Goal: Feedback & Contribution: Submit feedback/report problem

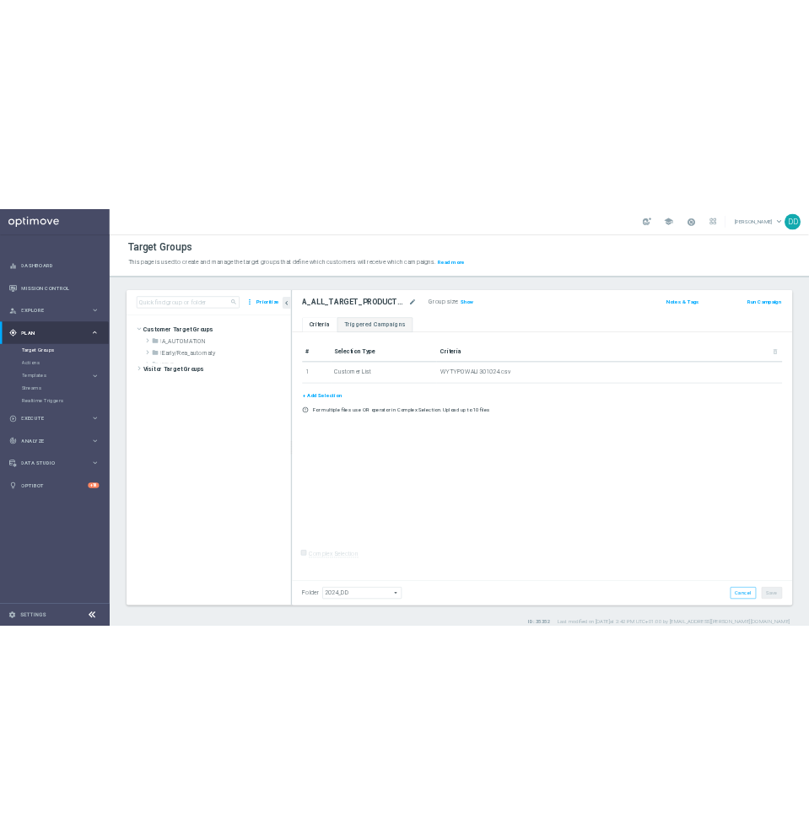
scroll to position [280, 0]
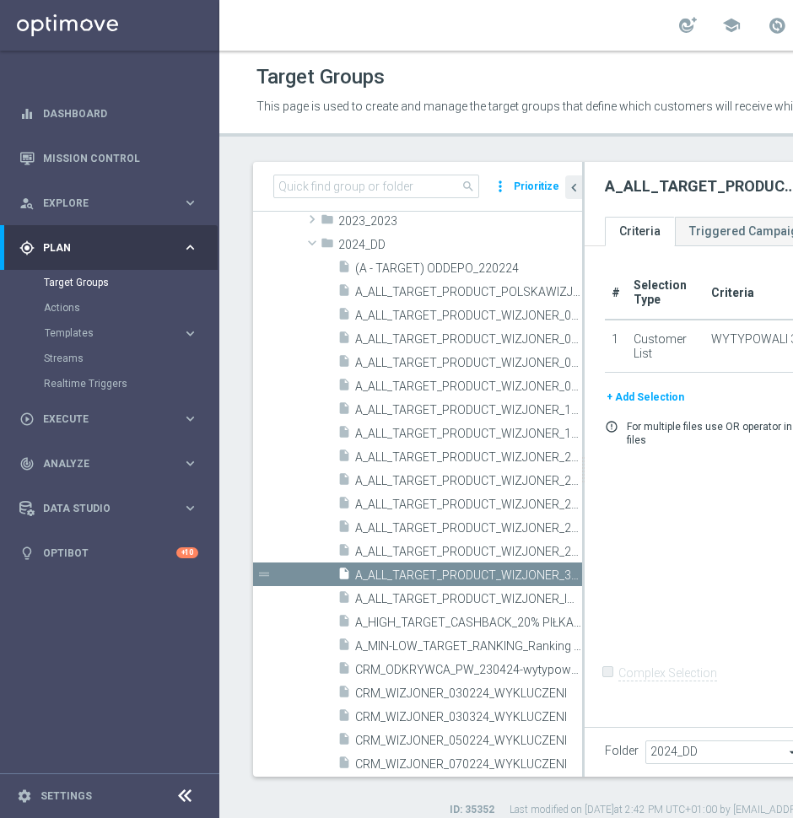
click at [92, 326] on button "Templates keyboard_arrow_right" at bounding box center [121, 332] width 155 height 13
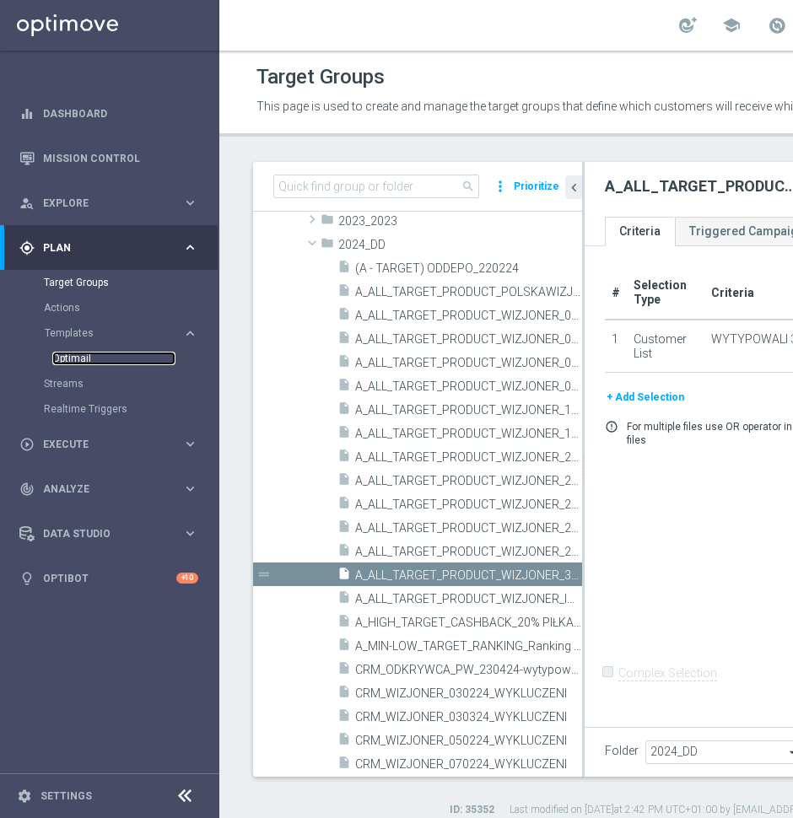
click at [84, 354] on link "Optimail" at bounding box center [113, 358] width 123 height 13
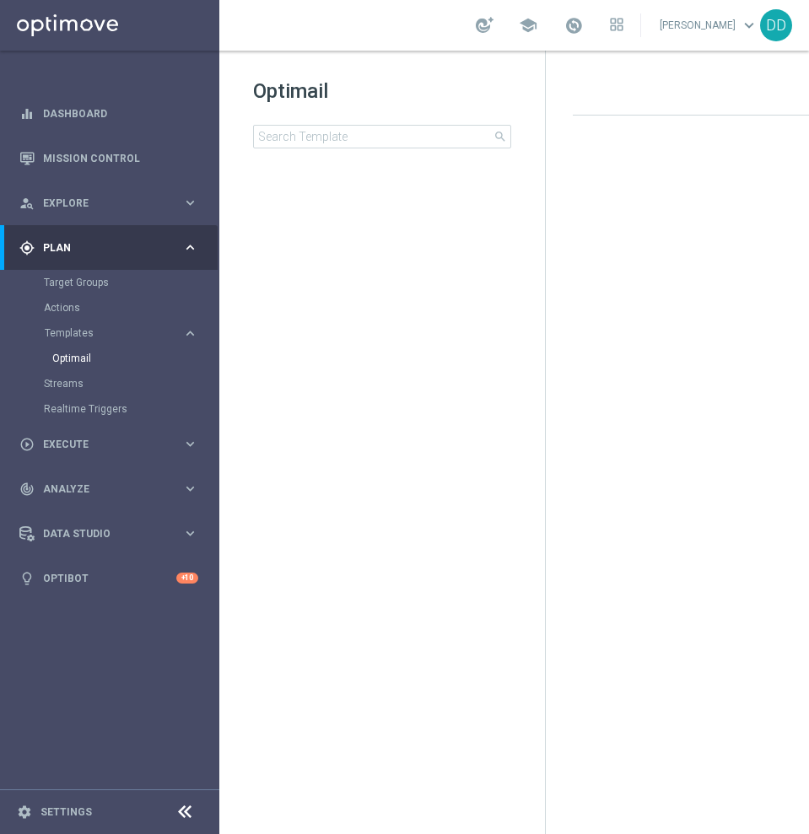
click at [187, 807] on icon at bounding box center [185, 812] width 20 height 20
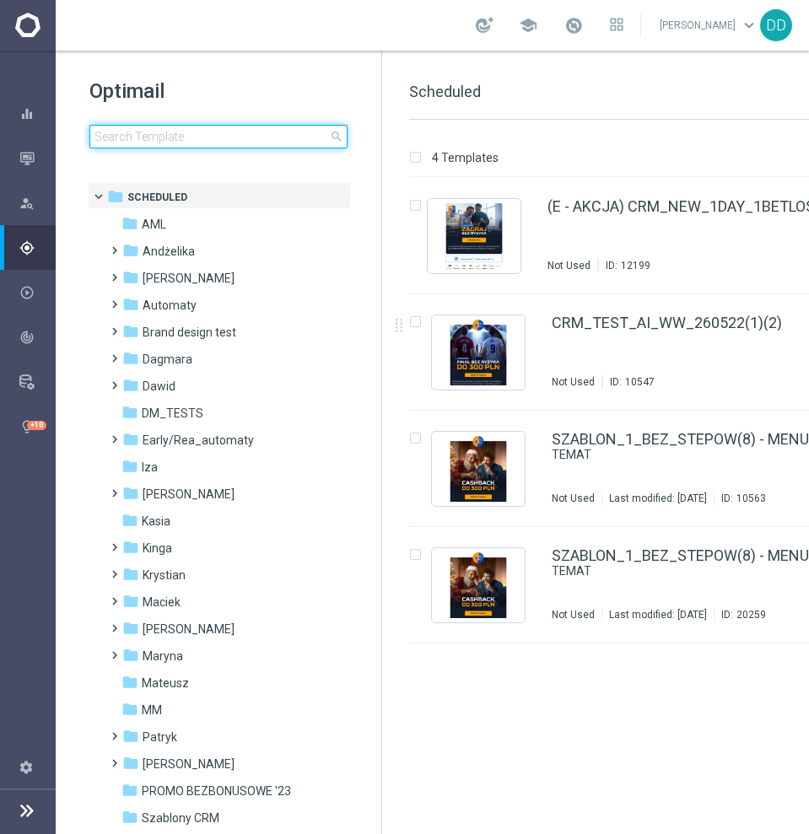
click at [193, 130] on input at bounding box center [218, 137] width 258 height 24
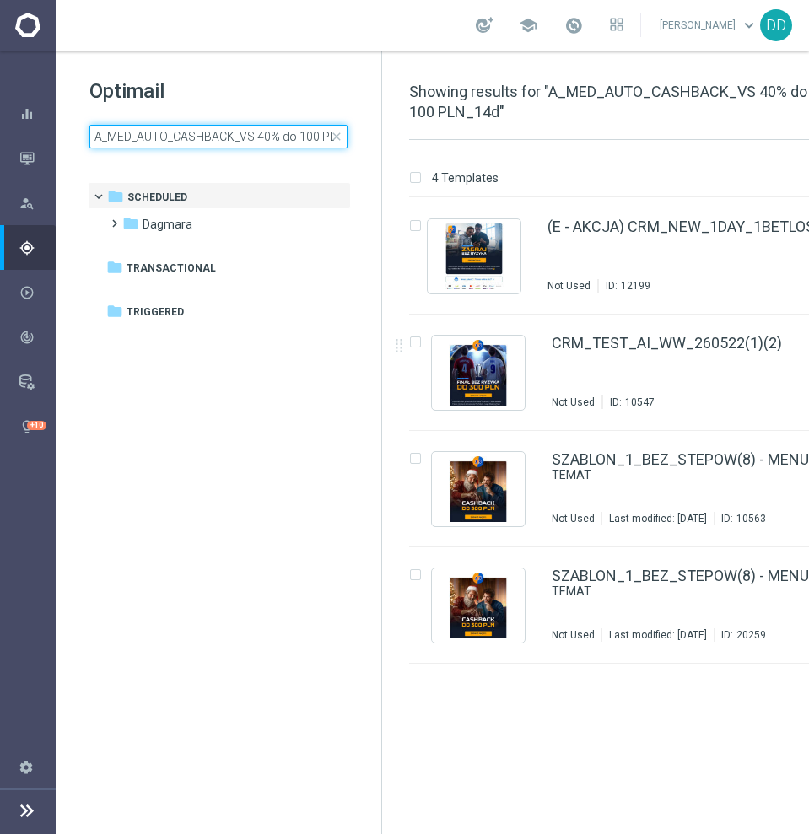
scroll to position [0, 30]
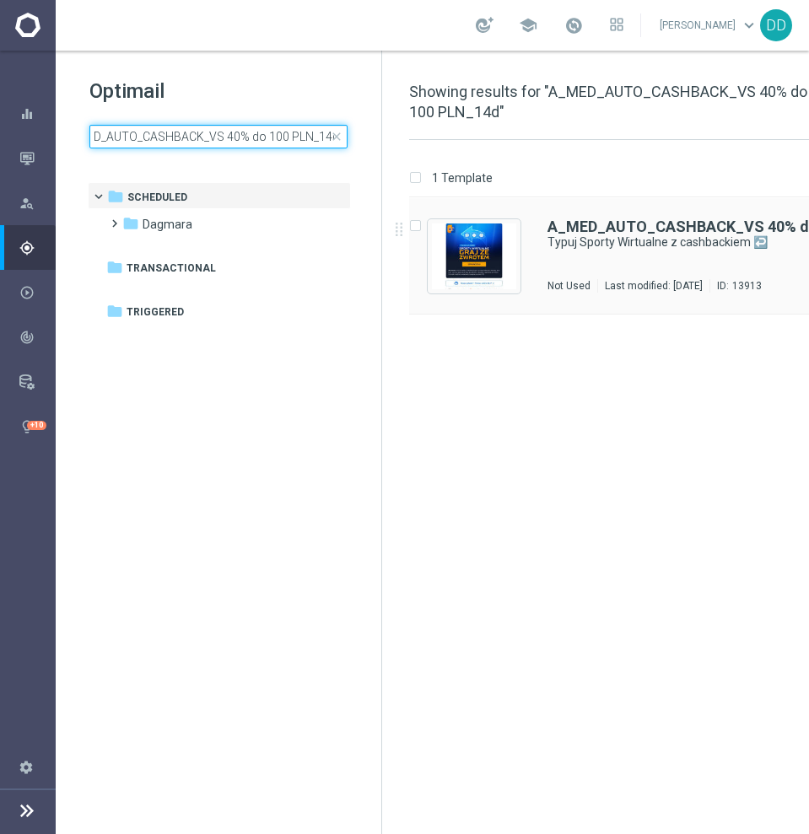
type input "A_MED_AUTO_CASHBACK_VS 40% do 100 PLN_14d"
click at [562, 254] on div "A_MED_AUTO_CASHBACK_VS 40% do 100 PLN_14d Typuj Sporty Wirtualne z cashbackiem …" at bounding box center [689, 255] width 284 height 73
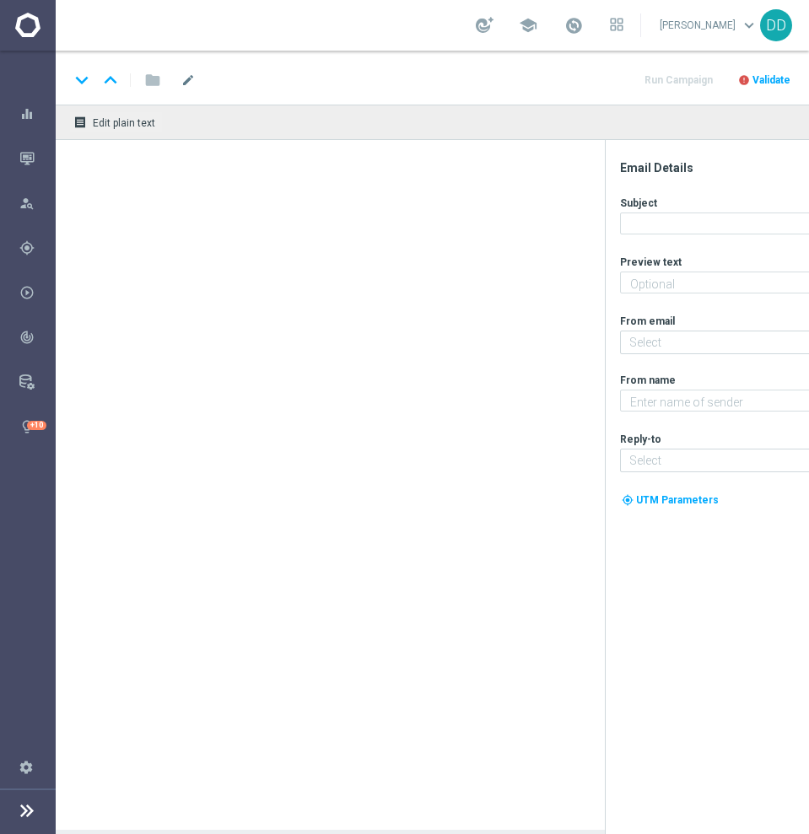
type textarea "Obstawiaj bez obaw - otrzymasz do 100 PLN zwrotu za nietrafione kupony 💵"
type input "[EMAIL_ADDRESS][DOMAIN_NAME]"
type textarea "STS"
type input "[EMAIL_ADDRESS][DOMAIN_NAME]"
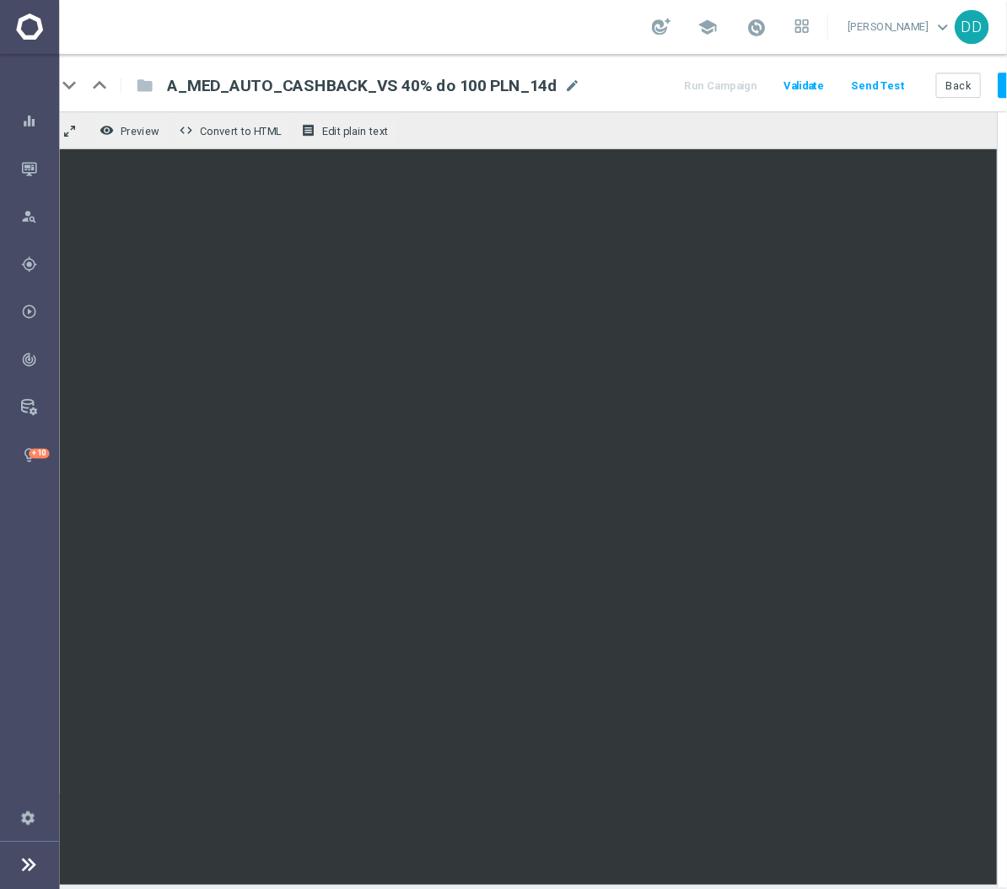
scroll to position [0, 17]
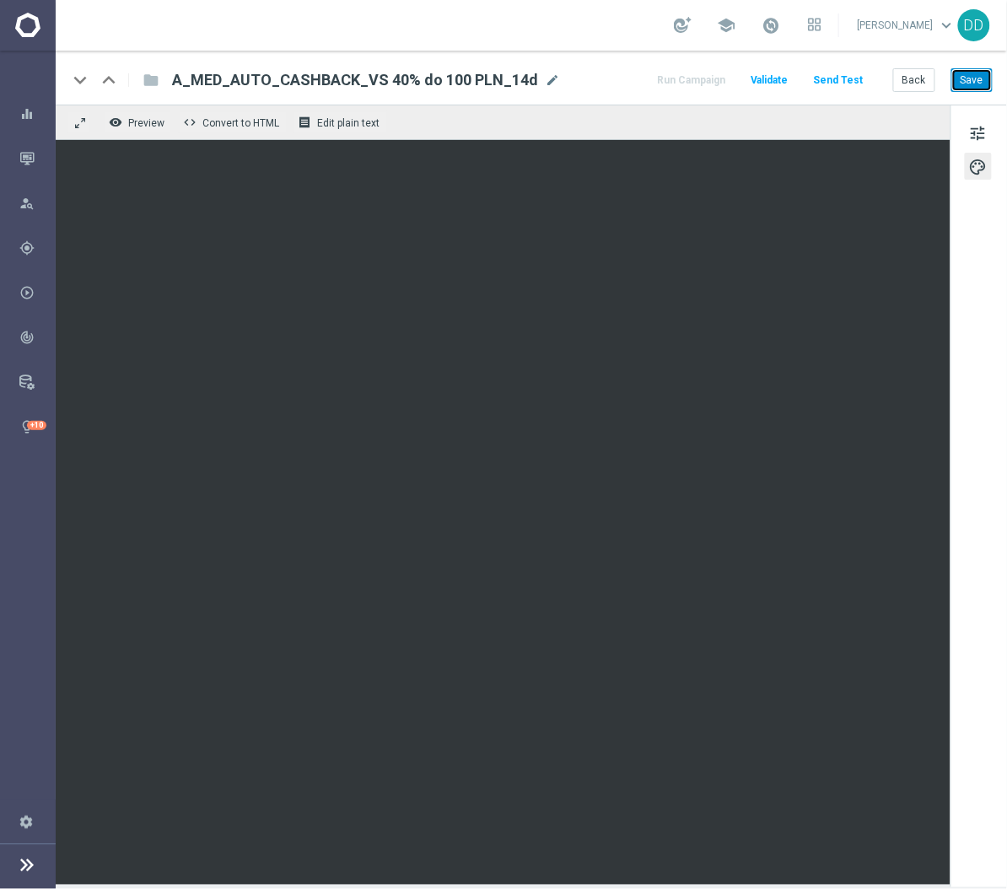
click at [956, 87] on button "Save" at bounding box center [971, 80] width 41 height 24
click at [951, 81] on button "Save" at bounding box center [971, 80] width 41 height 24
click at [899, 87] on button "Back" at bounding box center [914, 80] width 42 height 24
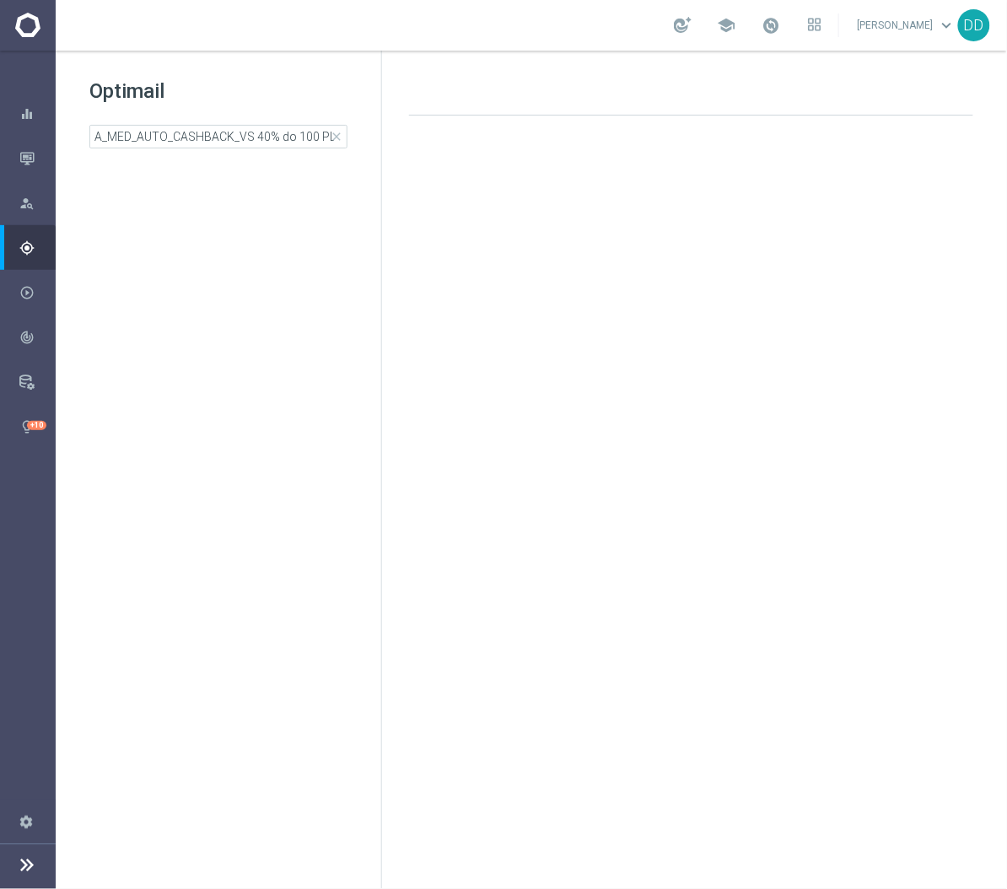
click at [241, 148] on div "Optimail A_MED_AUTO_CASHBACK_VS 40% do 100 PLN_14d close folder 1 Folder create…" at bounding box center [218, 155] width 325 height 209
click at [239, 147] on input "A_MED_AUTO_CASHBACK_VS 40% do 100 PLN_14d" at bounding box center [218, 137] width 258 height 24
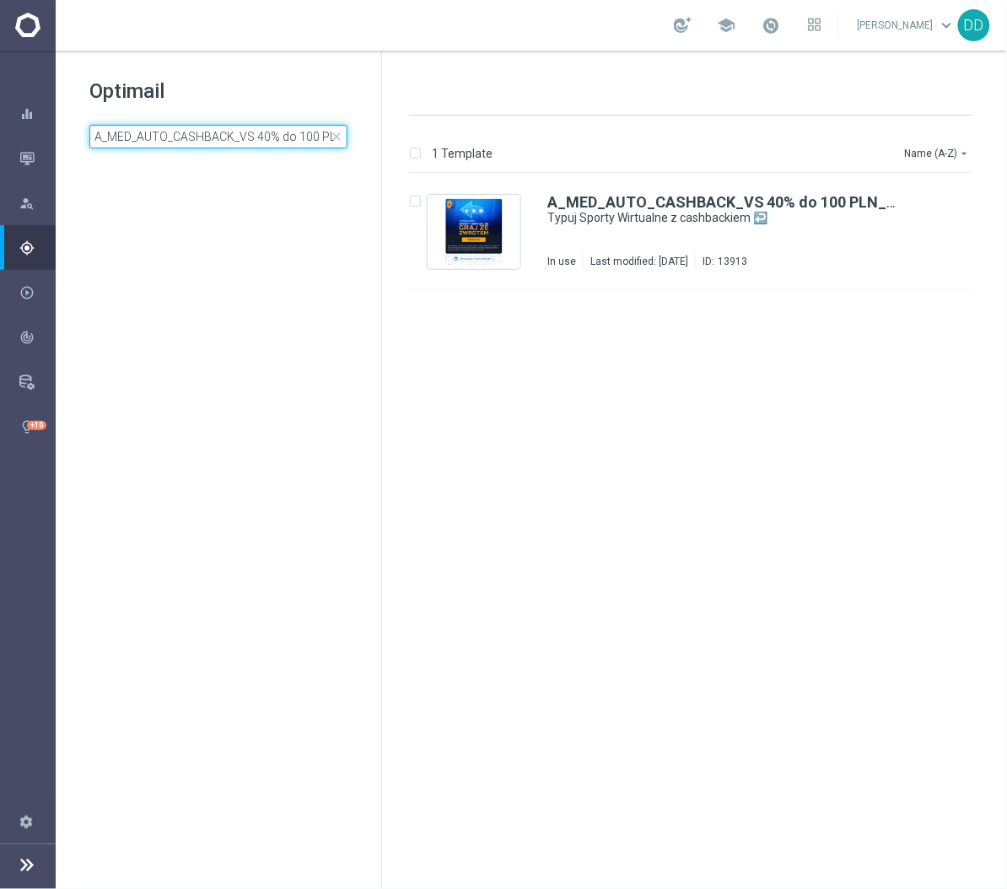
type input "A_MED_AUTO_CASHBACK_VS 40% do 150 PLN_14d"
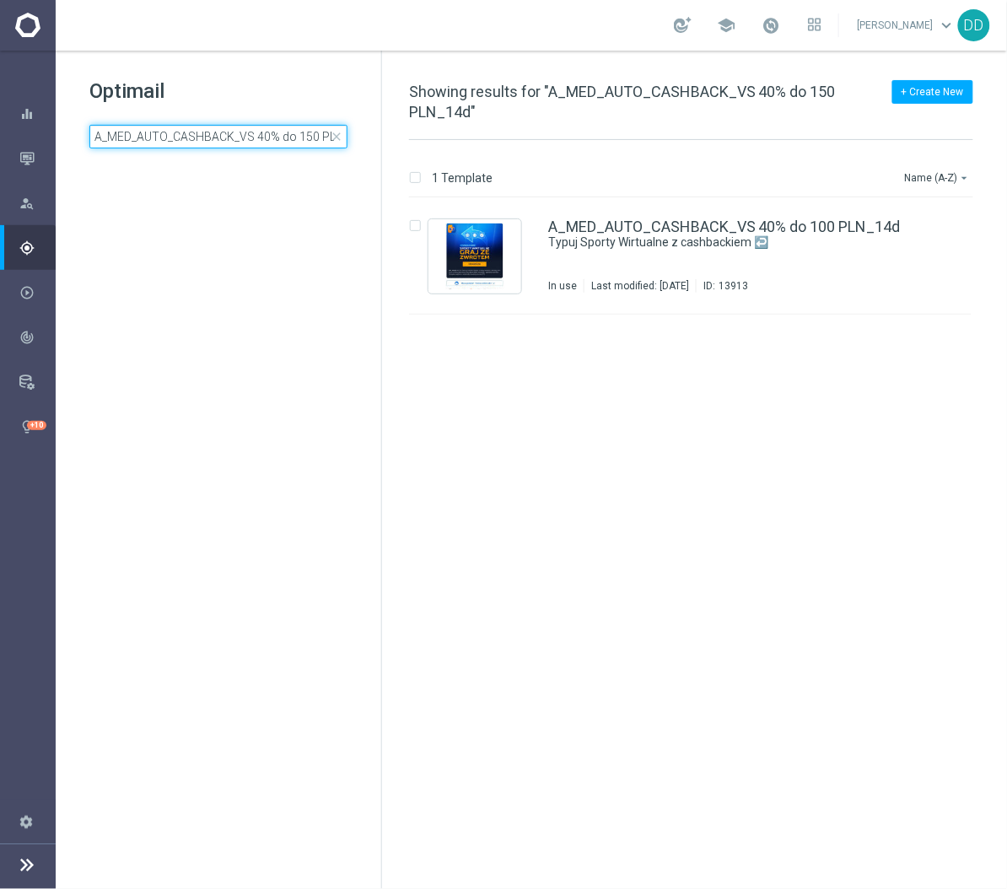
scroll to position [0, 30]
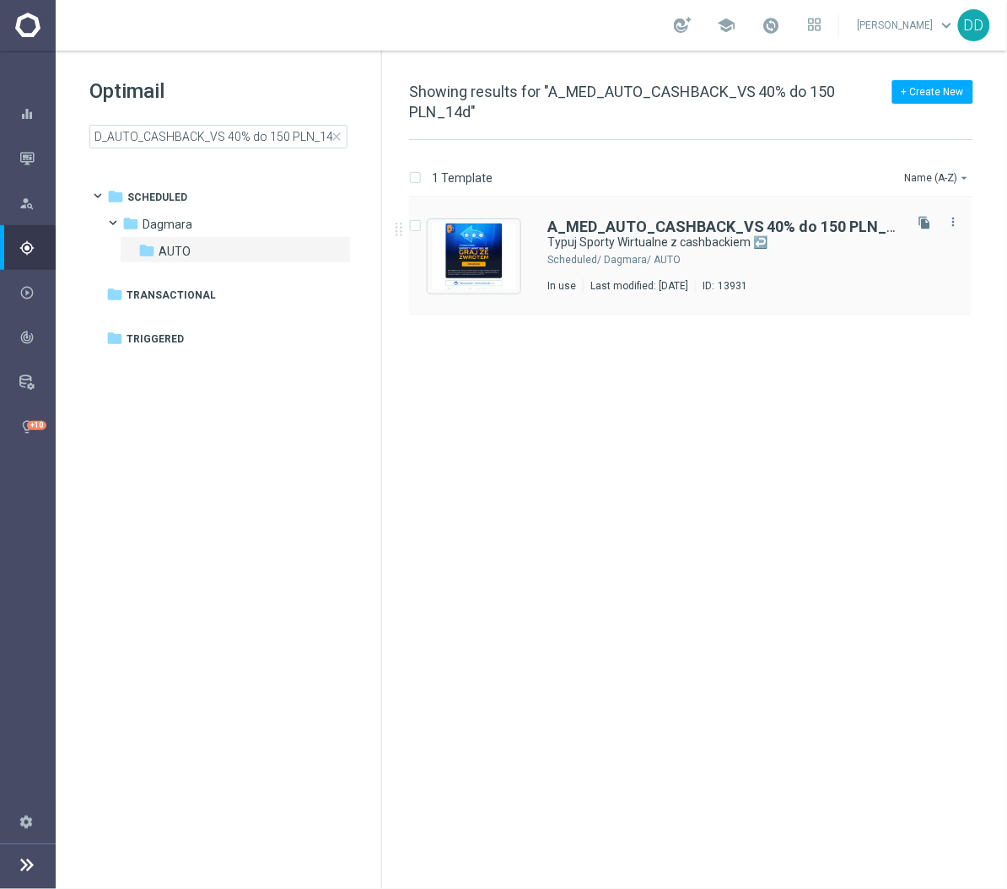
drag, startPoint x: 625, startPoint y: 250, endPoint x: 639, endPoint y: 260, distance: 17.1
click at [639, 260] on div "Dagmara/ AUTO" at bounding box center [752, 259] width 297 height 13
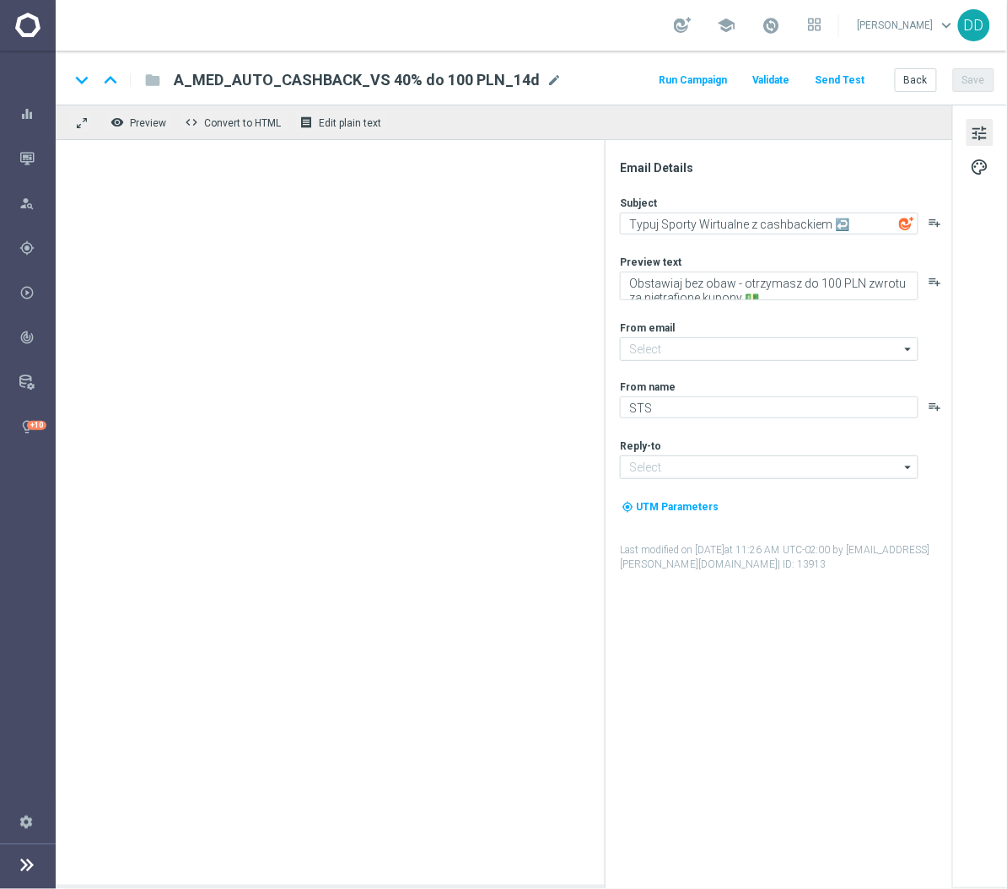
type input "[EMAIL_ADDRESS][DOMAIN_NAME]"
type textarea "Obstawiaj bez obaw - otrzymasz do 150 PLN zwrotu za nietrafione kupony 💵"
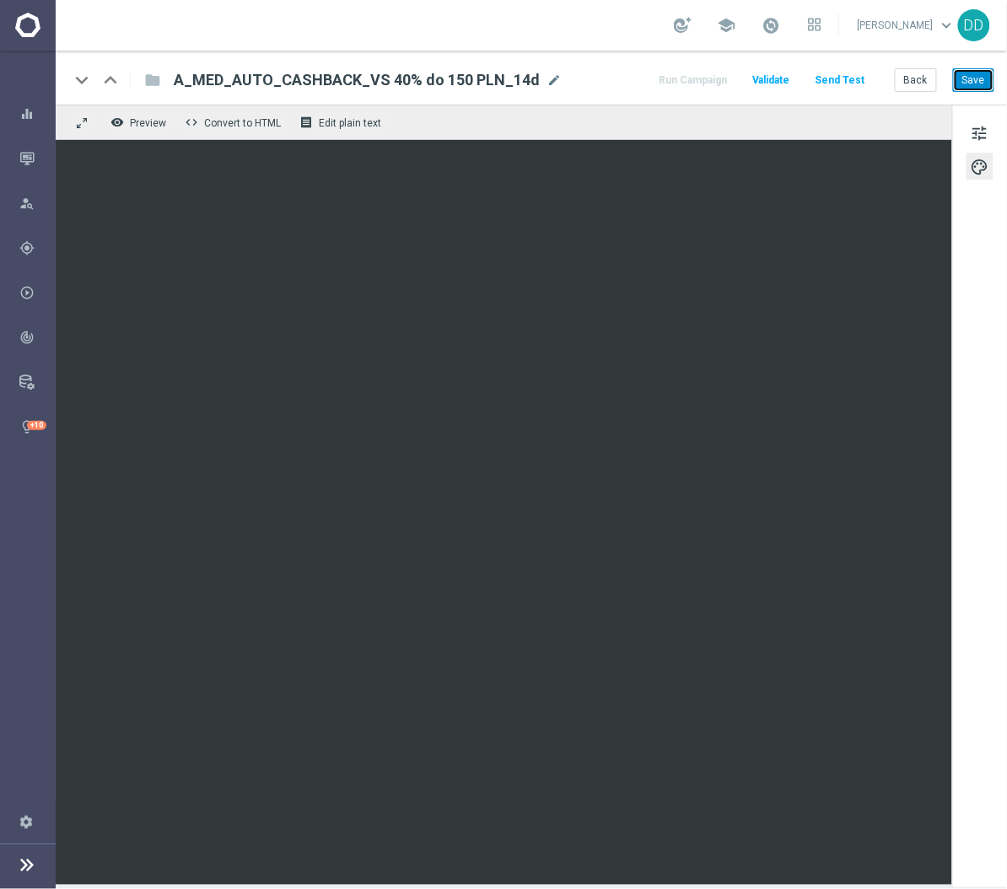
click at [977, 90] on button "Save" at bounding box center [973, 80] width 41 height 24
click at [920, 82] on button "Back" at bounding box center [916, 80] width 42 height 24
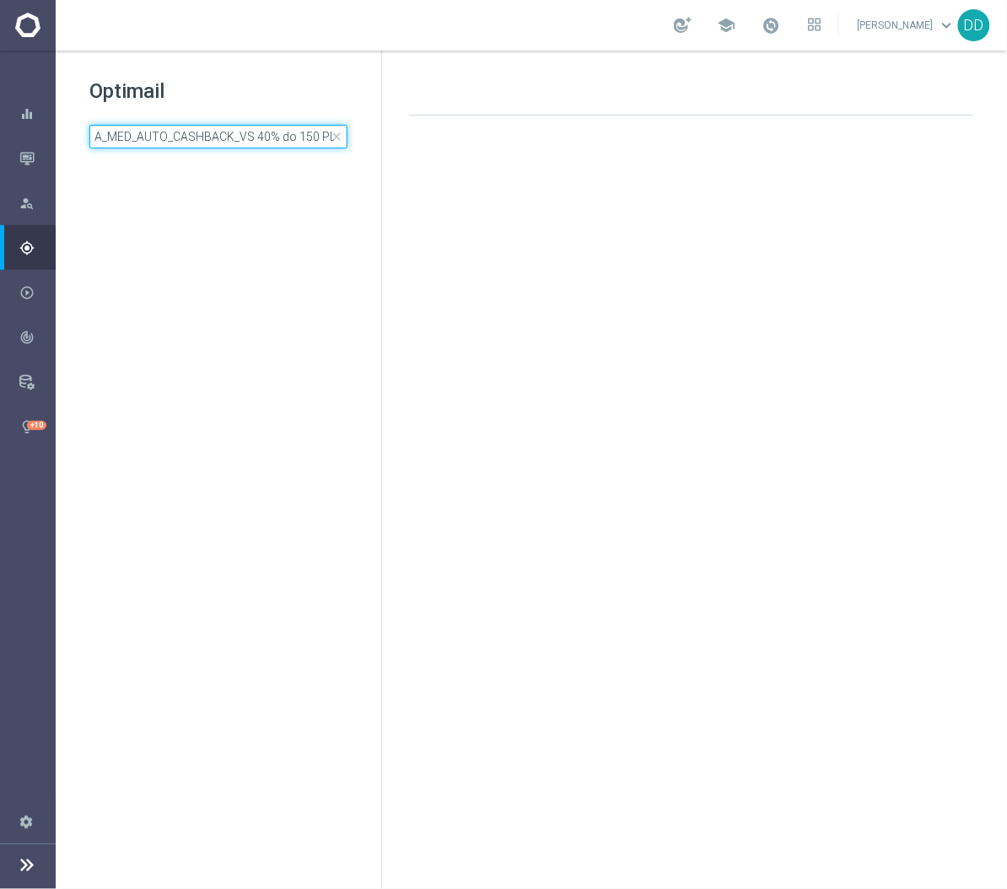
click at [274, 138] on input "A_MED_AUTO_CASHBACK_VS 40% do 150 PLN_14d" at bounding box center [218, 137] width 258 height 24
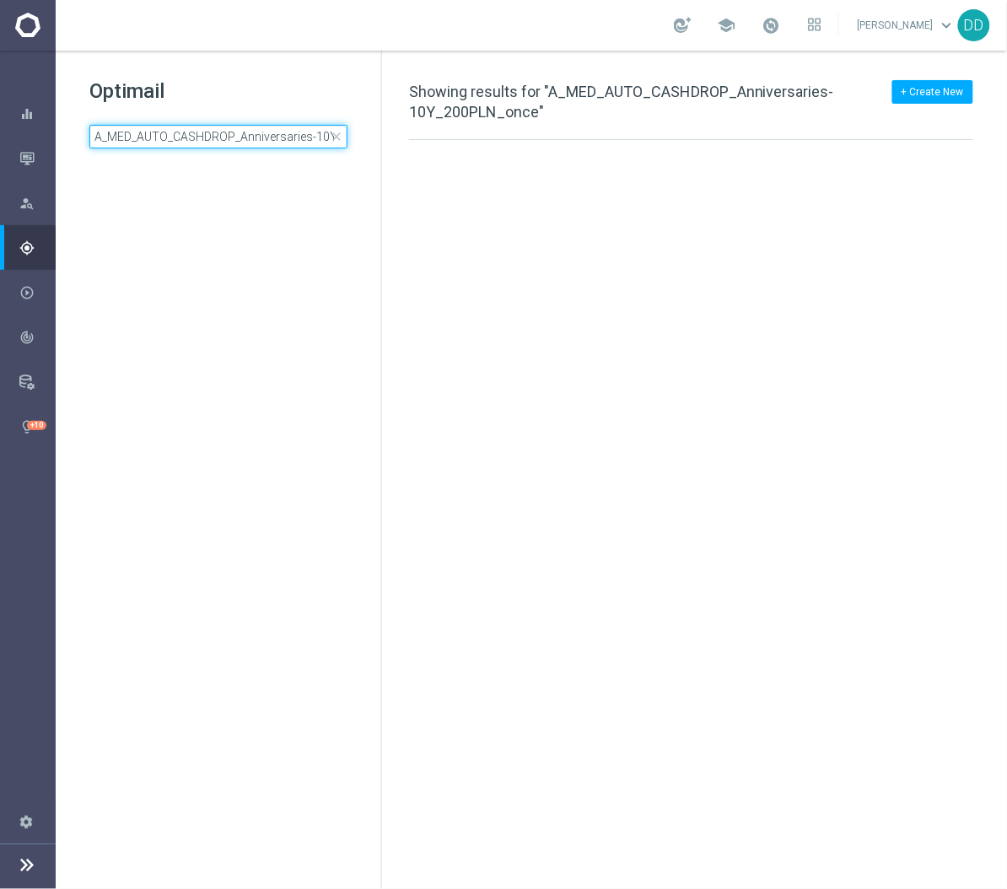
scroll to position [0, 73]
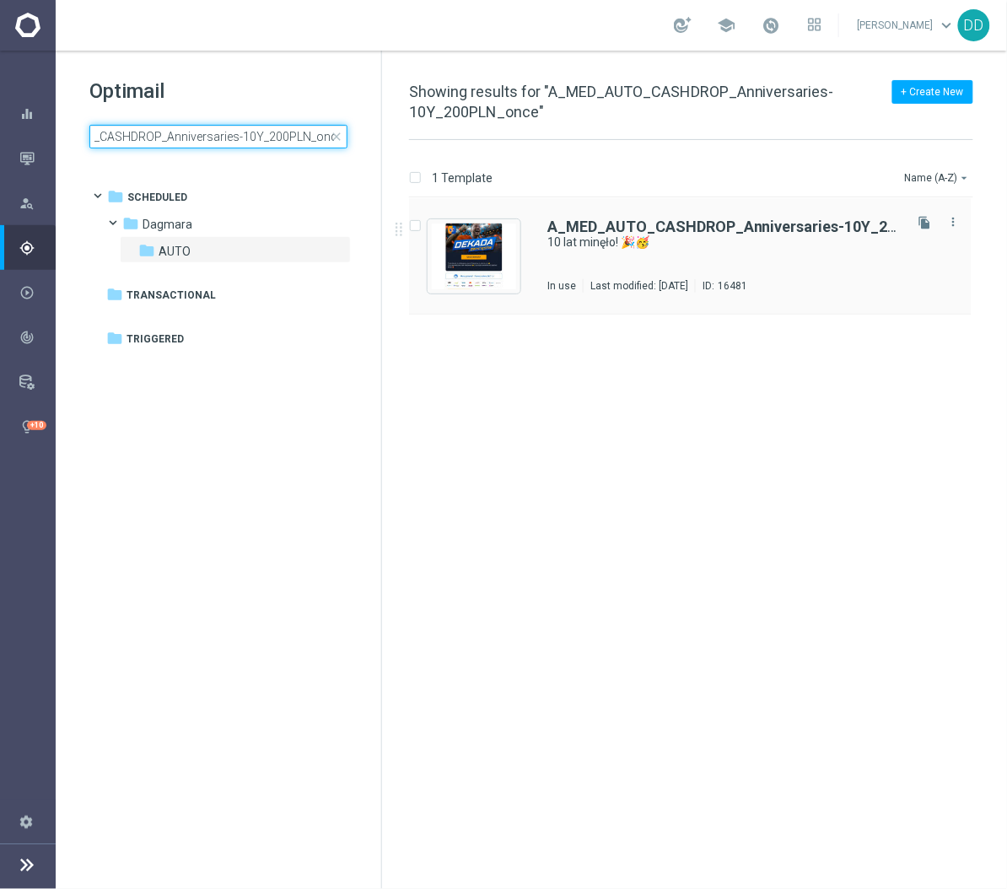
type input "A_MED_AUTO_CASHDROP_Anniversaries-10Y_200PLN_once"
click at [659, 264] on div "A_MED_AUTO_CASHDROP_Anniversaries-10Y_200PLN_once 10 lat minęło! 🎉🥳 In use Last…" at bounding box center [723, 255] width 353 height 73
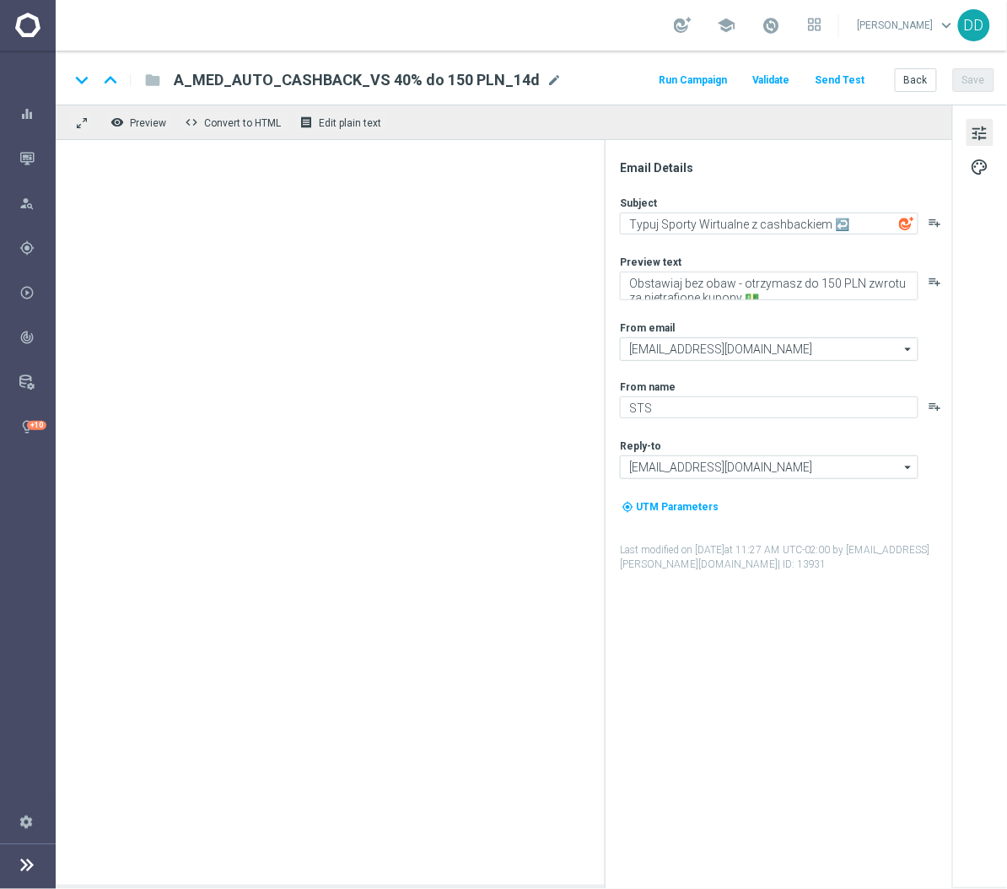
type textarea "10 lat minęło! 🎉🥳"
type textarea "Prezent już czeka, sprawdź swoje konto 👉"
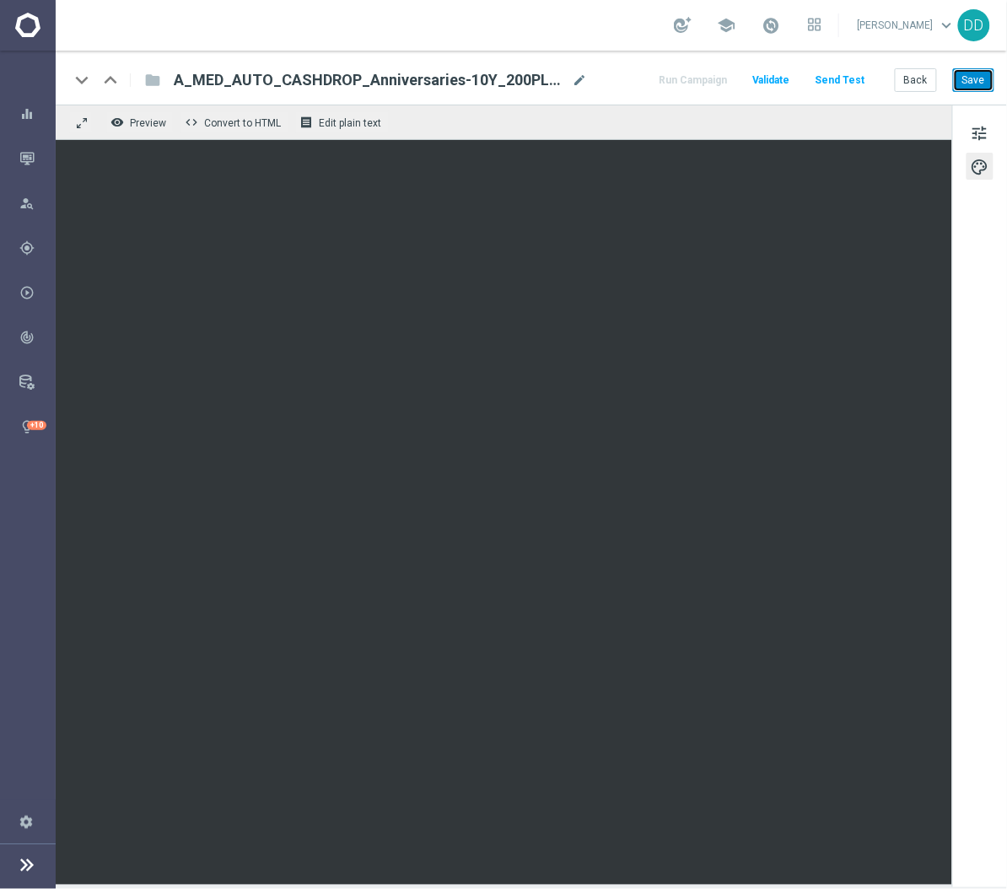
click at [977, 83] on button "Save" at bounding box center [973, 80] width 41 height 24
click at [918, 71] on button "Back" at bounding box center [916, 80] width 42 height 24
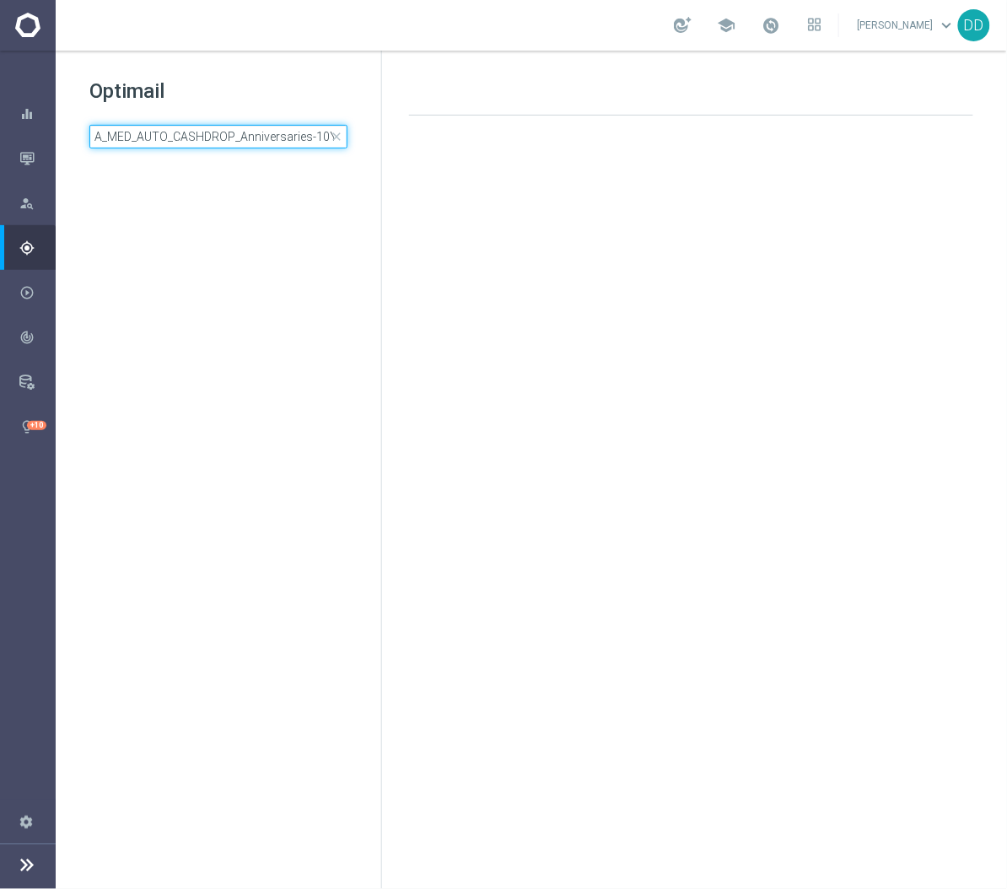
click at [228, 134] on input "A_MED_AUTO_CASHDROP_Anniversaries-10Y_200PLN_once" at bounding box center [218, 137] width 258 height 24
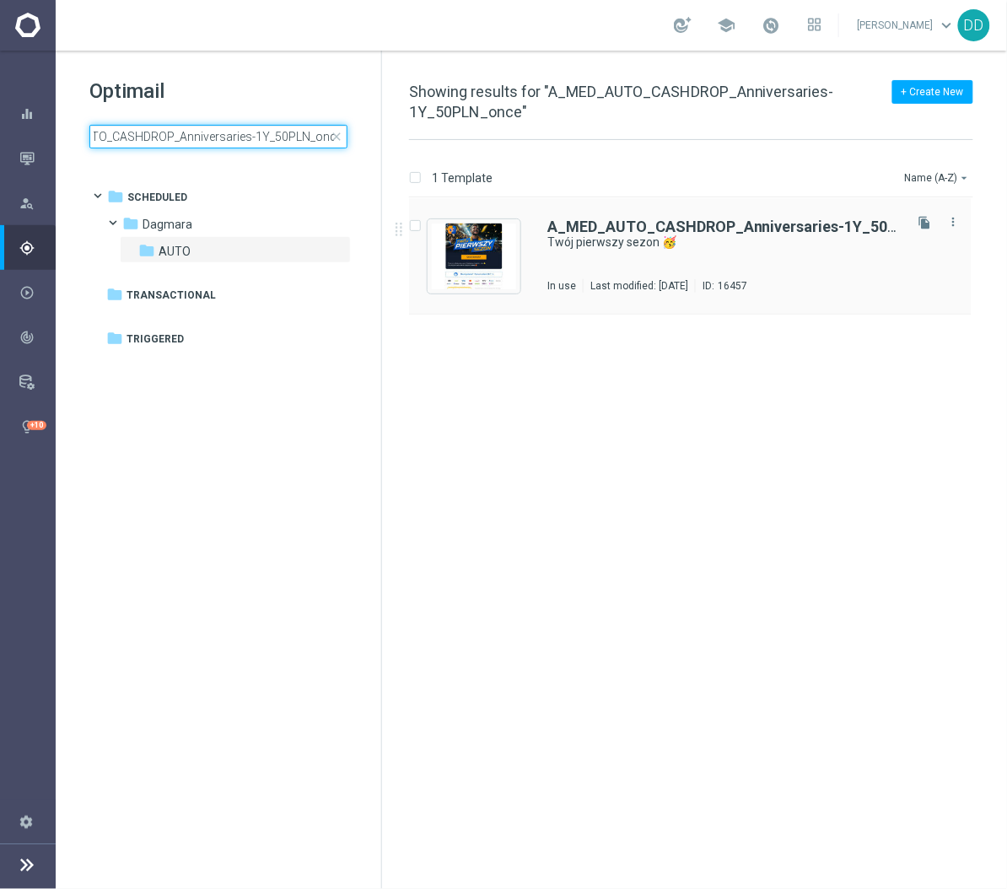
type input "A_MED_AUTO_CASHDROP_Anniversaries-1Y_50PLN_once"
click at [700, 261] on div "A_MED_AUTO_CASHDROP_Anniversaries-1Y_50PLN_once Twój pierwszy sezon 🥳 In use La…" at bounding box center [723, 255] width 353 height 73
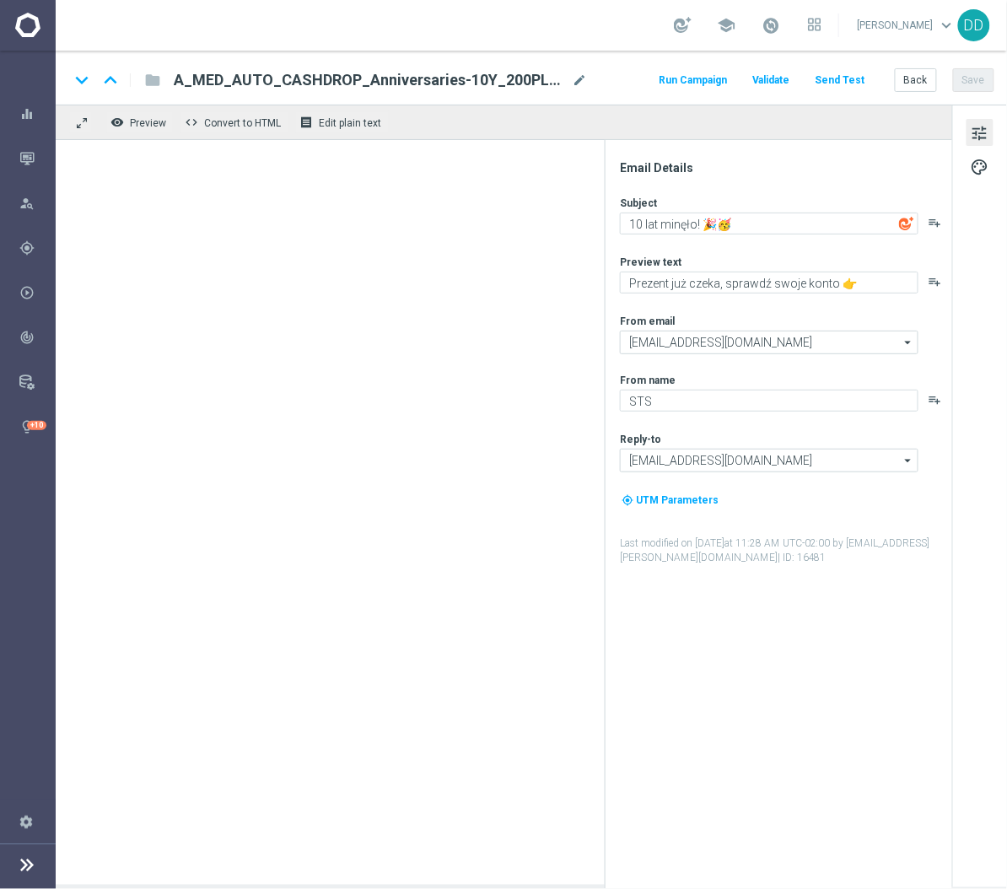
type textarea "Twój pierwszy sezon 🥳"
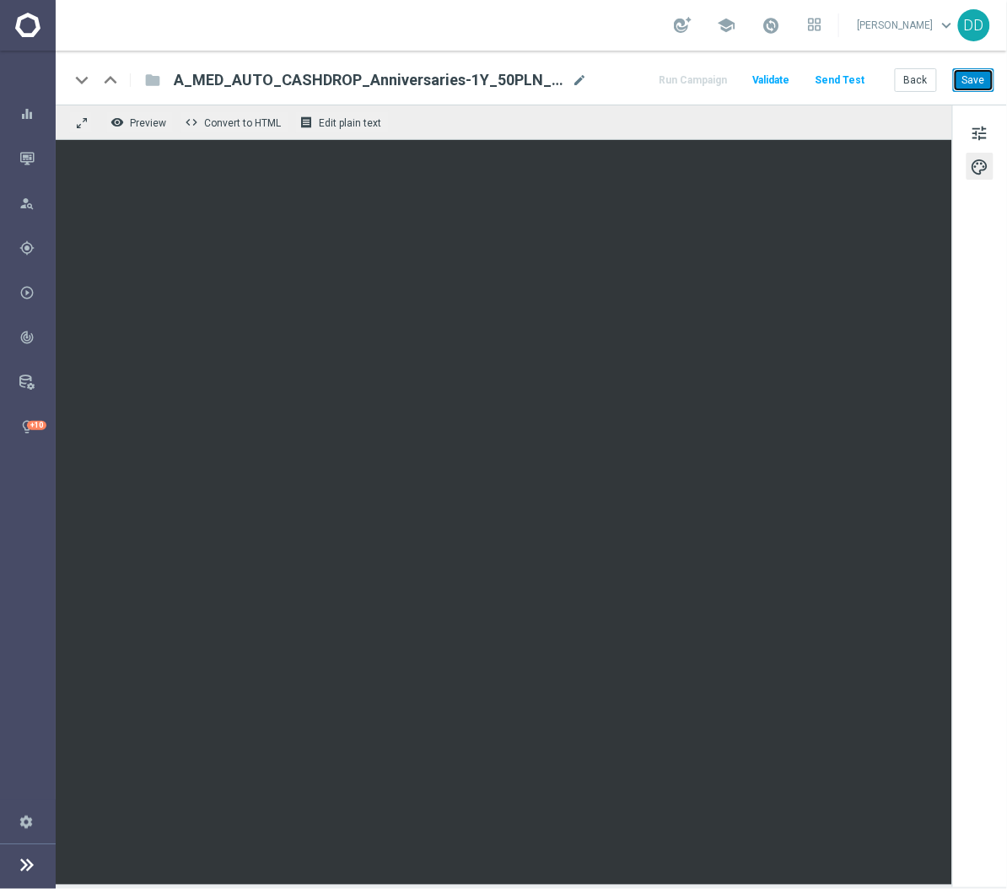
click at [968, 82] on button "Save" at bounding box center [973, 80] width 41 height 24
click at [976, 76] on button "Save" at bounding box center [973, 80] width 41 height 24
click at [914, 83] on button "Back" at bounding box center [916, 80] width 42 height 24
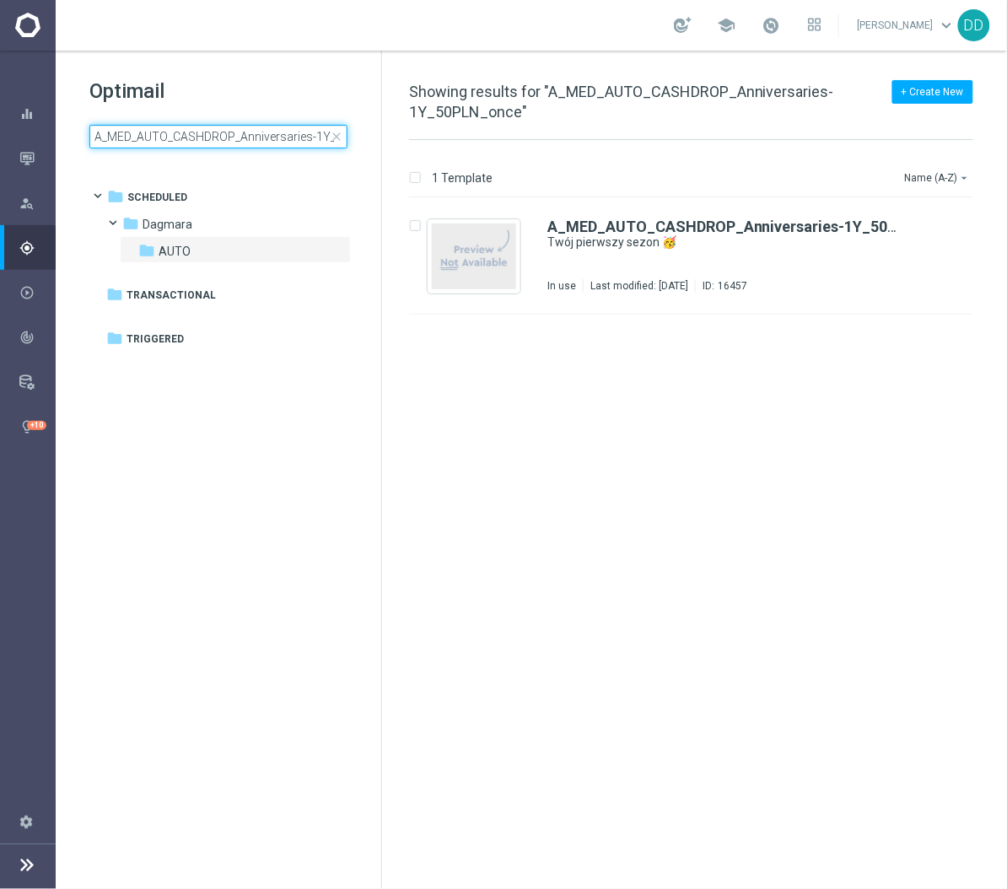
click at [270, 135] on input "A_MED_AUTO_CASHDROP_Anniversaries-1Y_50PLN_once" at bounding box center [218, 137] width 258 height 24
type input "A_MED_AUTO_CASHDROP_Anniversaries-5Y_100PLN_once"
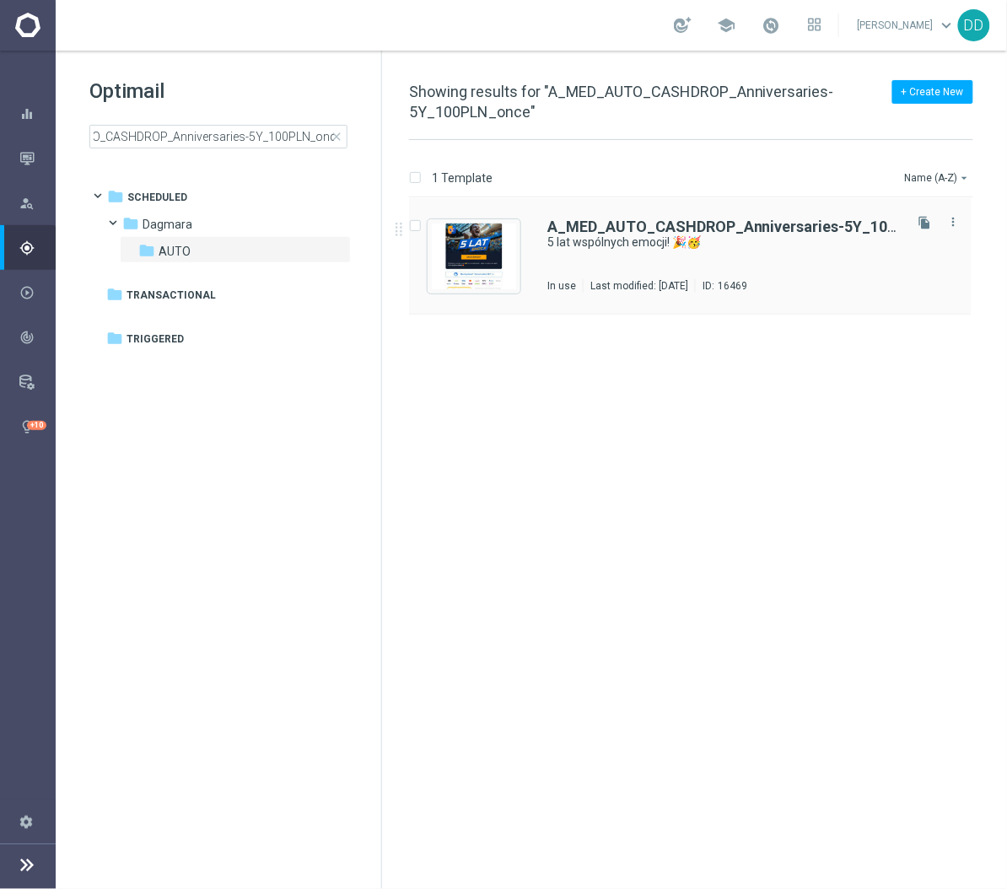
click at [691, 284] on div "Last modified: [DATE]" at bounding box center [638, 285] width 111 height 13
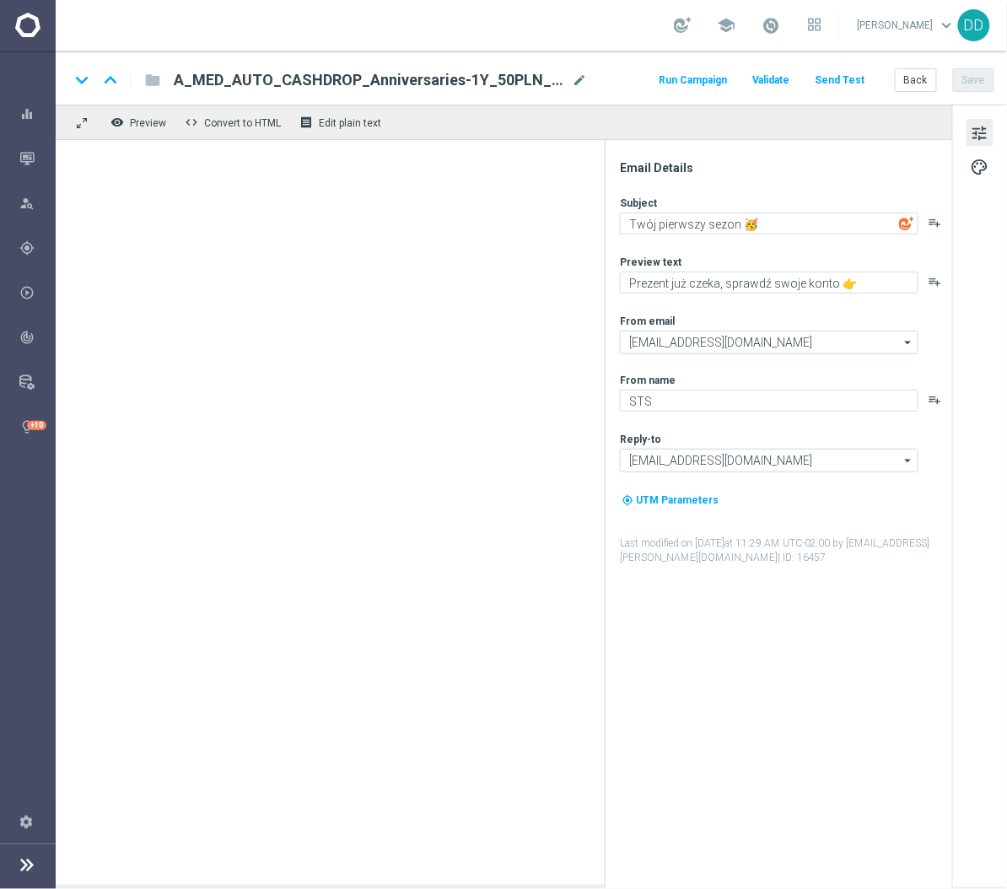
type textarea "5 lat wspólnych emocji! 🎉🥳"
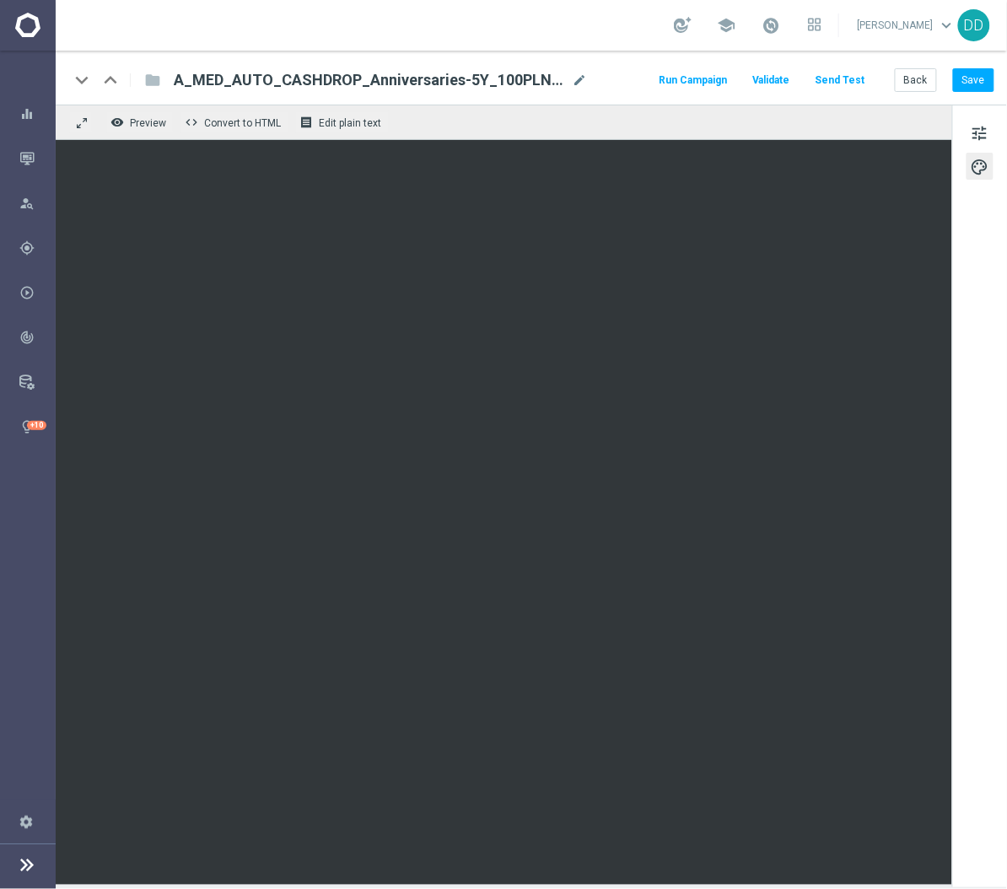
scroll to position [16, 0]
click at [972, 68] on button "Save" at bounding box center [973, 80] width 41 height 24
click at [965, 68] on button "Save" at bounding box center [973, 80] width 41 height 24
click at [922, 68] on button "Back" at bounding box center [916, 80] width 42 height 24
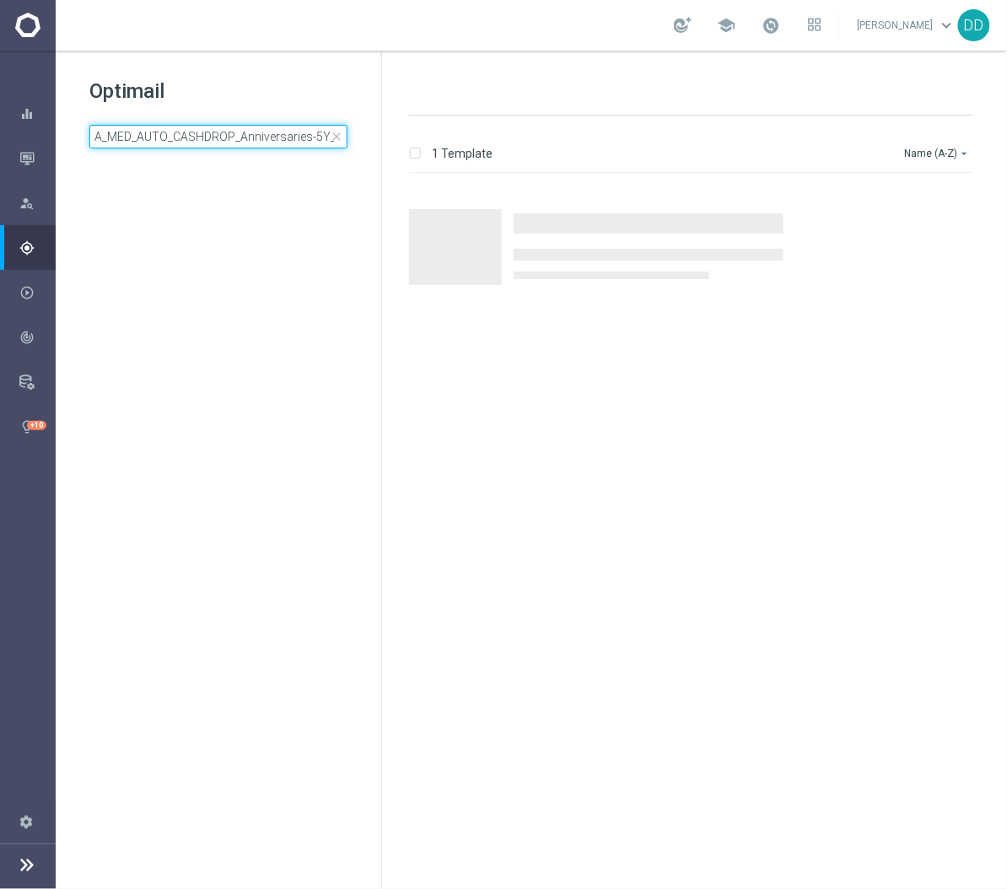
click at [267, 142] on input "A_MED_AUTO_CASHDROP_Anniversaries-5Y_100PLN_once" at bounding box center [218, 137] width 258 height 24
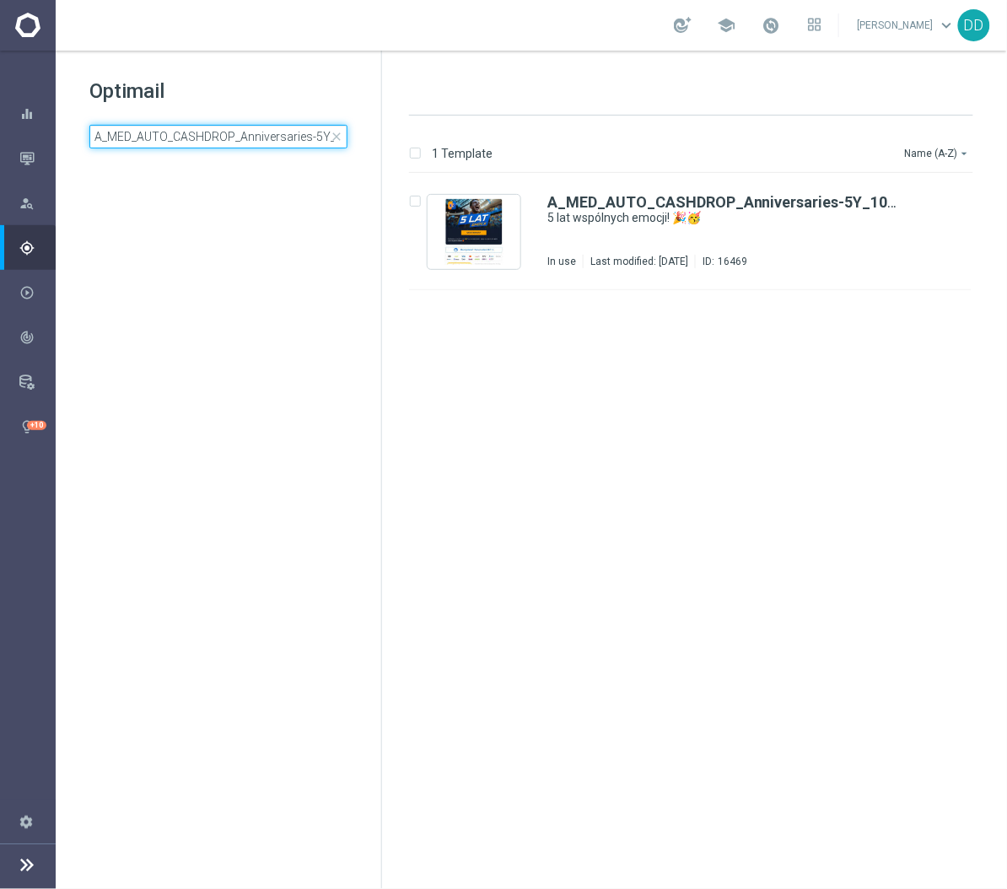
type input "A_MED_AUTO_WAGER_BG 40% do 150 PLN_14d"
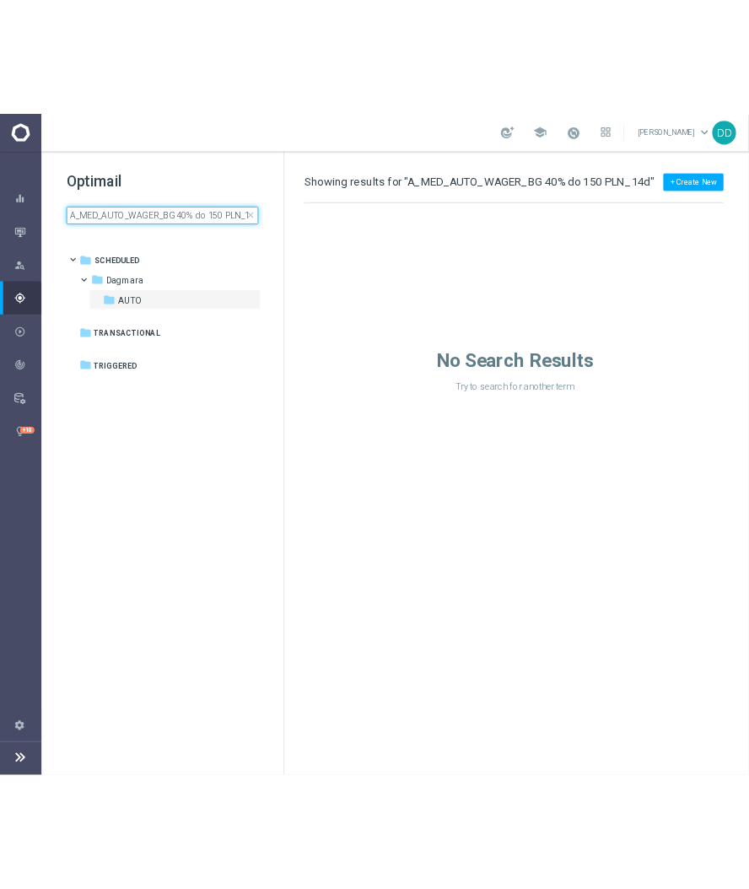
scroll to position [0, 10]
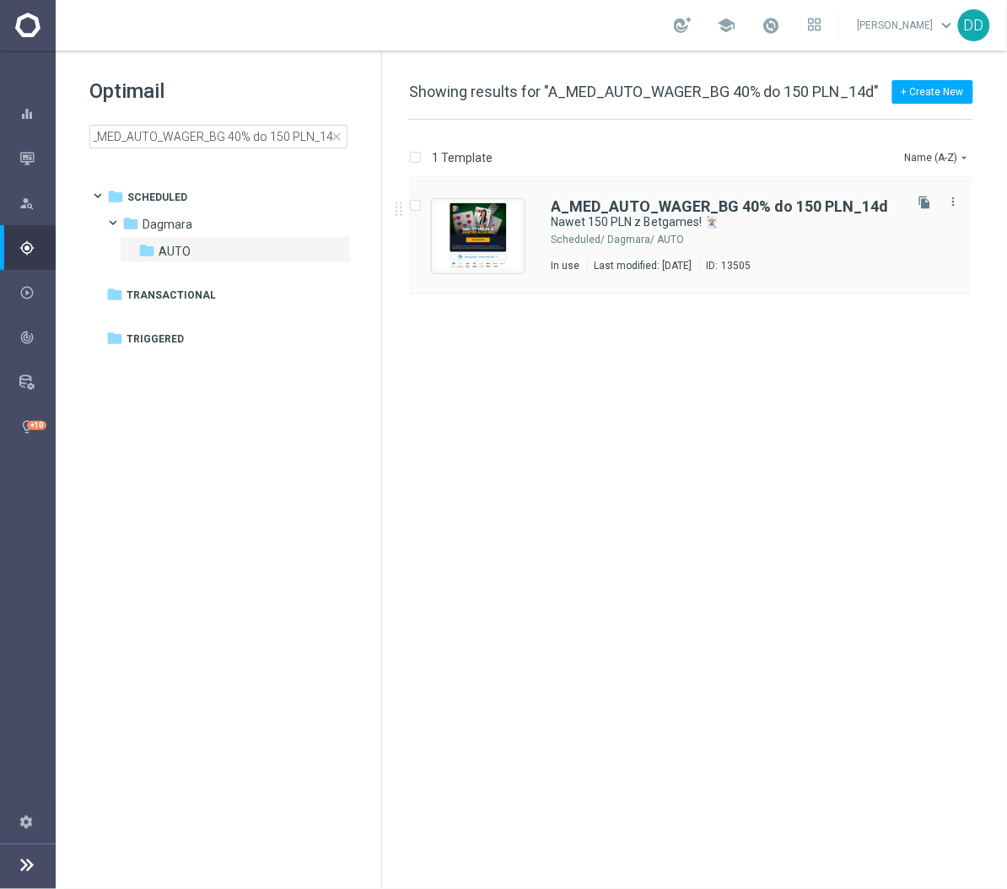
click at [617, 255] on div "A_MED_AUTO_WAGER_BG 40% do 150 PLN_14d Nawet 150 PLN z Betgames! 🃏 Scheduled/ D…" at bounding box center [725, 235] width 349 height 73
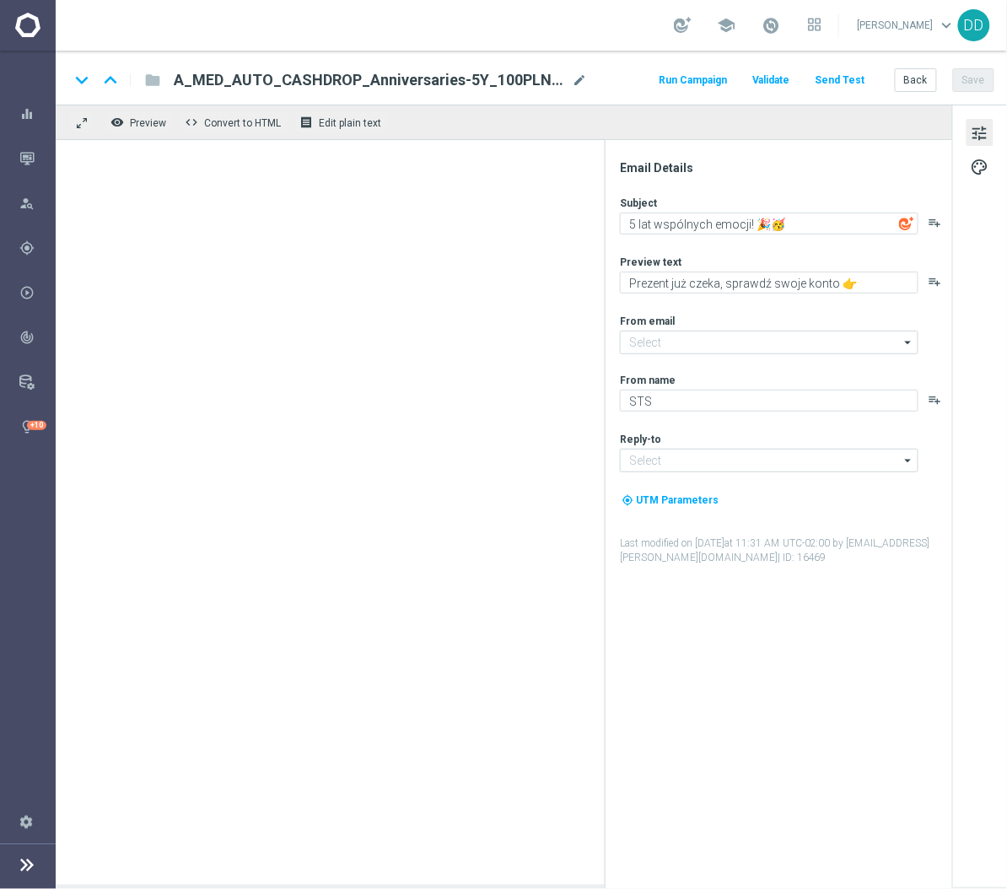
type input "[EMAIL_ADDRESS][DOMAIN_NAME]"
type textarea "Nawet 150 PLN z Betgames! 🃏"
type textarea "Zgarnij GWARANTOWANY bonus za grę 💸"
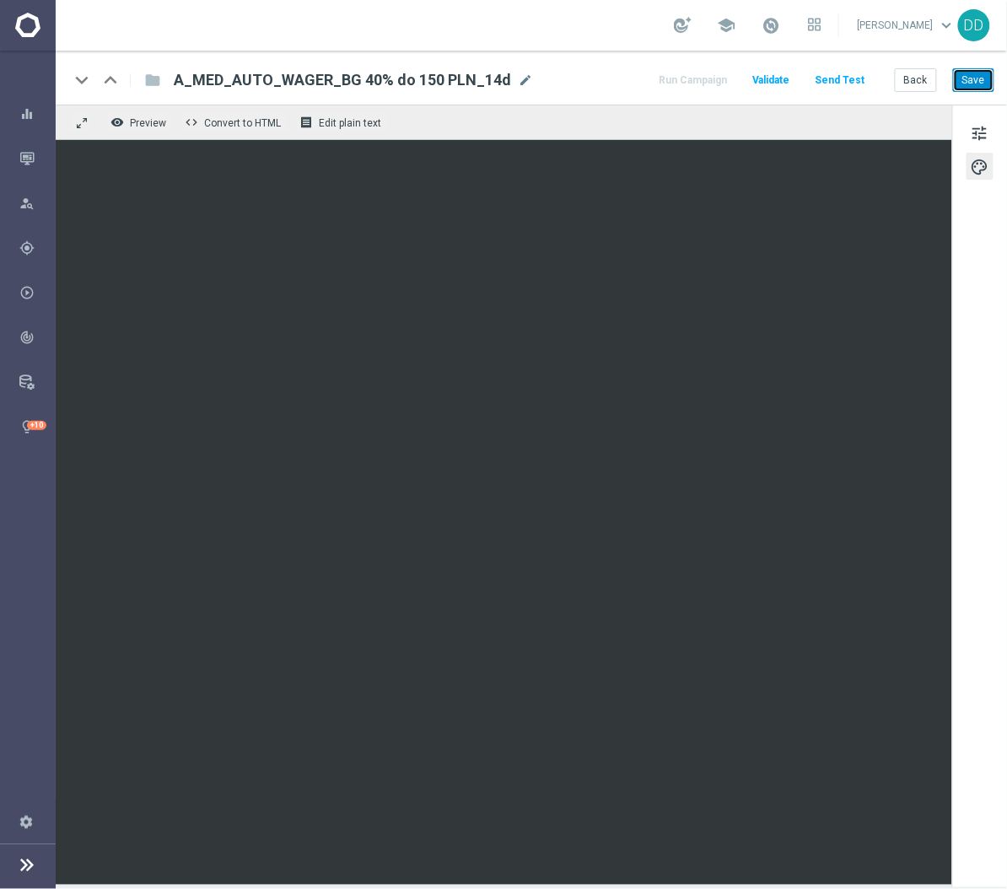
click at [970, 76] on button "Save" at bounding box center [973, 80] width 41 height 24
click at [972, 86] on button "Save" at bounding box center [973, 80] width 41 height 24
click at [956, 86] on button "Save" at bounding box center [973, 80] width 41 height 24
click at [911, 84] on button "Back" at bounding box center [916, 80] width 42 height 24
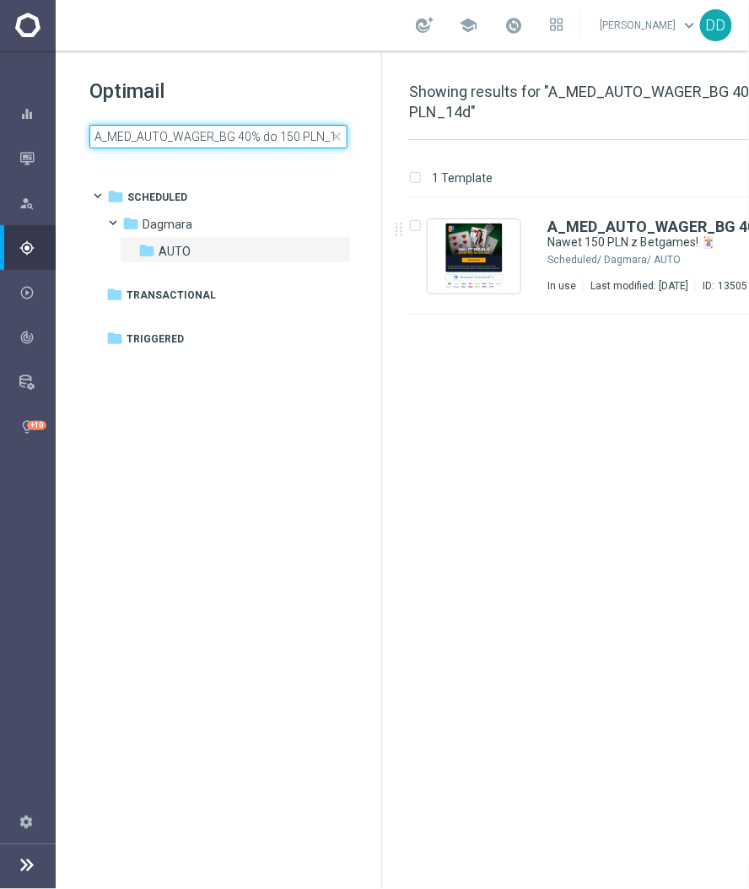
click at [272, 132] on input "A_MED_AUTO_WAGER_BG 40% do 150 PLN_14d" at bounding box center [218, 137] width 258 height 24
type input "A_MED_AUTO_WAGER_VS 40% do 100 PLN_14d"
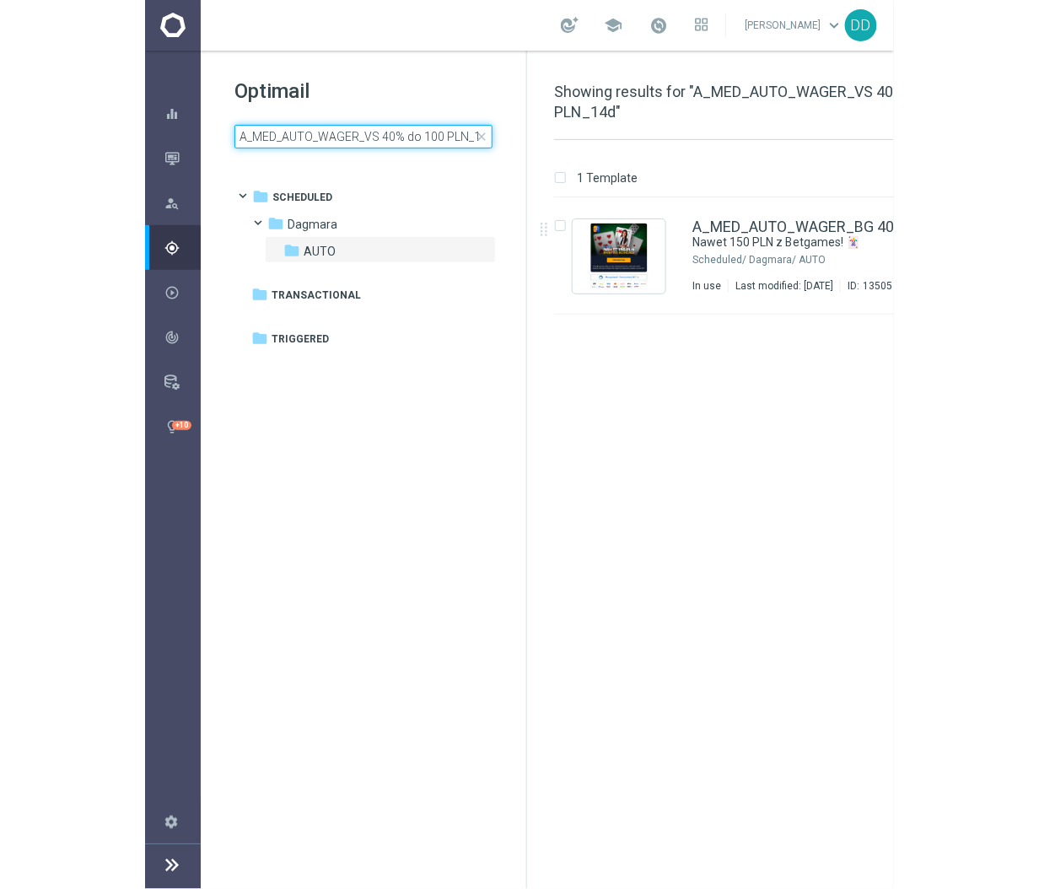
scroll to position [0, 9]
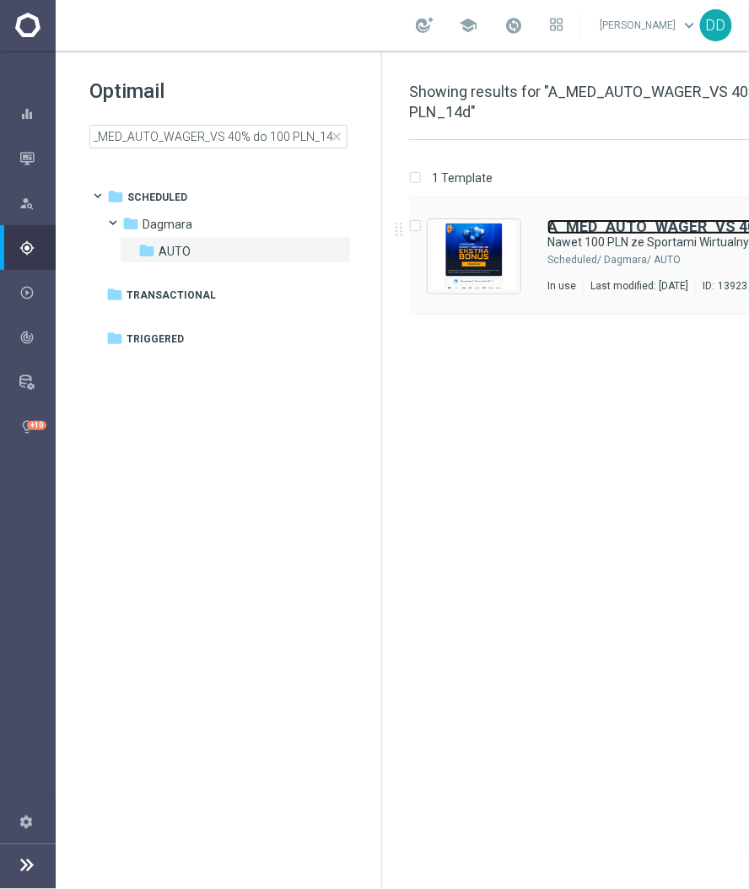
click at [551, 219] on b "A_MED_AUTO_WAGER_VS 40% do 100 PLN_14d" at bounding box center [715, 227] width 337 height 18
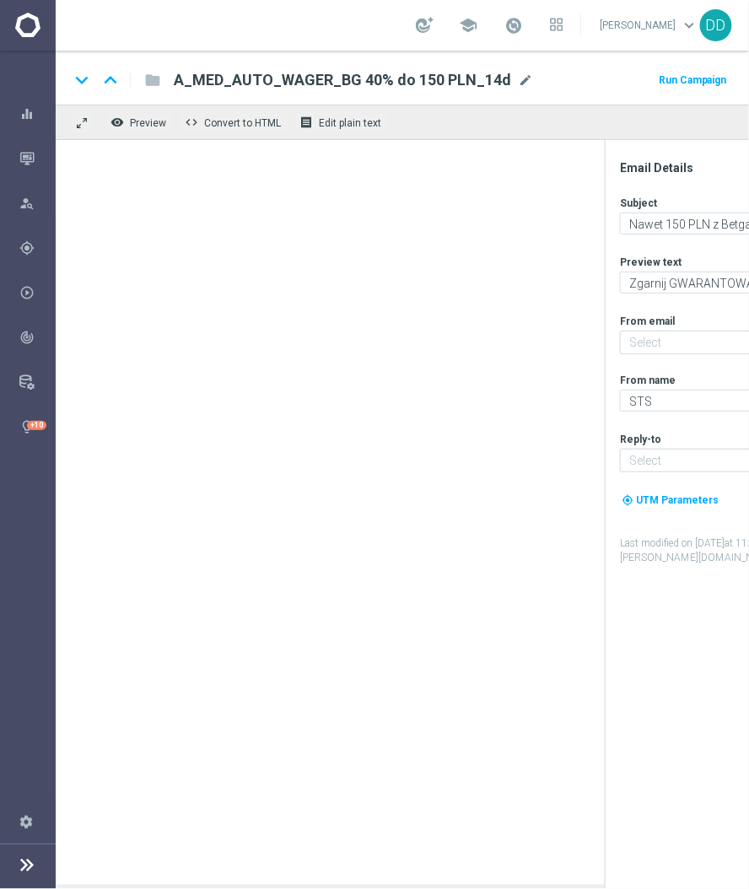
type textarea "Nawet 100 PLN ze Sportami Wirtualnymi! 💸"
type textarea "Sprawdź akcję i zgarnij GWARANTOWANY bonus za grę 👉"
type input "[EMAIL_ADDRESS][DOMAIN_NAME]"
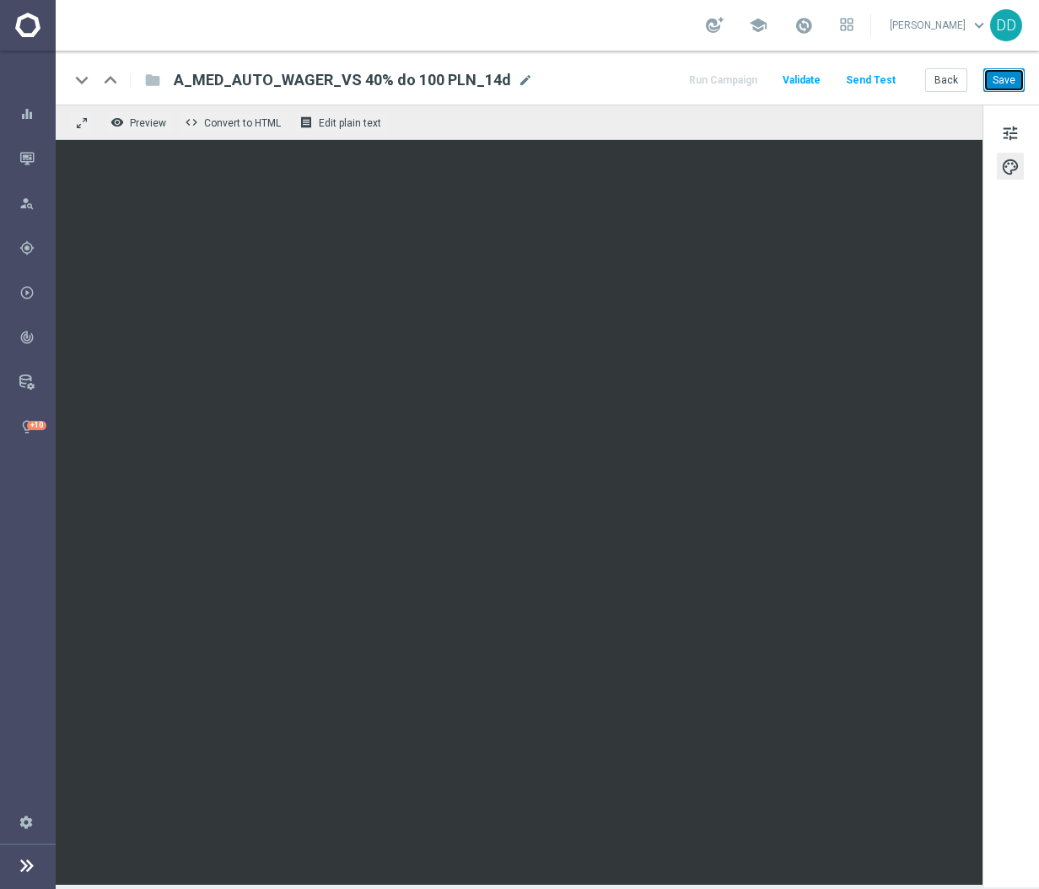
click at [1013, 84] on button "Save" at bounding box center [1003, 80] width 41 height 24
click at [932, 73] on button "Back" at bounding box center [946, 80] width 42 height 24
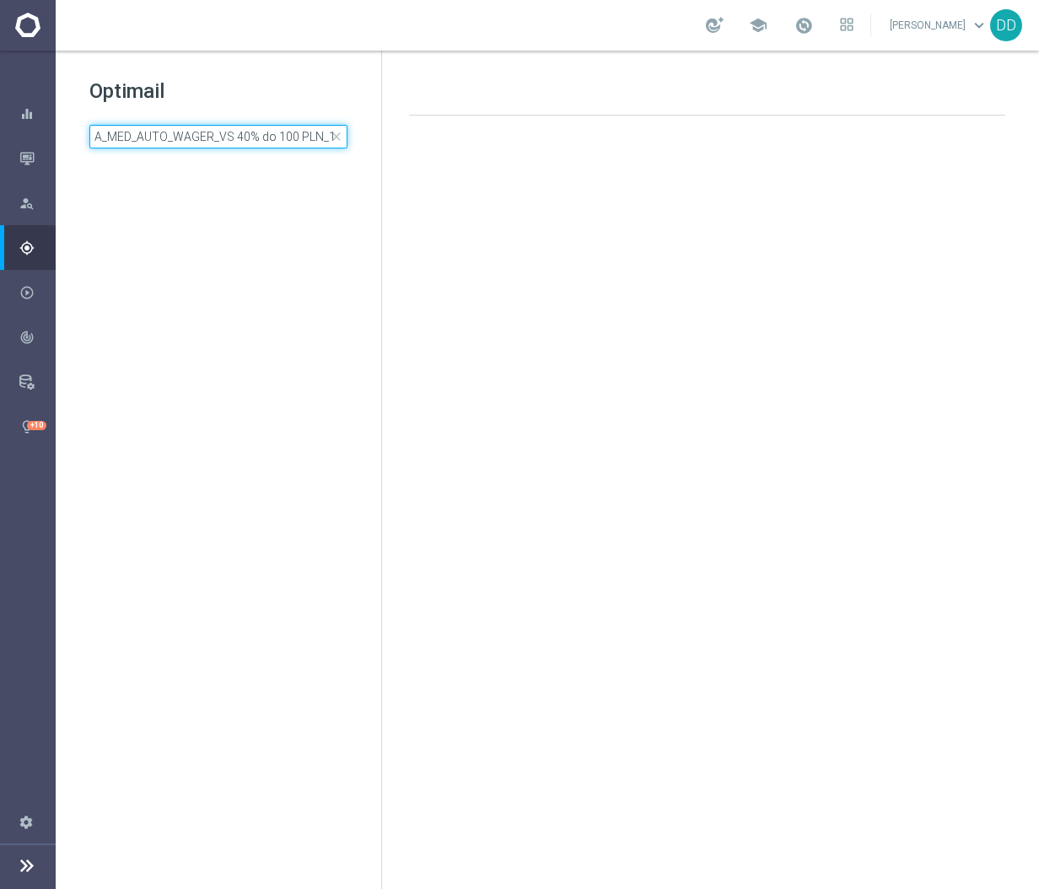
click at [282, 136] on input "A_MED_AUTO_WAGER_VS 40% do 100 PLN_14d" at bounding box center [218, 137] width 258 height 24
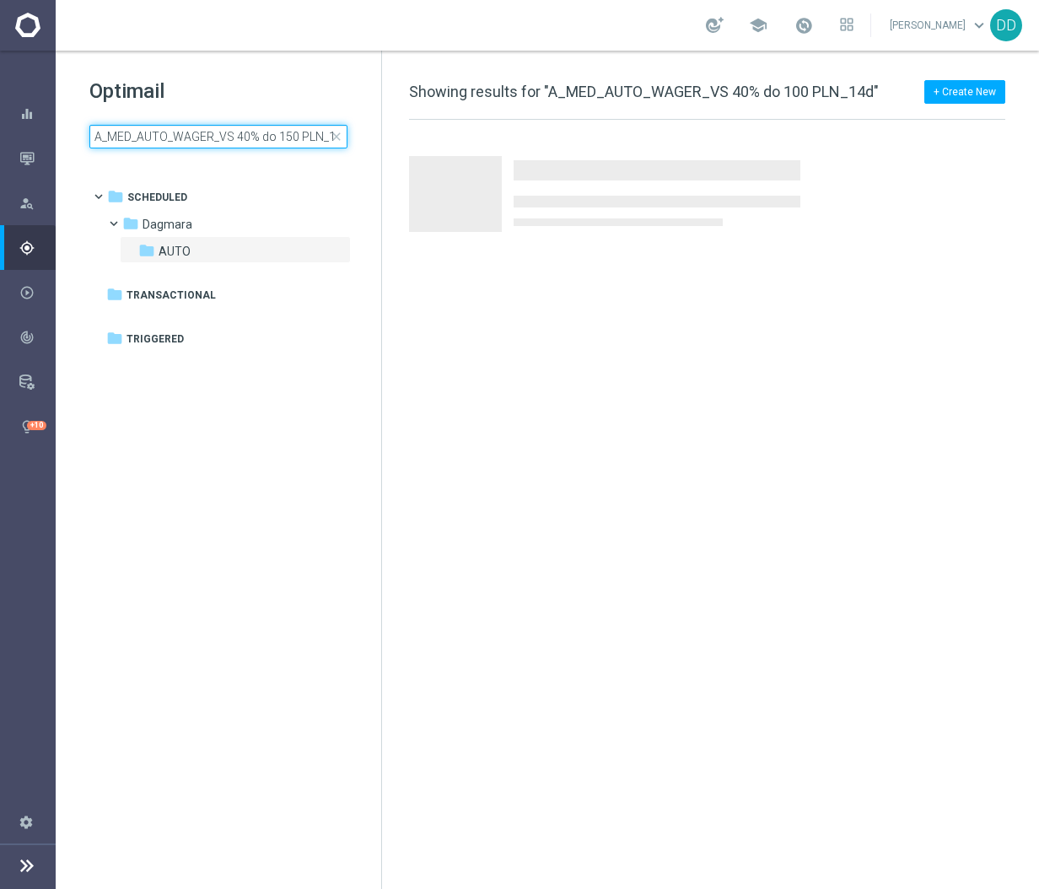
scroll to position [0, 9]
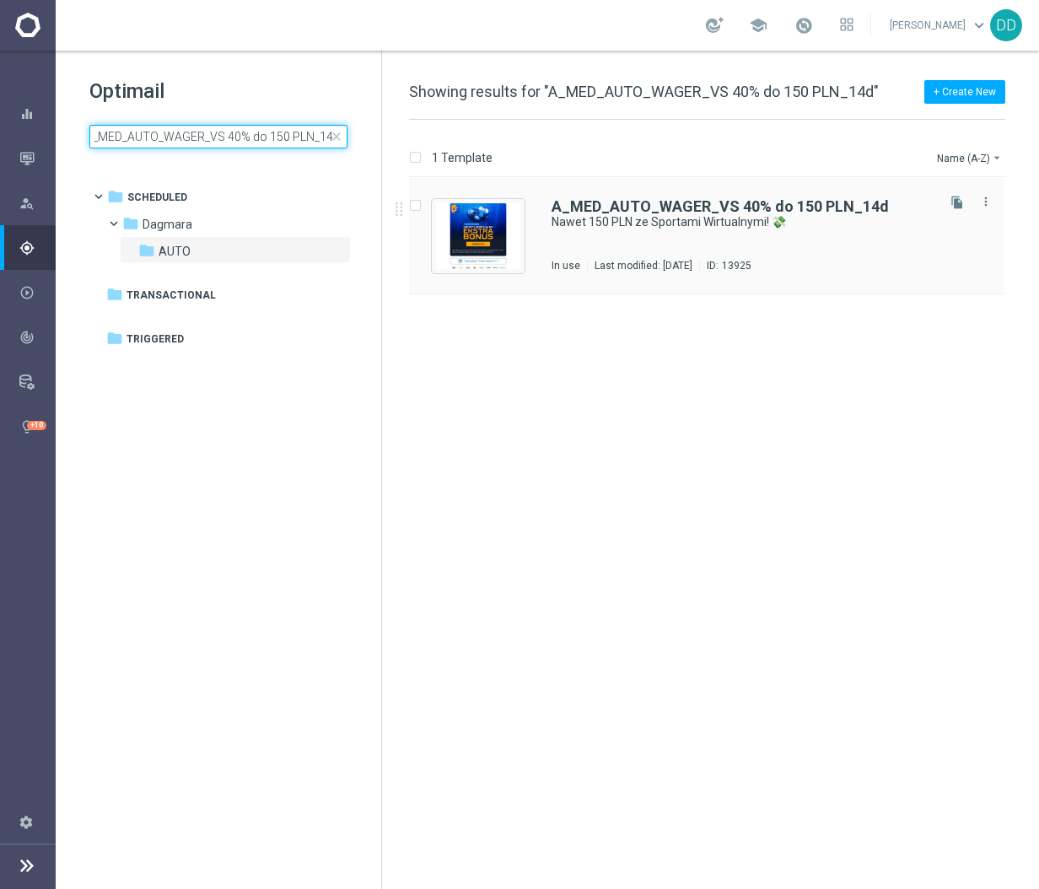
type input "A_MED_AUTO_WAGER_VS 40% do 150 PLN_14d"
click at [664, 240] on div "A_MED_AUTO_WAGER_VS 40% do 150 PLN_14d Nawet 150 PLN ze Sportami Wirtualnymi! 💸…" at bounding box center [741, 235] width 381 height 73
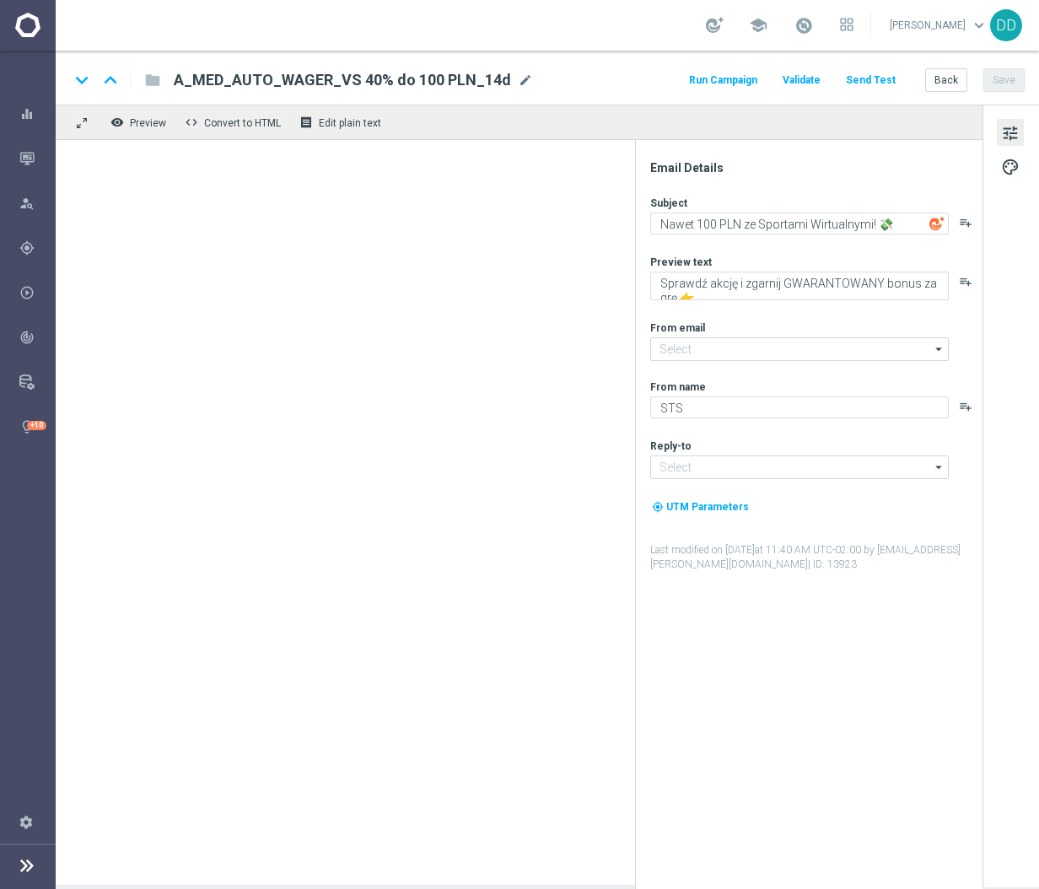
type input "[EMAIL_ADDRESS][DOMAIN_NAME]"
type textarea "Nawet 150 PLN ze Sportami Wirtualnymi! 💸"
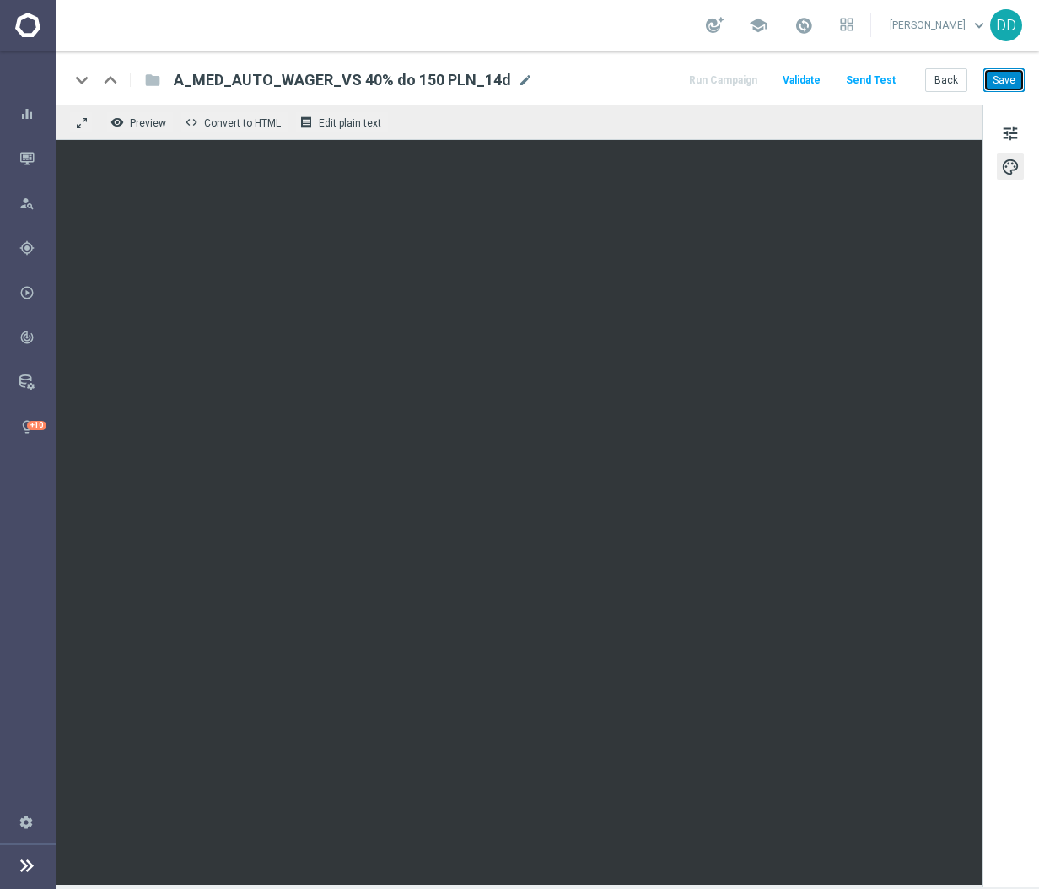
click at [990, 76] on button "Save" at bounding box center [1003, 80] width 41 height 24
click at [954, 86] on button "Back" at bounding box center [946, 80] width 42 height 24
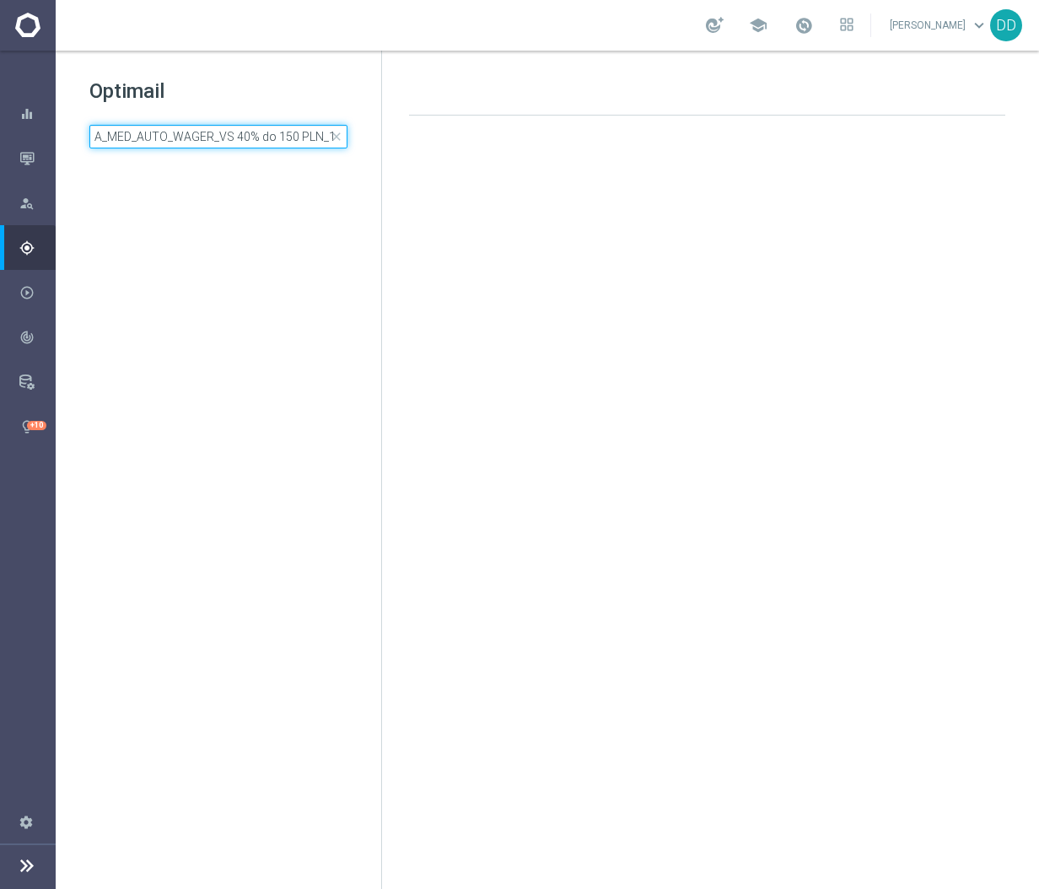
click at [293, 147] on input "A_MED_AUTO_WAGER_VS 40% do 150 PLN_14d" at bounding box center [218, 137] width 258 height 24
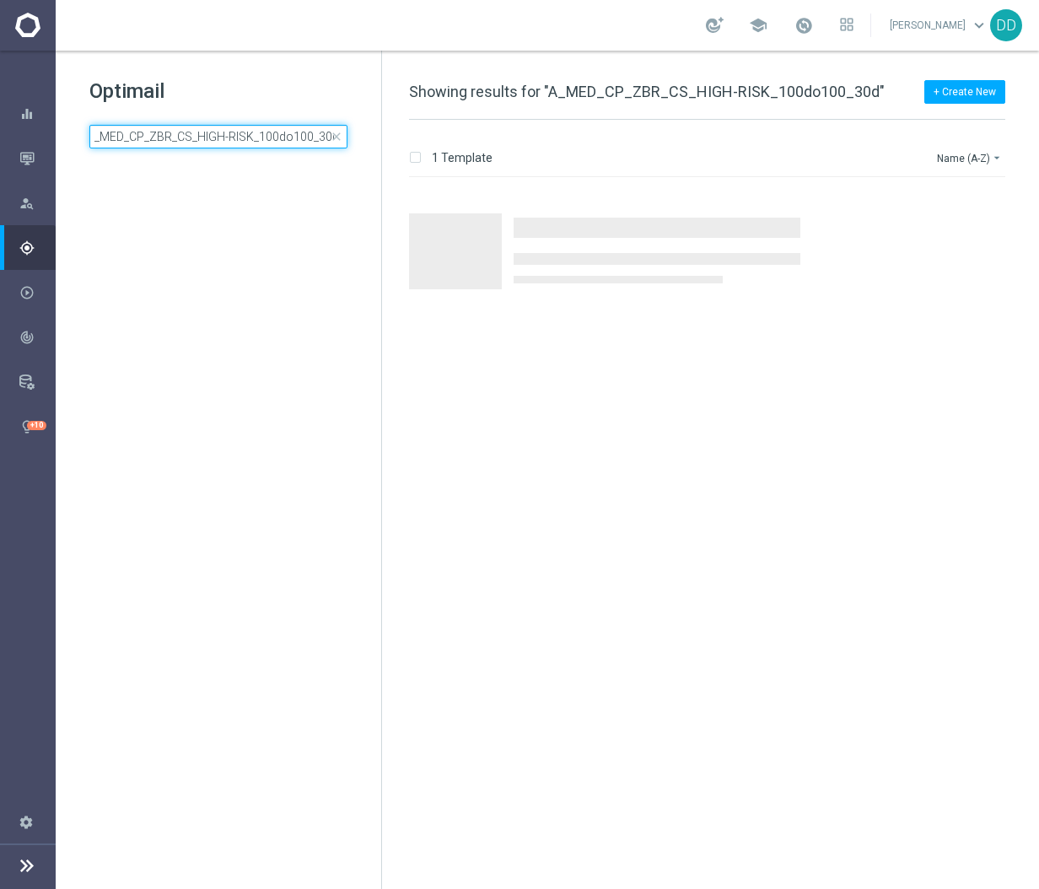
type input "A_MED_CP_ZBR_CS_HIGH-RISK_100do100_30d"
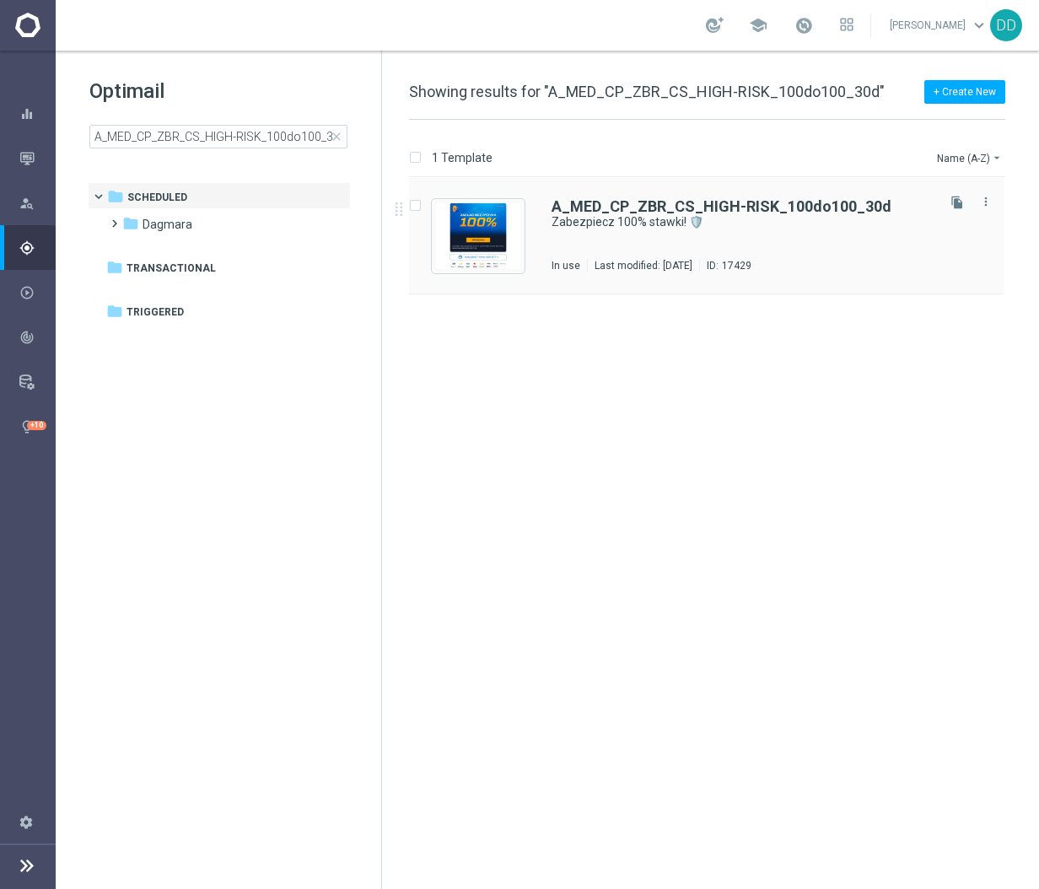
click at [698, 249] on div "A_MED_CP_ZBR_CS_HIGH-RISK_100do100_30d Zabezpiecz 100% stawki! 🛡️ In use Last m…" at bounding box center [741, 235] width 381 height 73
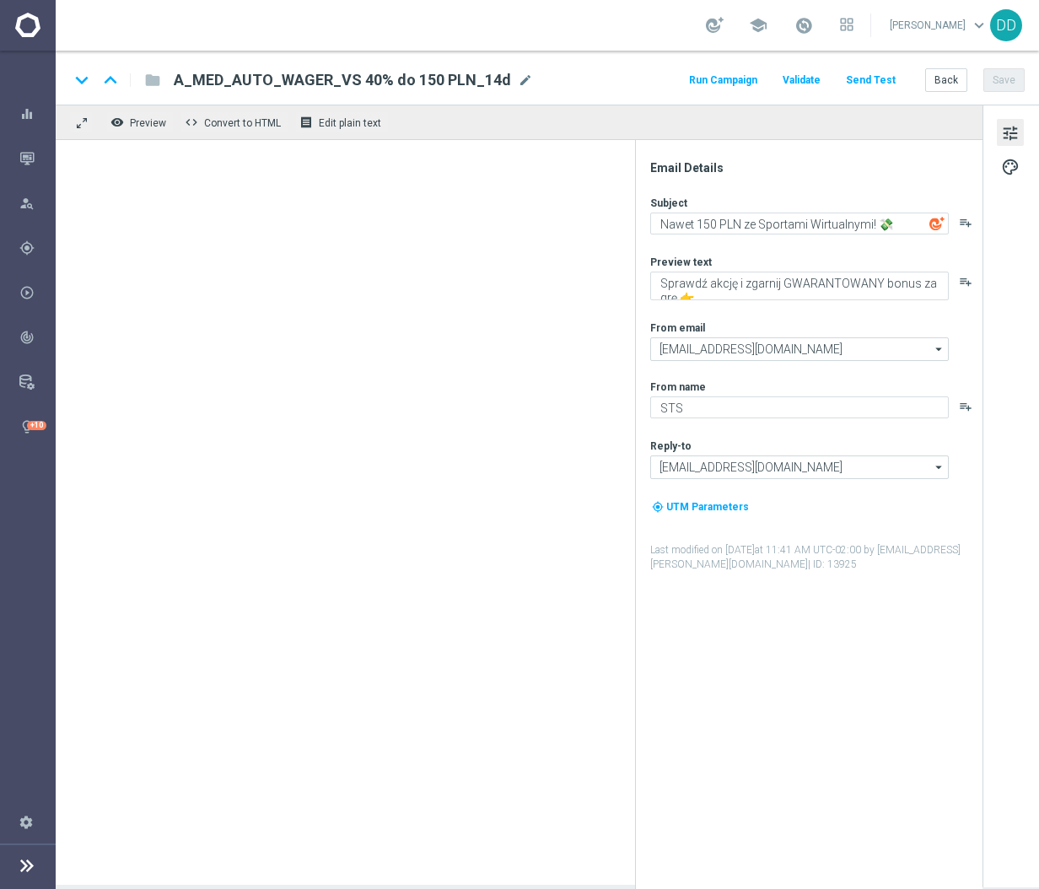
type textarea "Zabezpiecz 100% stawki! 🛡️"
type textarea "Specjalna oferta tylko dla Ciebie 💥"
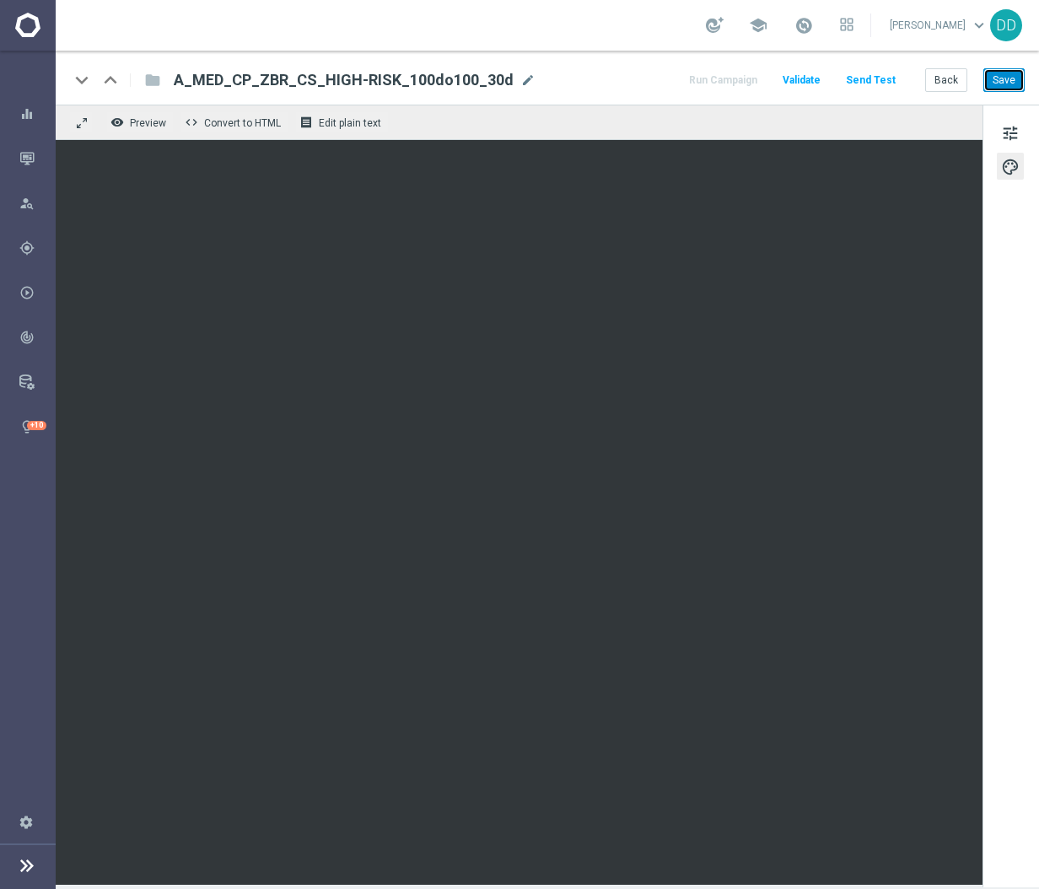
click at [989, 81] on button "Save" at bounding box center [1003, 80] width 41 height 24
click at [955, 79] on button "Back" at bounding box center [946, 80] width 42 height 24
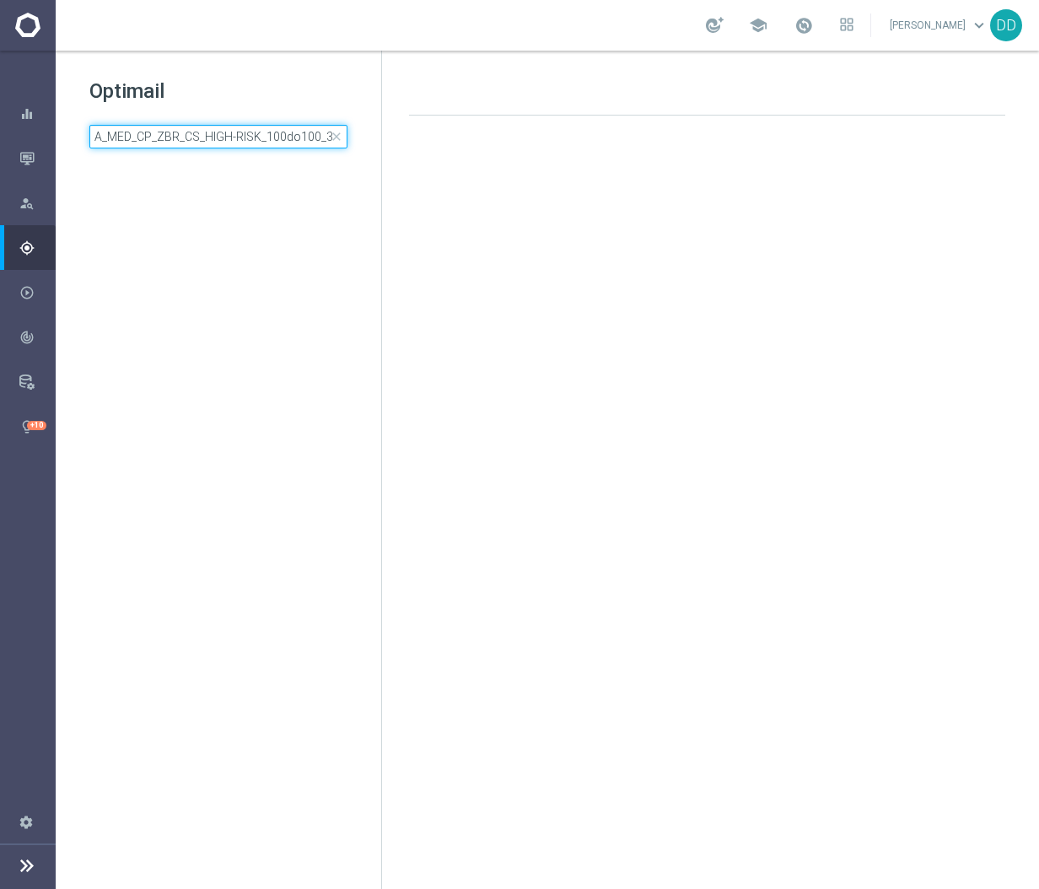
click at [212, 138] on input "A_MED_CP_ZBR_CS_HIGH-RISK_100do100_30d" at bounding box center [218, 137] width 258 height 24
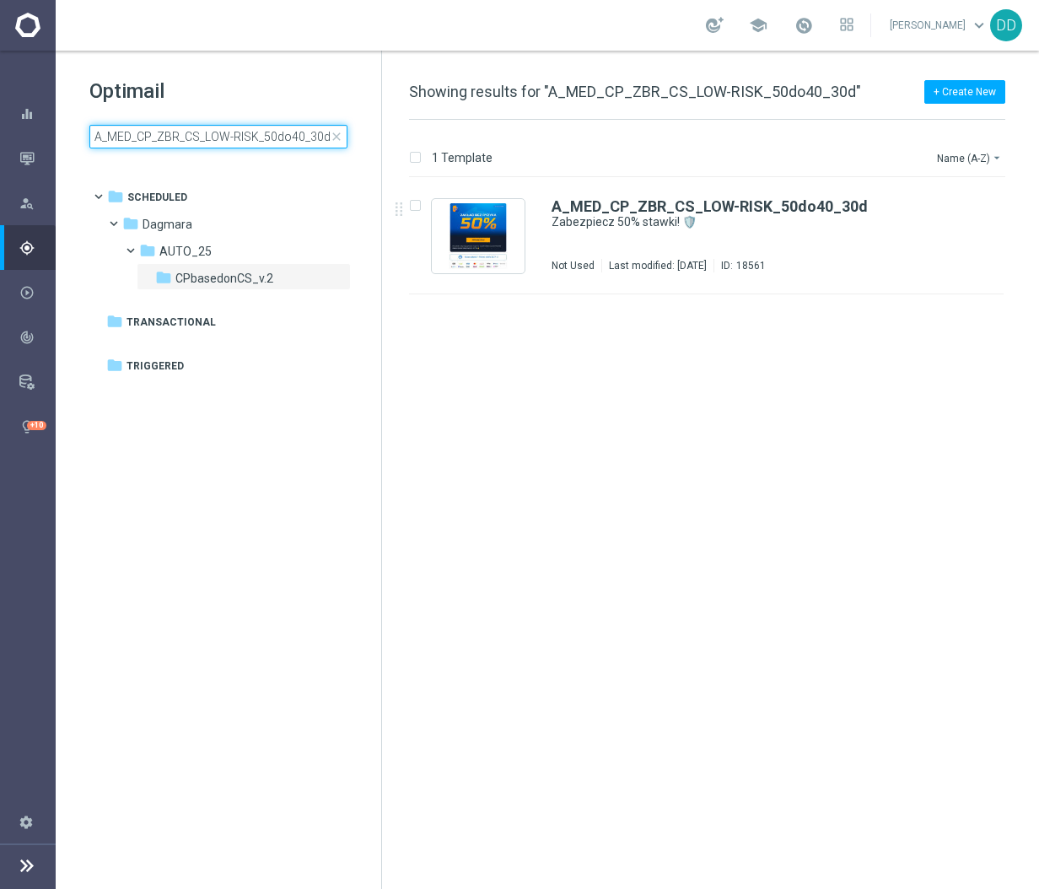
type input "A_MED_CP_ZBR_CS_LOW-RISK_50do40_30d"
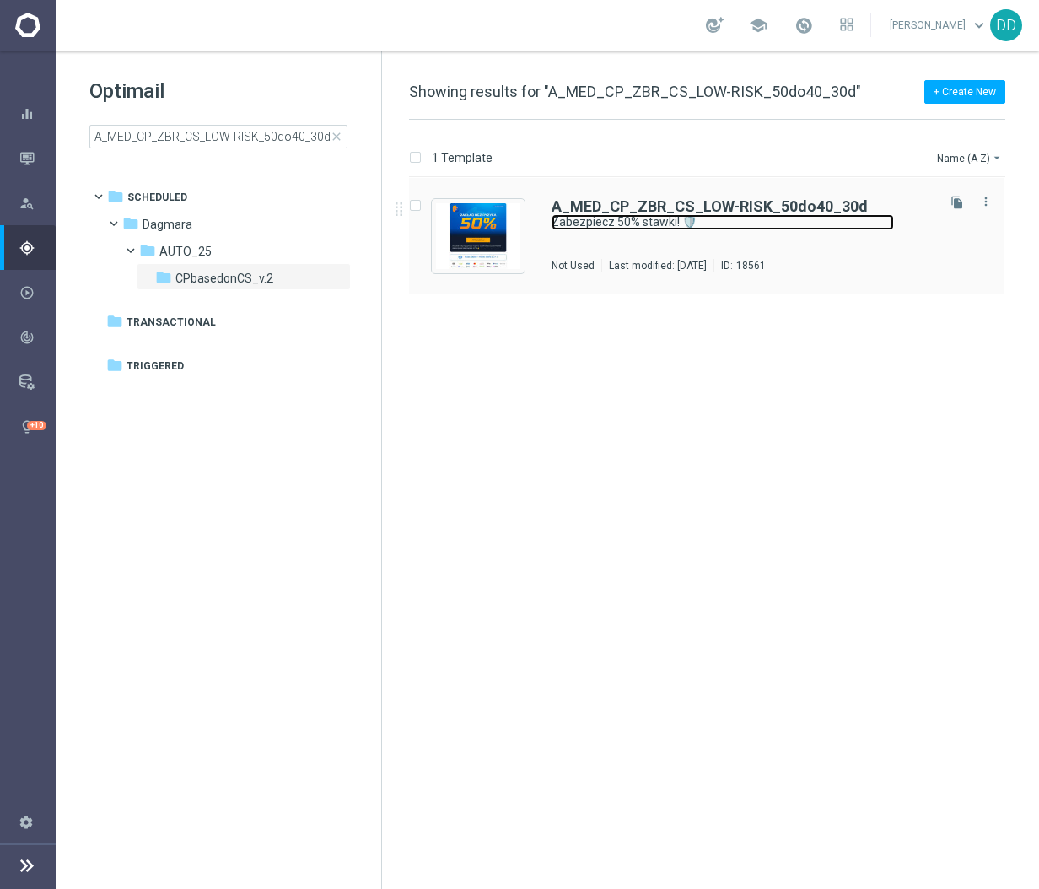
drag, startPoint x: 661, startPoint y: 242, endPoint x: 675, endPoint y: 223, distance: 23.6
click at [675, 223] on link "Zabezpiecz 50% stawki! 🛡️" at bounding box center [722, 222] width 342 height 16
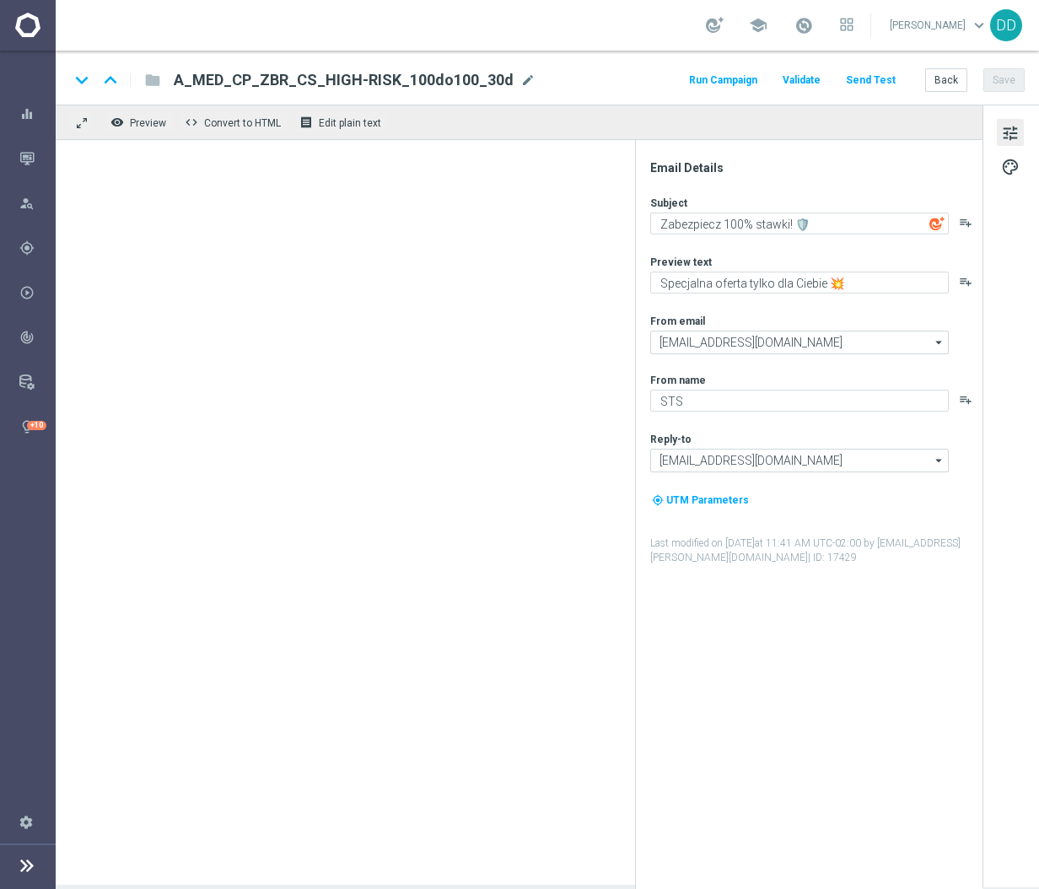
type textarea "Zabezpiecz 50% stawki! 🛡️"
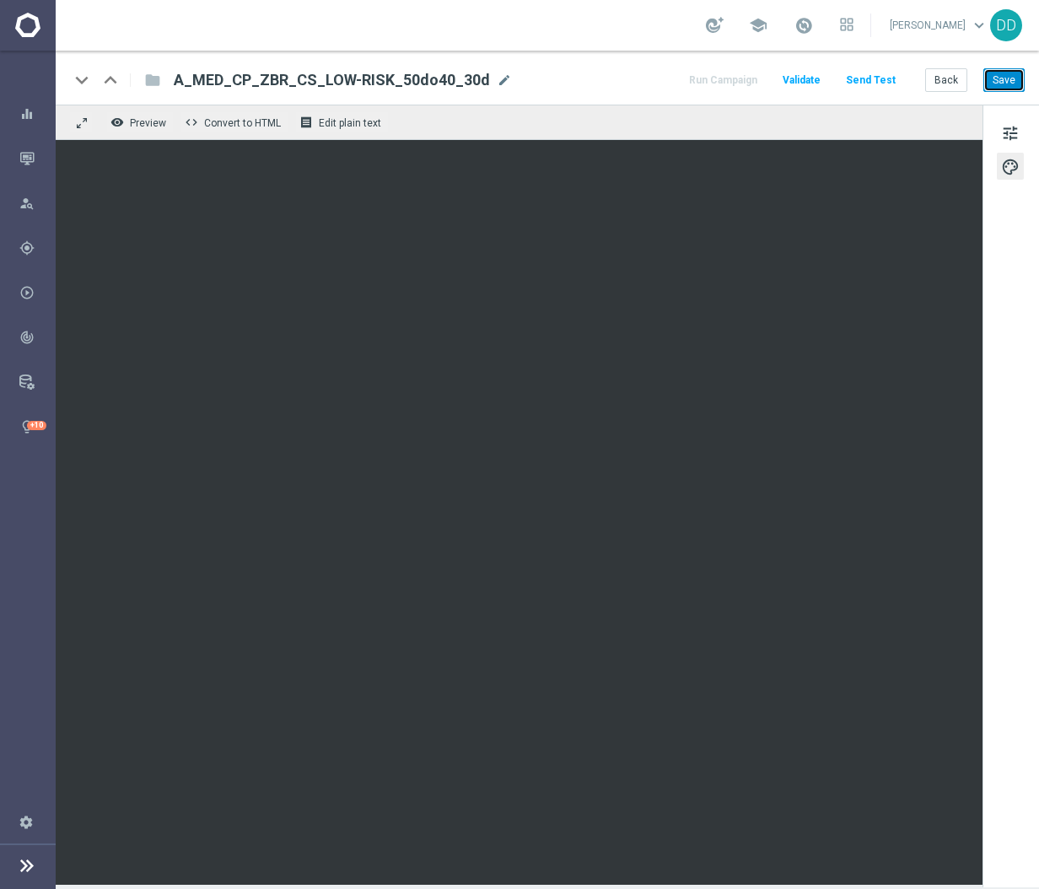
click at [1002, 76] on button "Save" at bounding box center [1003, 80] width 41 height 24
click at [940, 81] on button "Back" at bounding box center [946, 80] width 42 height 24
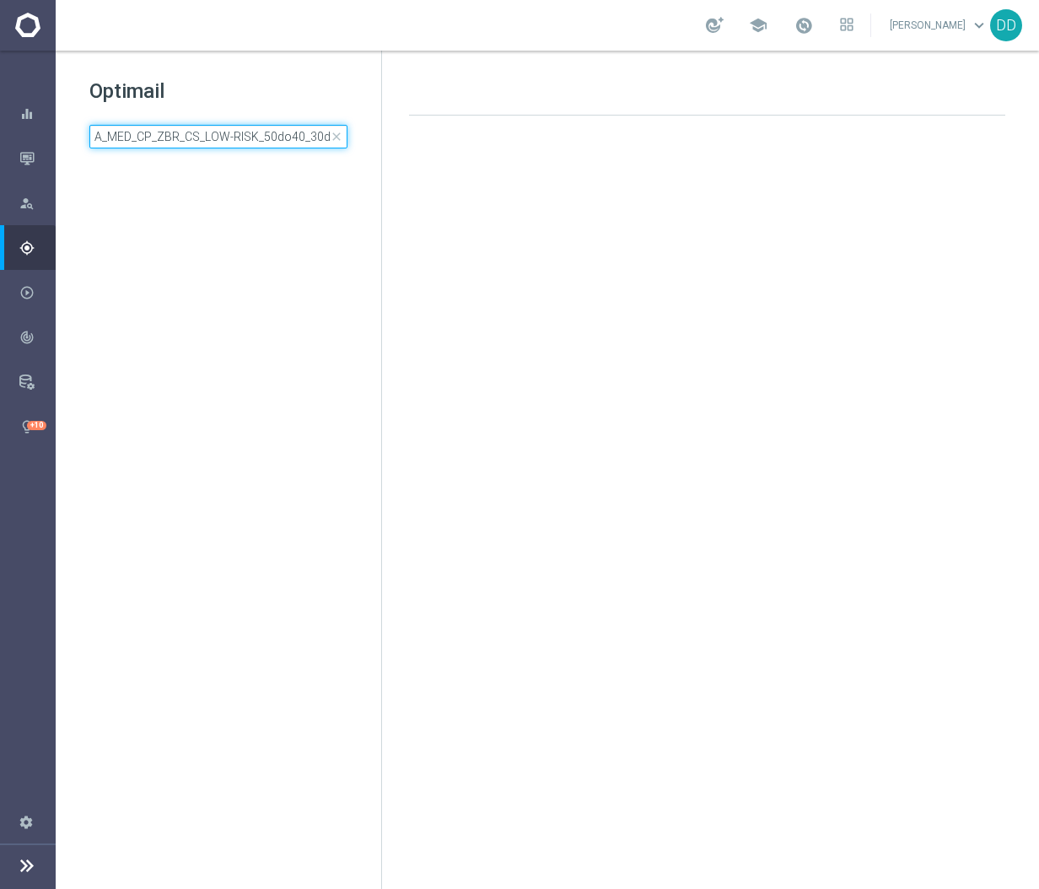
click at [309, 134] on input "A_MED_CP_ZBR_CS_LOW-RISK_50do40_30d" at bounding box center [218, 137] width 258 height 24
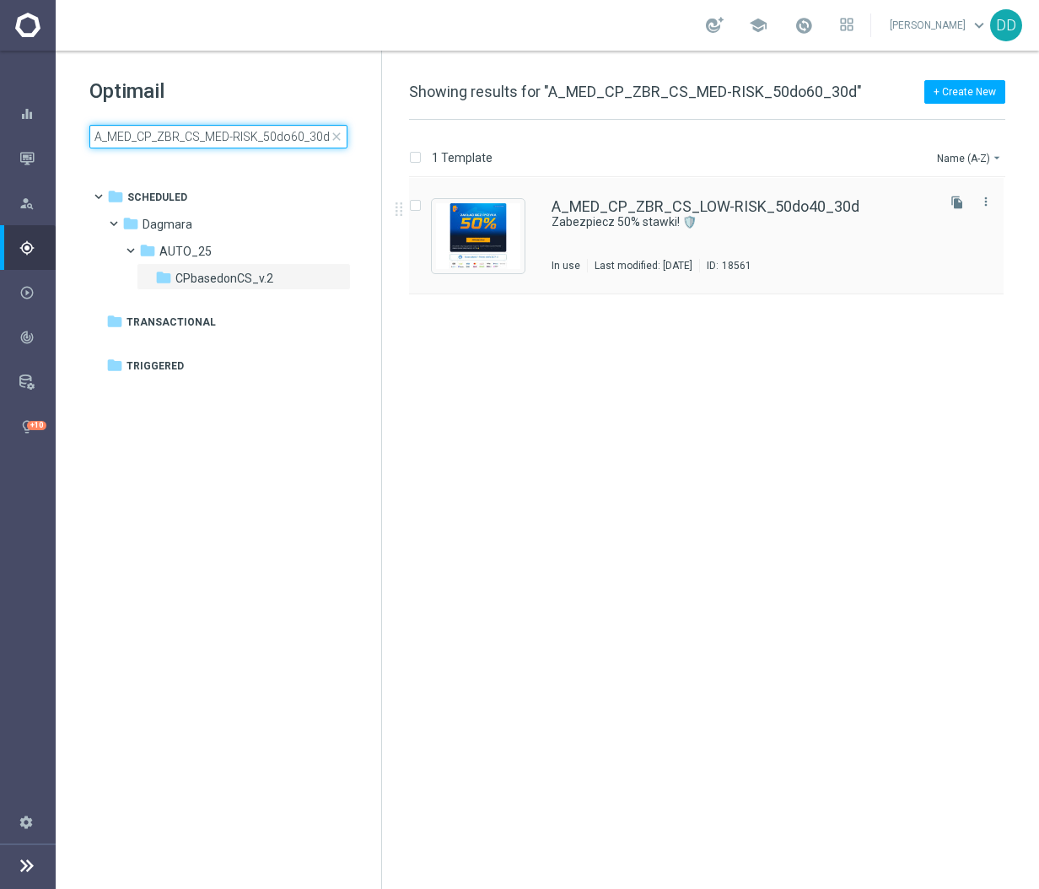
type input "A_MED_CP_ZBR_CS_MED-RISK_50do60_30d"
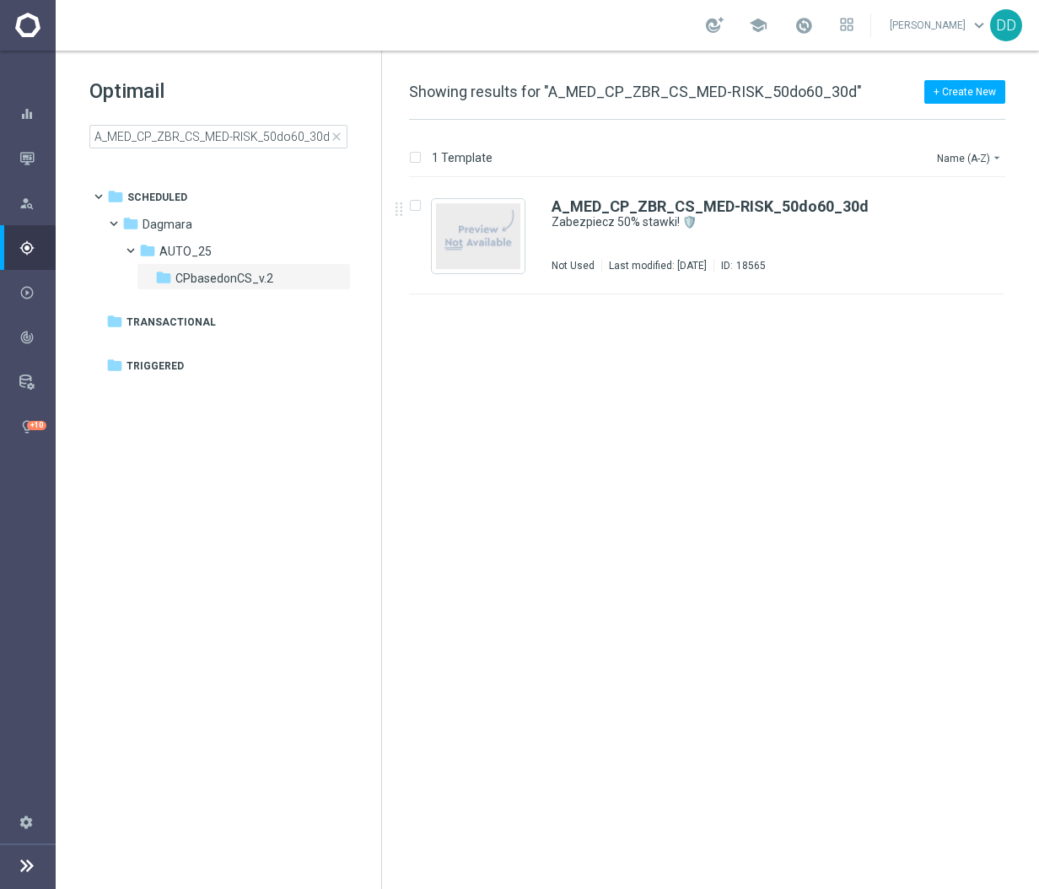
click at [750, 228] on link "Zabezpiecz 50% stawki! 🛡️" at bounding box center [722, 222] width 342 height 16
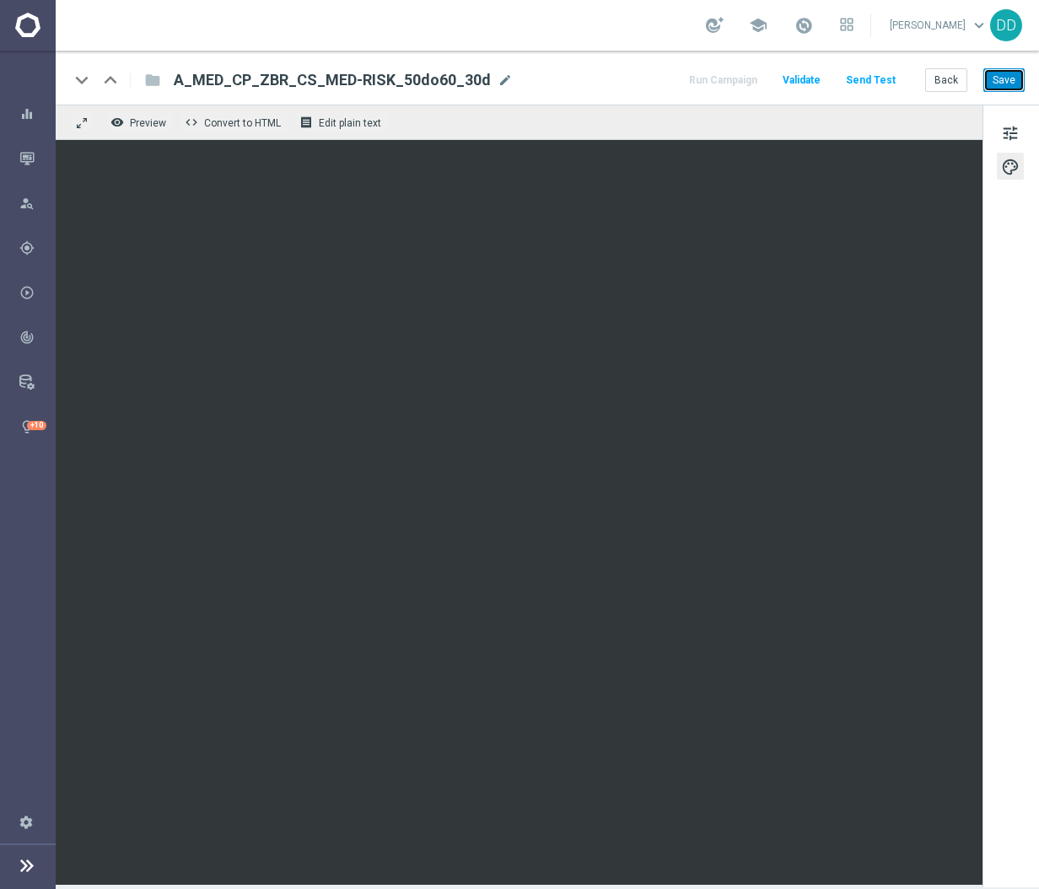
click at [1021, 73] on button "Save" at bounding box center [1003, 80] width 41 height 24
click at [954, 77] on button "Back" at bounding box center [946, 80] width 42 height 24
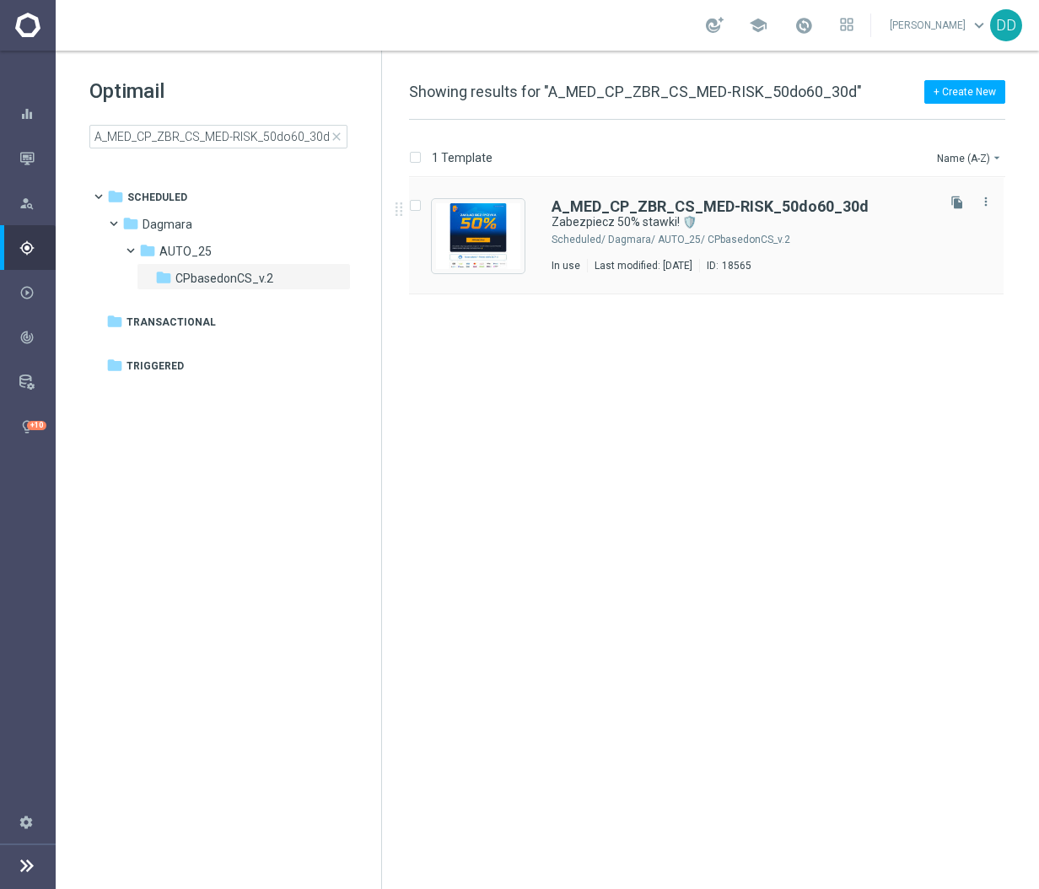
click at [739, 236] on div "Dagmara/ AUTO_25/ CPbasedonCS_v.2" at bounding box center [770, 239] width 325 height 13
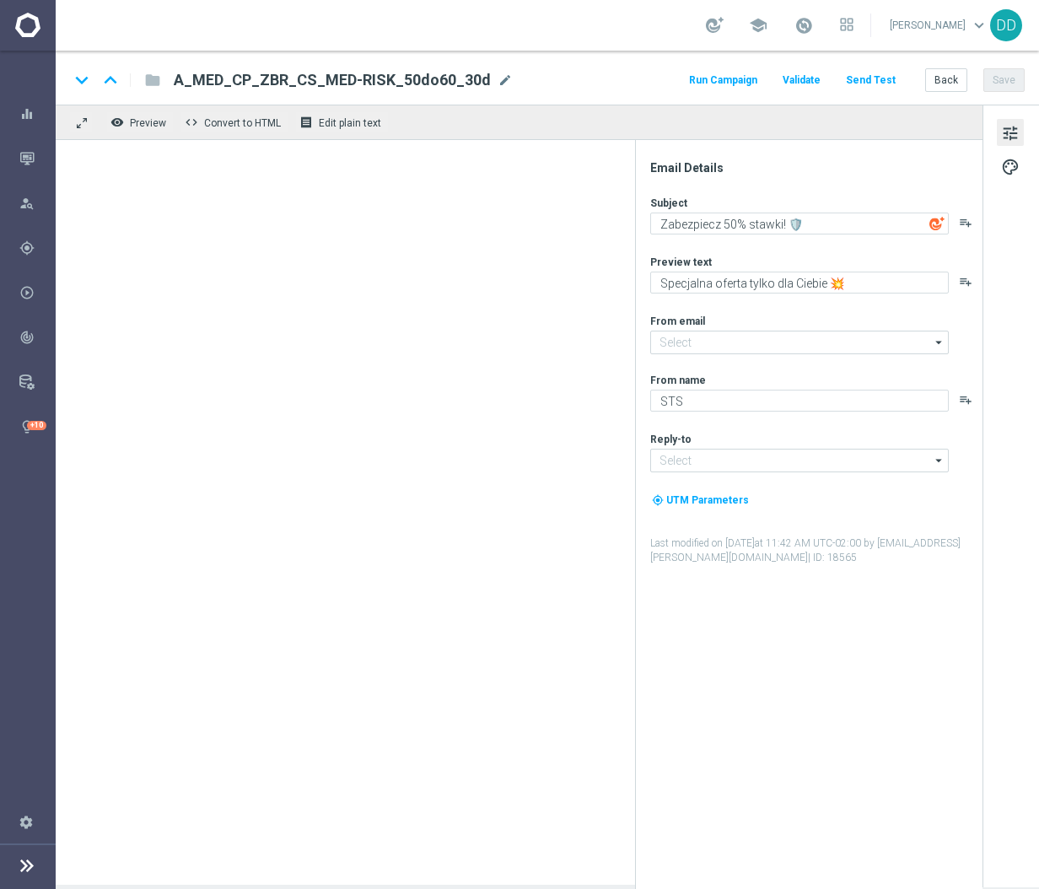
type input "[EMAIL_ADDRESS][DOMAIN_NAME]"
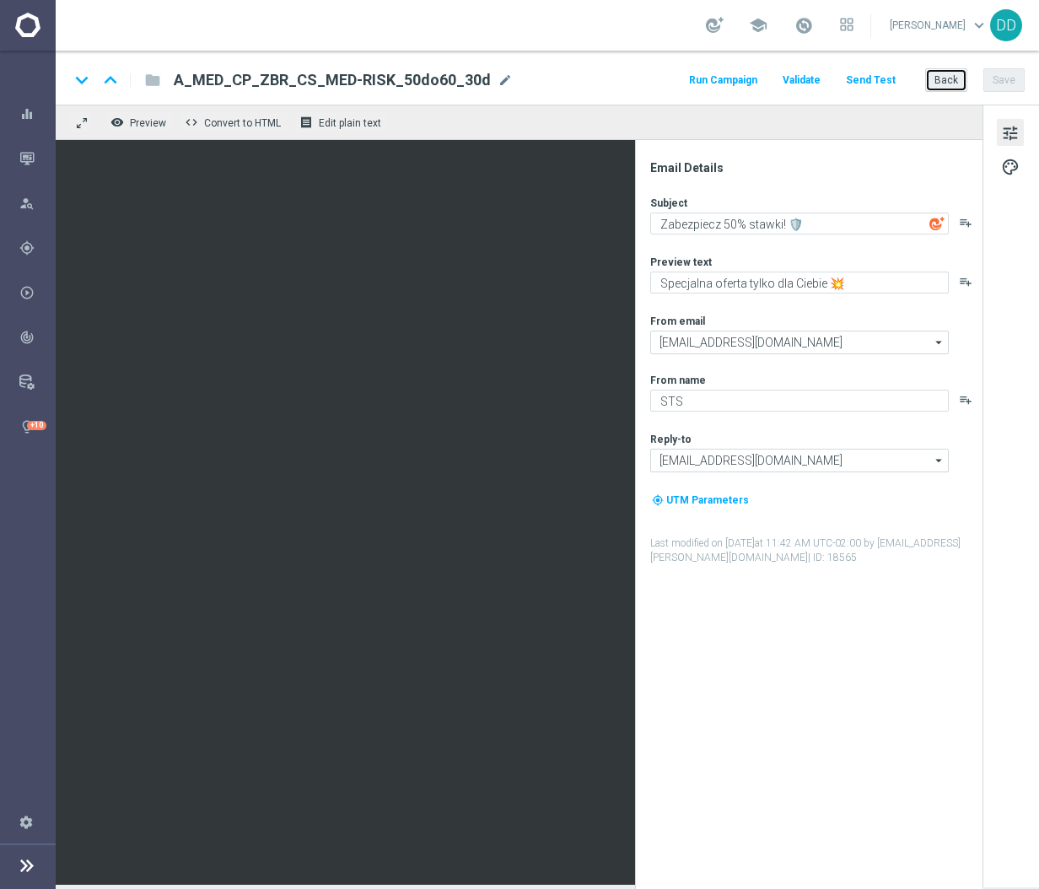
click at [935, 78] on button "Back" at bounding box center [946, 80] width 42 height 24
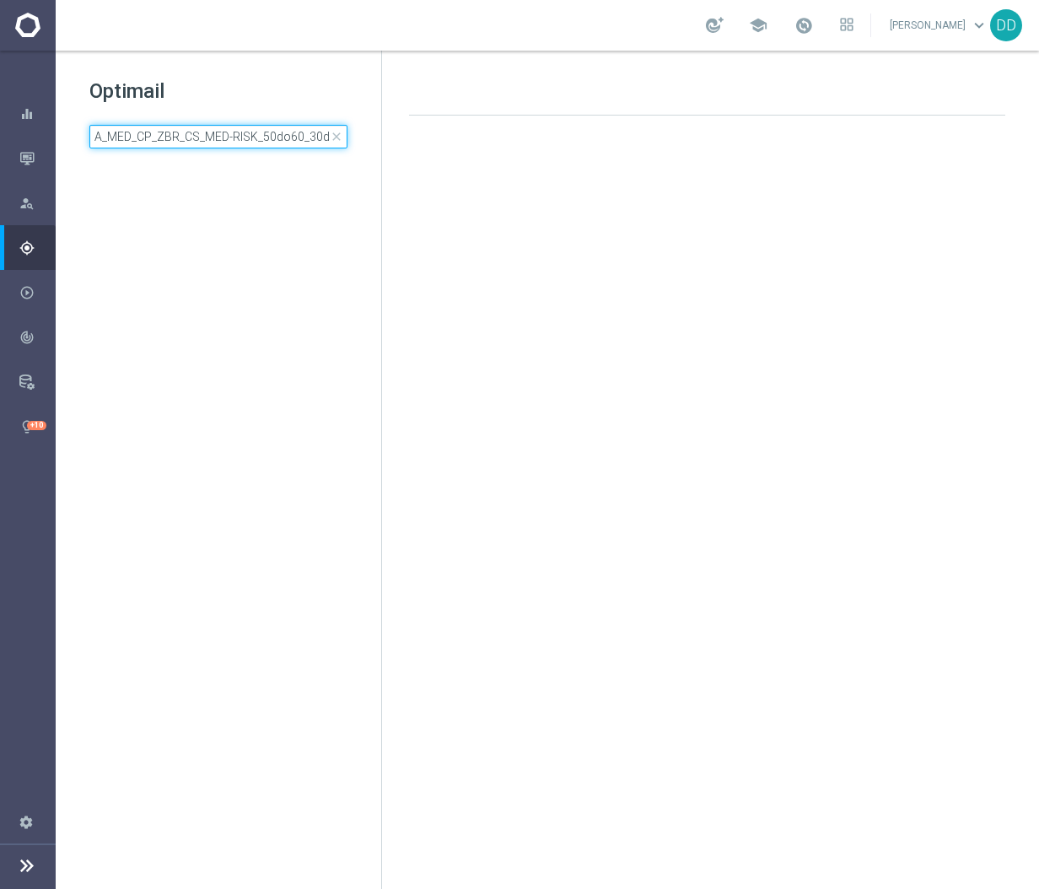
click at [265, 137] on input "A_MED_CP_ZBR_CS_MED-RISK_50do60_30d" at bounding box center [218, 137] width 258 height 24
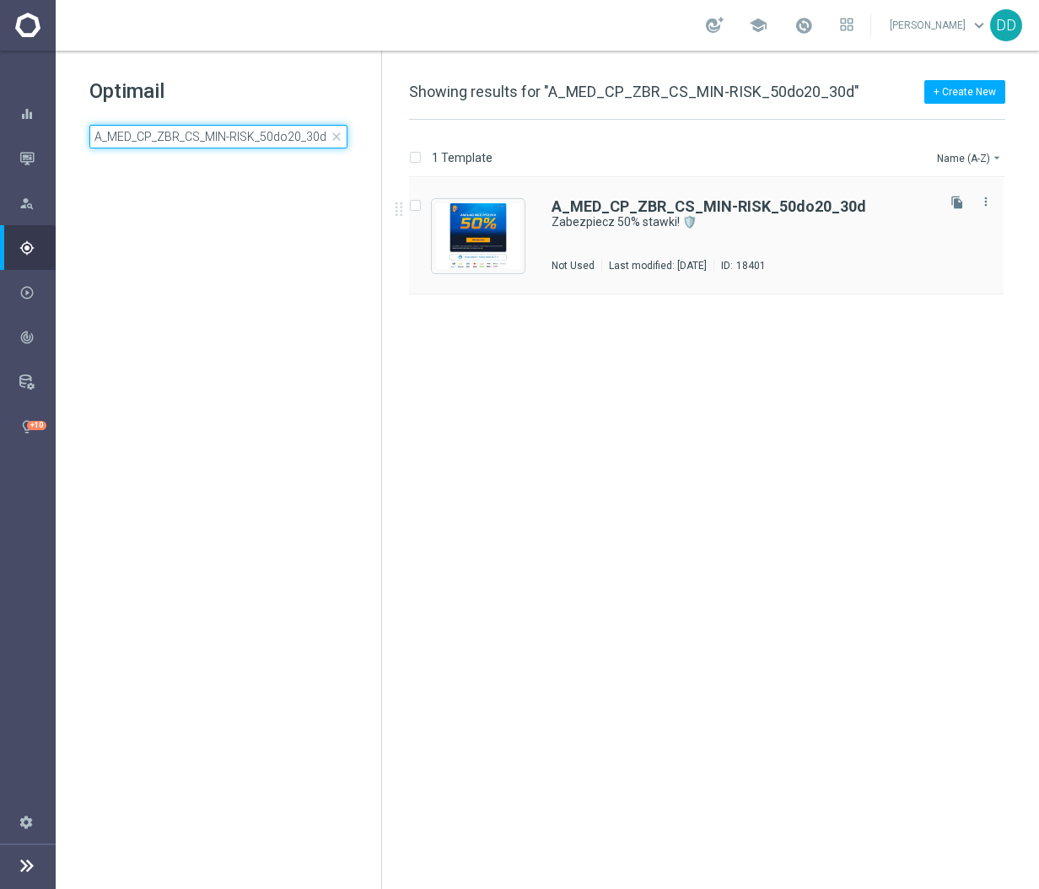
type input "A_MED_CP_ZBR_CS_MIN-RISK_50do20_30d"
click at [708, 239] on div "A_MED_CP_ZBR_CS_MIN-RISK_50do20_30d Zabezpiecz 50% stawki! 🛡️ Not Used Last mod…" at bounding box center [741, 235] width 381 height 73
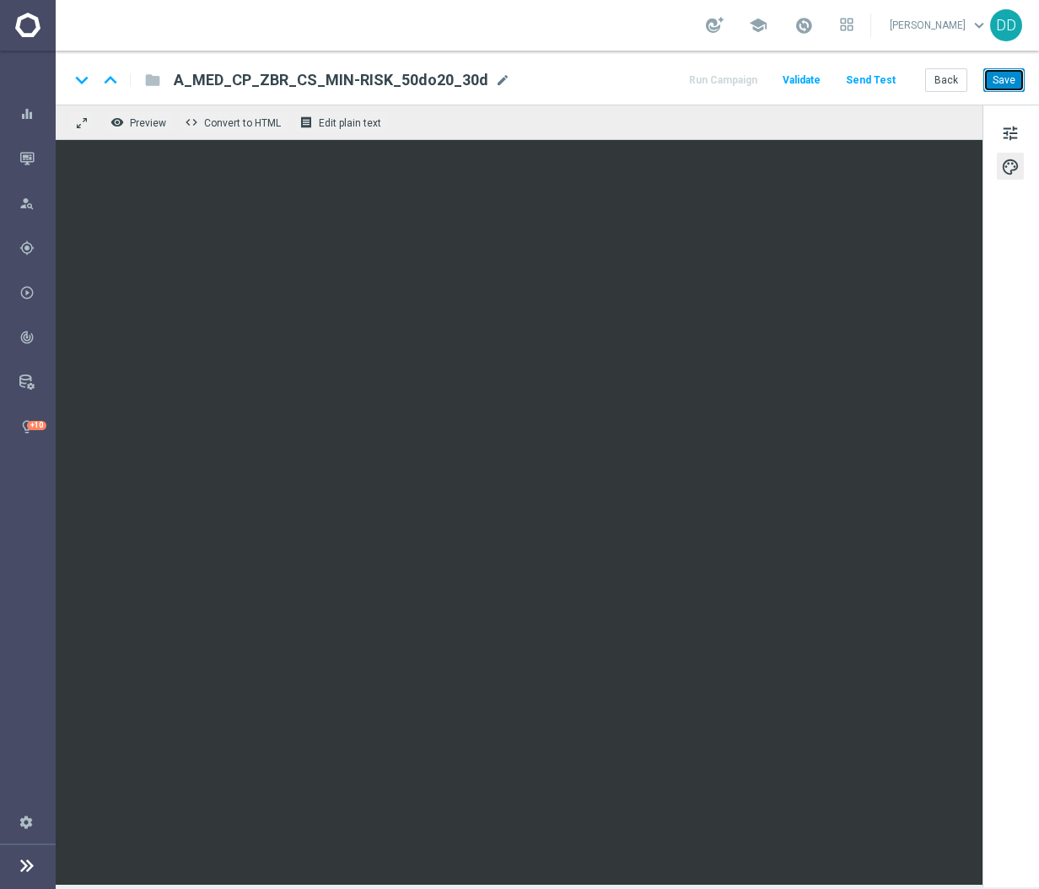
click at [1004, 86] on button "Save" at bounding box center [1003, 80] width 41 height 24
click at [932, 84] on button "Back" at bounding box center [946, 80] width 42 height 24
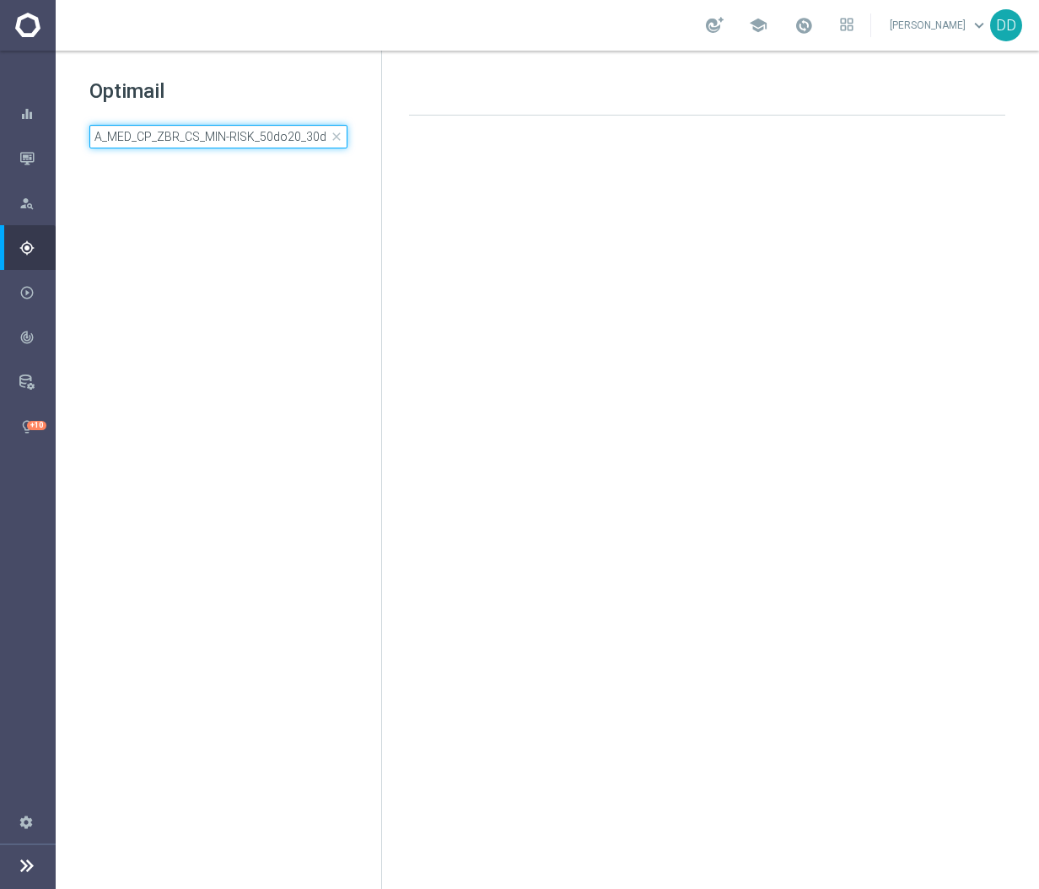
click at [261, 138] on input "A_MED_CP_ZBR_CS_MIN-RISK_50do20_30d" at bounding box center [218, 137] width 258 height 24
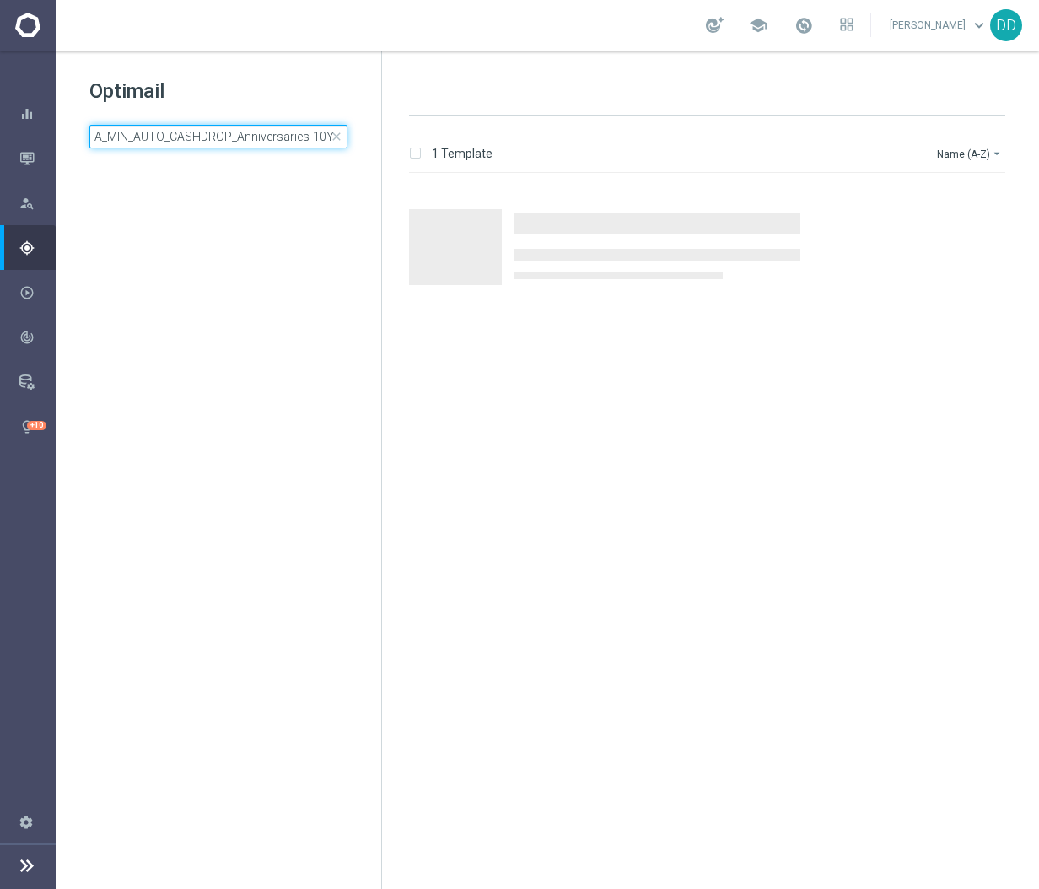
scroll to position [0, 64]
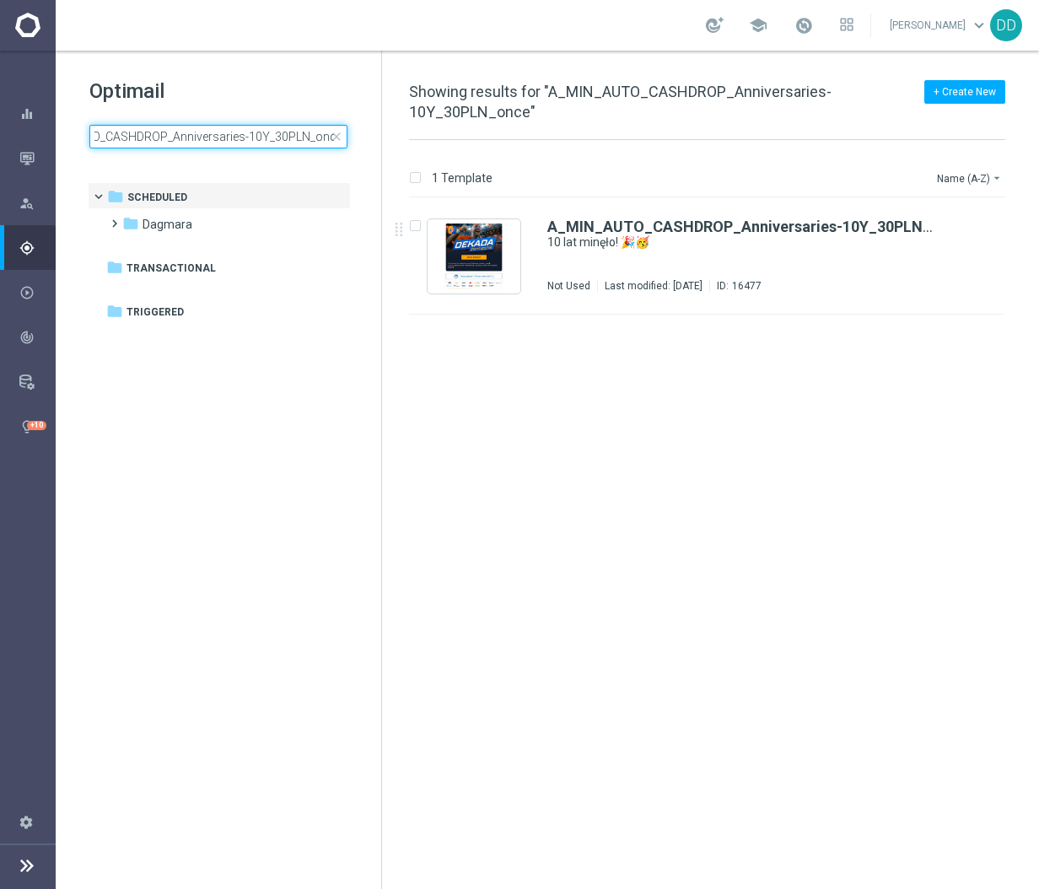
type input "A_MIN_AUTO_CASHDROP_Anniversaries-10Y_30PLN_once"
click at [676, 255] on div "A_MIN_AUTO_CASHDROP_Anniversaries-10Y_30PLN_once 10 lat minęło! 🎉🥳 Not Used Las…" at bounding box center [739, 255] width 385 height 73
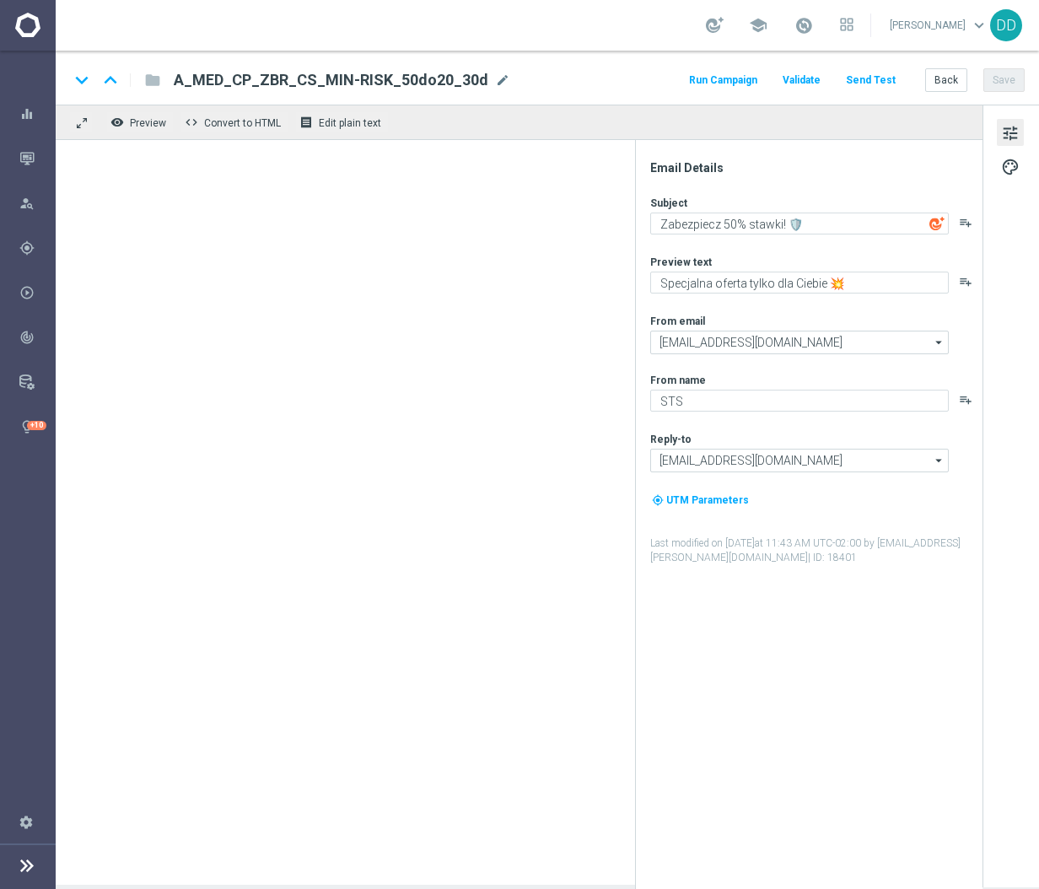
type textarea "10 lat minęło! 🎉🥳"
type textarea "Prezent już czeka, sprawdź swoje konto 👉"
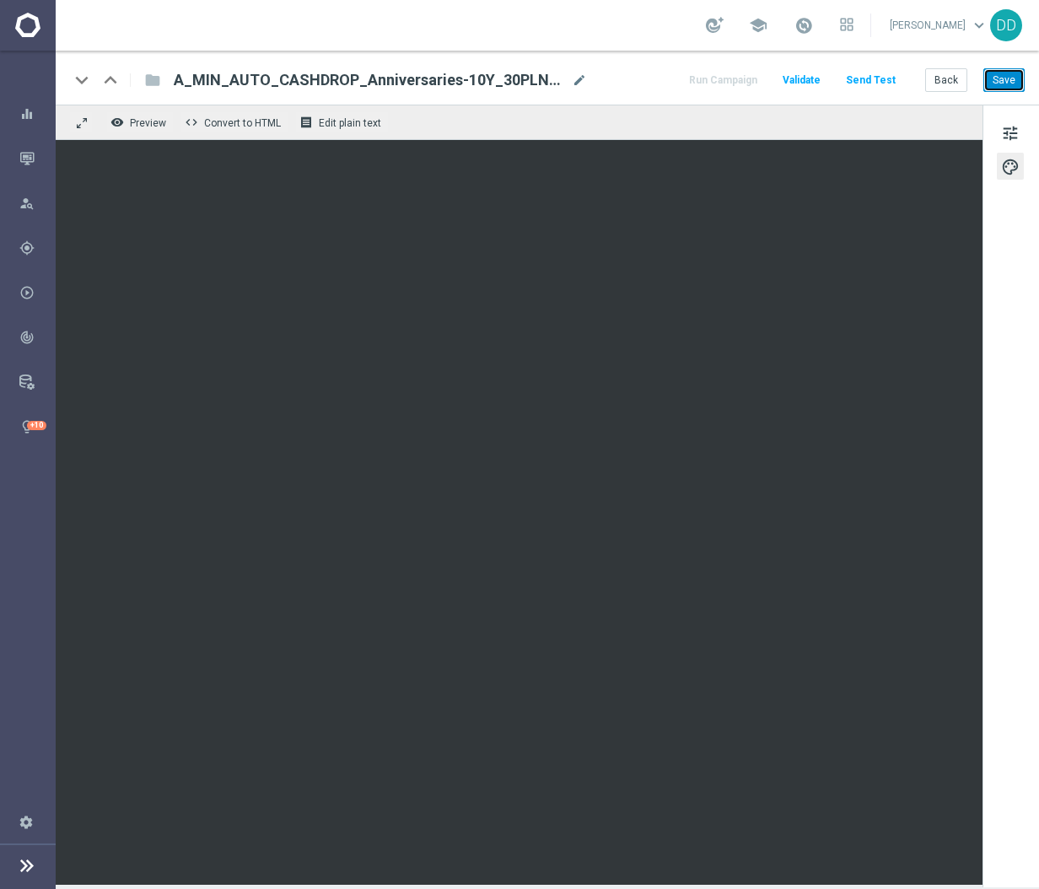
click at [997, 89] on button "Save" at bounding box center [1003, 80] width 41 height 24
click at [954, 78] on button "Back" at bounding box center [946, 80] width 42 height 24
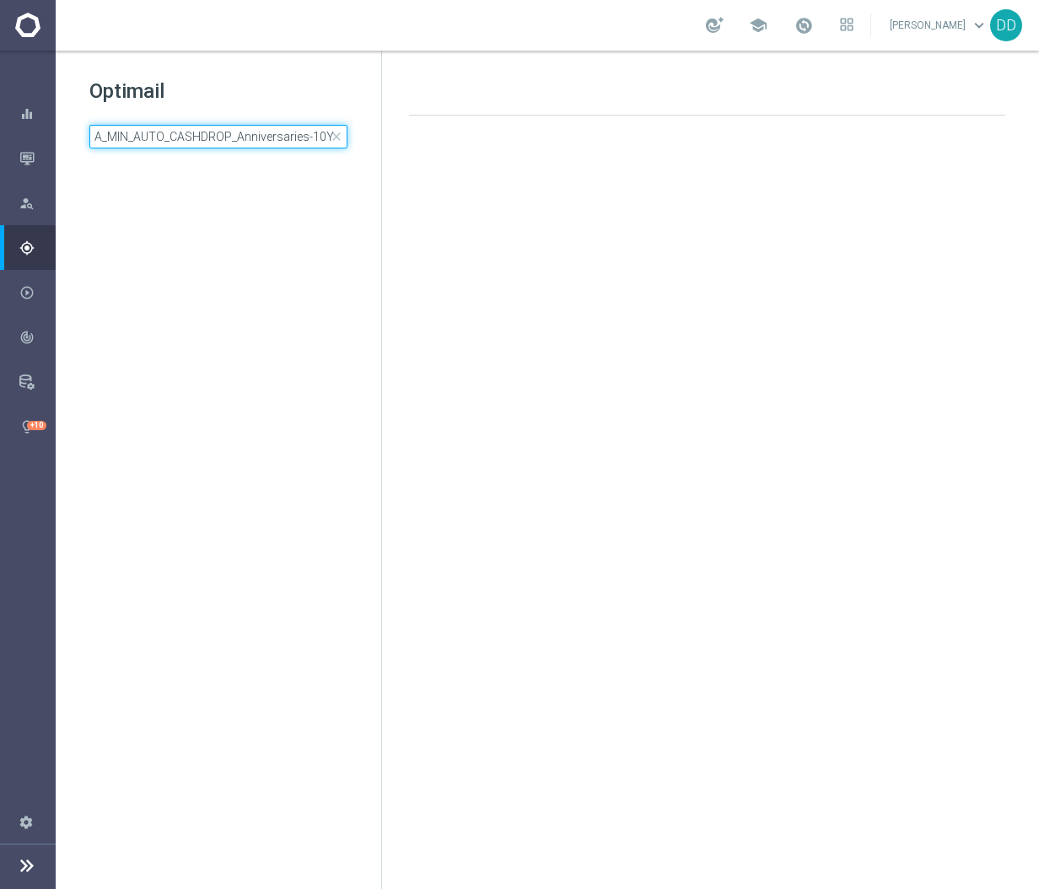
click at [250, 130] on input "A_MIN_AUTO_CASHDROP_Anniversaries-10Y_30PLN_once" at bounding box center [218, 137] width 258 height 24
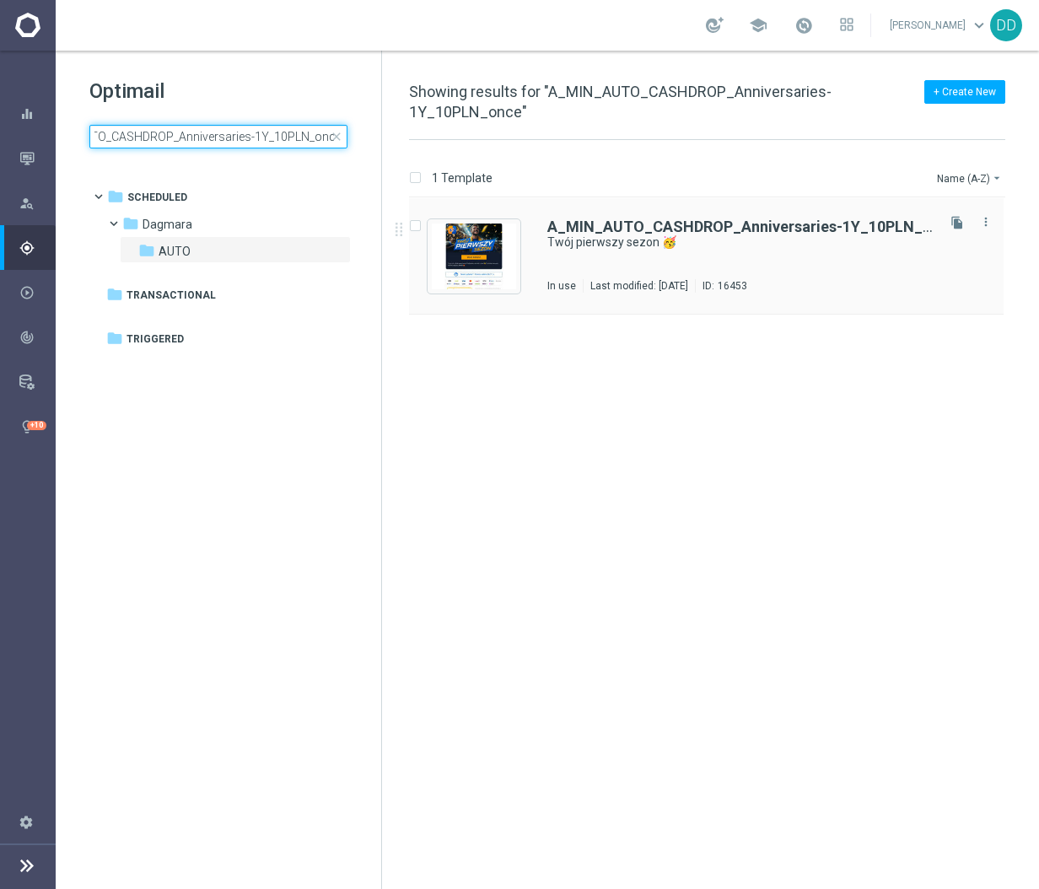
type input "A_MIN_AUTO_CASHDROP_Anniversaries-1Y_10PLN_once"
click at [814, 266] on div "A_MIN_AUTO_CASHDROP_Anniversaries-1Y_10PLN_once Twój pierwszy sezon 🥳 In use La…" at bounding box center [739, 255] width 385 height 73
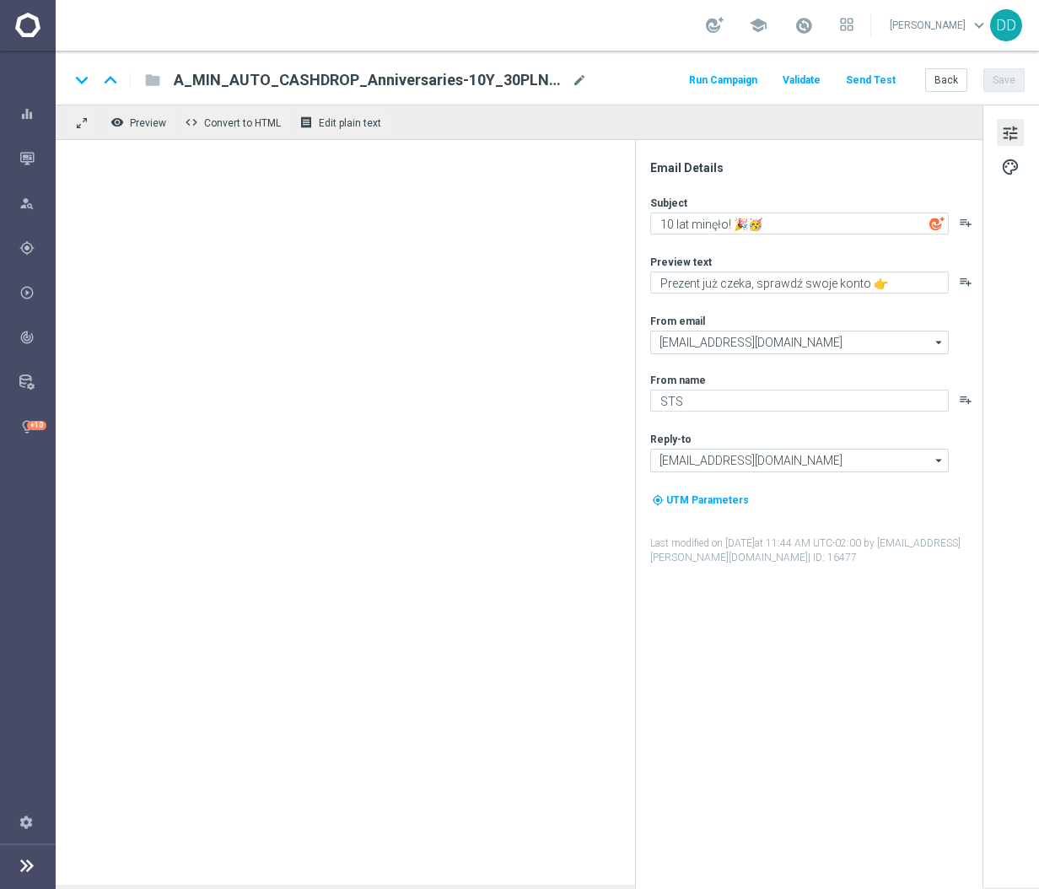
type textarea "Twój pierwszy sezon 🥳"
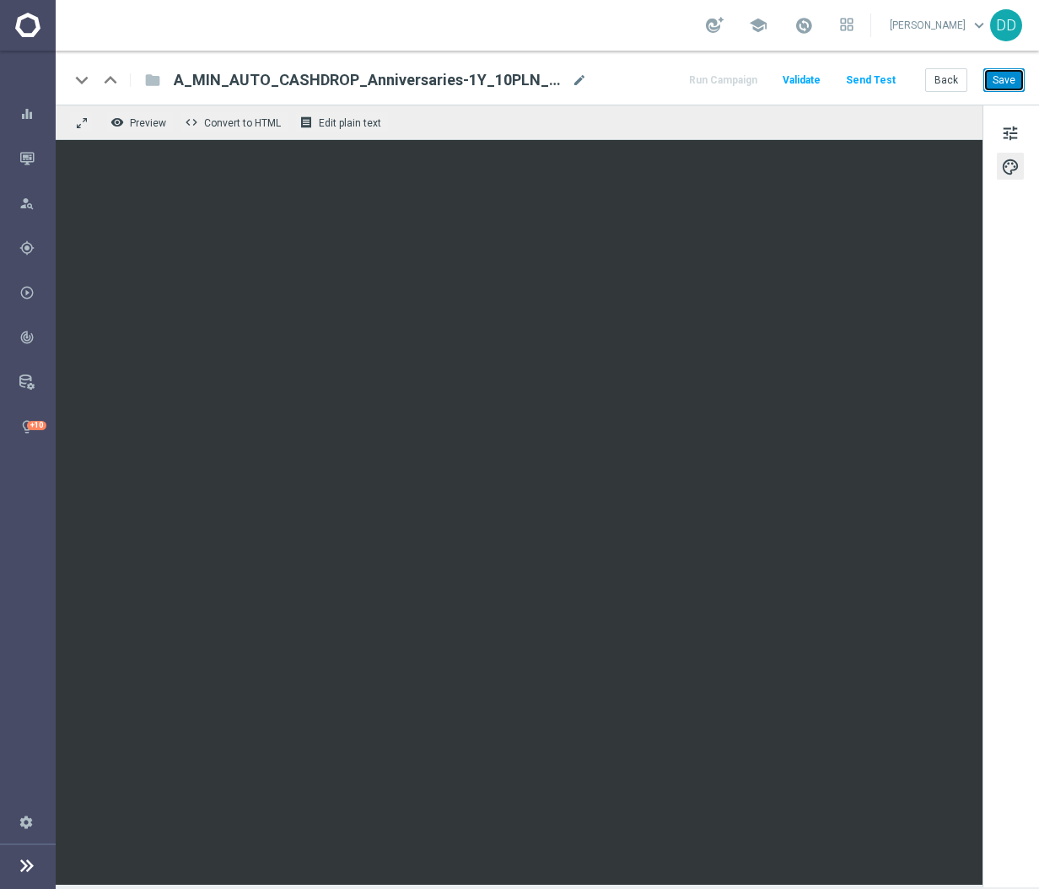
click at [993, 81] on button "Save" at bounding box center [1003, 80] width 41 height 24
click at [992, 79] on button "Save" at bounding box center [1003, 80] width 41 height 24
click at [944, 84] on button "Back" at bounding box center [946, 80] width 42 height 24
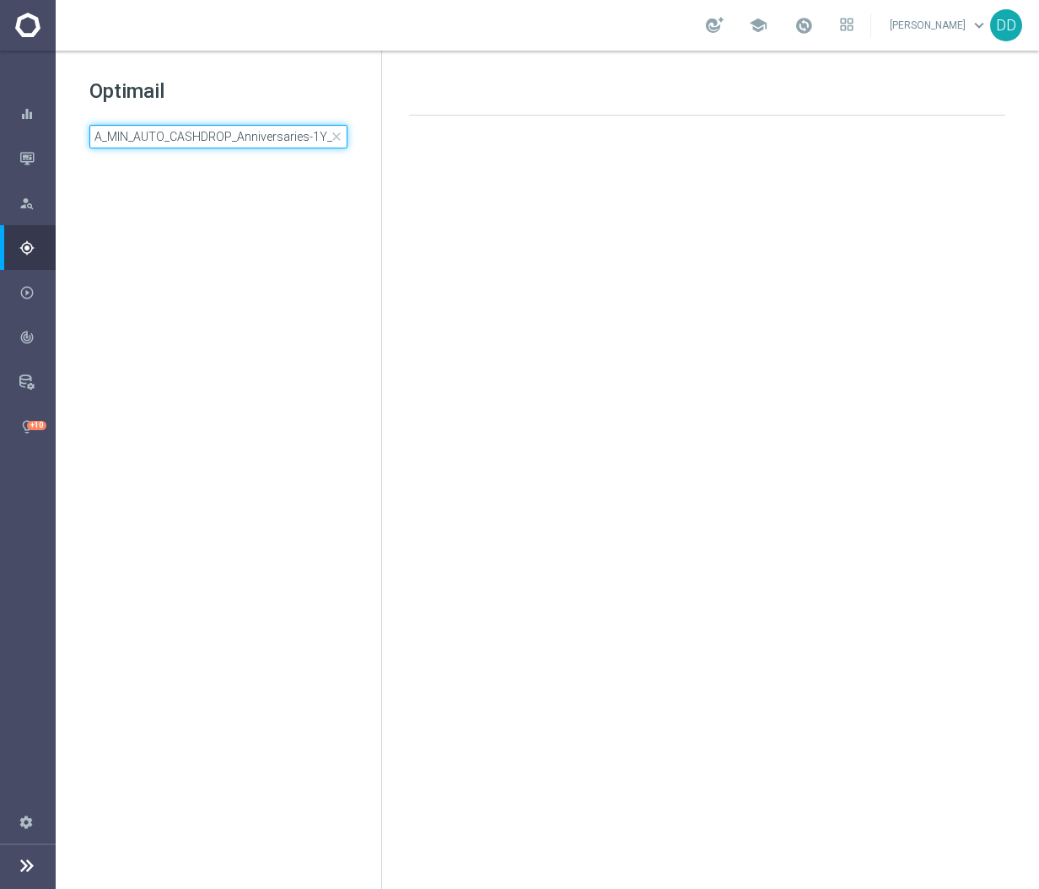
click at [146, 135] on input "A_MIN_AUTO_CASHDROP_Anniversaries-1Y_10PLN_once" at bounding box center [218, 137] width 258 height 24
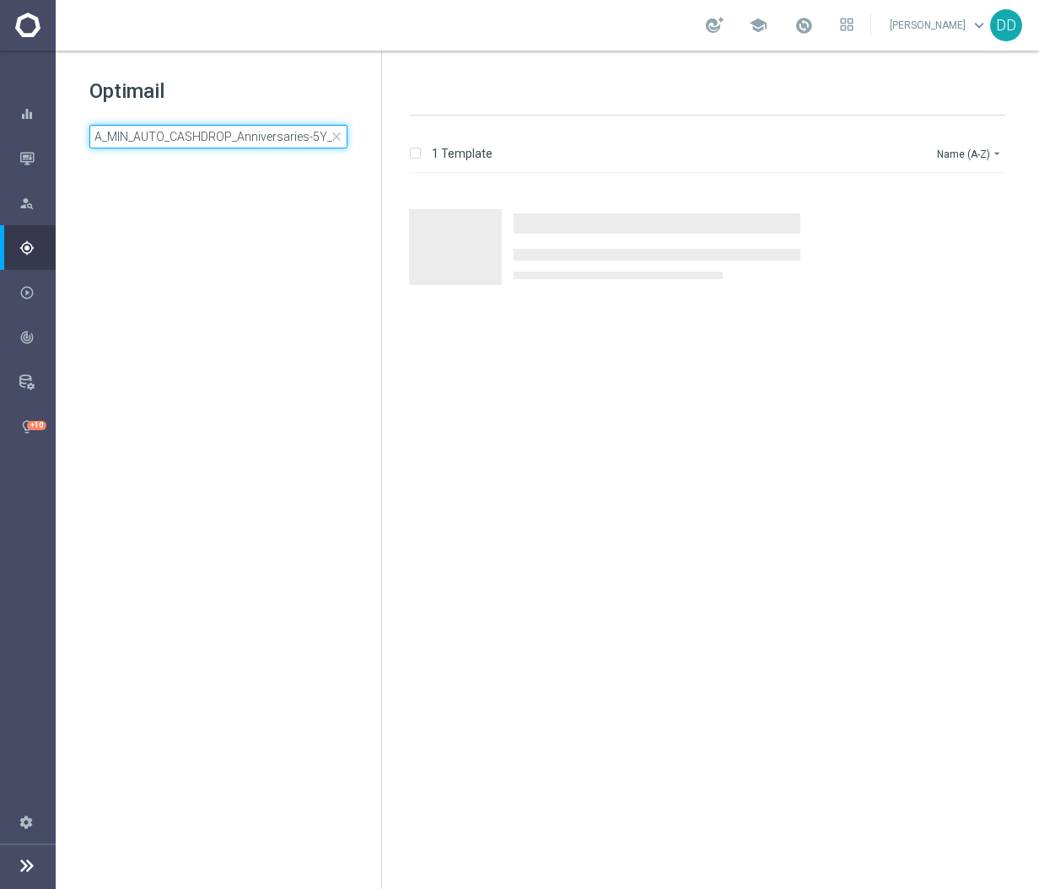
scroll to position [0, 58]
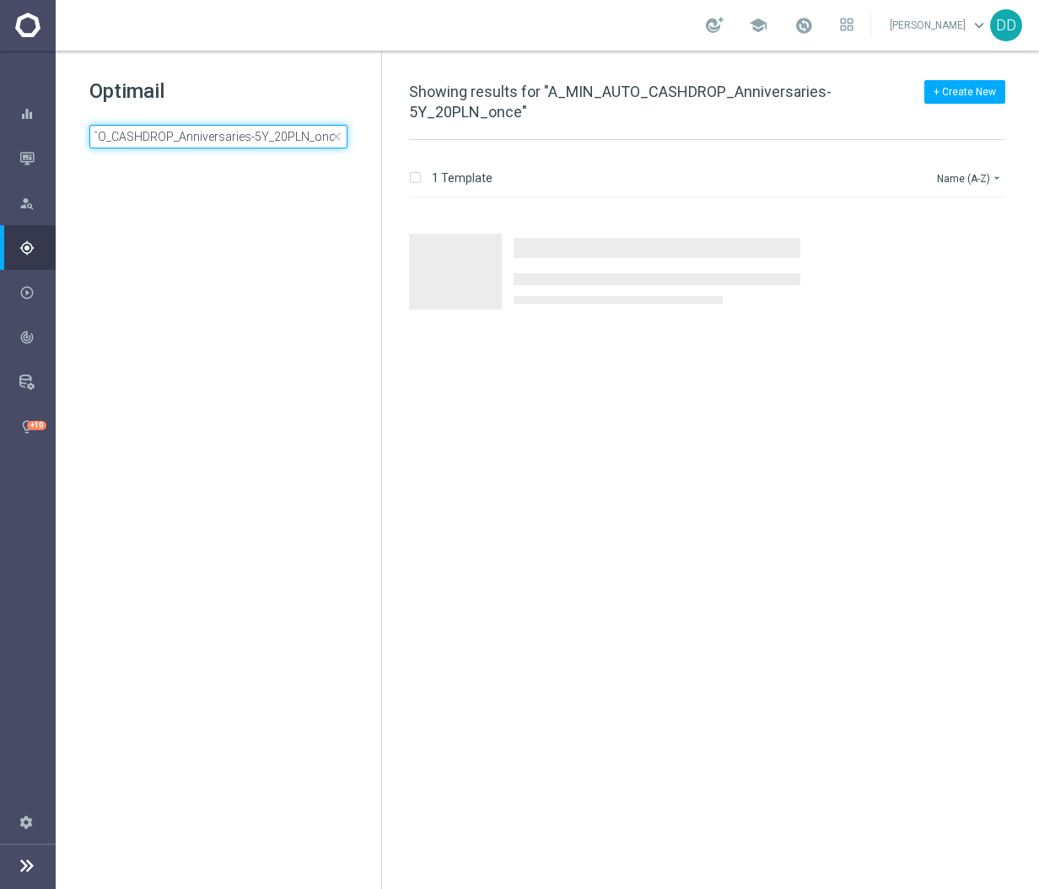
type input "A_MIN_AUTO_CASHDROP_Anniversaries-5Y_20PLN_once"
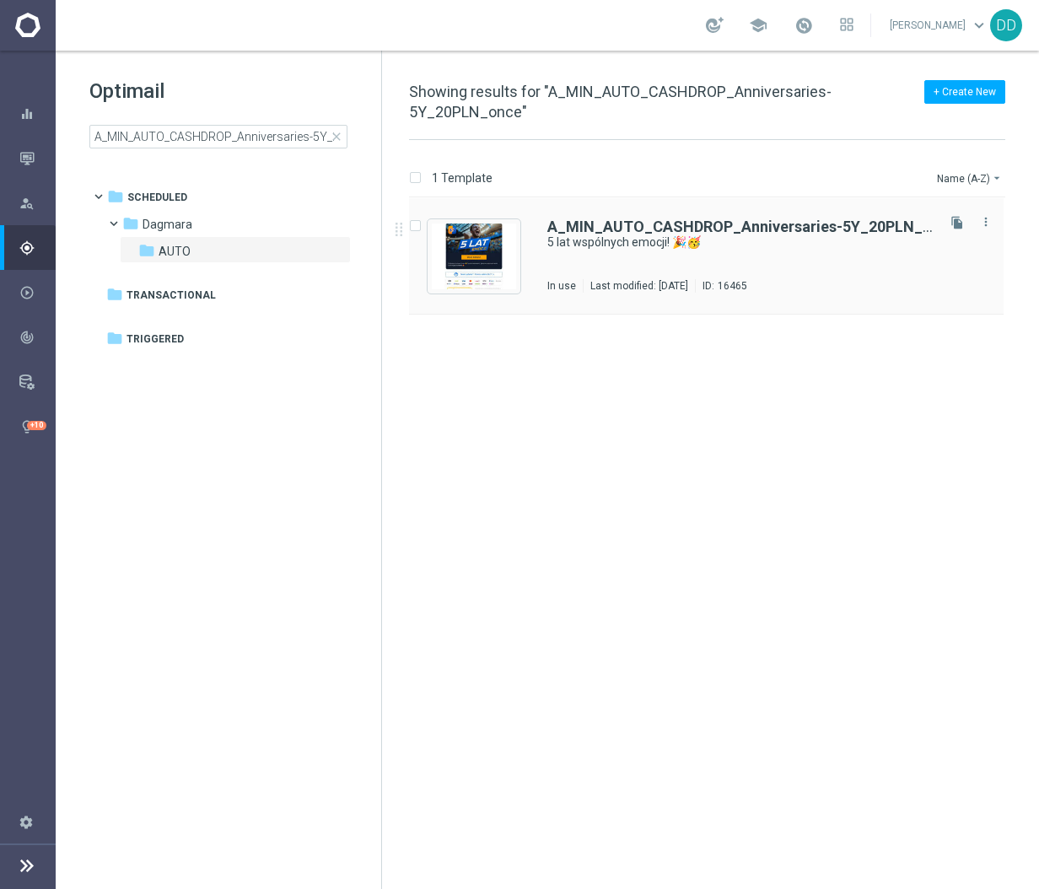
click at [814, 266] on div "A_MIN_AUTO_CASHDROP_Anniversaries-5Y_20PLN_once 5 lat wspólnych emocji! 🎉🥳 In u…" at bounding box center [739, 255] width 385 height 73
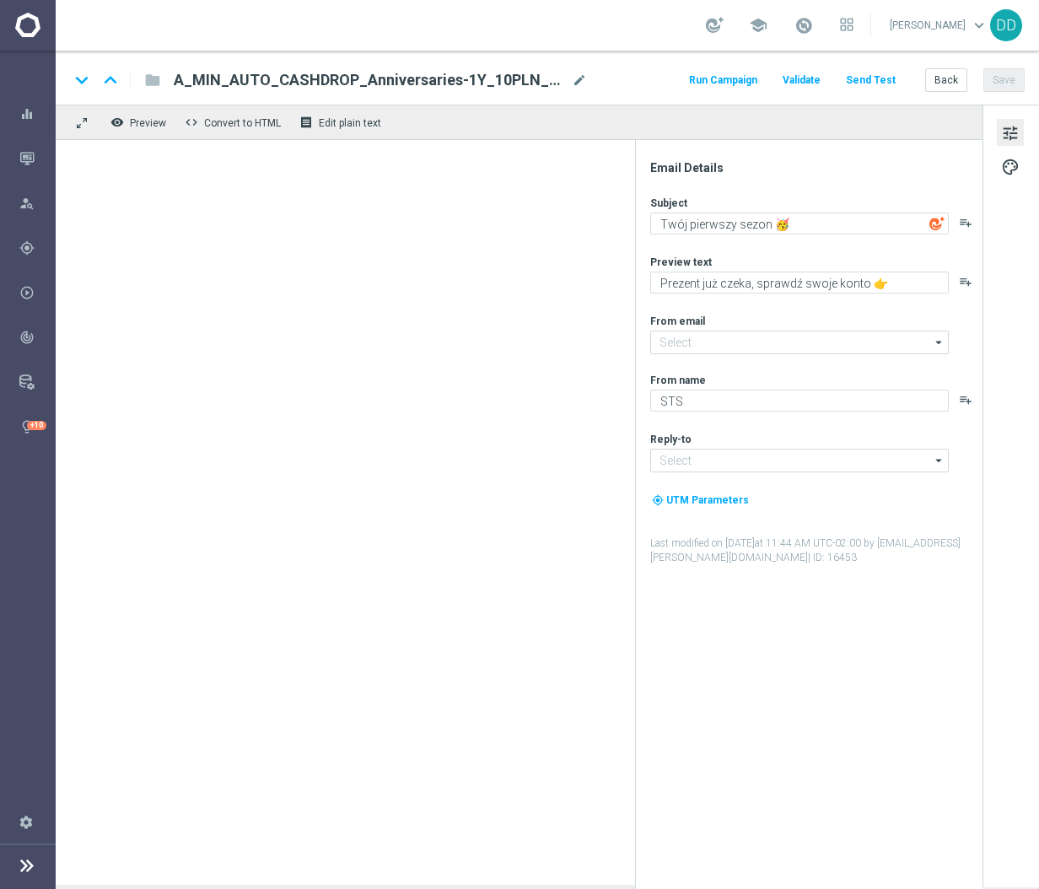
type input "[EMAIL_ADDRESS][DOMAIN_NAME]"
type textarea "5 lat wspólnych emocji! 🎉🥳"
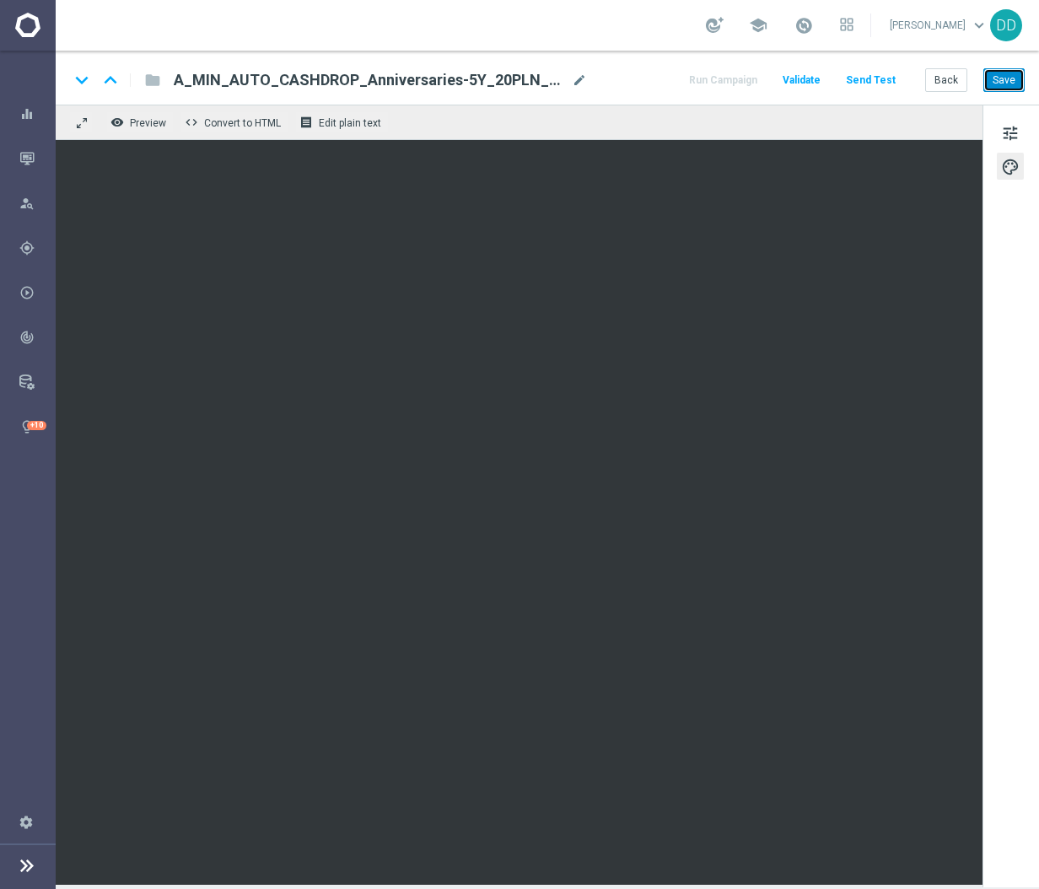
click at [1010, 75] on button "Save" at bounding box center [1003, 80] width 41 height 24
click at [952, 79] on button "Back" at bounding box center [946, 80] width 42 height 24
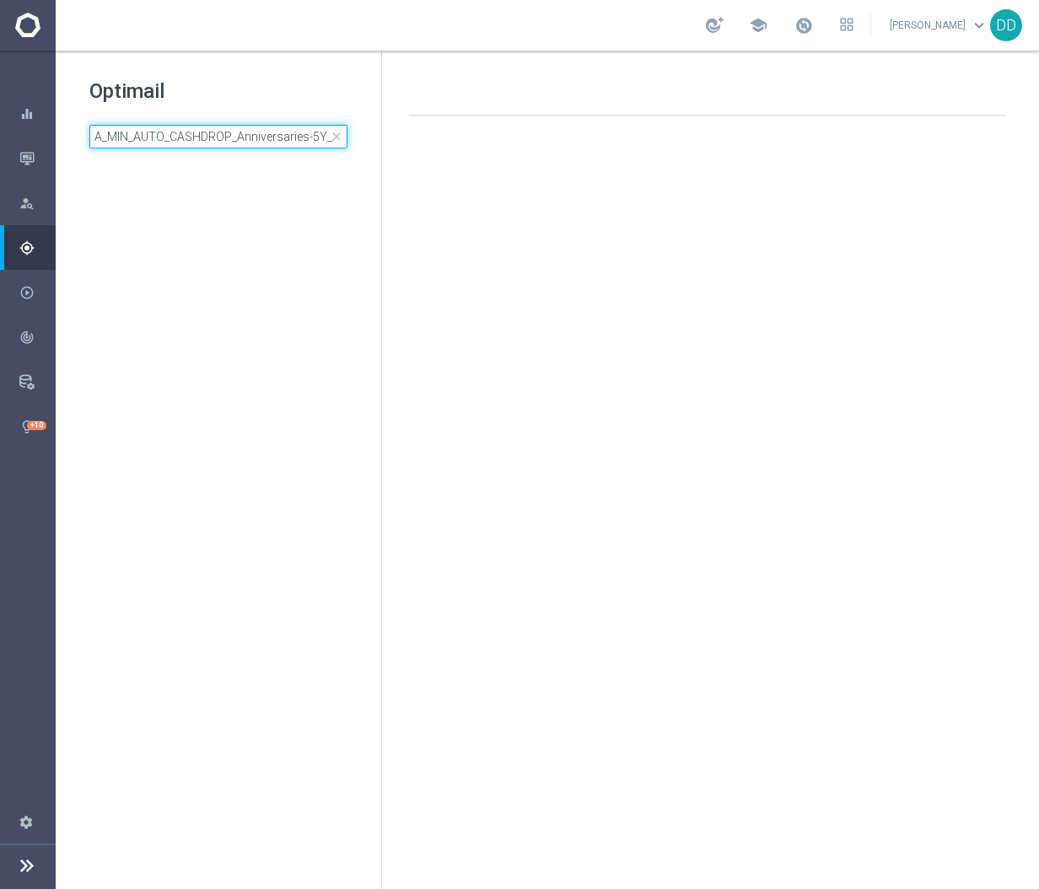
click at [248, 133] on input "A_MIN_AUTO_CASHDROP_Anniversaries-5Y_20PLN_once" at bounding box center [218, 137] width 258 height 24
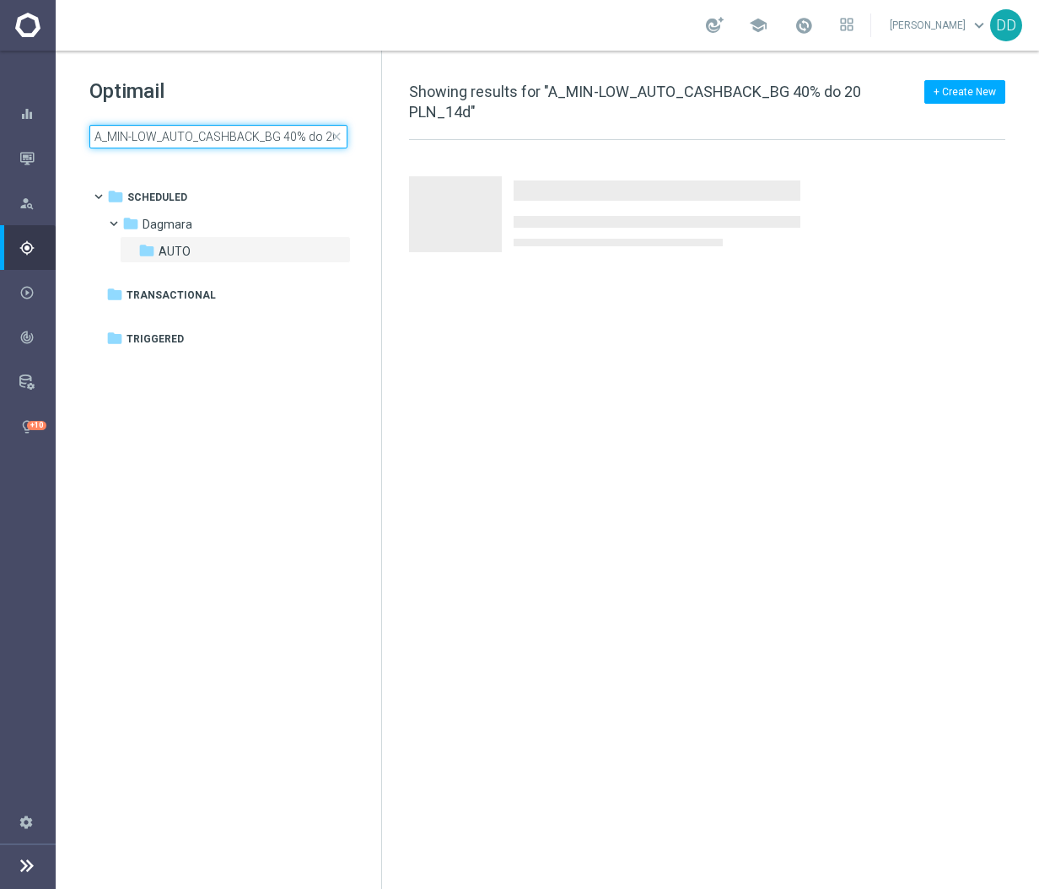
scroll to position [0, 49]
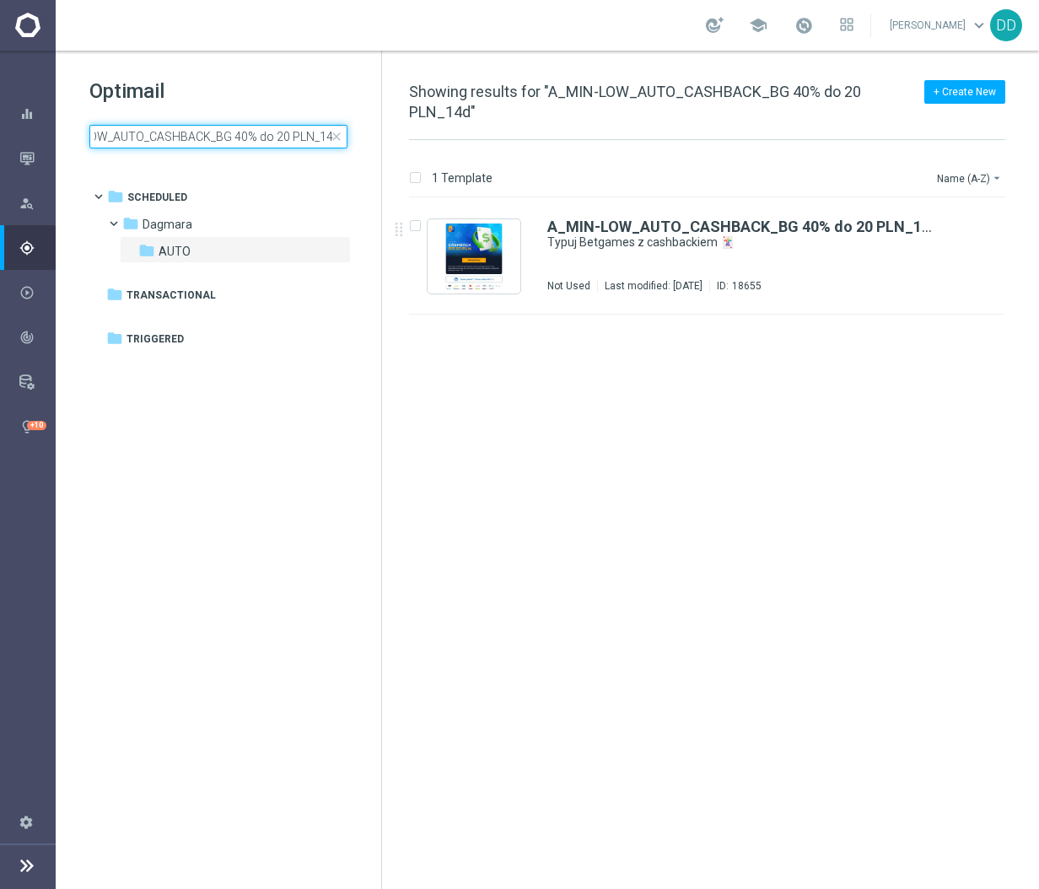
type input "A_MIN-LOW_AUTO_CASHBACK_BG 40% do 20 PLN_14d"
drag, startPoint x: 737, startPoint y: 317, endPoint x: 730, endPoint y: 271, distance: 46.0
click at [730, 271] on div "A_MIN-LOW_AUTO_CASHBACK_BG 40% do 20 PLN_14d Typuj Betgames z cashbackiem 🃏 Not…" at bounding box center [739, 255] width 385 height 73
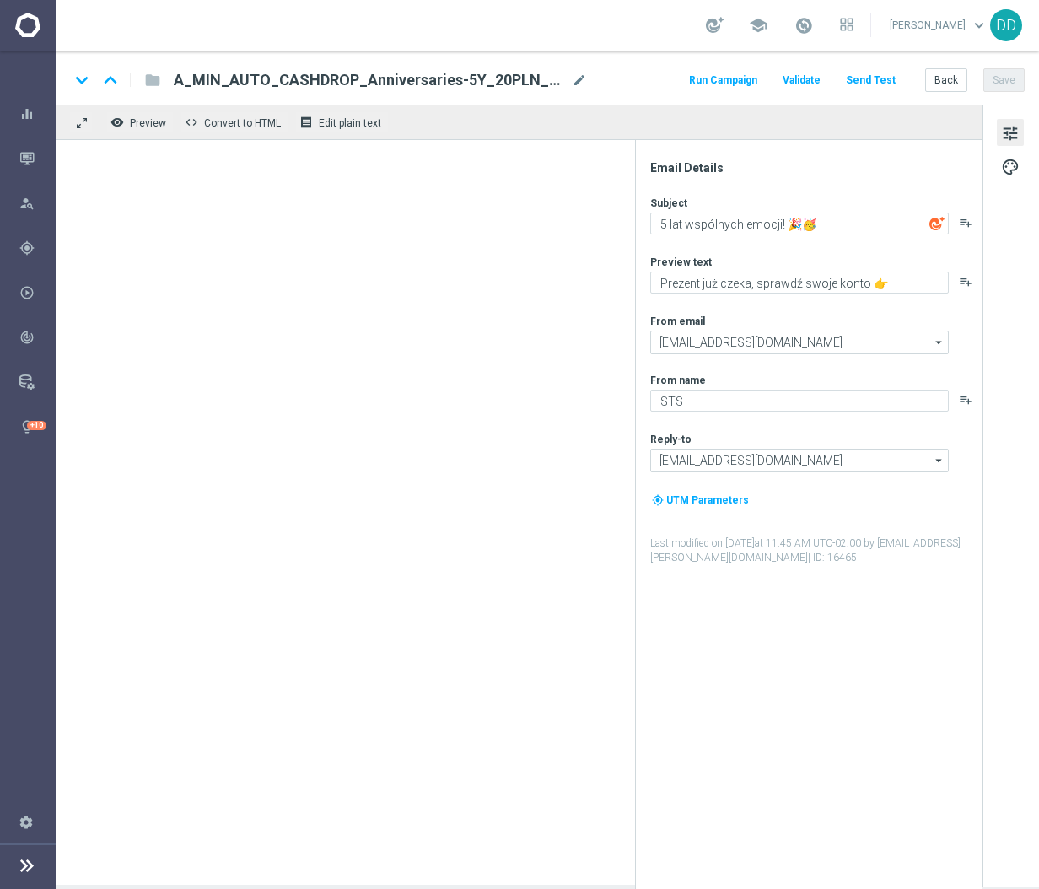
type textarea "Typuj Betgames z cashbackiem 🃏"
type textarea "Obstawiaj gry karciane bez obaw - otrzymasz do 20 PLN zwrotu za nietrafione kup…"
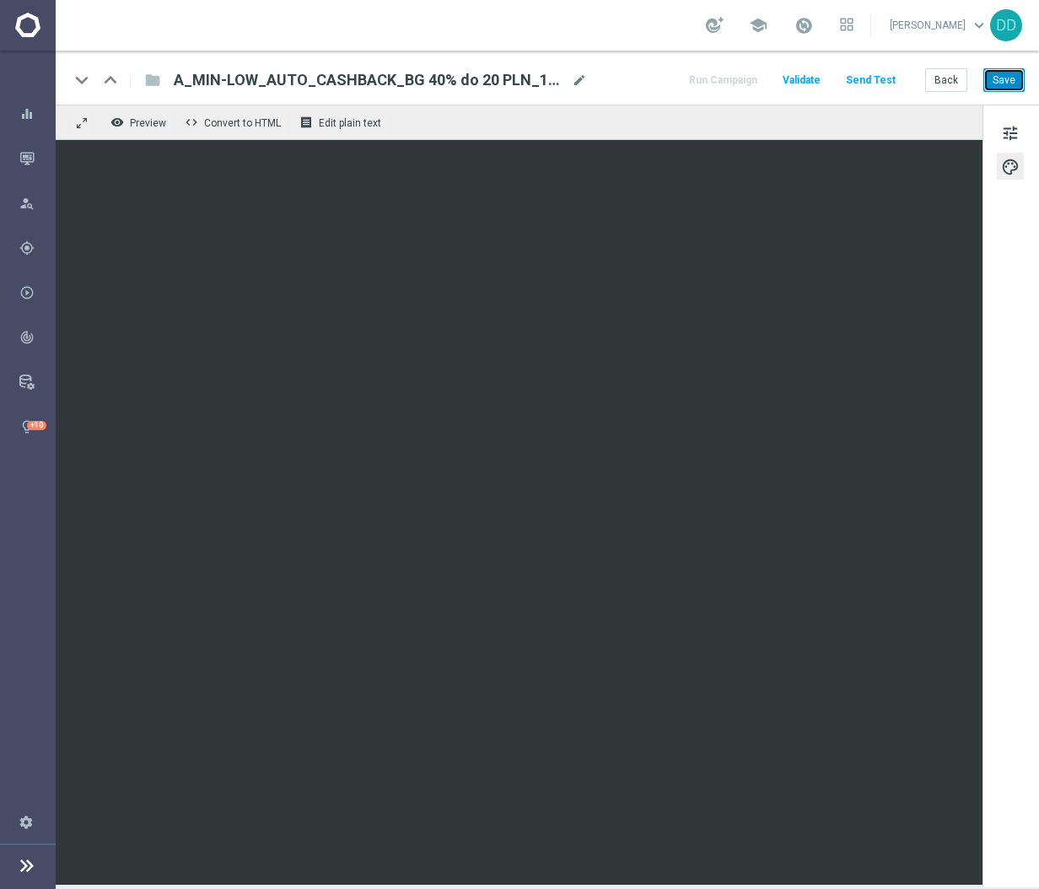
click at [1004, 81] on button "Save" at bounding box center [1003, 80] width 41 height 24
click at [942, 86] on button "Back" at bounding box center [946, 80] width 42 height 24
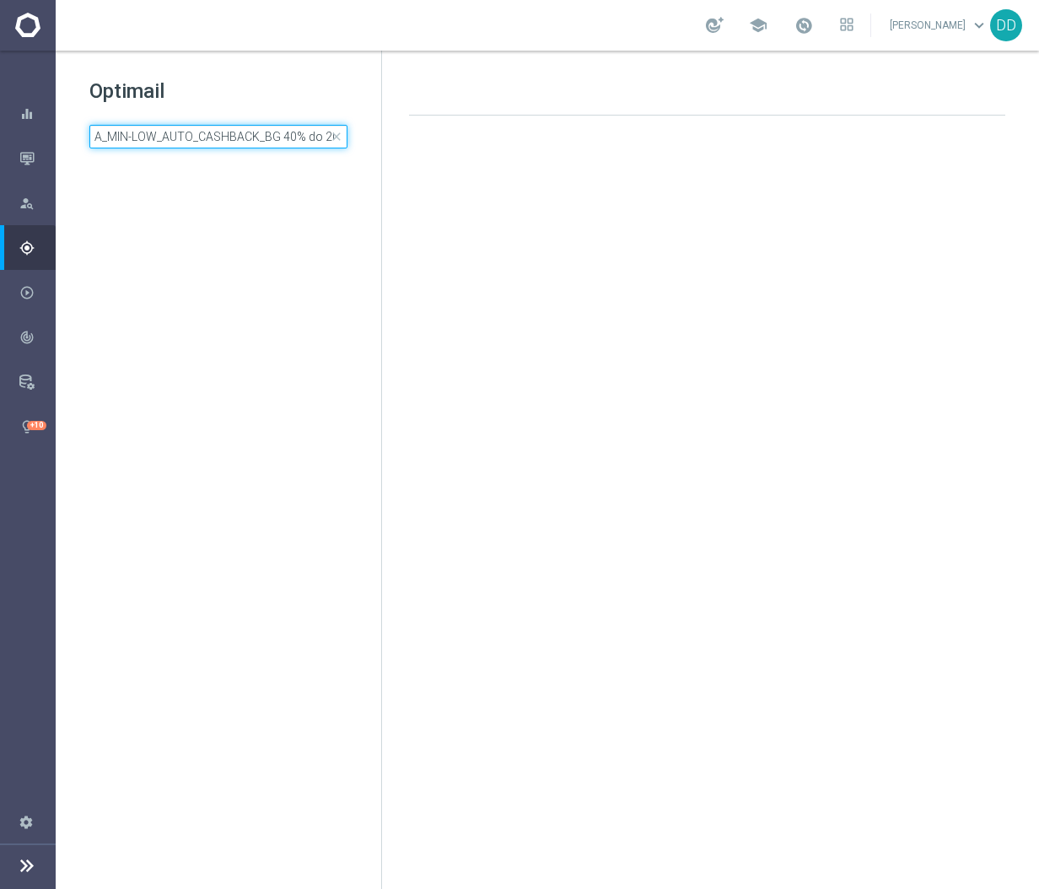
click at [243, 134] on input "A_MIN-LOW_AUTO_CASHBACK_BG 40% do 20 PLN_14d" at bounding box center [218, 137] width 258 height 24
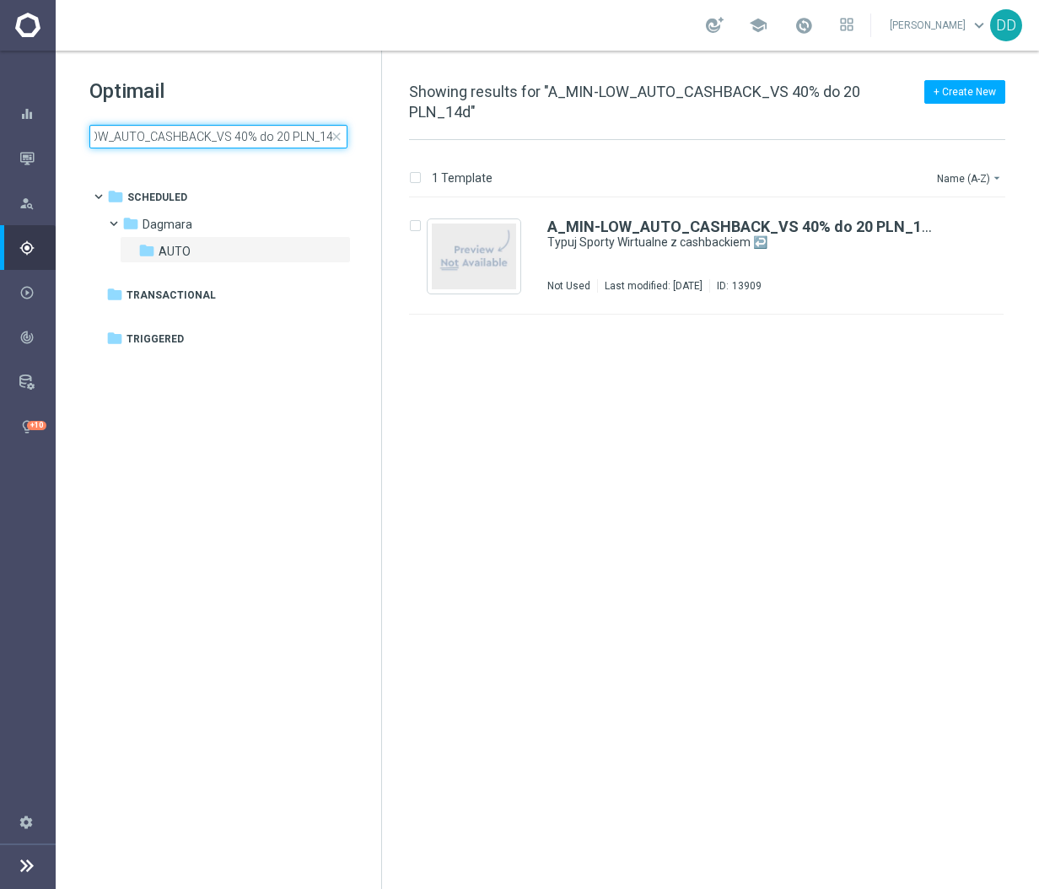
type input "A_MIN-LOW_AUTO_CASHBACK_VS 40% do 20 PLN_14d"
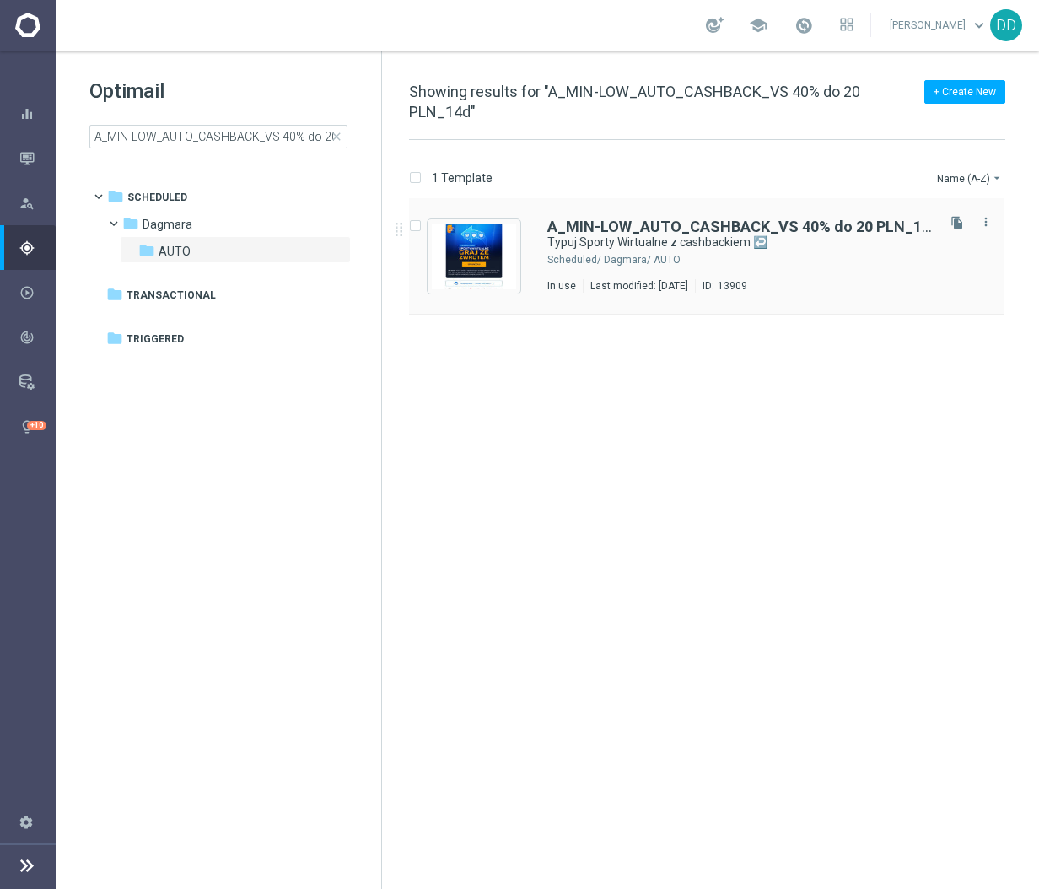
click at [685, 277] on div "A_MIN-LOW_AUTO_CASHBACK_VS 40% do 20 PLN_14d Typuj Sporty Wirtualne z cashbacki…" at bounding box center [739, 255] width 385 height 73
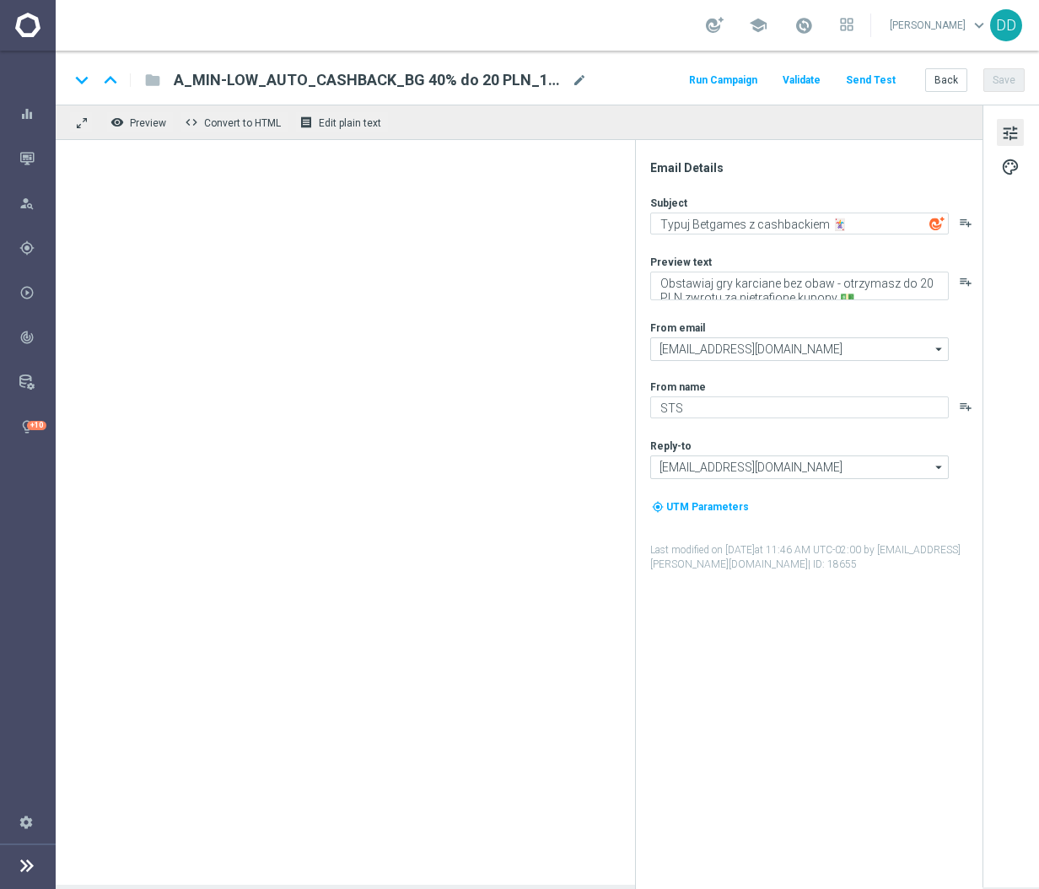
type textarea "Typuj Sporty Wirtualne z cashbackiem ↩️"
type textarea "Obstawiaj bez obaw - otrzymasz do 20 PLN zwrotu za nietrafione kupony 💵"
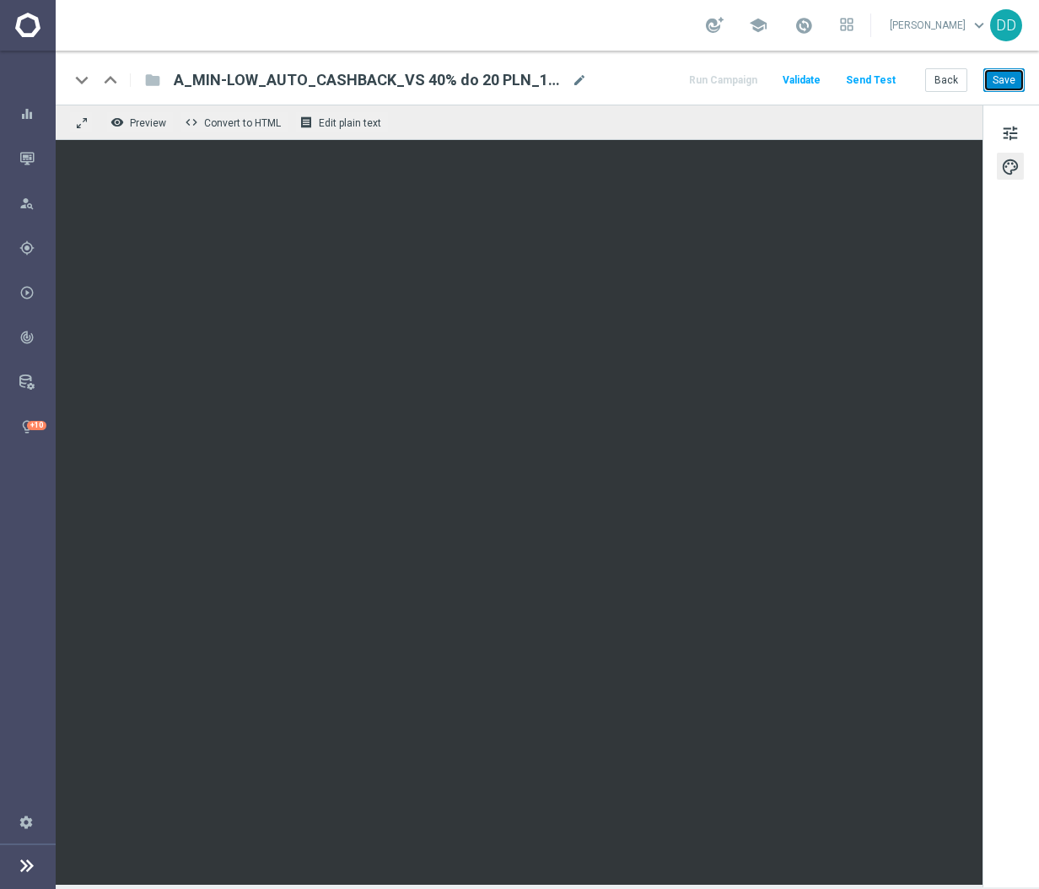
click at [1014, 86] on button "Save" at bounding box center [1003, 80] width 41 height 24
click at [933, 82] on button "Back" at bounding box center [946, 80] width 42 height 24
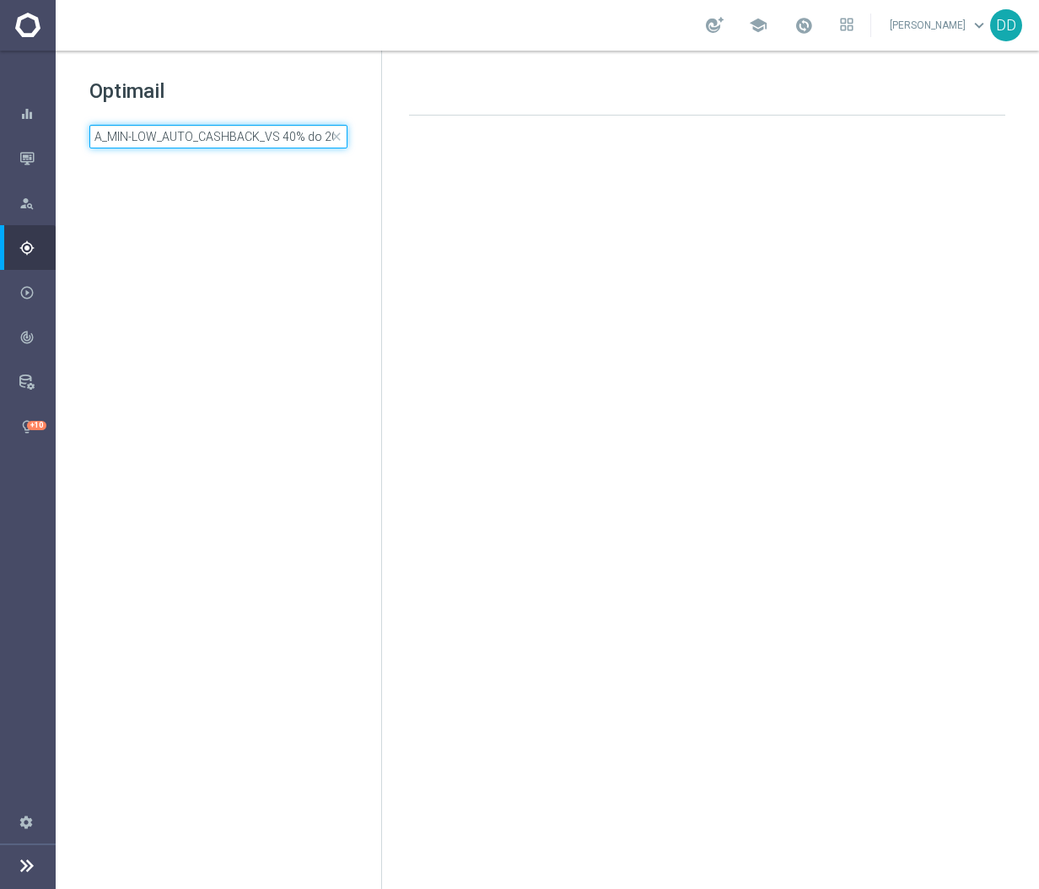
drag, startPoint x: 320, startPoint y: 129, endPoint x: 288, endPoint y: 132, distance: 32.2
click at [295, 132] on input "A_MIN-LOW_AUTO_CASHBACK_VS 40% do 20 PLN_14d" at bounding box center [218, 137] width 258 height 24
click at [288, 132] on input "A_MIN-LOW_AUTO_CASHBACK_VS 40% do 20 PLN_14d" at bounding box center [218, 137] width 258 height 24
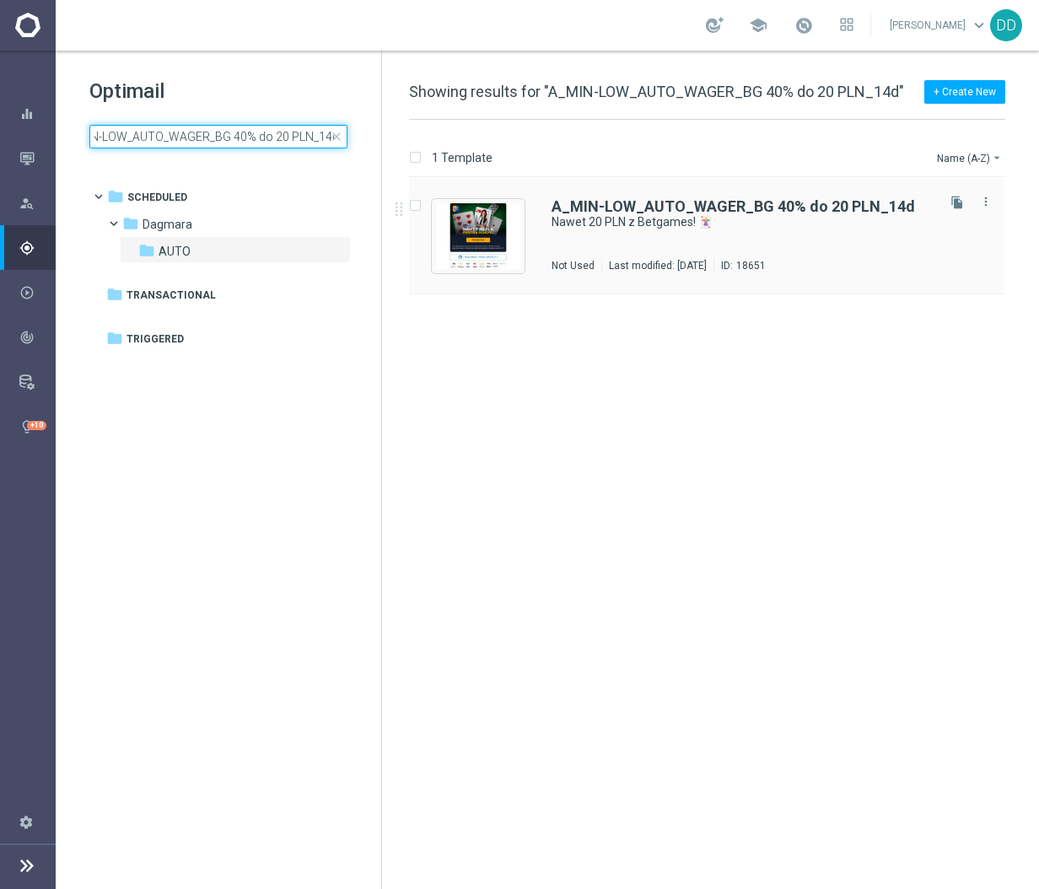
type input "A_MIN-LOW_AUTO_WAGER_BG 40% do 20 PLN_14d"
click at [682, 242] on div "A_MIN-LOW_AUTO_WAGER_BG 40% do 20 PLN_14d Nawet 20 PLN z Betgames! 🃏 Not Used L…" at bounding box center [741, 235] width 381 height 73
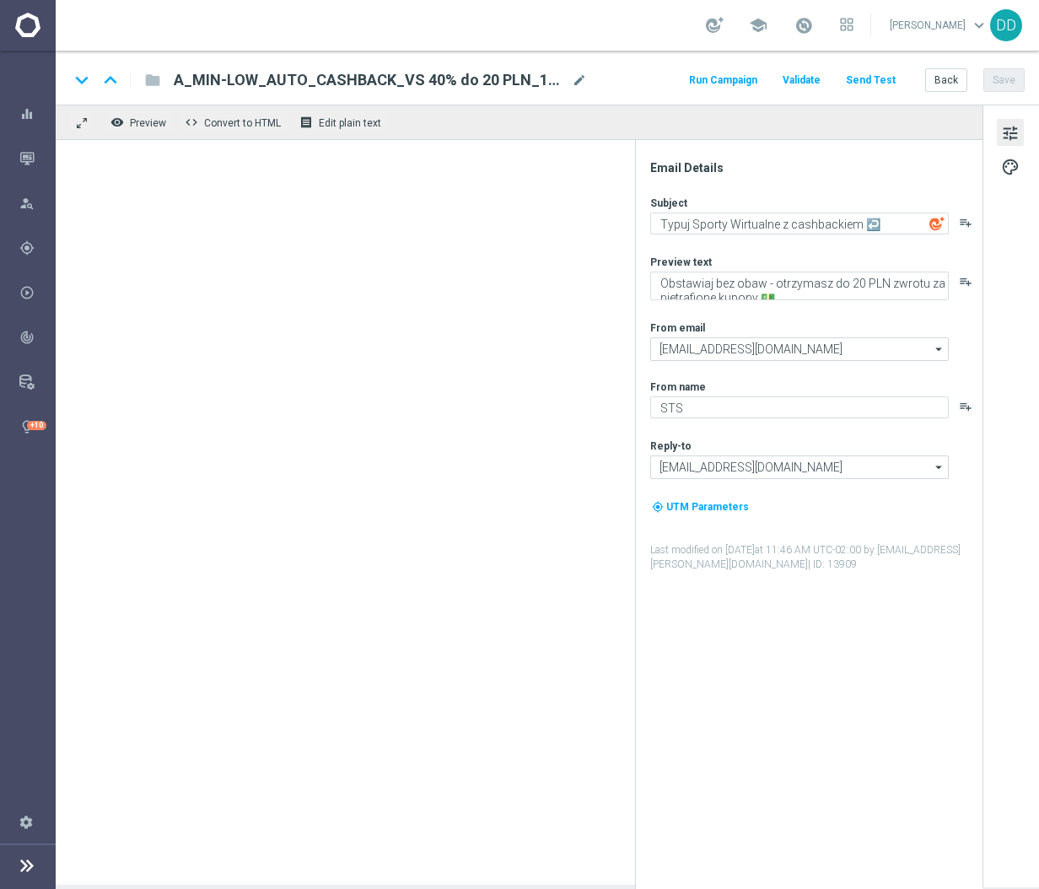
type textarea "Nawet 20 PLN z Betgames! 🃏"
type textarea "Zgarnij GWARANTOWANY bonus za grę 💸"
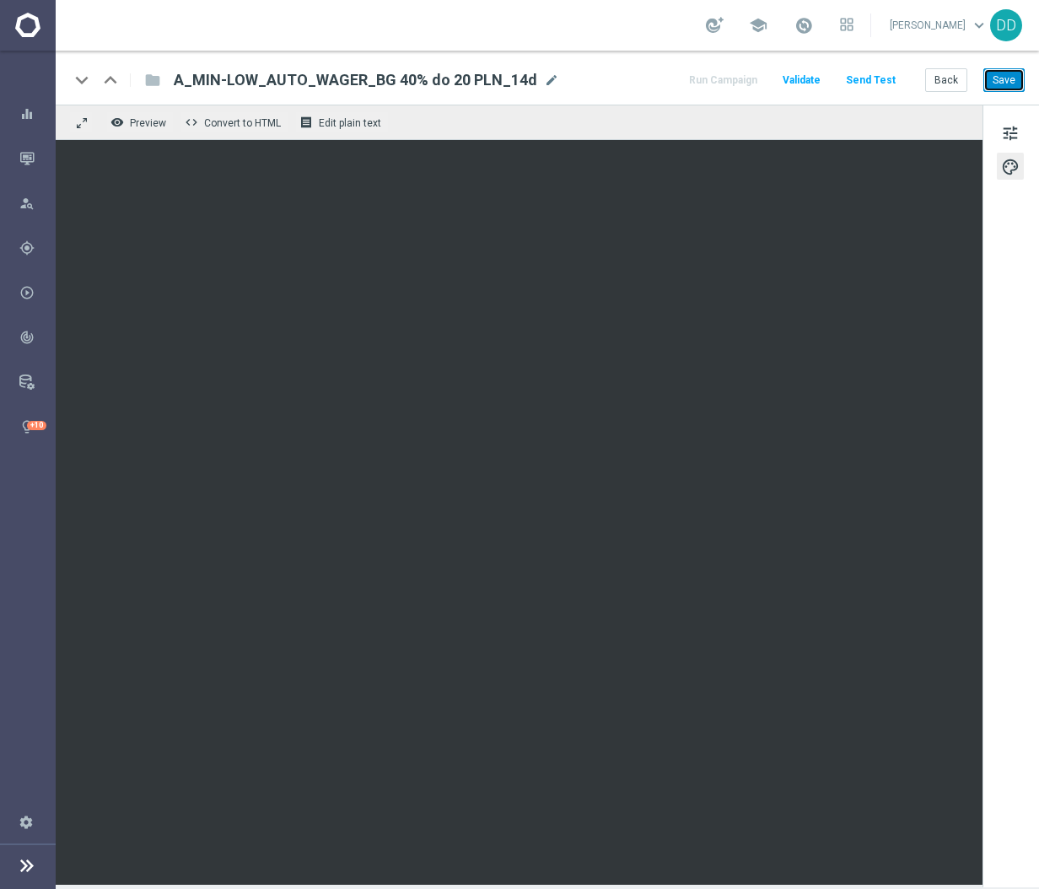
click at [994, 80] on button "Save" at bounding box center [1003, 80] width 41 height 24
click at [944, 78] on button "Back" at bounding box center [946, 80] width 42 height 24
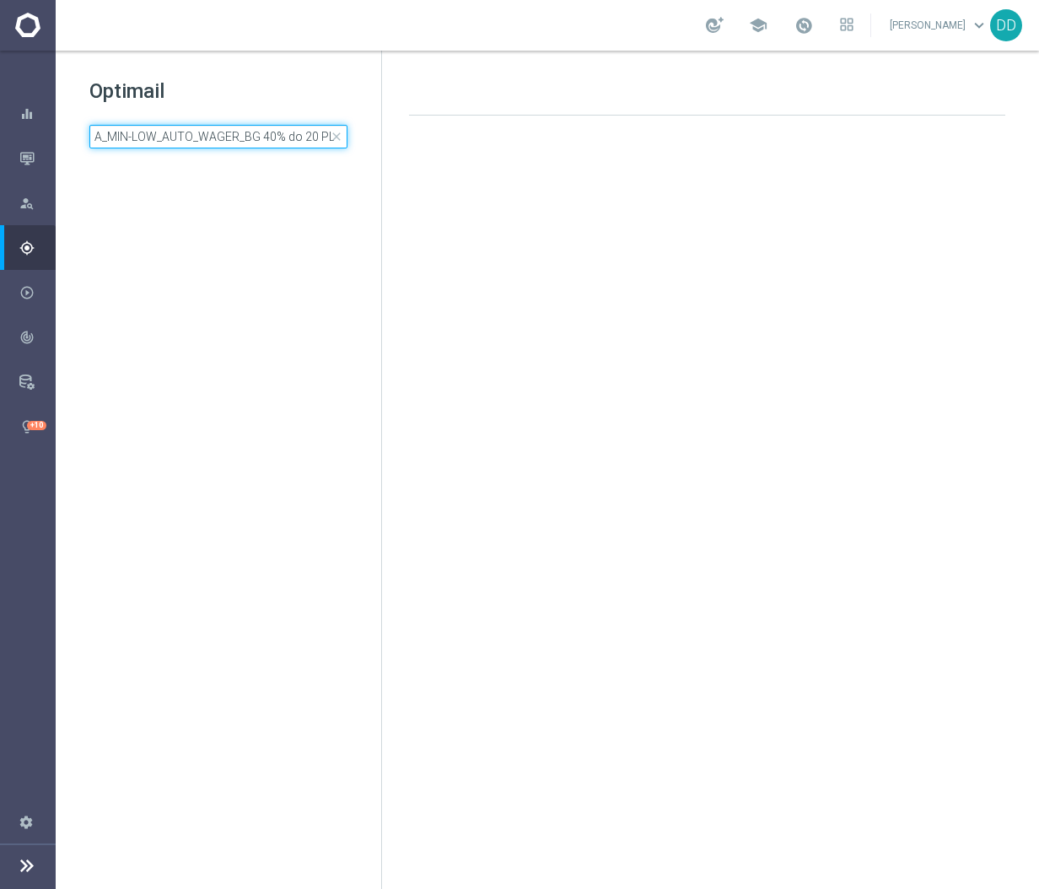
click at [292, 136] on input "A_MIN-LOW_AUTO_WAGER_BG 40% do 20 PLN_14d" at bounding box center [218, 137] width 258 height 24
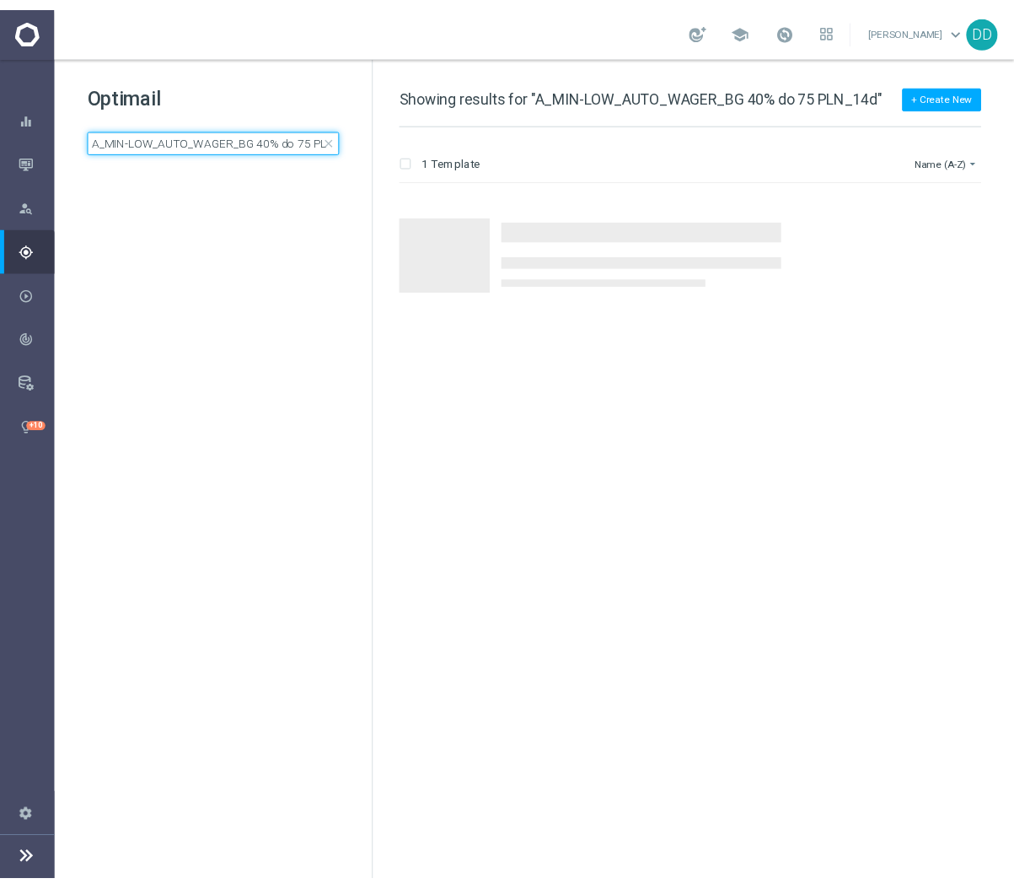
scroll to position [0, 30]
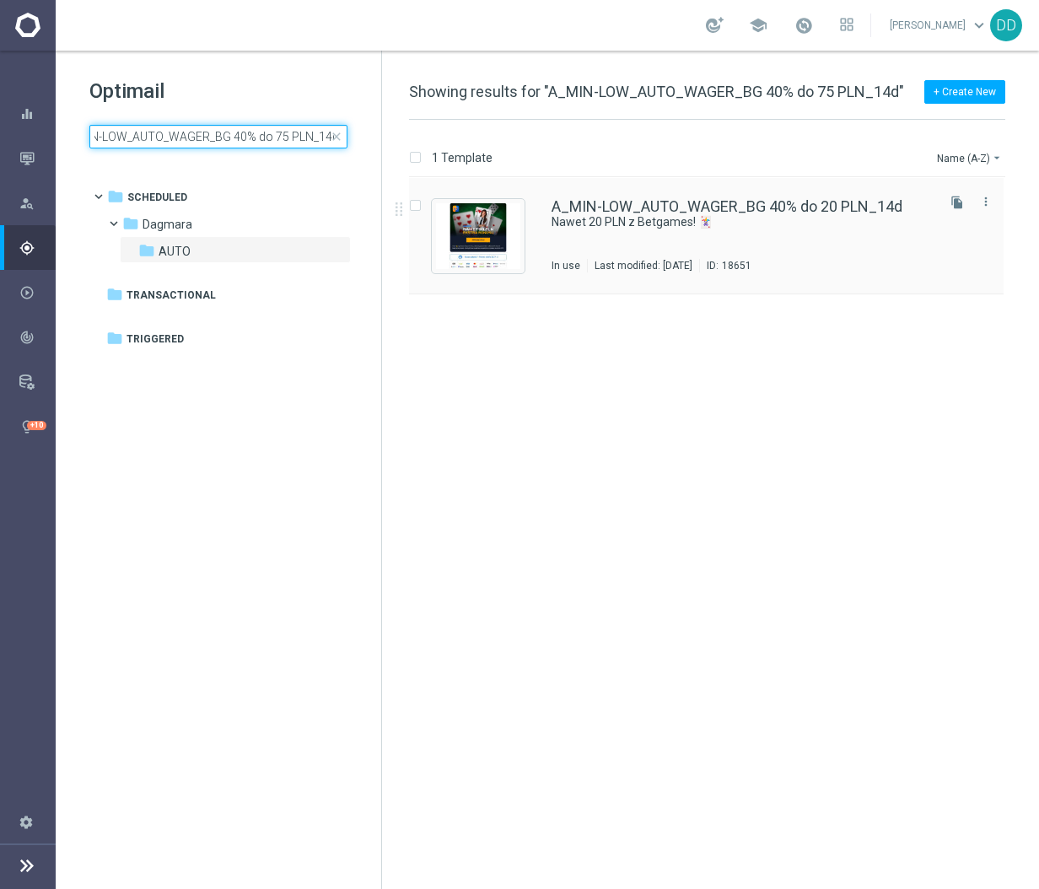
type input "A_MIN-LOW_AUTO_WAGER_BG 40% do 75 PLN_14d"
click at [704, 252] on div "A_MIN-LOW_AUTO_WAGER_BG 40% do 20 PLN_14d Nawet 20 PLN z Betgames! 🃏 In use Las…" at bounding box center [741, 235] width 381 height 73
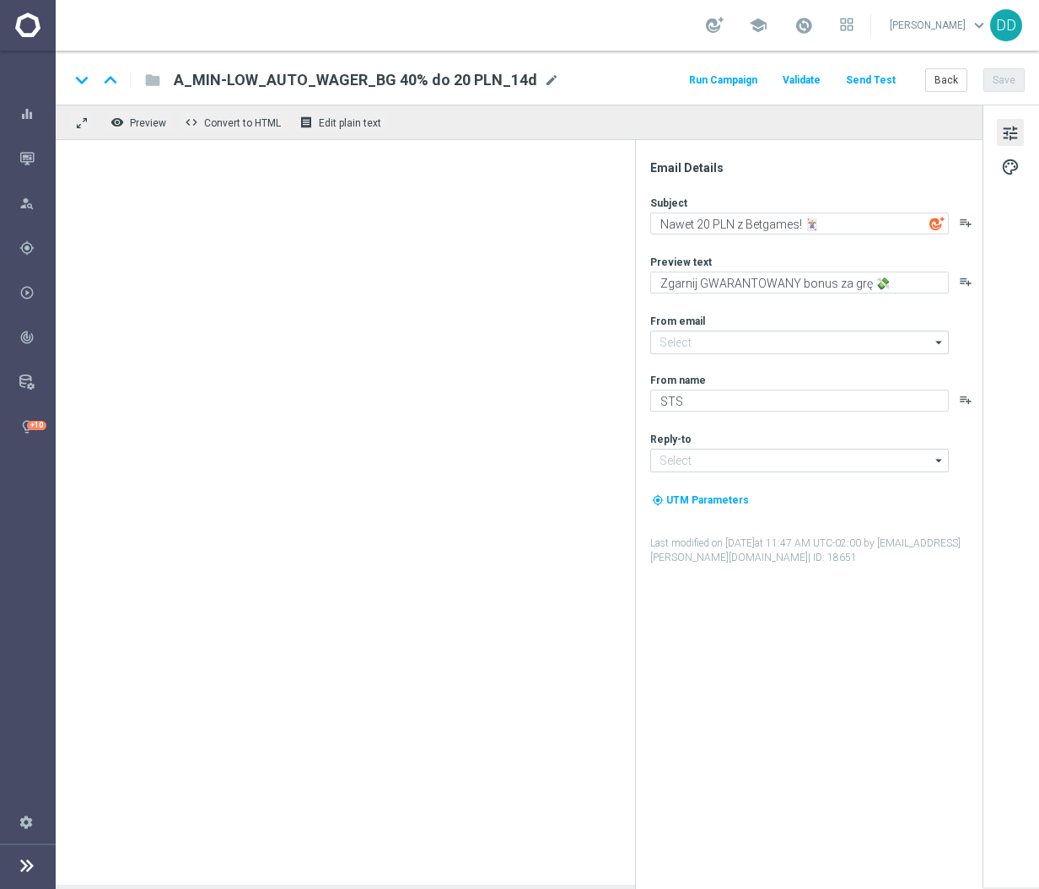
type input "[EMAIL_ADDRESS][DOMAIN_NAME]"
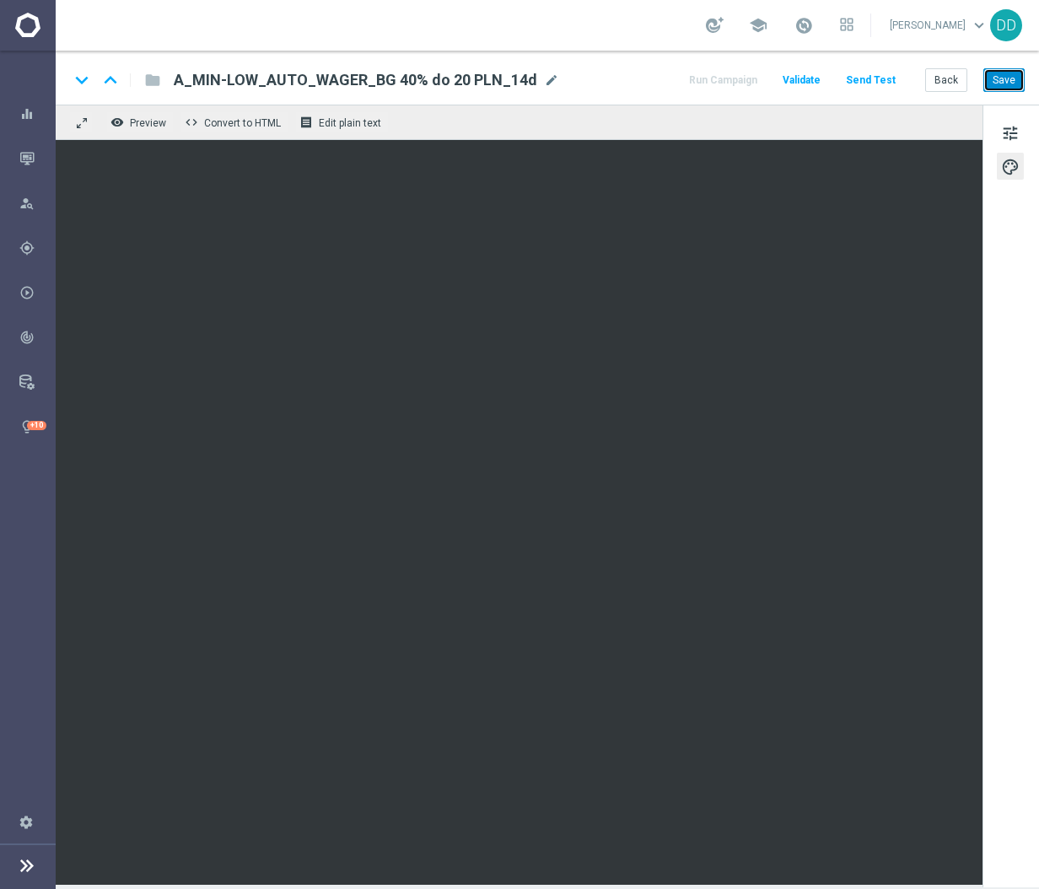
click at [1016, 80] on button "Save" at bounding box center [1003, 80] width 41 height 24
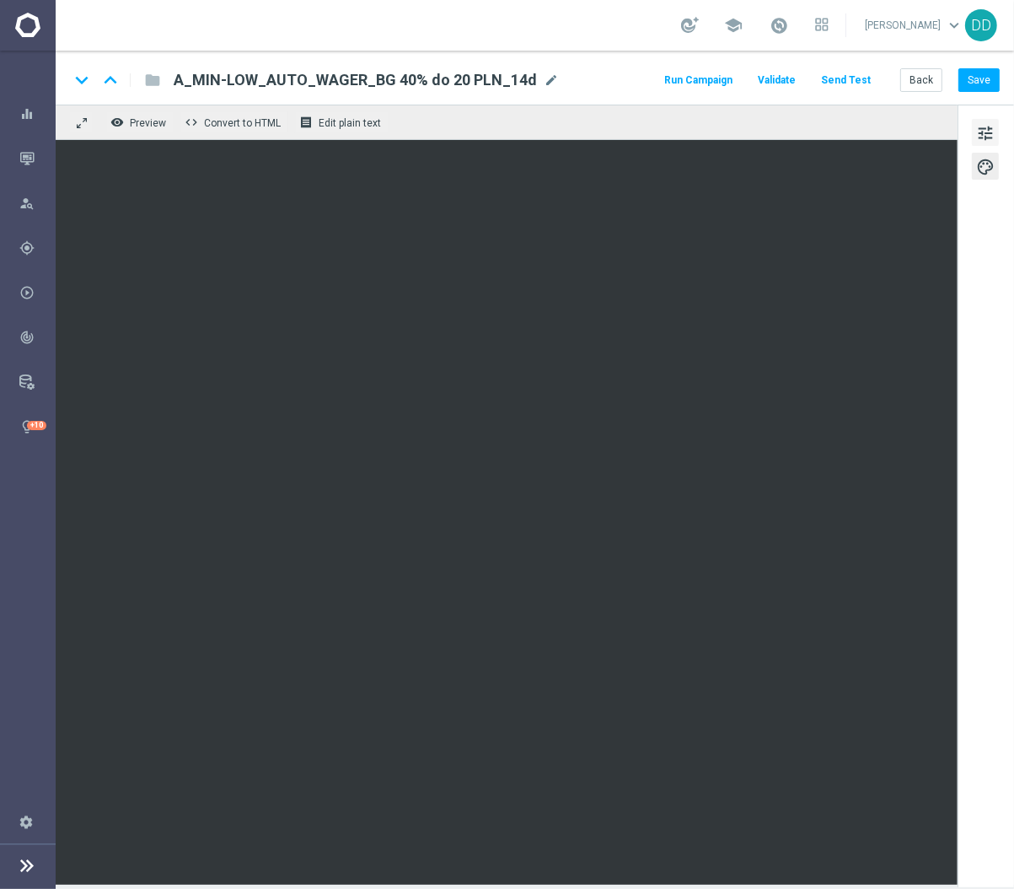
click at [980, 129] on span "tune" at bounding box center [985, 133] width 19 height 22
click at [975, 68] on div "Back Save" at bounding box center [949, 80] width 99 height 24
click at [987, 83] on button "Save" at bounding box center [979, 80] width 41 height 24
click at [927, 84] on button "Back" at bounding box center [921, 80] width 42 height 24
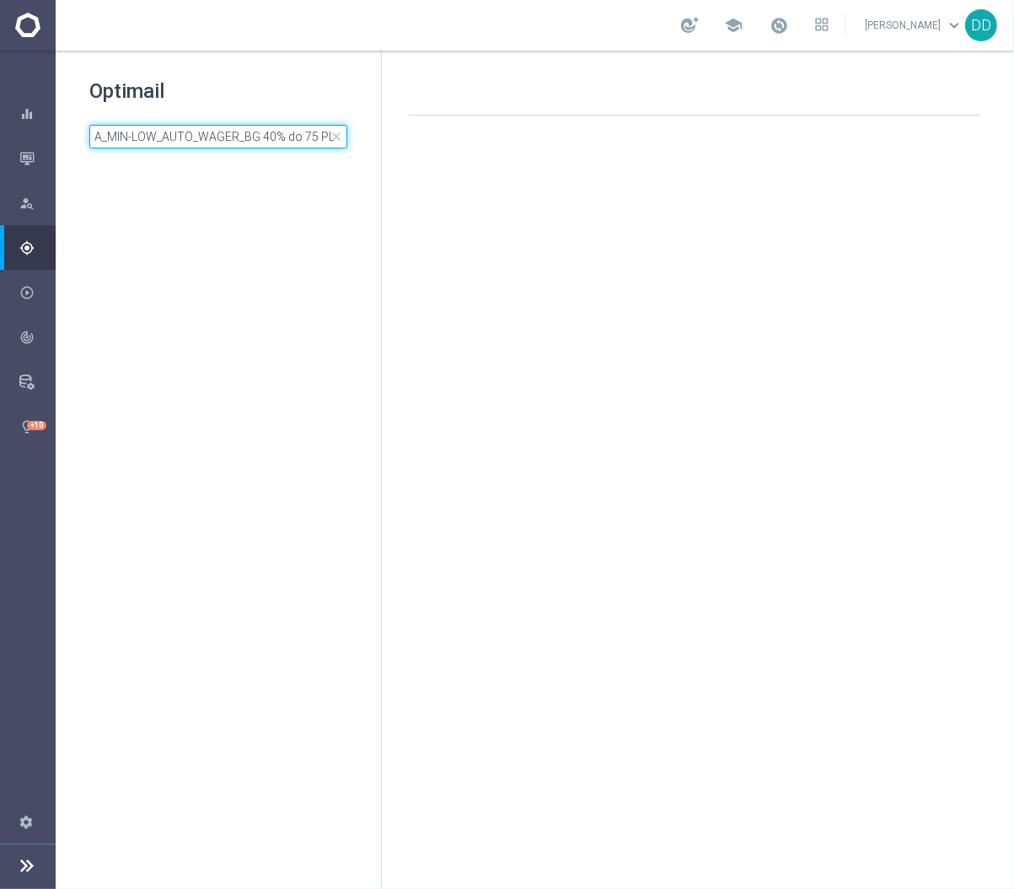
click at [266, 142] on input "A_MIN-LOW_AUTO_WAGER_BG 40% do 75 PLN_14d" at bounding box center [218, 137] width 258 height 24
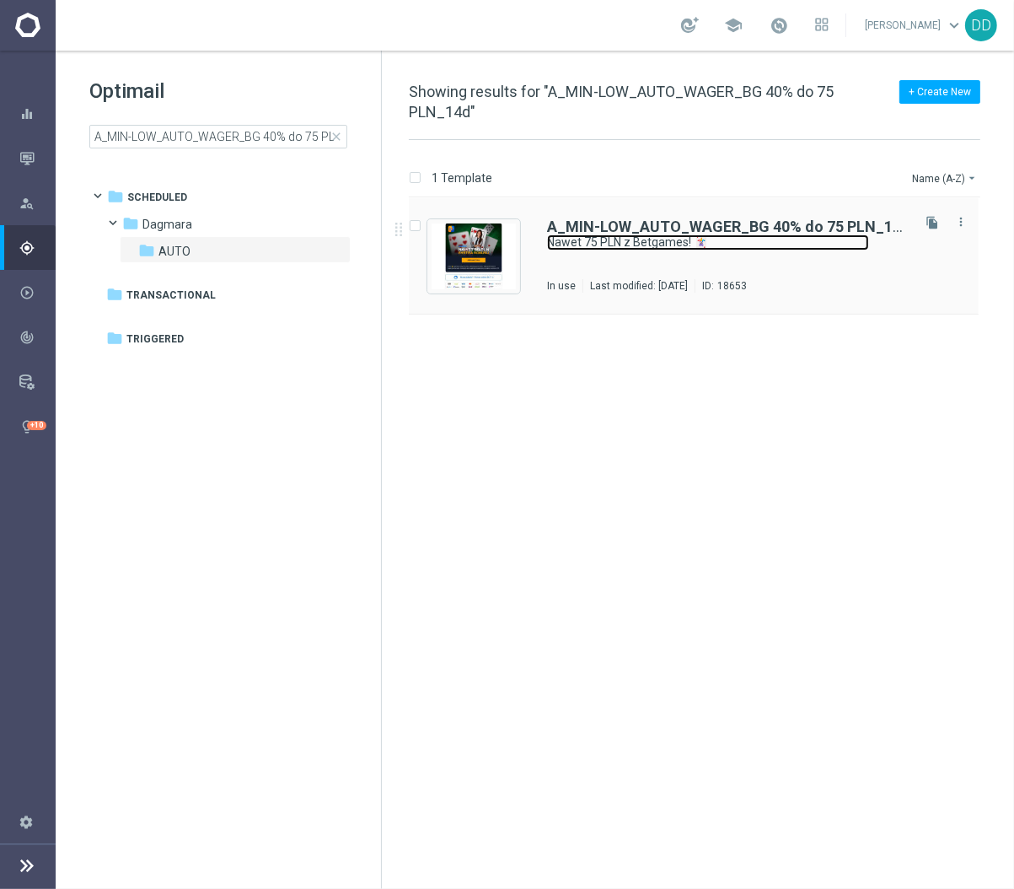
click at [592, 234] on link "Nawet 75 PLN z Betgames! 🃏" at bounding box center [708, 242] width 322 height 16
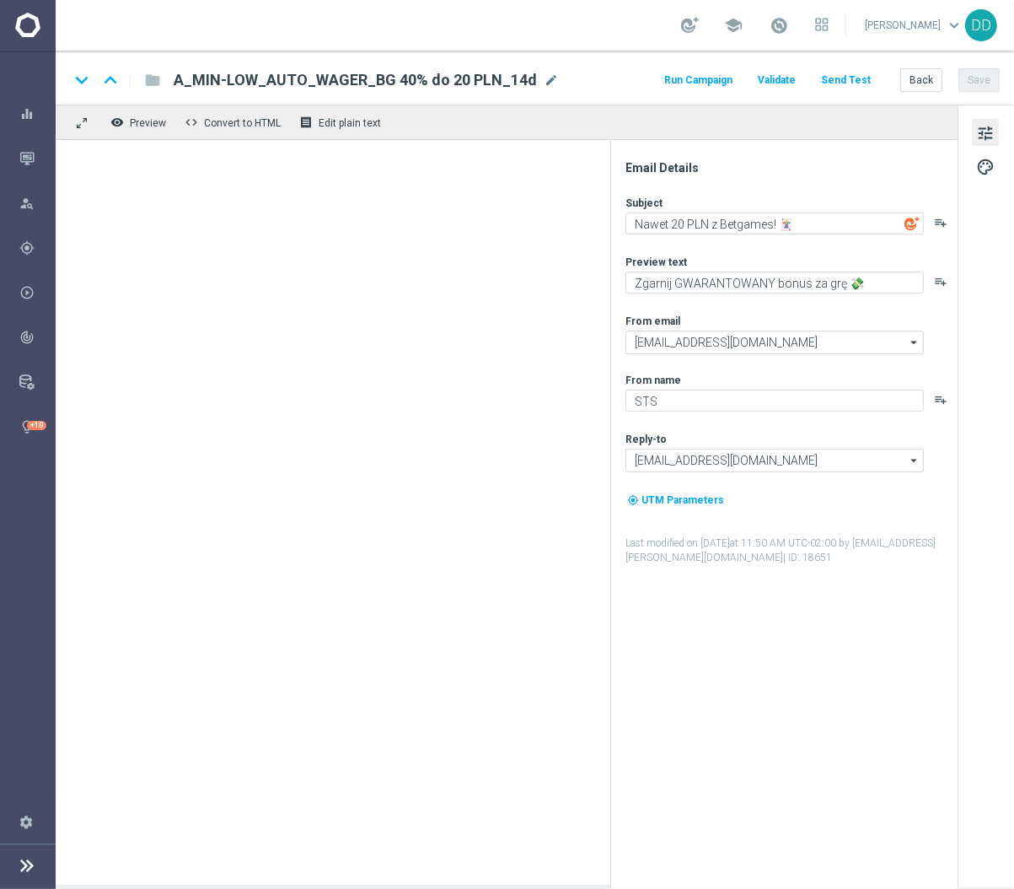
type textarea "Nawet 75 PLN z Betgames! 🃏"
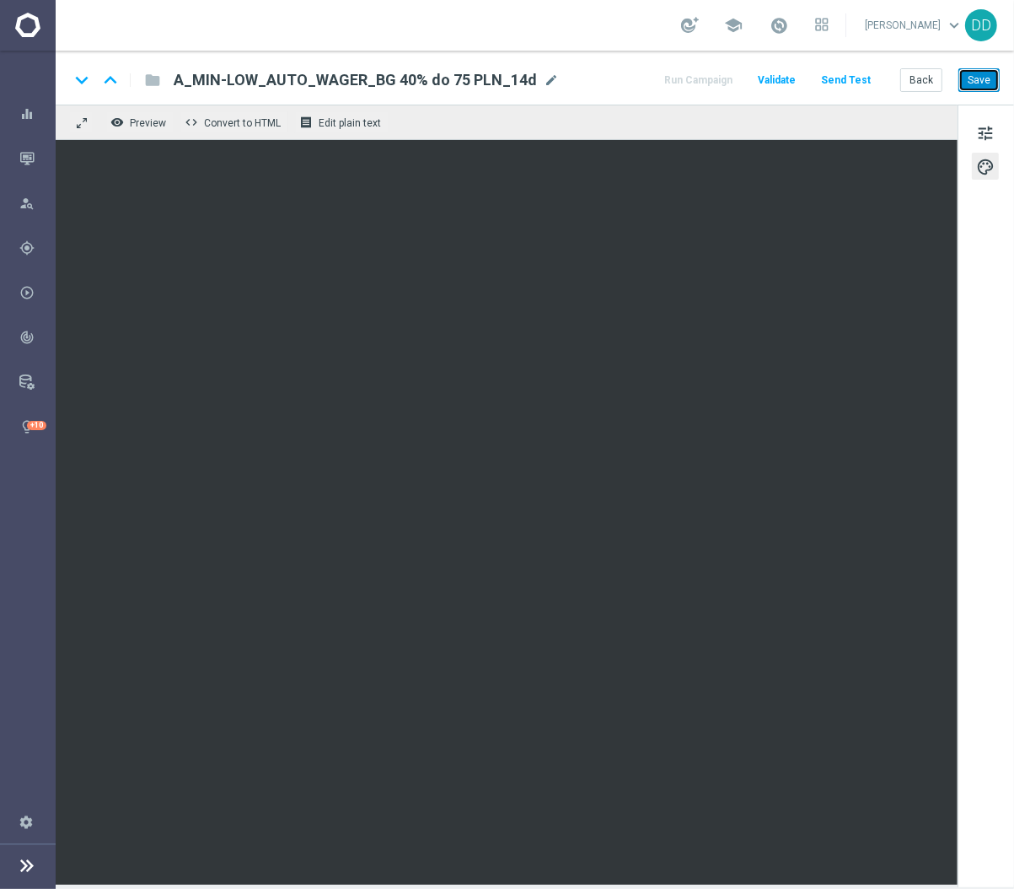
click at [978, 83] on button "Save" at bounding box center [979, 80] width 41 height 24
click at [927, 86] on button "Back" at bounding box center [921, 80] width 42 height 24
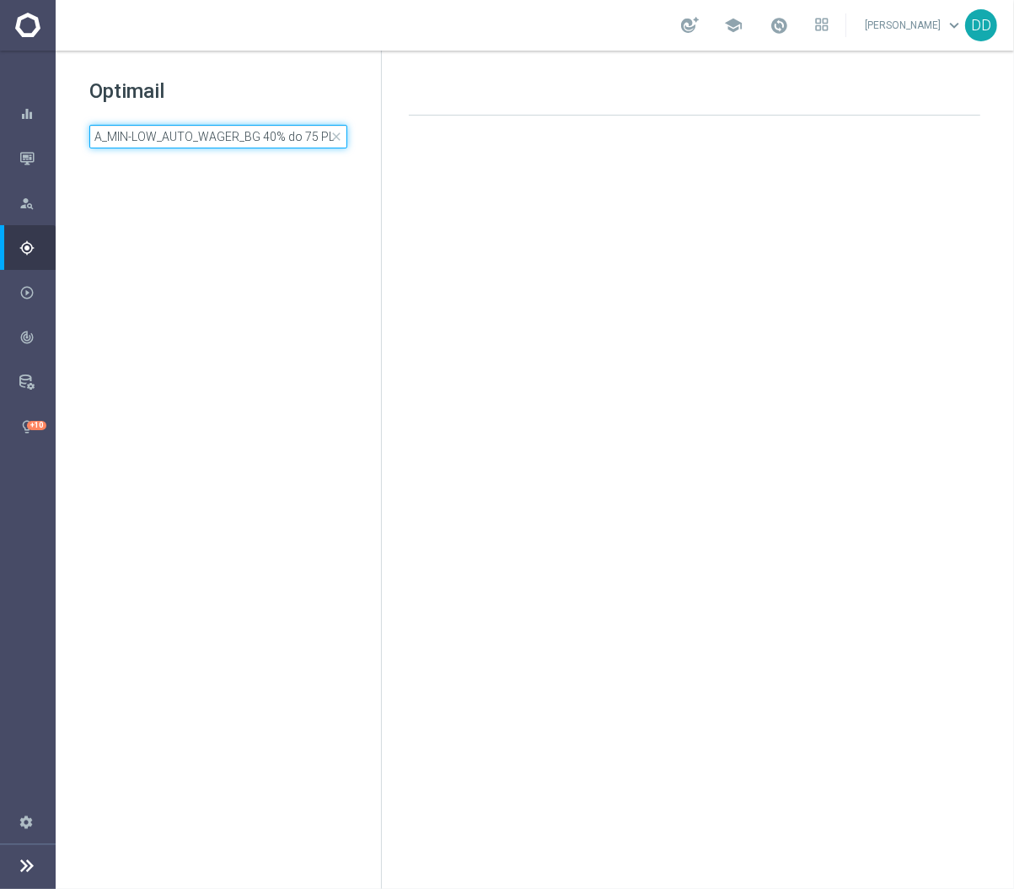
click at [283, 142] on input "A_MIN-LOW_AUTO_WAGER_BG 40% do 75 PLN_14d" at bounding box center [218, 137] width 258 height 24
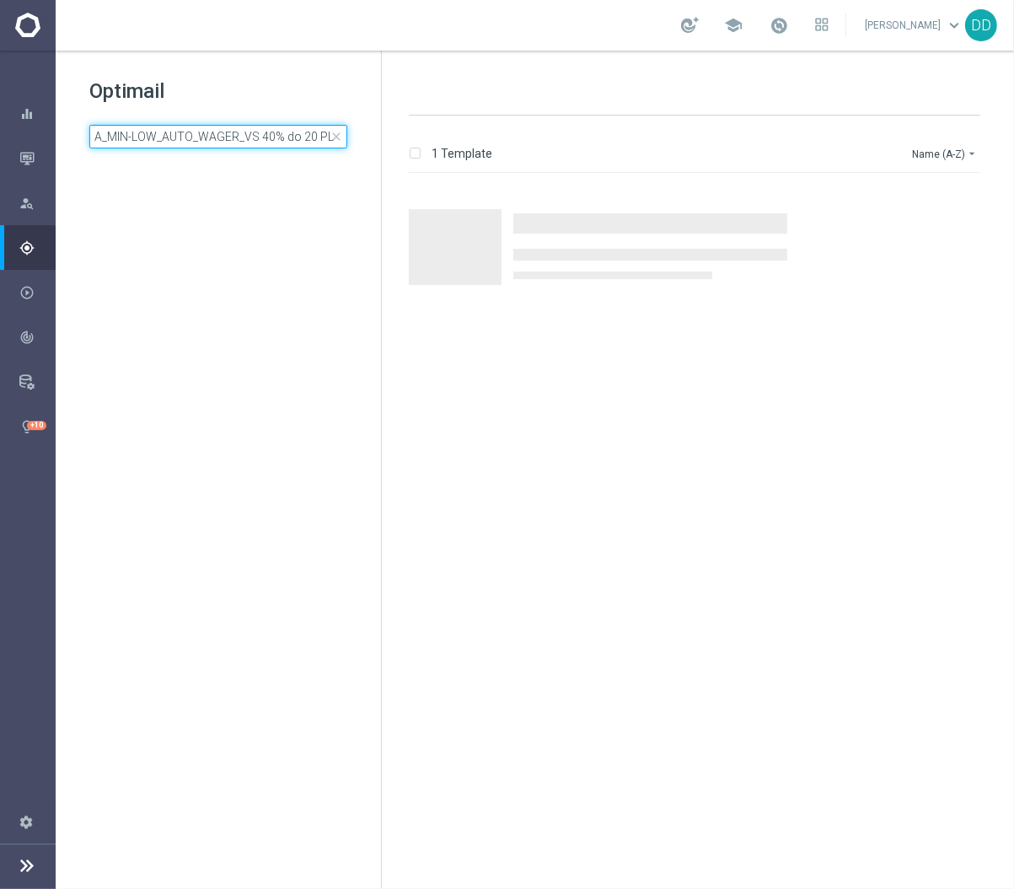
scroll to position [0, 28]
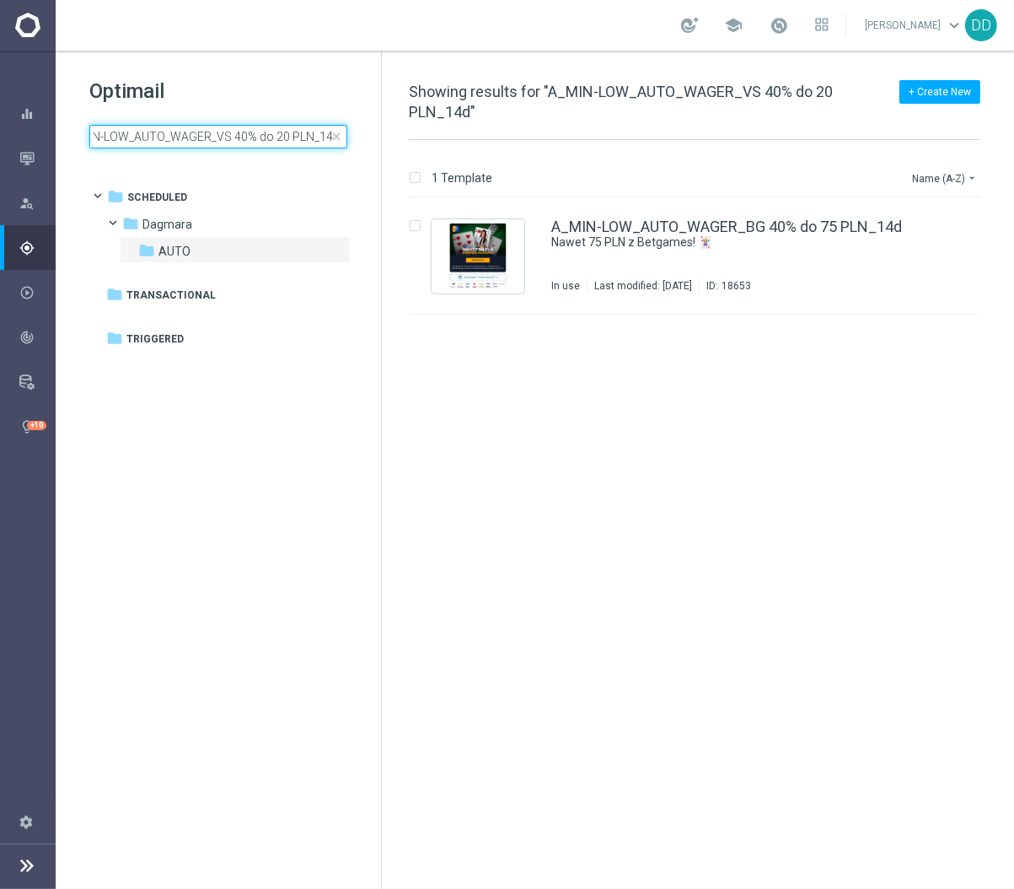
type input "A_MIN-LOW_AUTO_WAGER_VS 40% do 20 PLN_14d"
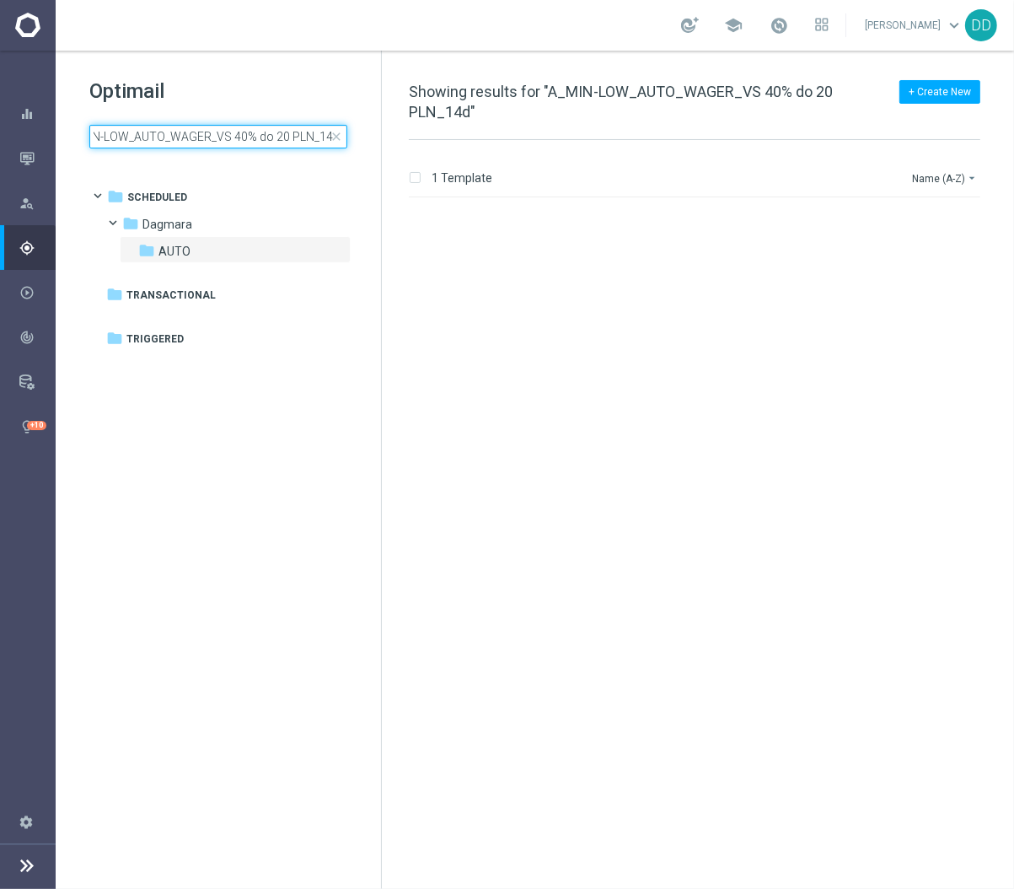
scroll to position [0, 0]
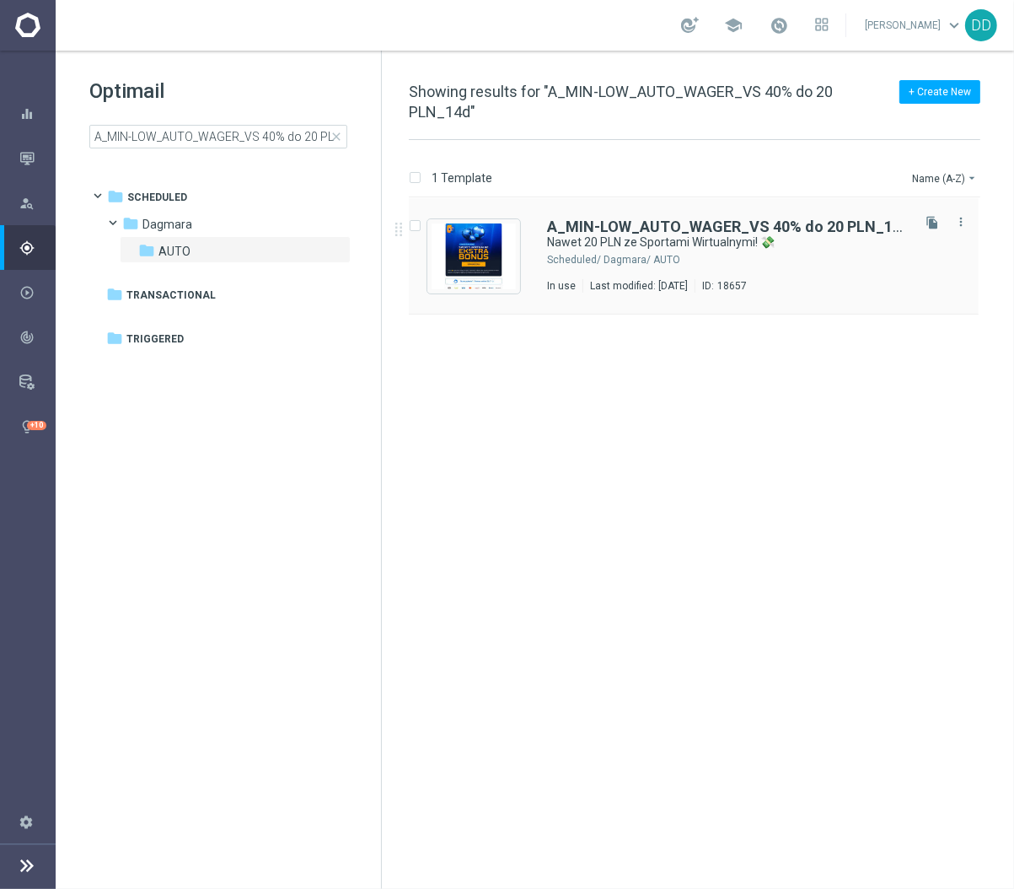
click at [865, 253] on div "Dagmara/ AUTO" at bounding box center [756, 259] width 304 height 13
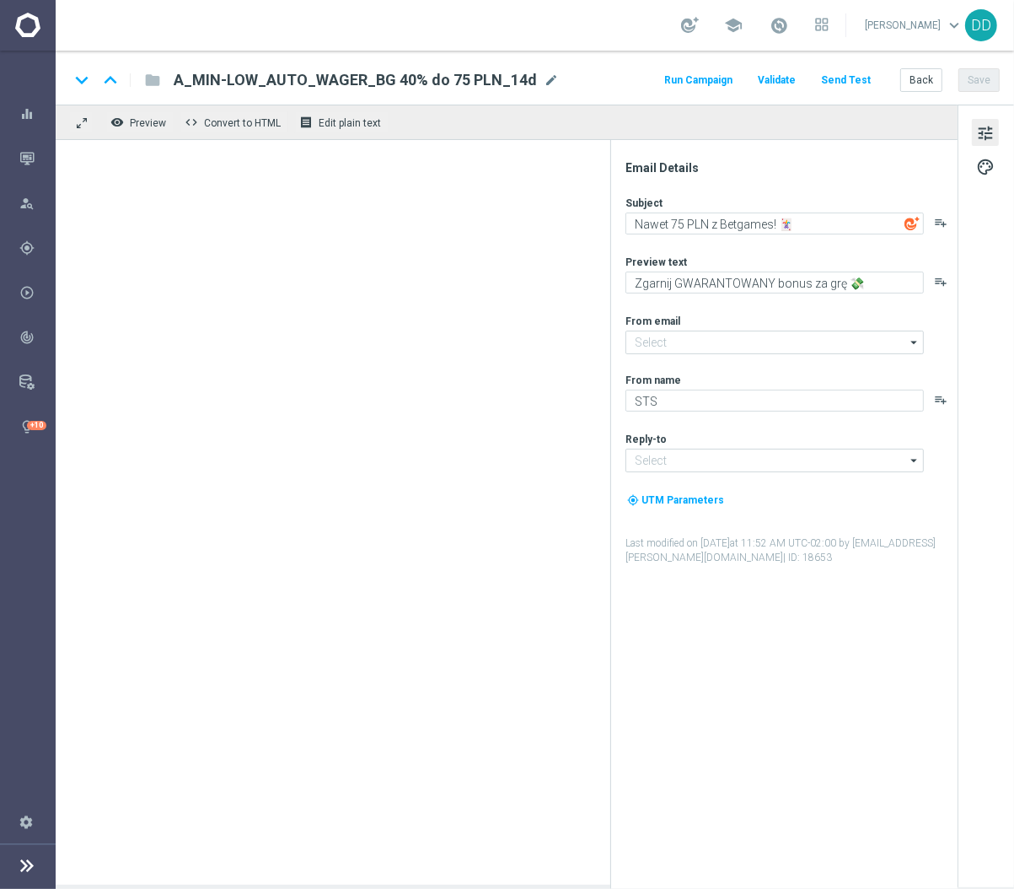
type input "[EMAIL_ADDRESS][DOMAIN_NAME]"
type textarea "Nawet 20 PLN ze Sportami Wirtualnymi! 💸"
type textarea "Sprawdź akcję i zgarnij GWARANTOWANY bonus za grę 👉"
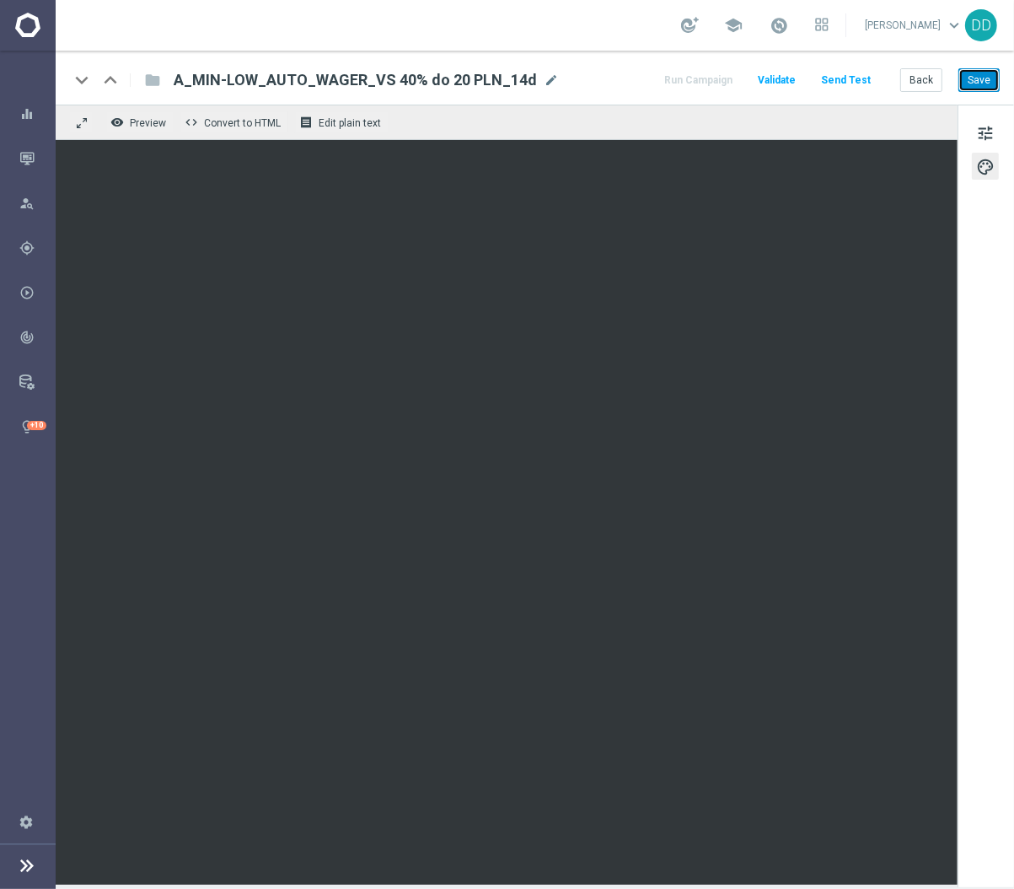
click at [982, 83] on button "Save" at bounding box center [979, 80] width 41 height 24
click at [968, 81] on button "Save" at bounding box center [979, 80] width 41 height 24
click at [902, 78] on button "Back" at bounding box center [921, 80] width 42 height 24
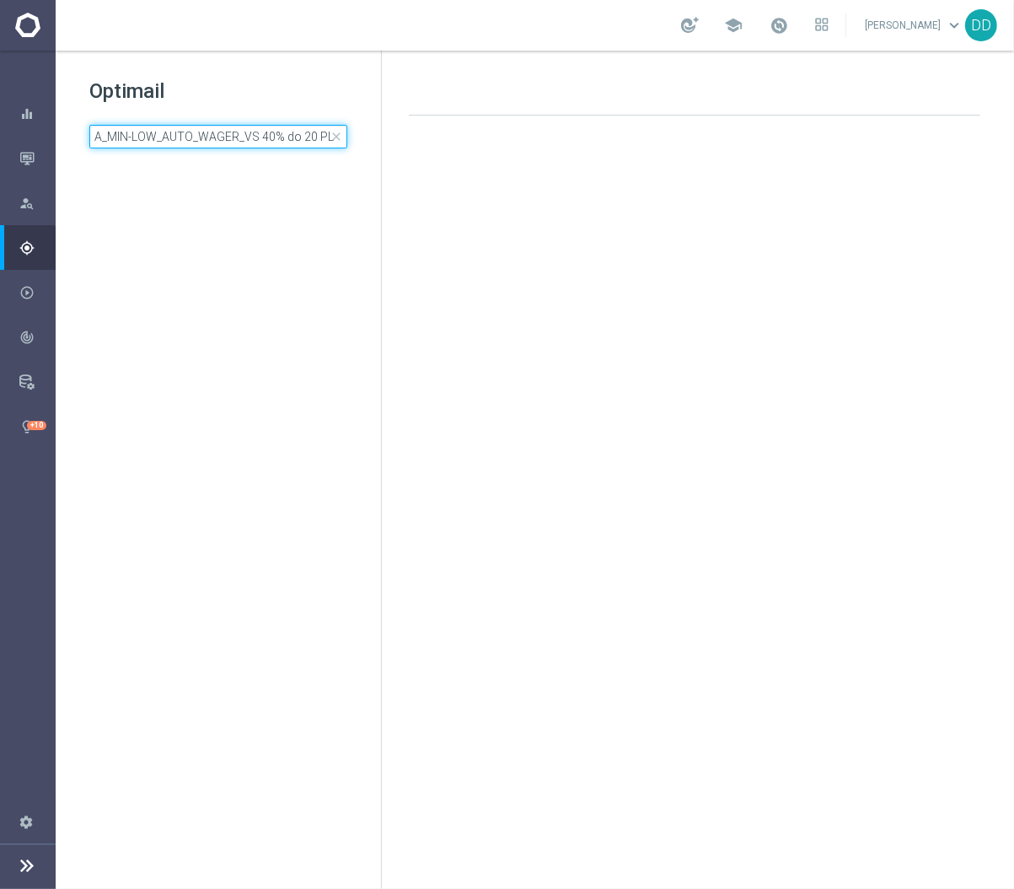
click at [236, 146] on input "A_MIN-LOW_AUTO_WAGER_VS 40% do 20 PLN_14d" at bounding box center [218, 137] width 258 height 24
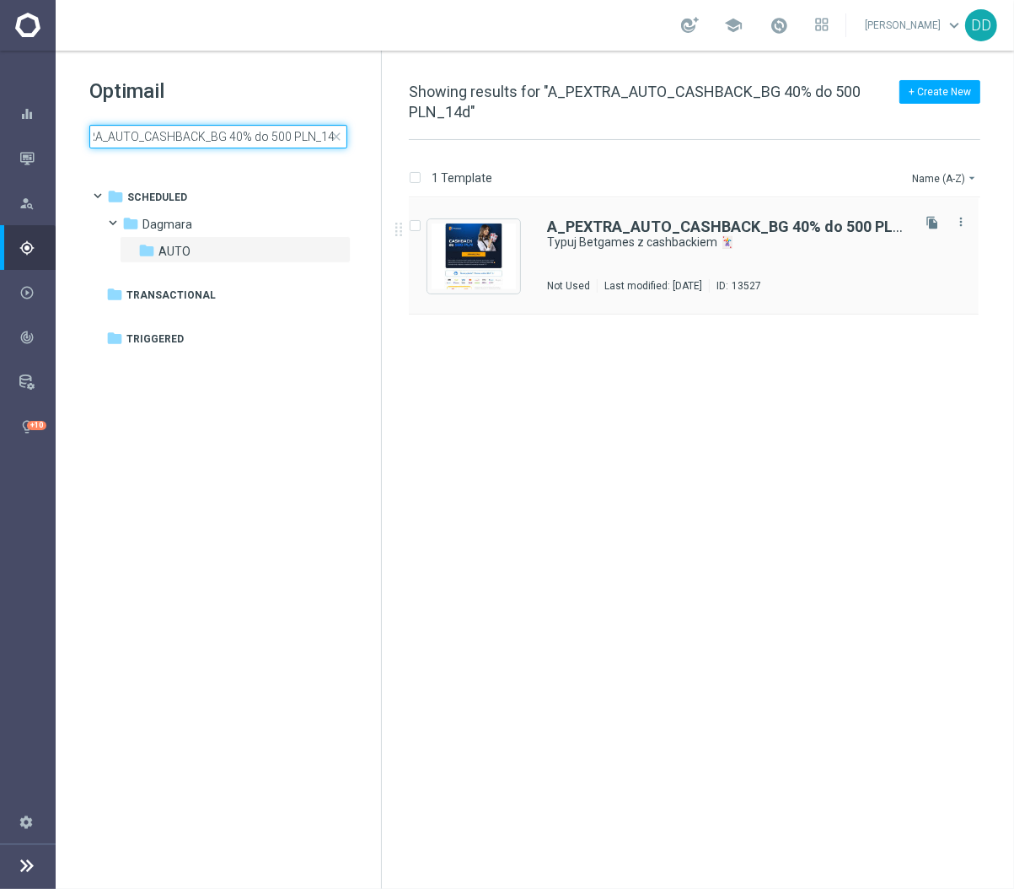
type input "A_PEXTRA_AUTO_CASHBACK_BG 40% do 500 PLN_14d"
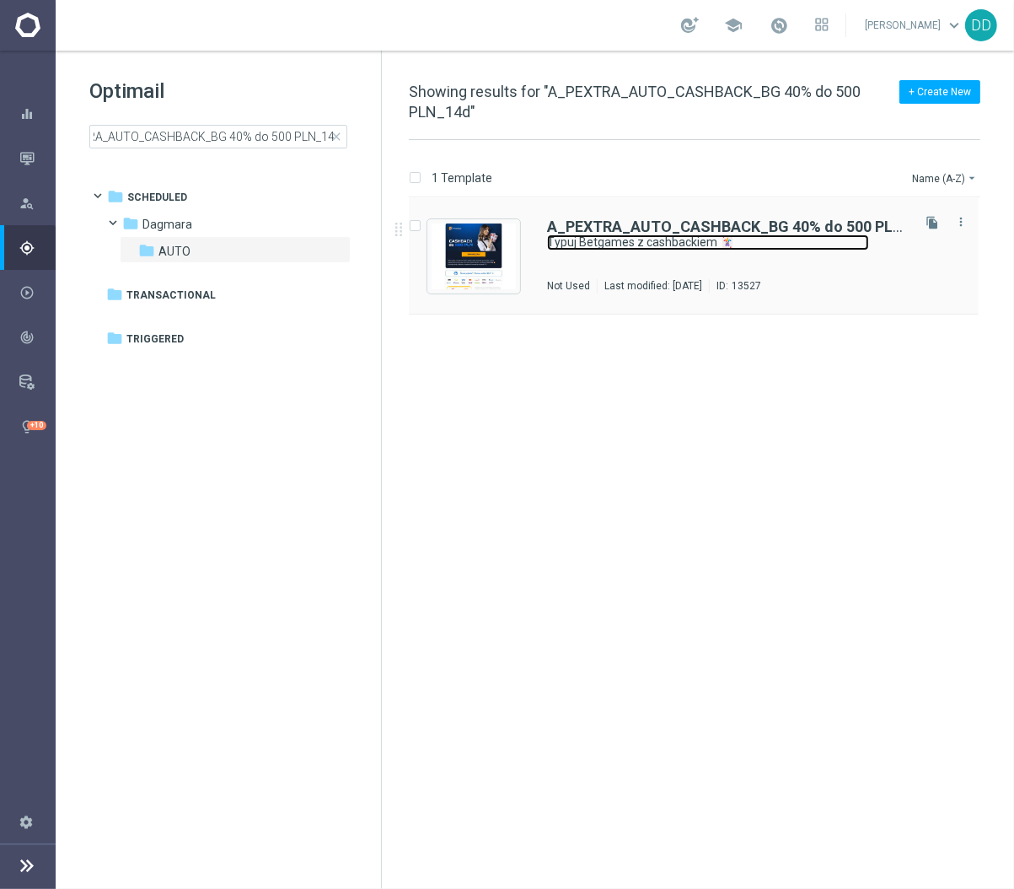
click at [677, 249] on link "Typuj Betgames z cashbackiem 🃏" at bounding box center [708, 242] width 322 height 16
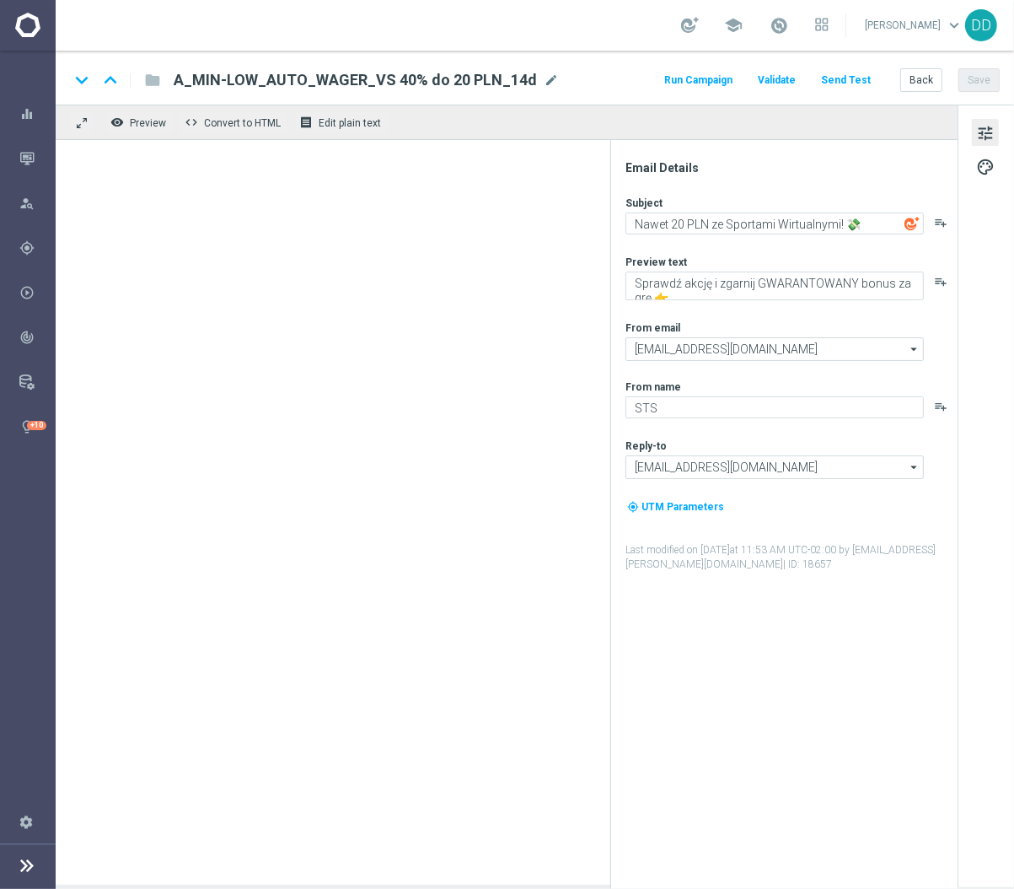
type textarea "Typuj Betgames z cashbackiem 🃏"
type textarea "Obstawiaj gry karciane bez obaw - otrzymasz do 500 PLN zwrotu za nietrafione ku…"
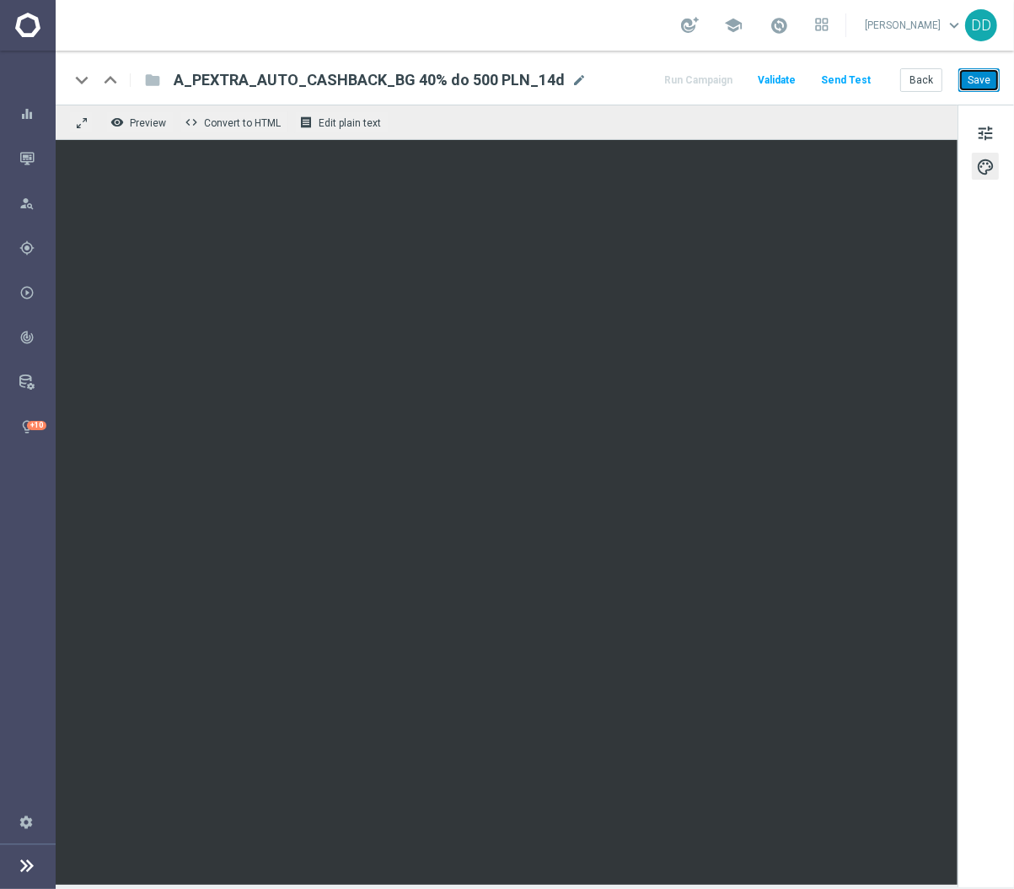
click at [980, 84] on button "Save" at bounding box center [979, 80] width 41 height 24
click at [932, 84] on button "Back" at bounding box center [921, 80] width 42 height 24
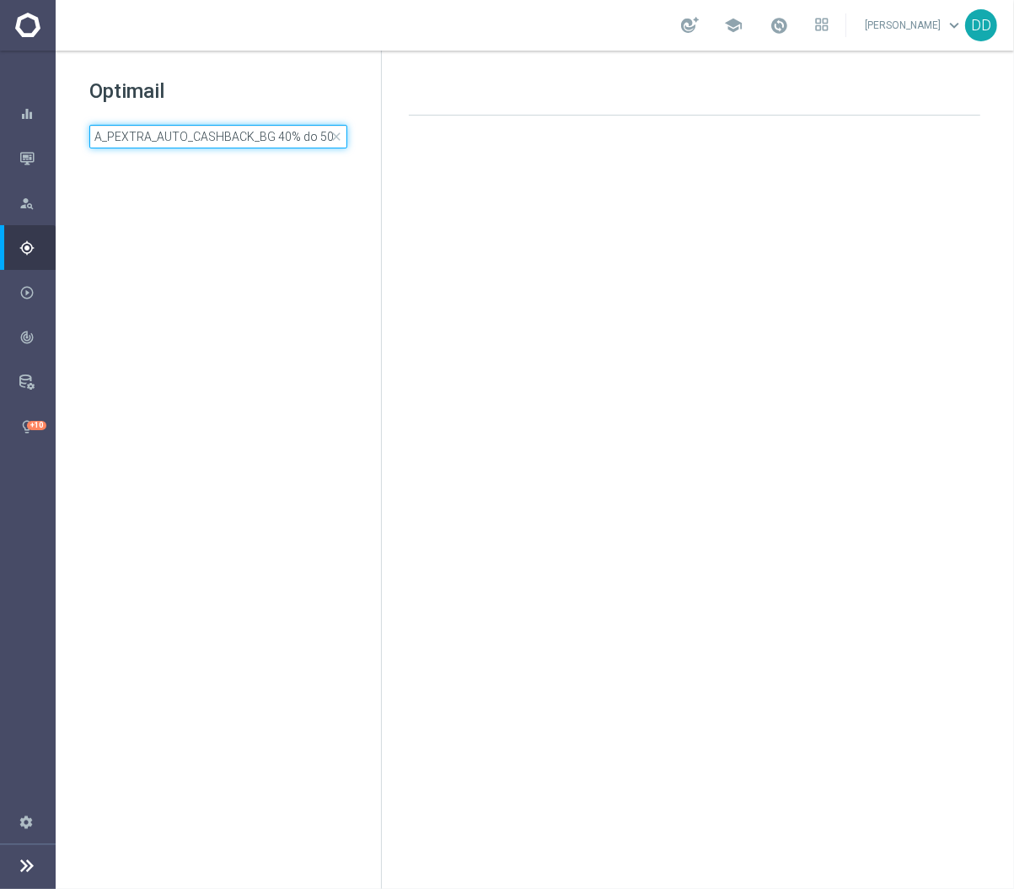
click at [257, 139] on input "A_PEXTRA_AUTO_CASHBACK_BG 40% do 500 PLN_14d" at bounding box center [218, 137] width 258 height 24
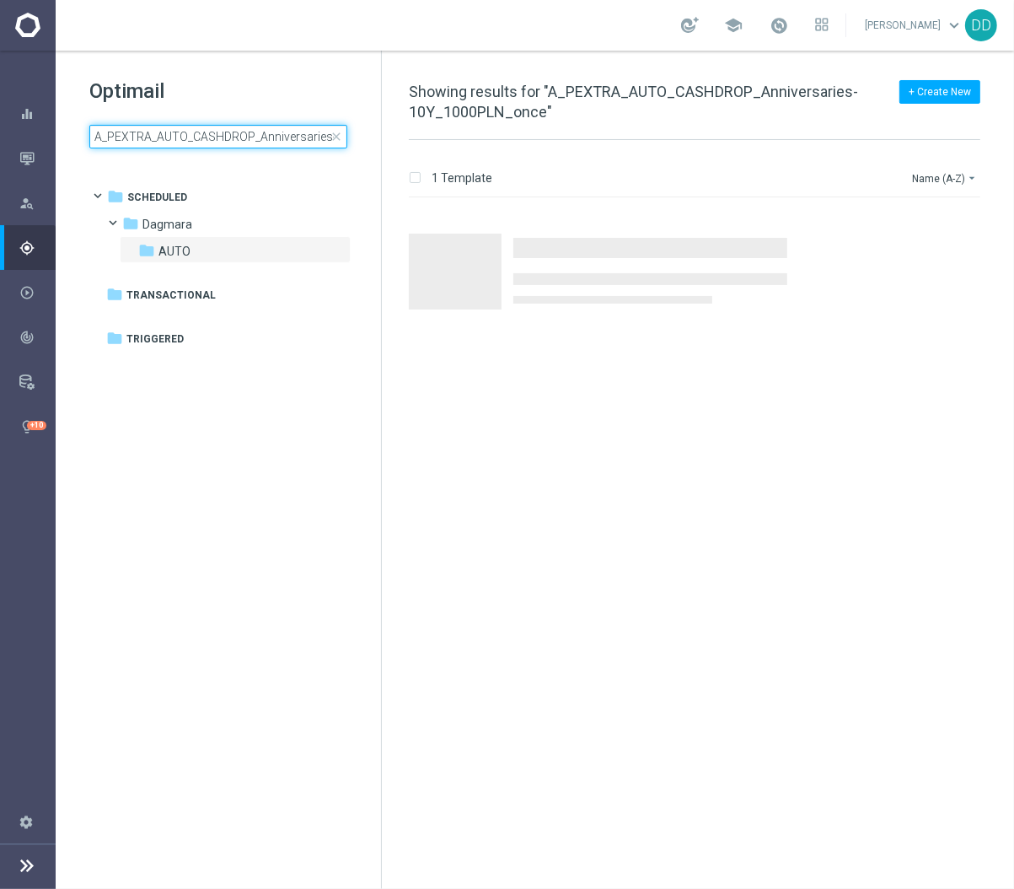
scroll to position [0, 99]
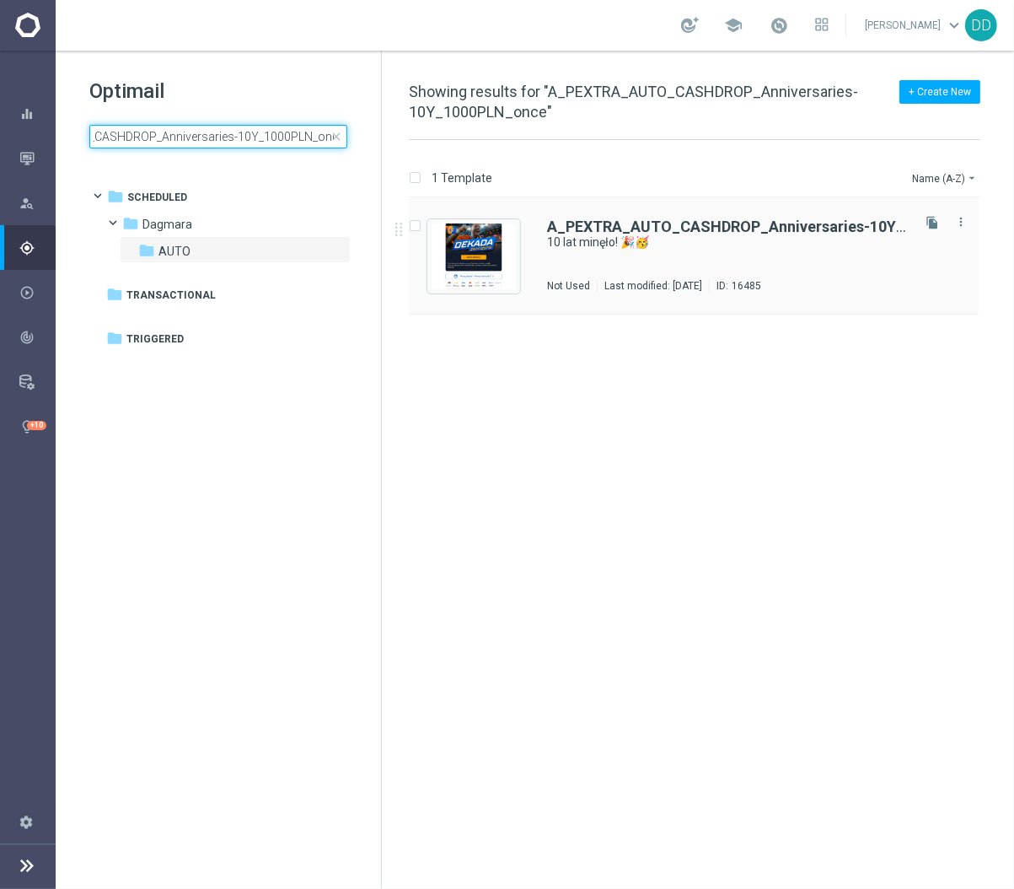
type input "A_PEXTRA_AUTO_CASHDROP_Anniversaries-10Y_1000PLN_once"
click at [652, 267] on div "A_PEXTRA_AUTO_CASHDROP_Anniversaries-10Y_1000PLN_once 10 lat minęło! 🎉🥳 Not Use…" at bounding box center [727, 255] width 361 height 73
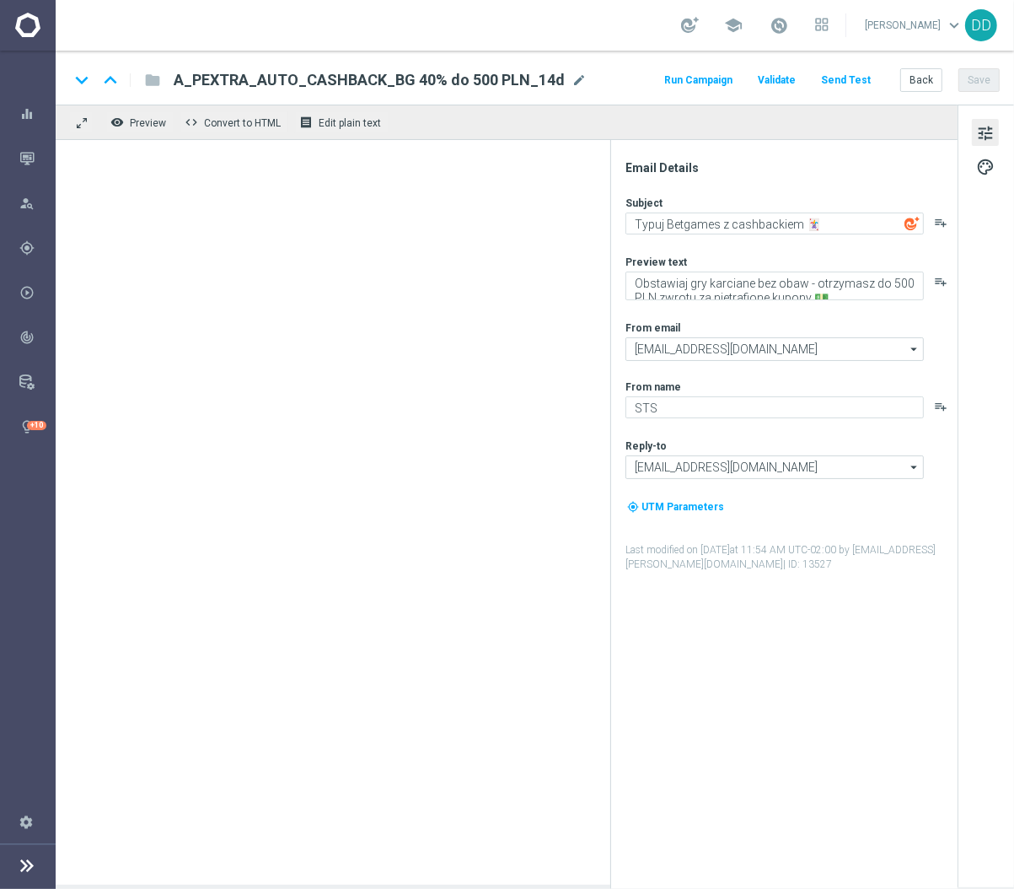
type textarea "10 lat minęło! 🎉🥳"
type textarea "Prezent już czeka, sprawdź swoje konto 👉"
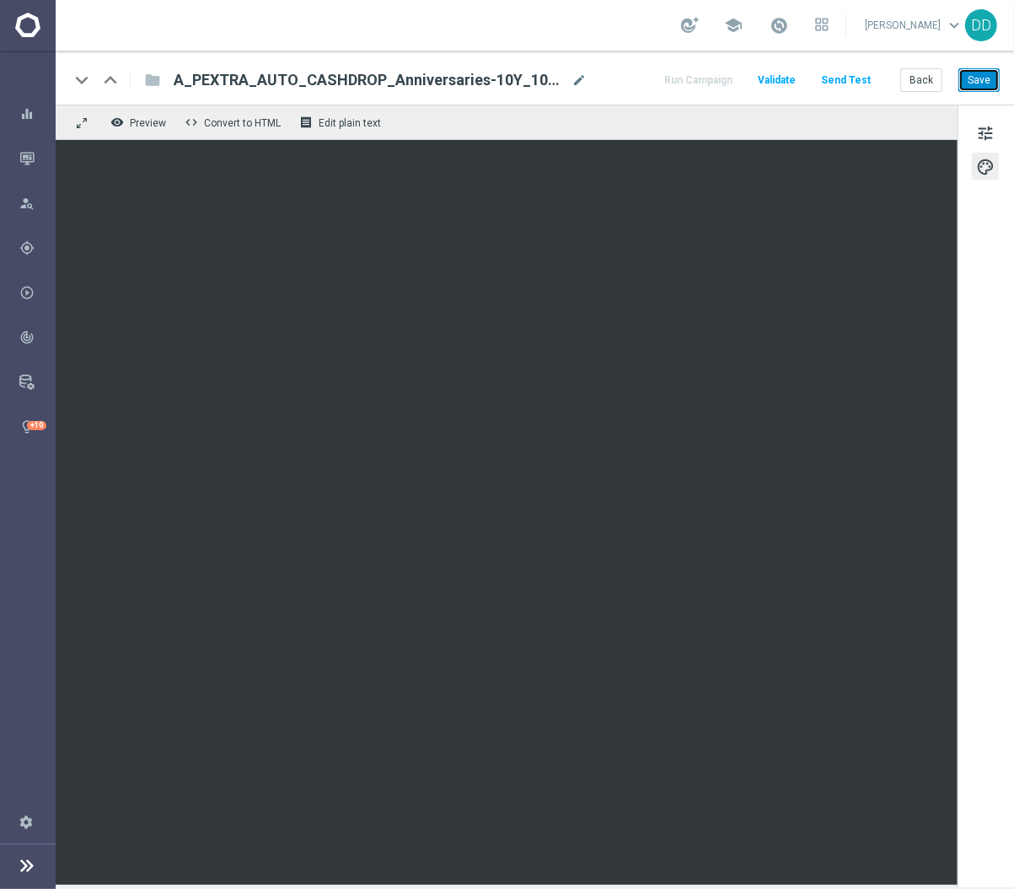
click at [991, 83] on button "Save" at bounding box center [979, 80] width 41 height 24
click at [977, 84] on button "Save" at bounding box center [979, 80] width 41 height 24
click at [923, 76] on button "Back" at bounding box center [921, 80] width 42 height 24
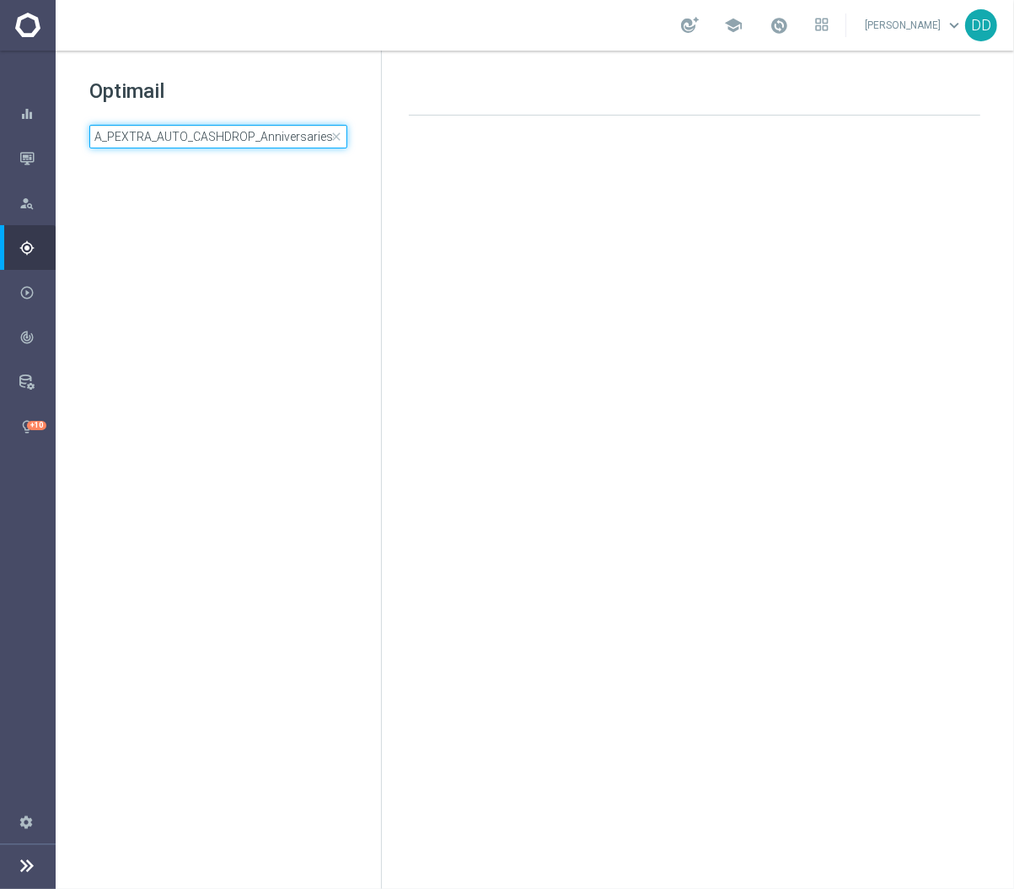
click at [265, 133] on input "A_PEXTRA_AUTO_CASHDROP_Anniversaries-10Y_1000PLN_once" at bounding box center [218, 137] width 258 height 24
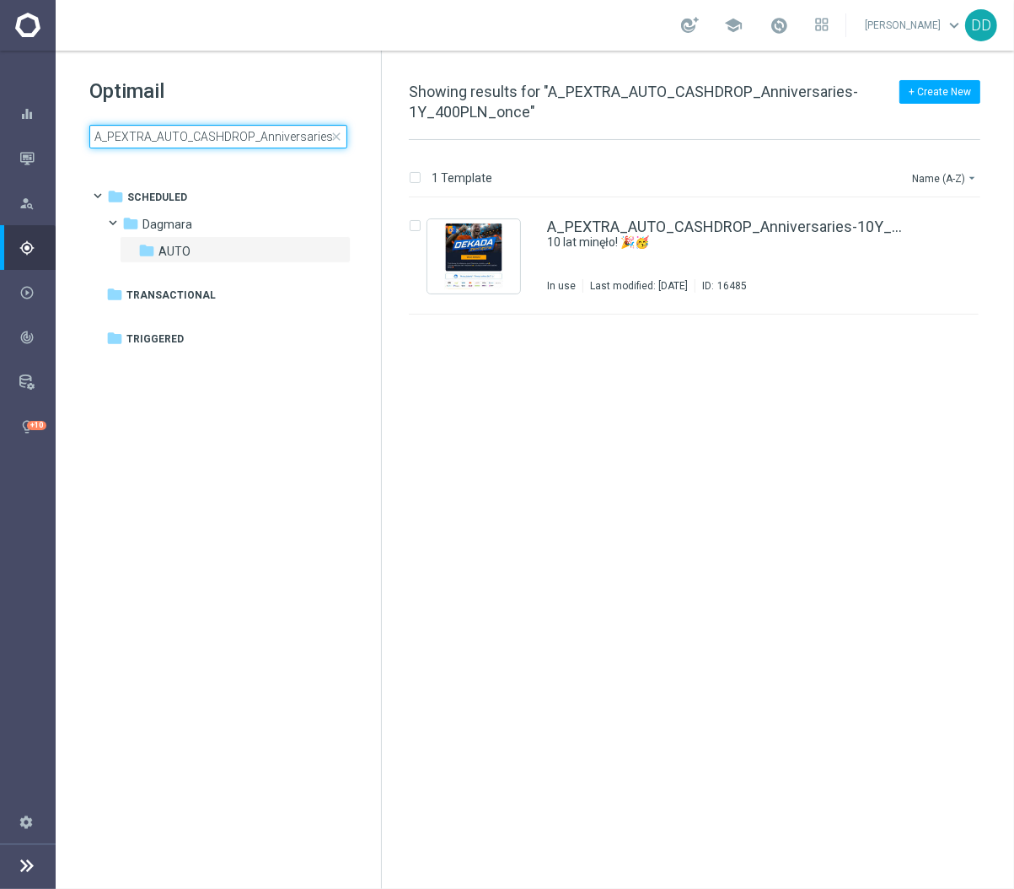
scroll to position [0, 86]
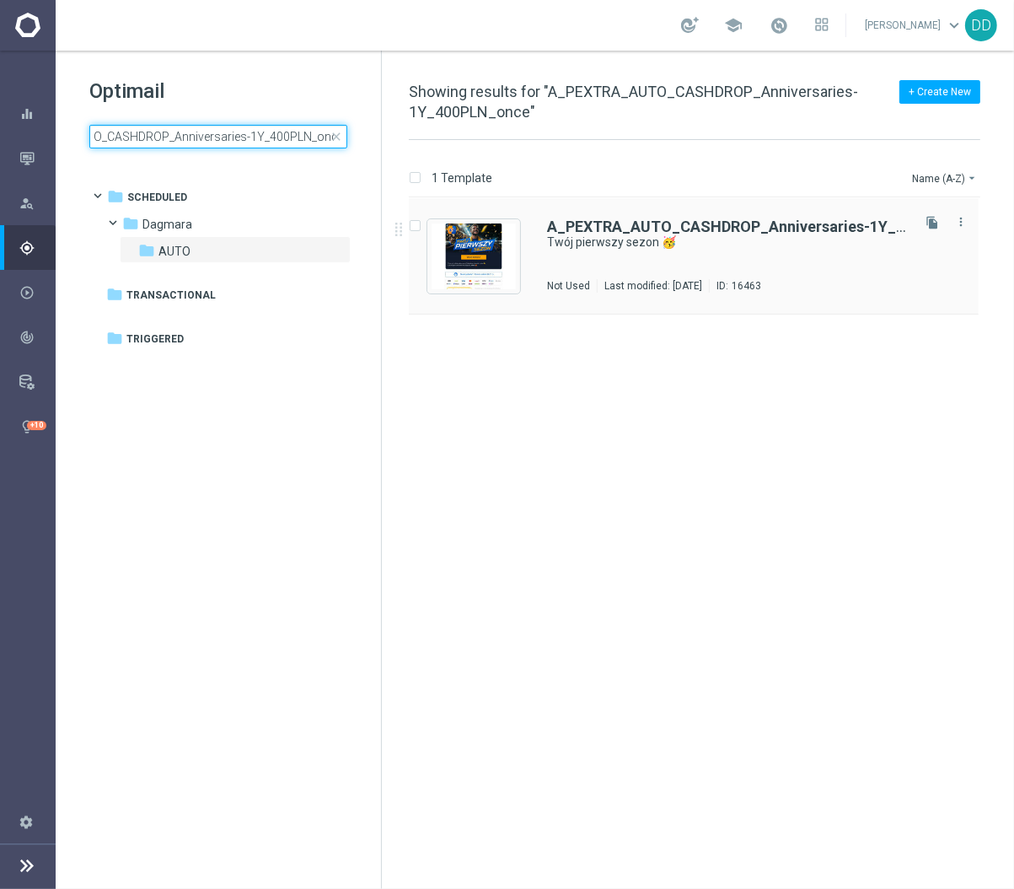
type input "A_PEXTRA_AUTO_CASHDROP_Anniversaries-1Y_400PLN_once"
click at [683, 261] on div "A_PEXTRA_AUTO_CASHDROP_Anniversaries-1Y_400PLN_once Twój pierwszy sezon 🥳 Not U…" at bounding box center [727, 255] width 361 height 73
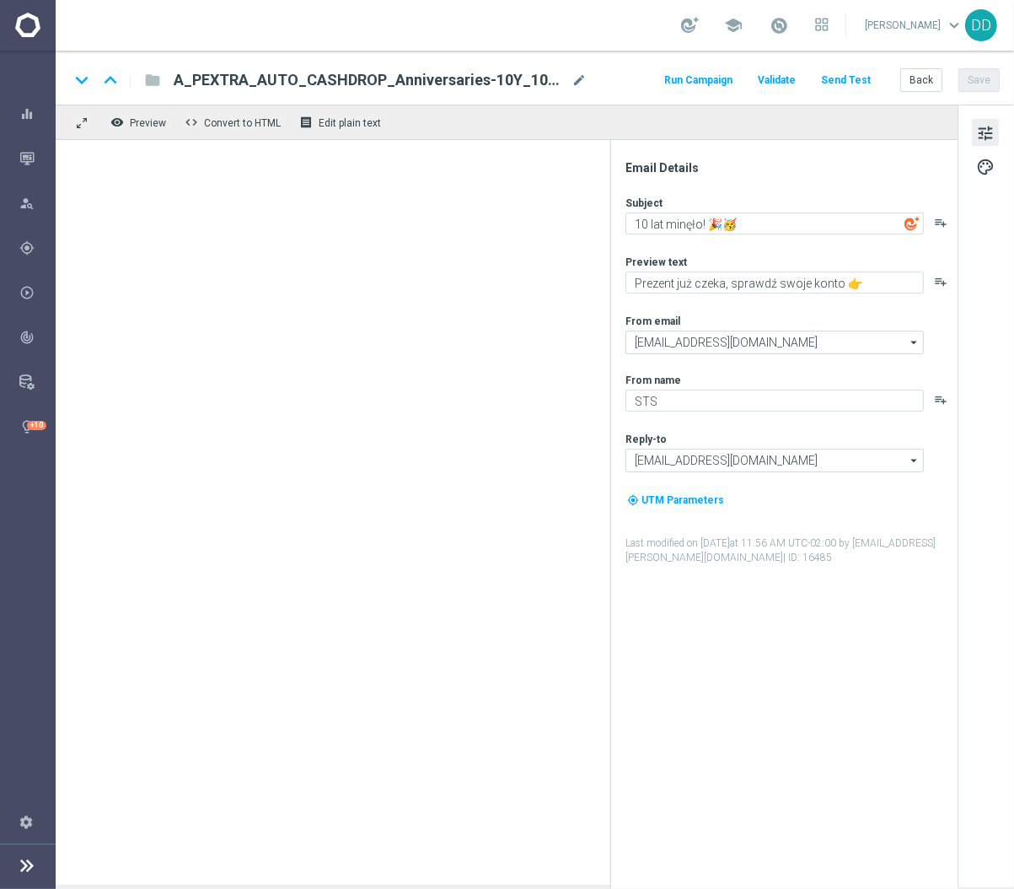
type textarea "Twój pierwszy sezon 🥳"
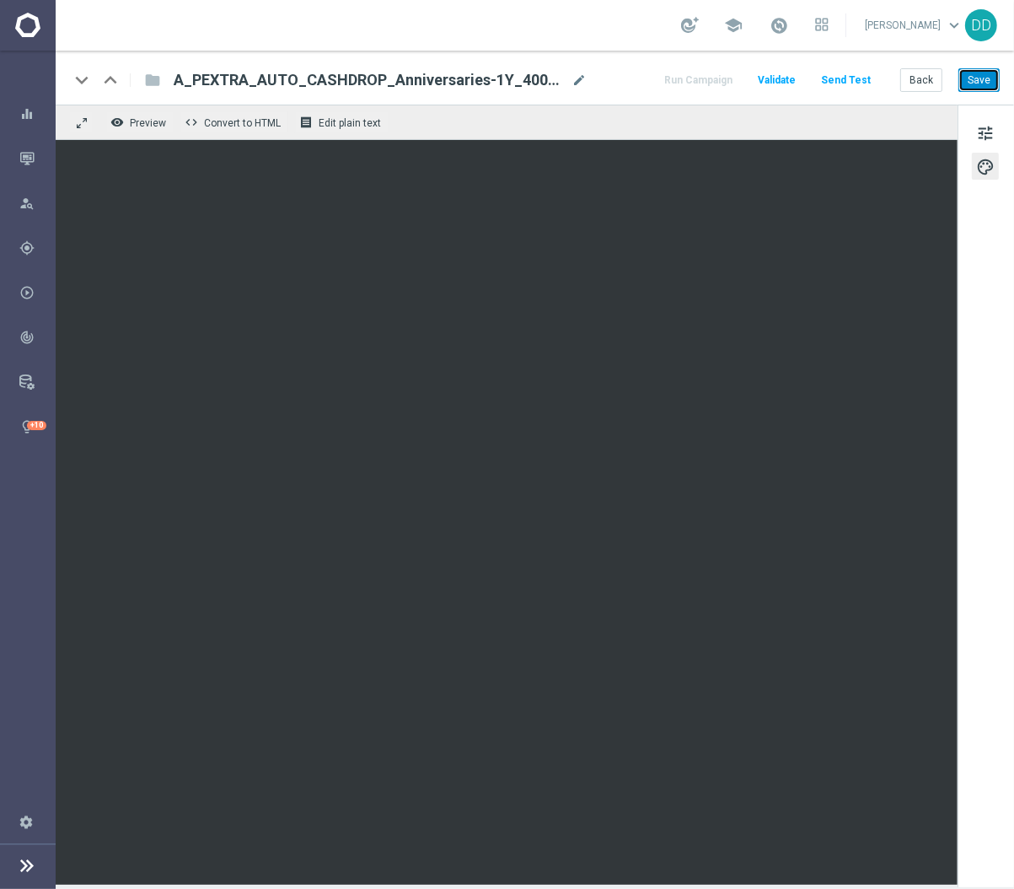
click at [977, 78] on button "Save" at bounding box center [979, 80] width 41 height 24
click at [969, 88] on button "Save" at bounding box center [979, 80] width 41 height 24
click at [936, 84] on button "Back" at bounding box center [921, 80] width 42 height 24
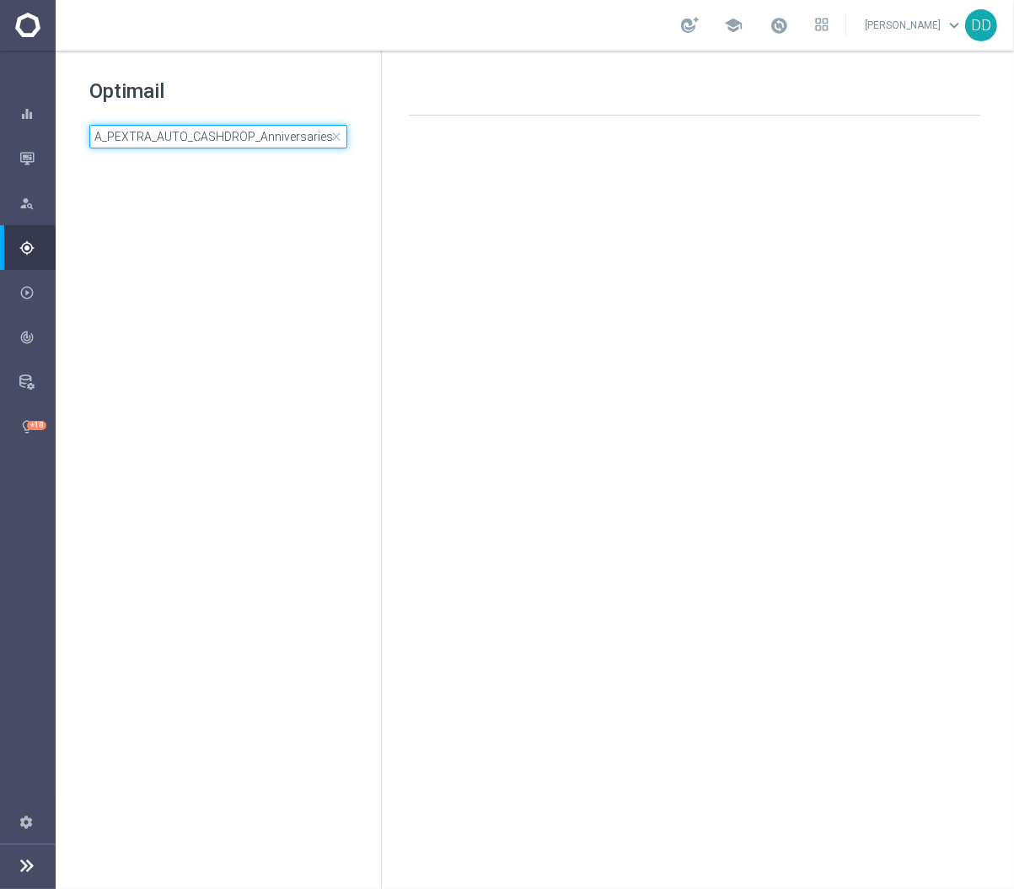
click at [288, 138] on input "A_PEXTRA_AUTO_CASHDROP_Anniversaries-1Y_400PLN_once" at bounding box center [218, 137] width 258 height 24
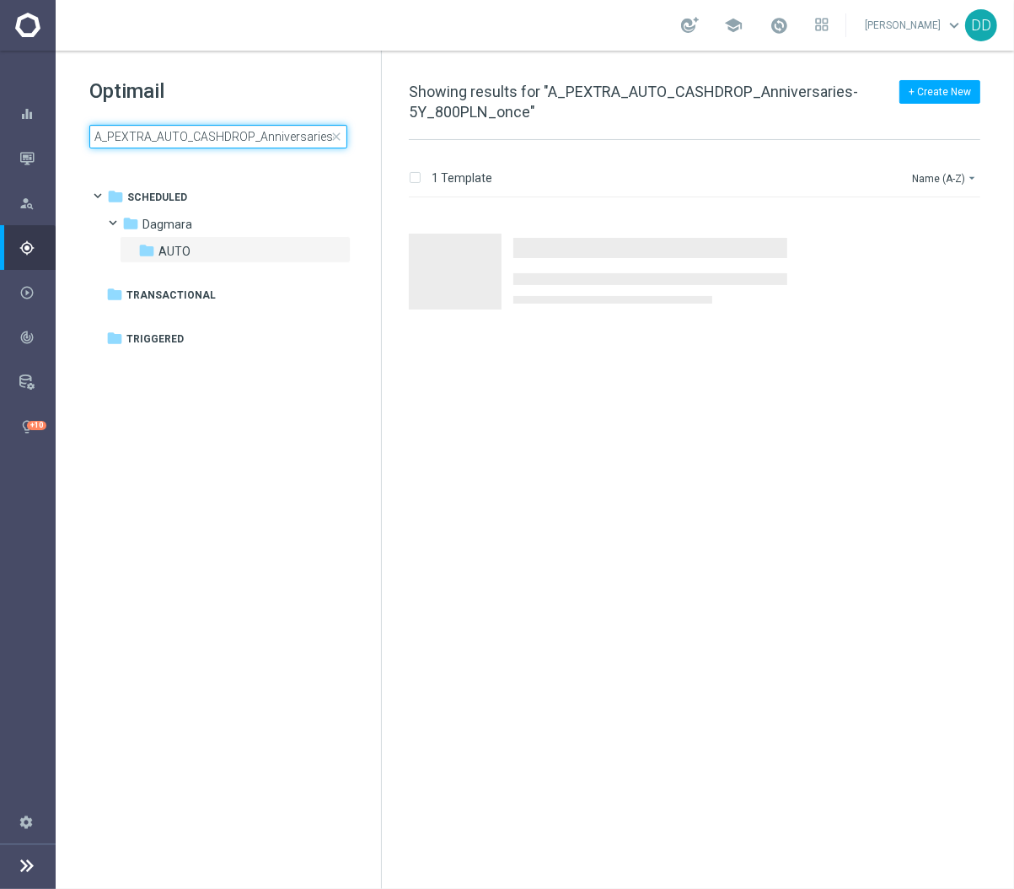
scroll to position [0, 86]
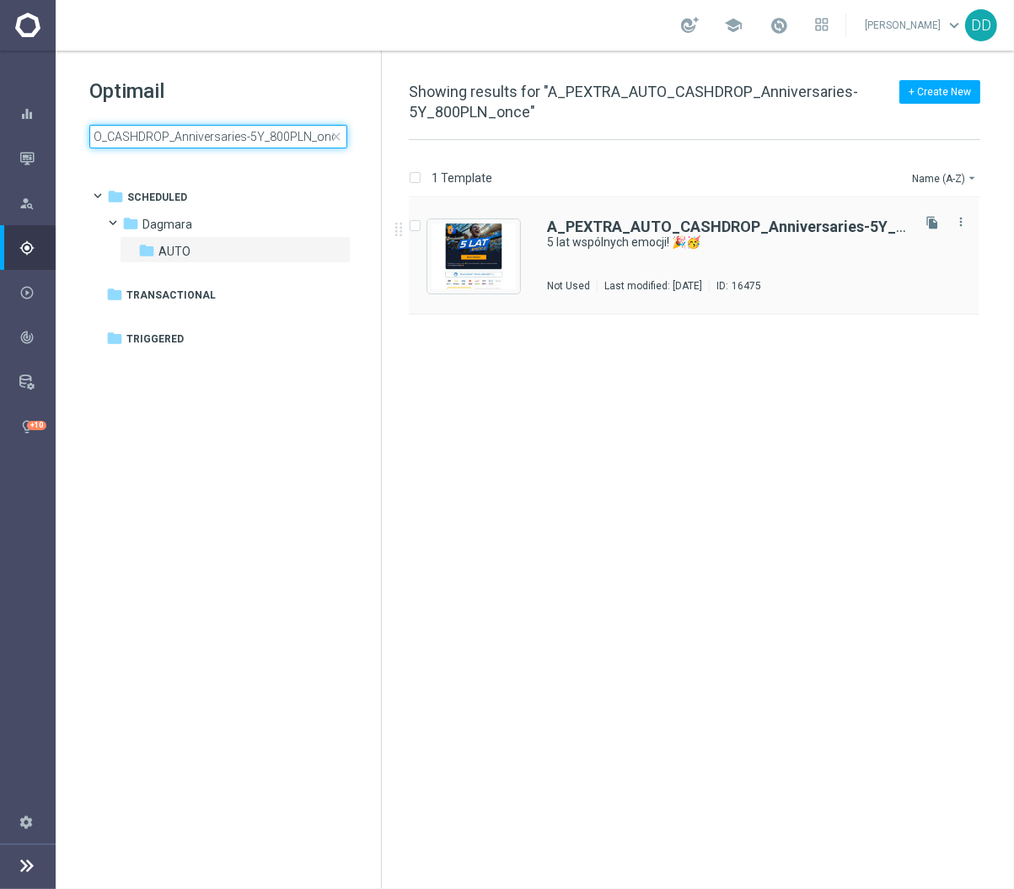
type input "A_PEXTRA_AUTO_CASHDROP_Anniversaries-5Y_800PLN_once"
click at [761, 279] on div "ID: 16475" at bounding box center [735, 285] width 52 height 13
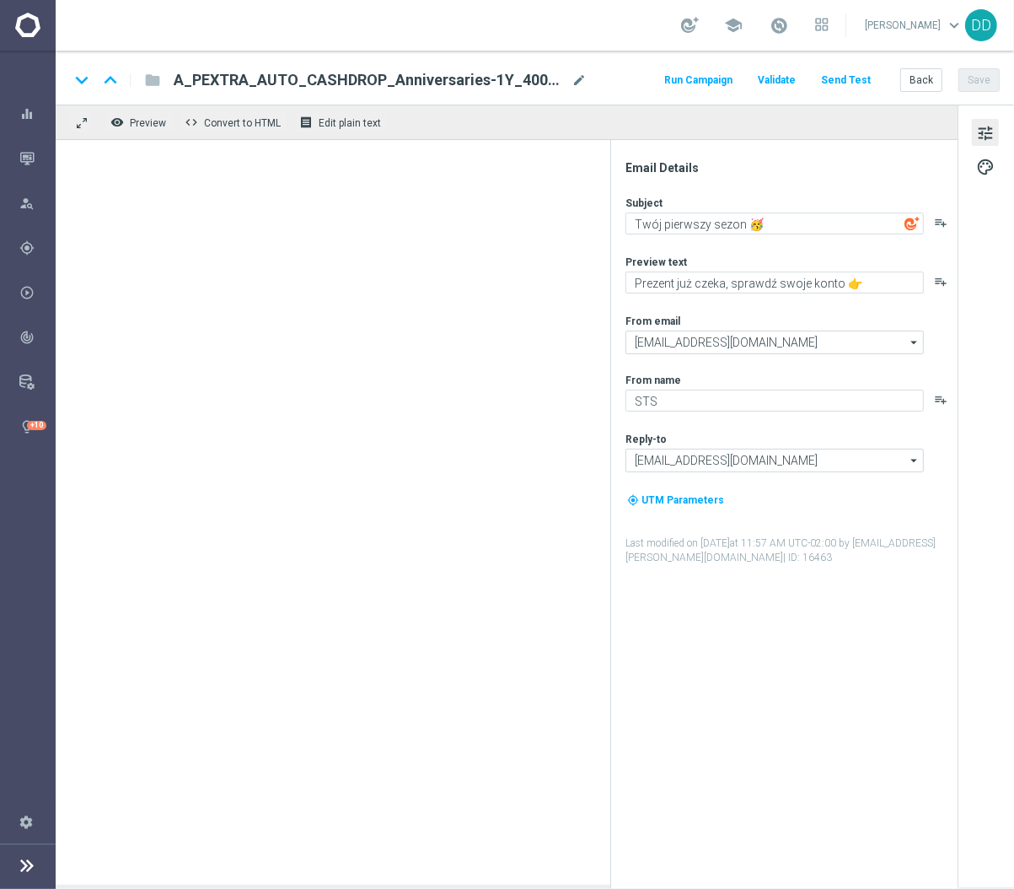
type textarea "5 lat wspólnych emocji! 🎉🥳"
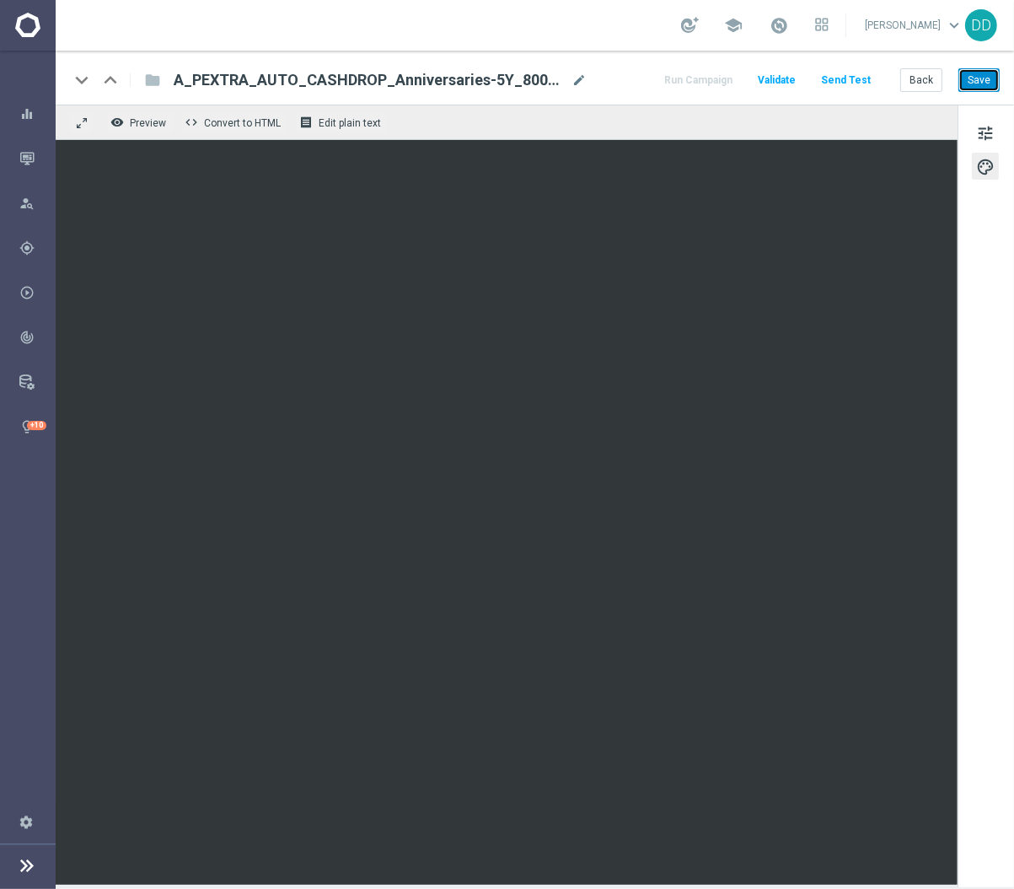
click at [981, 79] on button "Save" at bounding box center [979, 80] width 41 height 24
click at [981, 78] on button "Save" at bounding box center [979, 80] width 41 height 24
click at [914, 91] on button "Back" at bounding box center [921, 80] width 42 height 24
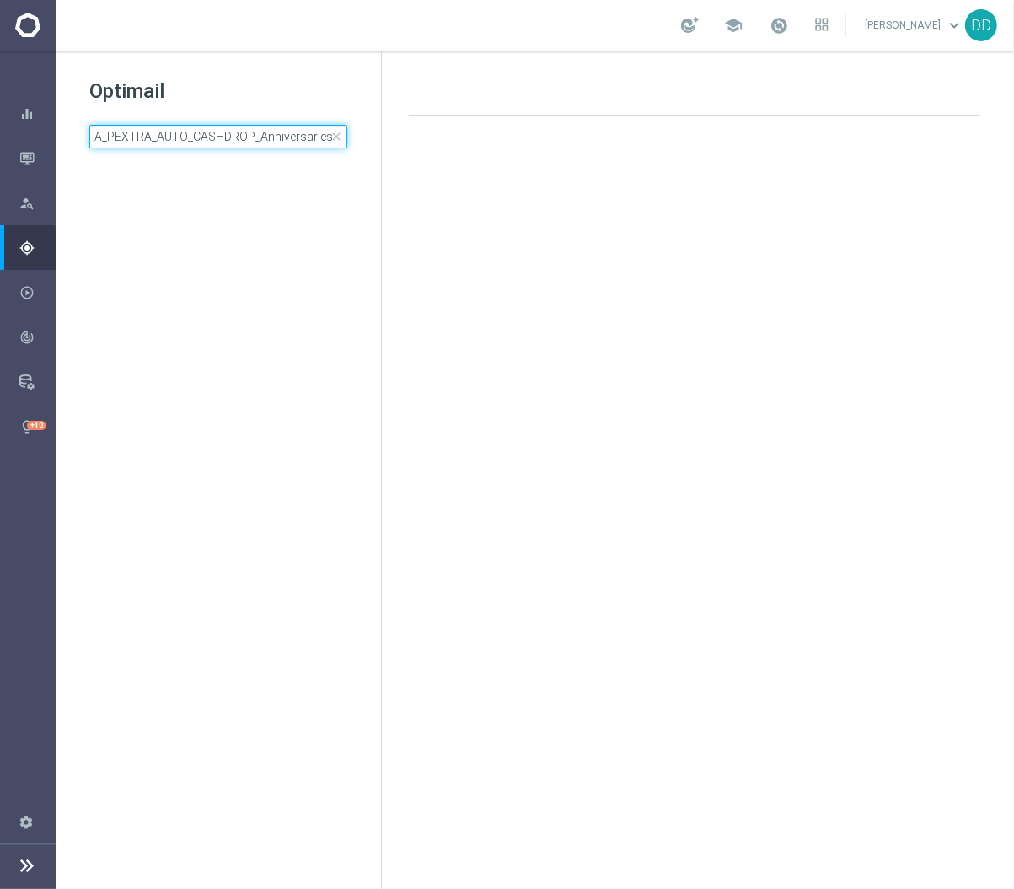
click at [211, 131] on input "A_PEXTRA_AUTO_CASHDROP_Anniversaries-5Y_800PLN_once" at bounding box center [218, 137] width 258 height 24
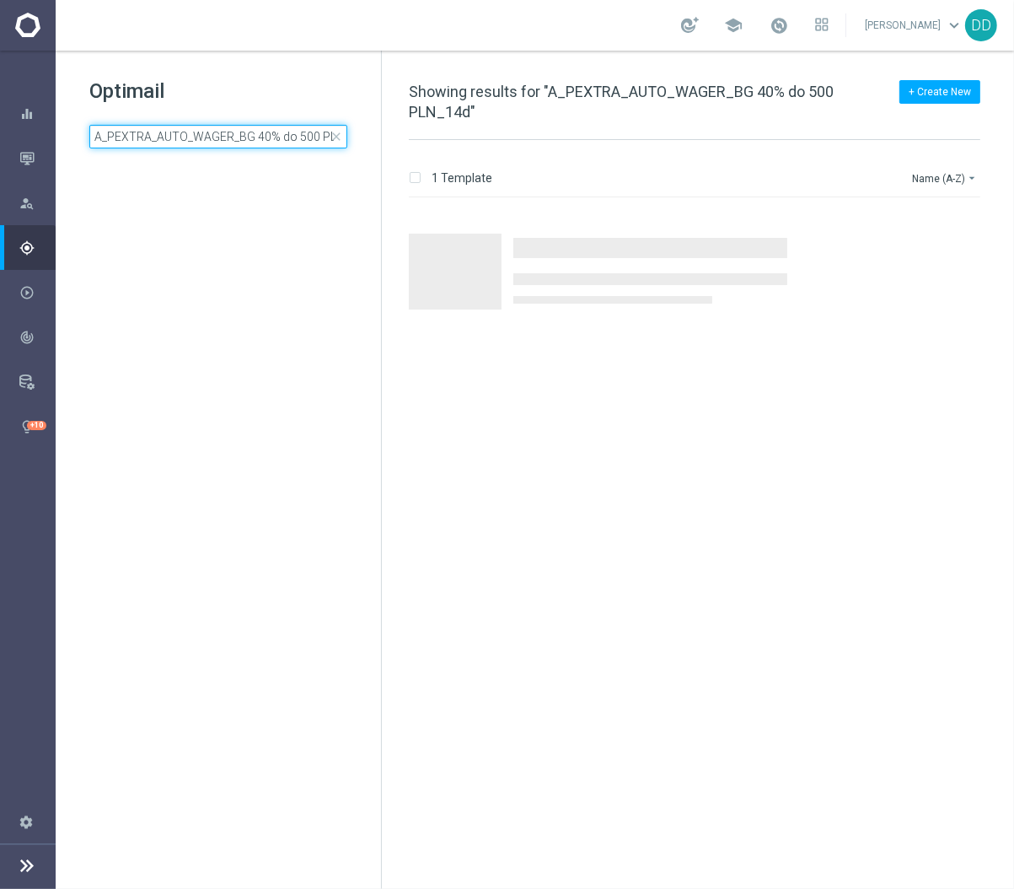
scroll to position [0, 30]
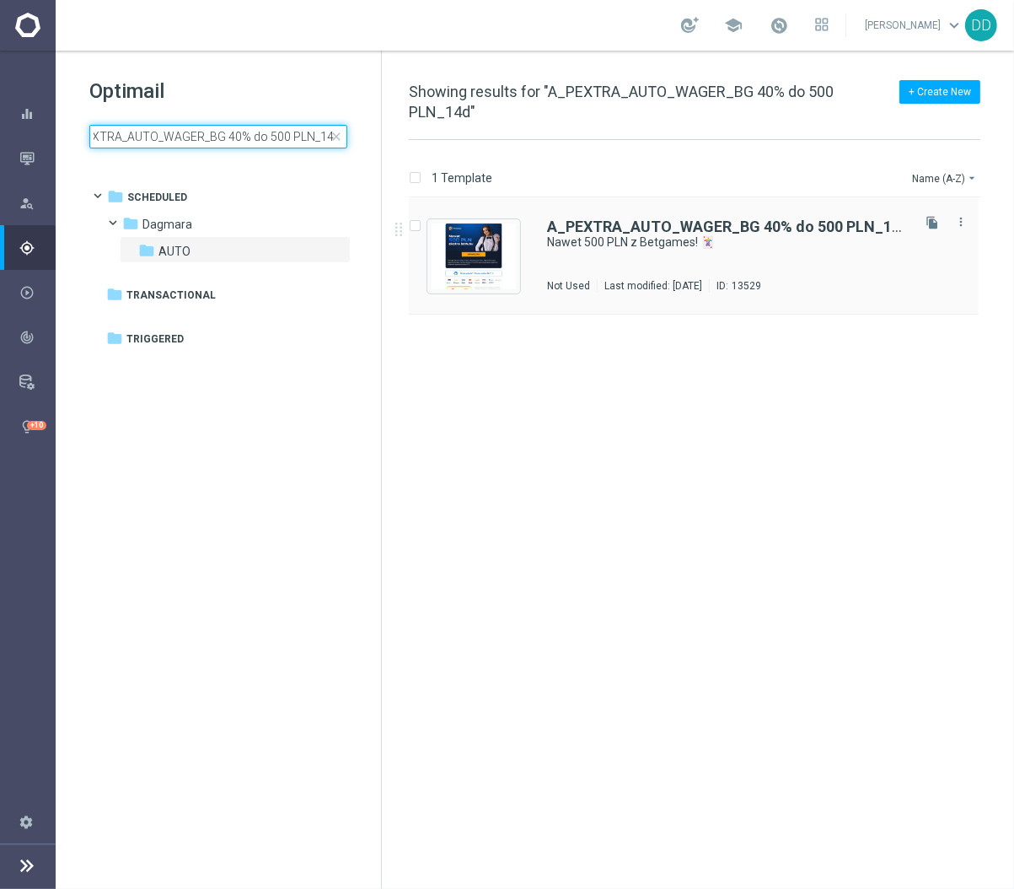
type input "A_PEXTRA_AUTO_WAGER_BG 40% do 500 PLN_14d"
click at [675, 254] on div "A_PEXTRA_AUTO_WAGER_BG 40% do 500 PLN_14d Nawet 500 PLN z Betgames! 🃏 Not Used …" at bounding box center [727, 255] width 361 height 73
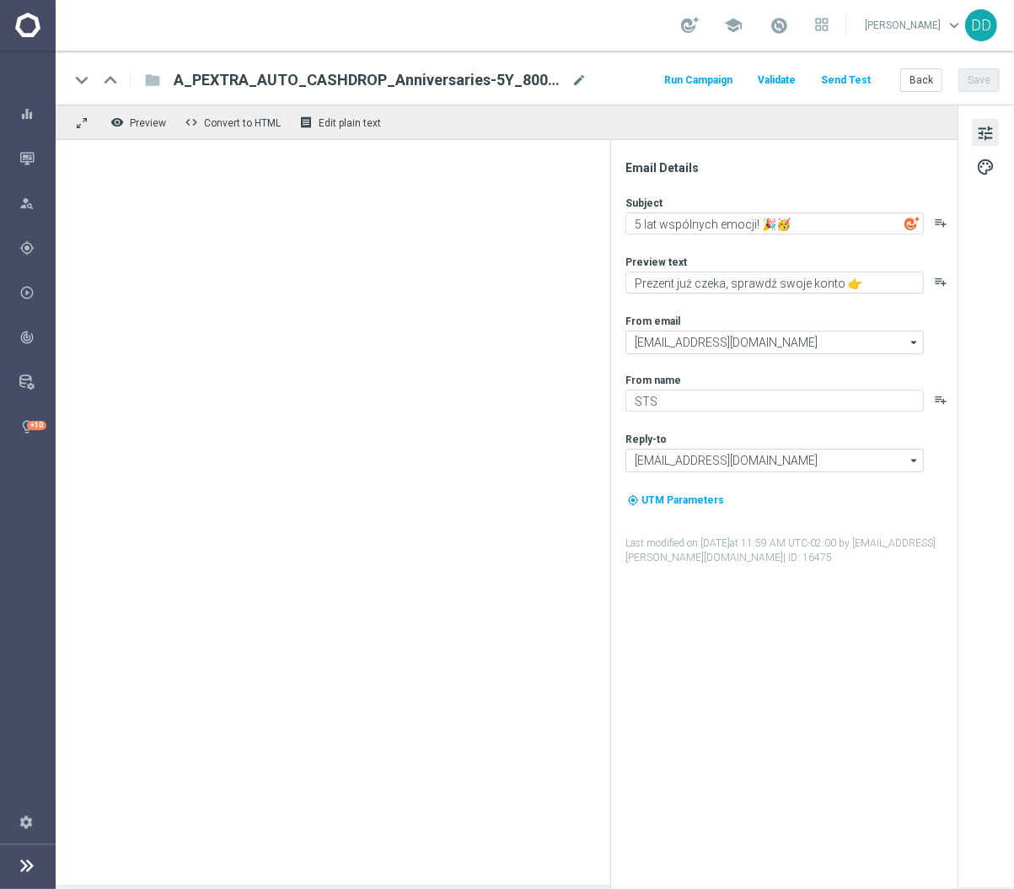
type textarea "Nawet 500 PLN z Betgames! 🃏"
type textarea "Zgarnij GWARANTOWANY bonus za grę 💸"
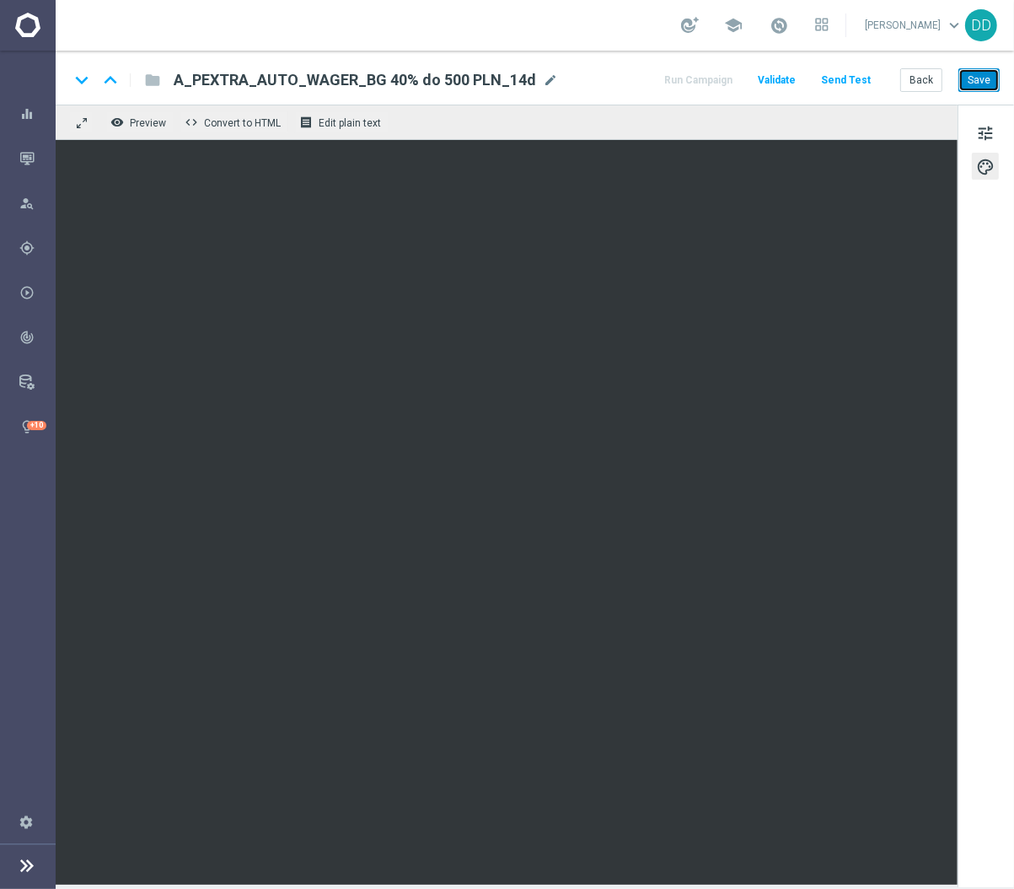
click at [979, 84] on button "Save" at bounding box center [979, 80] width 41 height 24
click at [911, 84] on button "Back" at bounding box center [921, 80] width 42 height 24
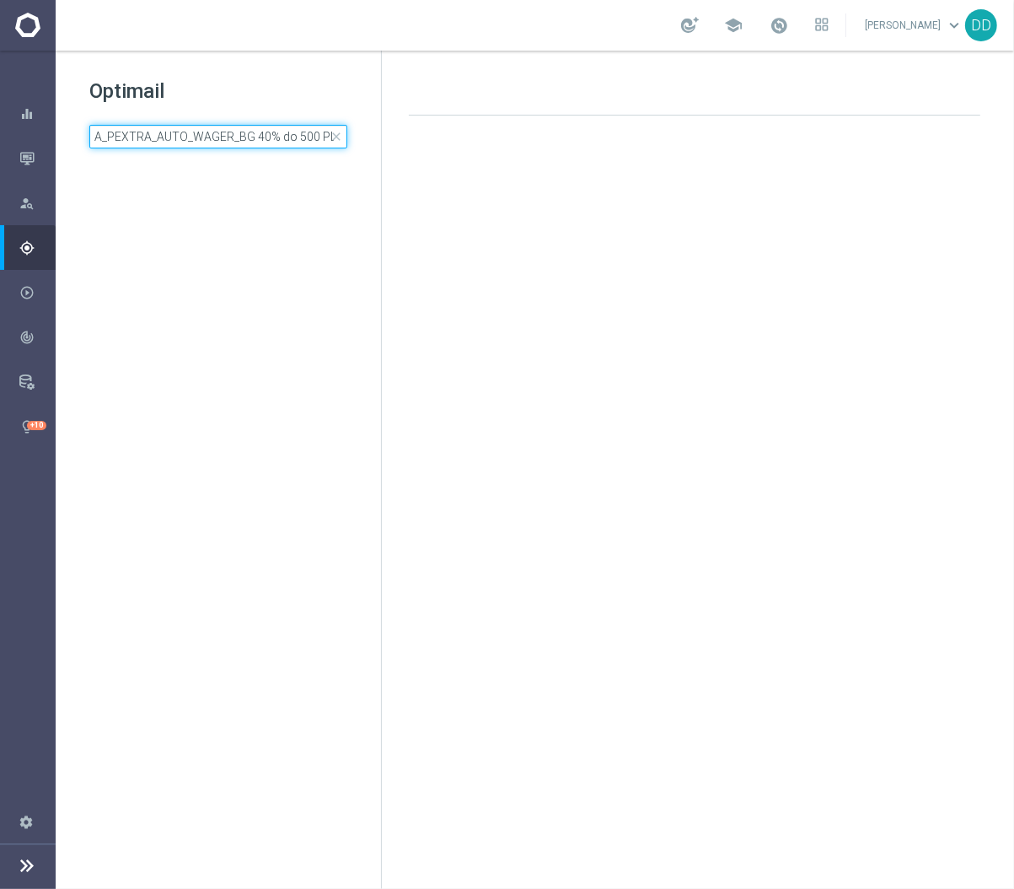
click at [271, 128] on input "A_PEXTRA_AUTO_WAGER_BG 40% do 500 PLN_14d" at bounding box center [218, 137] width 258 height 24
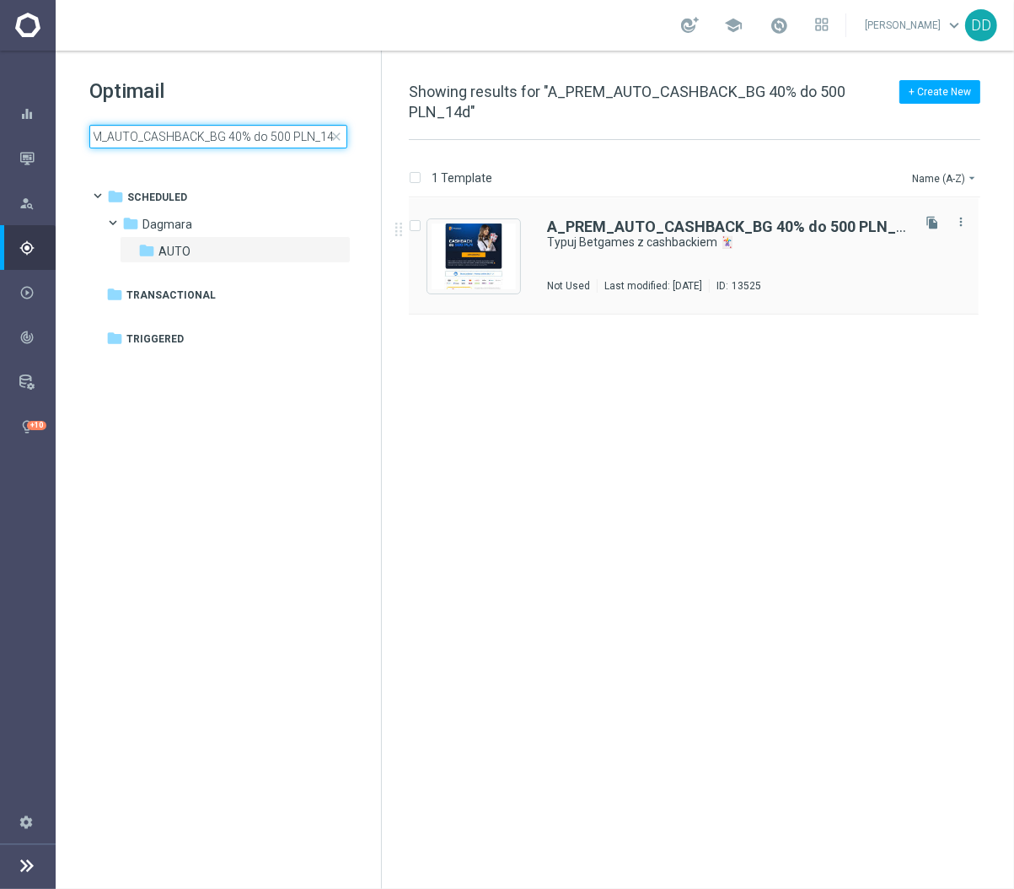
type input "A_PREM_AUTO_CASHBACK_BG 40% do 500 PLN_14d"
click at [684, 266] on div "A_PREM_AUTO_CASHBACK_BG 40% do 500 PLN_14d Typuj Betgames z cashbackiem 🃏 Not U…" at bounding box center [727, 255] width 361 height 73
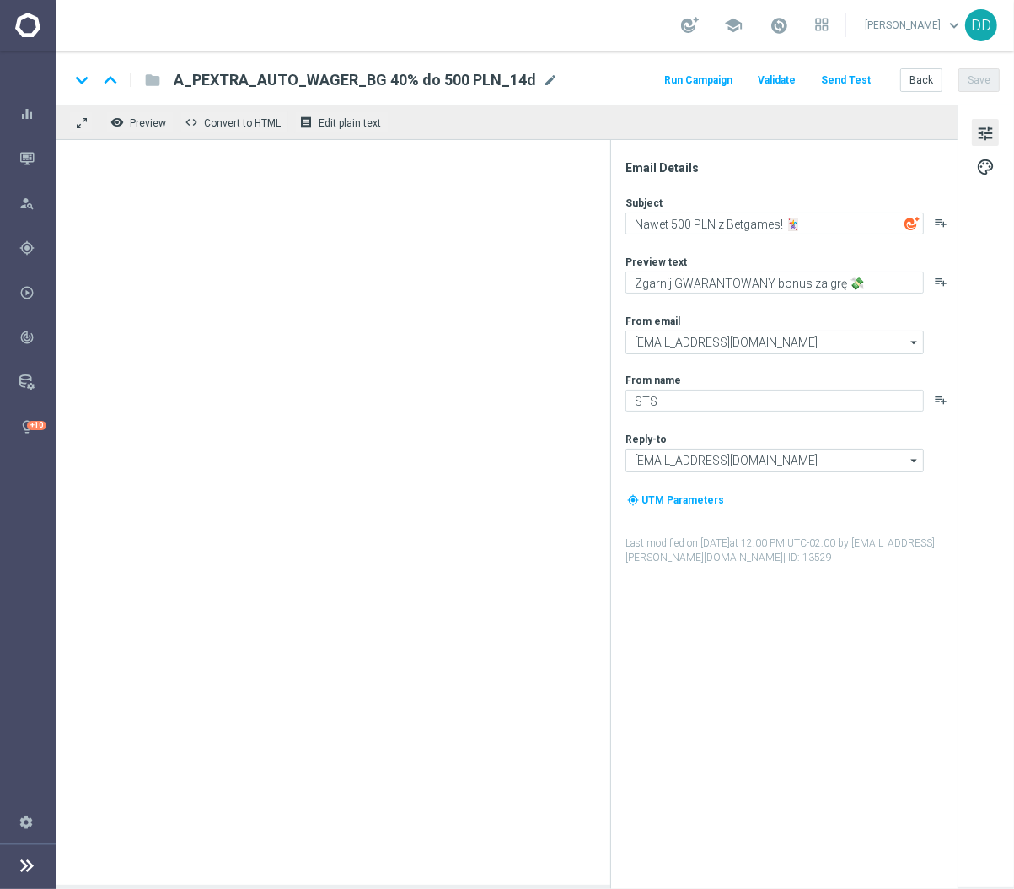
type textarea "Typuj Betgames z cashbackiem 🃏"
type textarea "Obstawiaj gry karciane bez obaw - otrzymasz do 500 PLN zwrotu za nietrafione ku…"
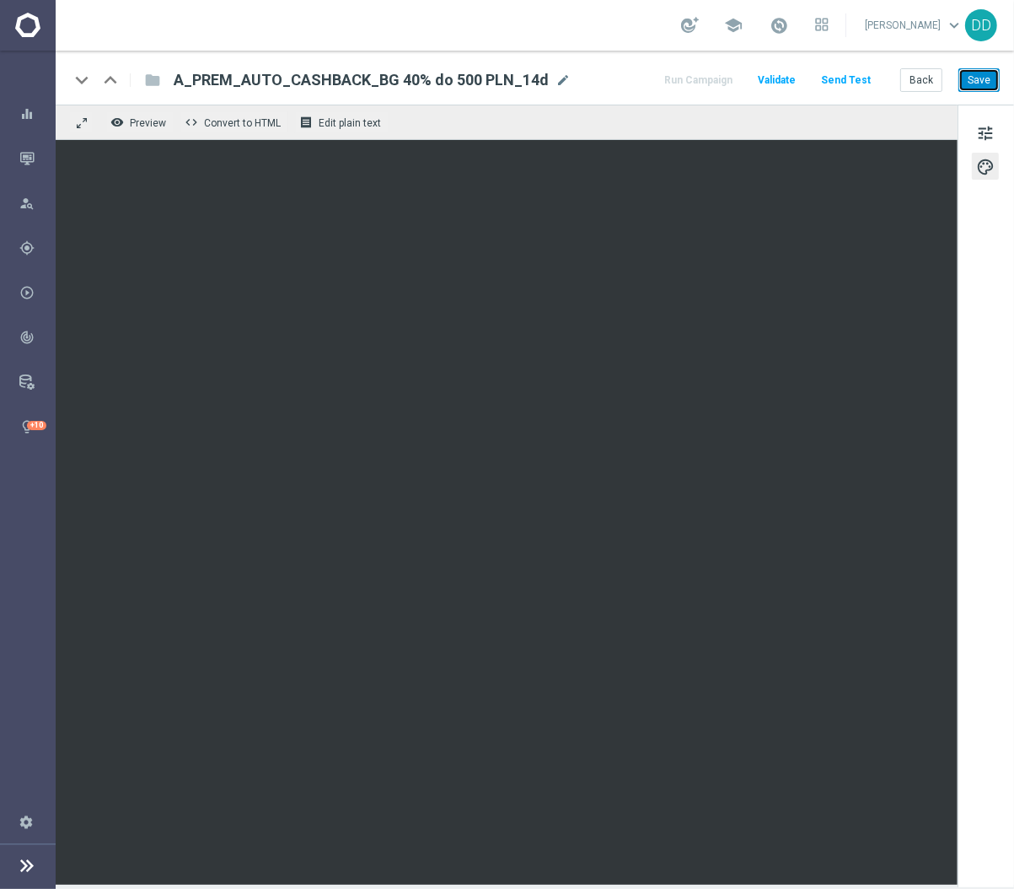
click at [979, 80] on button "Save" at bounding box center [979, 80] width 41 height 24
click at [933, 78] on button "Back" at bounding box center [921, 80] width 42 height 24
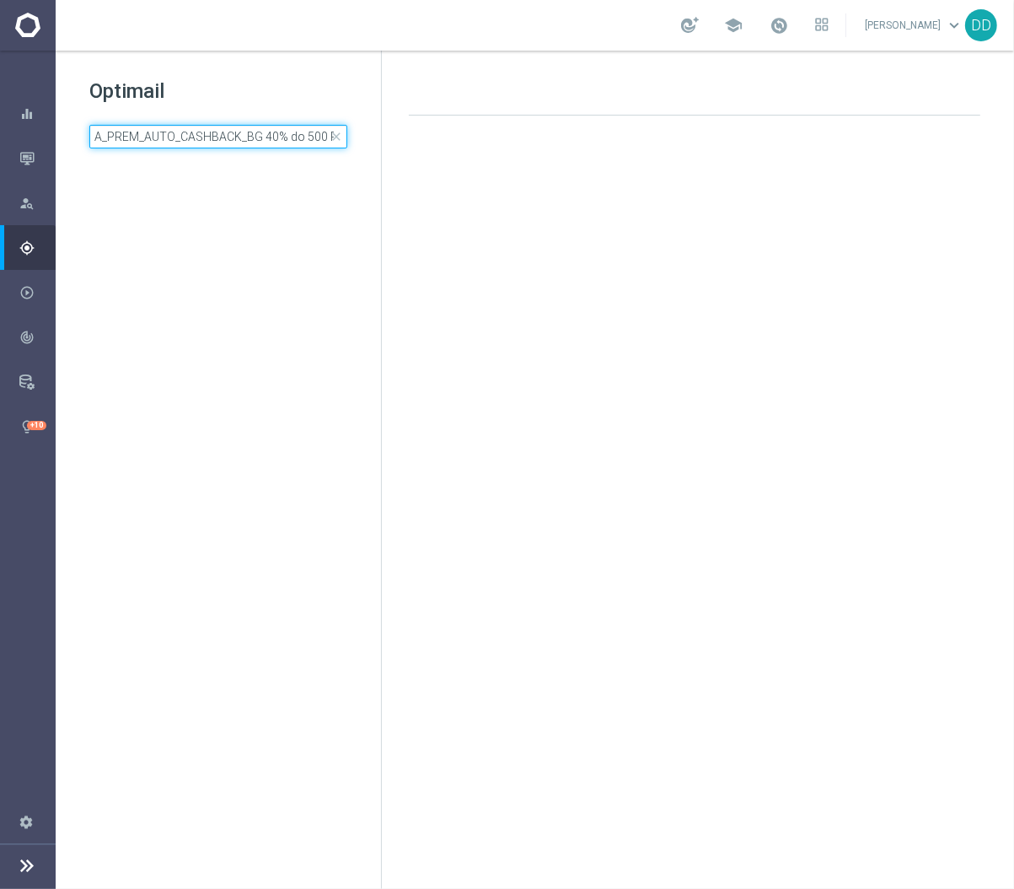
click at [258, 142] on input "A_PREM_AUTO_CASHBACK_BG 40% do 500 PLN_14d" at bounding box center [218, 137] width 258 height 24
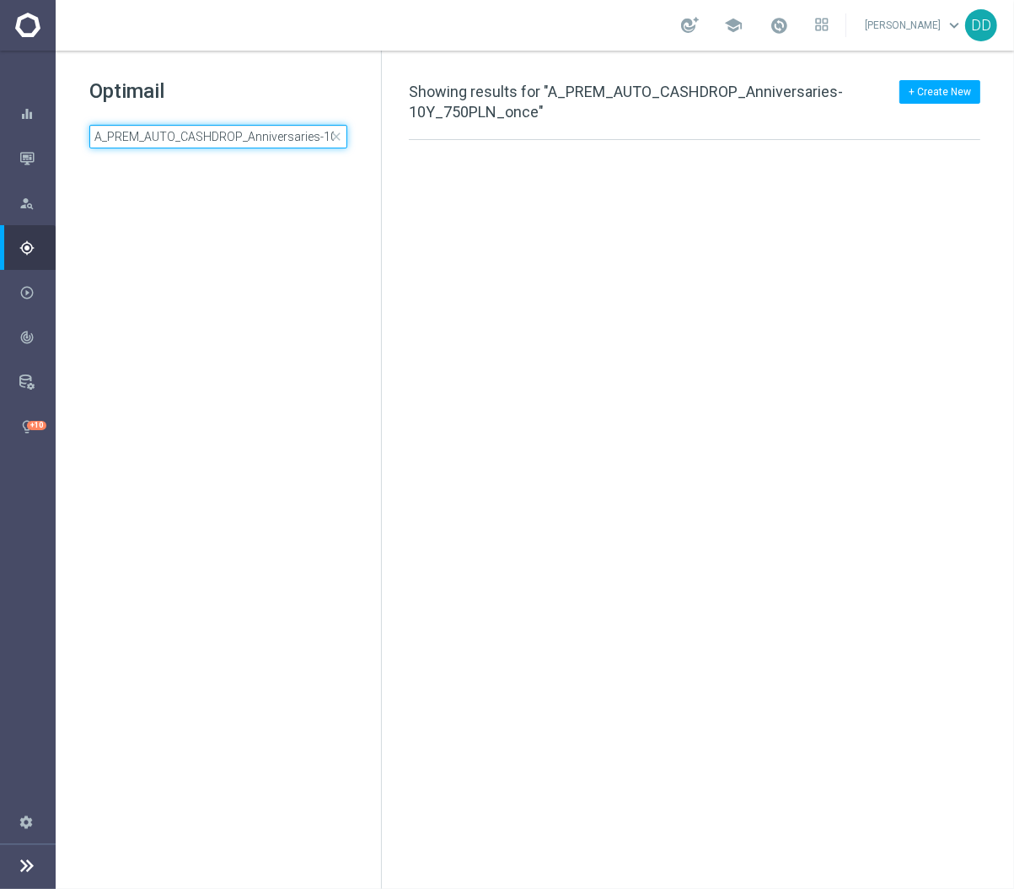
scroll to position [0, 81]
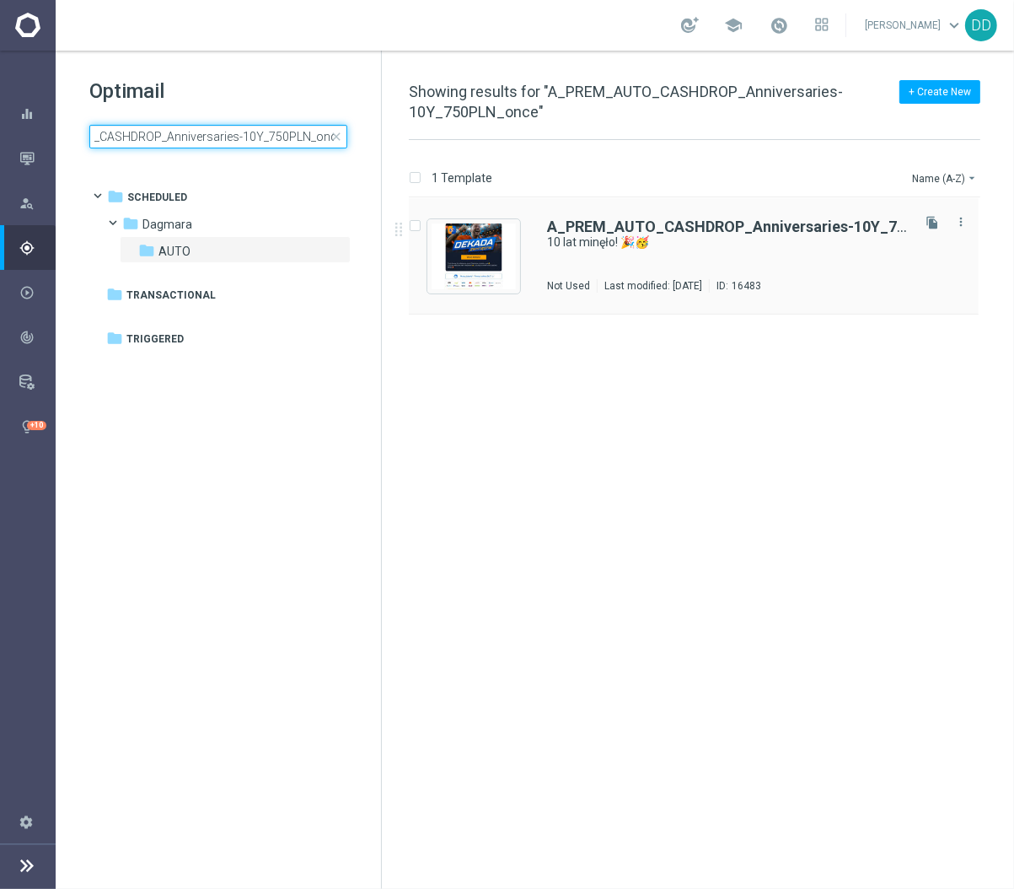
type input "A_PREM_AUTO_CASHDROP_Anniversaries-10Y_750PLN_once"
click at [604, 257] on div "A_PREM_AUTO_CASHDROP_Anniversaries-10Y_750PLN_once 10 lat minęło! 🎉🥳 Not Used L…" at bounding box center [727, 255] width 361 height 73
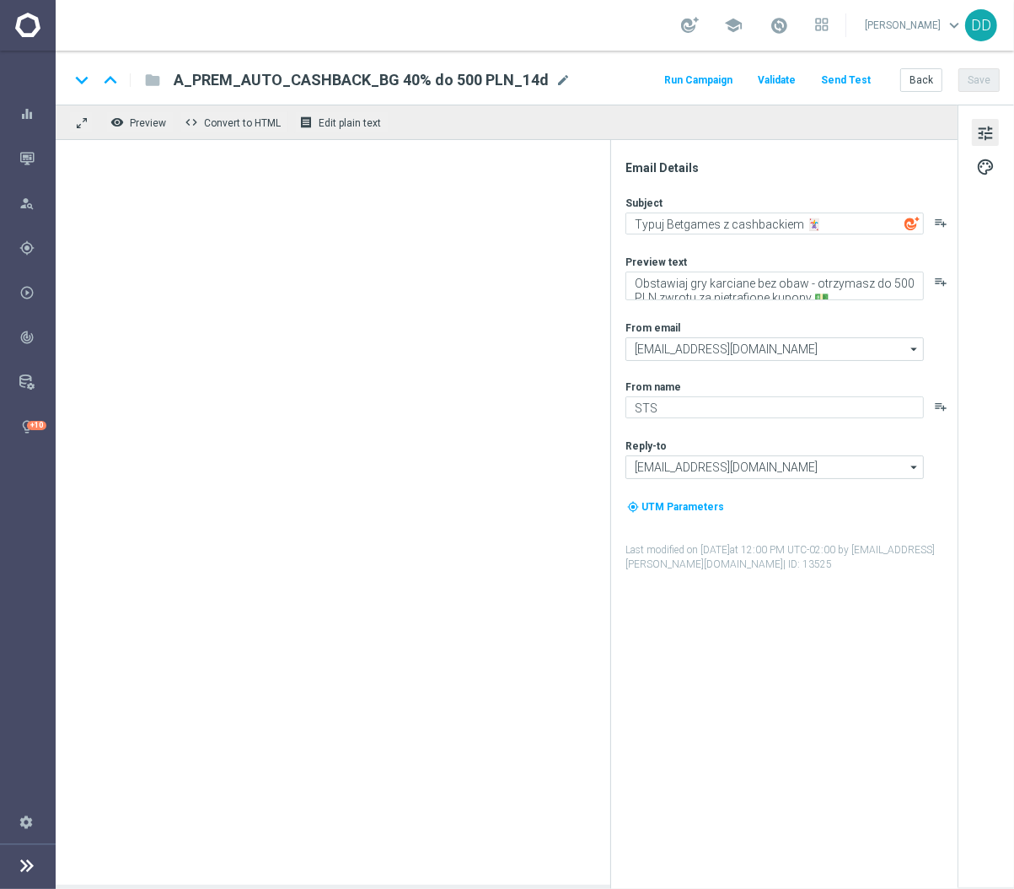
type textarea "10 lat minęło! 🎉🥳"
type textarea "Prezent już czeka, sprawdź swoje konto 👉"
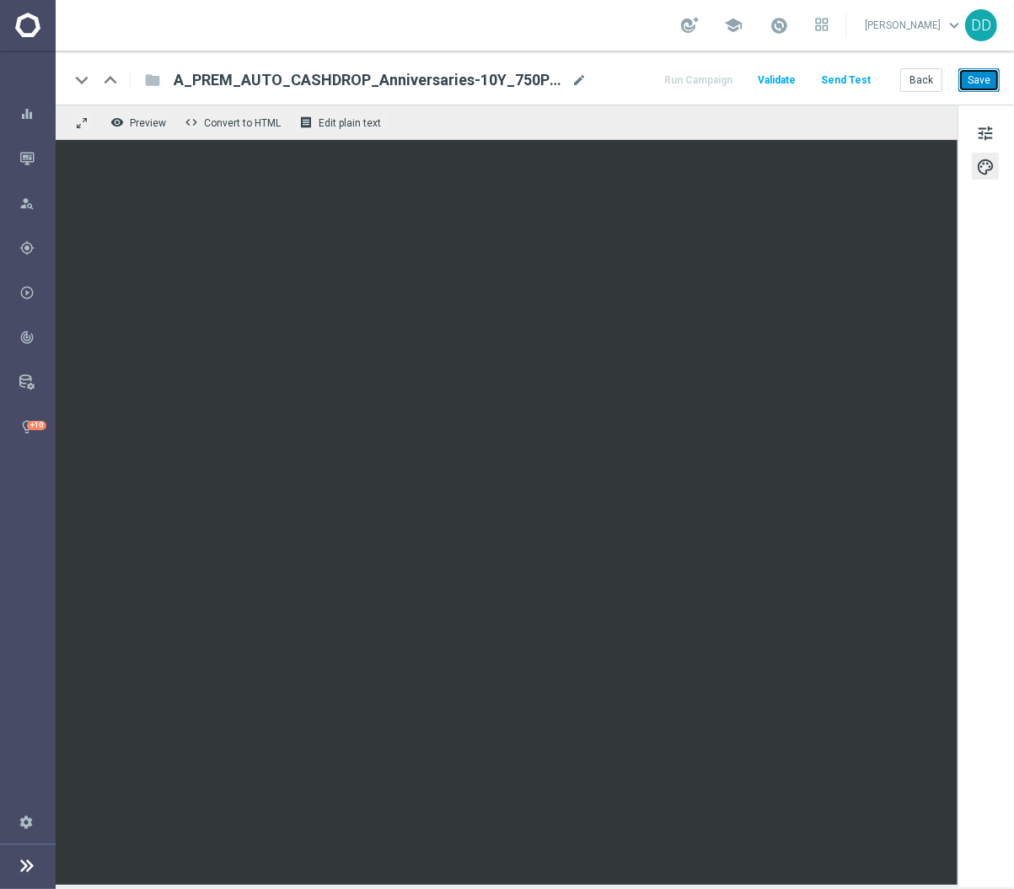
click at [986, 90] on button "Save" at bounding box center [979, 80] width 41 height 24
click at [921, 83] on button "Back" at bounding box center [921, 80] width 42 height 24
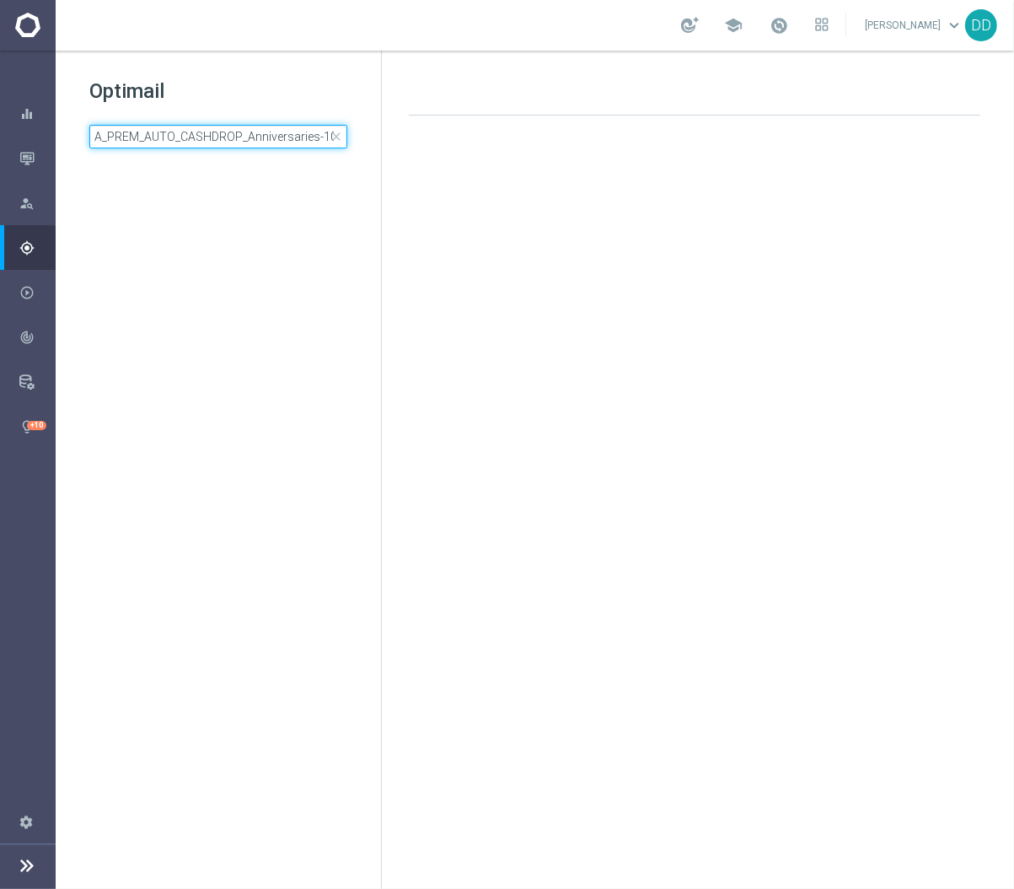
click at [307, 126] on input "A_PREM_AUTO_CASHDROP_Anniversaries-10Y_750PLN_once" at bounding box center [218, 137] width 258 height 24
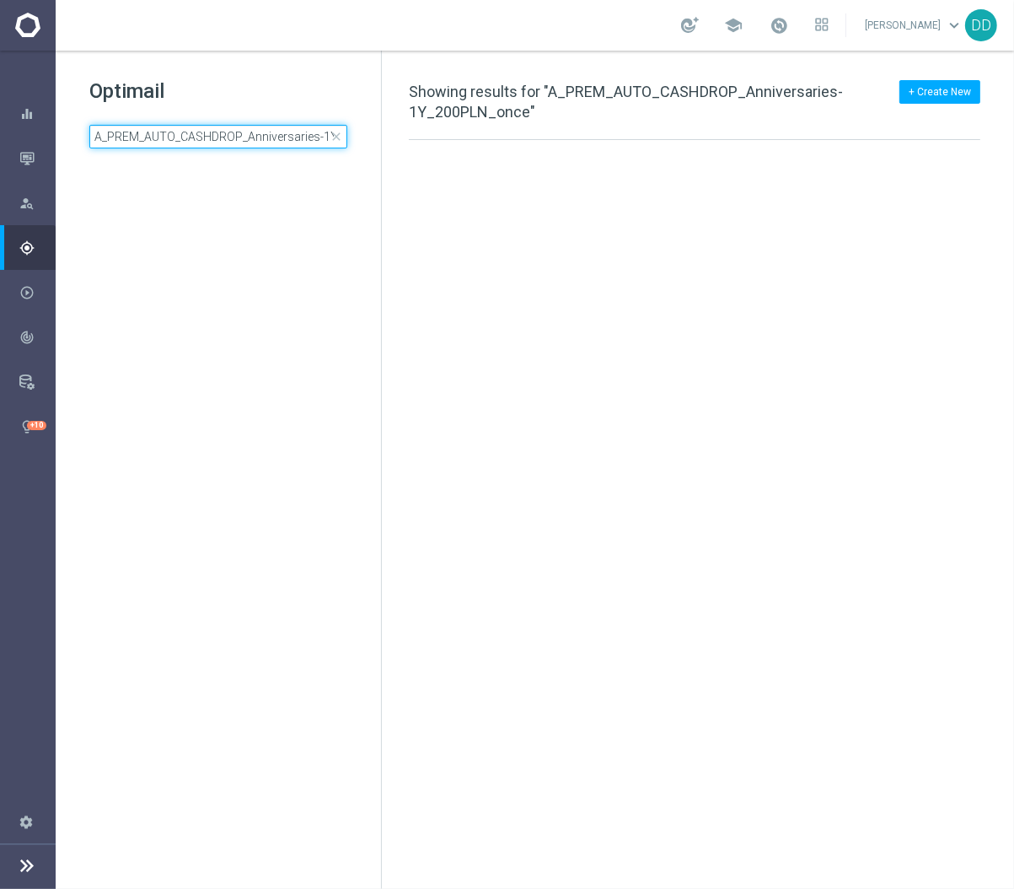
scroll to position [0, 74]
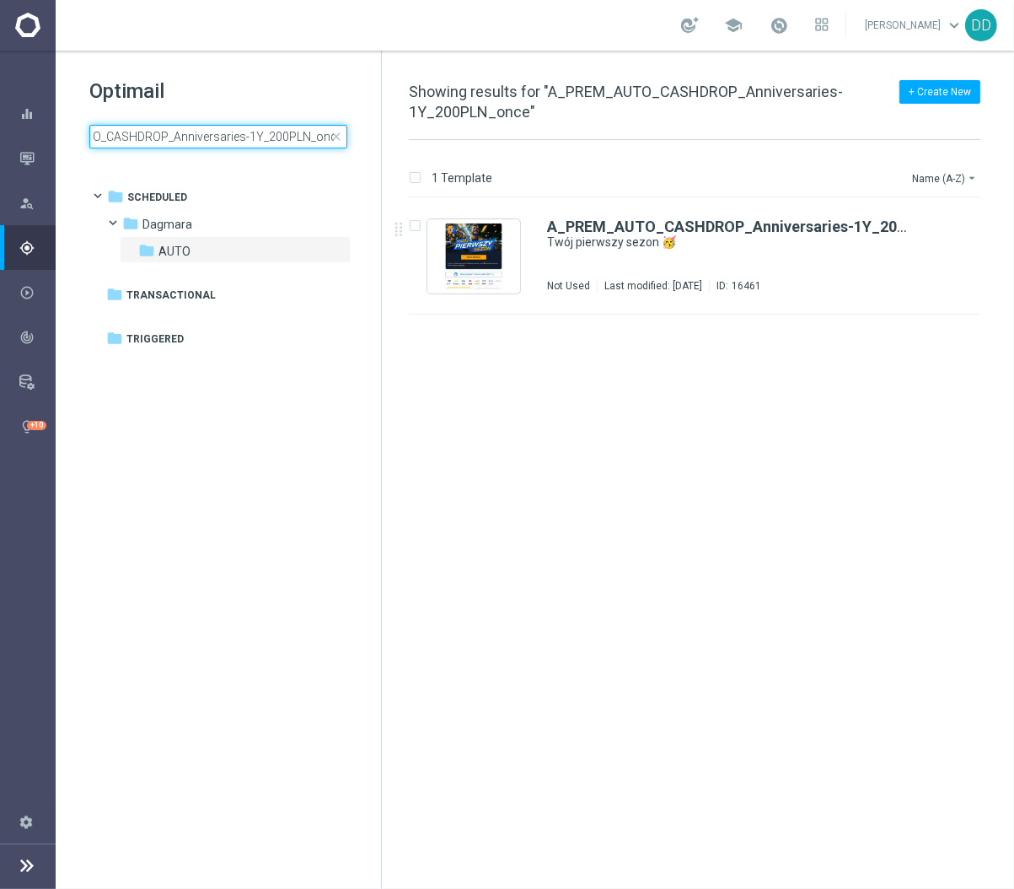
type input "A_PREM_AUTO_CASHDROP_Anniversaries-1Y_200PLN_once"
click at [670, 261] on div "A_PREM_AUTO_CASHDROP_Anniversaries-1Y_200PLN_once Twój pierwszy sezon 🥳 Not Use…" at bounding box center [727, 255] width 361 height 73
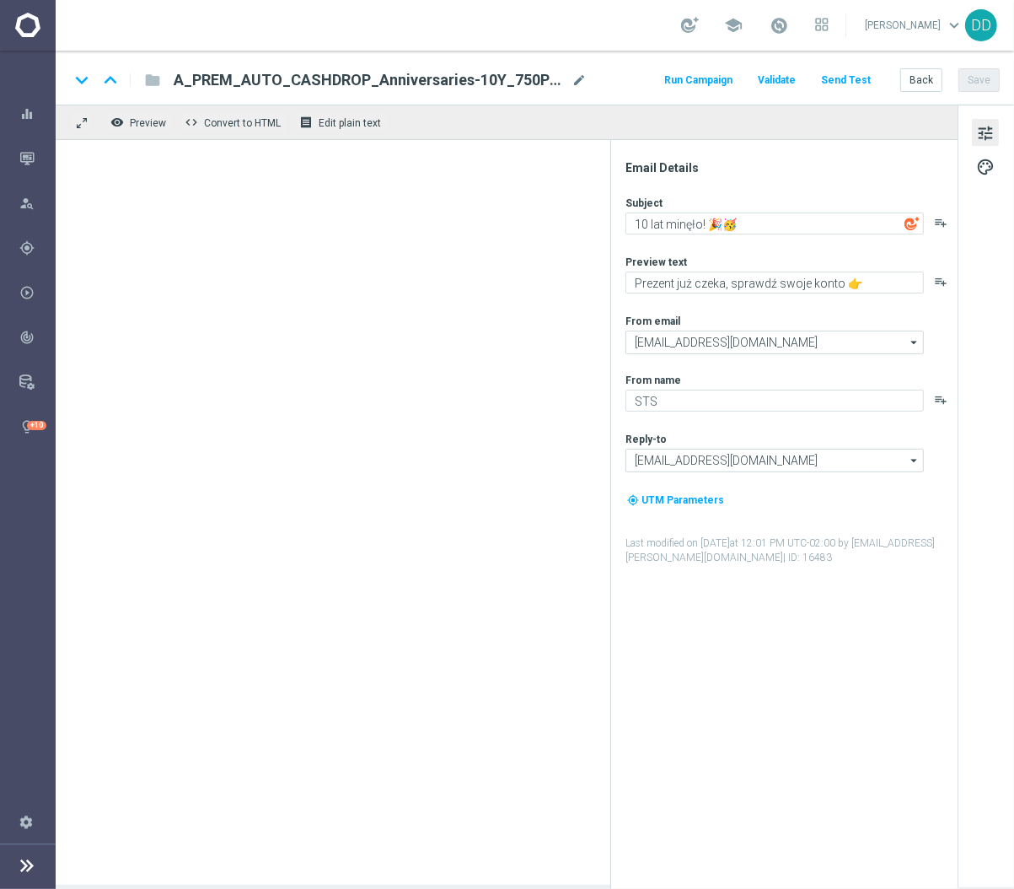
type textarea "Twój pierwszy sezon 🥳"
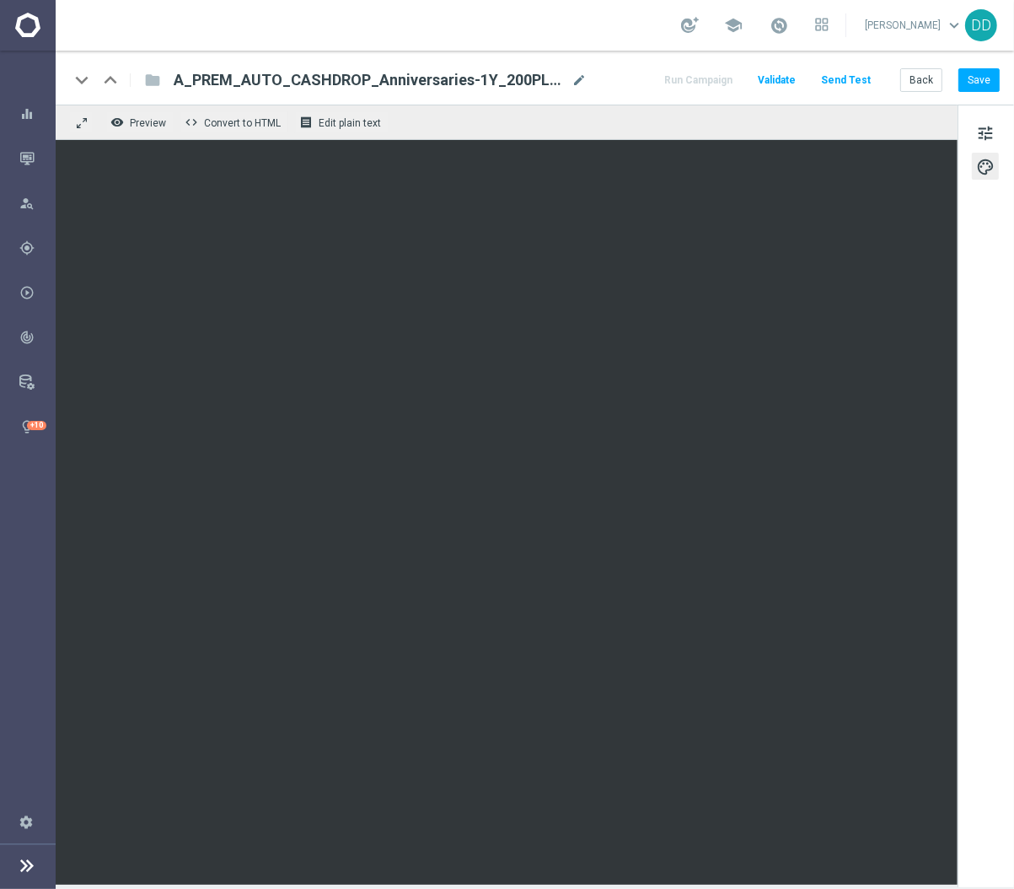
click at [992, 93] on div "keyboard_arrow_down keyboard_arrow_up folder A_PREM_AUTO_CASHDROP_Anniversaries…" at bounding box center [535, 78] width 959 height 54
click at [992, 85] on button "Save" at bounding box center [979, 80] width 41 height 24
click at [922, 79] on button "Back" at bounding box center [921, 80] width 42 height 24
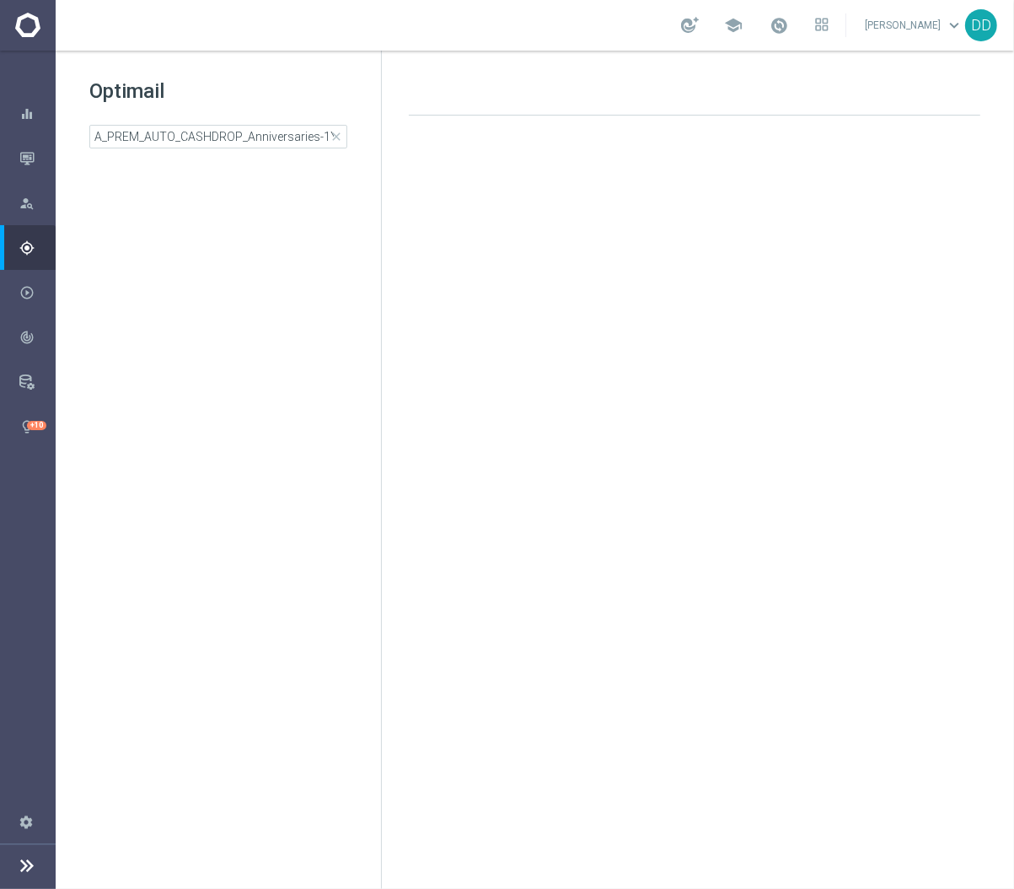
click at [223, 116] on div "Optimail A_PREM_AUTO_CASHDROP_Anniversaries-1Y_200PLN_once close" at bounding box center [235, 113] width 292 height 71
click at [225, 121] on div "Optimail A_PREM_AUTO_CASHDROP_Anniversaries-1Y_200PLN_once close" at bounding box center [235, 113] width 292 height 71
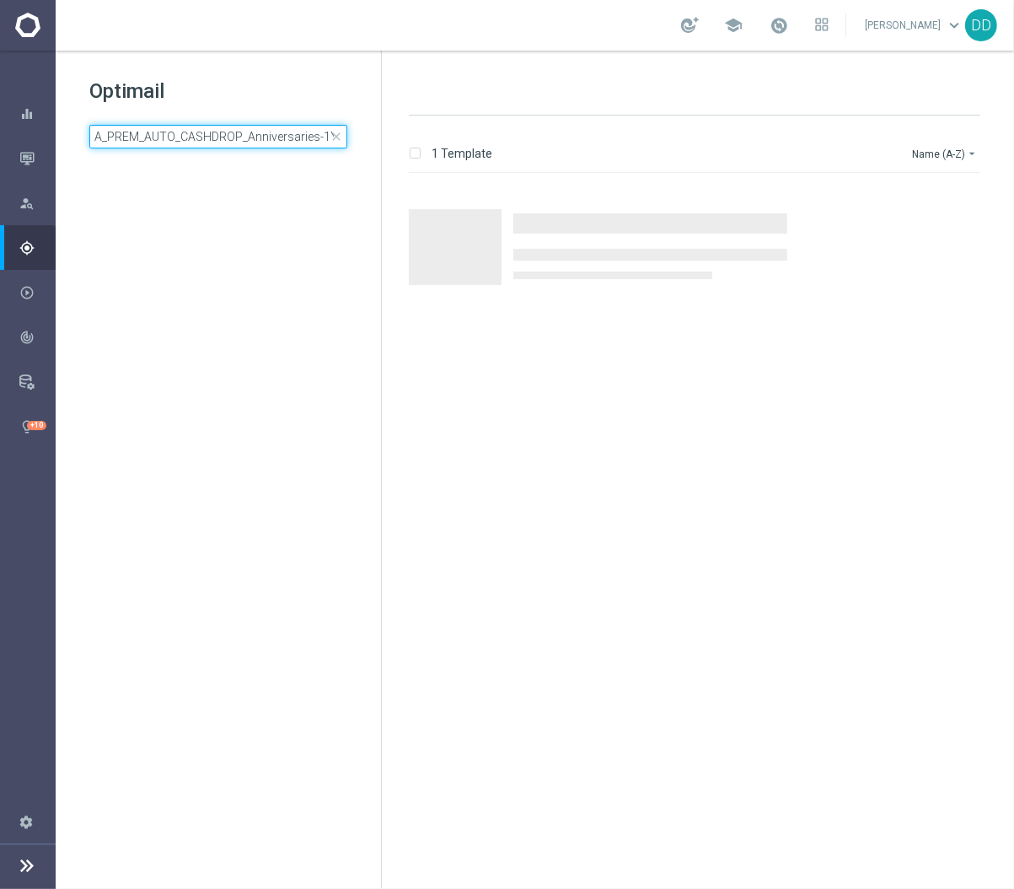
click at [233, 146] on input "A_PREM_AUTO_CASHDROP_Anniversaries-1Y_200PLN_once" at bounding box center [218, 137] width 258 height 24
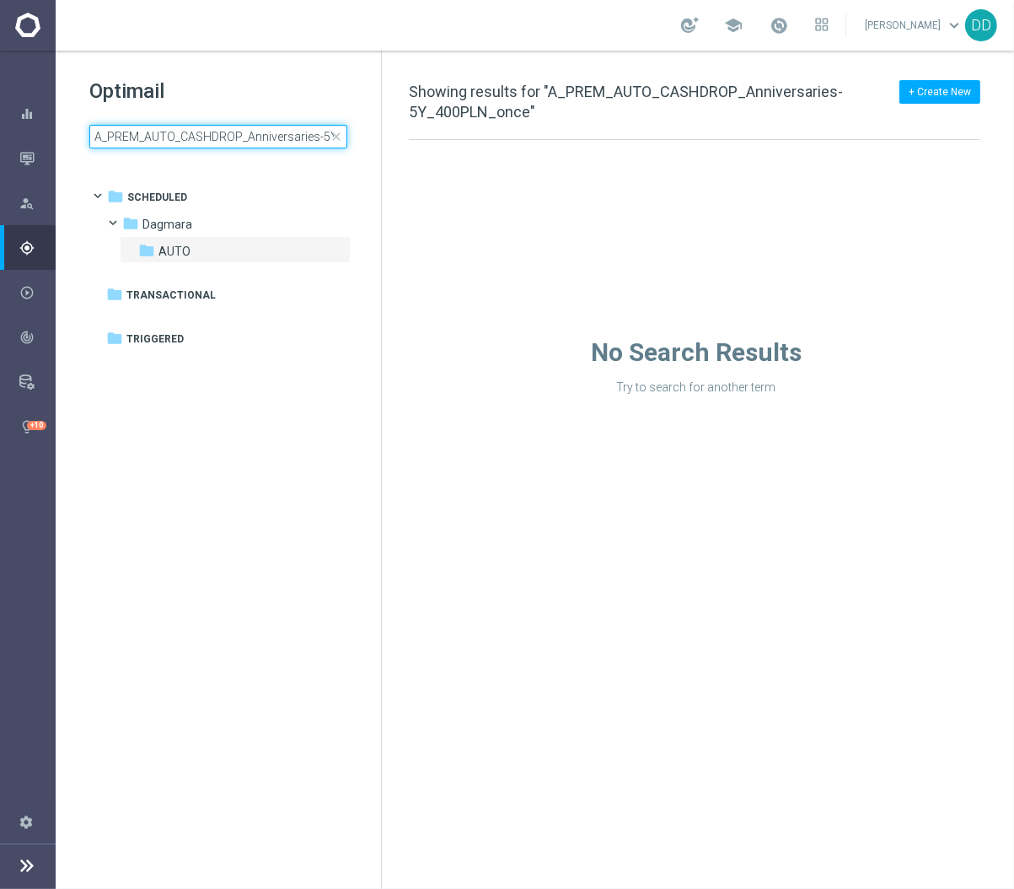
scroll to position [0, 74]
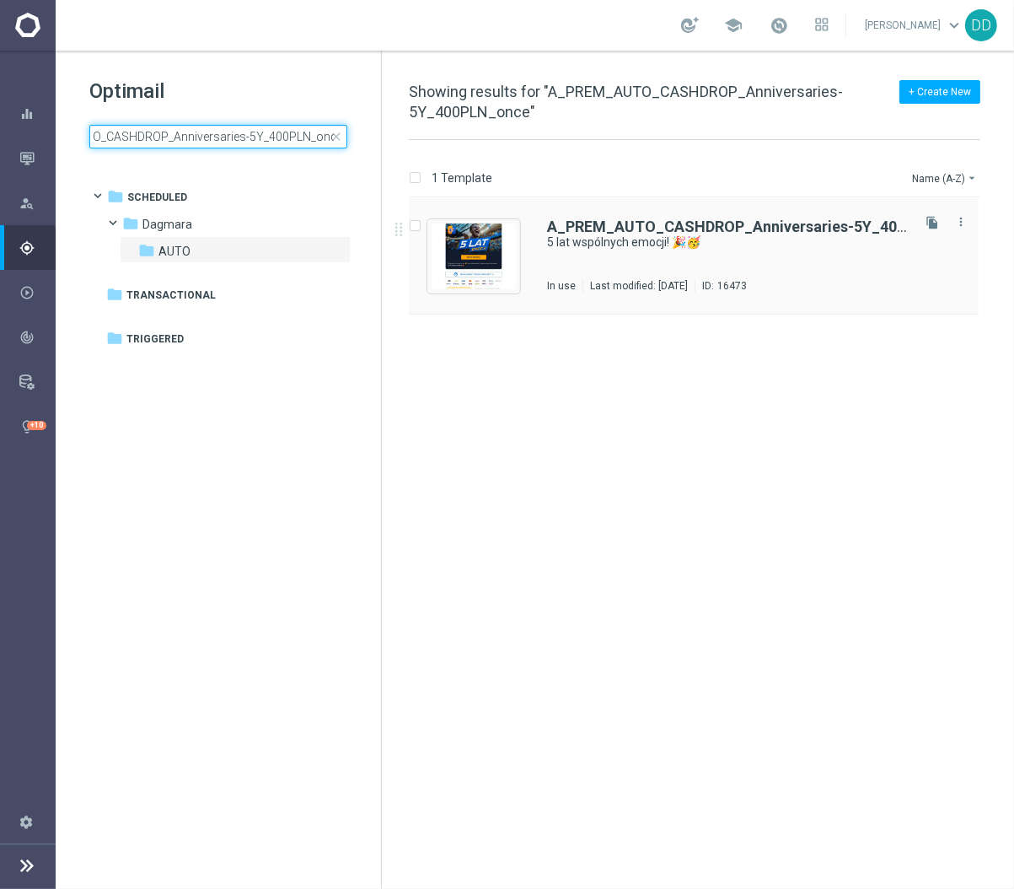
type input "A_PREM_AUTO_CASHDROP_Anniversaries-5Y_400PLN_once"
click at [662, 261] on div "A_PREM_AUTO_CASHDROP_Anniversaries-5Y_400PLN_once 5 lat wspólnych emocji! 🎉🥳 In…" at bounding box center [727, 255] width 361 height 73
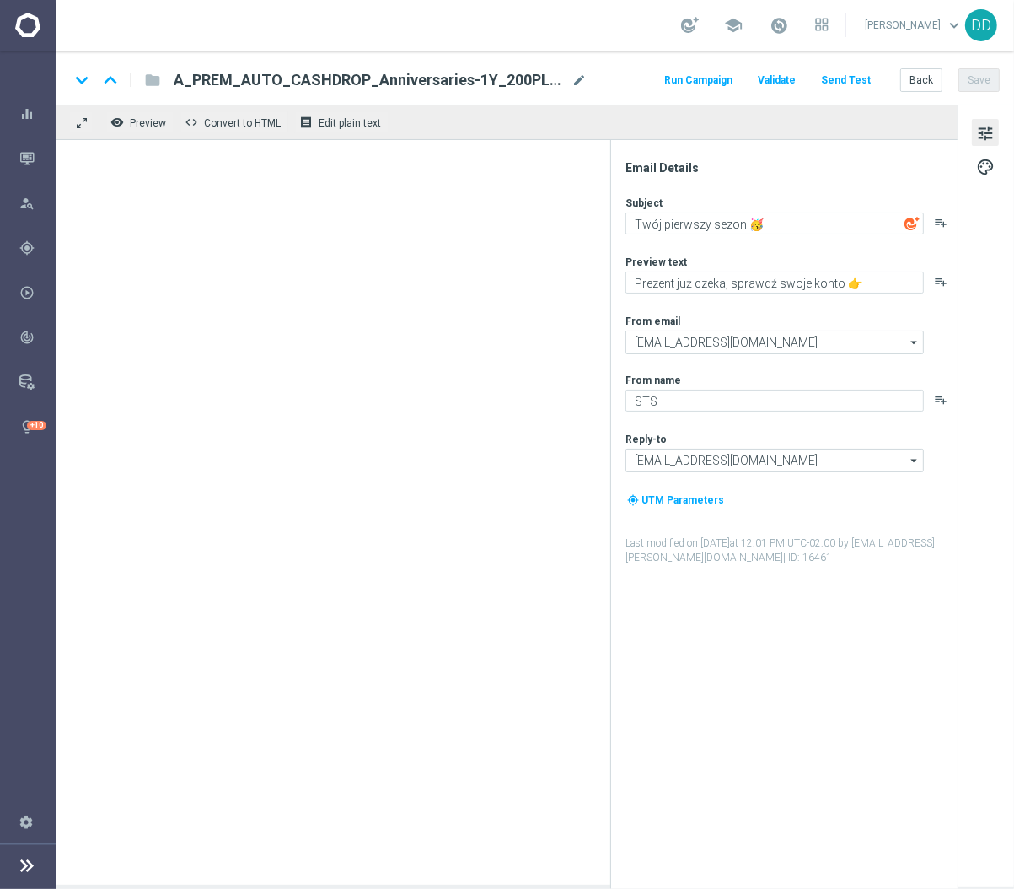
type textarea "5 lat wspólnych emocji! 🎉🥳"
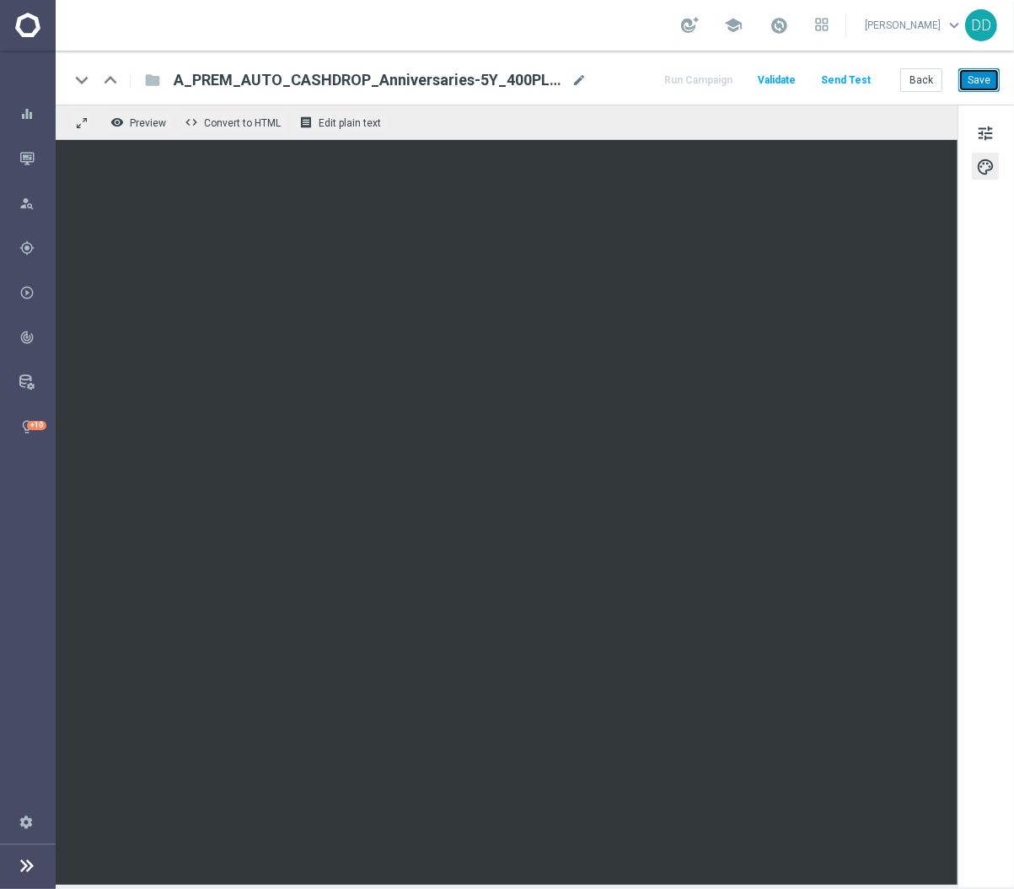
click at [991, 84] on button "Save" at bounding box center [979, 80] width 41 height 24
click at [923, 76] on button "Back" at bounding box center [921, 80] width 42 height 24
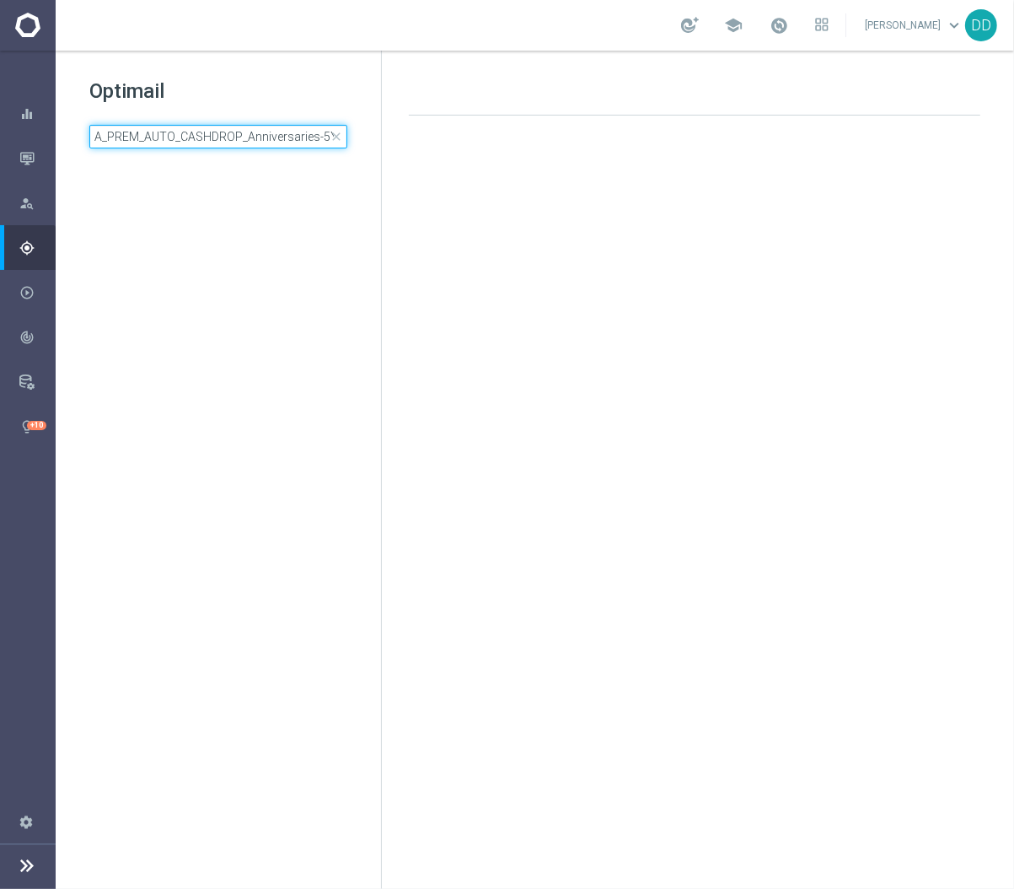
click at [258, 128] on input "A_PREM_AUTO_CASHDROP_Anniversaries-5Y_400PLN_once" at bounding box center [218, 137] width 258 height 24
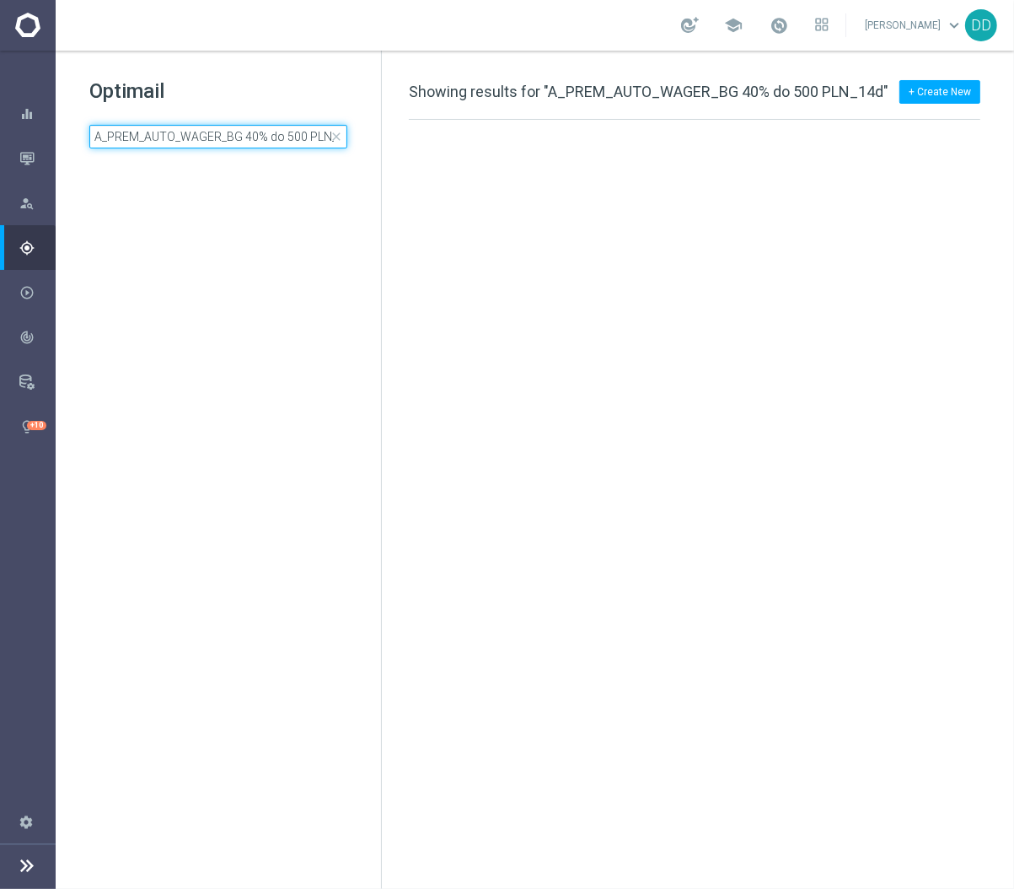
scroll to position [0, 18]
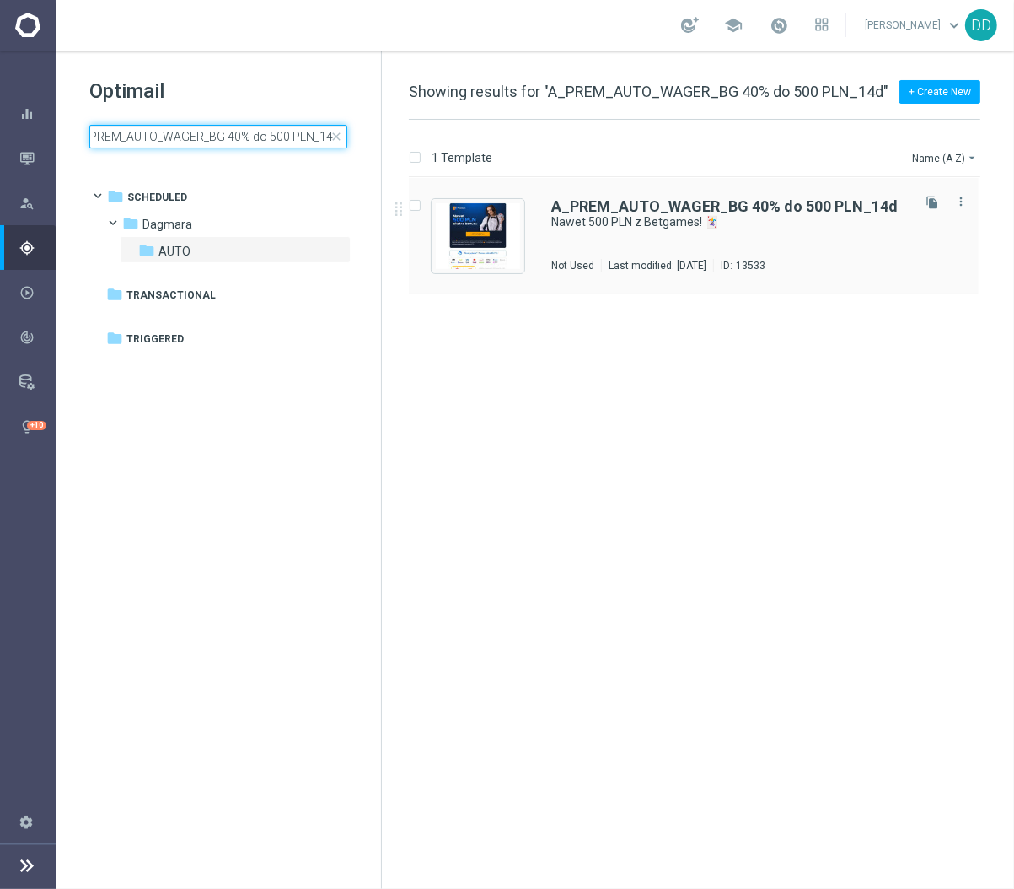
type input "A_PREM_AUTO_WAGER_BG 40% do 500 PLN_14d"
click at [639, 238] on div "A_PREM_AUTO_WAGER_BG 40% do 500 PLN_14d Nawet 500 PLN z Betgames! 🃏 Not Used La…" at bounding box center [729, 235] width 357 height 73
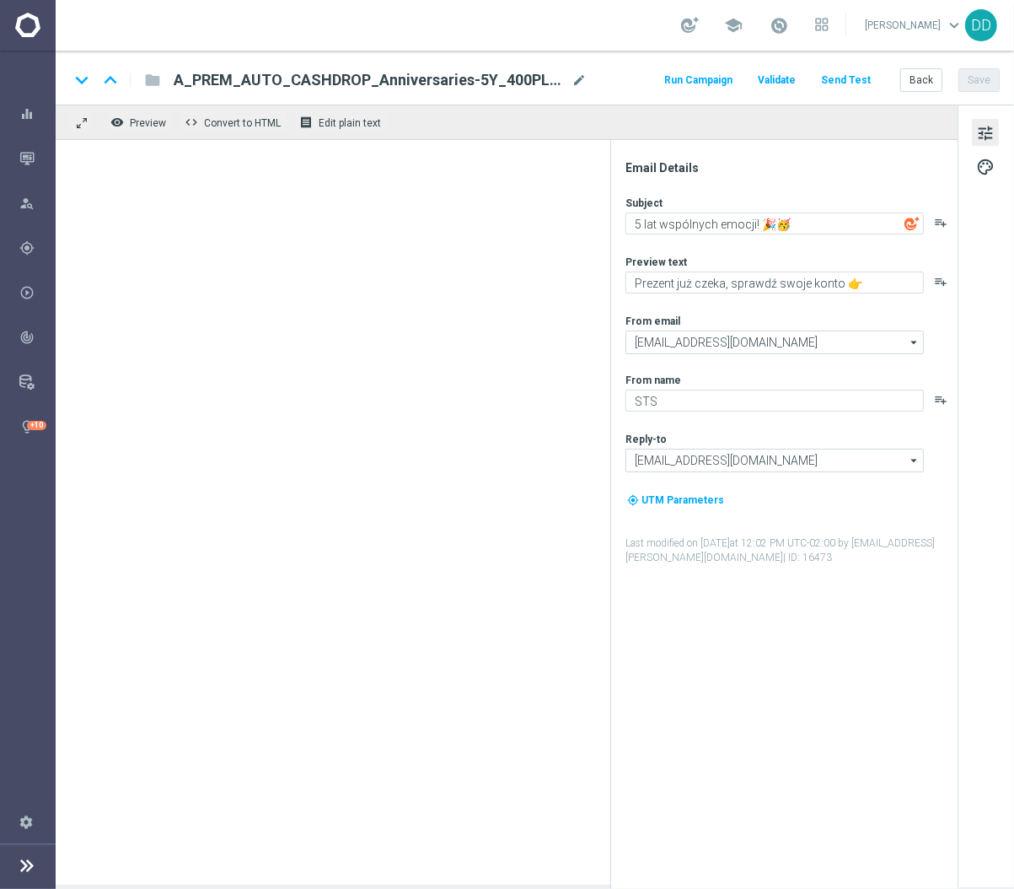
type textarea "Nawet 500 PLN z Betgames! 🃏"
type textarea "Zgarnij GWARANTOWANY bonus za grę 💸"
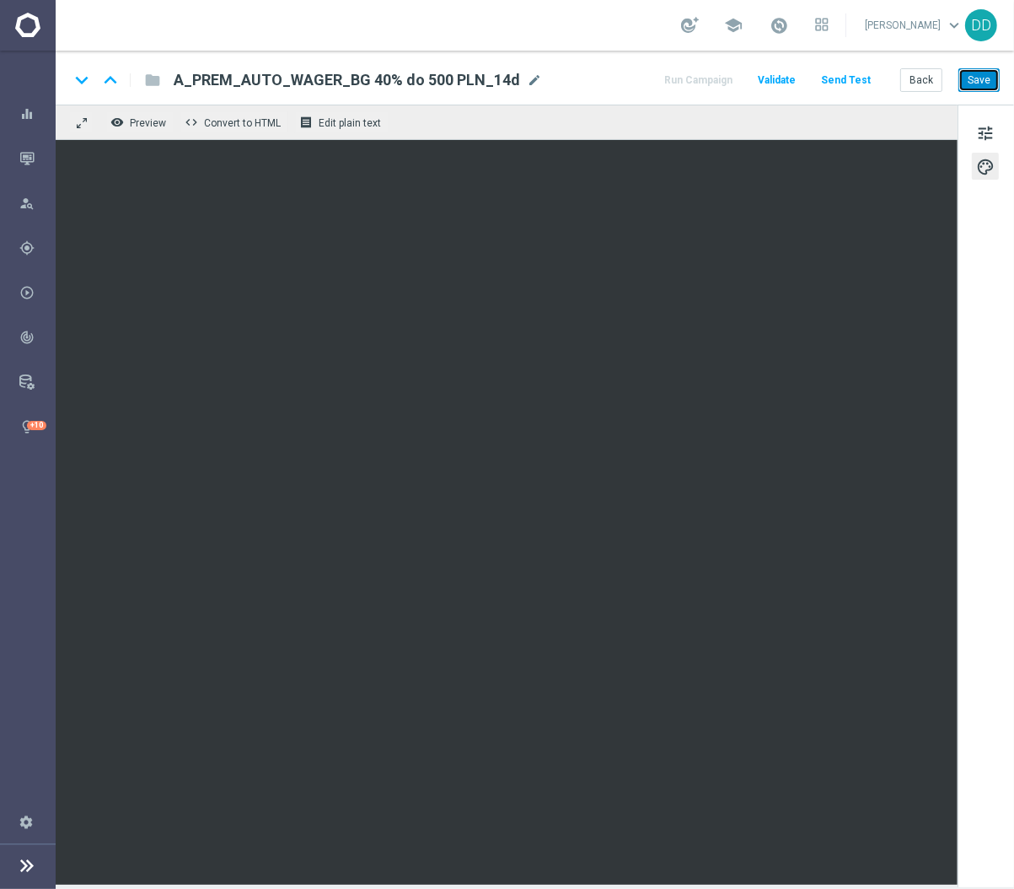
click at [980, 84] on button "Save" at bounding box center [979, 80] width 41 height 24
click at [917, 78] on button "Back" at bounding box center [921, 80] width 42 height 24
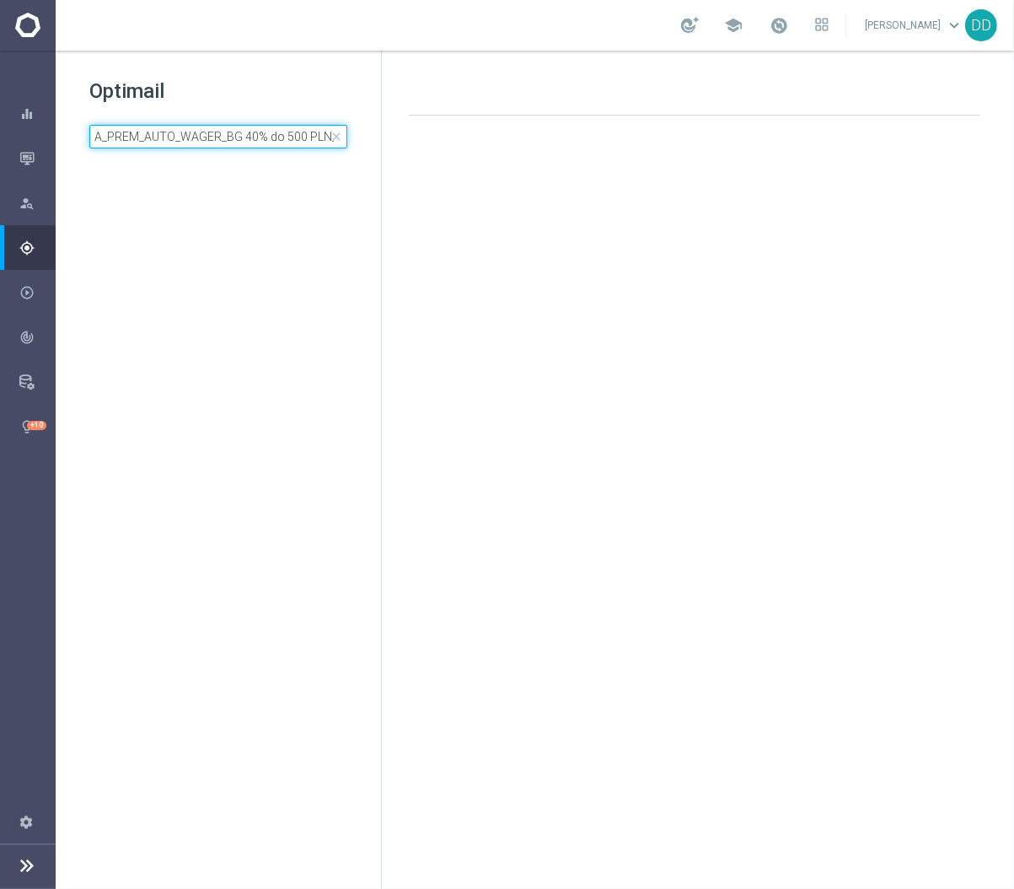
click at [268, 134] on input "A_PREM_AUTO_WAGER_BG 40% do 500 PLN_14d" at bounding box center [218, 137] width 258 height 24
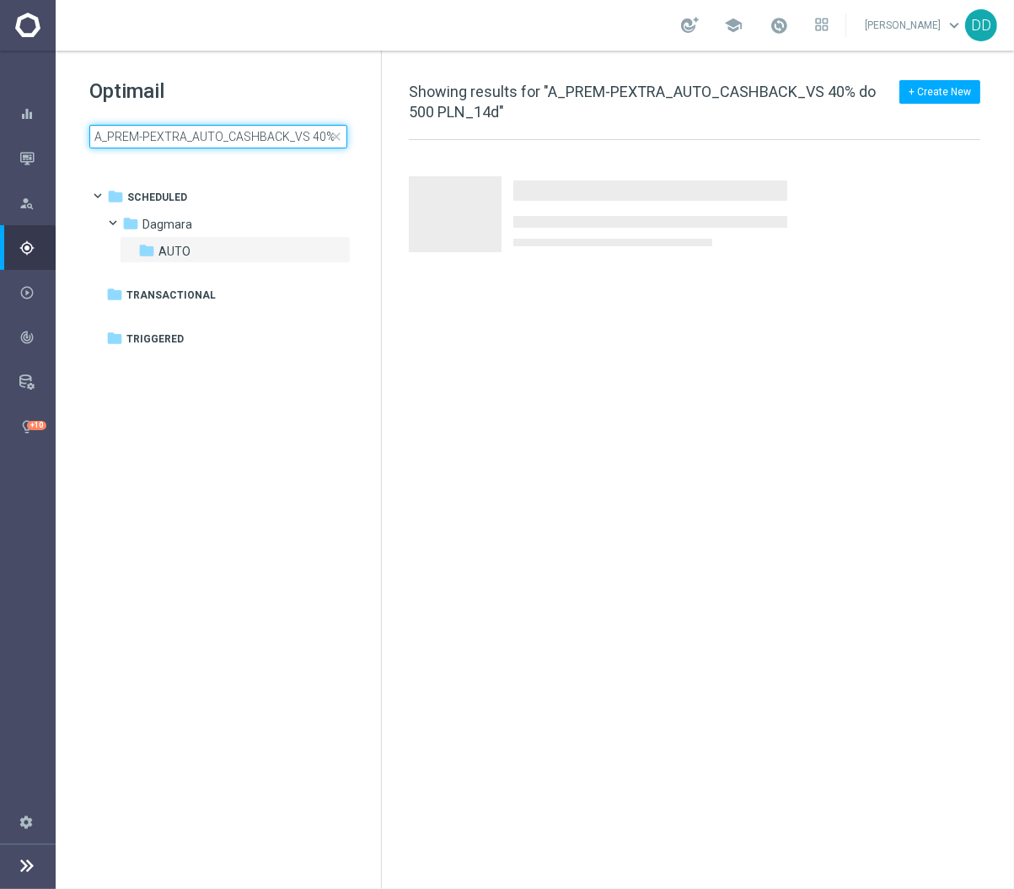
scroll to position [0, 83]
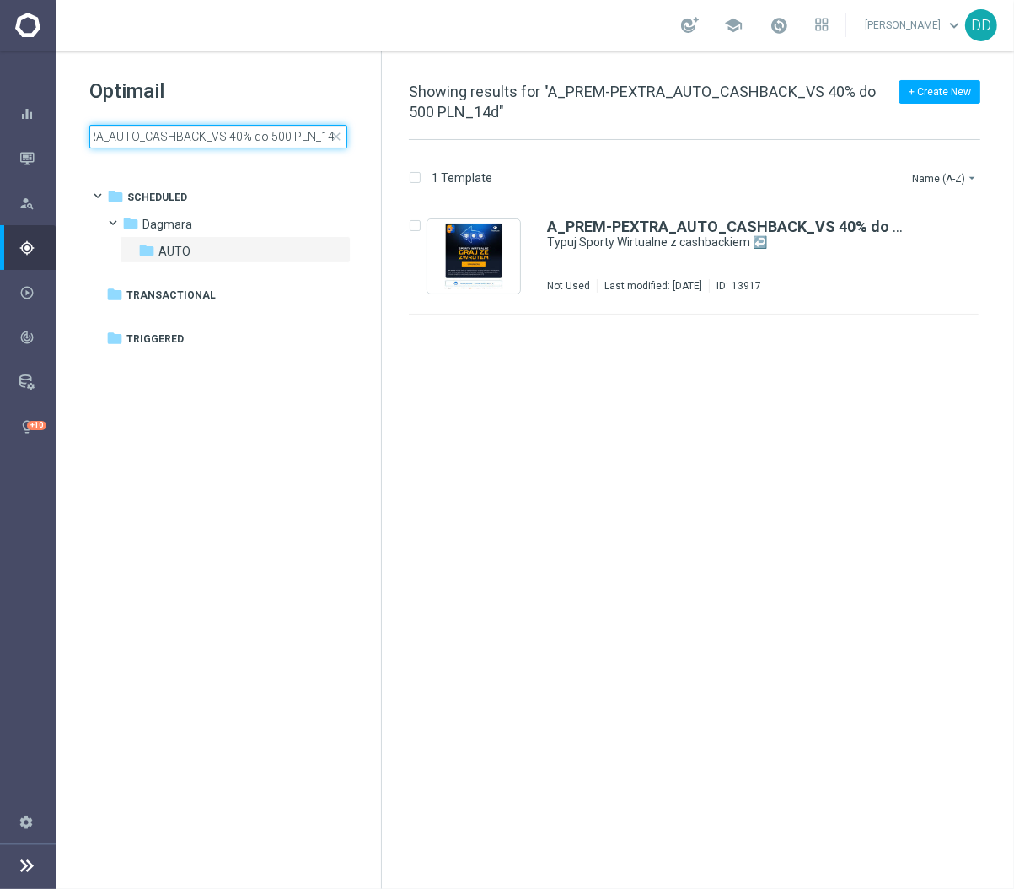
type input "A_PREM-PEXTRA_AUTO_CASHBACK_VS 40% do 500 PLN_14d"
click at [650, 262] on div "Dagmara/ AUTO" at bounding box center [756, 259] width 304 height 13
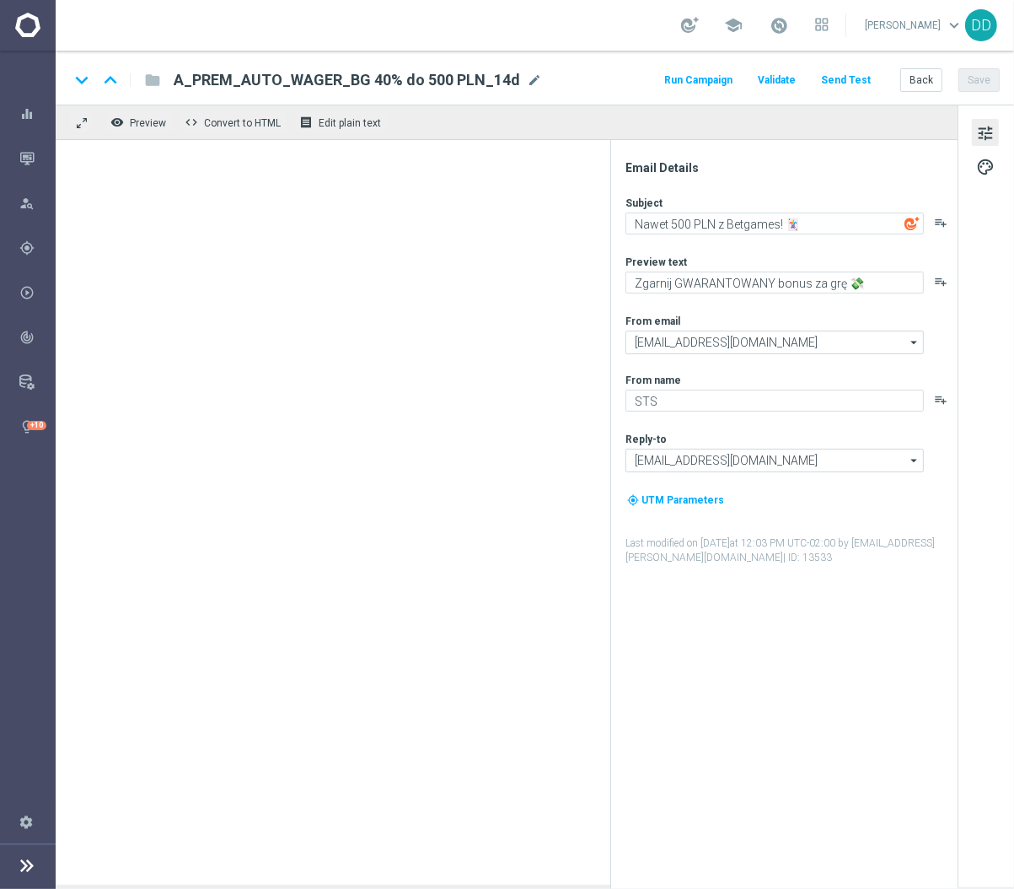
type textarea "Typuj Sporty Wirtualne z cashbackiem ↩️"
type textarea "Obstawiaj bez obaw - otrzymasz do 500 PLN zwrotu za nietrafione kupony 💵"
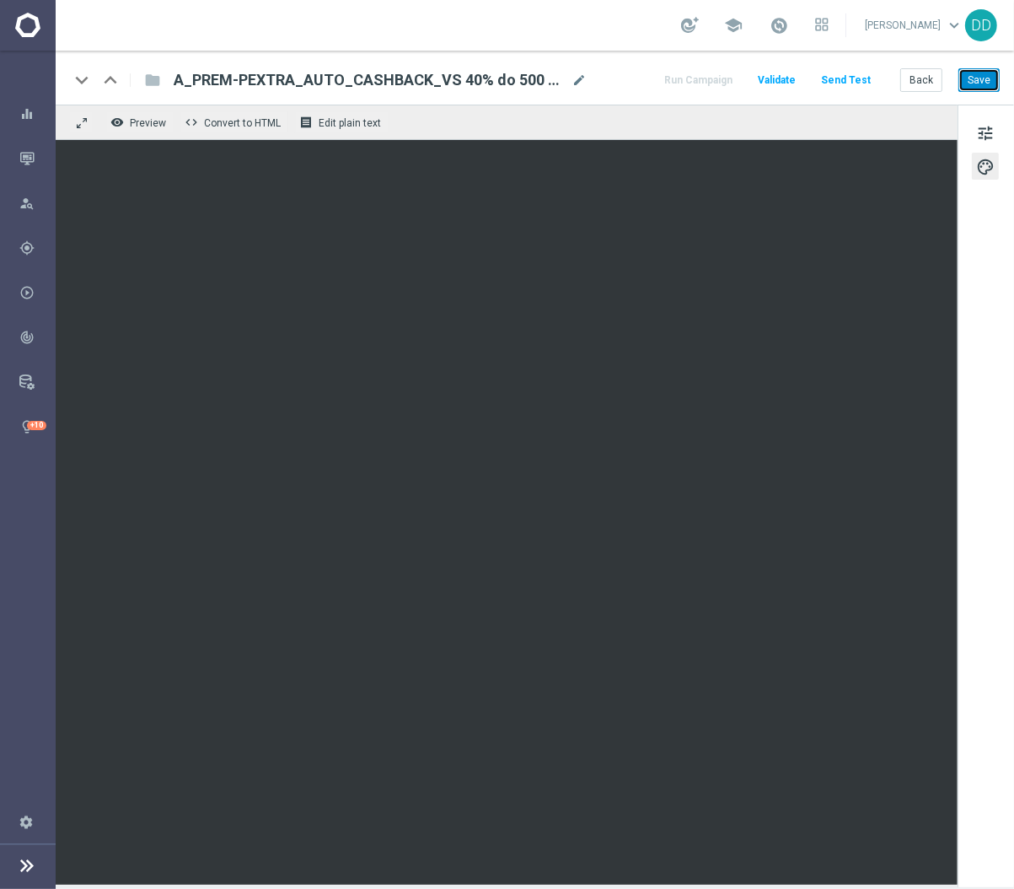
click at [993, 82] on button "Save" at bounding box center [979, 80] width 41 height 24
click at [970, 81] on button "Save" at bounding box center [979, 80] width 41 height 24
click at [925, 83] on button "Back" at bounding box center [921, 80] width 42 height 24
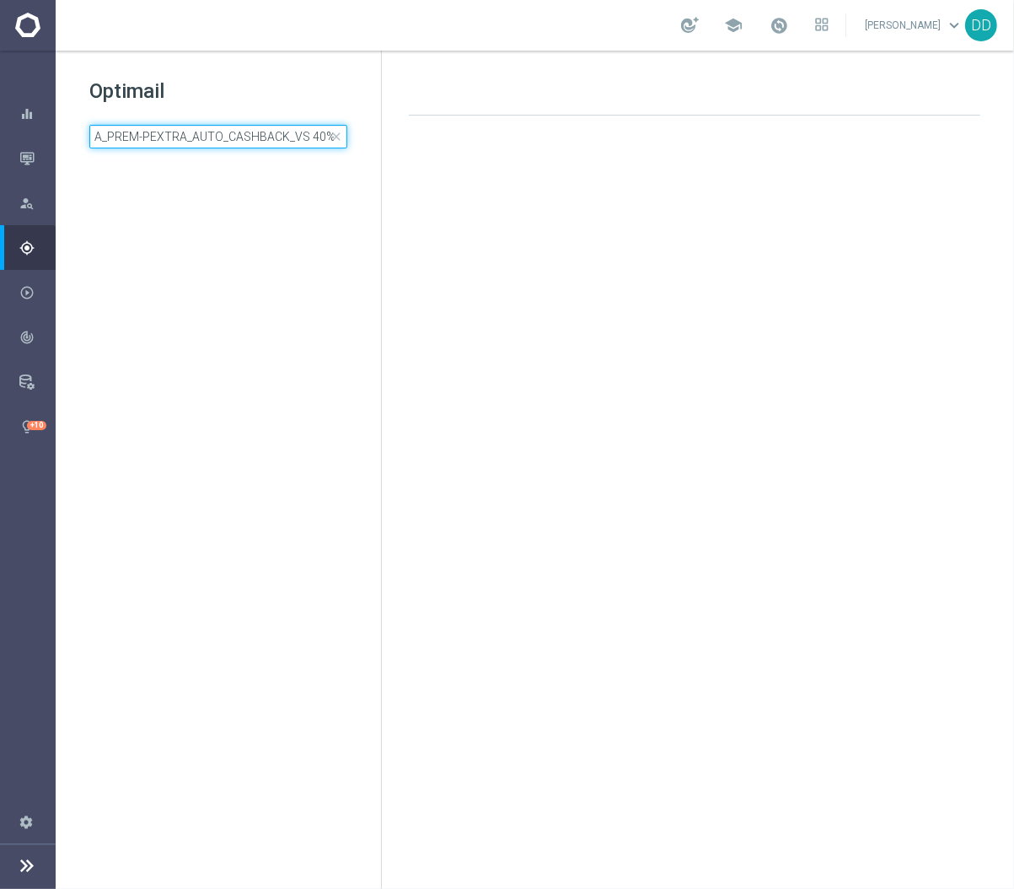
click at [239, 147] on input "A_PREM-PEXTRA_AUTO_CASHBACK_VS 40% do 500 PLN_14d" at bounding box center [218, 137] width 258 height 24
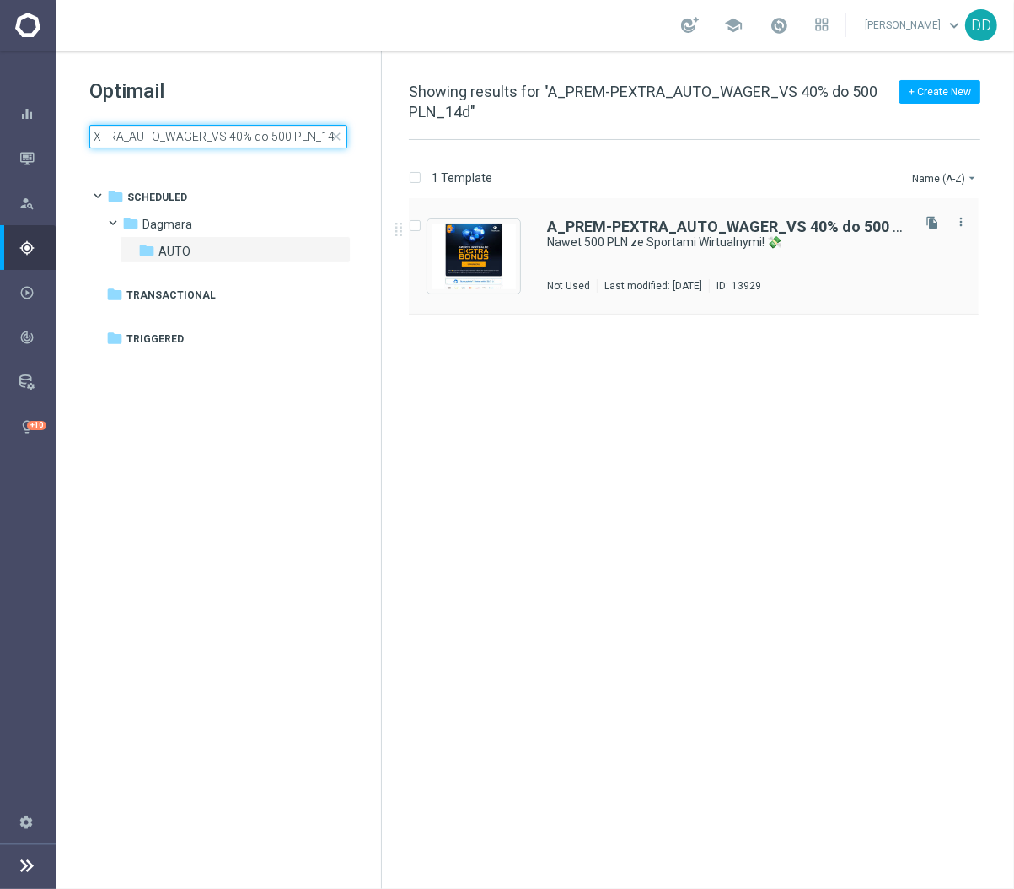
type input "A_PREM-PEXTRA_AUTO_WAGER_VS 40% do 500 PLN_14d"
click at [611, 264] on div "A_PREM-PEXTRA_AUTO_WAGER_VS 40% do 500 PLN_14d Nawet 500 PLN ze Sportami Wirtua…" at bounding box center [727, 255] width 361 height 73
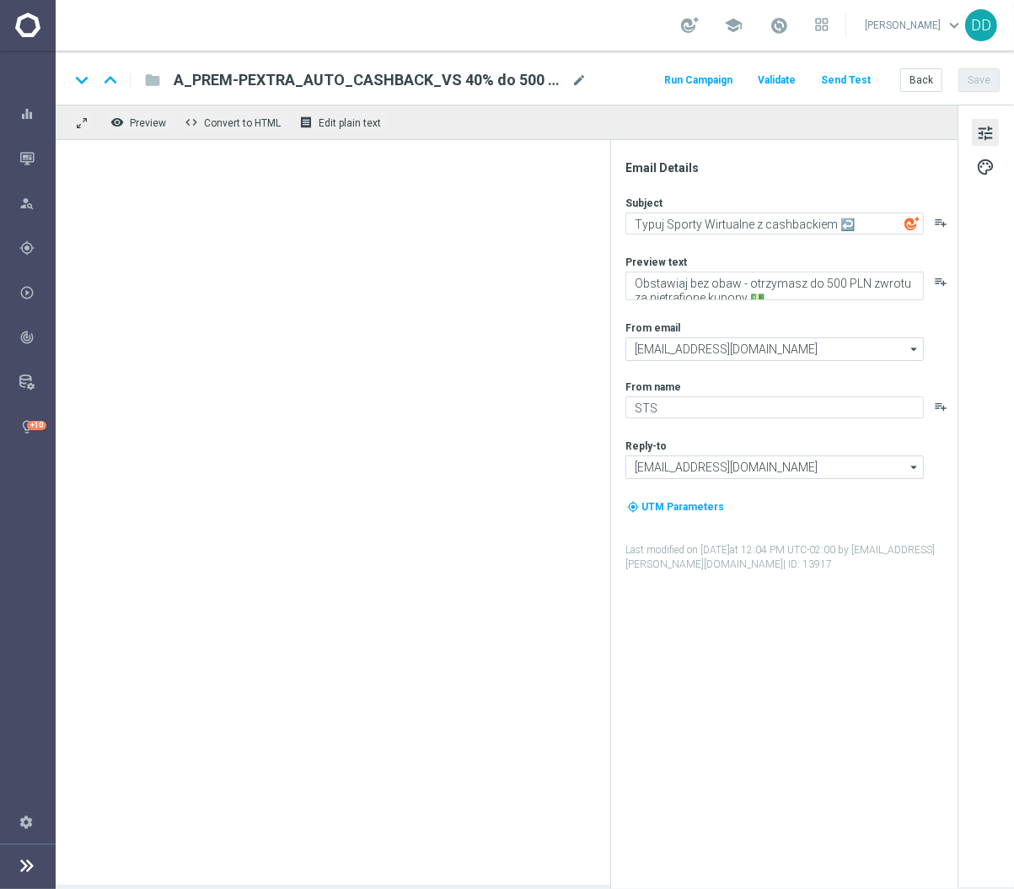
type textarea "Nawet 500 PLN ze Sportami Wirtualnymi! 💸"
type textarea "Sprawdź akcję i zgarnij GWARANTOWANY bonus za grę 👉"
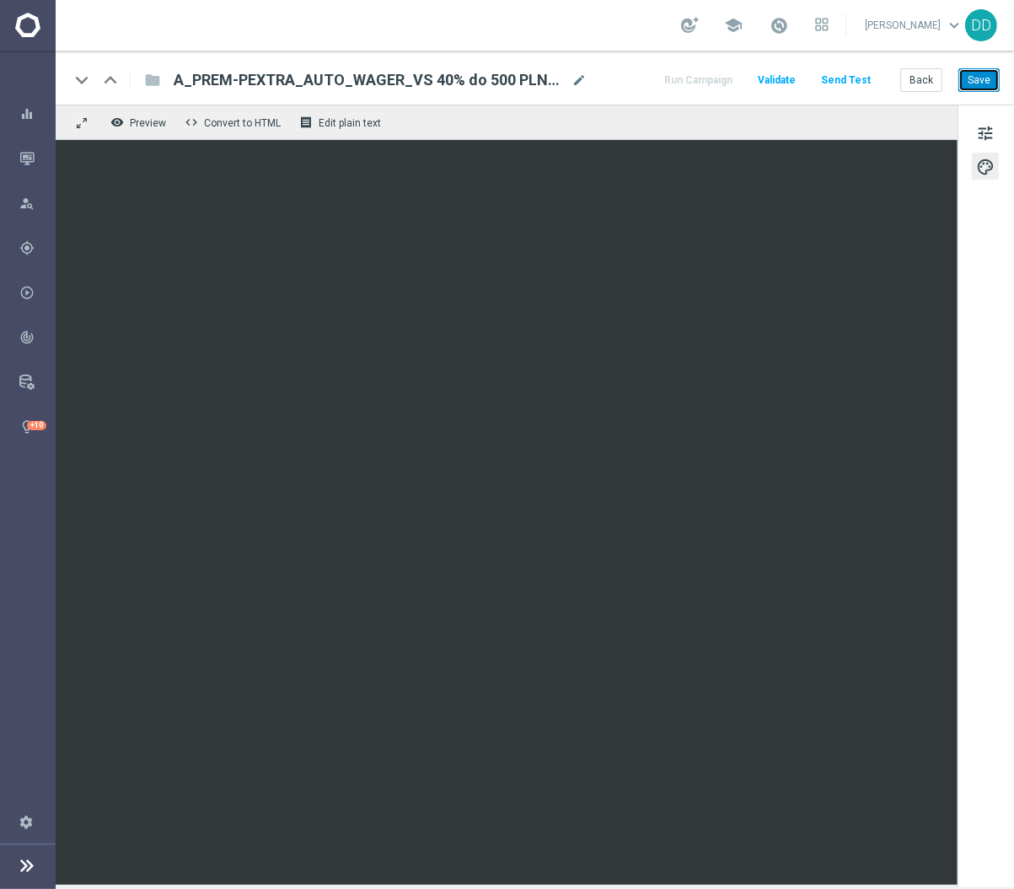
click at [986, 82] on button "Save" at bounding box center [979, 80] width 41 height 24
click at [932, 87] on button "Back" at bounding box center [921, 80] width 42 height 24
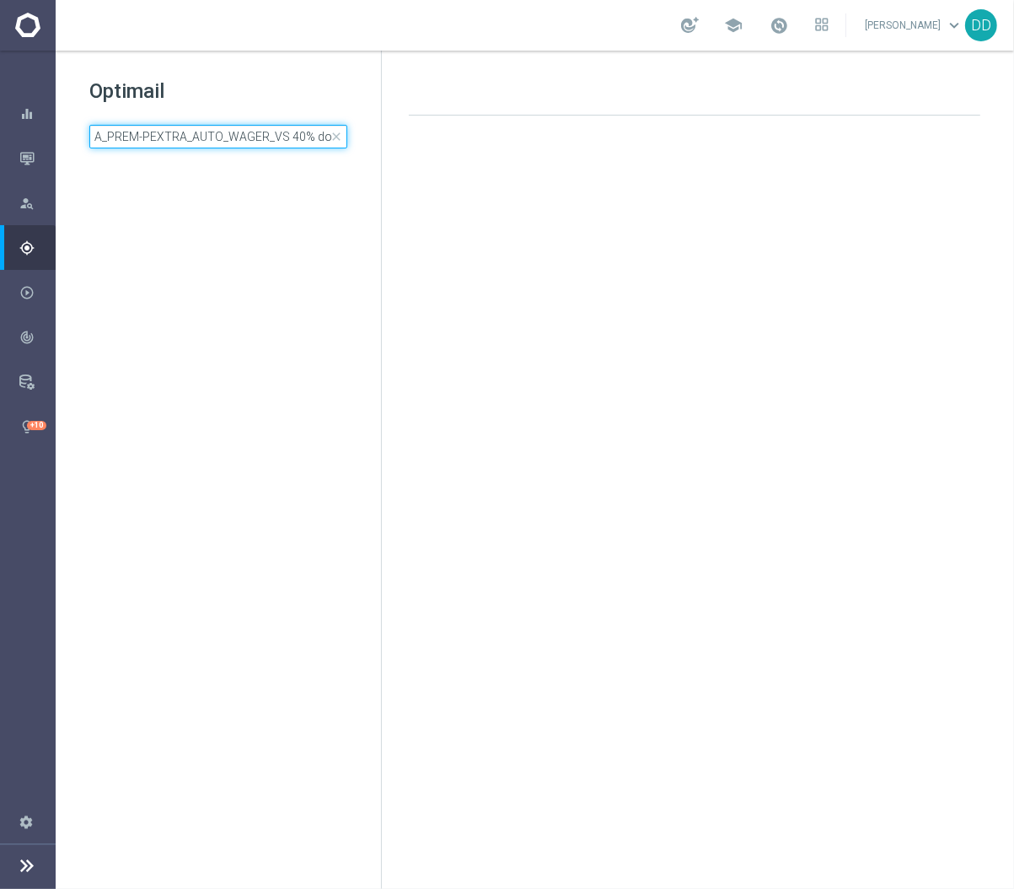
click at [245, 147] on input "A_PREM-PEXTRA_AUTO_WAGER_VS 40% do 500 PLN_14d" at bounding box center [218, 137] width 258 height 24
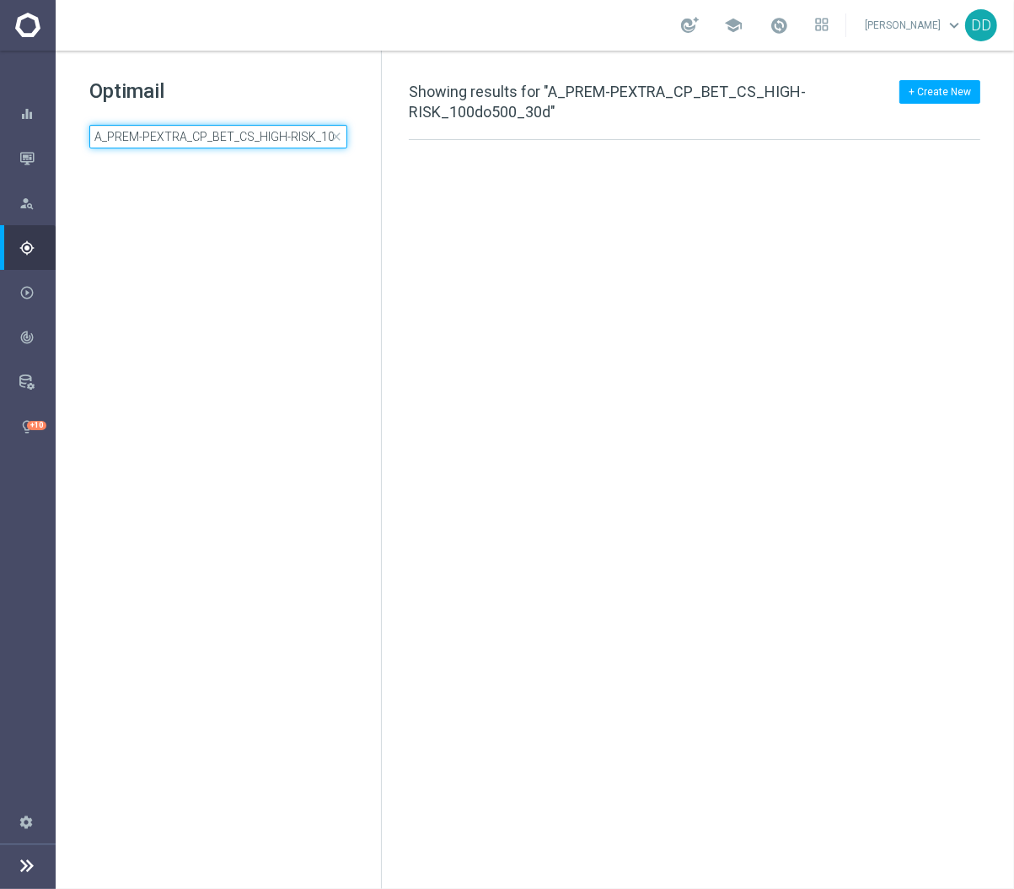
scroll to position [0, 61]
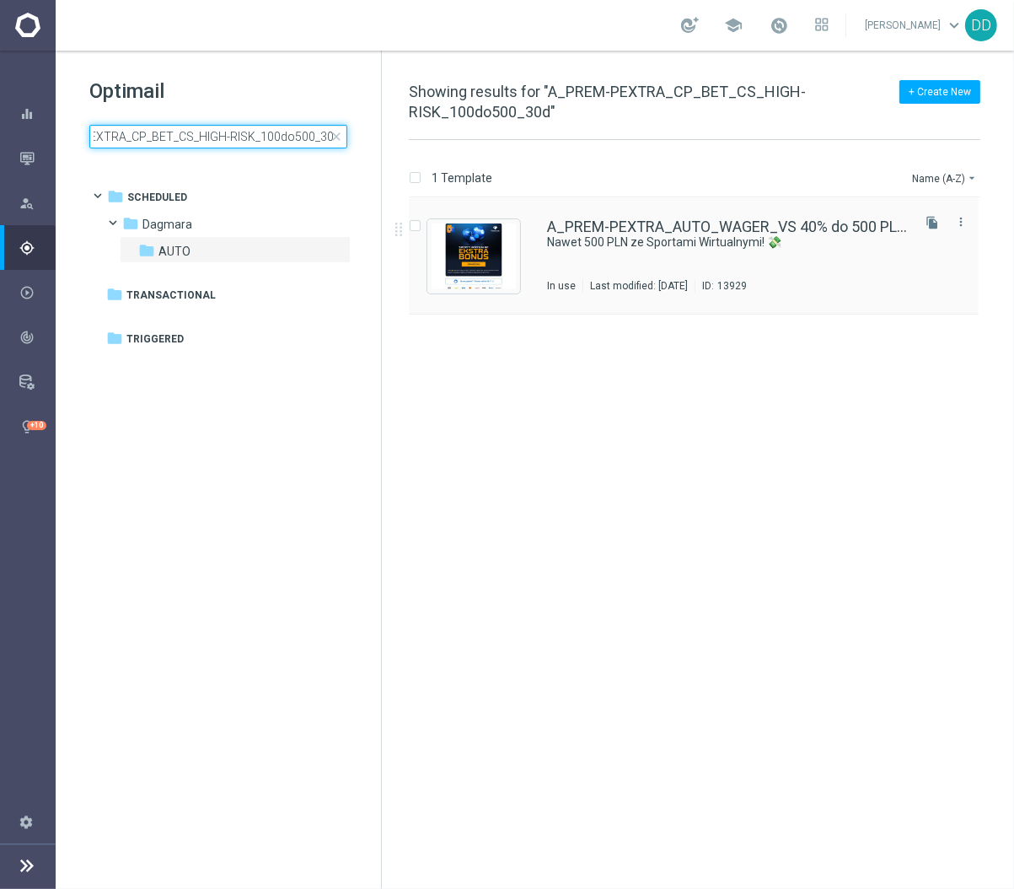
type input "A_PREM-PEXTRA_CP_BET_CS_HIGH-RISK_100do500_30d"
click at [619, 260] on div "A_PREM-PEXTRA_AUTO_WAGER_VS 40% do 500 PLN_14d Nawet 500 PLN ze Sportami Wirtua…" at bounding box center [727, 255] width 361 height 73
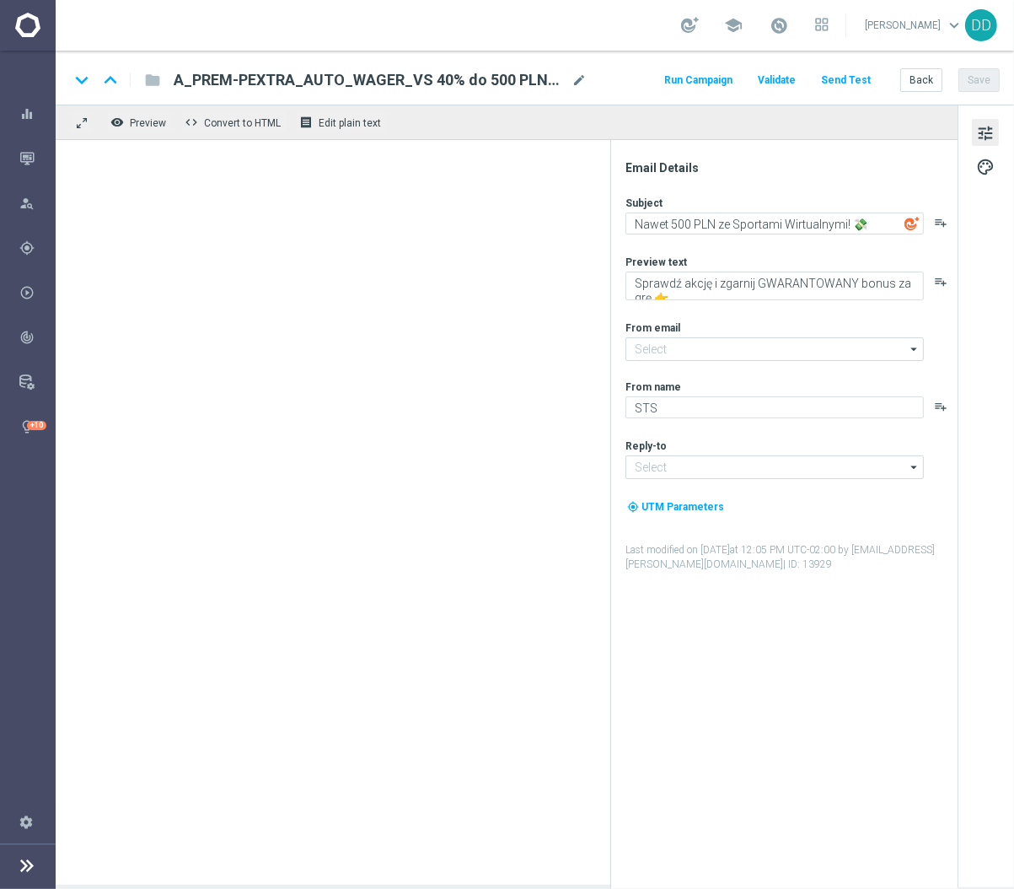
type input "[EMAIL_ADDRESS][DOMAIN_NAME]"
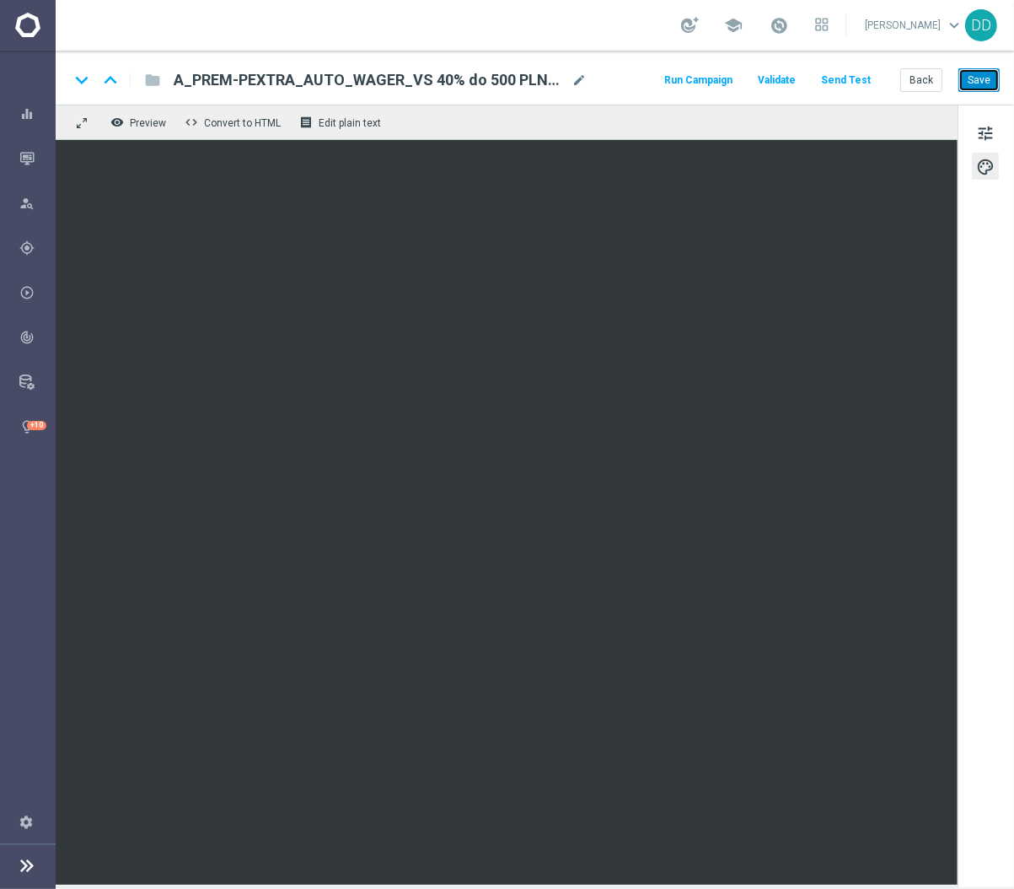
click at [980, 82] on button "Save" at bounding box center [979, 80] width 41 height 24
click at [933, 80] on button "Back" at bounding box center [921, 80] width 42 height 24
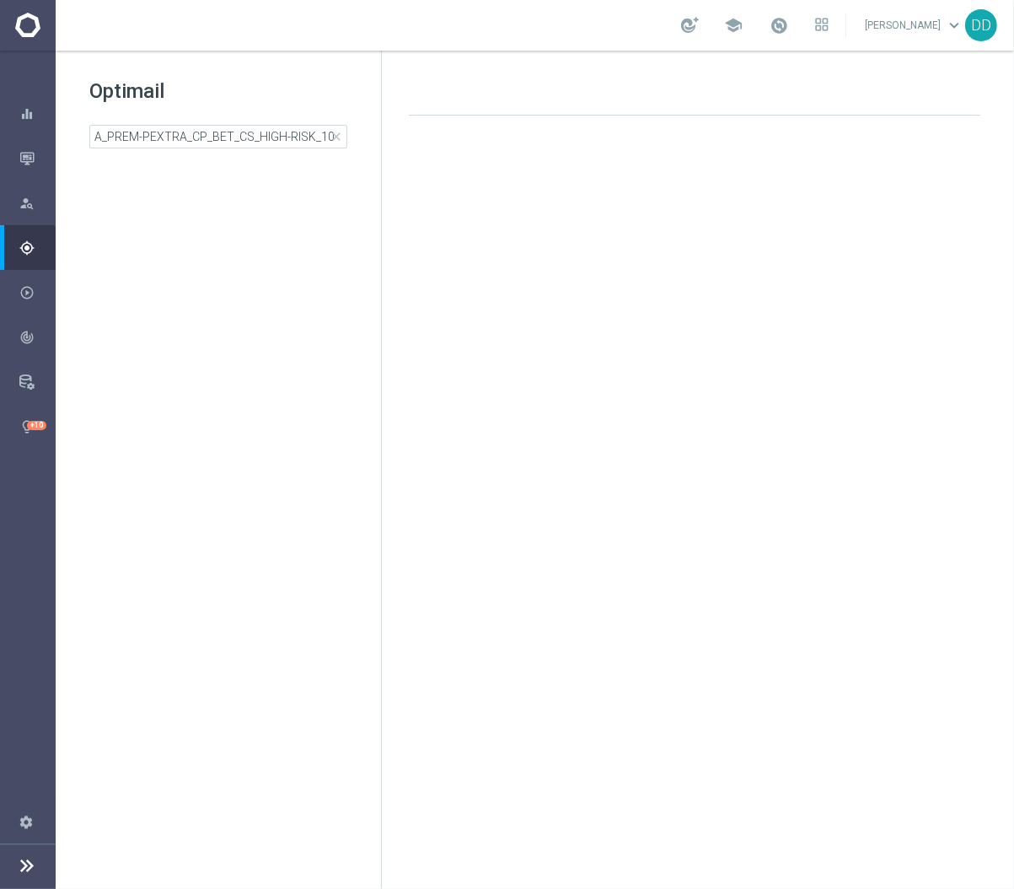
click at [265, 150] on div "Optimail A_PREM-PEXTRA_CP_BET_CS_HIGH-RISK_100do500_30d close folder 1 Folder c…" at bounding box center [218, 155] width 325 height 209
click at [263, 137] on input "A_PREM-PEXTRA_CP_BET_CS_HIGH-RISK_100do500_30d" at bounding box center [218, 137] width 258 height 24
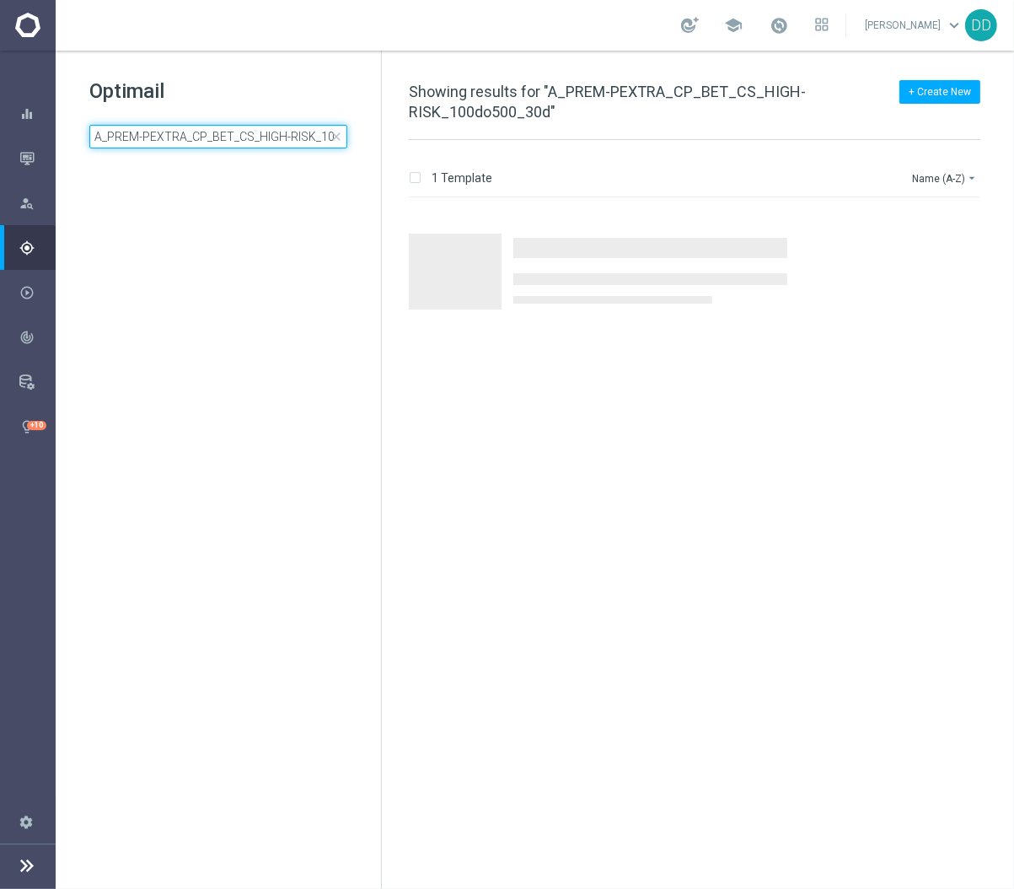
scroll to position [0, 61]
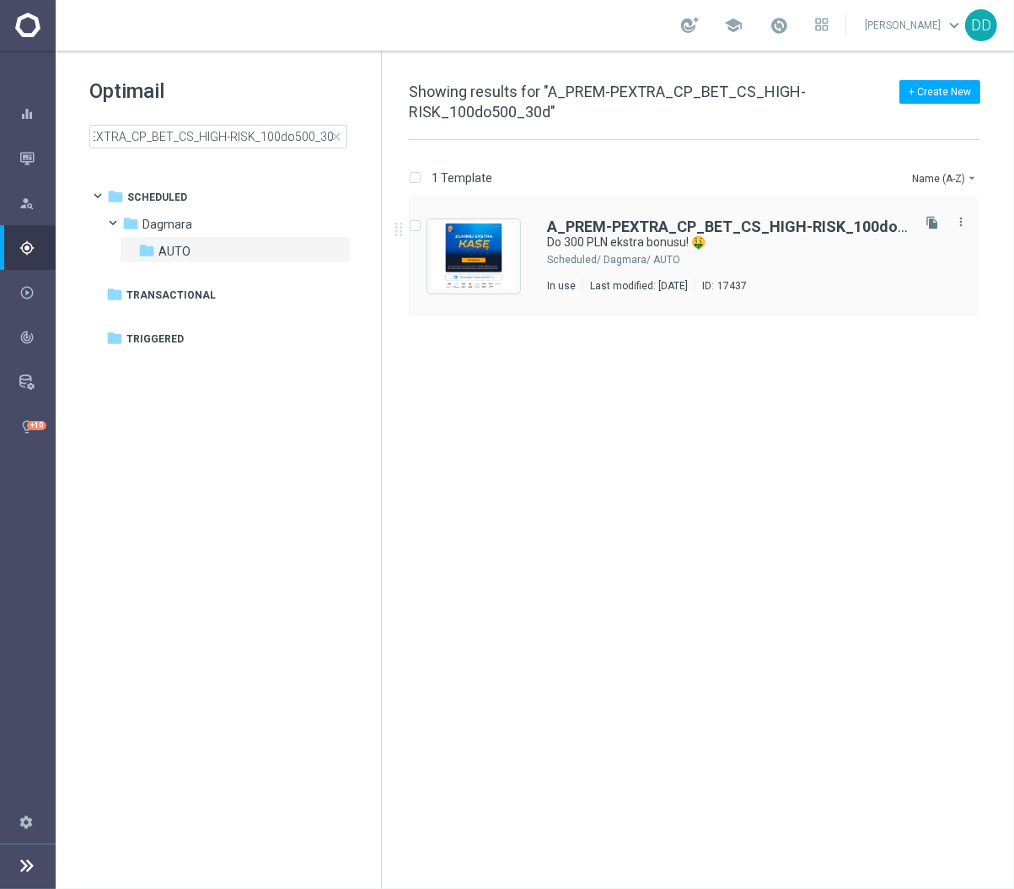
click at [763, 277] on div "A_PREM-PEXTRA_CP_BET_CS_HIGH-RISK_100do500_30d Do 300 PLN ekstra bonusu! 🤑 Sche…" at bounding box center [727, 255] width 361 height 73
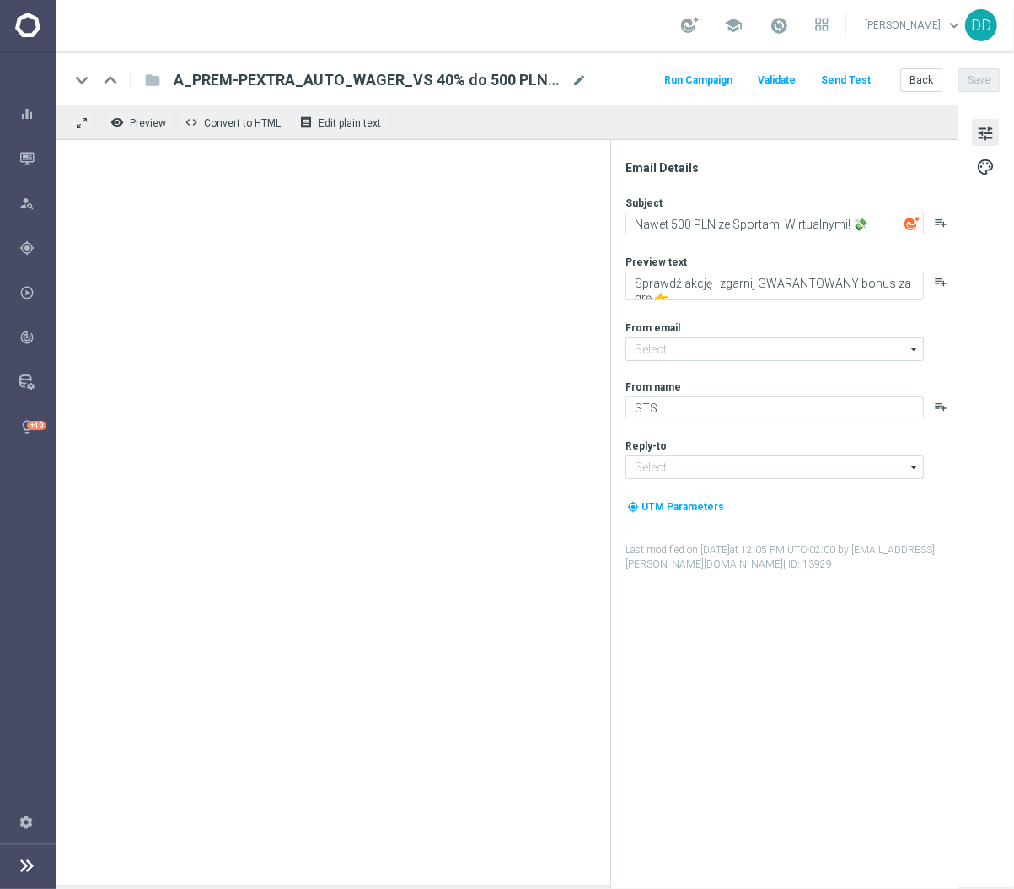
type input "[EMAIL_ADDRESS][DOMAIN_NAME]"
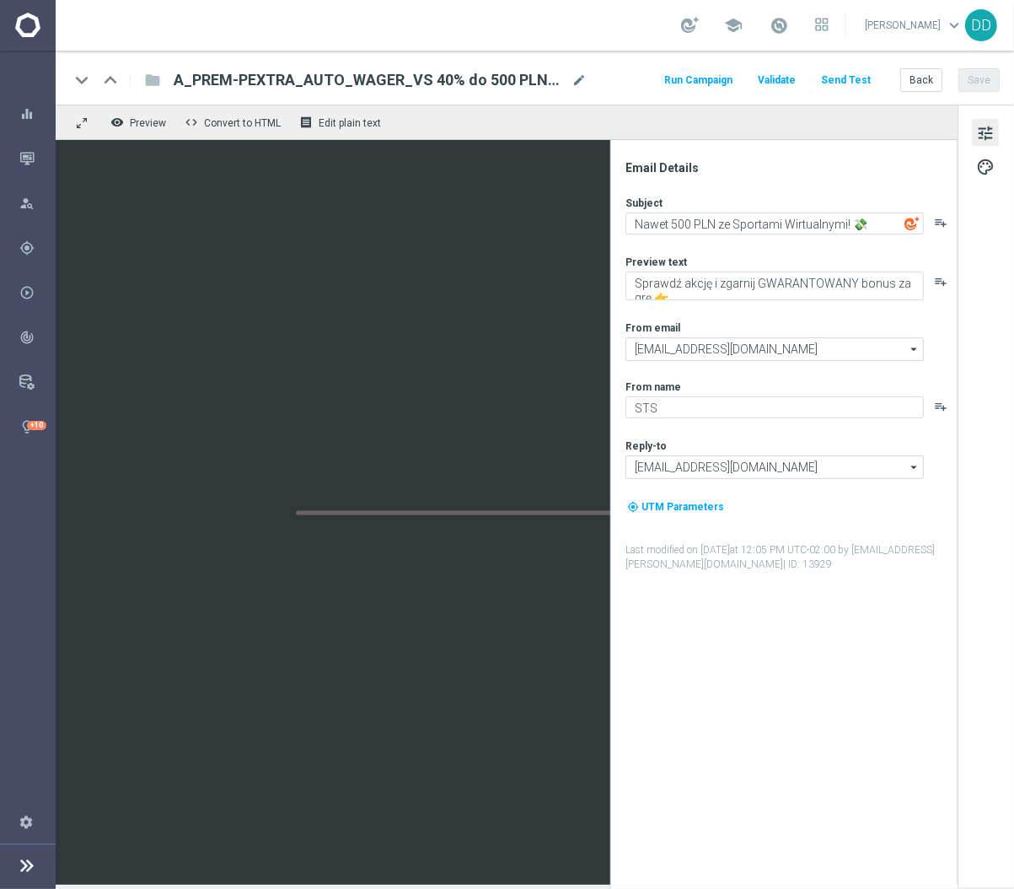
type textarea "Do 300 PLN ekstra bonusu! 🤑"
type textarea "Specjalna oferta tylko dla Ciebie 💥"
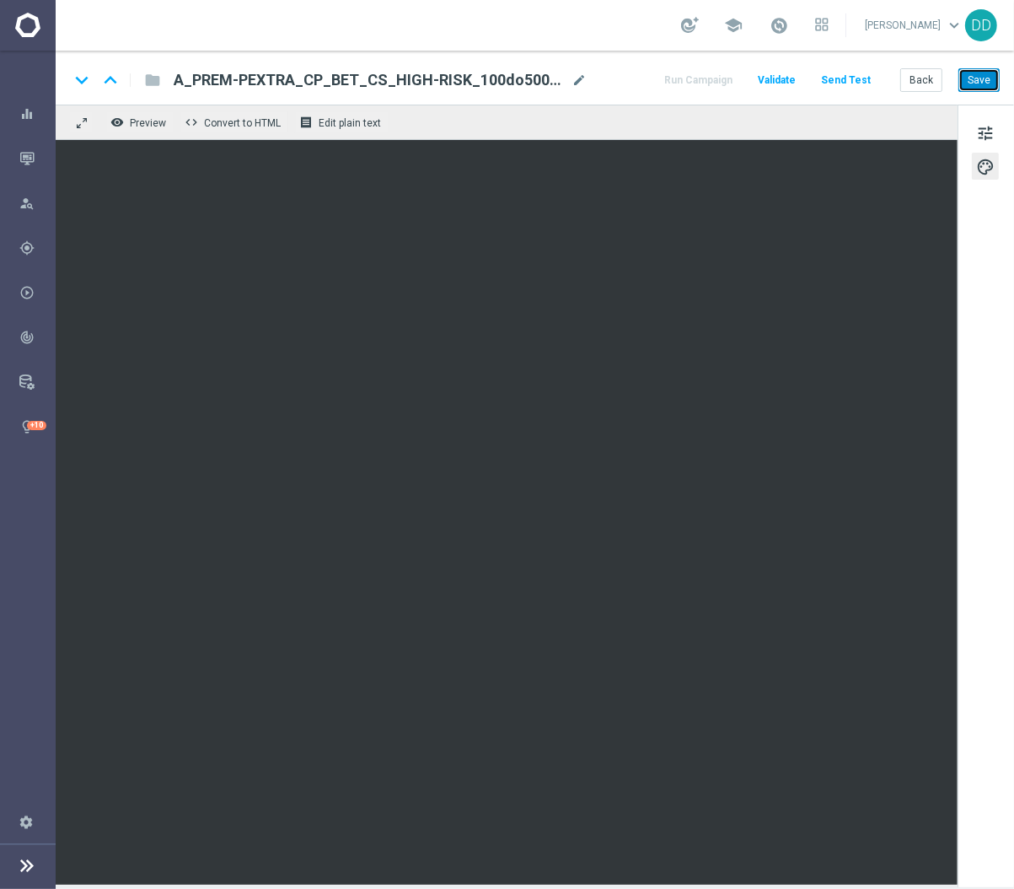
click at [979, 75] on button "Save" at bounding box center [979, 80] width 41 height 24
click at [935, 84] on button "Back" at bounding box center [921, 80] width 42 height 24
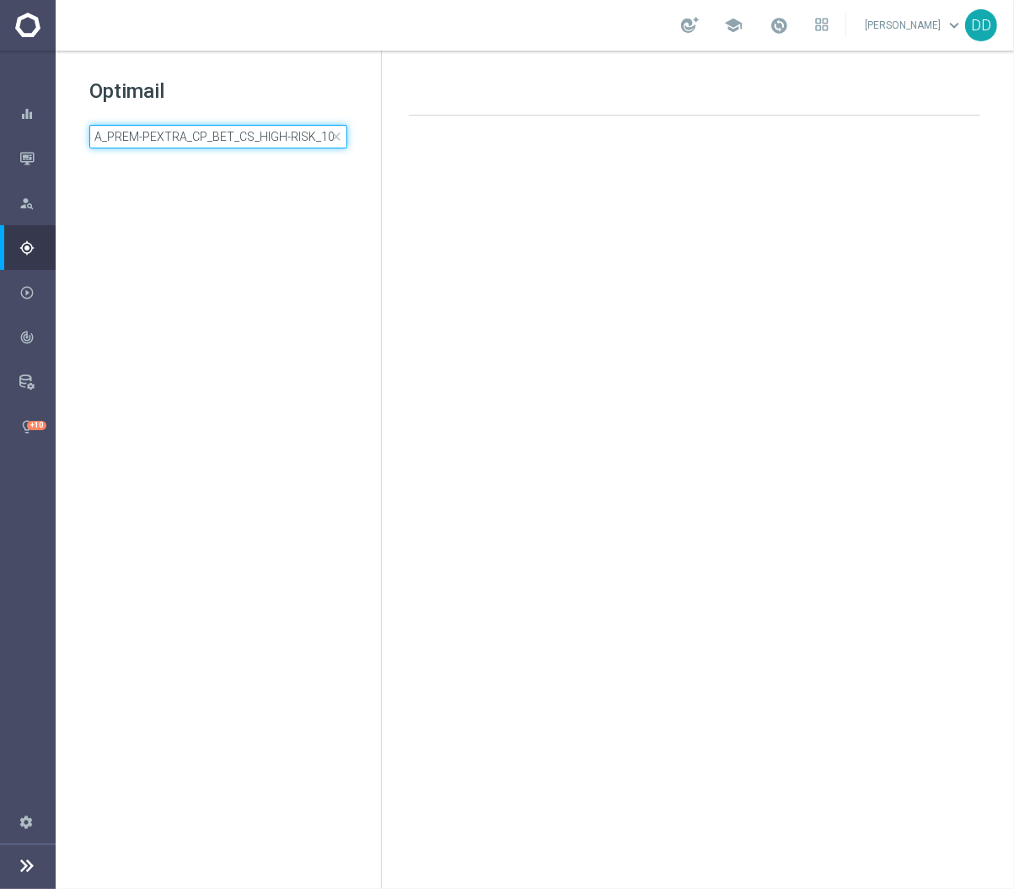
click at [246, 136] on input "A_PREM-PEXTRA_CP_BET_CS_HIGH-RISK_100do500_30d" at bounding box center [218, 137] width 258 height 24
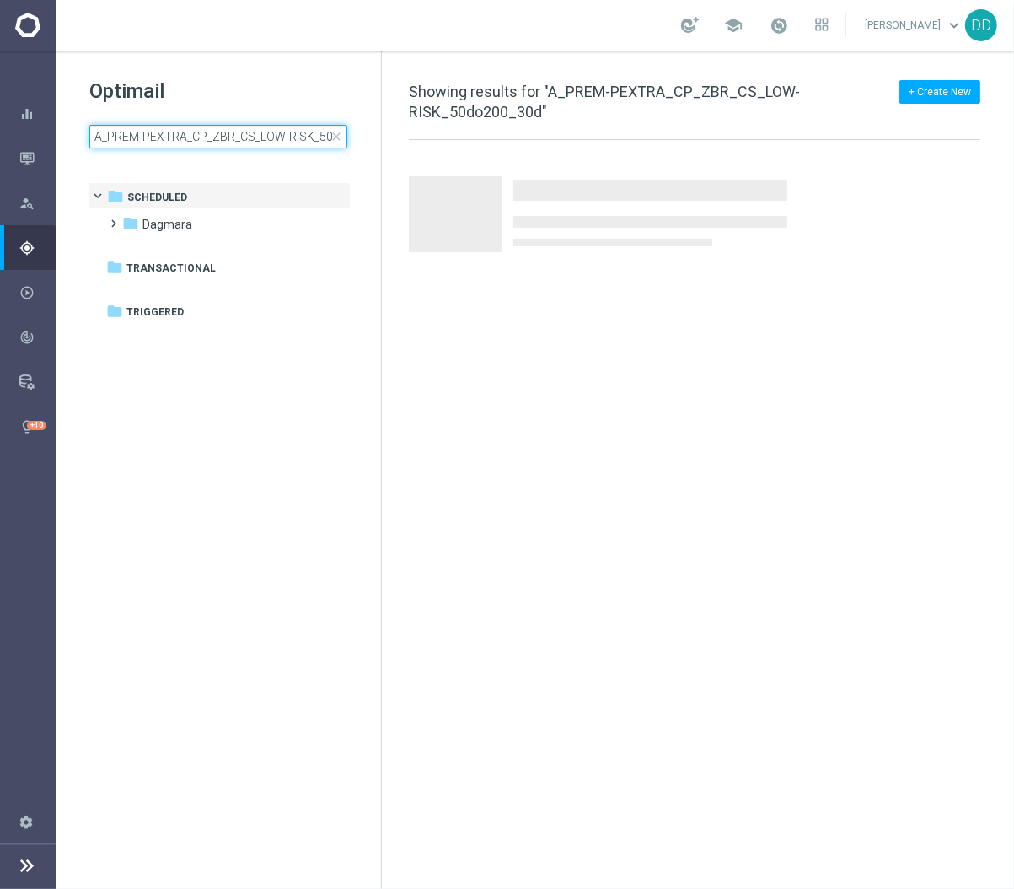
scroll to position [0, 51]
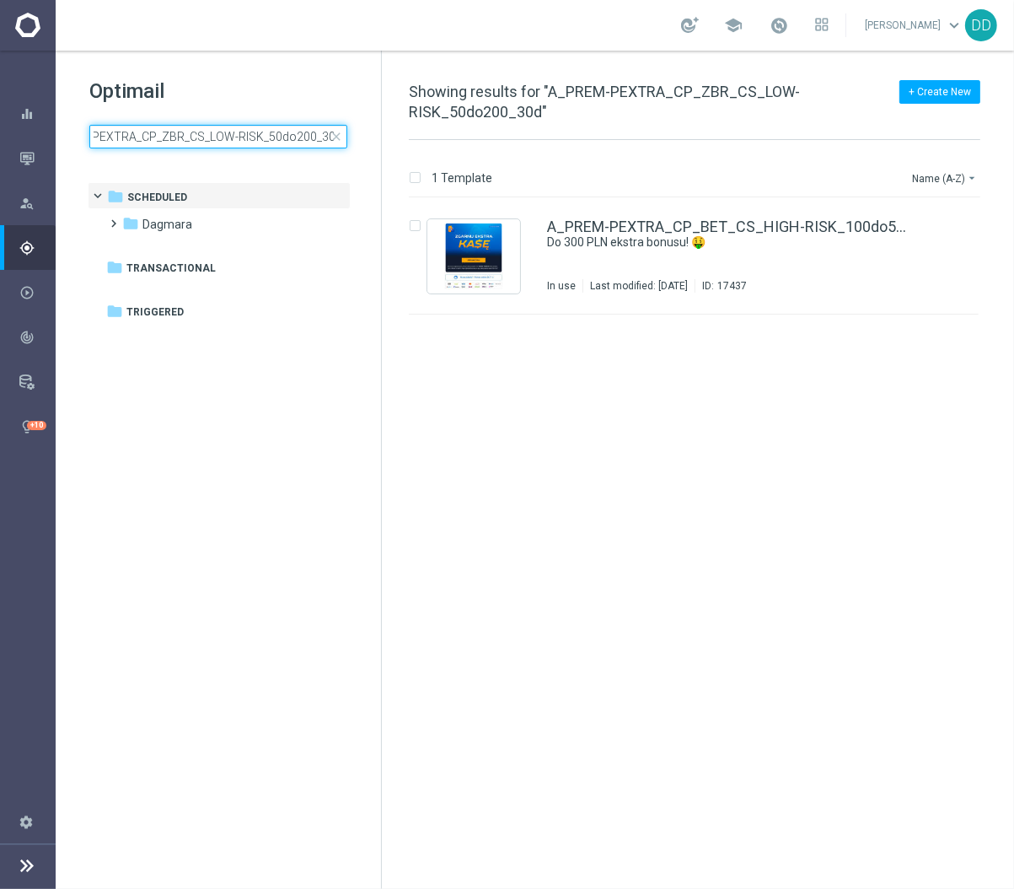
type input "A_PREM-PEXTRA_CP_ZBR_CS_LOW-RISK_50do200_30d"
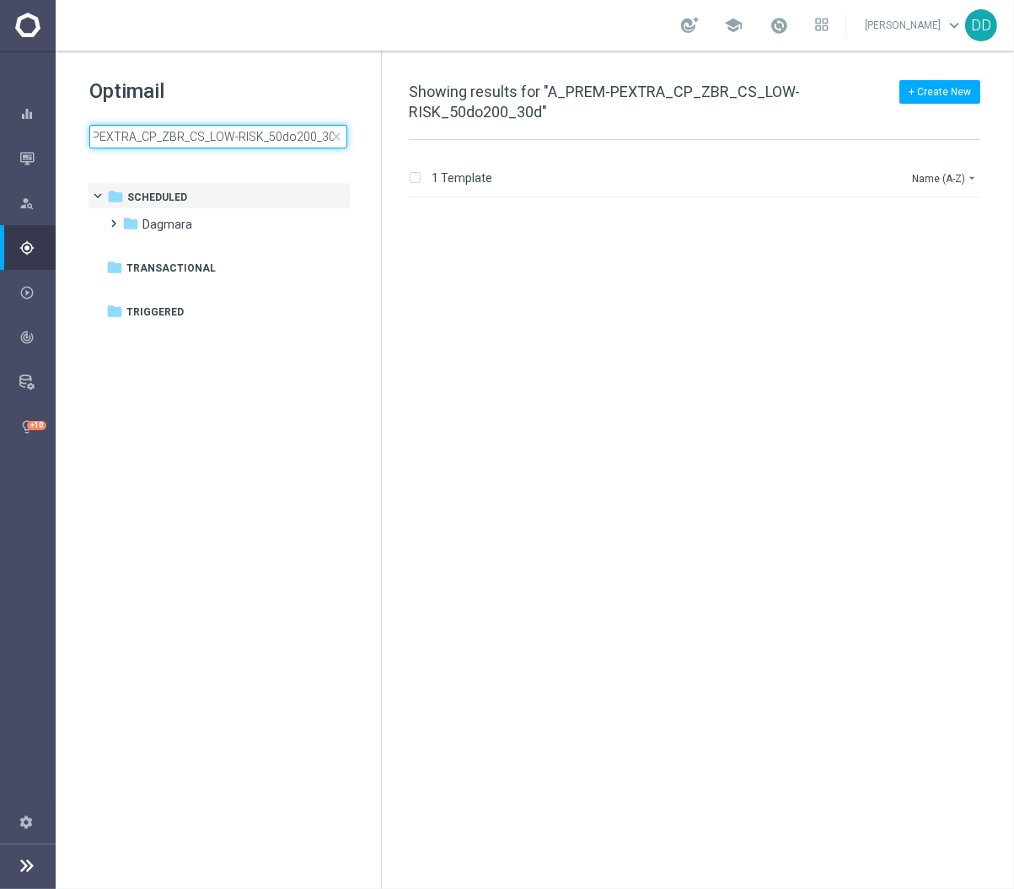
scroll to position [0, 0]
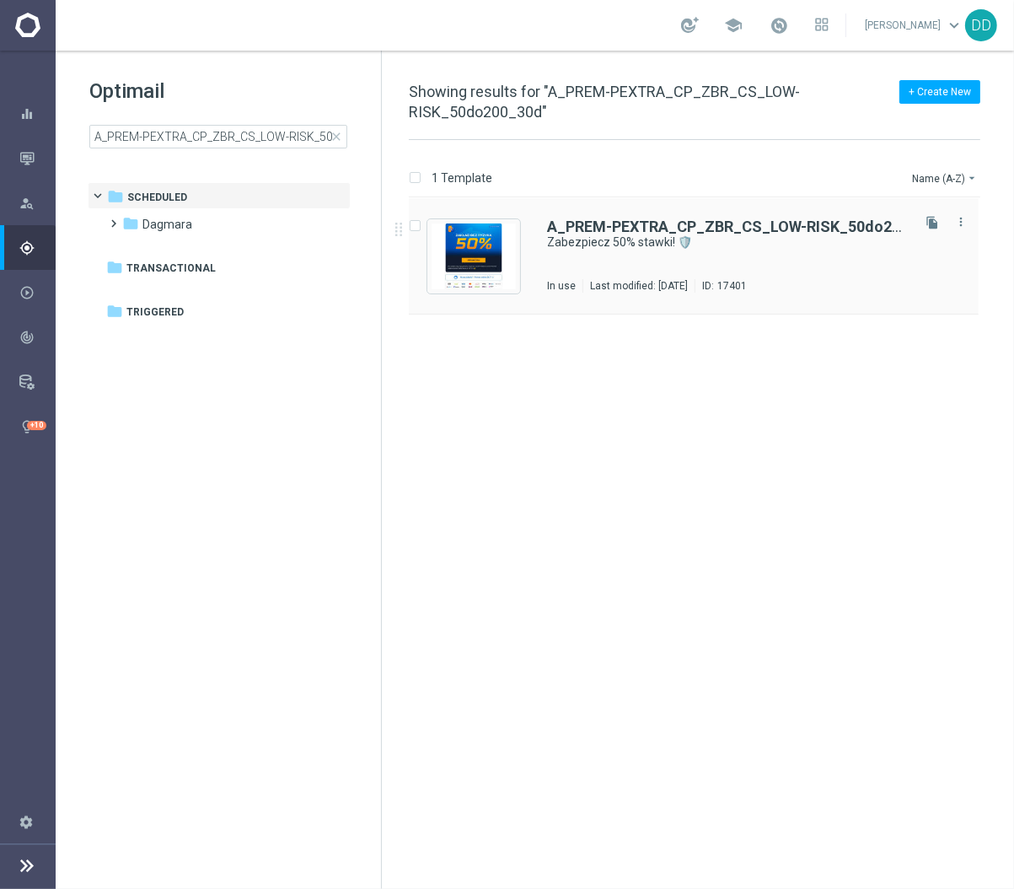
click at [678, 276] on div "A_PREM-PEXTRA_CP_ZBR_CS_LOW-RISK_50do200_30d Zabezpiecz 50% stawki! 🛡️ In use L…" at bounding box center [727, 255] width 361 height 73
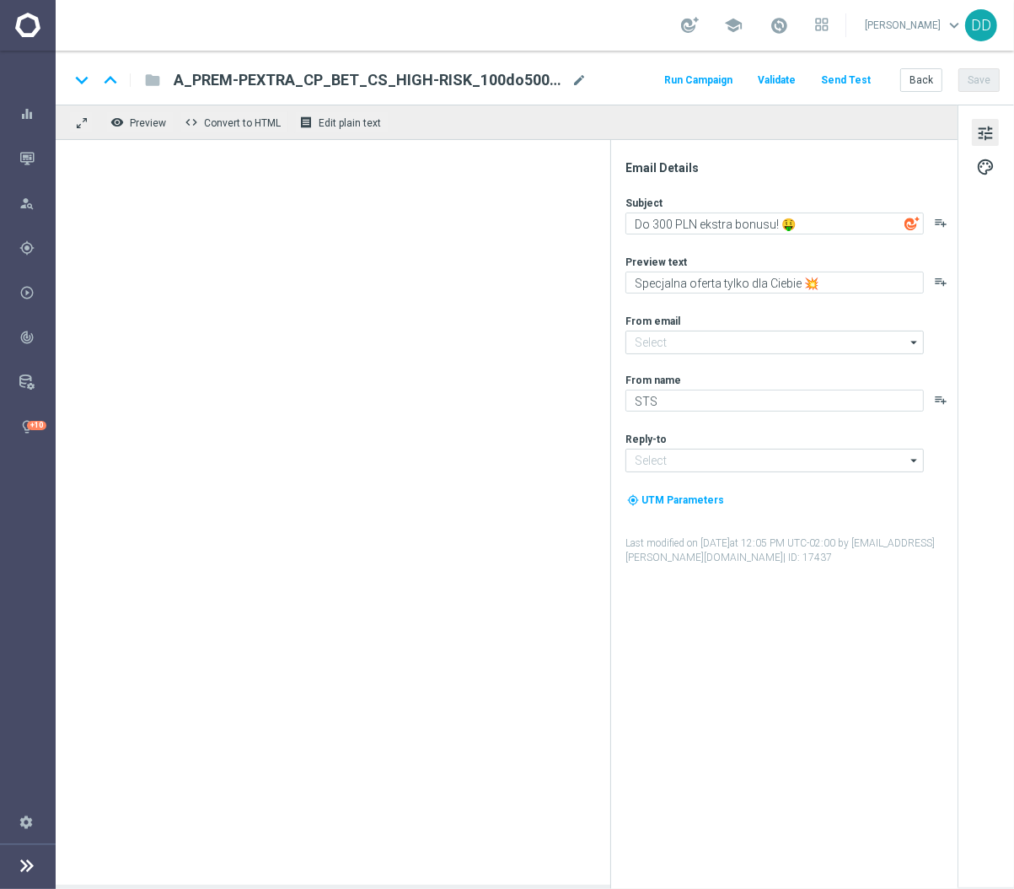
type input "[EMAIL_ADDRESS][DOMAIN_NAME]"
type textarea "Zabezpiecz 50% stawki! 🛡️"
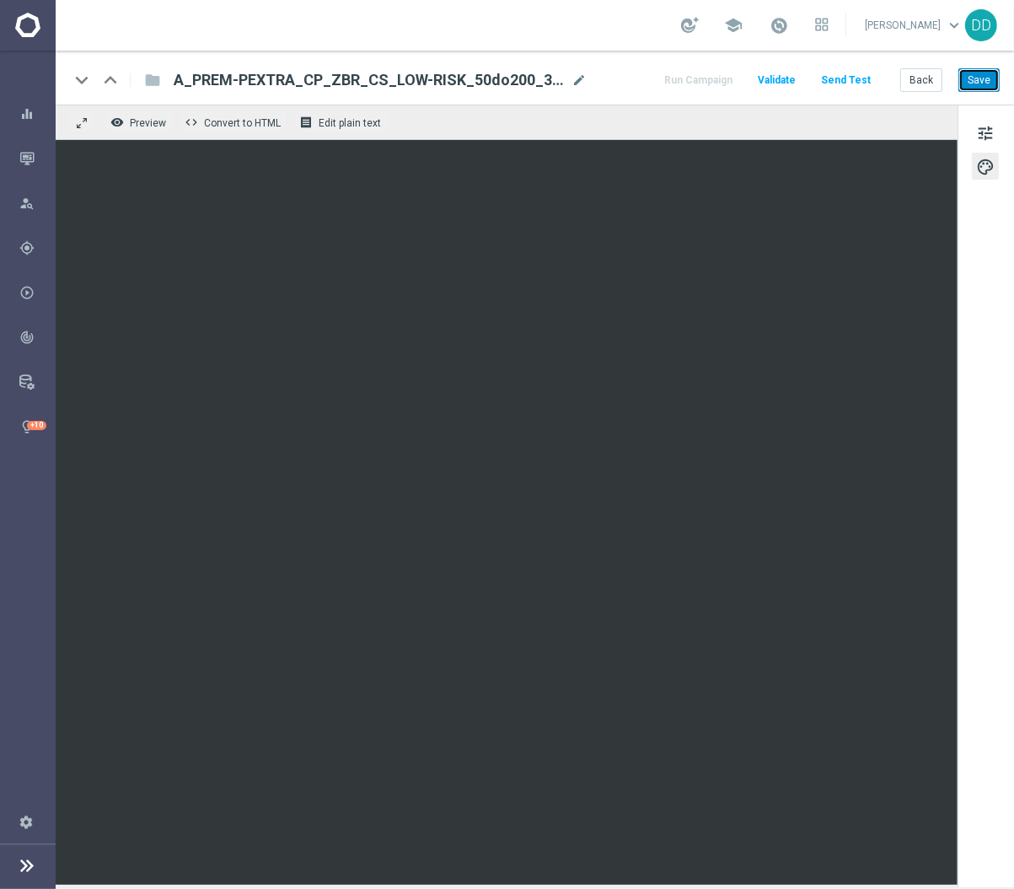
click at [985, 76] on button "Save" at bounding box center [979, 80] width 41 height 24
click at [929, 76] on button "Back" at bounding box center [921, 80] width 42 height 24
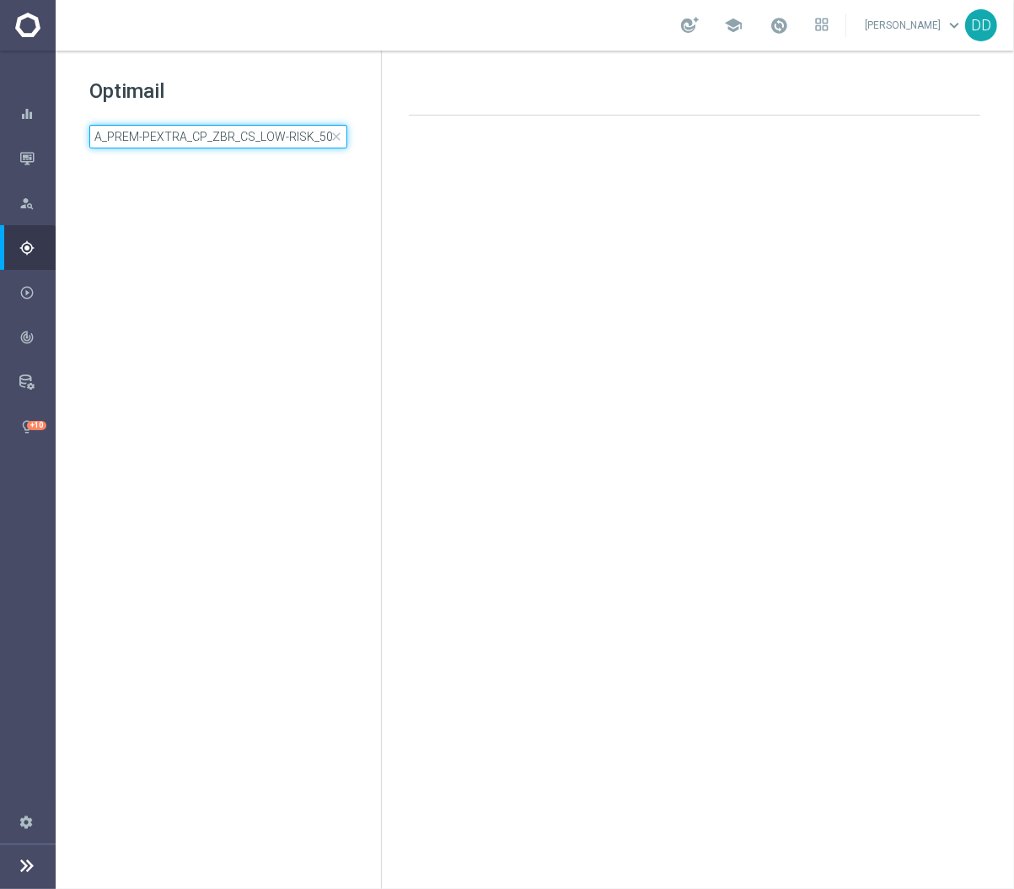
click at [271, 141] on input "A_PREM-PEXTRA_CP_ZBR_CS_LOW-RISK_50do200_30d" at bounding box center [218, 137] width 258 height 24
type input "A_PREM-PEXTRA_CP_ZBR_CS_MED-RISK_100do300_30d"
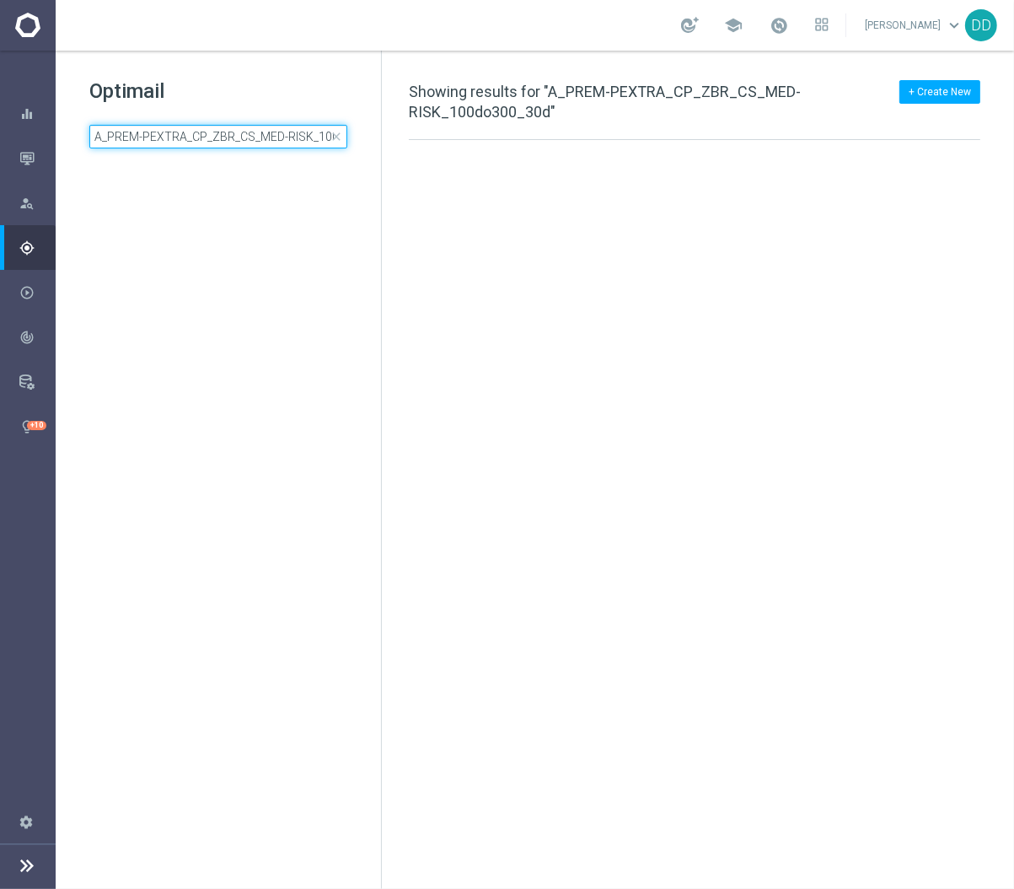
scroll to position [0, 58]
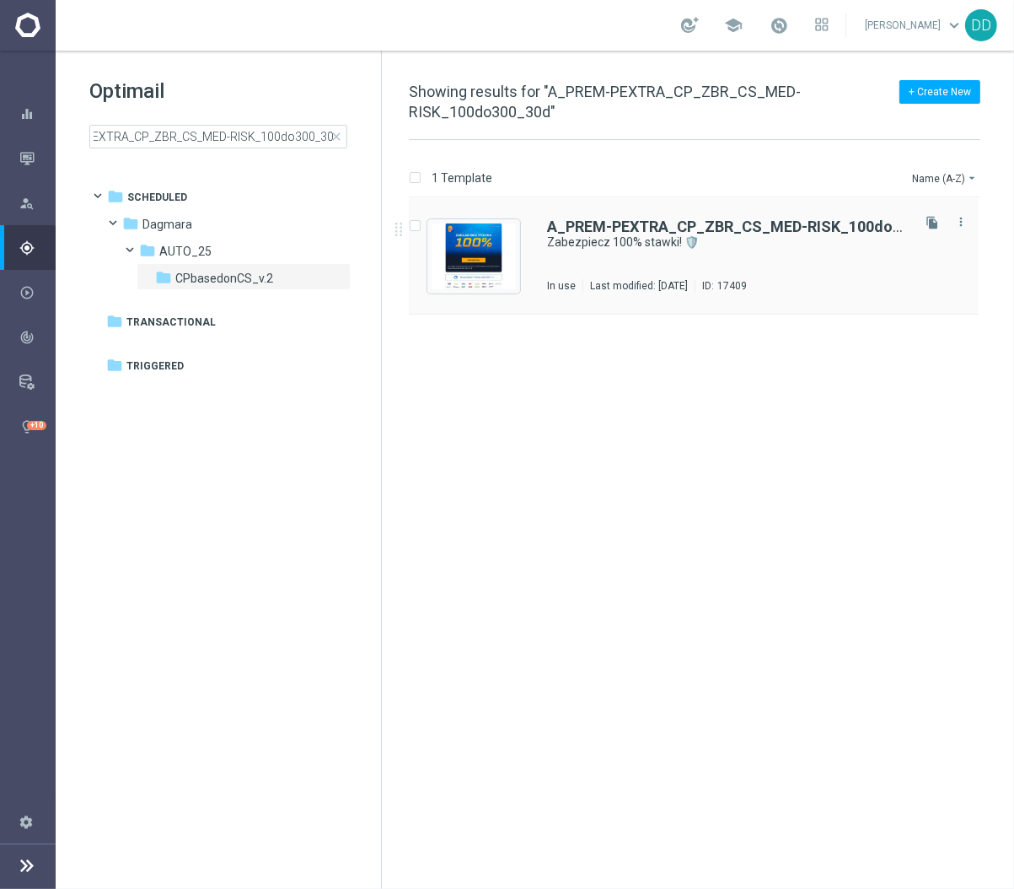
click at [666, 256] on div "A_PREM-PEXTRA_CP_ZBR_CS_MED-RISK_100do300_30d Zabezpiecz 100% stawki! 🛡️ In use…" at bounding box center [727, 255] width 361 height 73
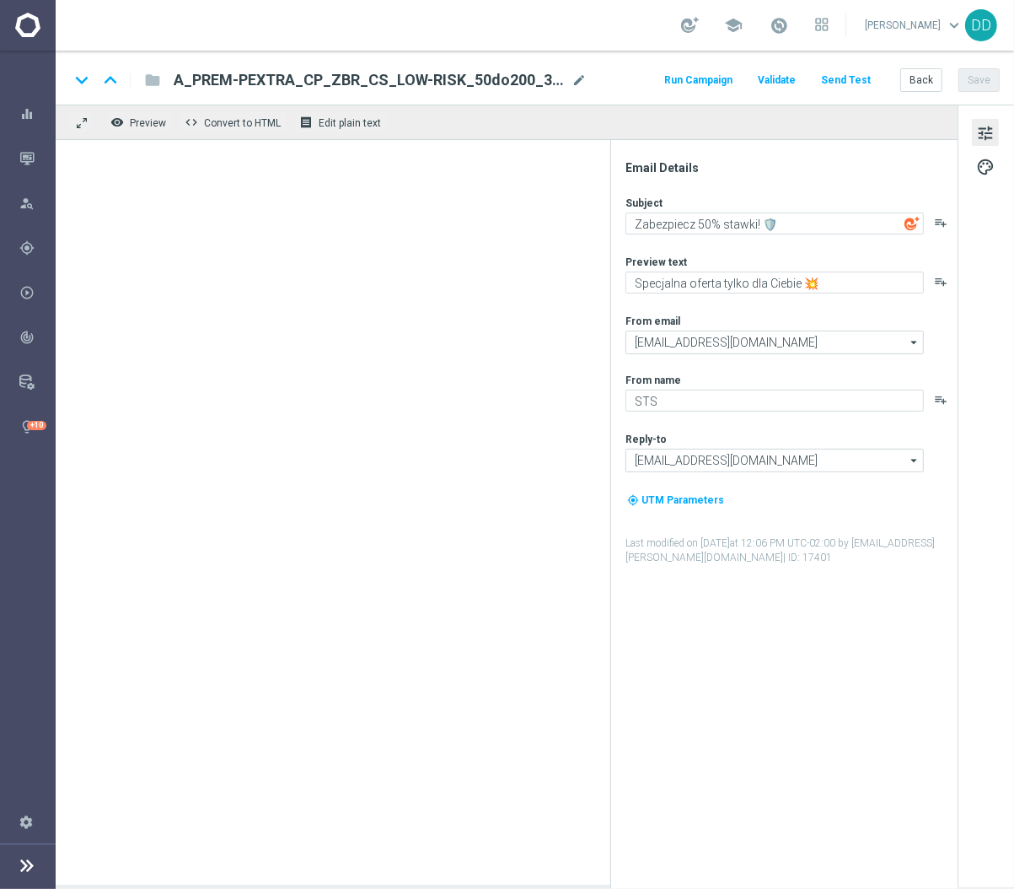
type textarea "Zabezpiecz 100% stawki! 🛡️"
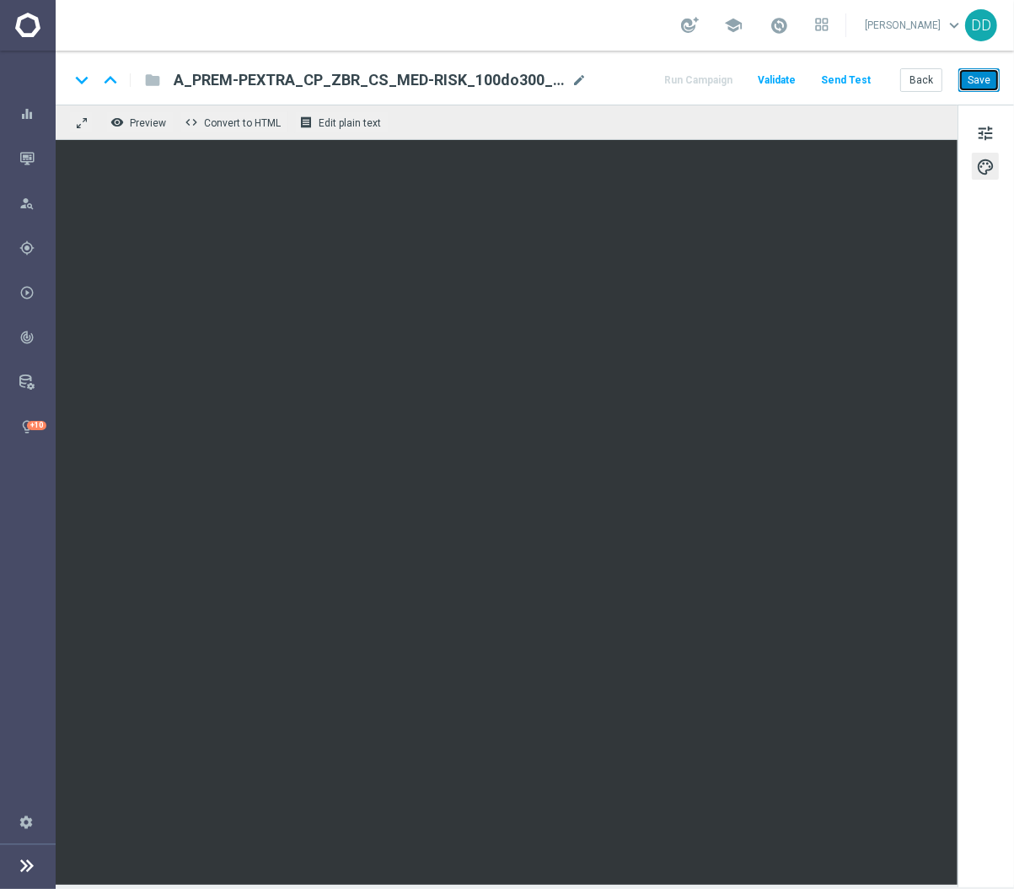
click at [980, 74] on button "Save" at bounding box center [979, 80] width 41 height 24
click at [935, 86] on button "Back" at bounding box center [921, 80] width 42 height 24
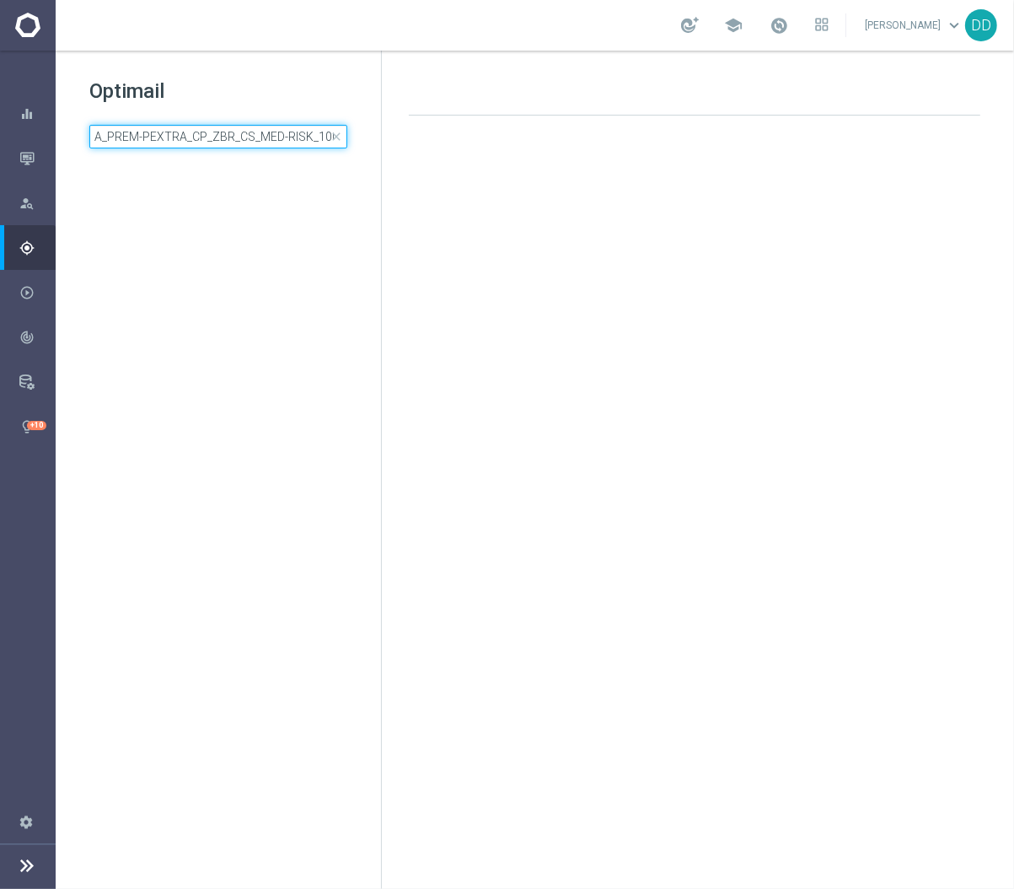
click at [276, 133] on input "A_PREM-PEXTRA_CP_ZBR_CS_MED-RISK_100do300_30d" at bounding box center [218, 137] width 258 height 24
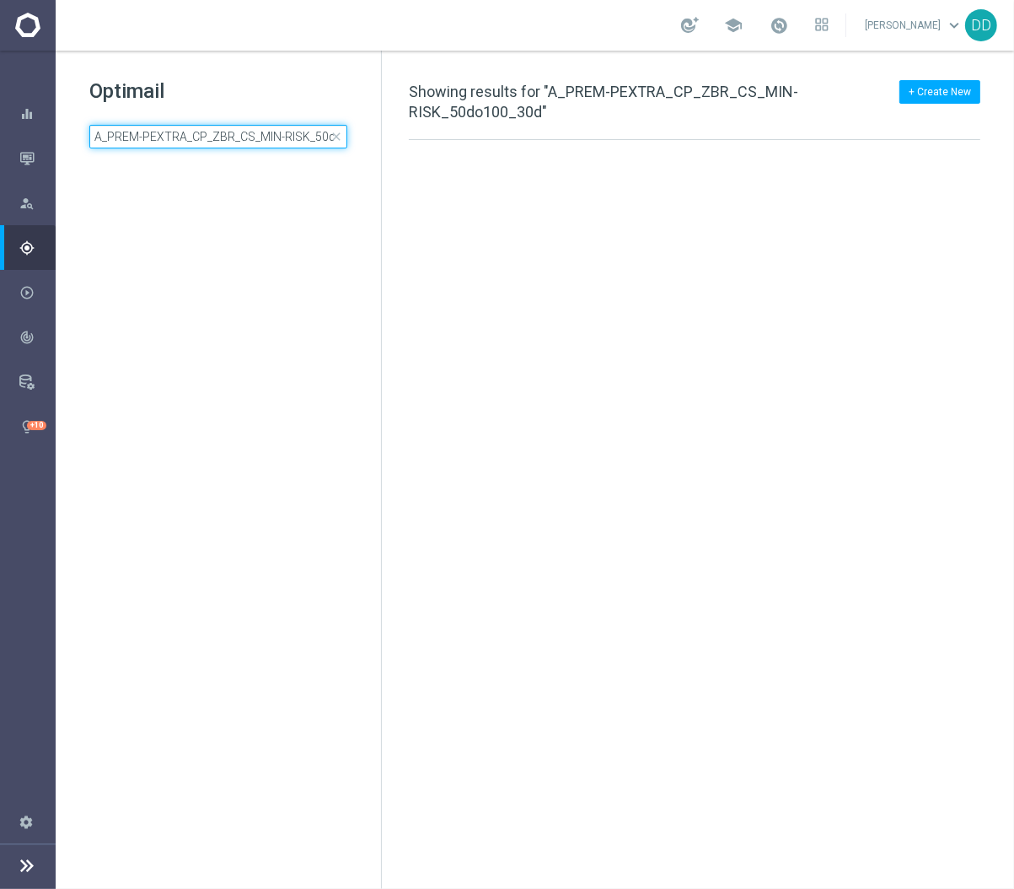
scroll to position [0, 49]
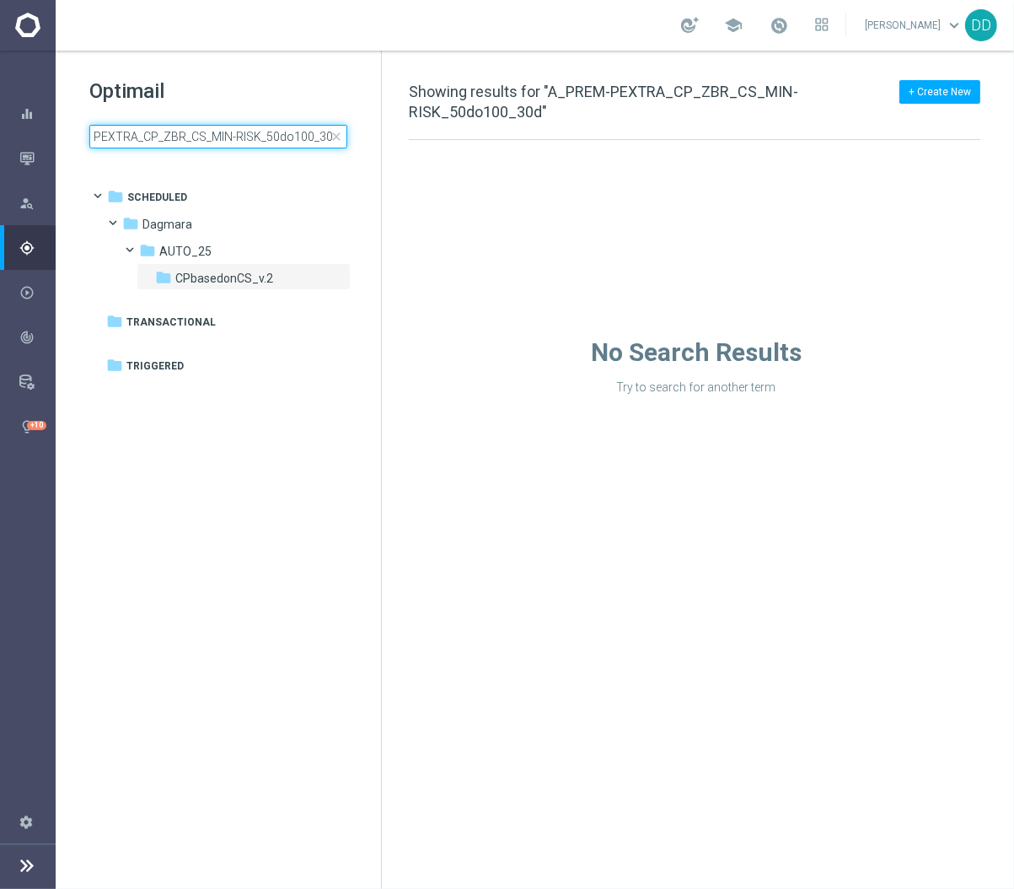
type input "A_PREM-PEXTRA_CP_ZBR_CS_MIN-RISK_50do100_30d"
click at [626, 261] on div "Drag here to set row groups Drag here to set column labels F header to" at bounding box center [698, 267] width 632 height 255
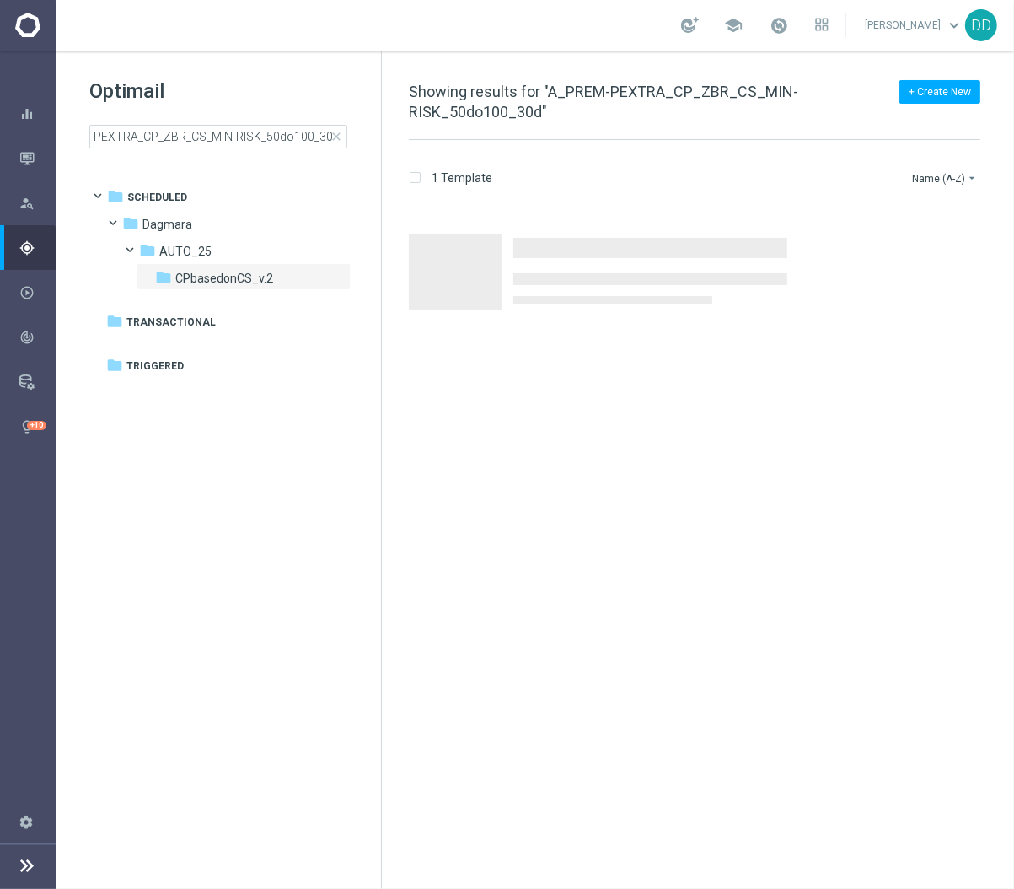
scroll to position [0, 0]
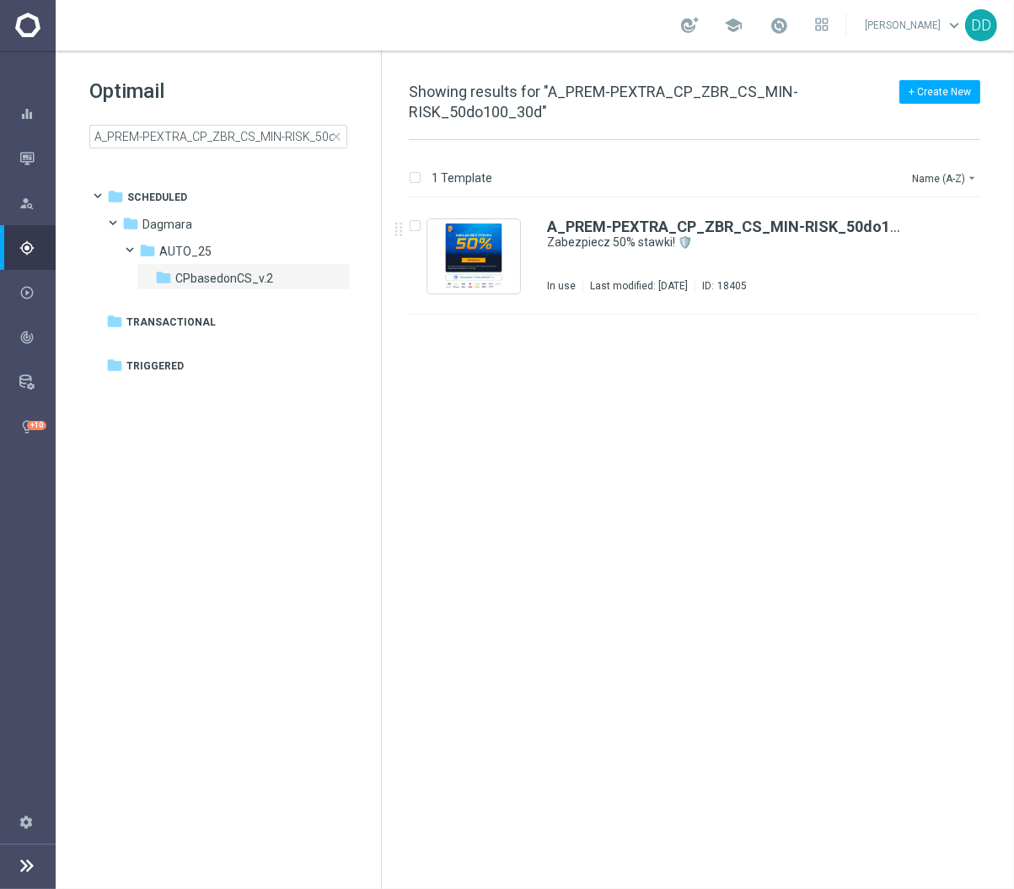
click at [626, 261] on div "A_PREM-PEXTRA_CP_ZBR_CS_MIN-RISK_50do100_30d Zabezpiecz 50% stawki! 🛡️ In use L…" at bounding box center [727, 255] width 361 height 73
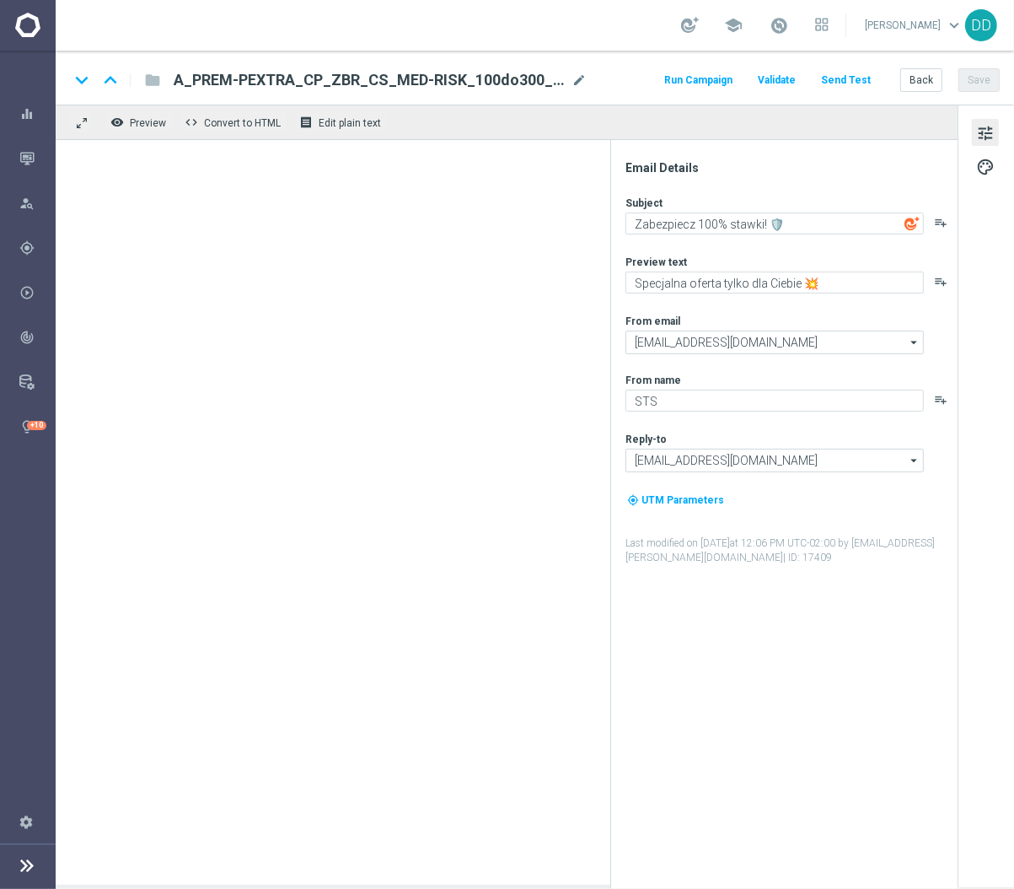
type textarea "Zabezpiecz 50% stawki! 🛡️"
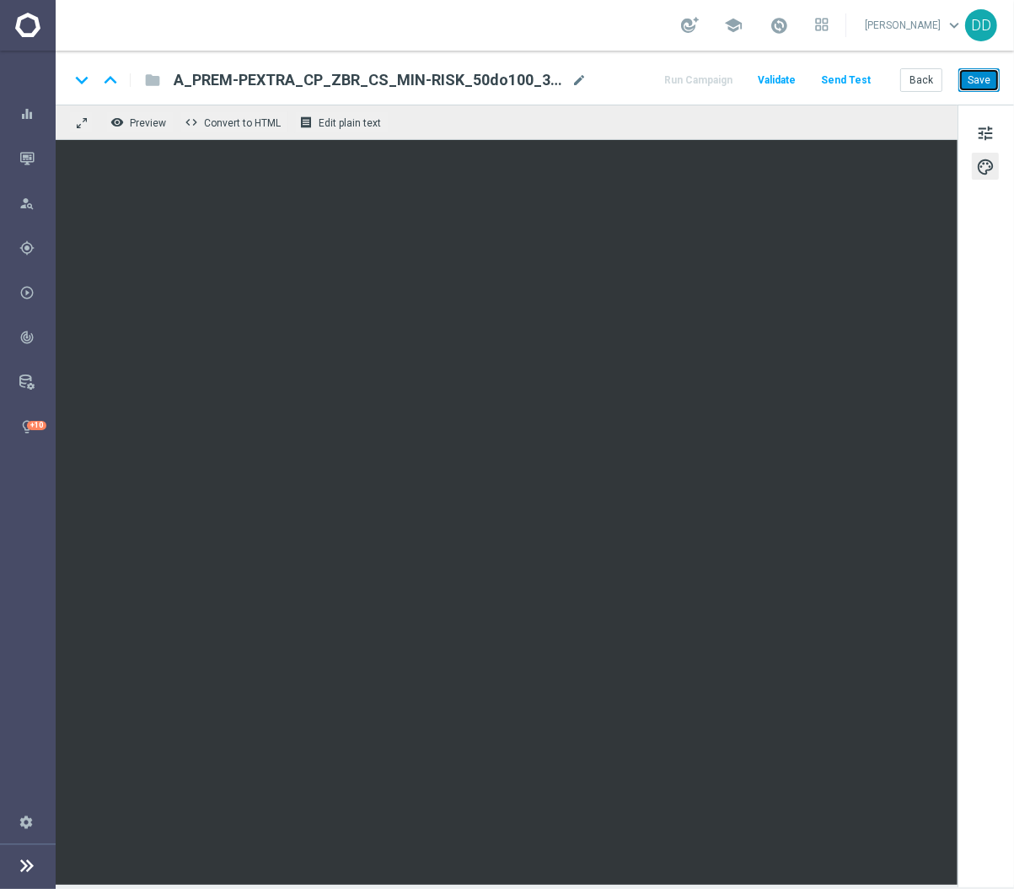
click at [978, 90] on button "Save" at bounding box center [979, 80] width 41 height 24
click at [917, 68] on button "Back" at bounding box center [921, 80] width 42 height 24
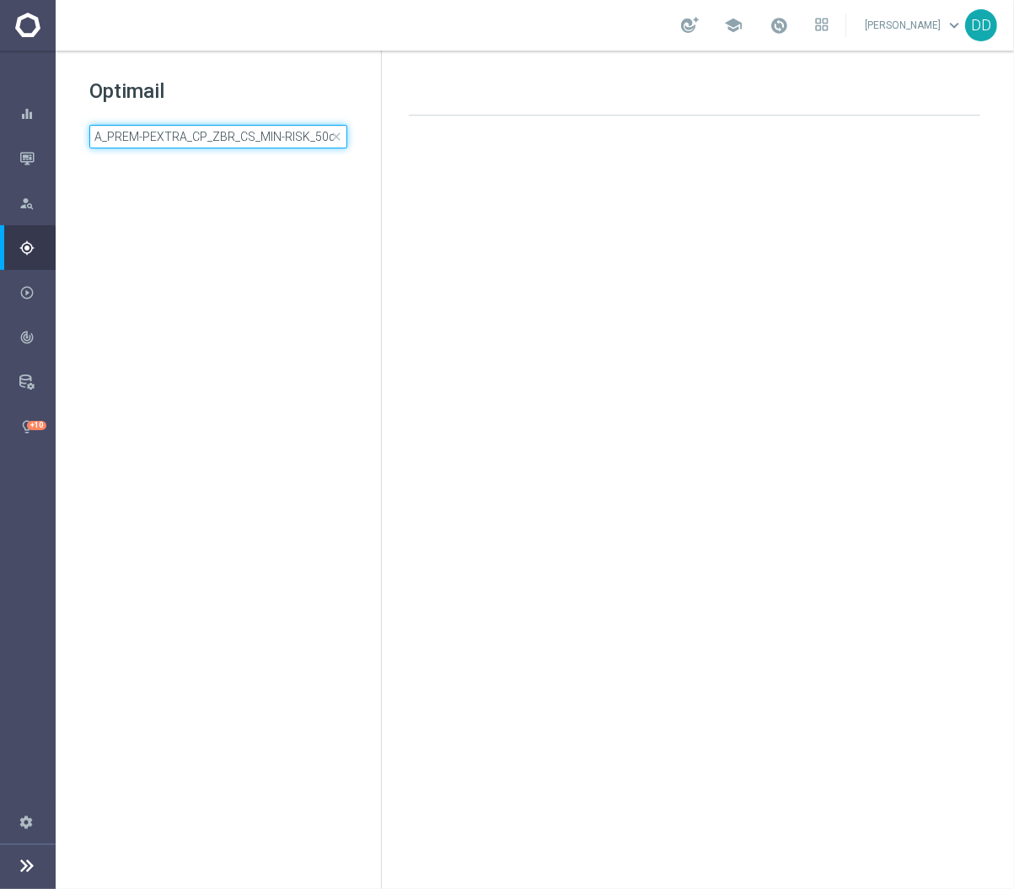
click at [260, 138] on input "A_PREM-PEXTRA_CP_ZBR_CS_MIN-RISK_50do100_30d" at bounding box center [218, 137] width 258 height 24
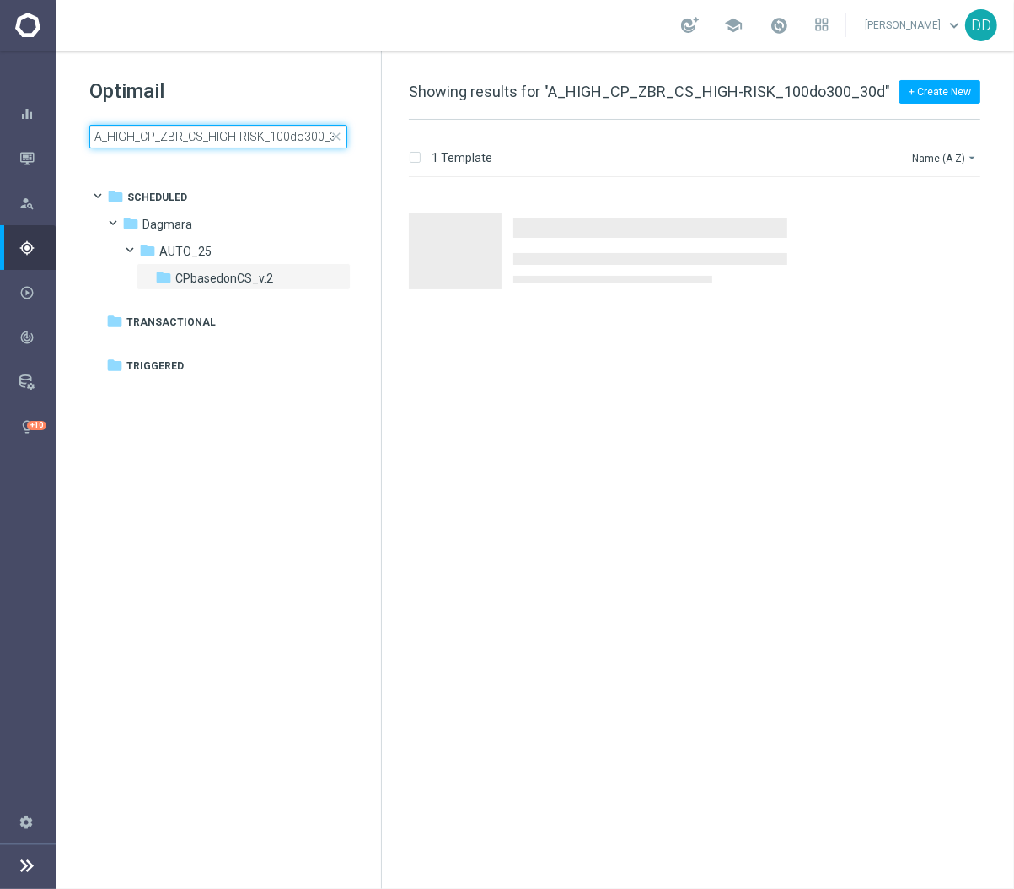
scroll to position [0, 11]
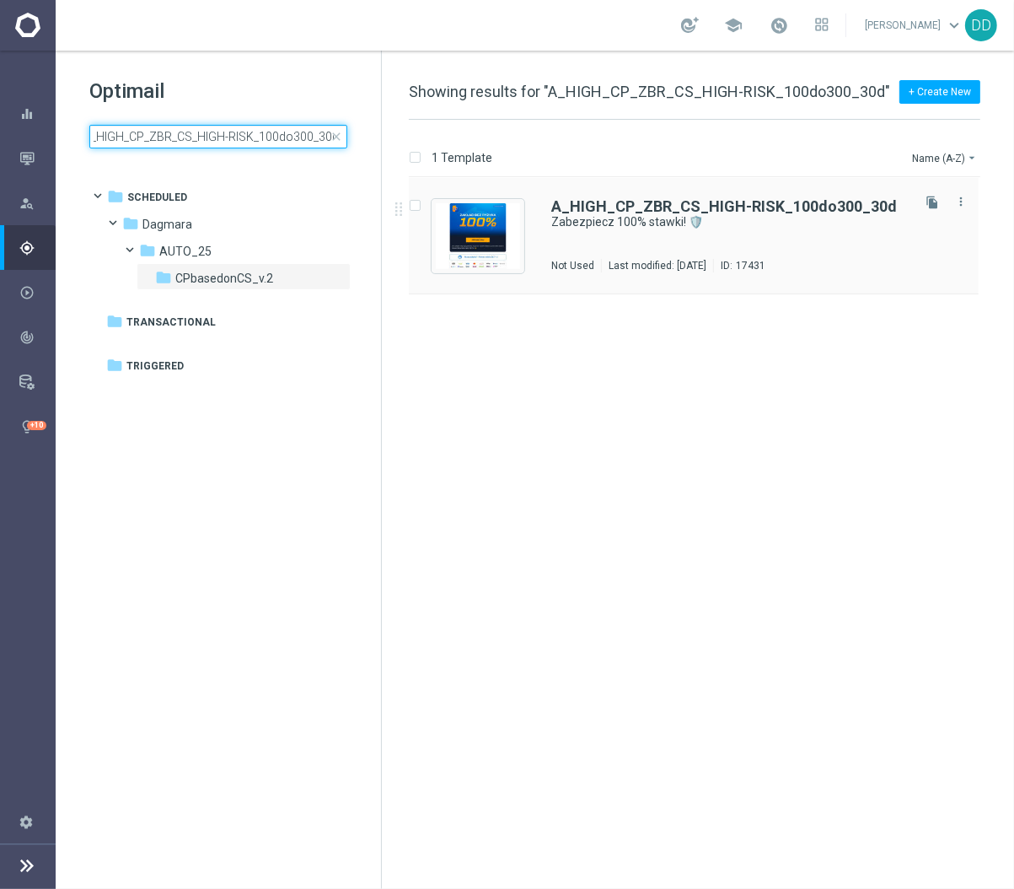
type input "A_HIGH_CP_ZBR_CS_HIGH-RISK_100do300_30d"
click at [685, 233] on div "A_HIGH_CP_ZBR_CS_HIGH-RISK_100do300_30d Zabezpiecz 100% stawki! 🛡️ Not Used Las…" at bounding box center [729, 235] width 357 height 73
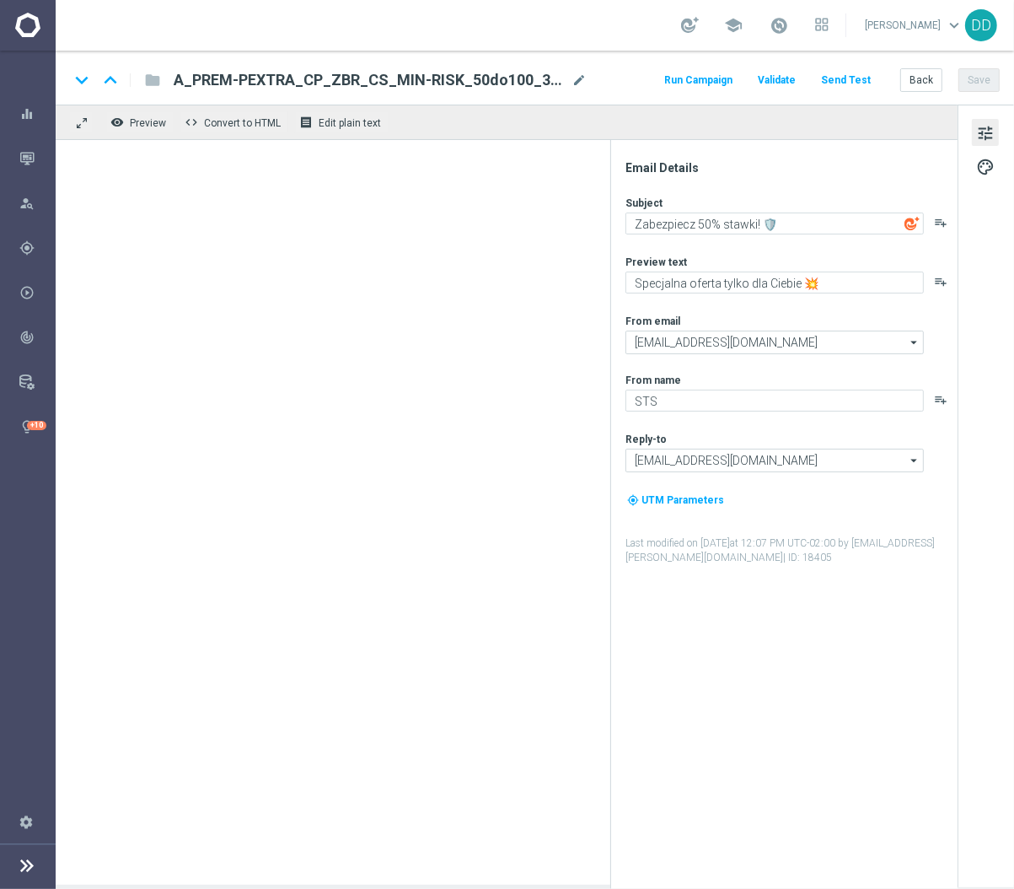
type textarea "Zabezpiecz 100% stawki! 🛡️"
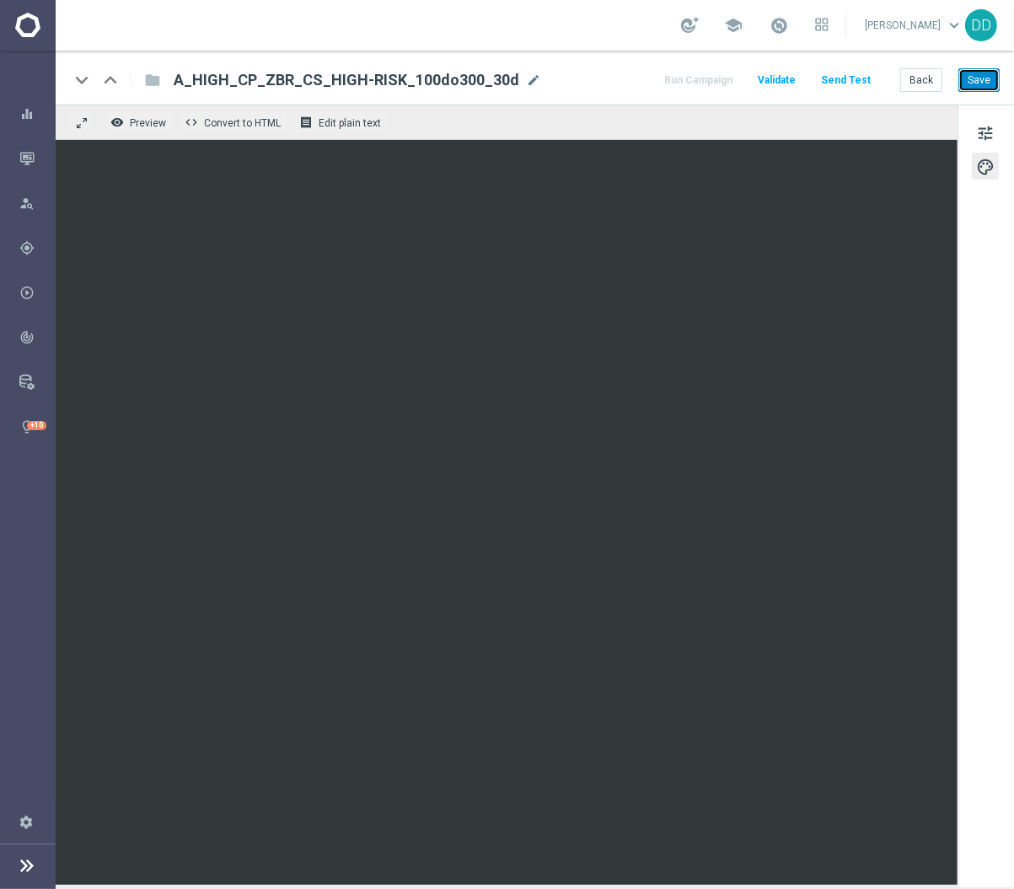
click at [977, 80] on button "Save" at bounding box center [979, 80] width 41 height 24
click at [914, 82] on button "Back" at bounding box center [921, 80] width 42 height 24
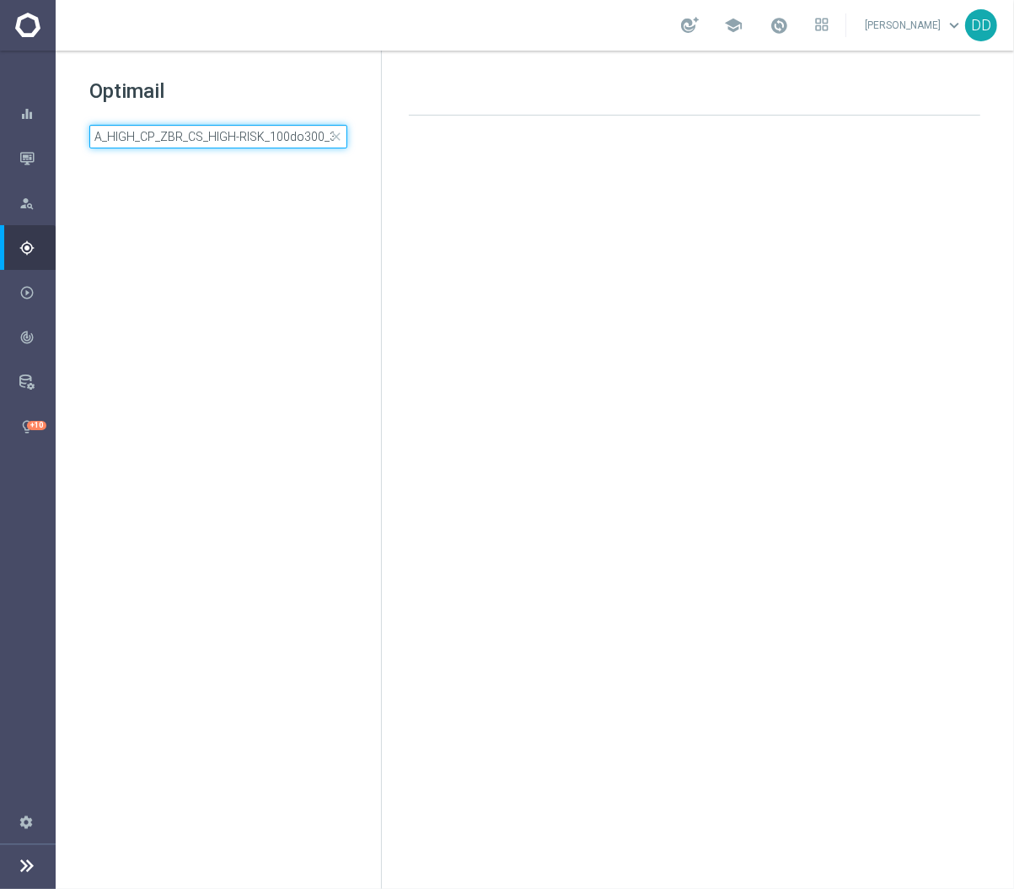
click at [294, 140] on input "A_HIGH_CP_ZBR_CS_HIGH-RISK_100do300_30d" at bounding box center [218, 137] width 258 height 24
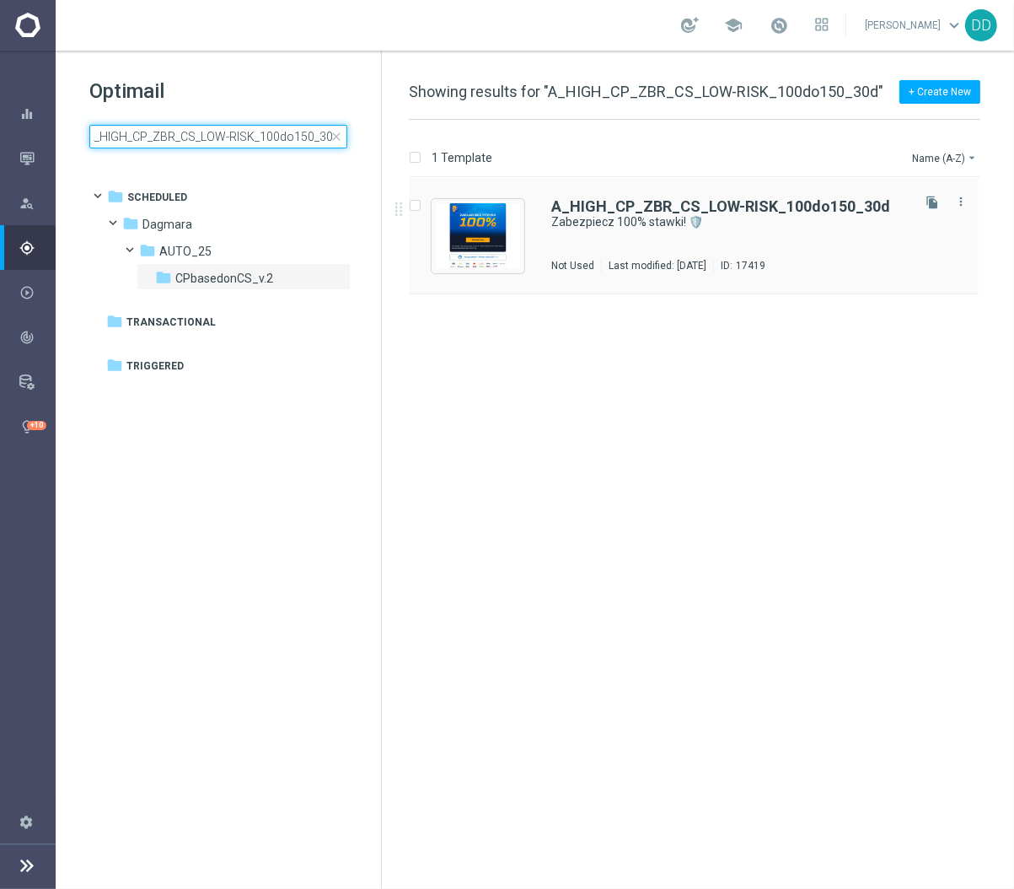
type input "A_HIGH_CP_ZBR_CS_LOW-RISK_100do150_30d"
click at [711, 242] on div "A_HIGH_CP_ZBR_CS_LOW-RISK_100do150_30d Zabezpiecz 100% stawki! 🛡️ Not Used Last…" at bounding box center [729, 235] width 357 height 73
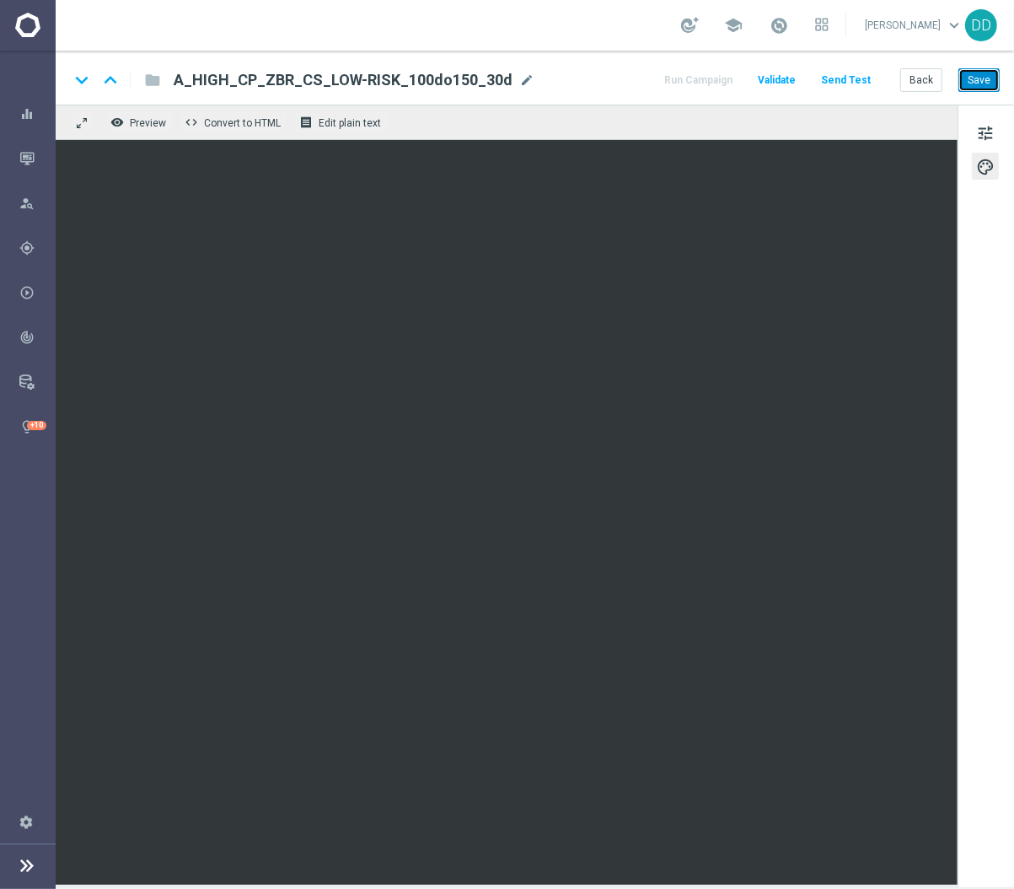
click at [986, 85] on button "Save" at bounding box center [979, 80] width 41 height 24
click at [924, 83] on button "Back" at bounding box center [921, 80] width 42 height 24
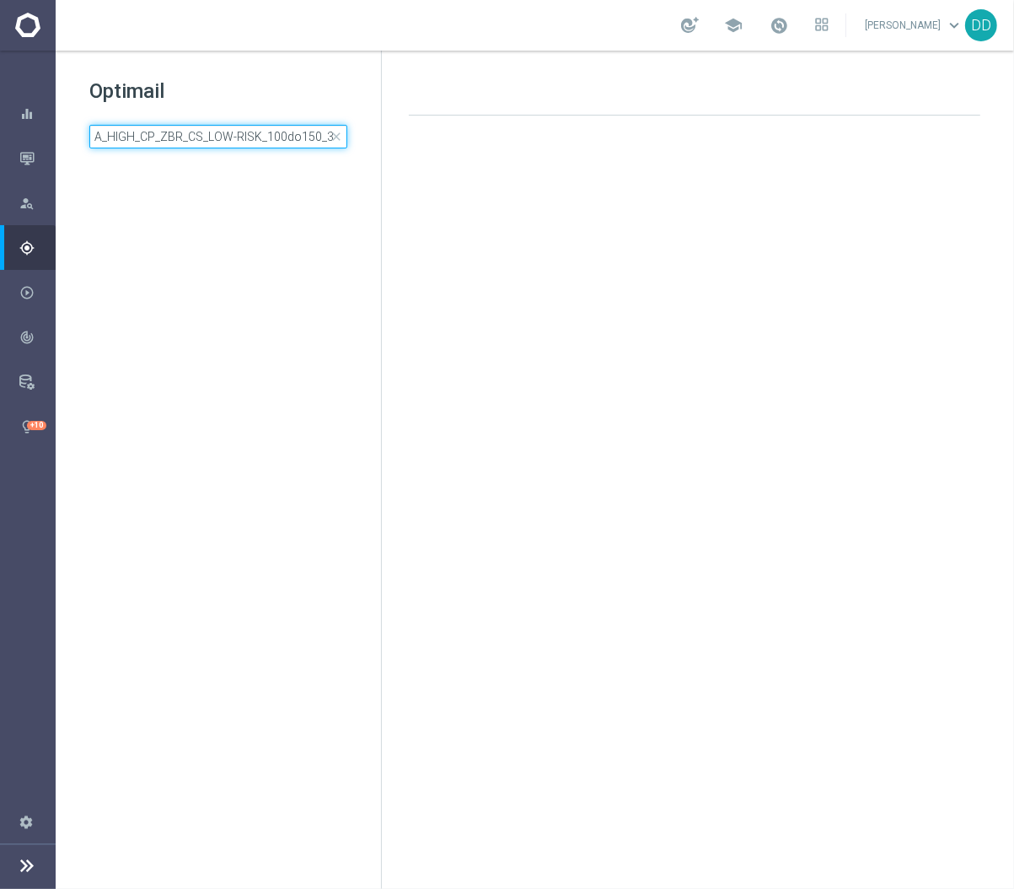
click at [190, 148] on input "A_HIGH_CP_ZBR_CS_LOW-RISK_100do150_30d" at bounding box center [218, 137] width 258 height 24
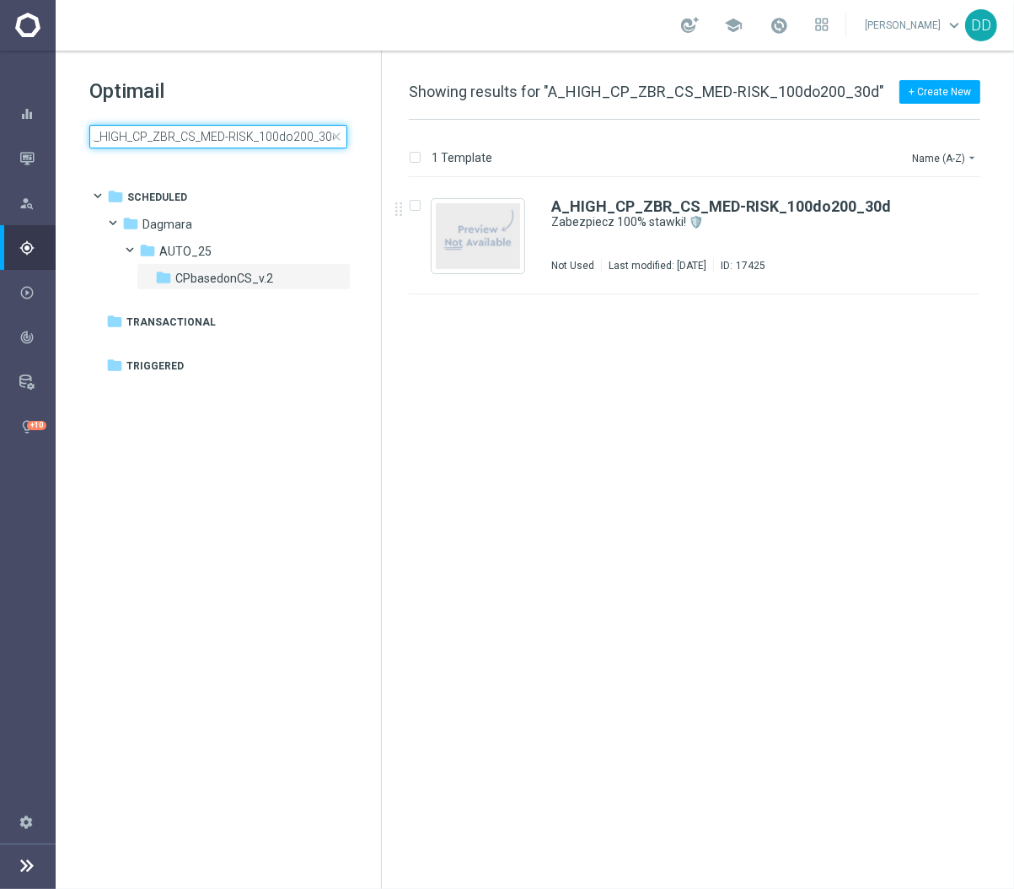
type input "A_HIGH_CP_ZBR_CS_MED-RISK_100do200_30d"
click at [639, 240] on div "A_HIGH_CP_ZBR_CS_MED-RISK_100do200_30d Zabezpiecz 100% stawki! 🛡️ Not Used Last…" at bounding box center [729, 235] width 357 height 73
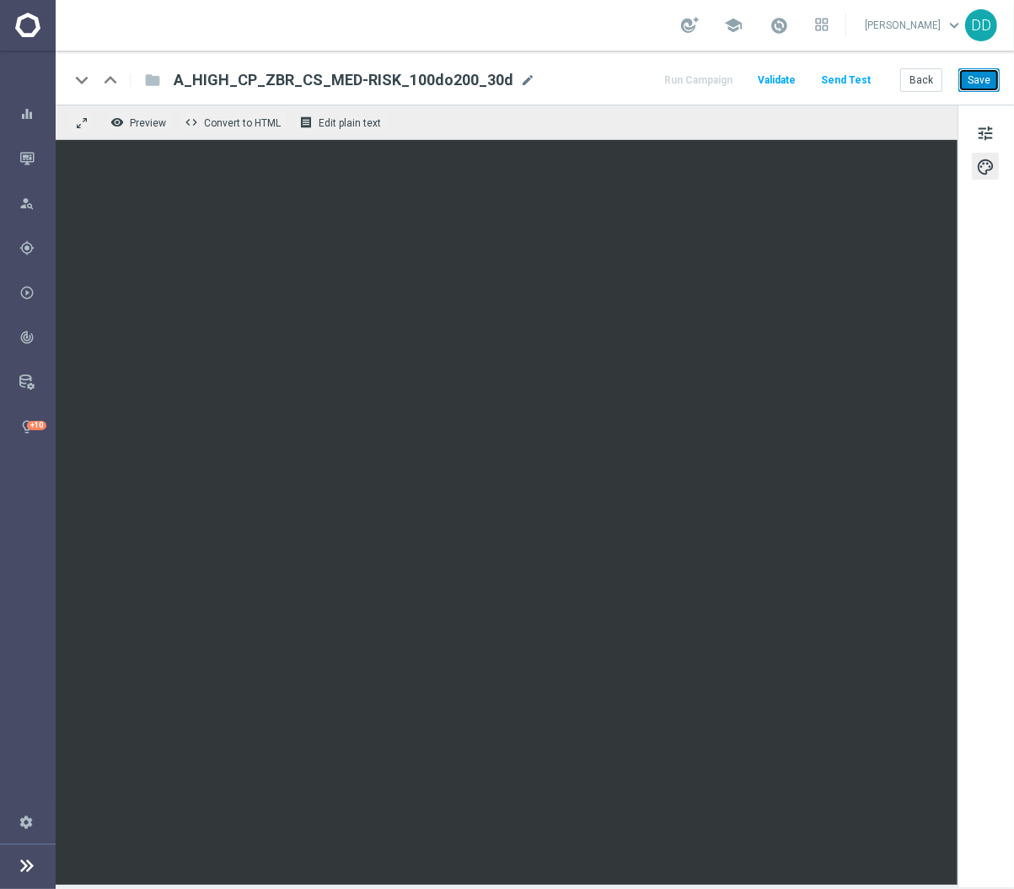
click at [995, 73] on button "Save" at bounding box center [979, 80] width 41 height 24
click at [923, 74] on button "Back" at bounding box center [921, 80] width 42 height 24
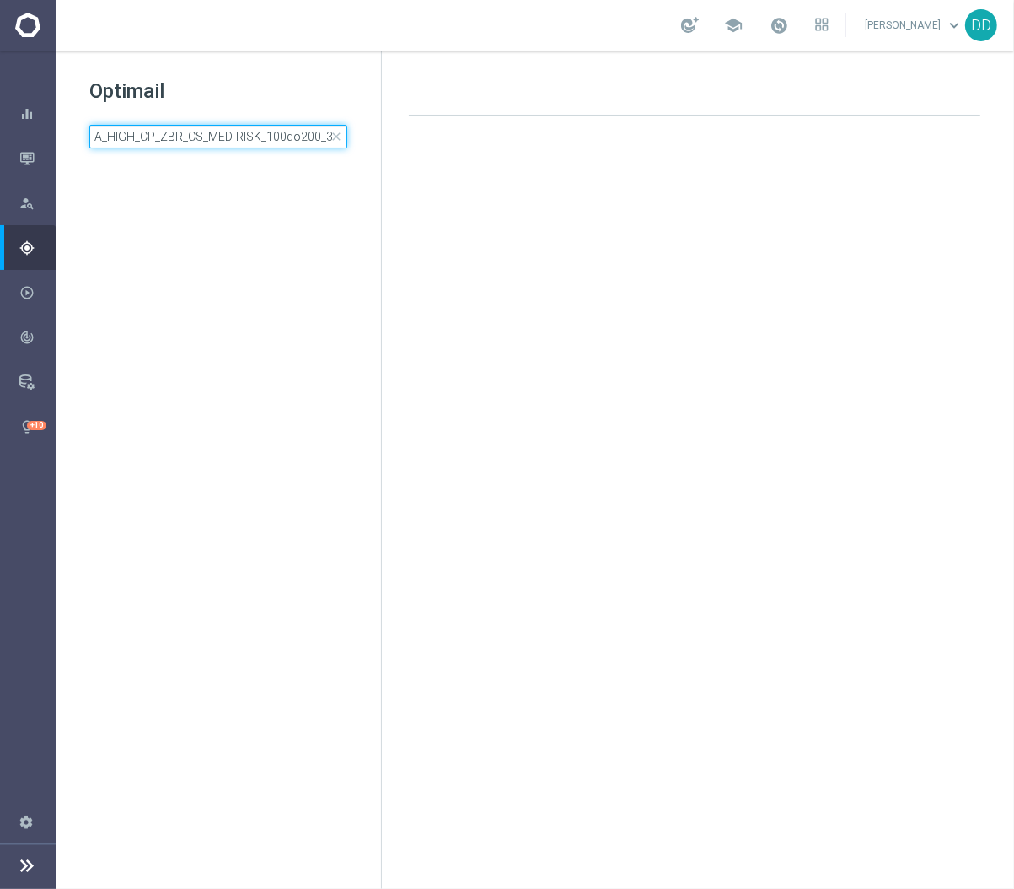
click at [251, 132] on input "A_HIGH_CP_ZBR_CS_MED-RISK_100do200_30d" at bounding box center [218, 137] width 258 height 24
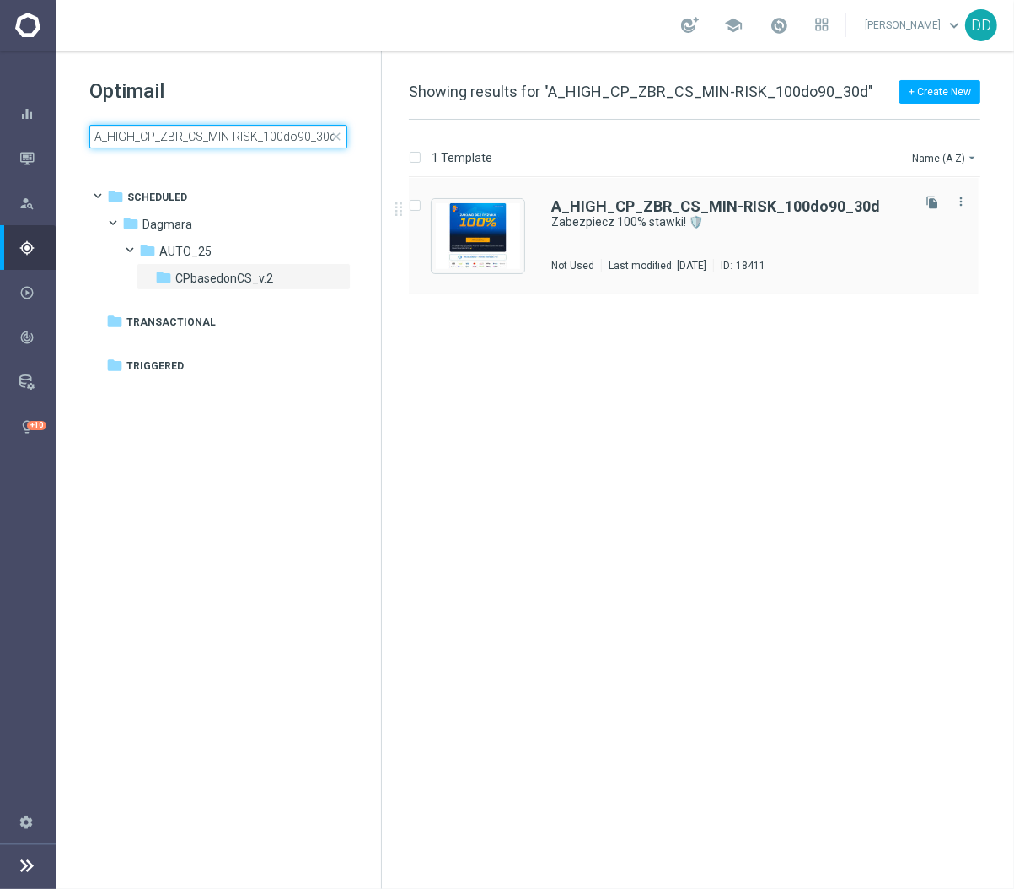
type input "A_HIGH_CP_ZBR_CS_MIN-RISK_100do90_30d"
click at [773, 253] on div "A_HIGH_CP_ZBR_CS_MIN-RISK_100do90_30d Zabezpiecz 100% stawki! 🛡️ Not Used Last …" at bounding box center [729, 235] width 357 height 73
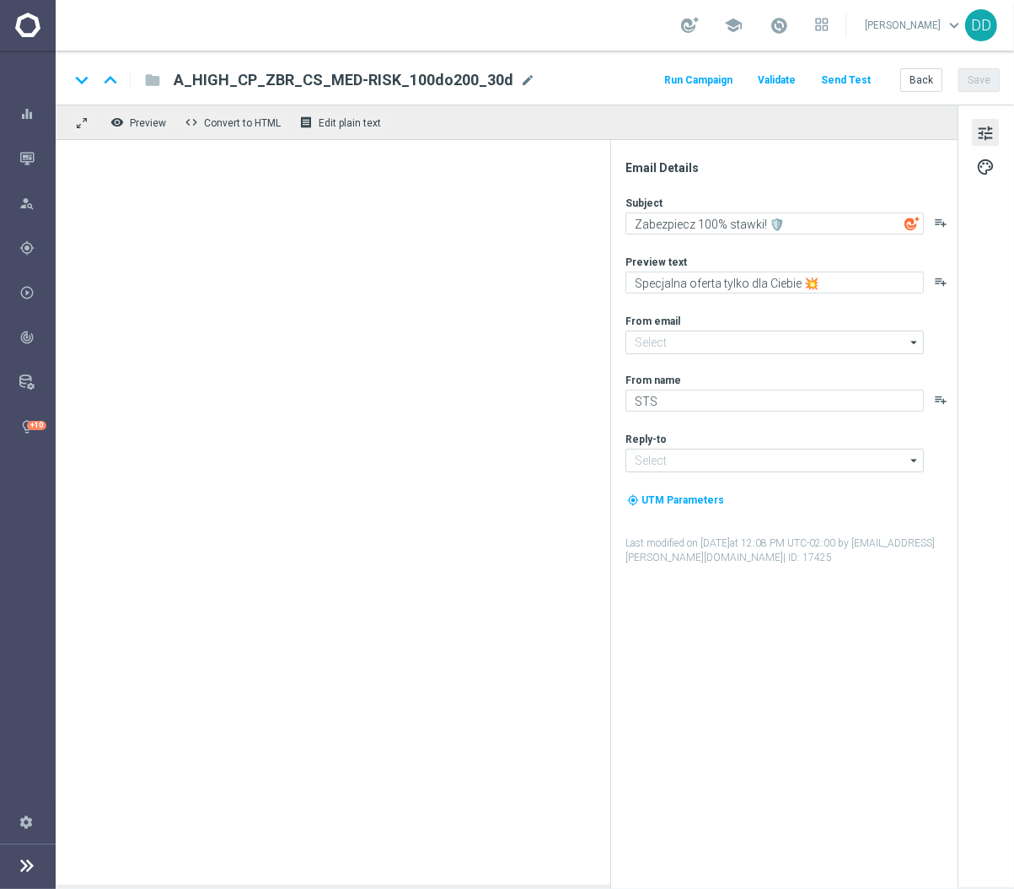
type input "[EMAIL_ADDRESS][DOMAIN_NAME]"
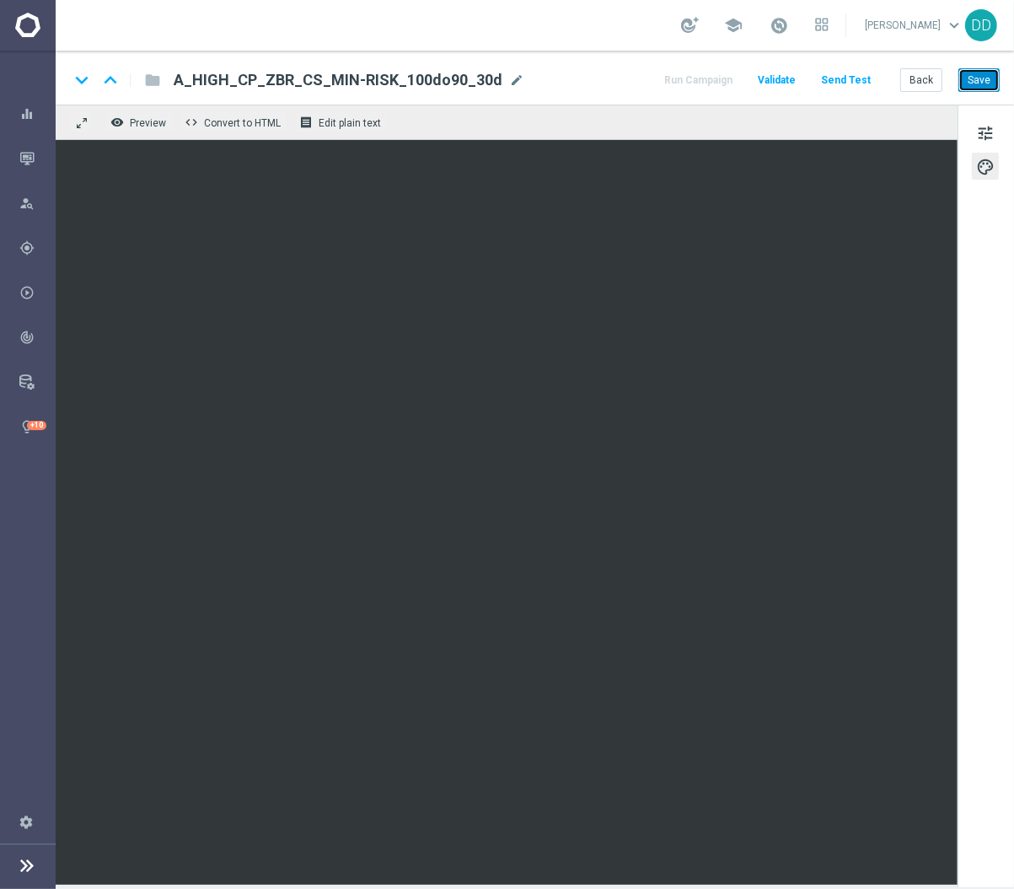
click at [981, 75] on button "Save" at bounding box center [979, 80] width 41 height 24
click at [913, 74] on button "Back" at bounding box center [921, 80] width 42 height 24
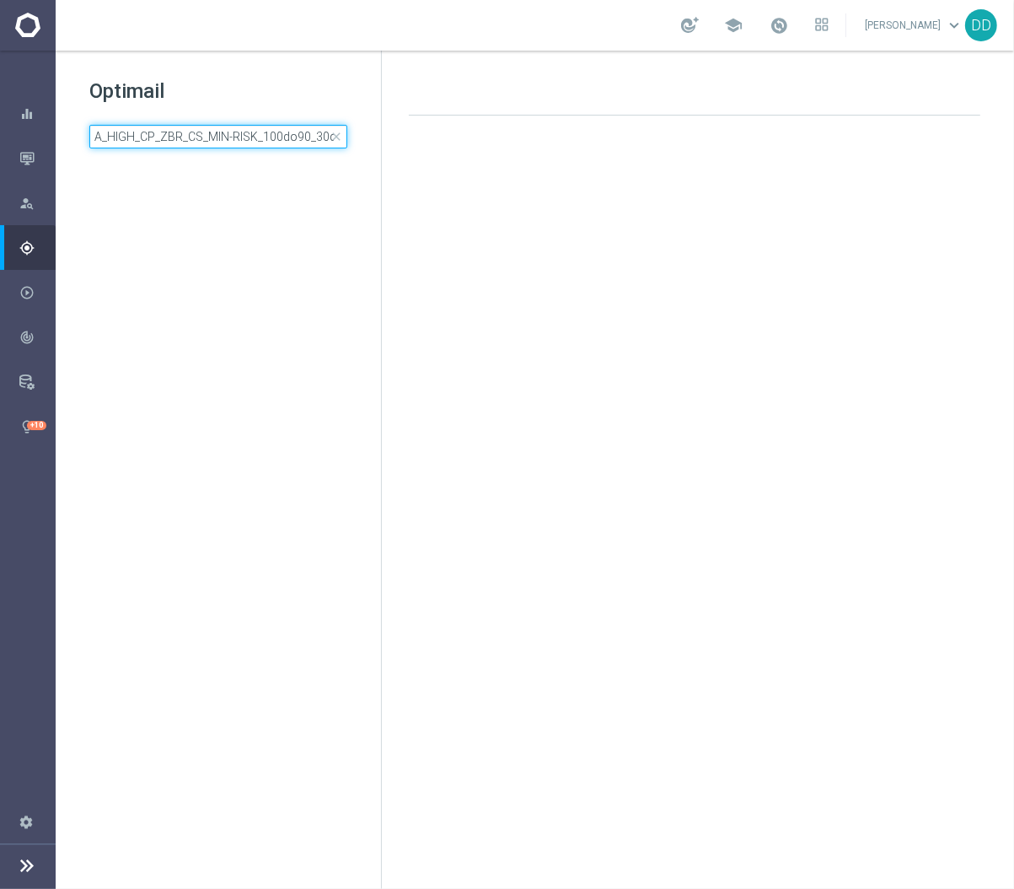
click at [277, 147] on input "A_HIGH_CP_ZBR_CS_MIN-RISK_100do90_30d" at bounding box center [218, 137] width 258 height 24
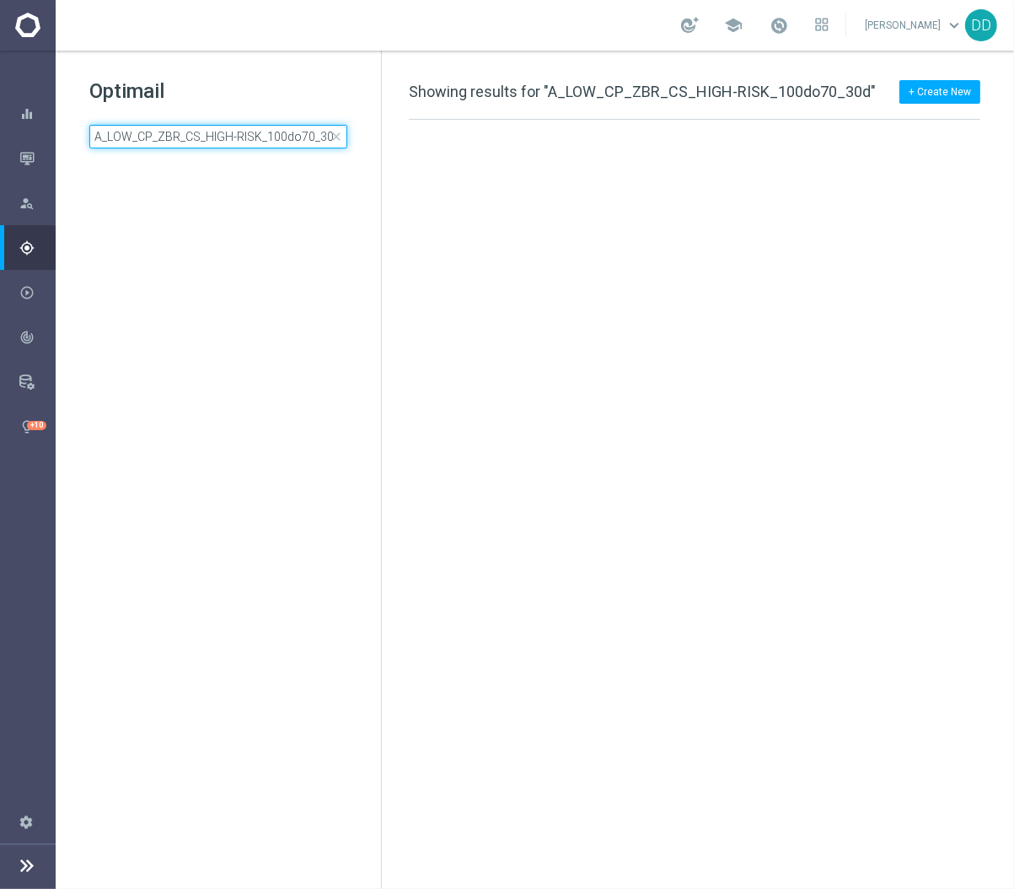
scroll to position [0, 2]
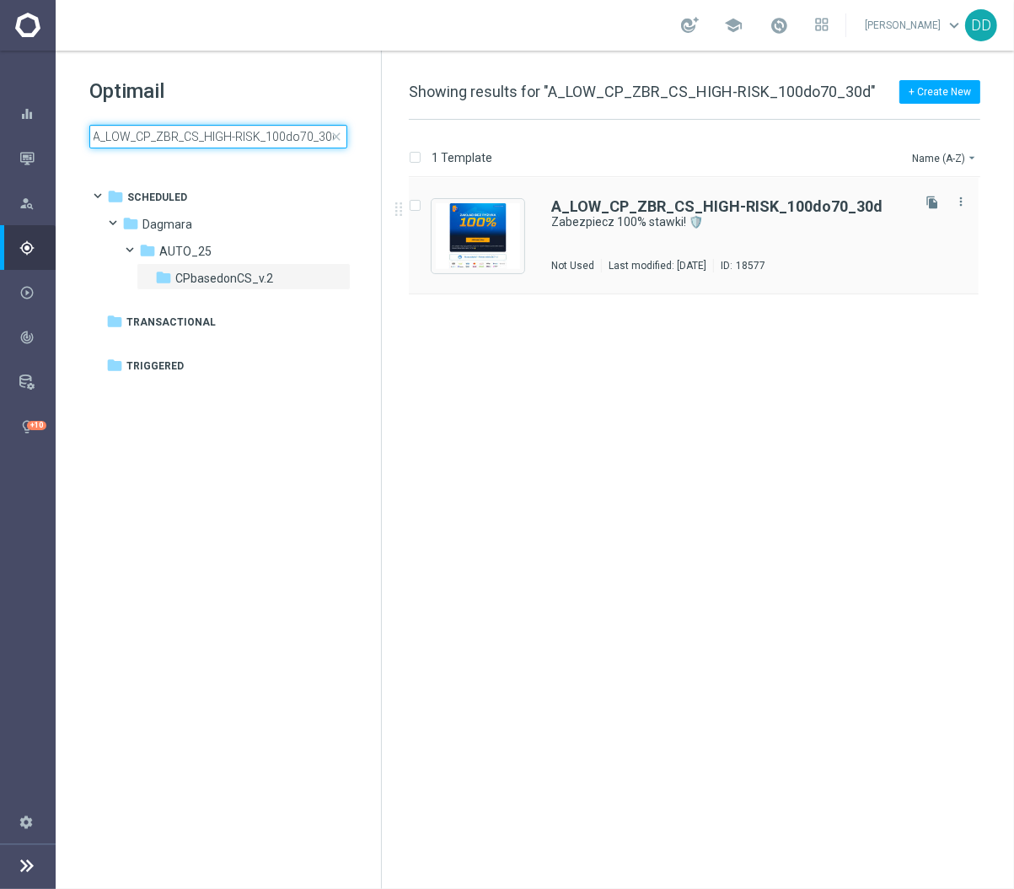
type input "A_LOW_CP_ZBR_CS_HIGH-RISK_100do70_30d"
click at [639, 234] on div "A_LOW_CP_ZBR_CS_HIGH-RISK_100do70_30d Zabezpiecz 100% stawki! 🛡️ Not Used Last …" at bounding box center [729, 235] width 357 height 73
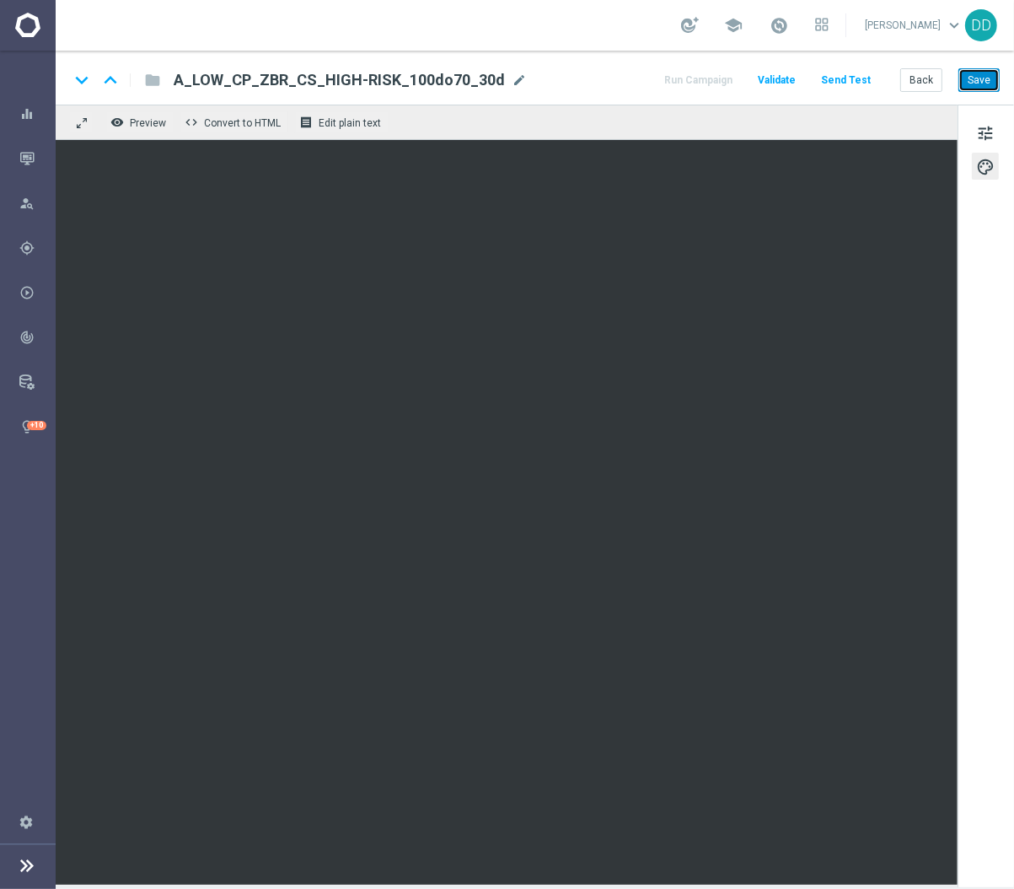
click at [983, 89] on button "Save" at bounding box center [979, 80] width 41 height 24
click at [922, 81] on button "Back" at bounding box center [921, 80] width 42 height 24
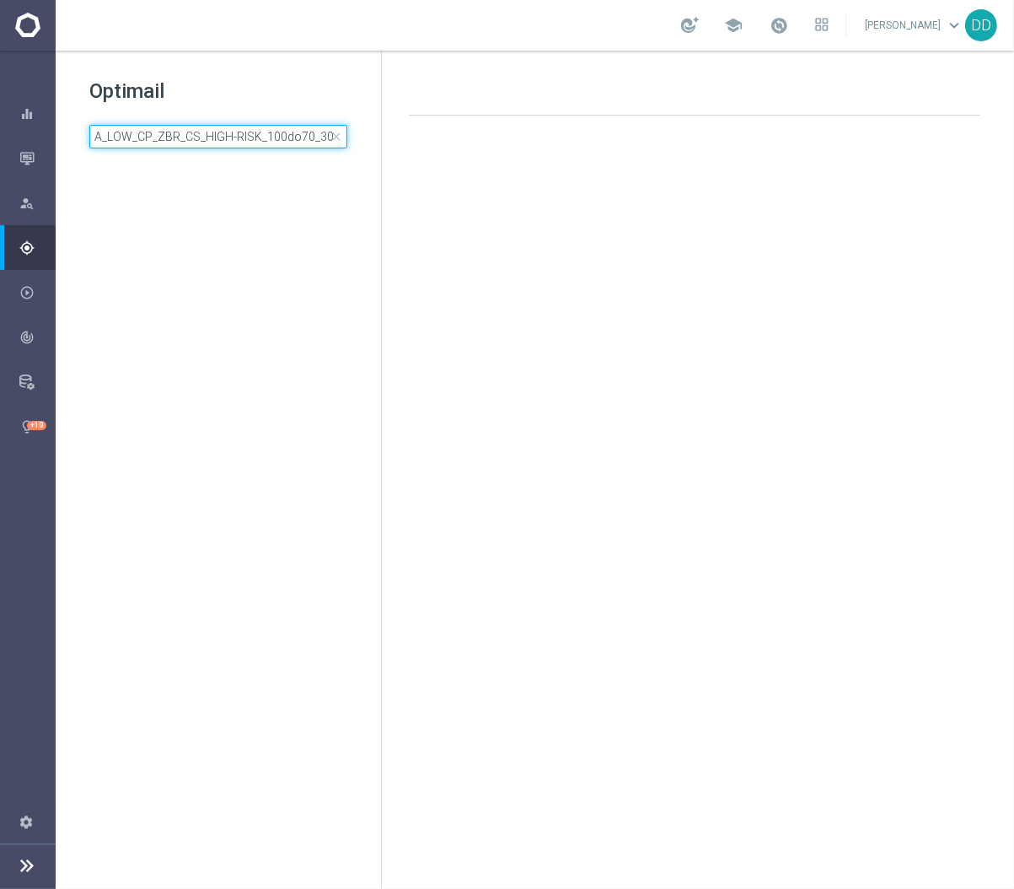
click at [241, 135] on input "A_LOW_CP_ZBR_CS_HIGH-RISK_100do70_30d" at bounding box center [218, 137] width 258 height 24
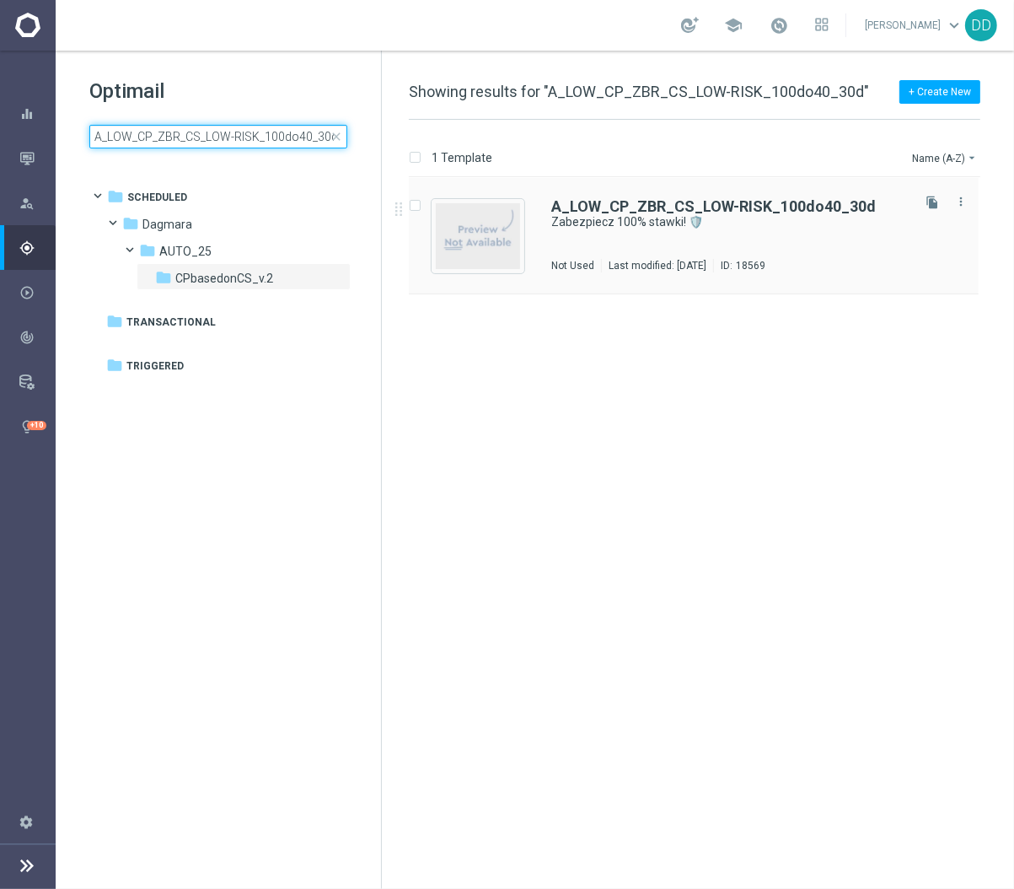
type input "A_LOW_CP_ZBR_CS_LOW-RISK_100do40_30d"
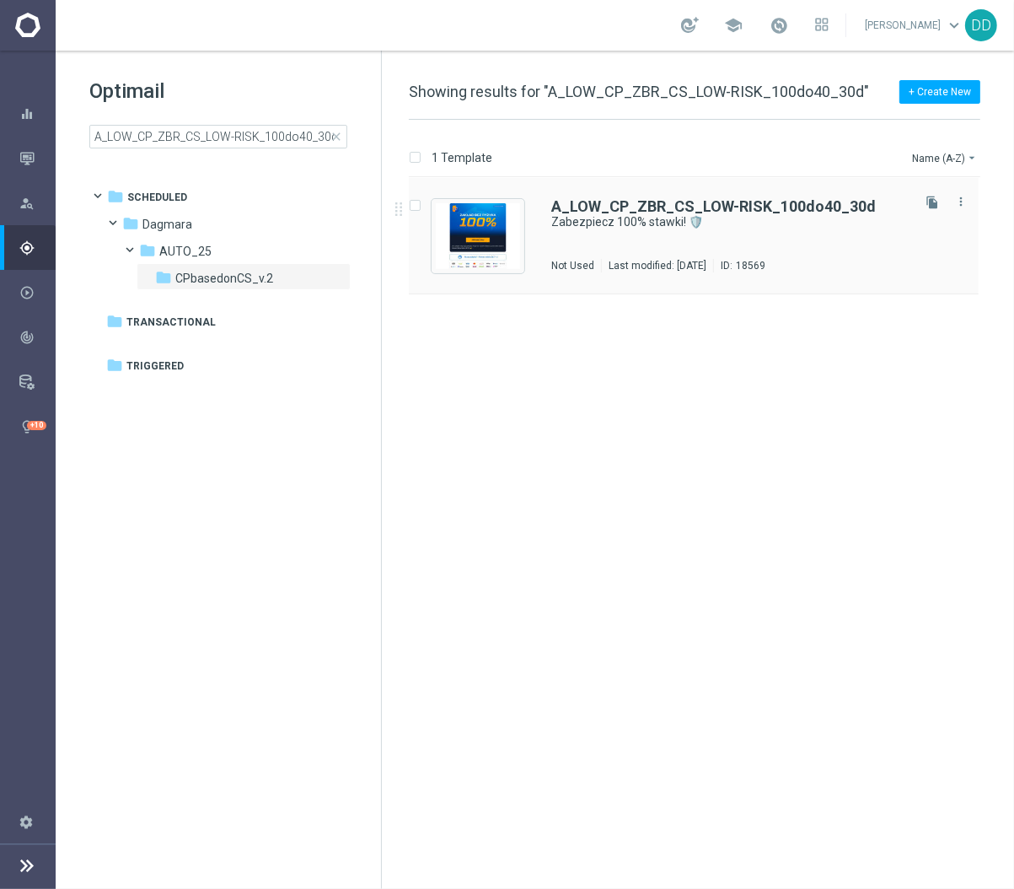
click at [628, 230] on div "A_LOW_CP_ZBR_CS_LOW-RISK_100do40_30d Zabezpiecz 100% stawki! 🛡️ Not Used Last m…" at bounding box center [729, 235] width 357 height 73
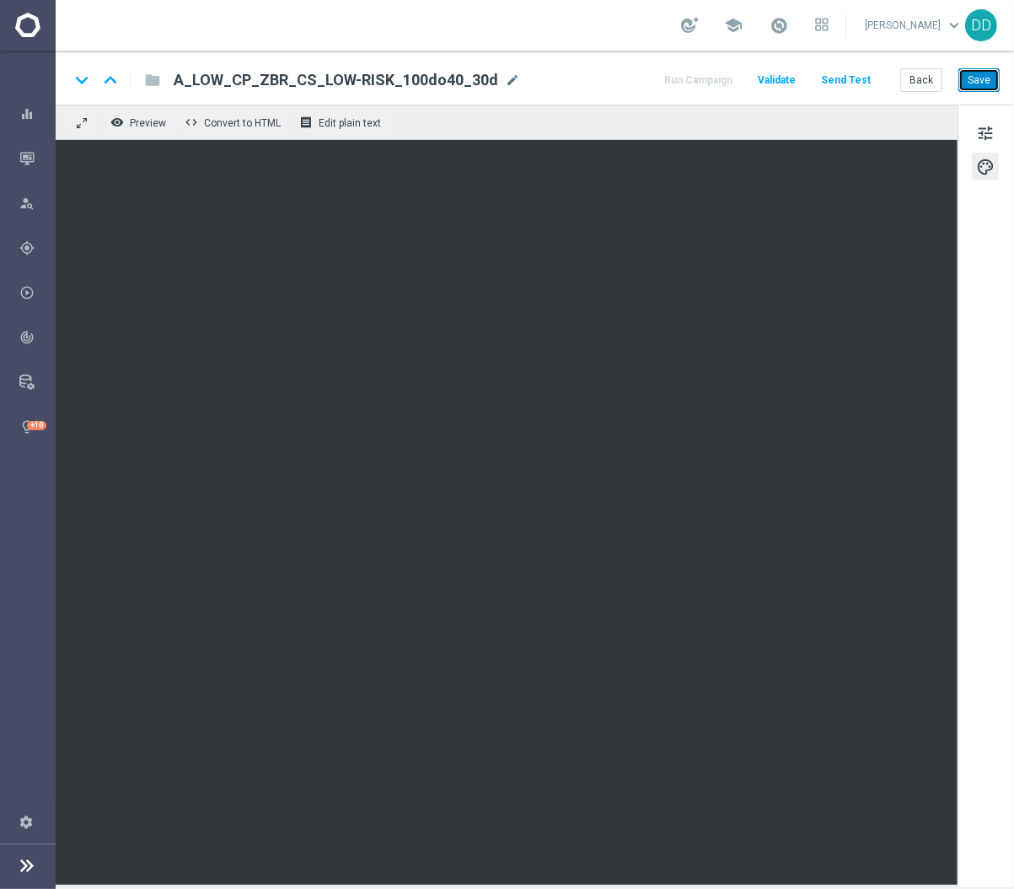
click at [974, 85] on button "Save" at bounding box center [979, 80] width 41 height 24
click at [910, 79] on button "Back" at bounding box center [921, 80] width 42 height 24
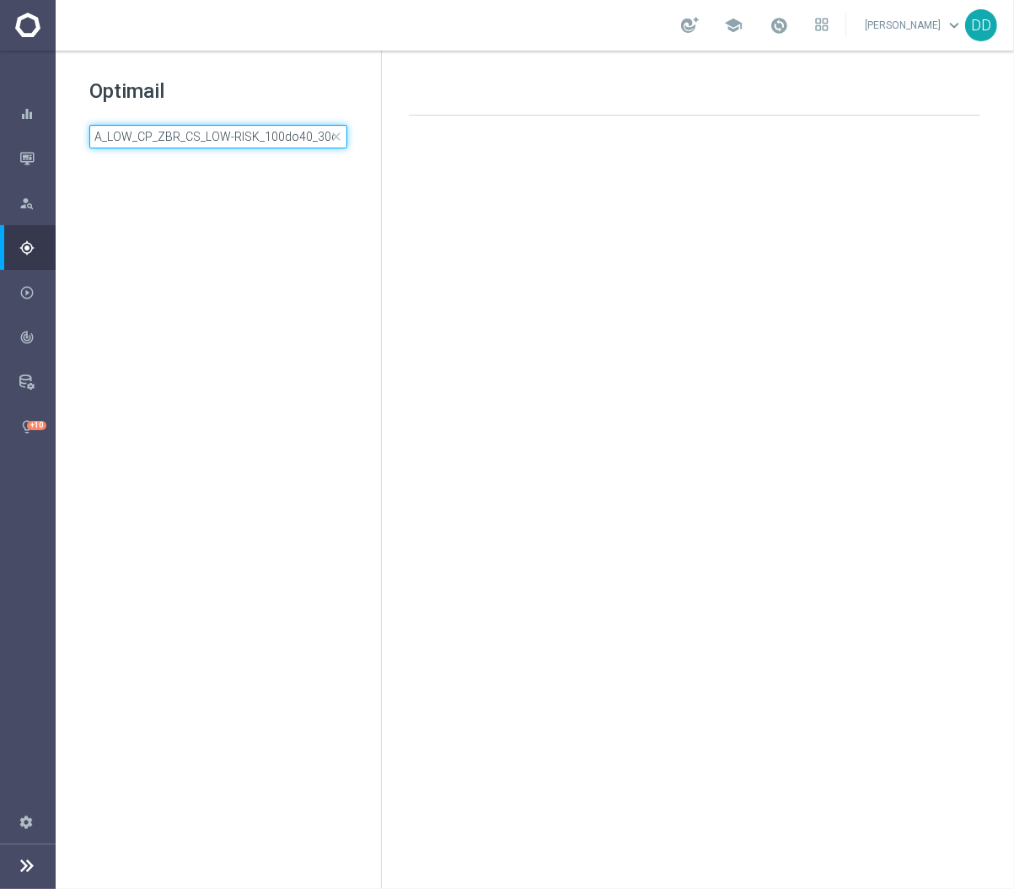
click at [232, 142] on input "A_LOW_CP_ZBR_CS_LOW-RISK_100do40_30d" at bounding box center [218, 137] width 258 height 24
type input "A_LOW_CP_ZBR_CS_MED-RISK_100do50_30d"
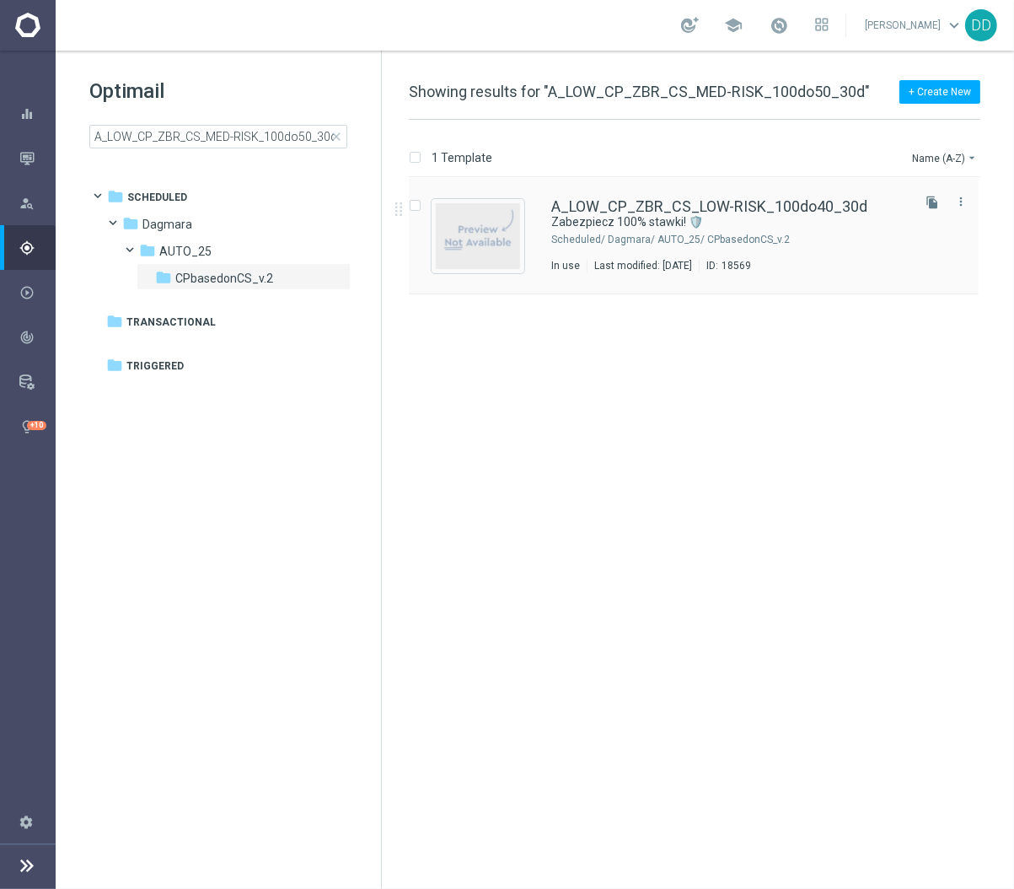
click at [775, 234] on div "Dagmara/ AUTO_25/ CPbasedonCS_v.2" at bounding box center [758, 239] width 300 height 13
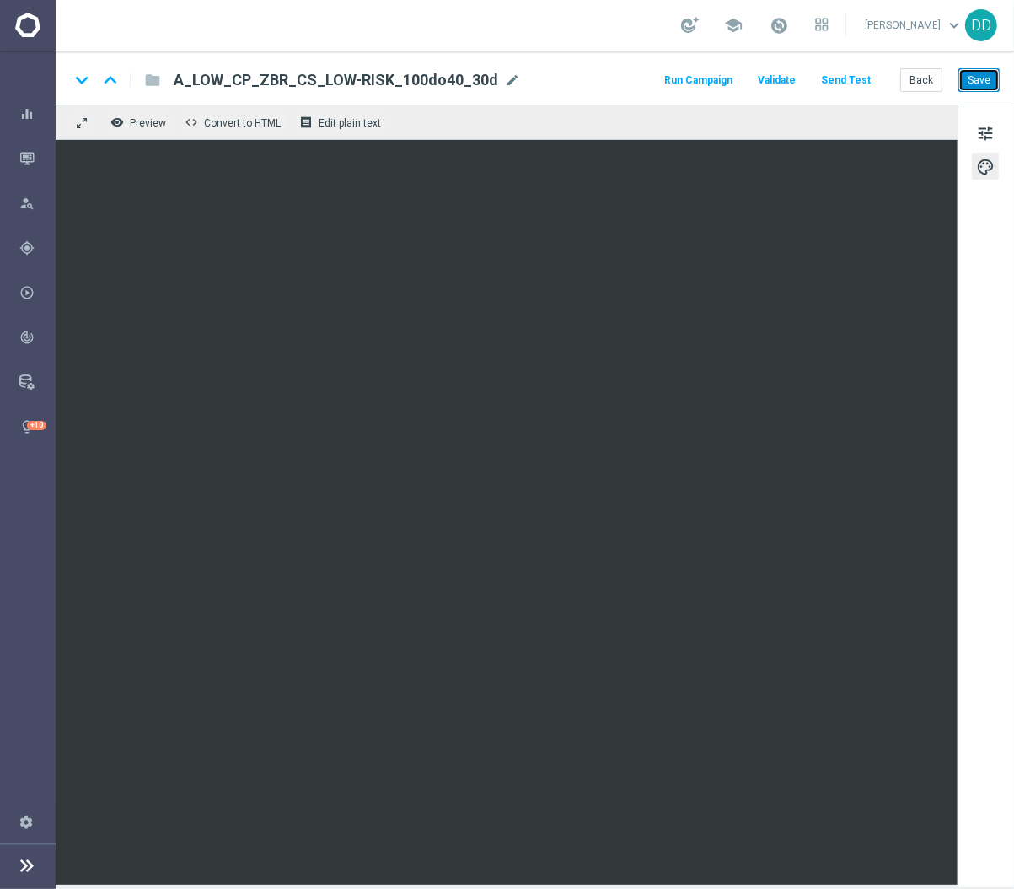
click at [975, 78] on button "Save" at bounding box center [979, 80] width 41 height 24
click at [927, 79] on button "Back" at bounding box center [921, 80] width 42 height 24
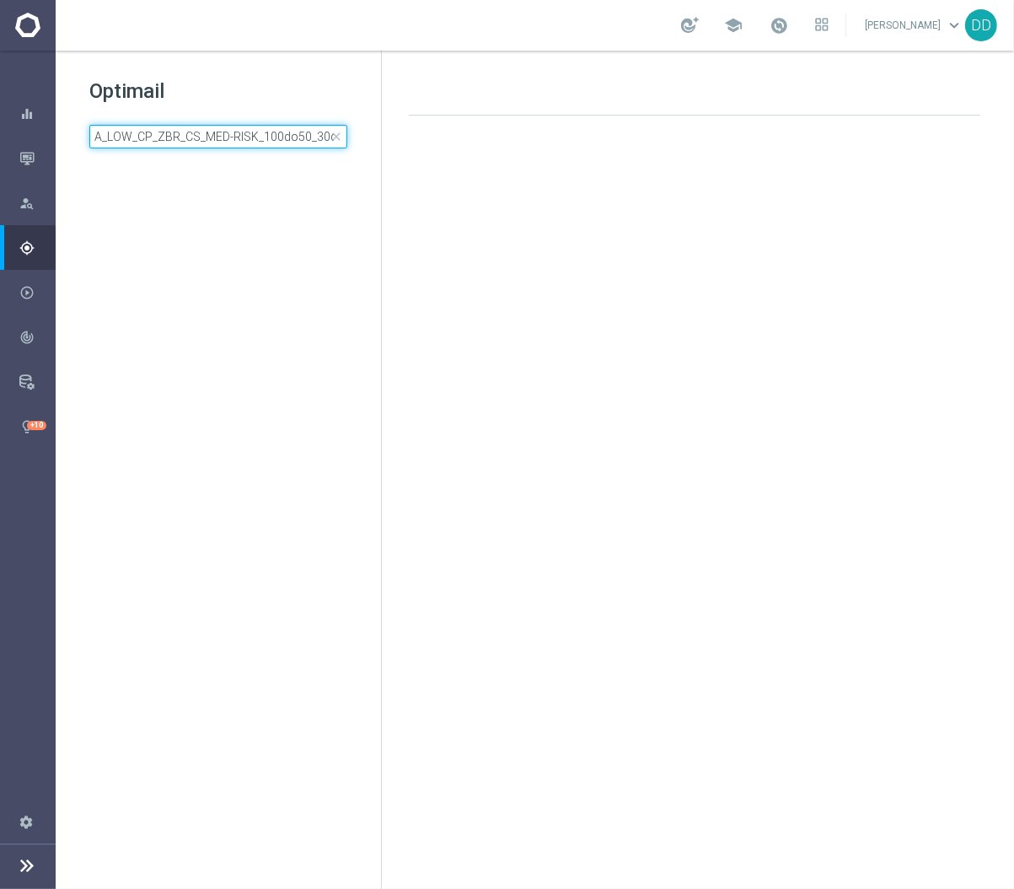
click at [227, 129] on input "A_LOW_CP_ZBR_CS_MED-RISK_100do50_30d" at bounding box center [218, 137] width 258 height 24
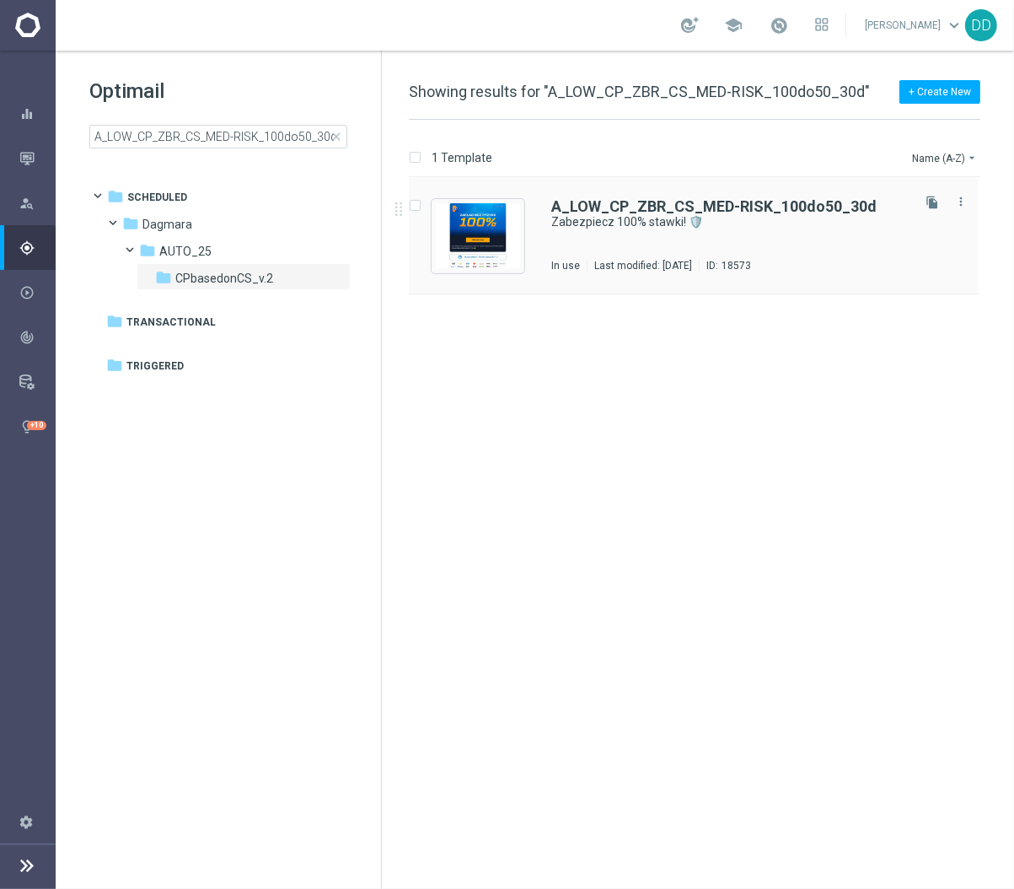
click at [613, 252] on div "A_LOW_CP_ZBR_CS_MED-RISK_100do50_30d Zabezpiecz 100% stawki! 🛡️ In use Last mod…" at bounding box center [729, 235] width 357 height 73
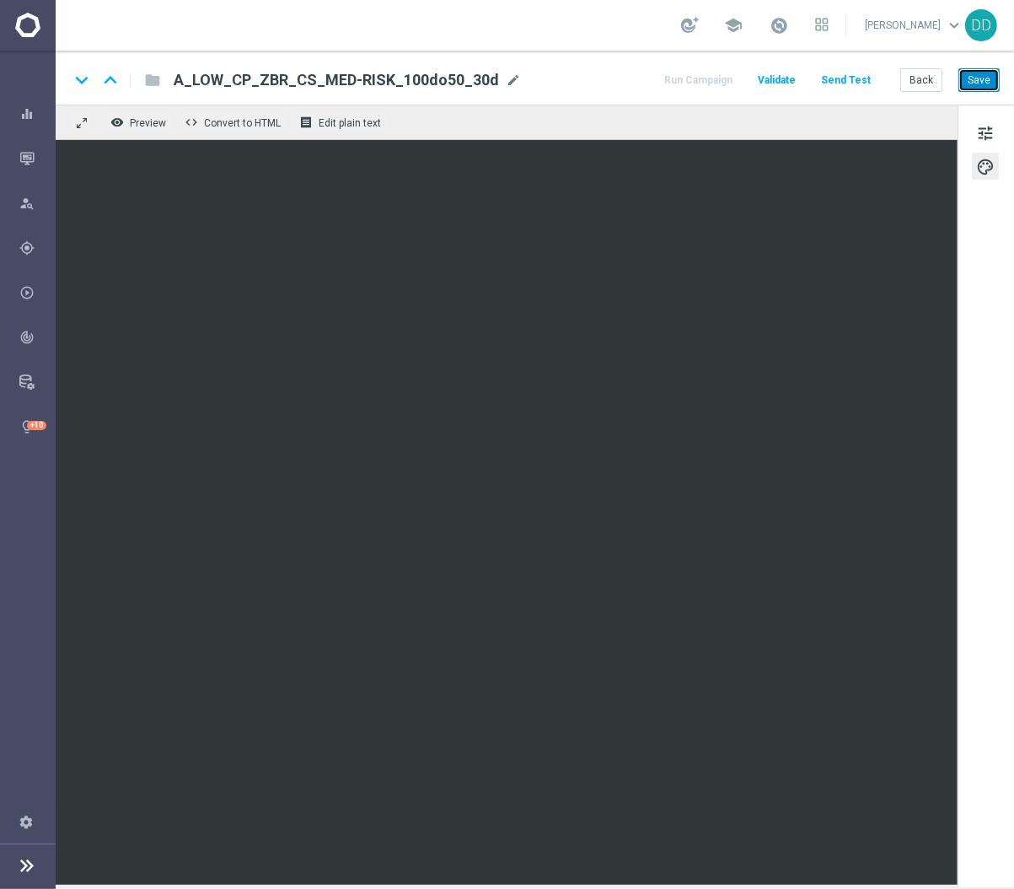
click at [981, 76] on button "Save" at bounding box center [979, 80] width 41 height 24
click at [927, 73] on button "Back" at bounding box center [921, 80] width 42 height 24
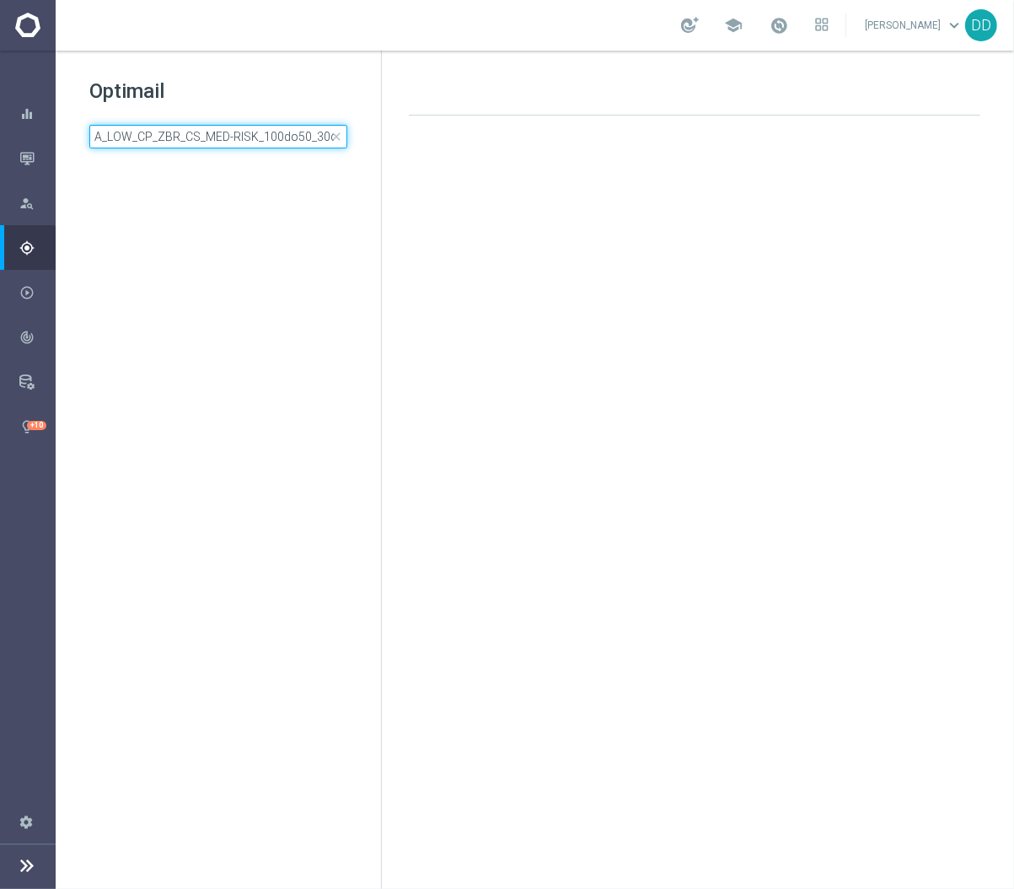
click at [245, 145] on input "A_LOW_CP_ZBR_CS_MED-RISK_100do50_30d" at bounding box center [218, 137] width 258 height 24
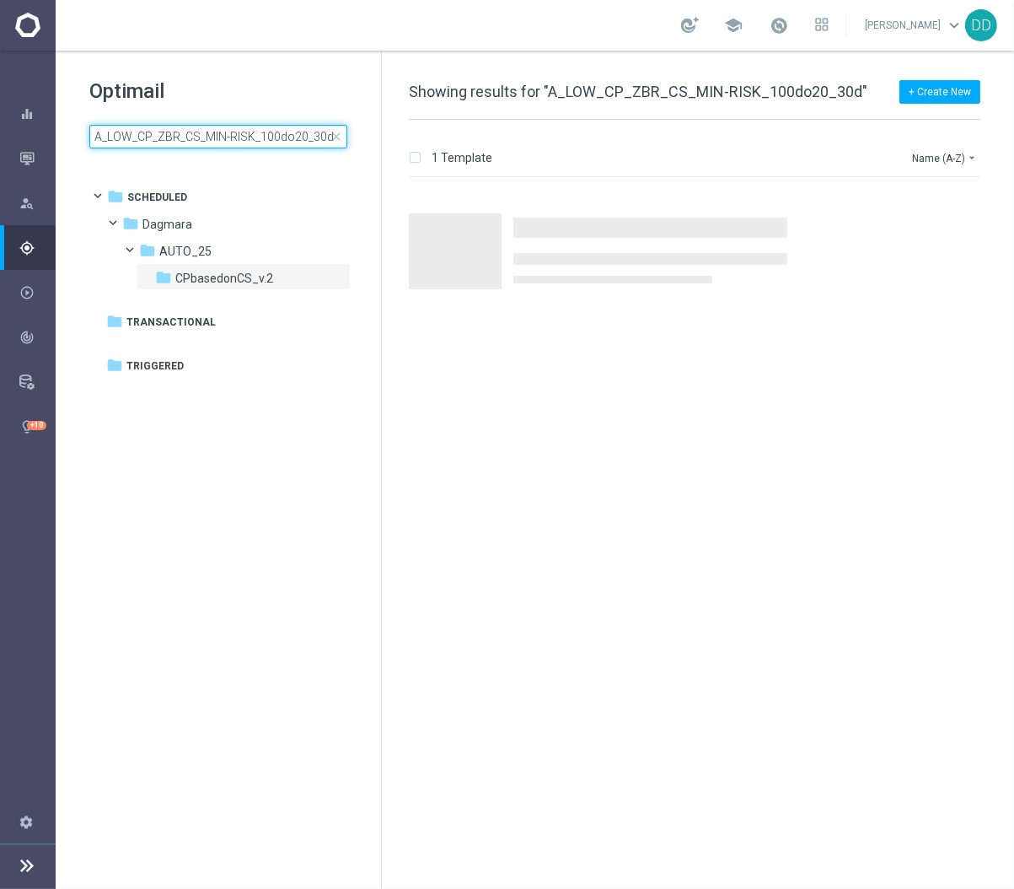
type input "A_LOW_CP_ZBR_CS_MIN-RISK_100do20_30d"
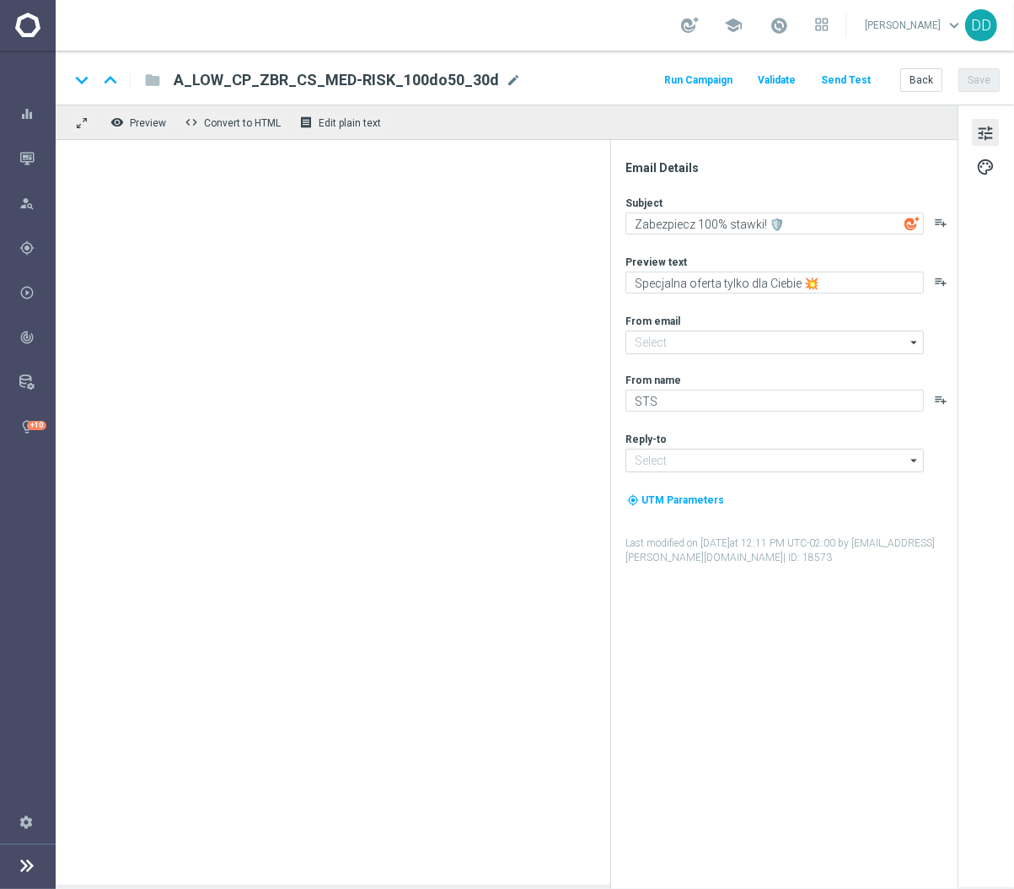
type input "[EMAIL_ADDRESS][DOMAIN_NAME]"
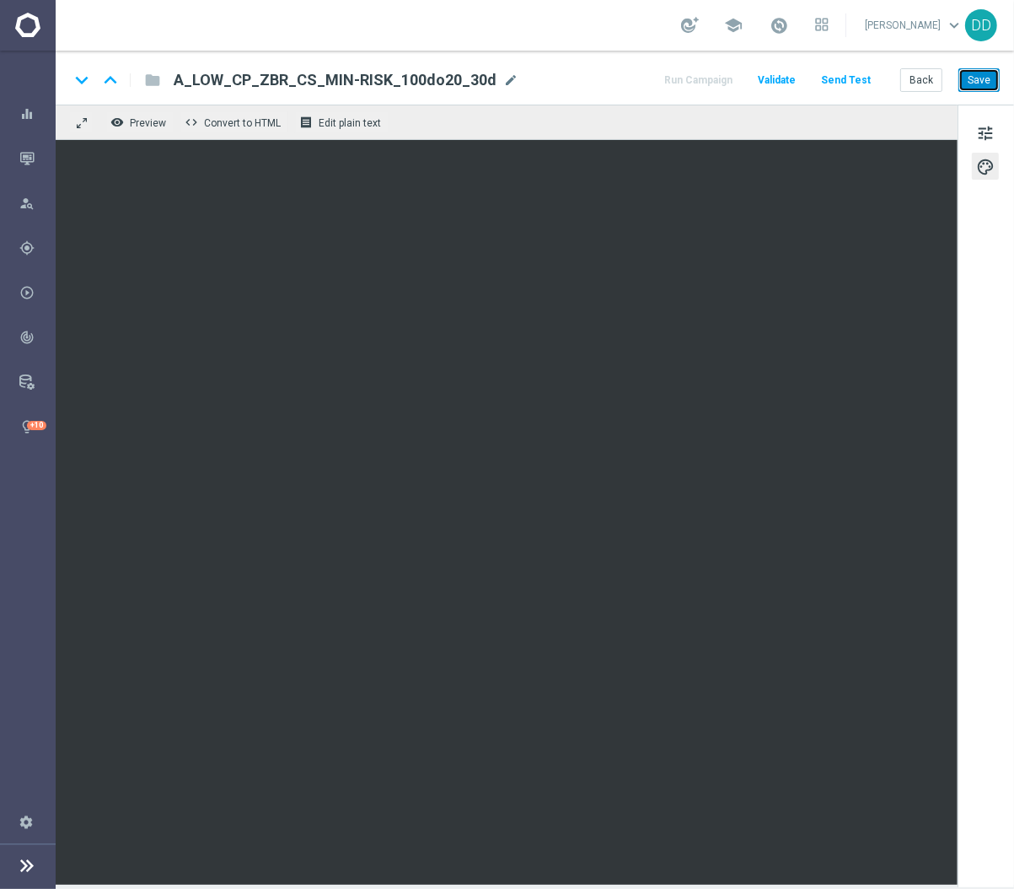
click at [972, 85] on button "Save" at bounding box center [979, 80] width 41 height 24
click at [934, 77] on button "Back" at bounding box center [921, 80] width 42 height 24
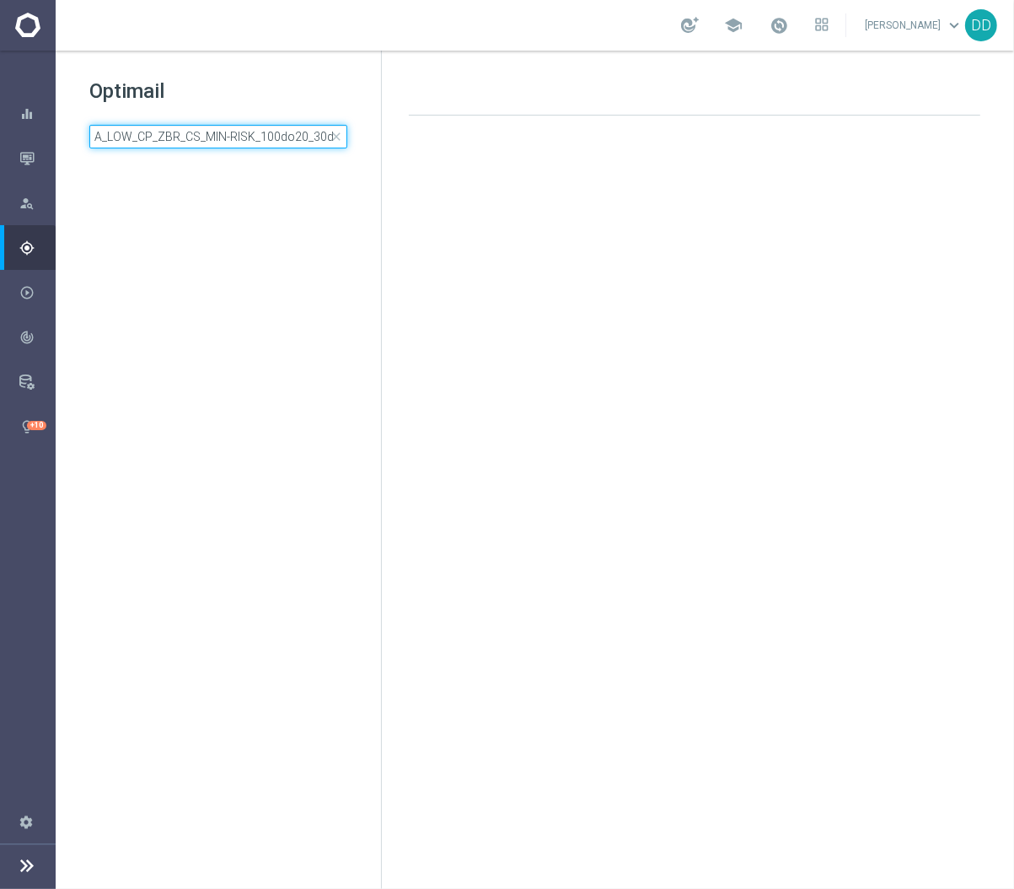
click at [290, 145] on input "A_LOW_CP_ZBR_CS_MIN-RISK_100do20_30d" at bounding box center [218, 137] width 258 height 24
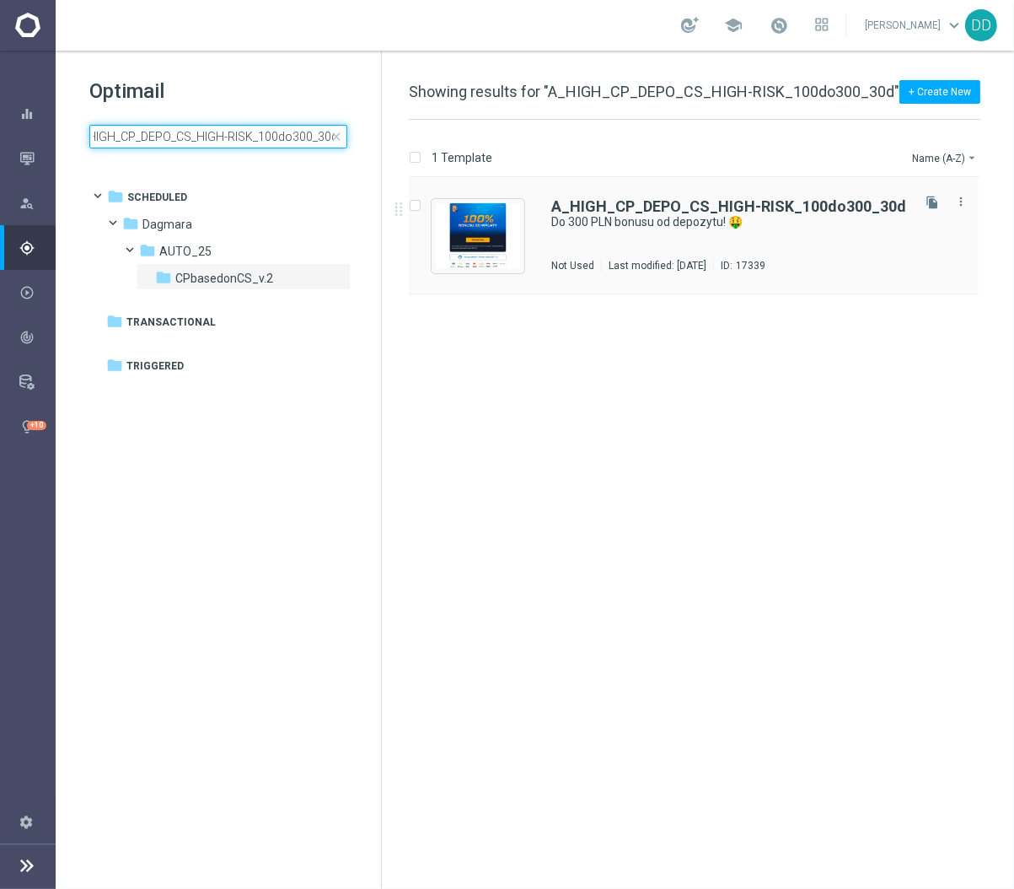
type input "A_HIGH_CP_DEPO_CS_HIGH-RISK_100do300_30d"
click at [589, 240] on div "A_HIGH_CP_DEPO_CS_HIGH-RISK_100do300_30d Do 300 PLN bonusu od depozytu! 🤑 Not U…" at bounding box center [729, 235] width 357 height 73
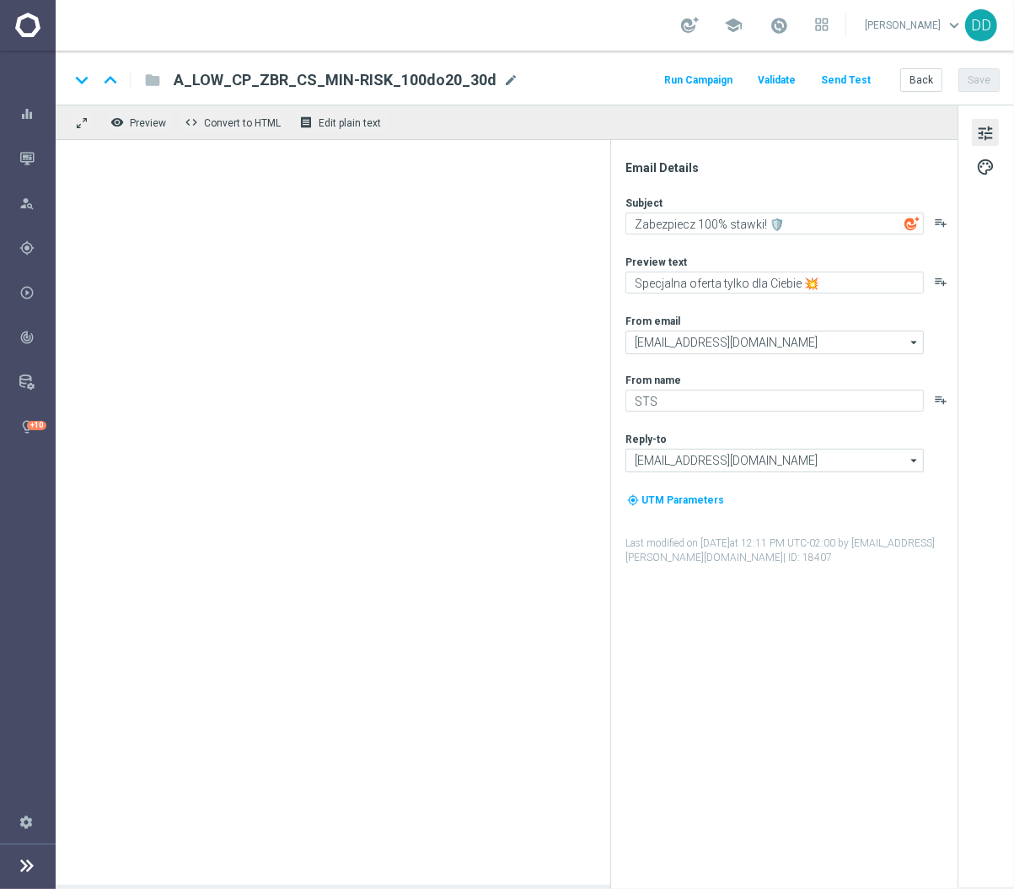
type textarea "Do 300 PLN bonusu od depozytu! 🤑"
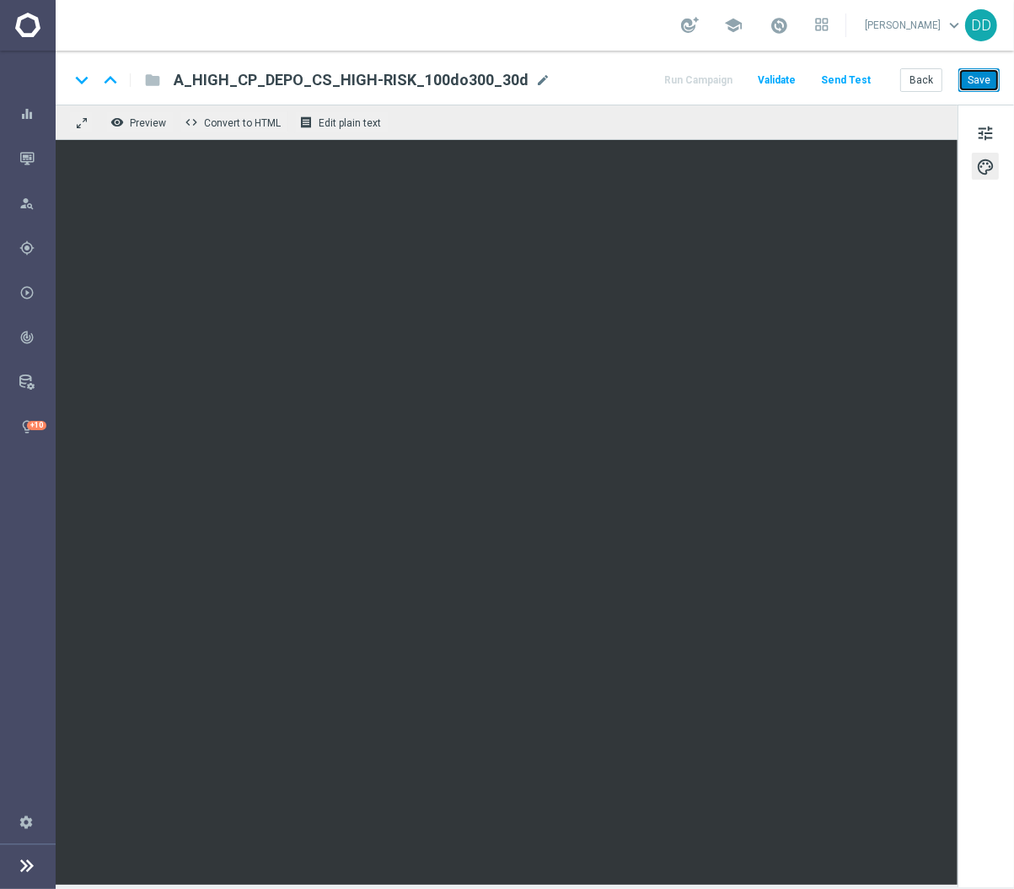
click at [981, 78] on button "Save" at bounding box center [979, 80] width 41 height 24
click at [924, 83] on button "Back" at bounding box center [921, 80] width 42 height 24
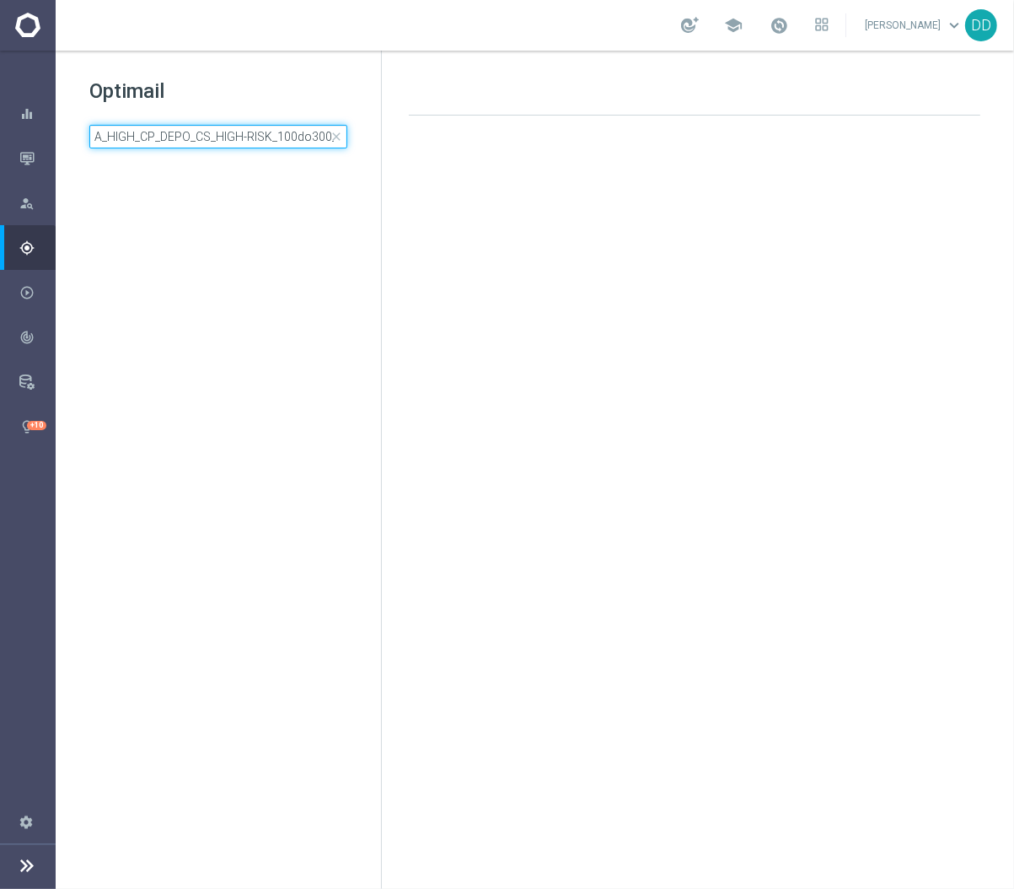
click at [306, 143] on input "A_HIGH_CP_DEPO_CS_HIGH-RISK_100do300_30d" at bounding box center [218, 137] width 258 height 24
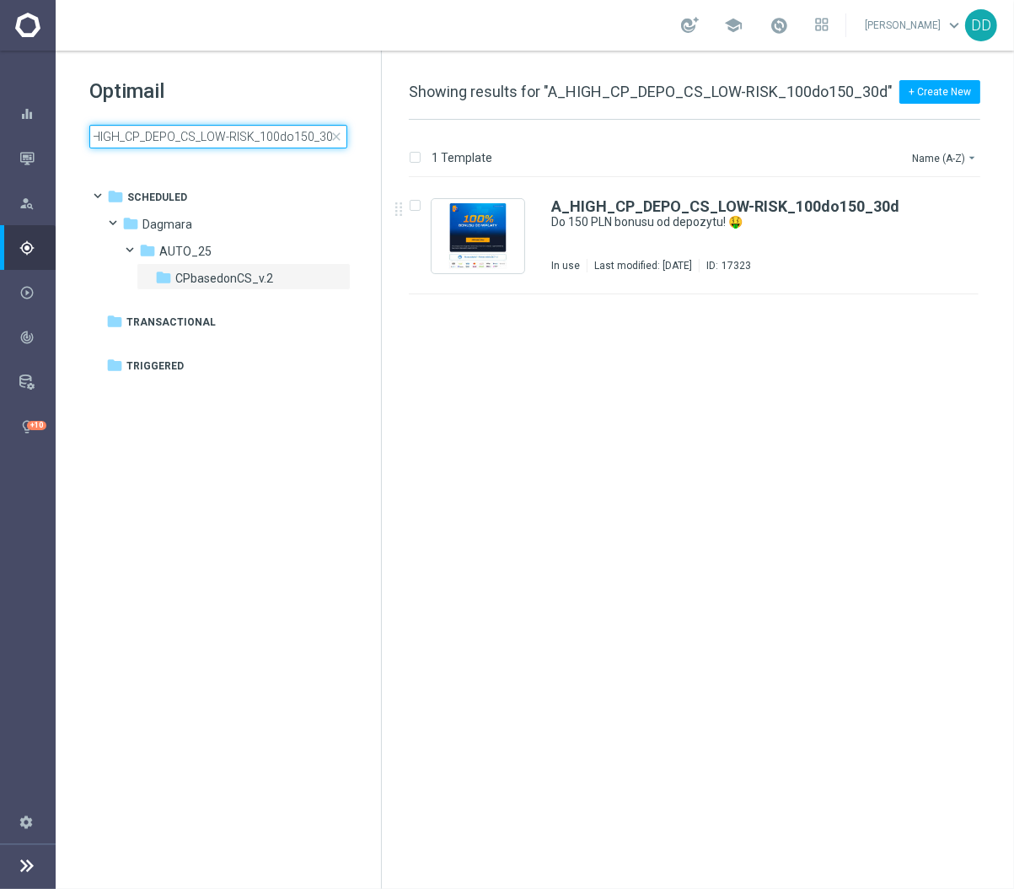
type input "A_HIGH_CP_DEPO_CS_LOW-RISK_100do150_30d"
drag, startPoint x: 618, startPoint y: 255, endPoint x: 631, endPoint y: 237, distance: 22.5
click at [631, 237] on div "A_HIGH_CP_DEPO_CS_LOW-RISK_100do150_30d Do 150 PLN bonusu od depozytu! 🤑 In use…" at bounding box center [729, 235] width 357 height 73
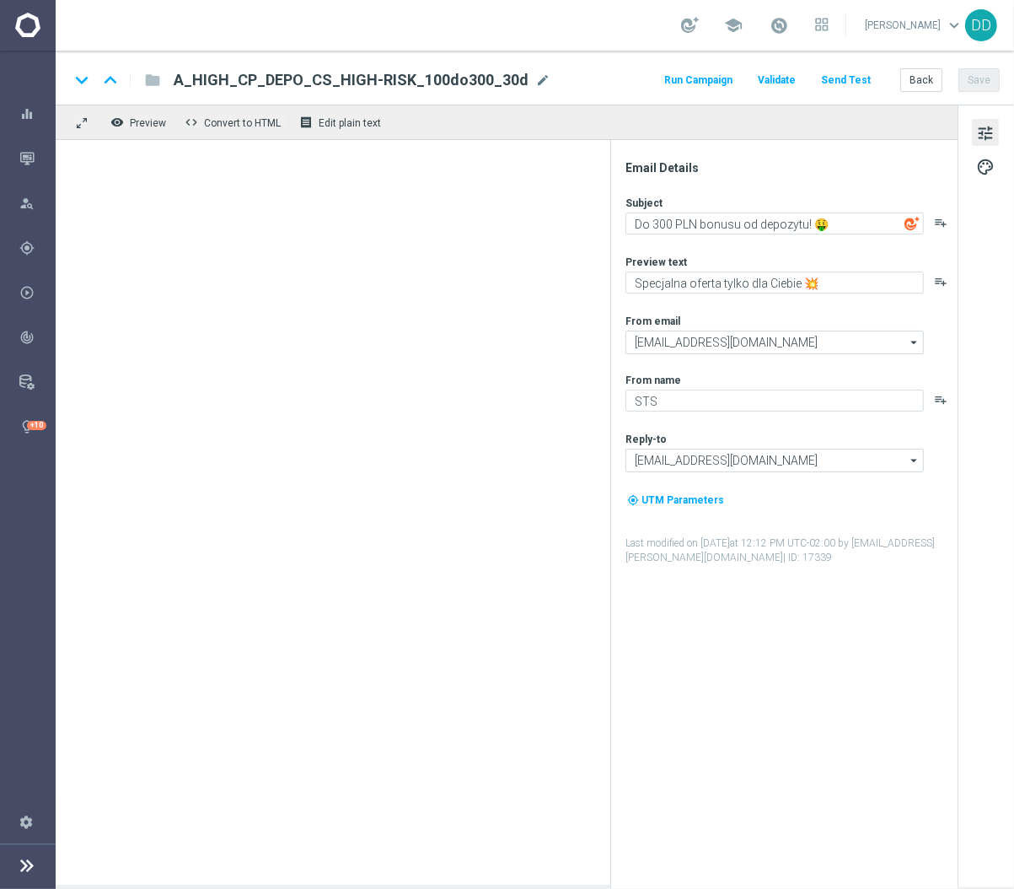
type textarea "Do 150 PLN bonusu od depozytu! 🤑"
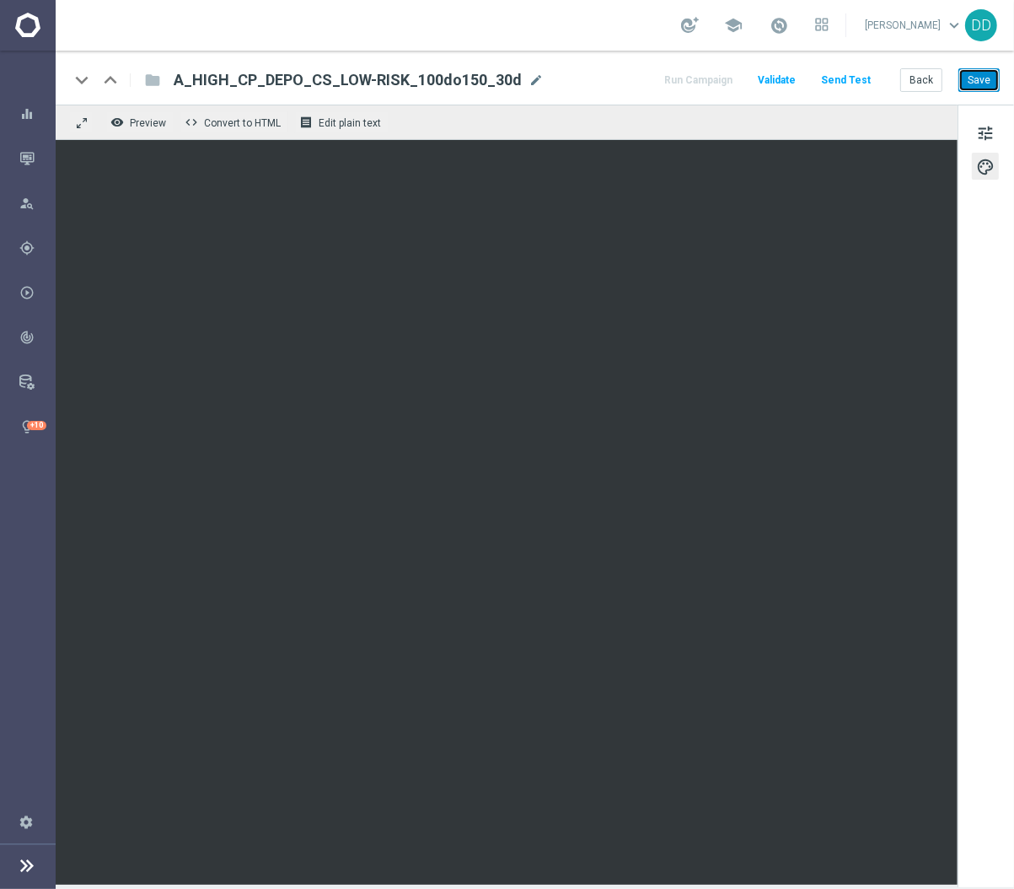
click at [977, 78] on button "Save" at bounding box center [979, 80] width 41 height 24
click at [929, 79] on button "Back" at bounding box center [921, 80] width 42 height 24
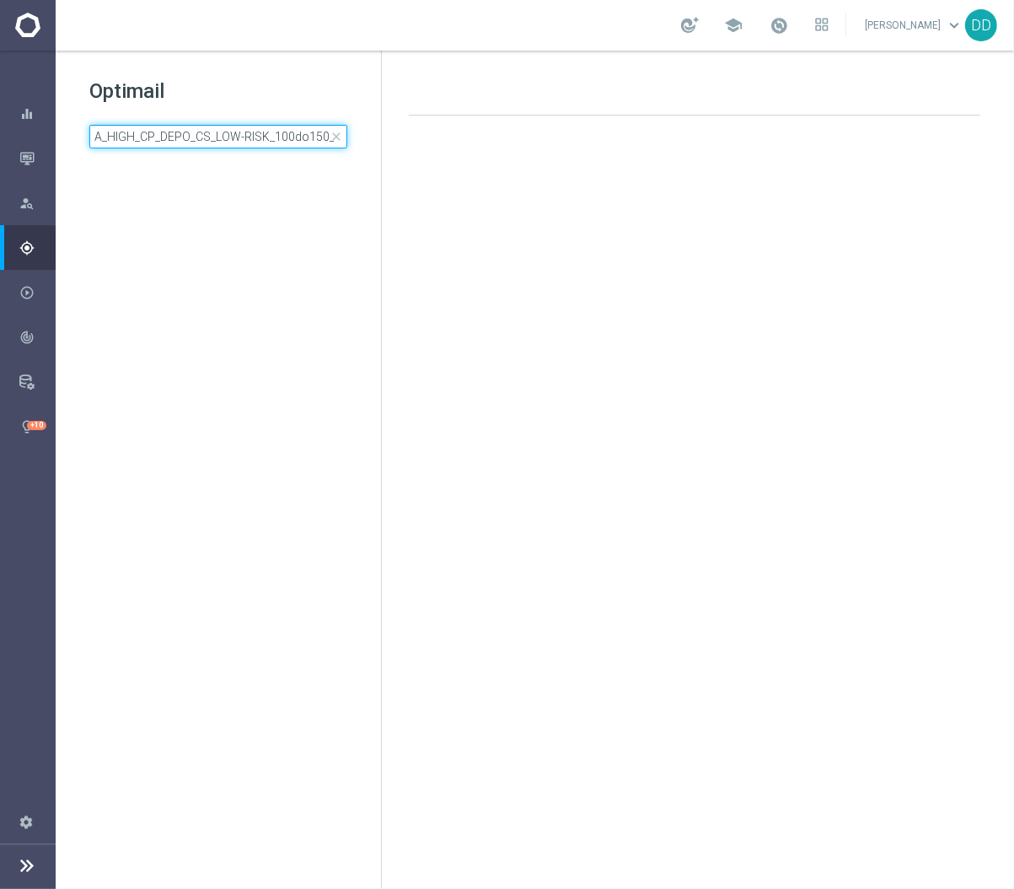
click at [289, 132] on input "A_HIGH_CP_DEPO_CS_LOW-RISK_100do150_30d" at bounding box center [218, 137] width 258 height 24
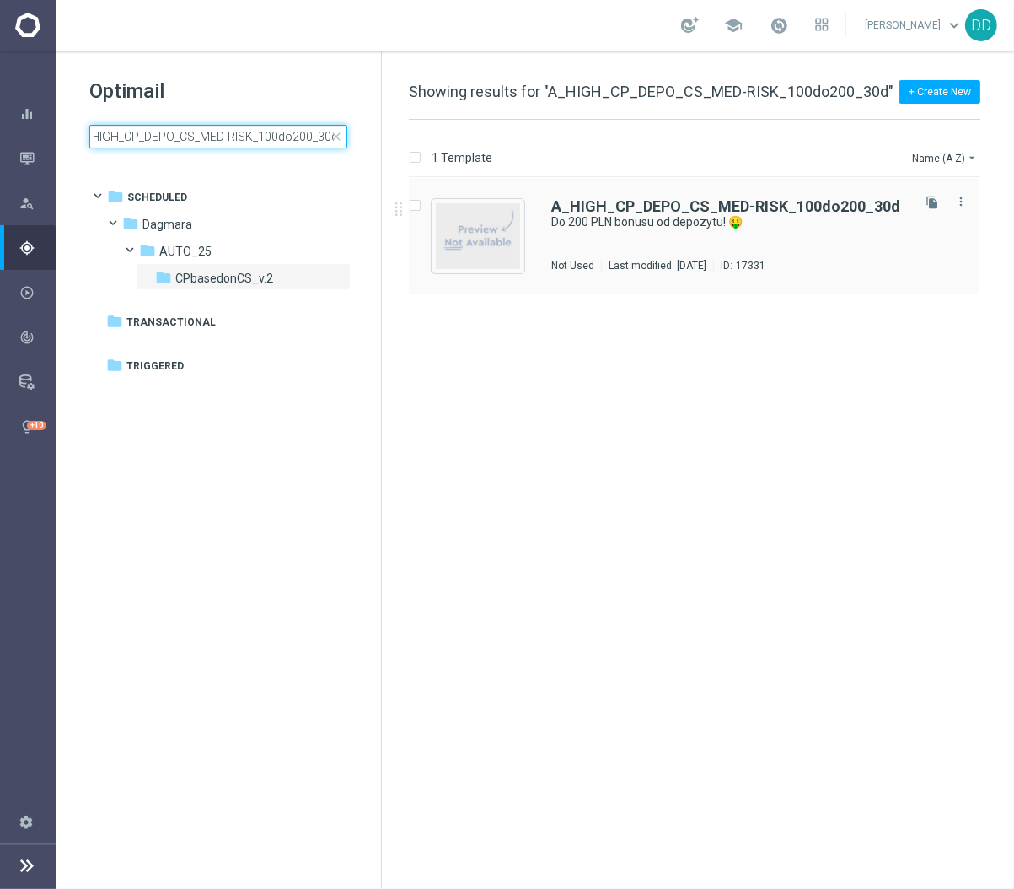
type input "A_HIGH_CP_DEPO_CS_MED-RISK_100do200_30d"
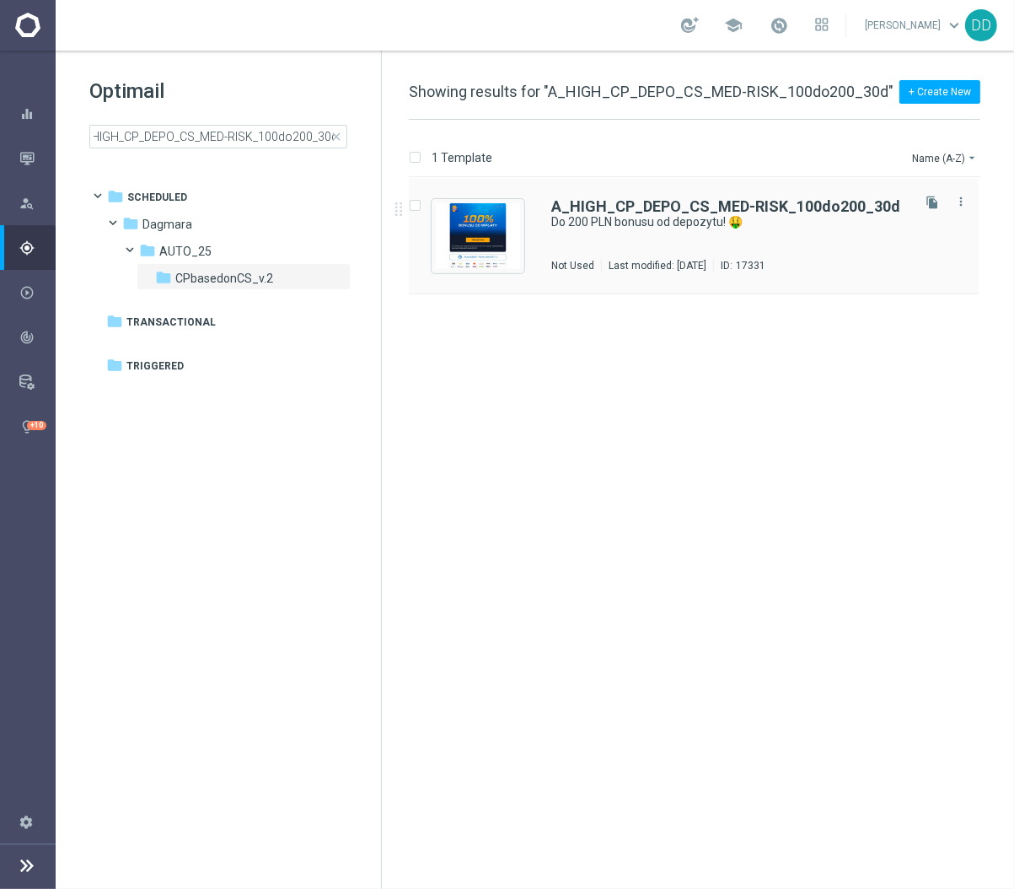
click at [653, 243] on div "A_HIGH_CP_DEPO_CS_MED-RISK_100do200_30d Do 200 PLN bonusu od depozytu! 🤑 Not Us…" at bounding box center [729, 235] width 357 height 73
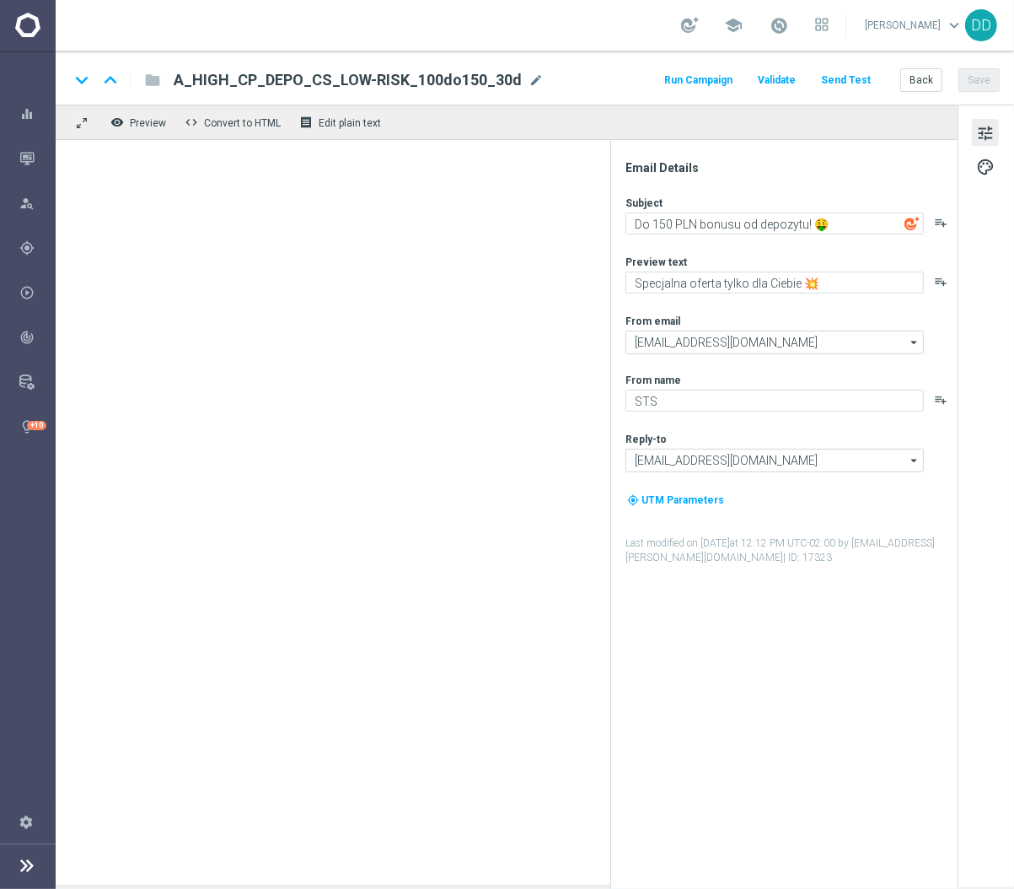
type textarea "Do 200 PLN bonusu od depozytu! 🤑"
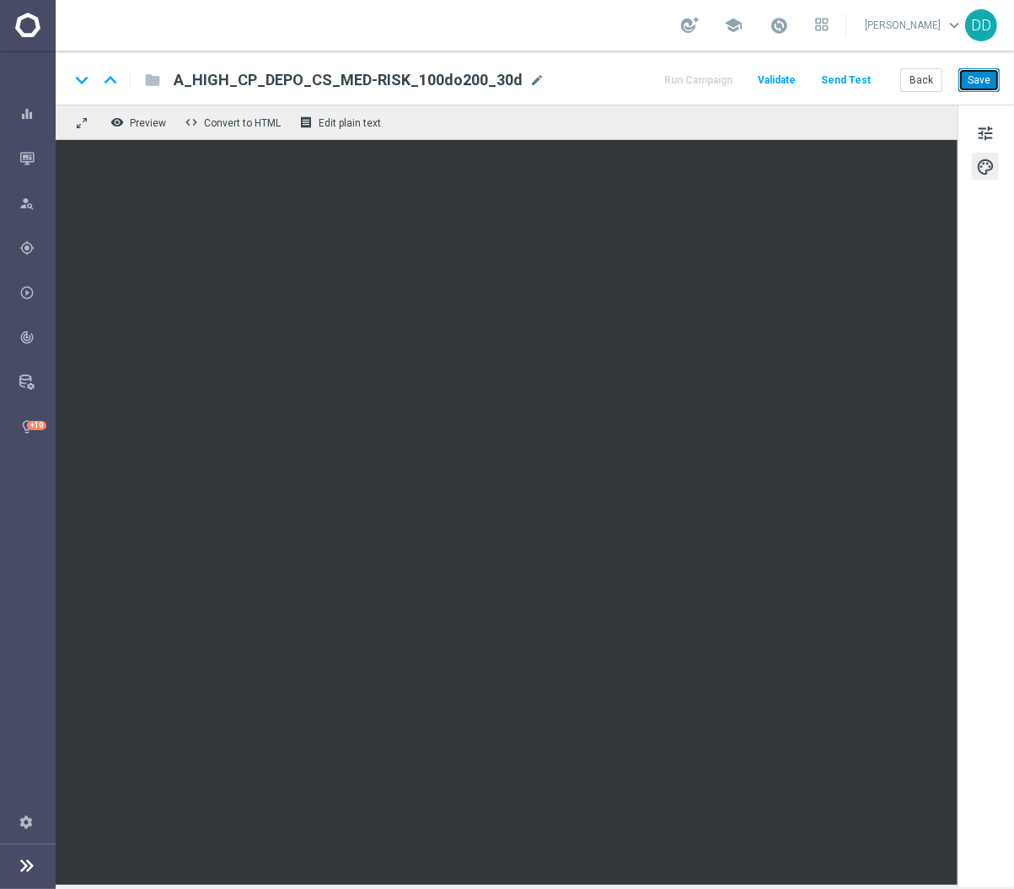
click at [967, 83] on button "Save" at bounding box center [979, 80] width 41 height 24
click at [907, 87] on button "Back" at bounding box center [921, 80] width 42 height 24
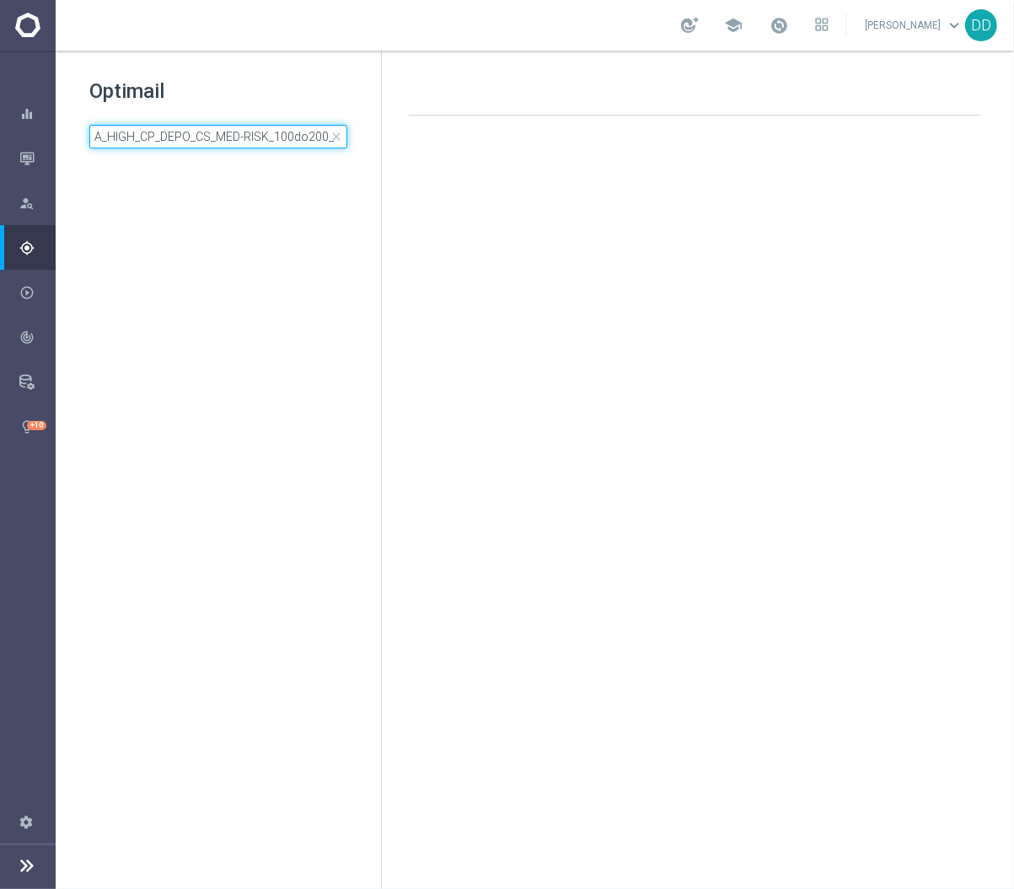
click at [251, 136] on input "A_HIGH_CP_DEPO_CS_MED-RISK_100do200_30d" at bounding box center [218, 137] width 258 height 24
type input "A_HIGH_CP_DEPO_CS_MIN-RISK_100do90_30d"
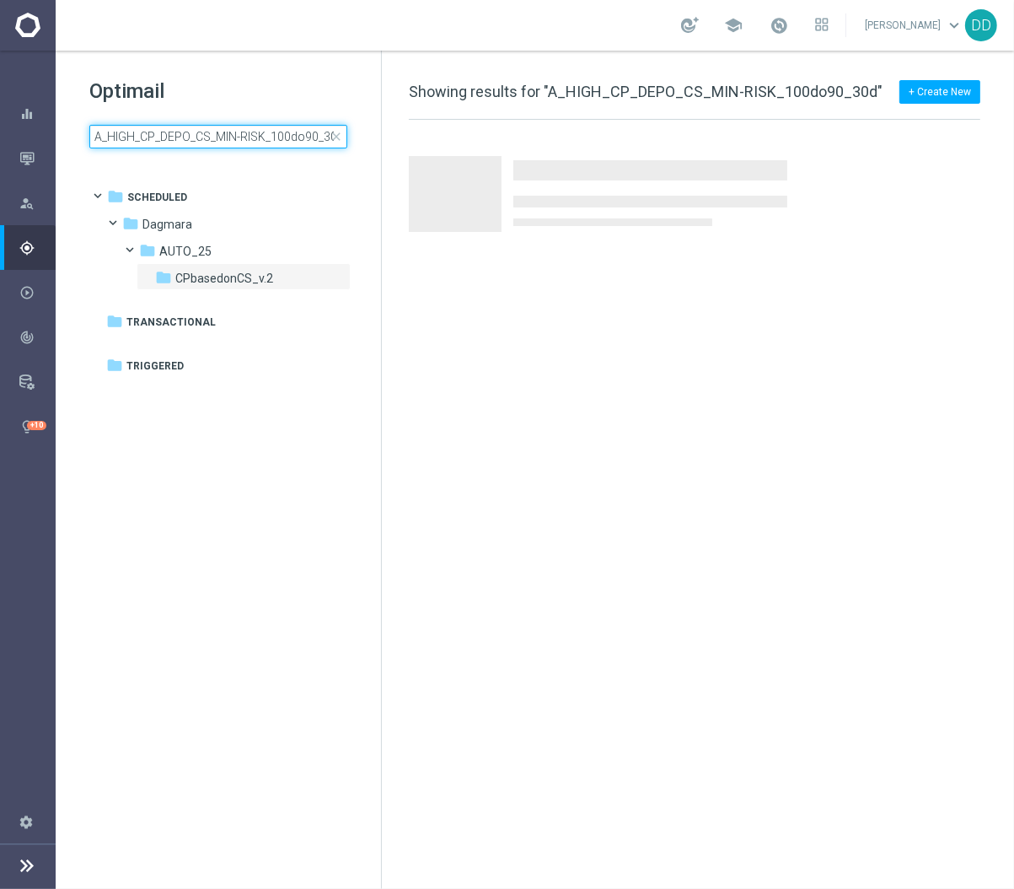
scroll to position [0, 6]
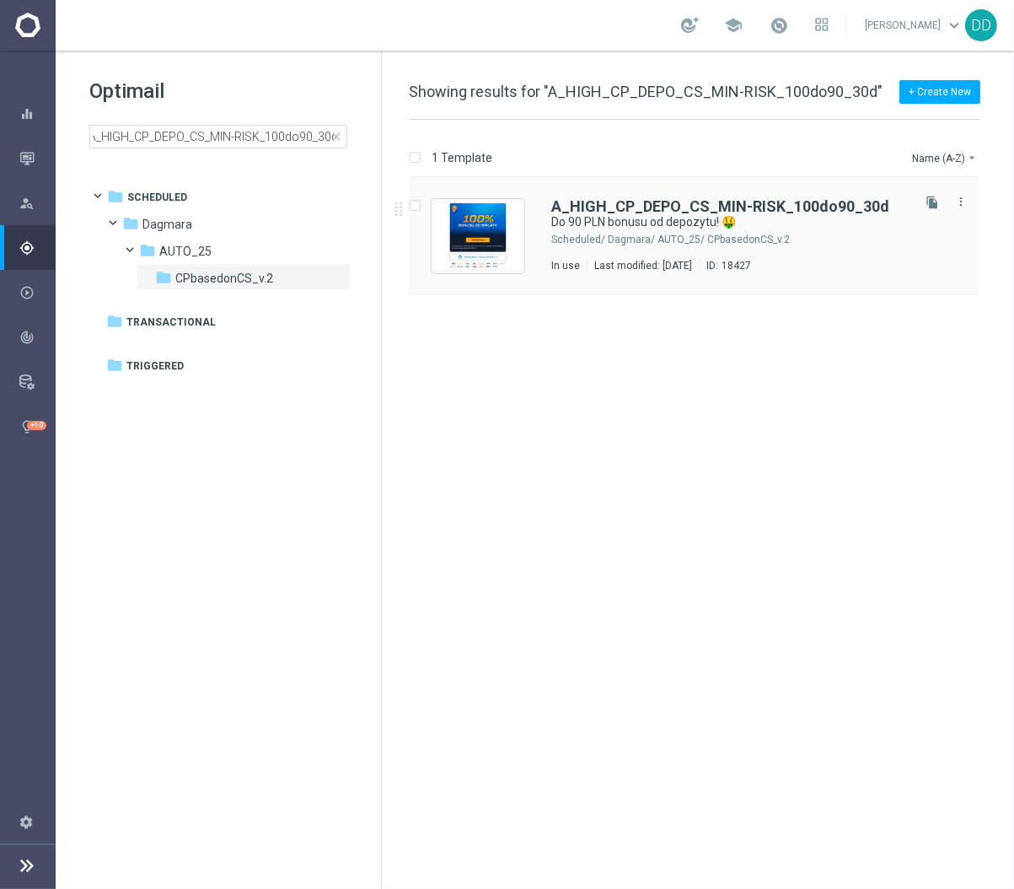
click at [637, 257] on div "A_HIGH_CP_DEPO_CS_MIN-RISK_100do90_30d Do 90 PLN bonusu od depozytu! 🤑 Schedule…" at bounding box center [729, 235] width 357 height 73
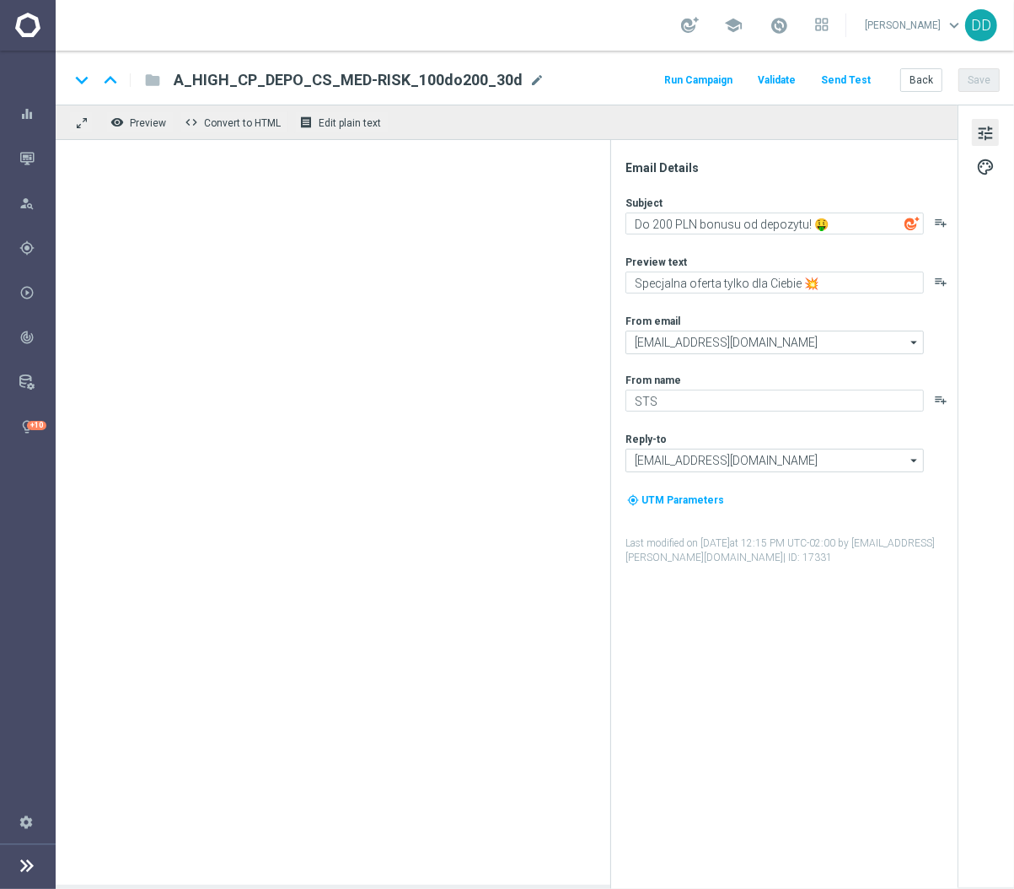
type textarea "Do 90 PLN bonusu od depozytu! 🤑"
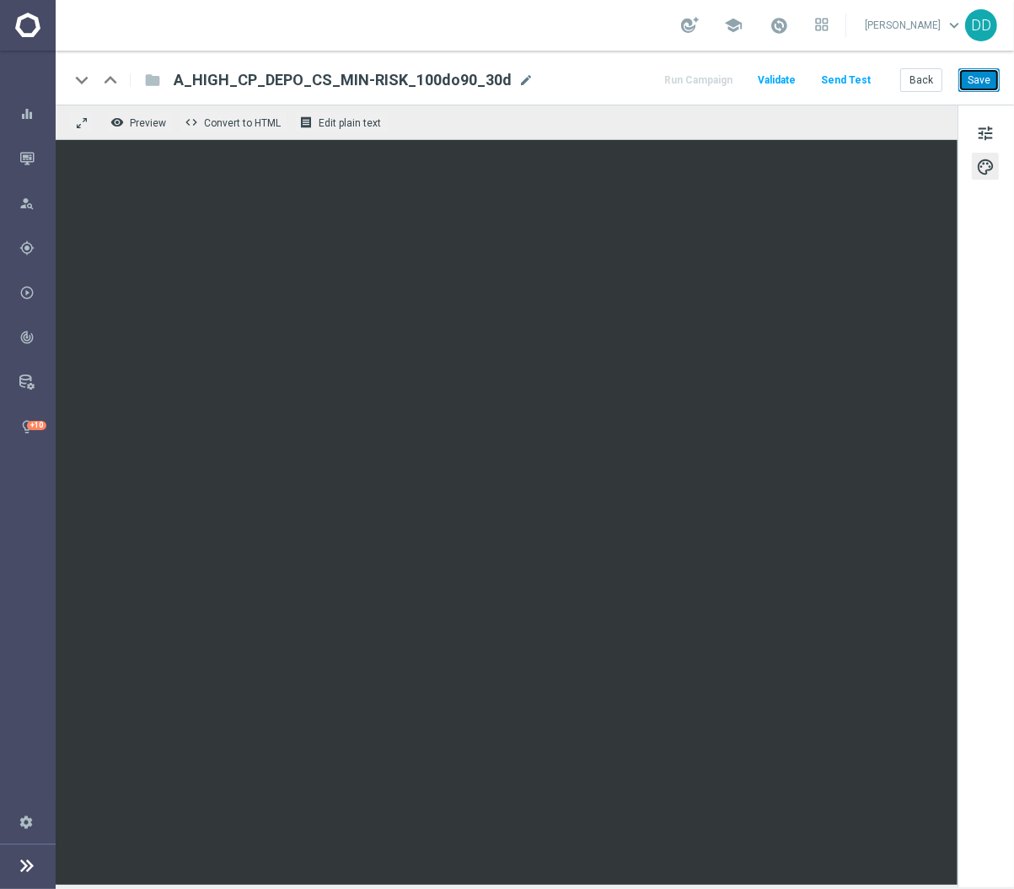
click at [994, 83] on button "Save" at bounding box center [979, 80] width 41 height 24
click at [929, 85] on button "Back" at bounding box center [921, 80] width 42 height 24
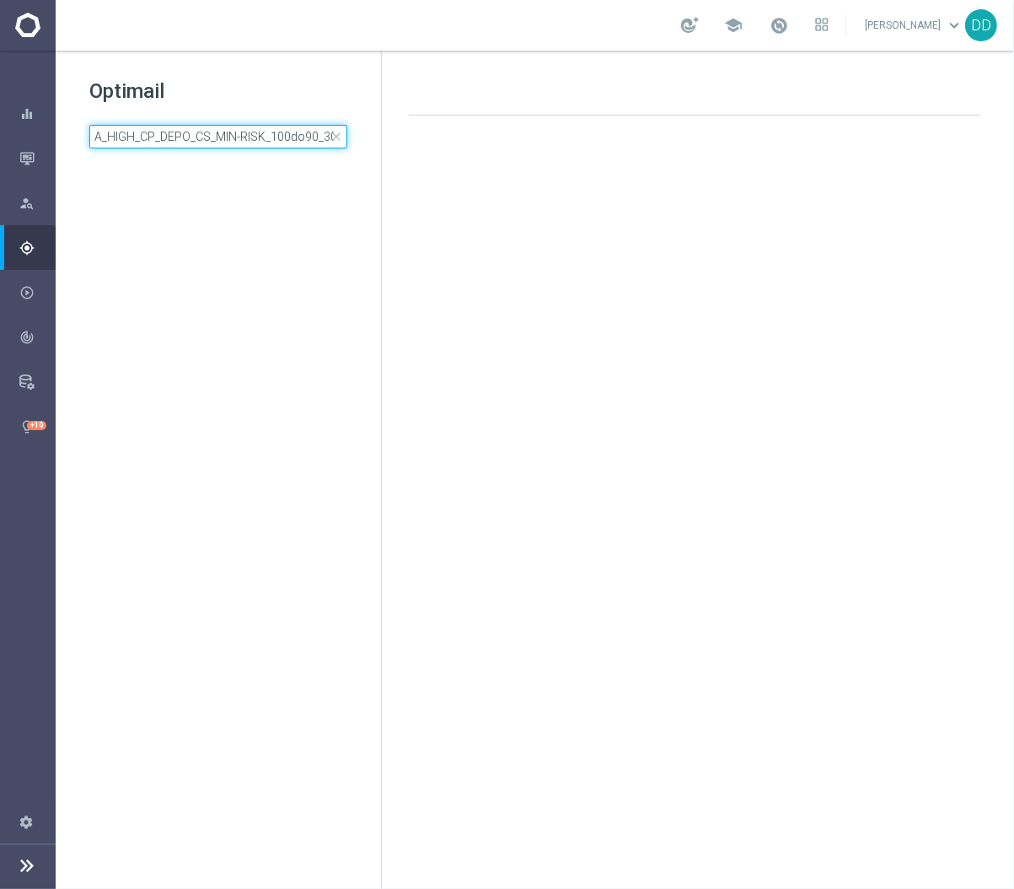
click at [274, 136] on input "A_HIGH_CP_DEPO_CS_MIN-RISK_100do90_30d" at bounding box center [218, 137] width 258 height 24
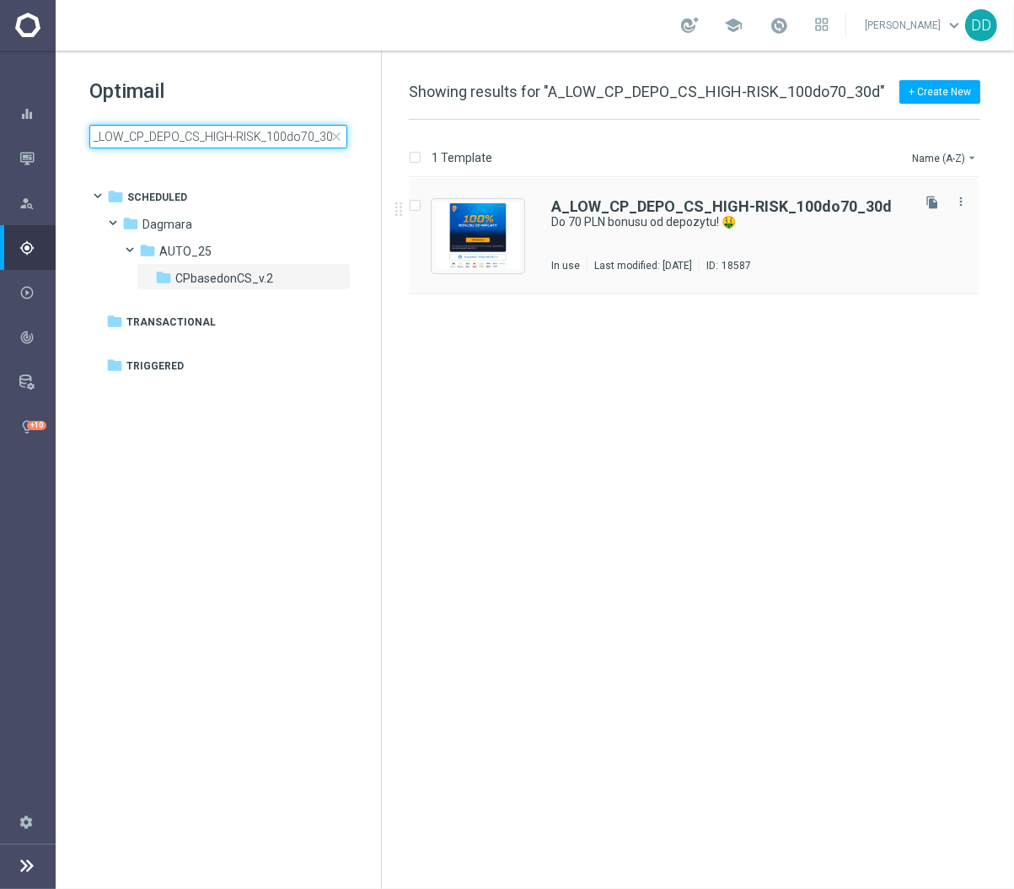
type input "A_LOW_CP_DEPO_CS_HIGH-RISK_100do70_30d"
click at [675, 247] on div "A_LOW_CP_DEPO_CS_HIGH-RISK_100do70_30d Do 70 PLN bonusu od depozytu! 🤑 In use L…" at bounding box center [729, 235] width 357 height 73
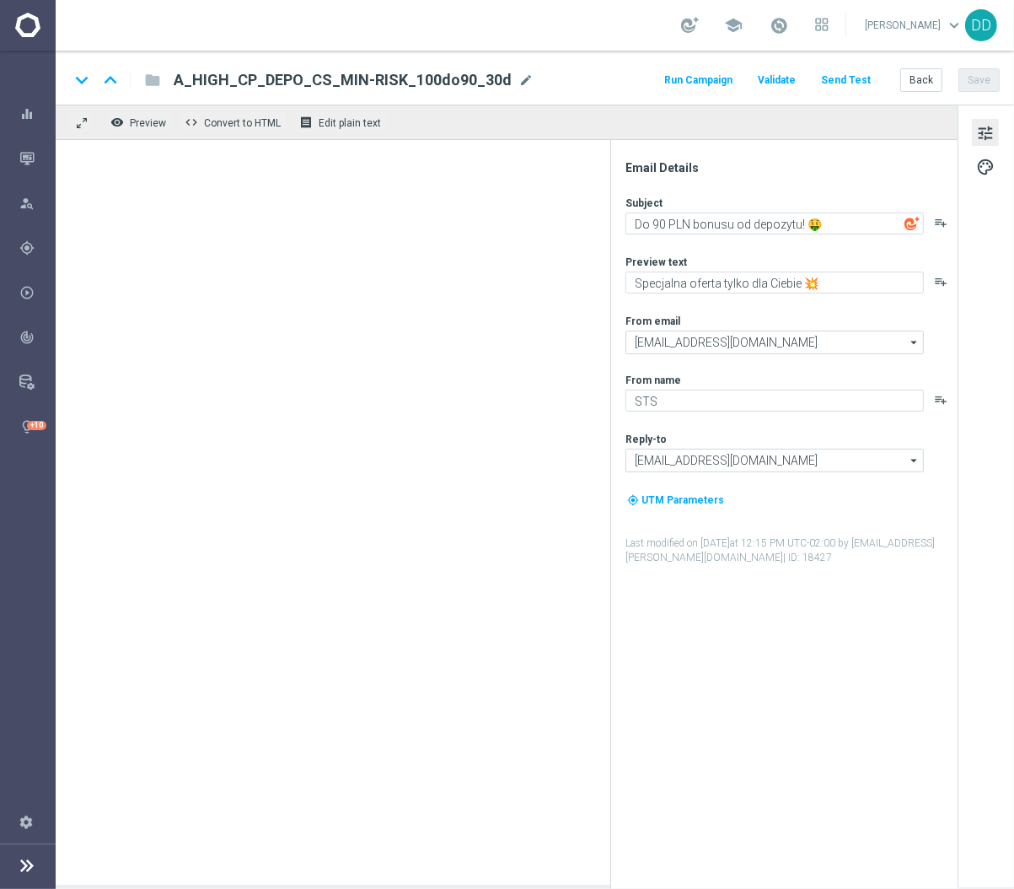
type textarea "Do 70 PLN bonusu od depozytu! 🤑"
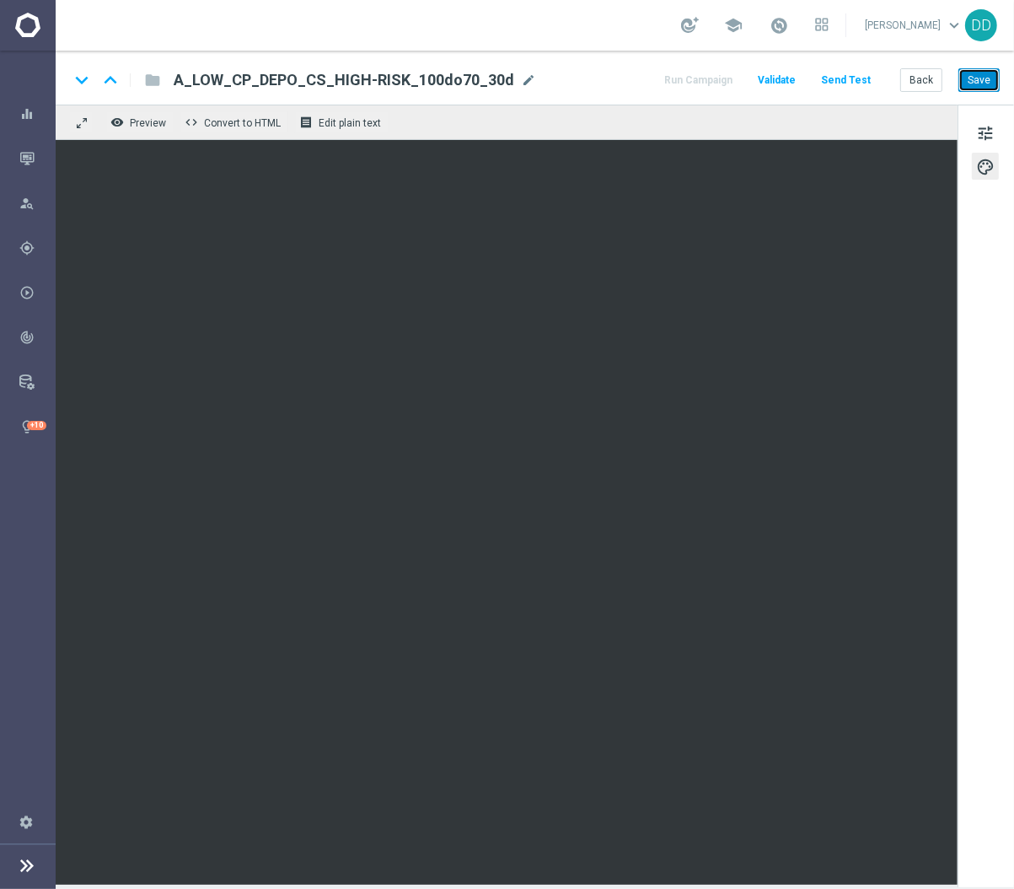
click at [983, 73] on button "Save" at bounding box center [979, 80] width 41 height 24
click at [922, 77] on button "Back" at bounding box center [921, 80] width 42 height 24
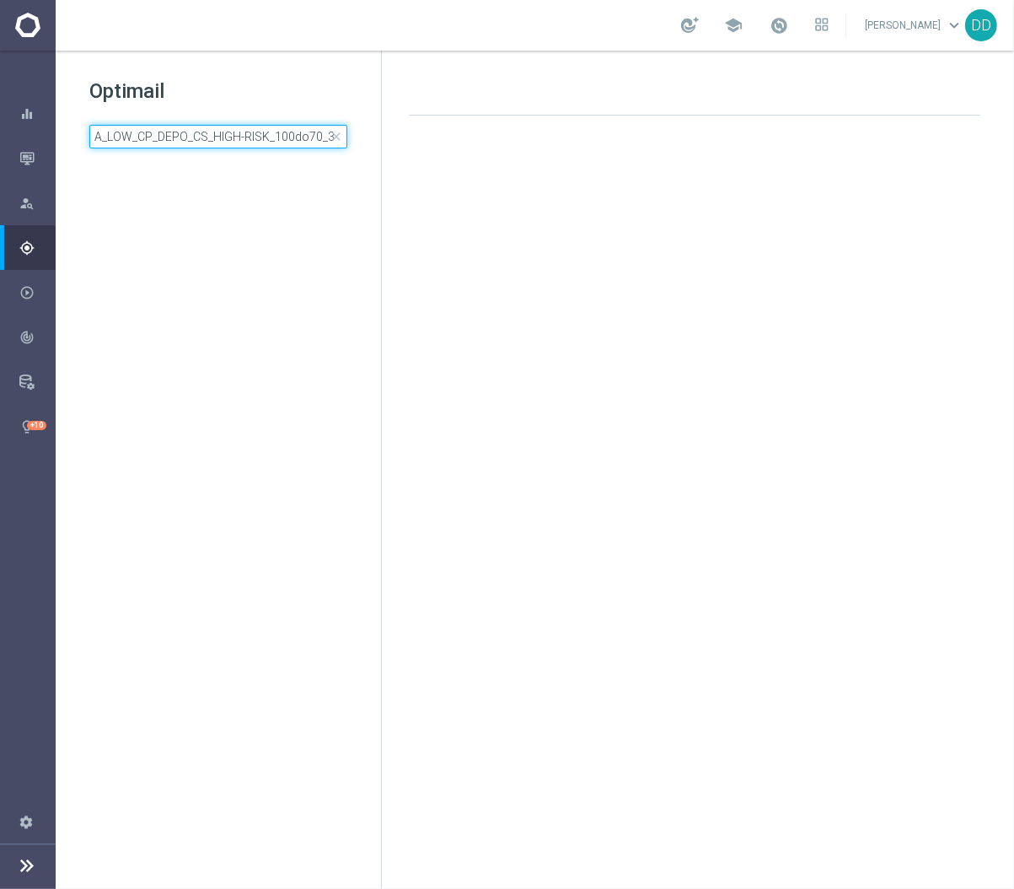
click at [257, 140] on input "A_LOW_CP_DEPO_CS_HIGH-RISK_100do70_30d" at bounding box center [218, 137] width 258 height 24
type input "A_LOW_CP_DEPO_CS_LOW-RISK_100do40_30d"
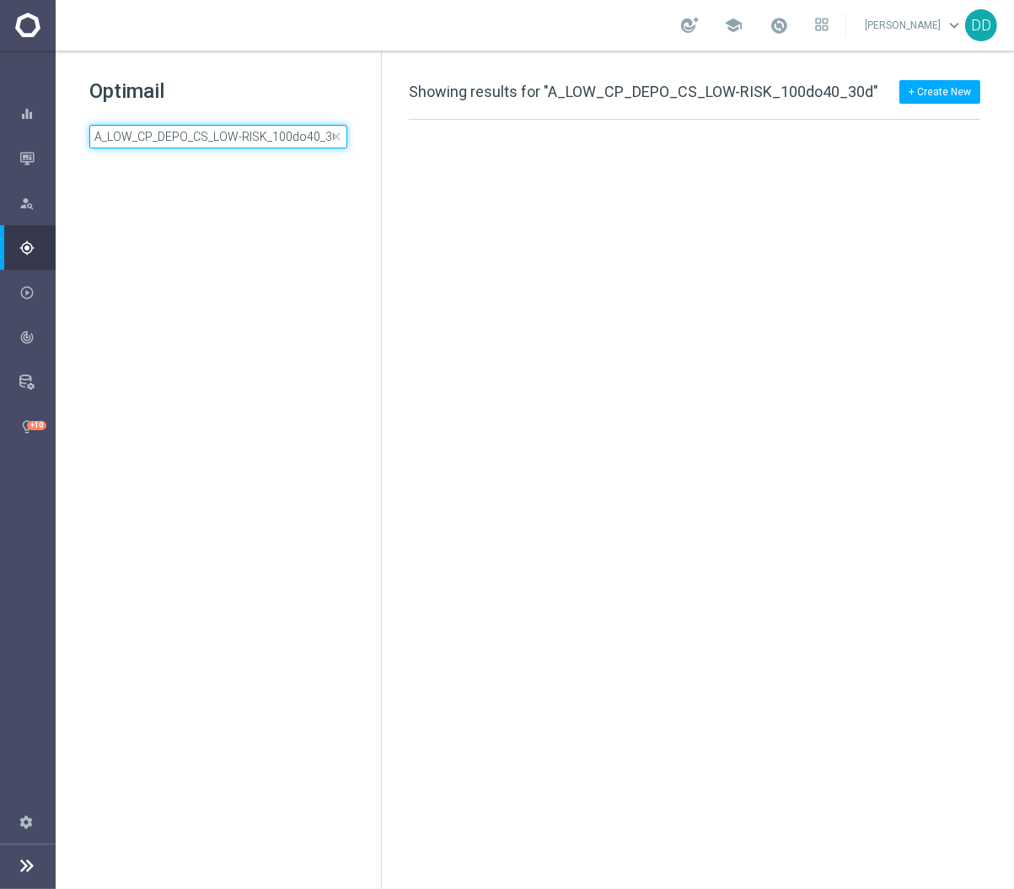
scroll to position [0, 5]
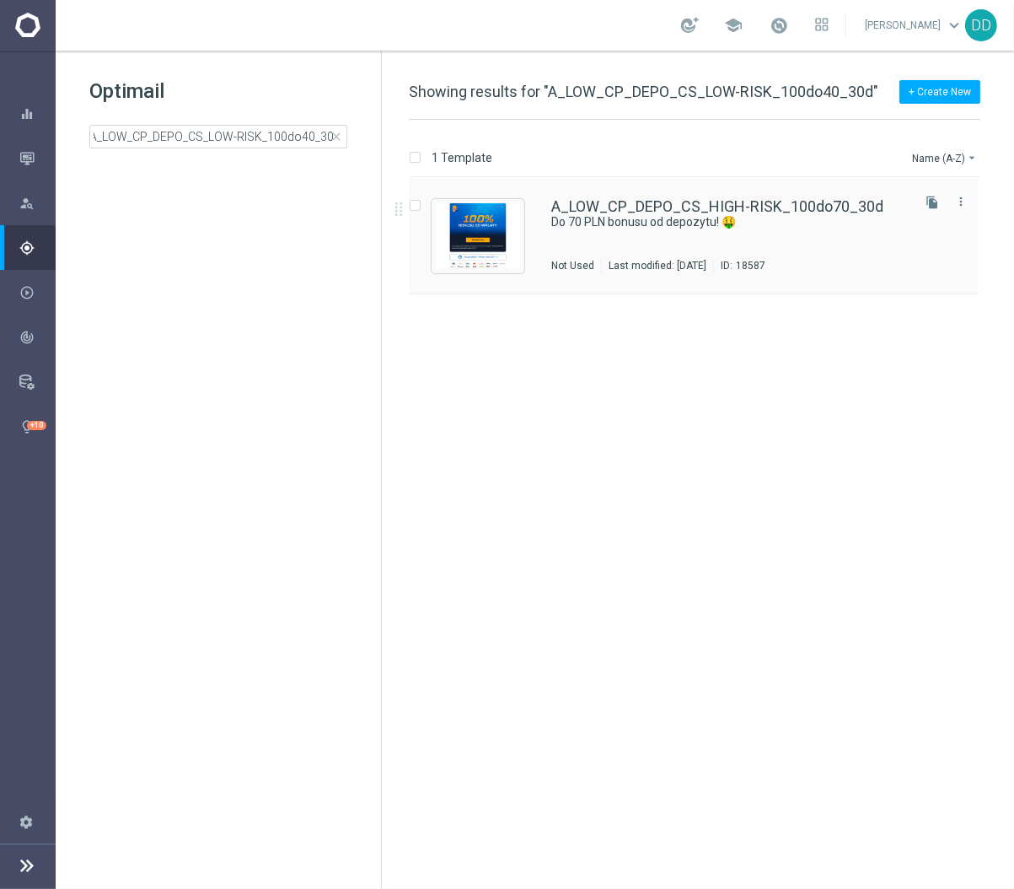
click at [709, 231] on div "A_LOW_CP_DEPO_CS_HIGH-RISK_100do70_30d Do 70 PLN bonusu od depozytu! 🤑 Not Used…" at bounding box center [729, 235] width 357 height 73
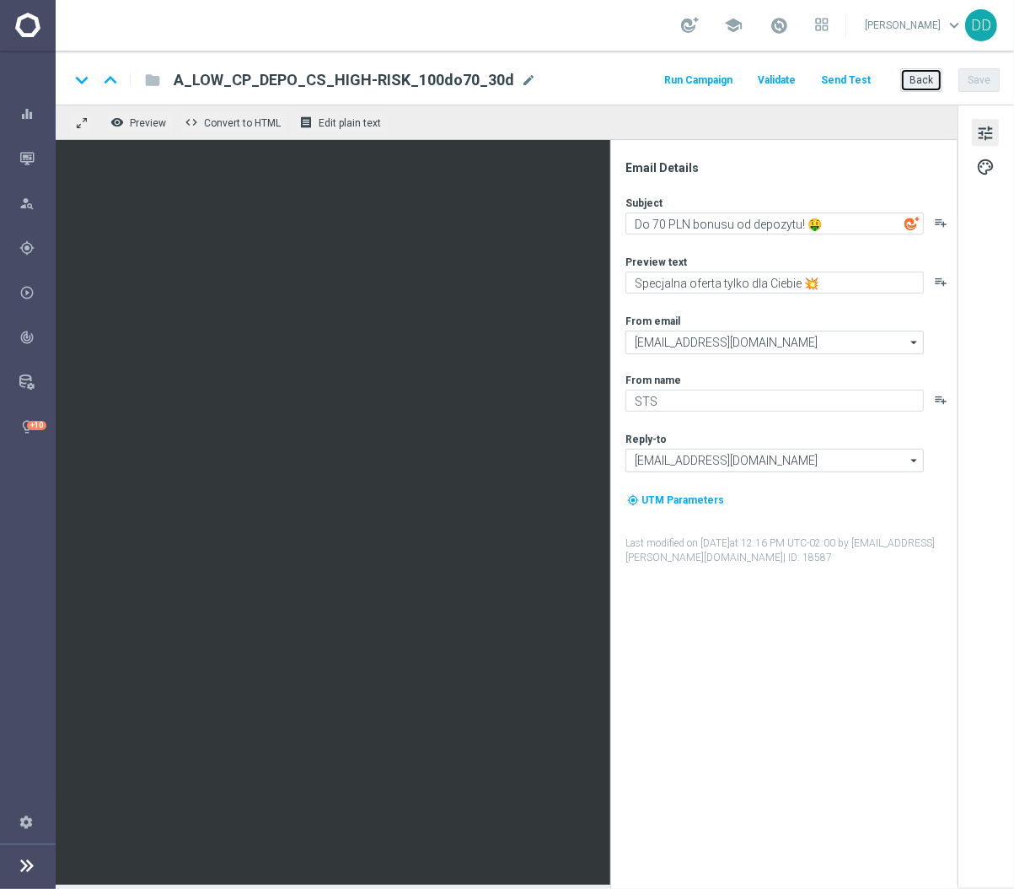
click at [927, 85] on button "Back" at bounding box center [921, 80] width 42 height 24
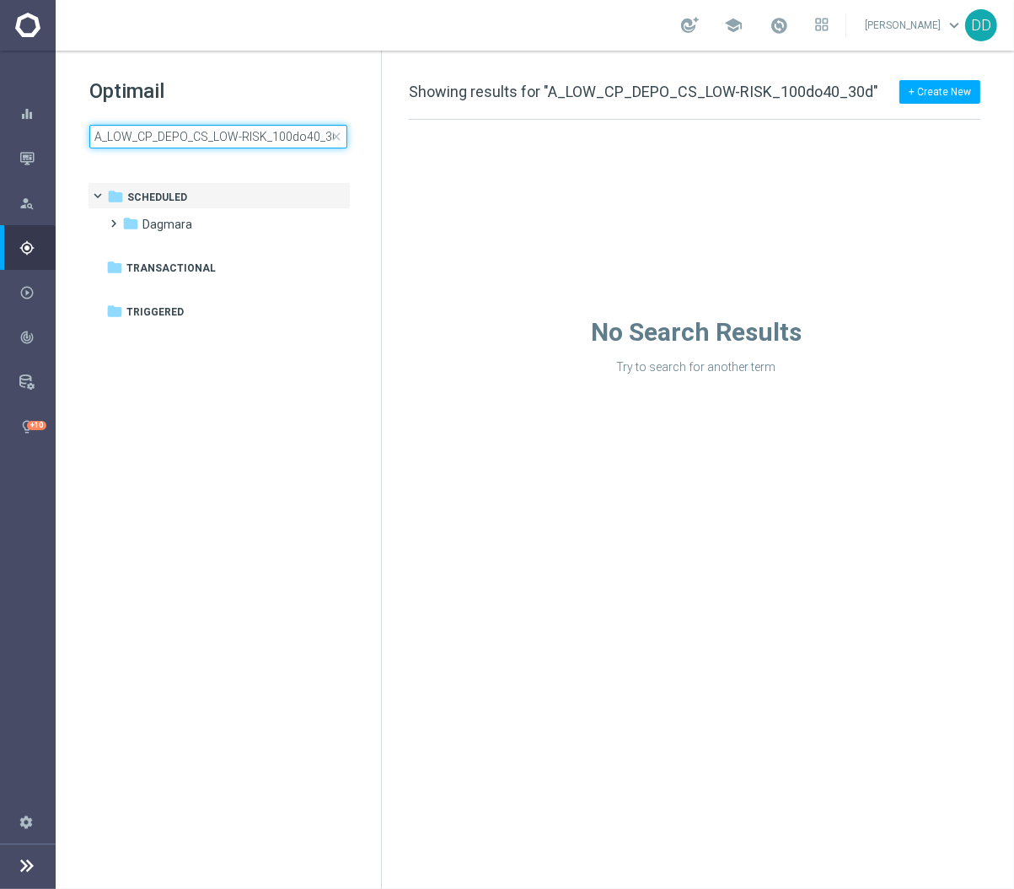
click at [286, 138] on input "A_LOW_CP_DEPO_CS_LOW-RISK_100do40_30d" at bounding box center [218, 137] width 258 height 24
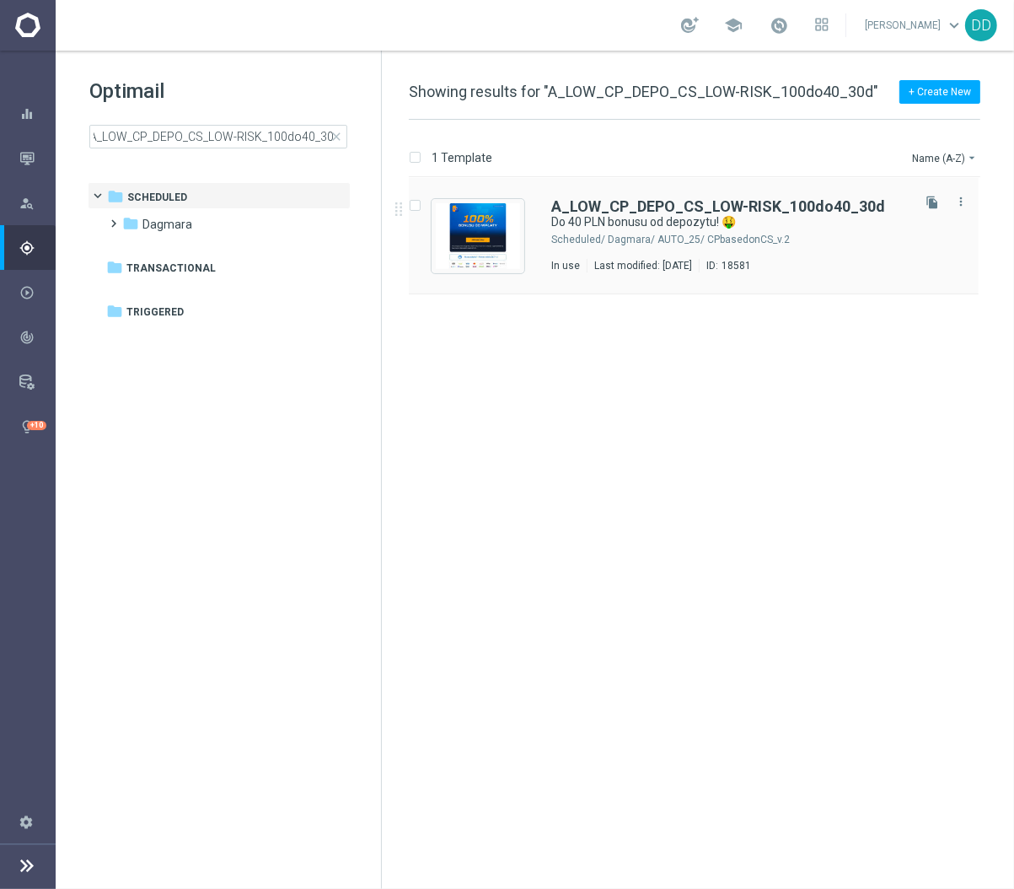
click at [705, 247] on div "A_LOW_CP_DEPO_CS_LOW-RISK_100do40_30d Do 40 PLN bonusu od depozytu! 🤑 Scheduled…" at bounding box center [729, 235] width 357 height 73
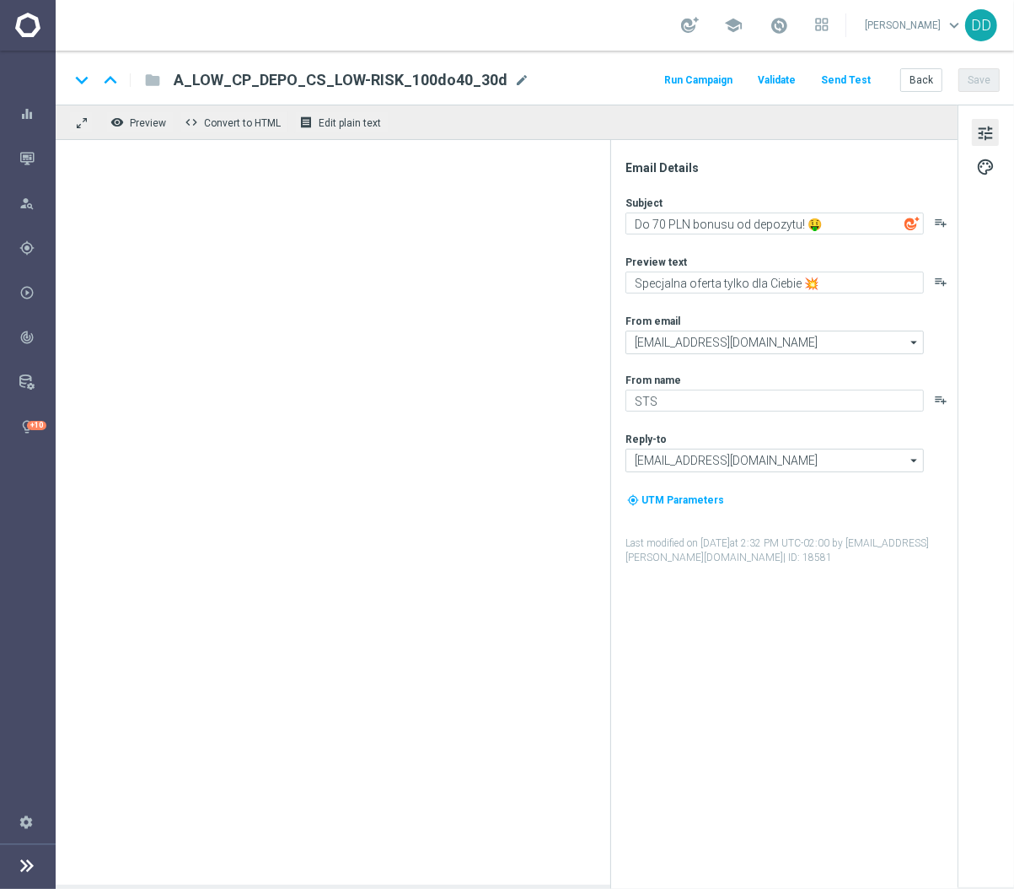
type textarea "Do 70 PLN bonusu od depozytu! 🤑"
type textarea "Specjalna oferta tylko dla Ciebie 💥"
type input "[EMAIL_ADDRESS][DOMAIN_NAME]"
type textarea "STS"
type input "[EMAIL_ADDRESS][DOMAIN_NAME]"
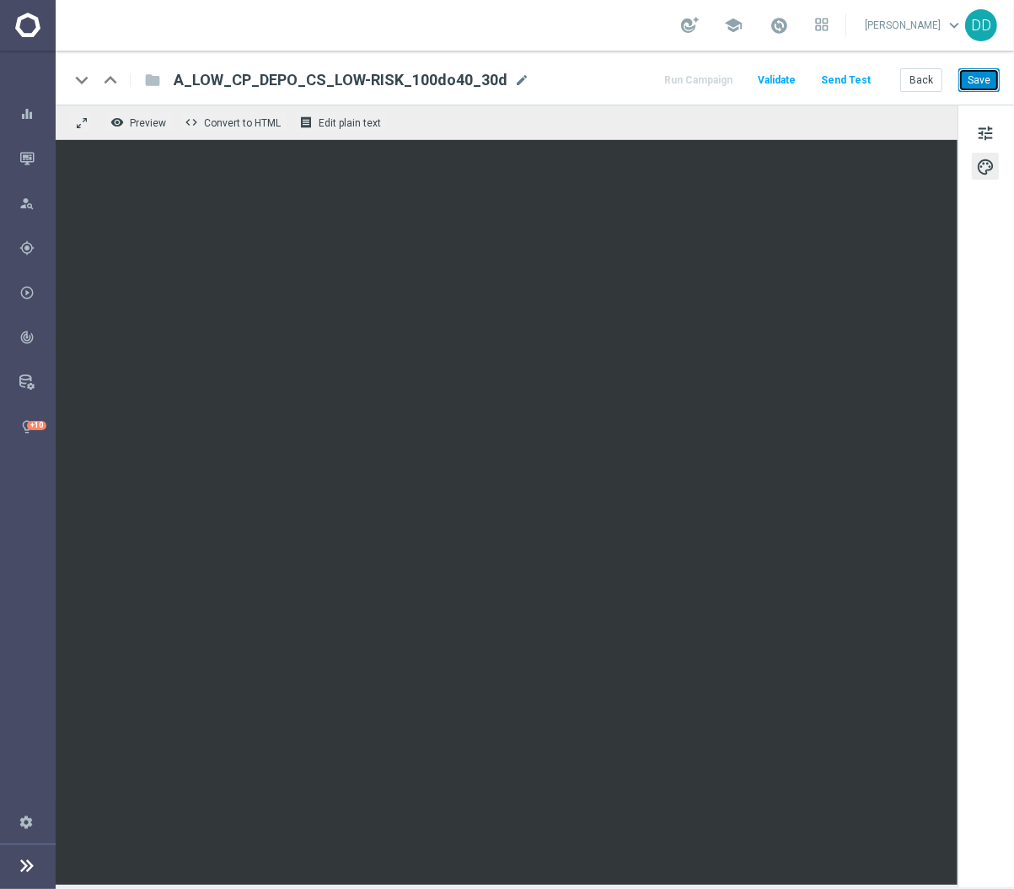
click at [991, 88] on button "Save" at bounding box center [979, 80] width 41 height 24
click at [924, 79] on button "Back" at bounding box center [921, 80] width 42 height 24
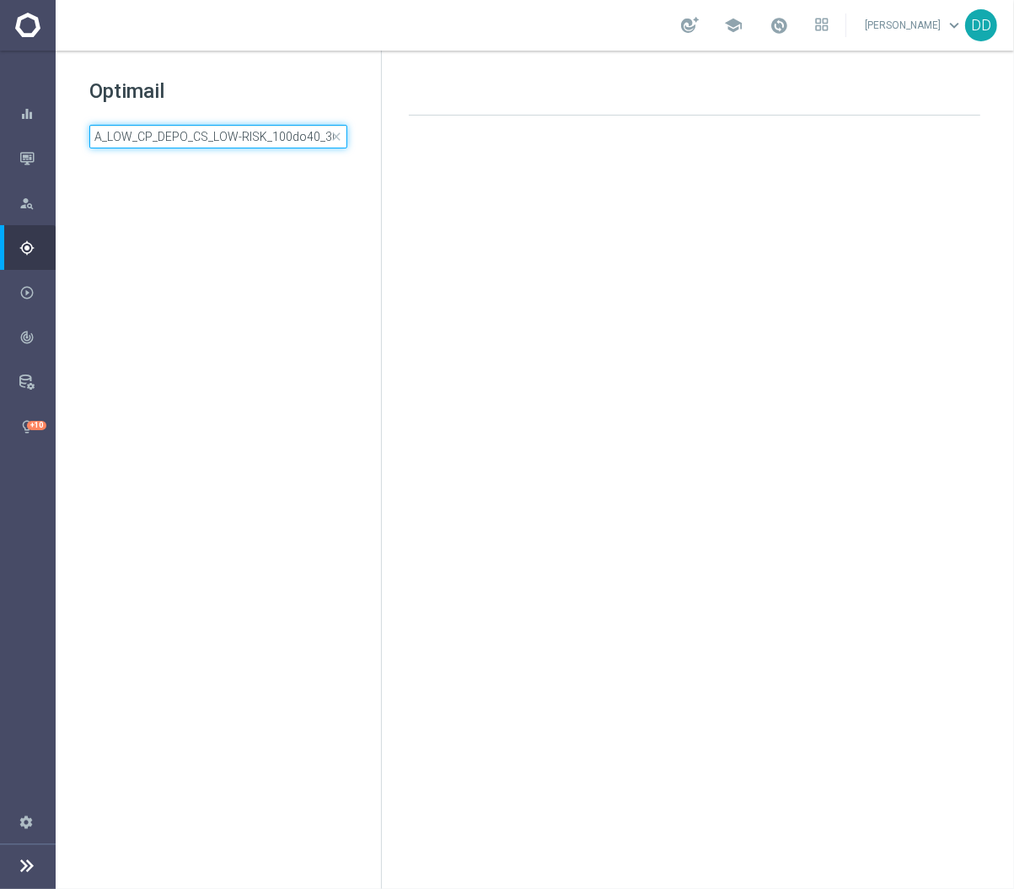
click at [304, 140] on input "A_LOW_CP_DEPO_CS_LOW-RISK_100do40_30d" at bounding box center [218, 137] width 258 height 24
type input "A_LOW_CP_DEPO_CS_MED-RISK_100do50_30d"
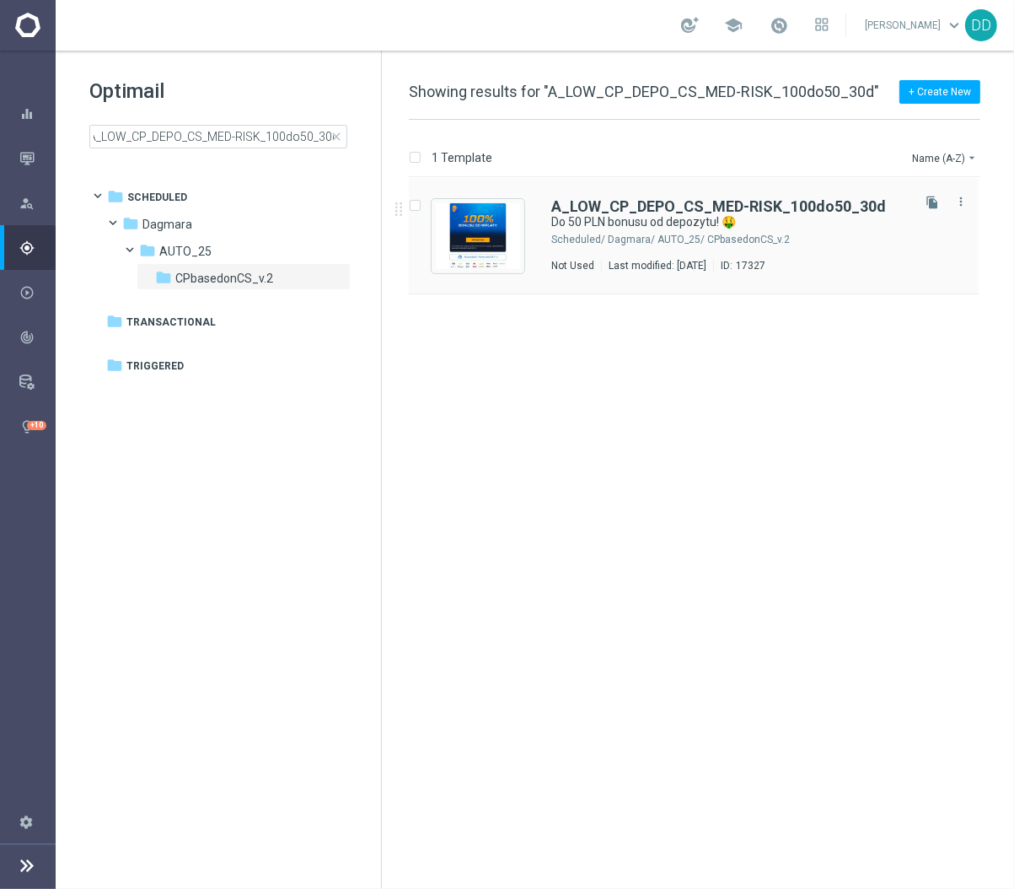
click at [669, 251] on div "A_LOW_CP_DEPO_CS_MED-RISK_100do50_30d Do 50 PLN bonusu od depozytu! 🤑 Scheduled…" at bounding box center [729, 235] width 357 height 73
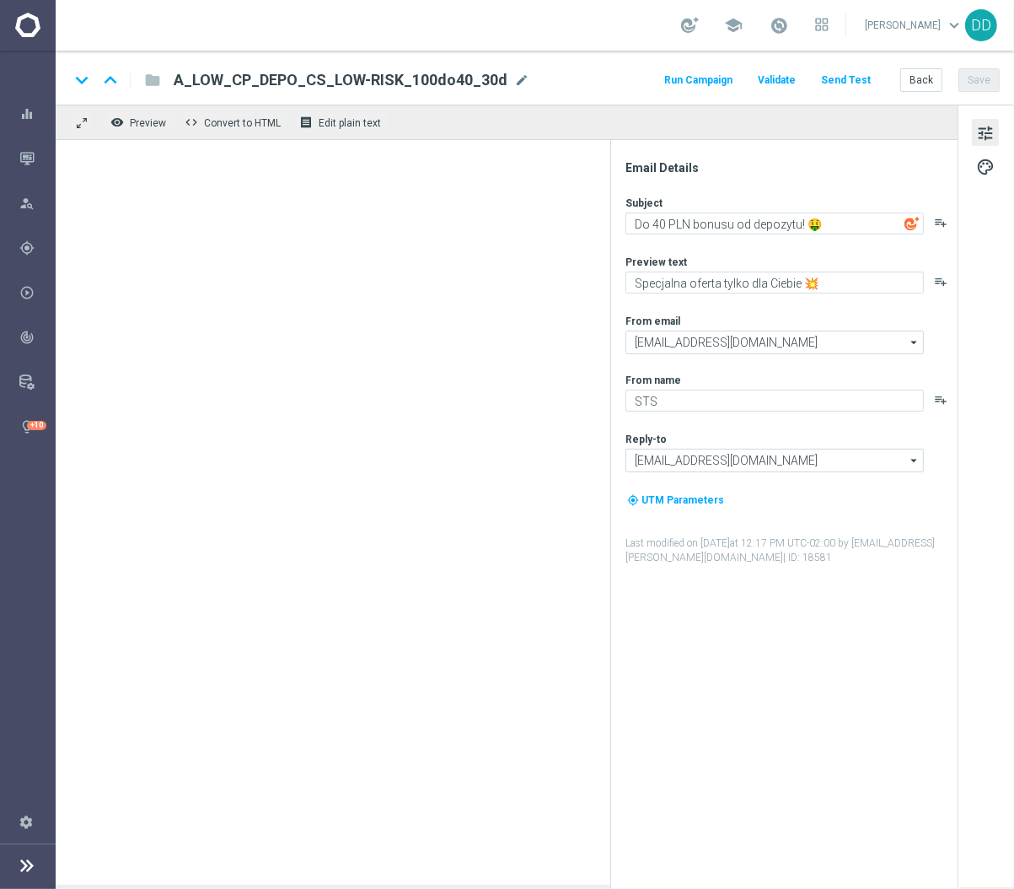
type textarea "Do 50 PLN bonusu od depozytu! 🤑"
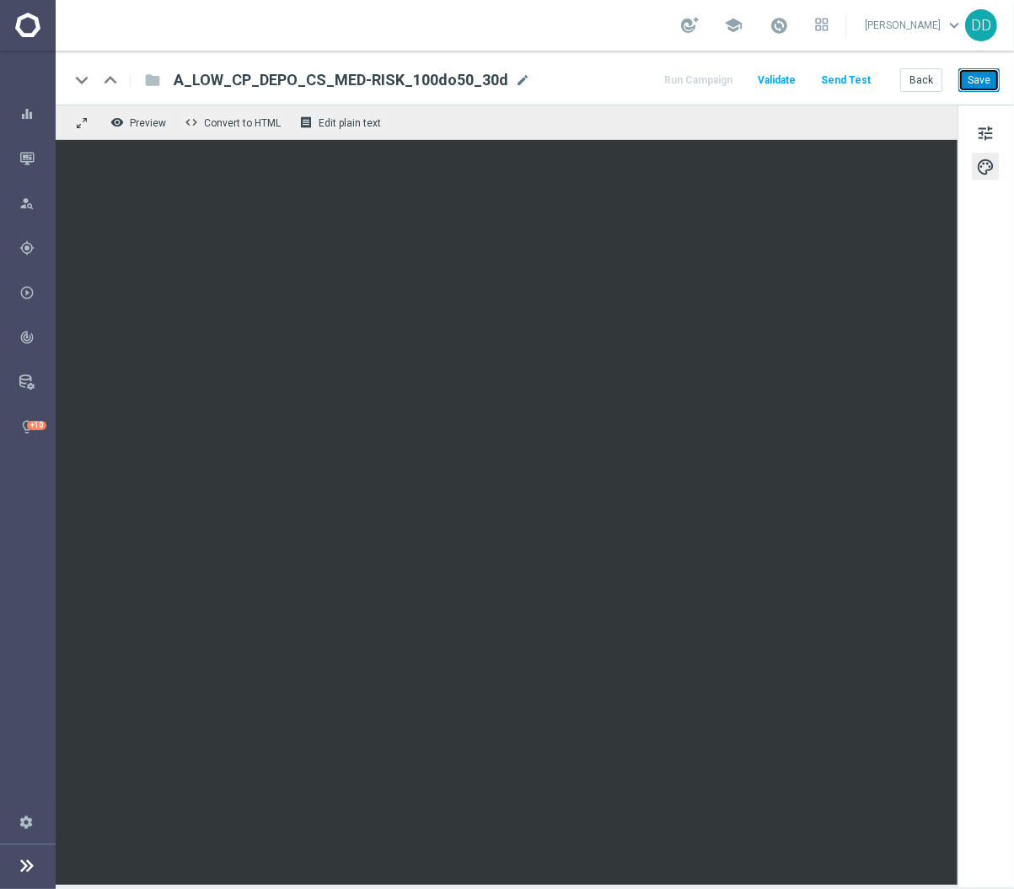
click at [993, 78] on button "Save" at bounding box center [979, 80] width 41 height 24
click at [929, 78] on button "Back" at bounding box center [921, 80] width 42 height 24
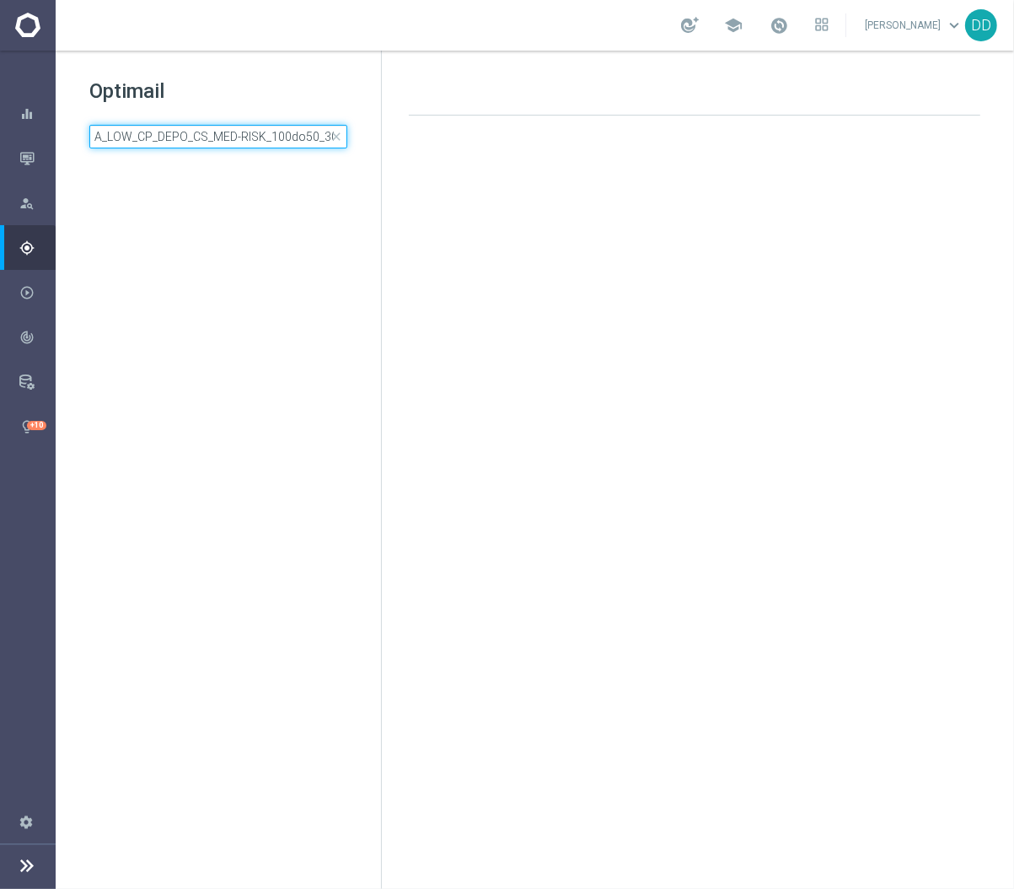
click at [273, 138] on input "A_LOW_CP_DEPO_CS_MED-RISK_100do50_30d" at bounding box center [218, 137] width 258 height 24
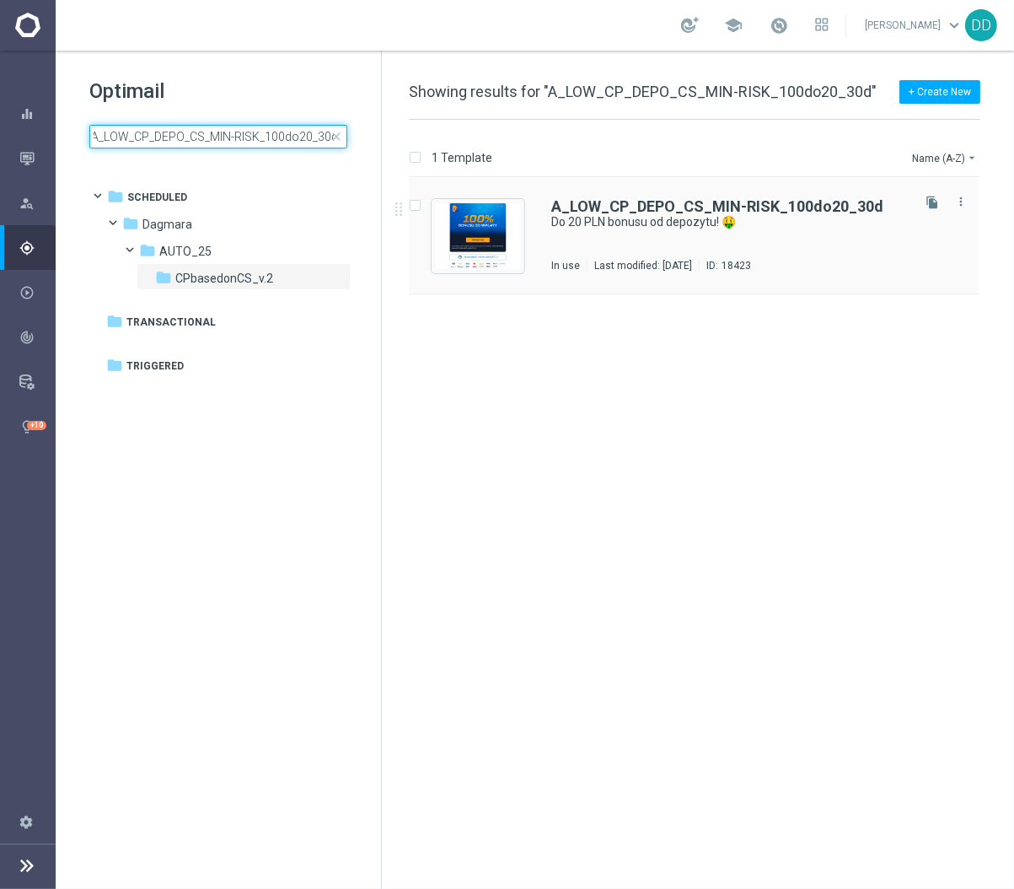
type input "A_LOW_CP_DEPO_CS_MIN-RISK_100do20_30d"
click at [734, 257] on div "A_LOW_CP_DEPO_CS_MIN-RISK_100do20_30d Do 20 PLN bonusu od depozytu! 🤑 In use La…" at bounding box center [729, 235] width 357 height 73
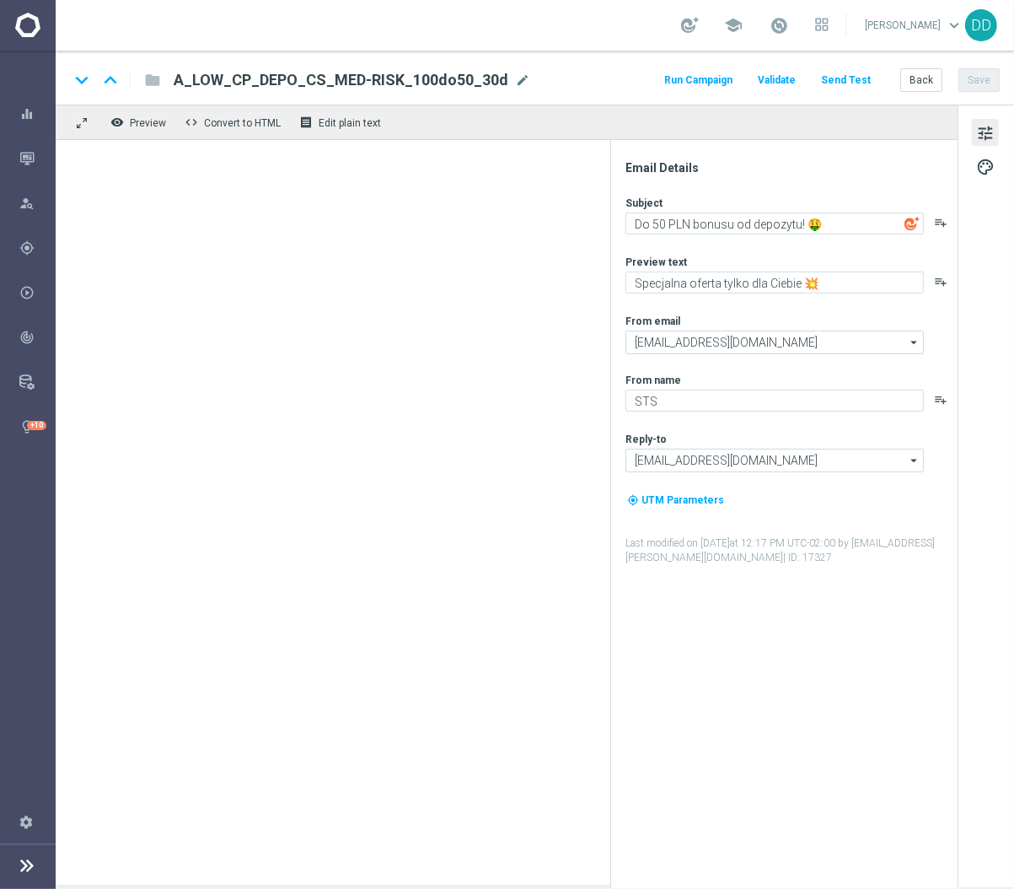
type textarea "Do 20 PLN bonusu od depozytu! 🤑"
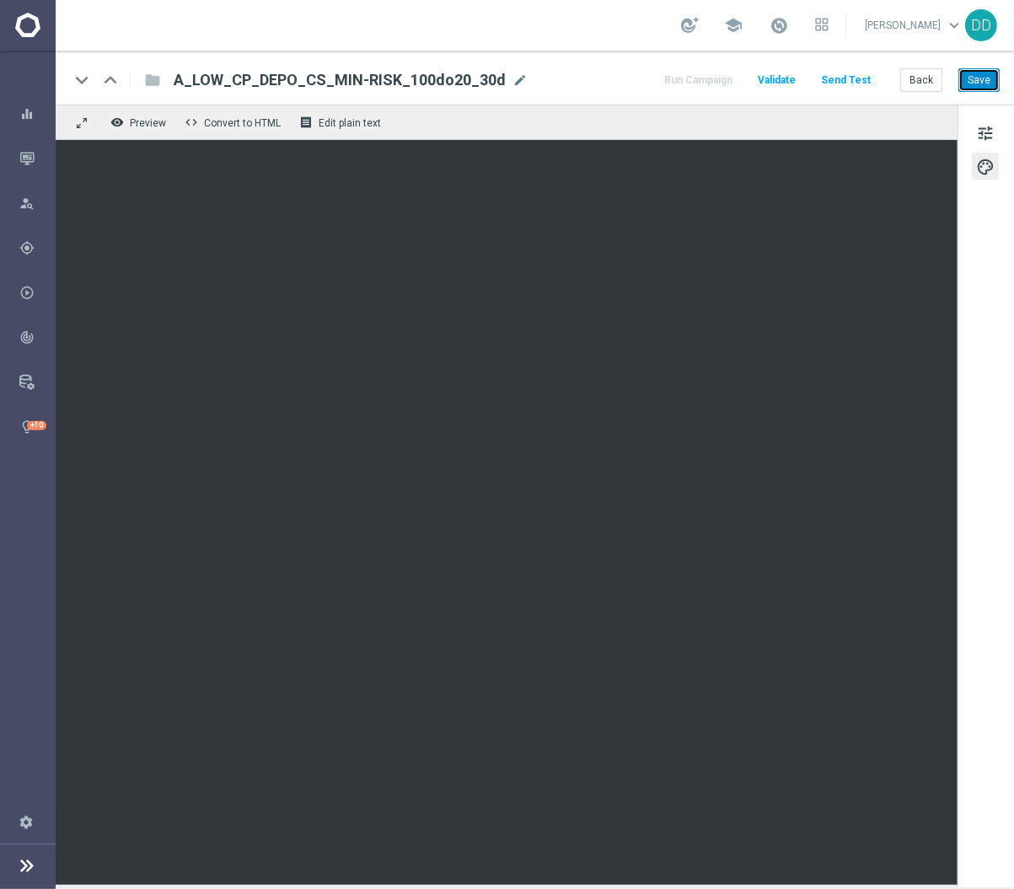
click at [977, 84] on button "Save" at bounding box center [979, 80] width 41 height 24
click at [931, 81] on button "Back" at bounding box center [921, 80] width 42 height 24
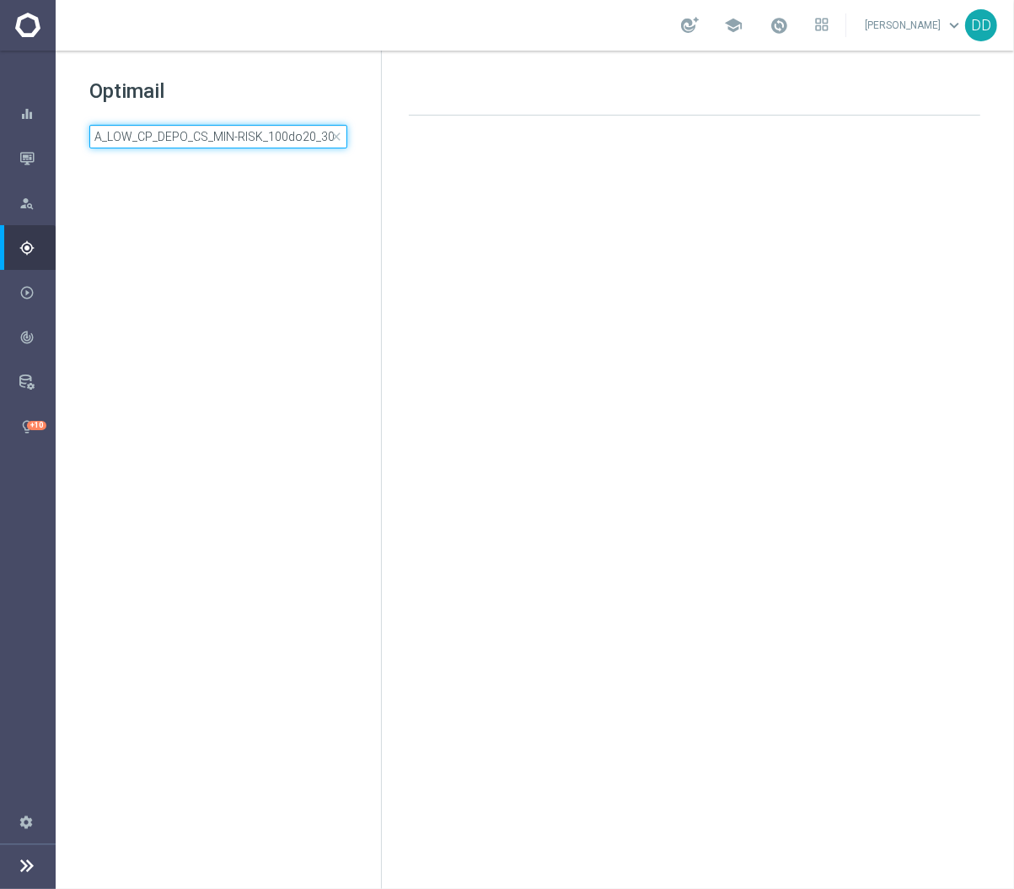
click at [264, 148] on input "A_LOW_CP_DEPO_CS_MIN-RISK_100do20_30d" at bounding box center [218, 137] width 258 height 24
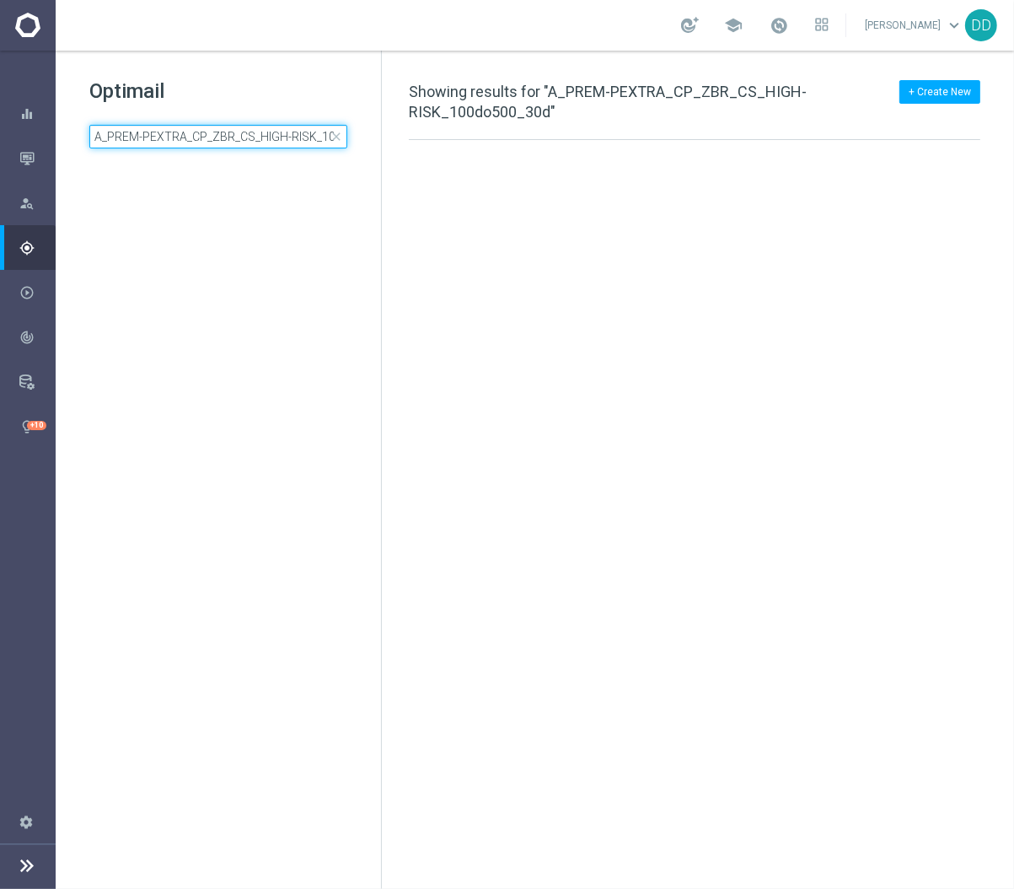
scroll to position [0, 62]
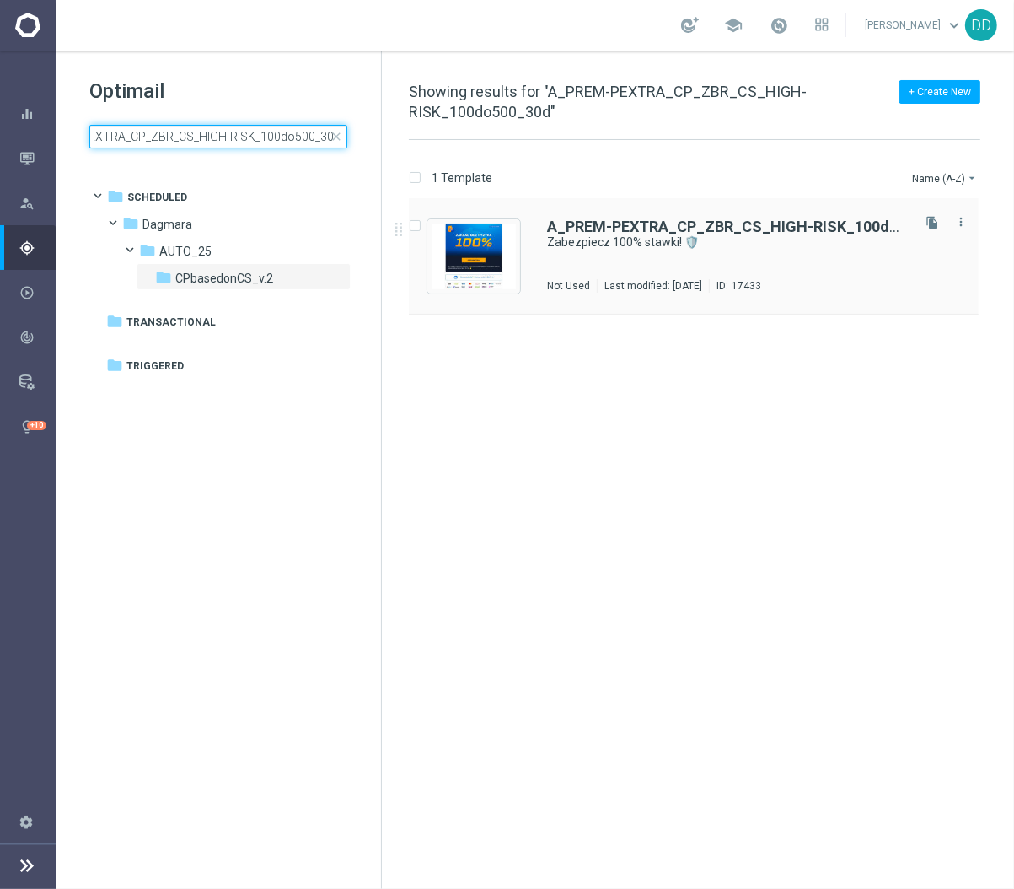
type input "A_PREM-PEXTRA_CP_ZBR_CS_HIGH-RISK_100do500_30d"
click at [693, 285] on div "Last modified: [DATE]" at bounding box center [638, 285] width 111 height 13
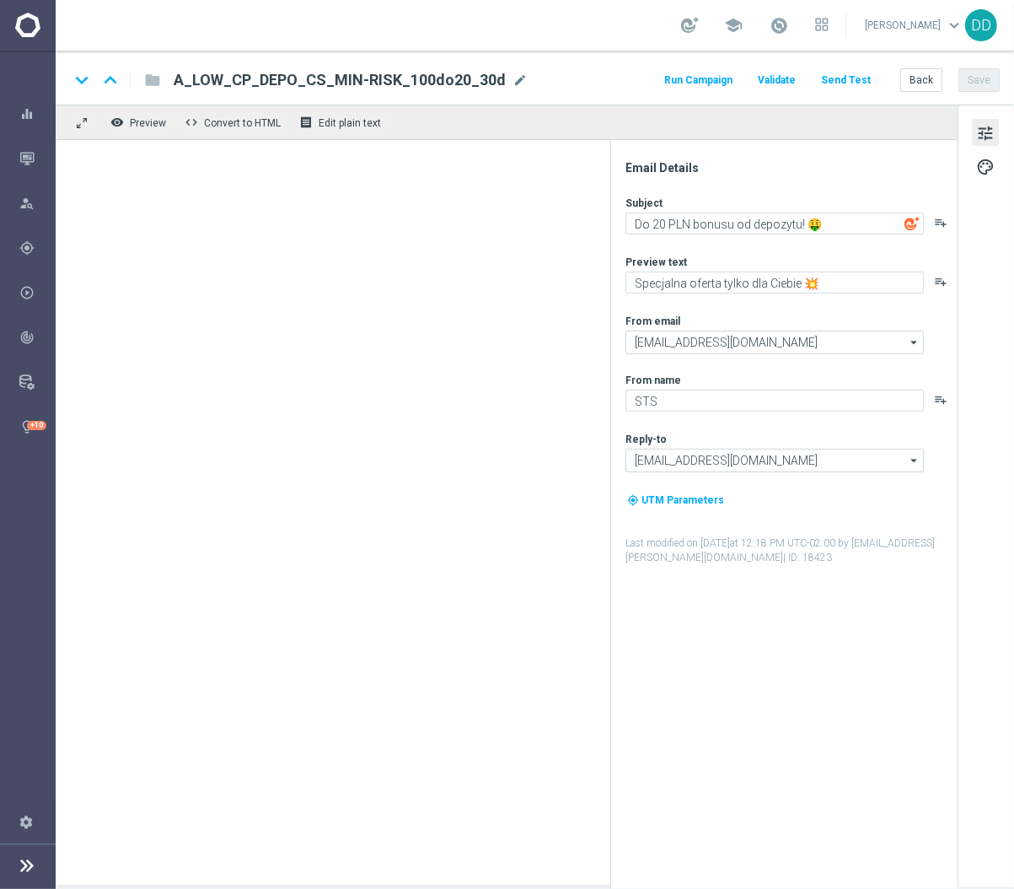
type textarea "Zabezpiecz 100% stawki! 🛡️"
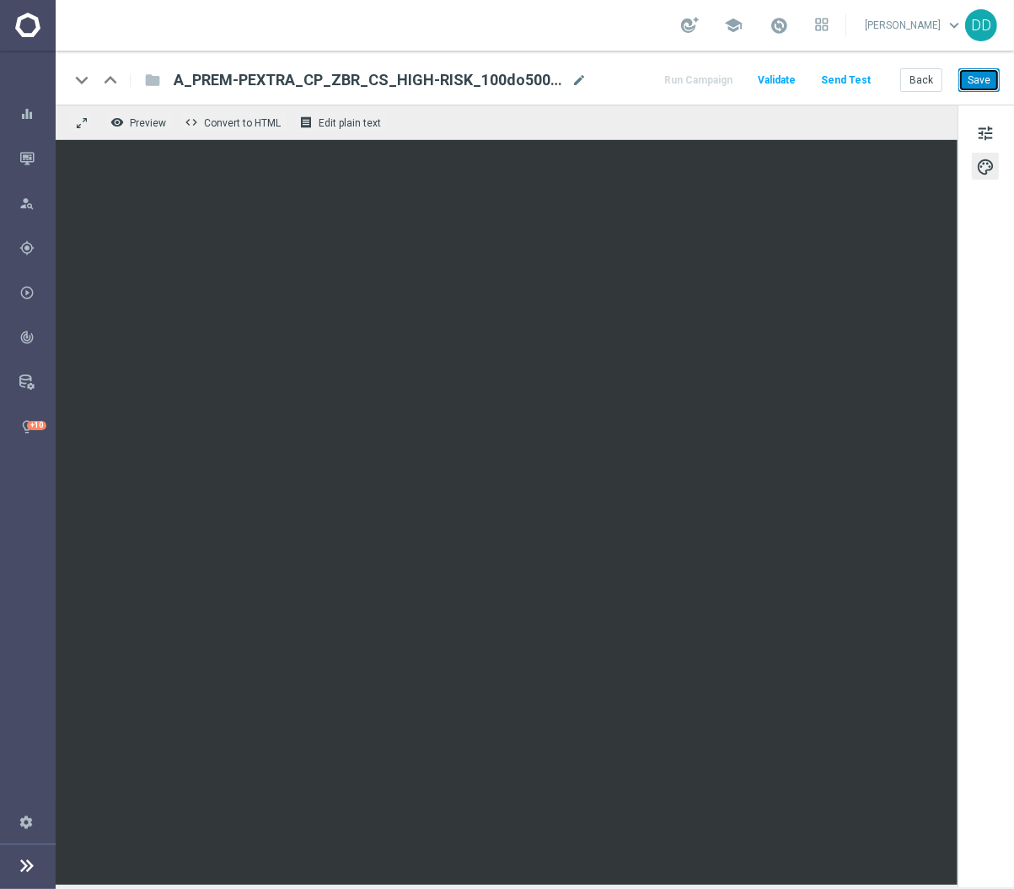
click at [981, 88] on button "Save" at bounding box center [979, 80] width 41 height 24
click at [927, 85] on button "Back" at bounding box center [921, 80] width 42 height 24
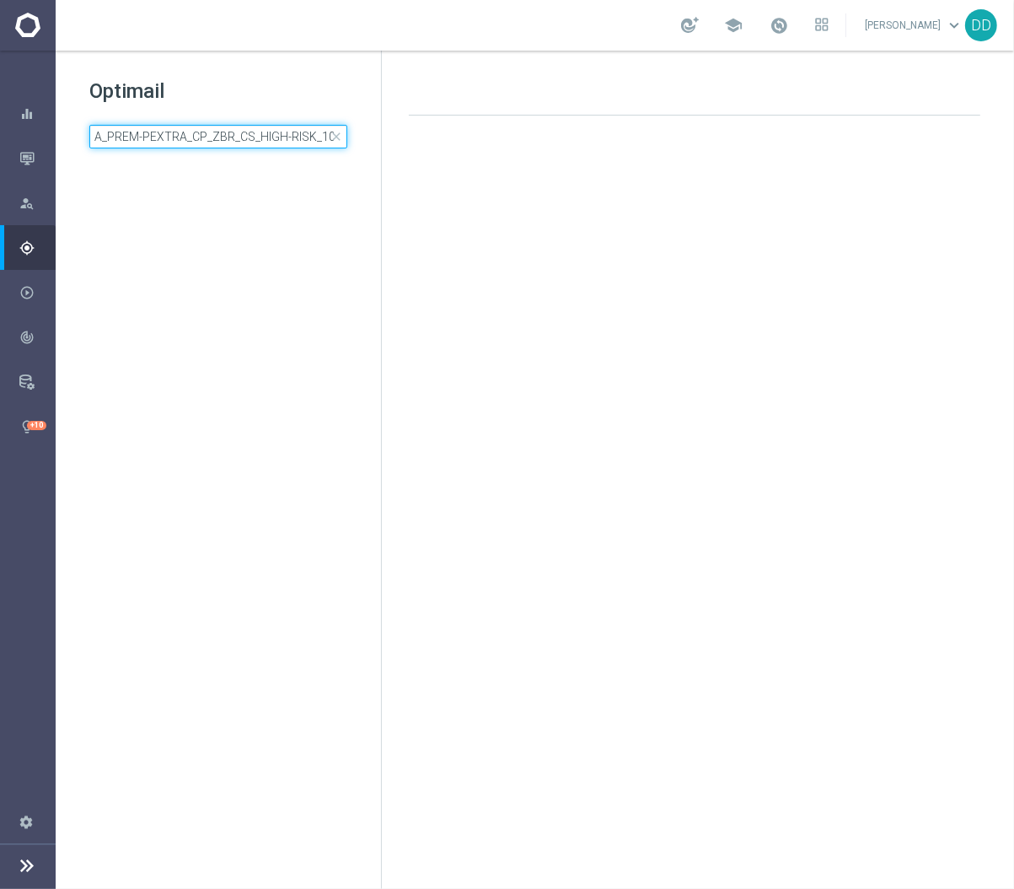
click at [276, 145] on input "A_PREM-PEXTRA_CP_ZBR_CS_HIGH-RISK_100do500_30d" at bounding box center [218, 137] width 258 height 24
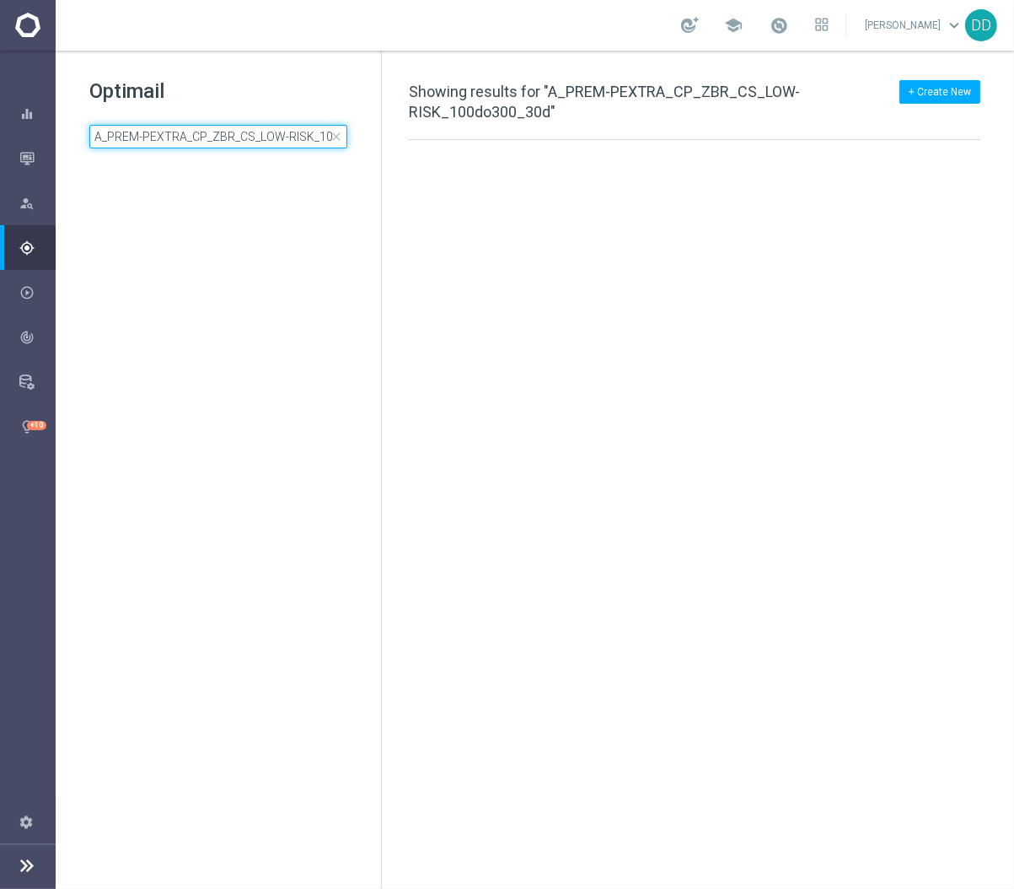
scroll to position [0, 57]
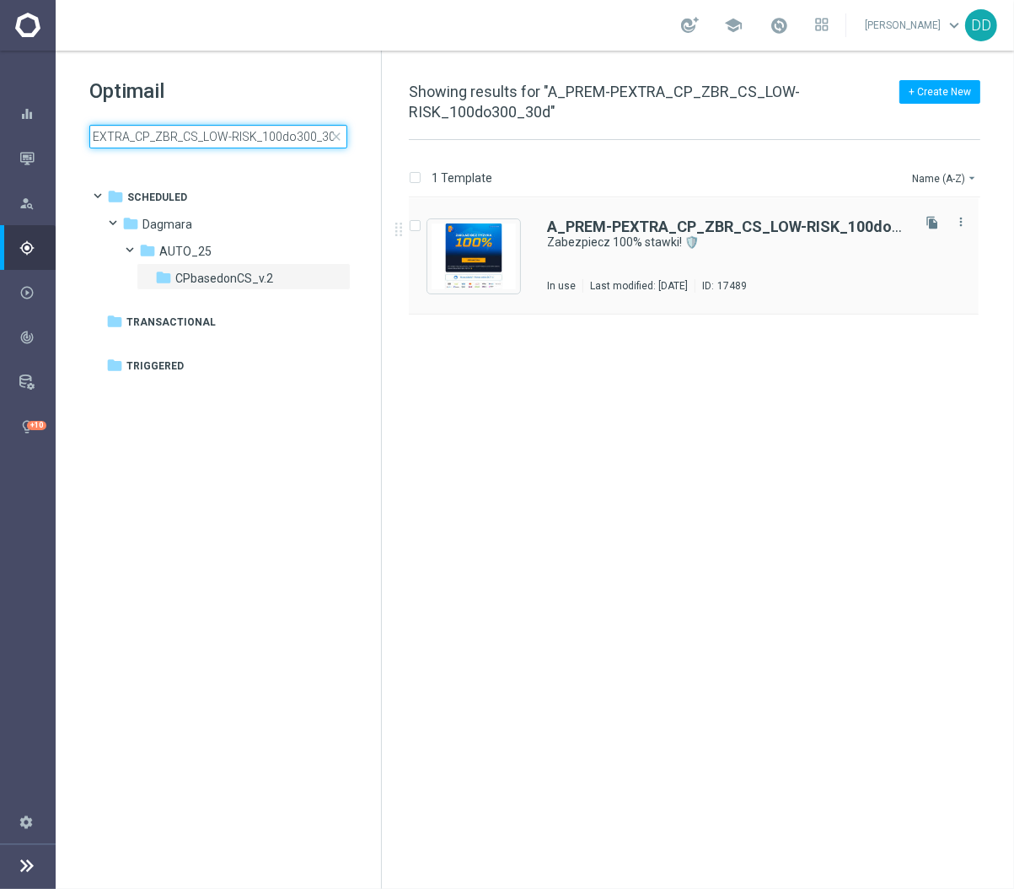
type input "A_PREM-PEXTRA_CP_ZBR_CS_LOW-RISK_100do300_30d"
click at [624, 262] on div "A_PREM-PEXTRA_CP_ZBR_CS_LOW-RISK_100do300_30d Zabezpiecz 100% stawki! 🛡️ In use…" at bounding box center [727, 255] width 361 height 73
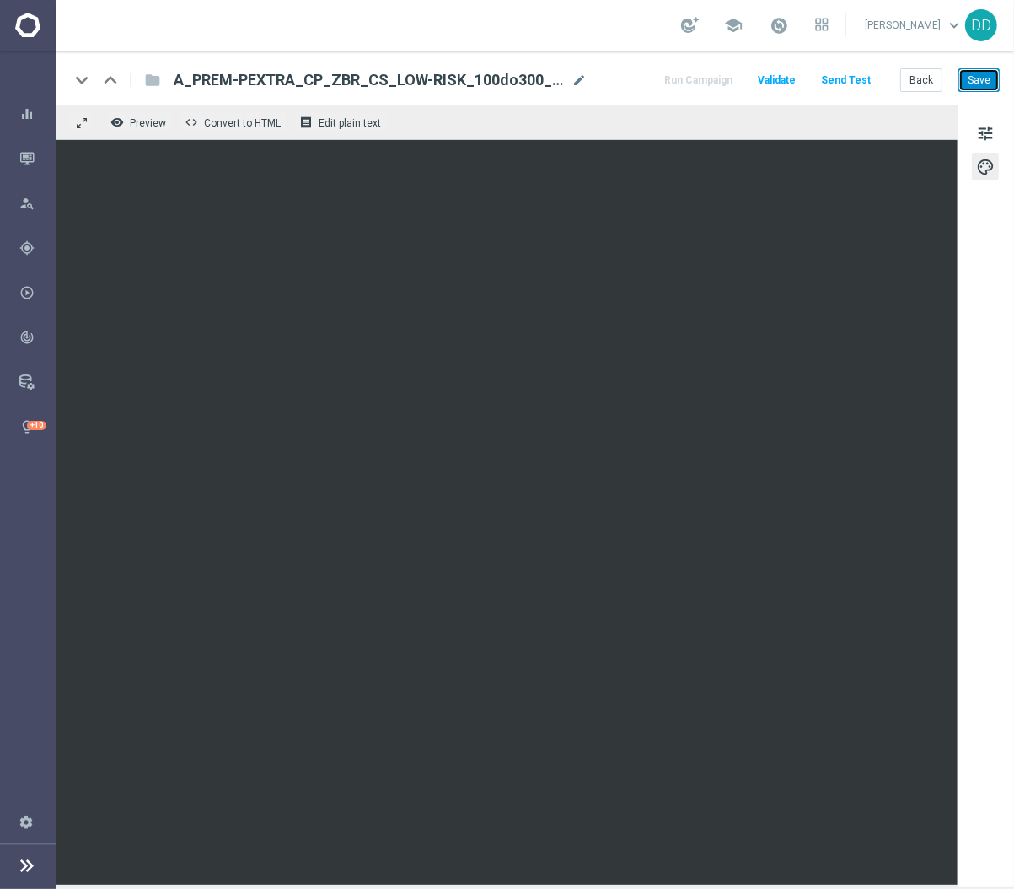
click at [991, 87] on button "Save" at bounding box center [979, 80] width 41 height 24
click at [912, 80] on button "Back" at bounding box center [921, 80] width 42 height 24
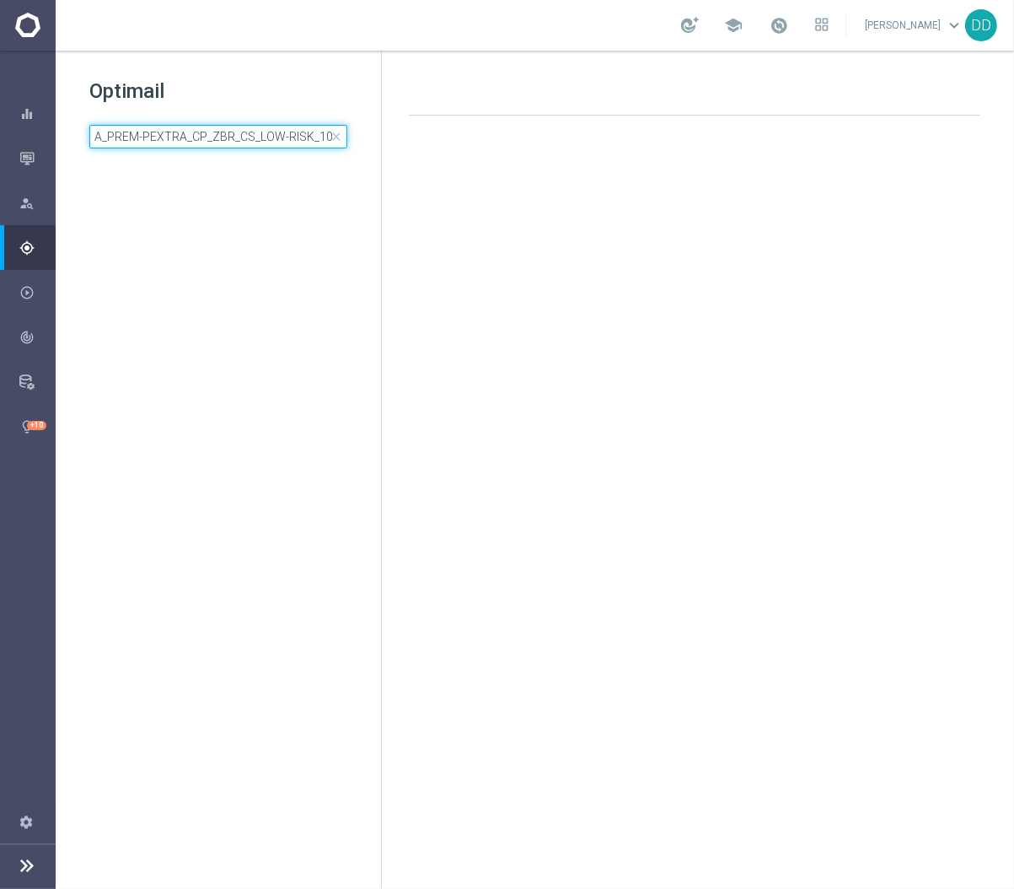
click at [285, 146] on input "A_PREM-PEXTRA_CP_ZBR_CS_LOW-RISK_100do300_30d" at bounding box center [218, 137] width 258 height 24
type input "A_PREM-PEXTRA_CP_ZBR_CS_MED-RISK_100do400_30d"
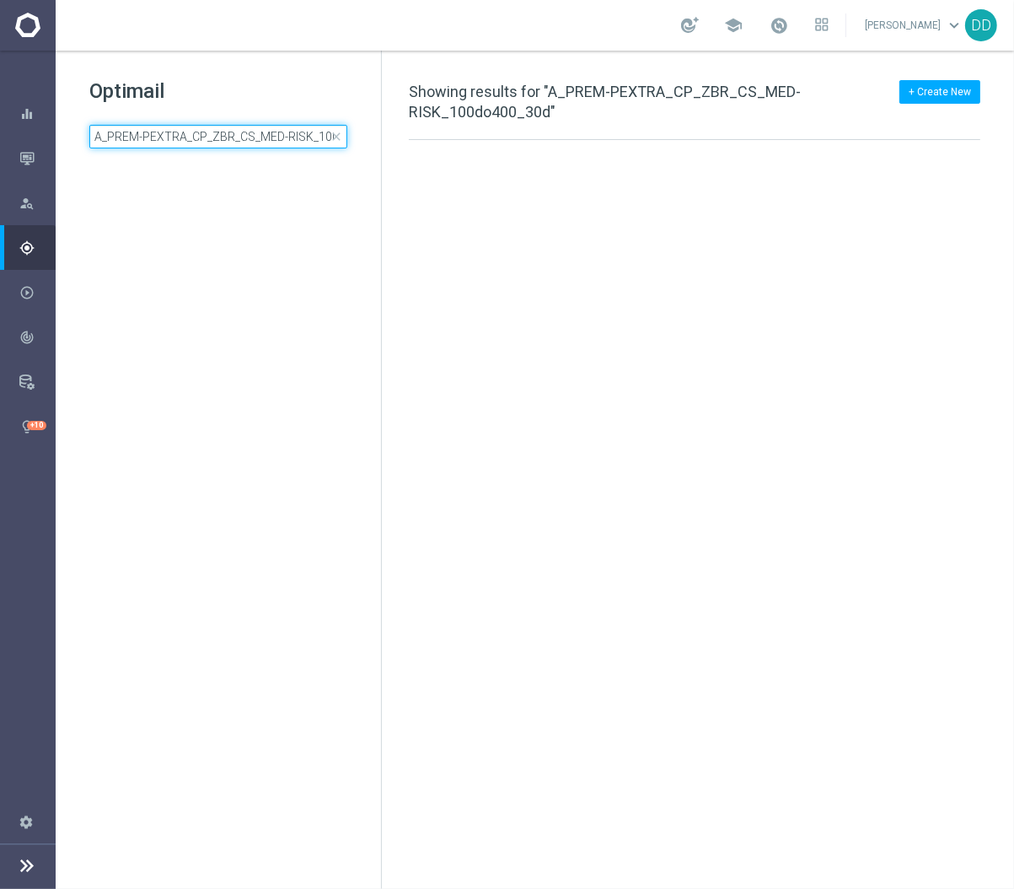
scroll to position [0, 58]
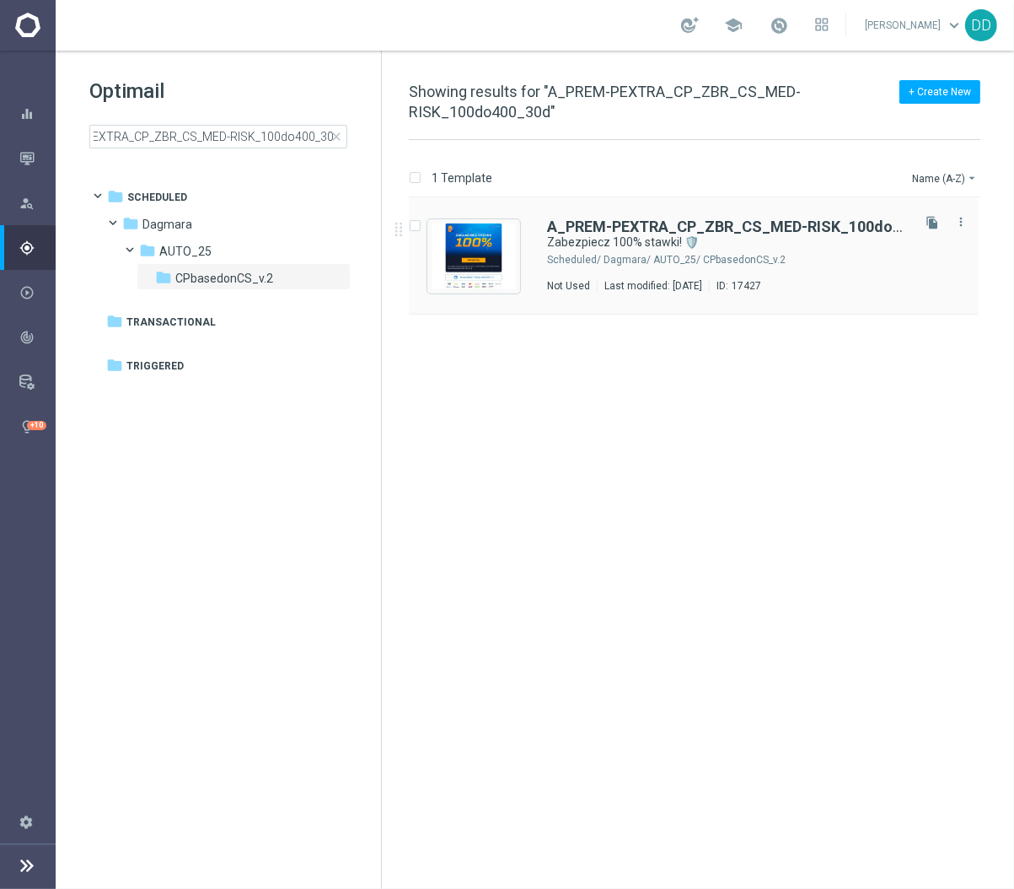
click at [721, 257] on div "Dagmara/ AUTO_25/ CPbasedonCS_v.2" at bounding box center [756, 259] width 304 height 13
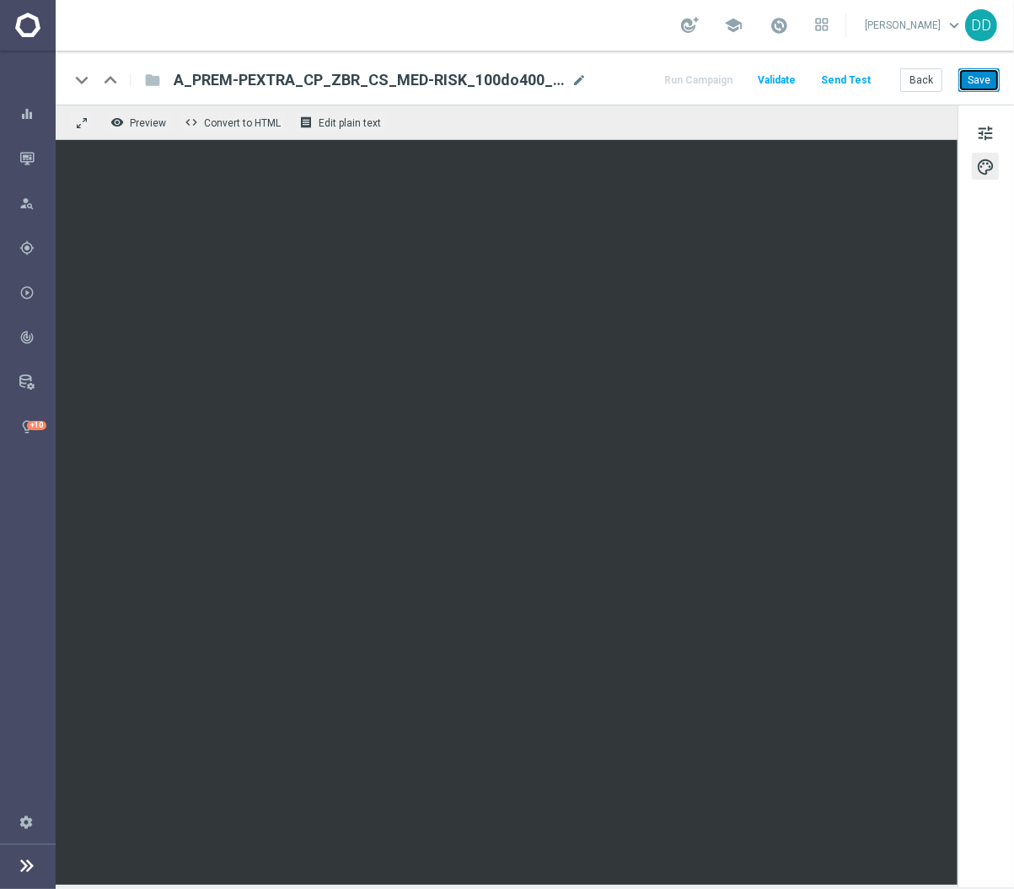
click at [979, 84] on button "Save" at bounding box center [979, 80] width 41 height 24
click at [925, 82] on button "Back" at bounding box center [921, 80] width 42 height 24
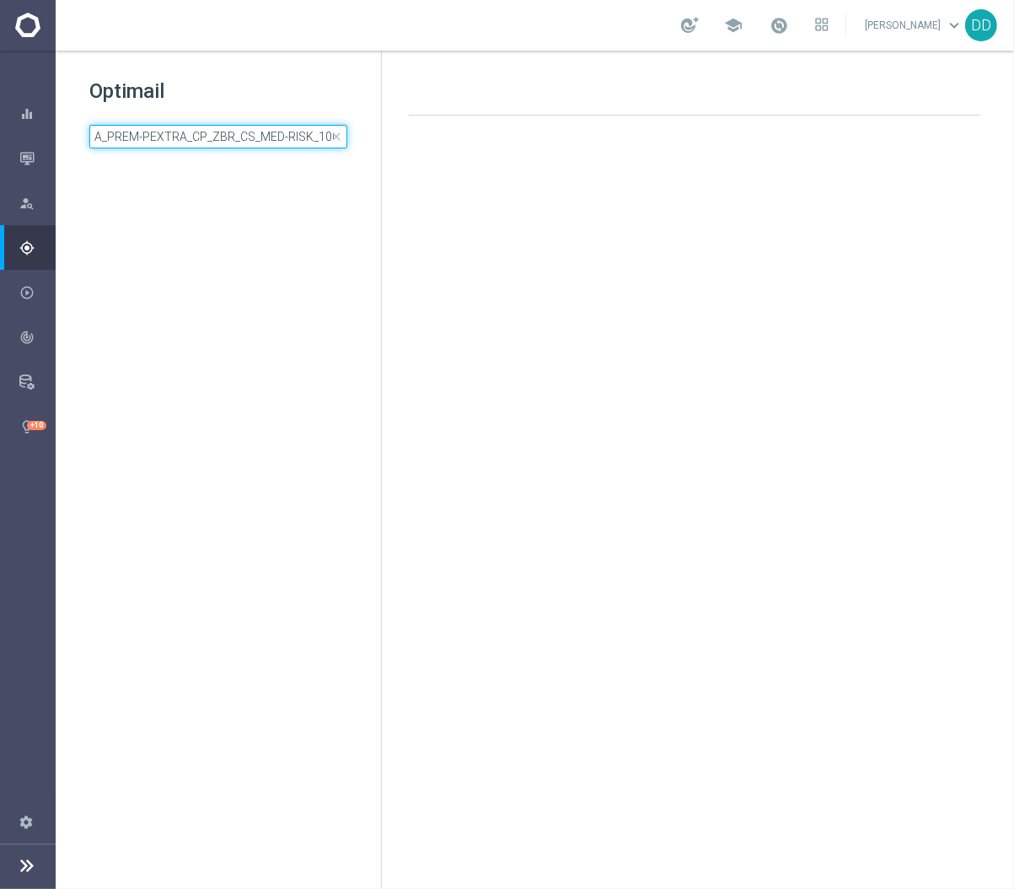
click at [263, 136] on input "A_PREM-PEXTRA_CP_ZBR_CS_MED-RISK_100do400_30d" at bounding box center [218, 137] width 258 height 24
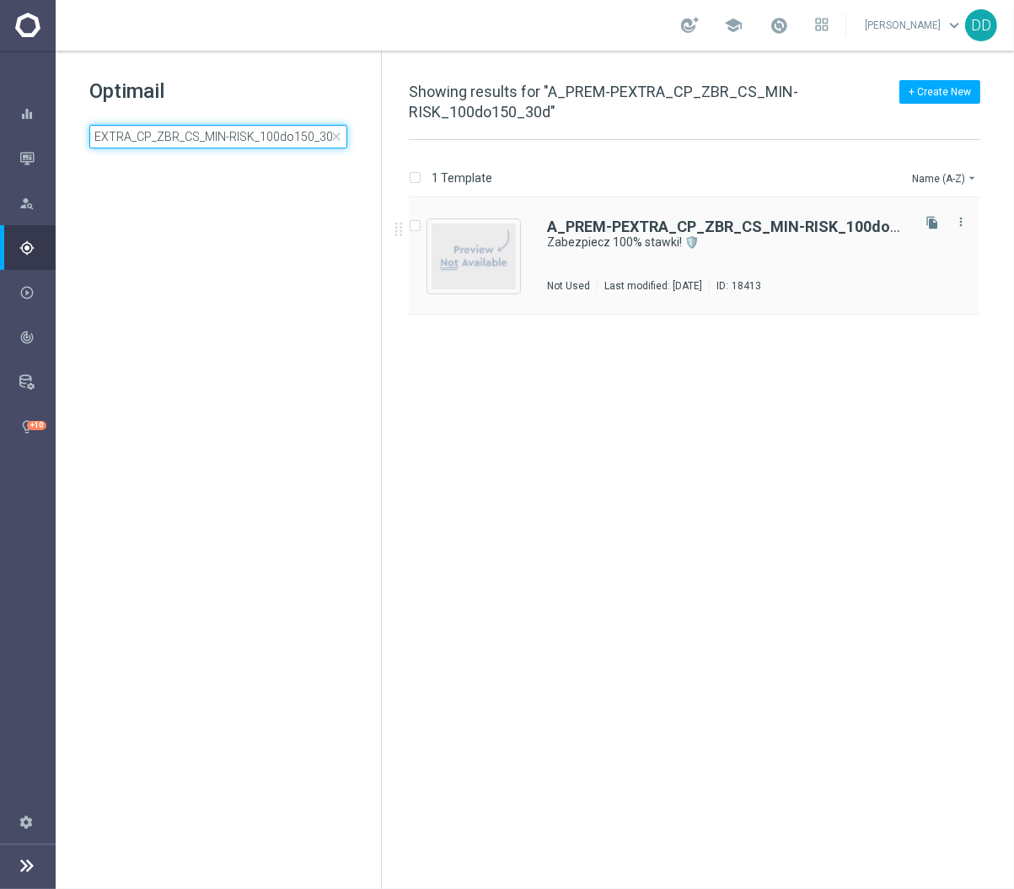
type input "A_PREM-PEXTRA_CP_ZBR_CS_MIN-RISK_100do150_30d"
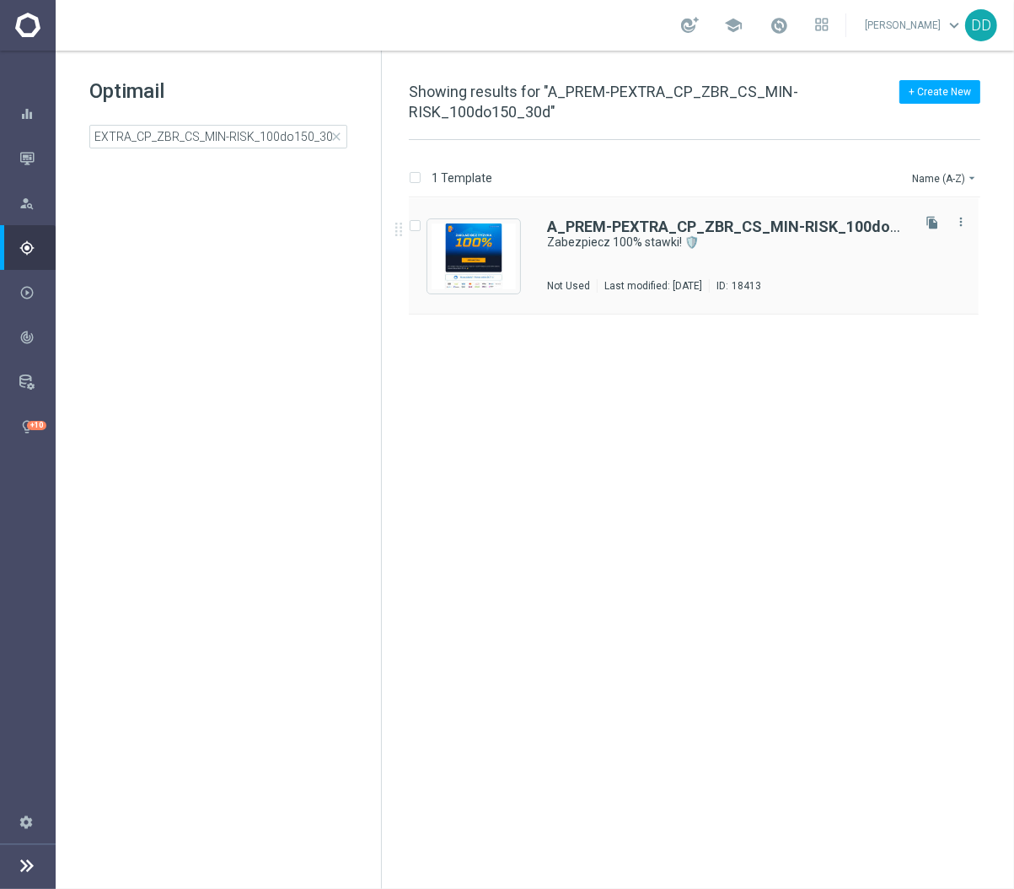
click at [658, 263] on div "A_PREM-PEXTRA_CP_ZBR_CS_MIN-RISK_100do150_30d Zabezpiecz 100% stawki! 🛡️ Not Us…" at bounding box center [727, 255] width 361 height 73
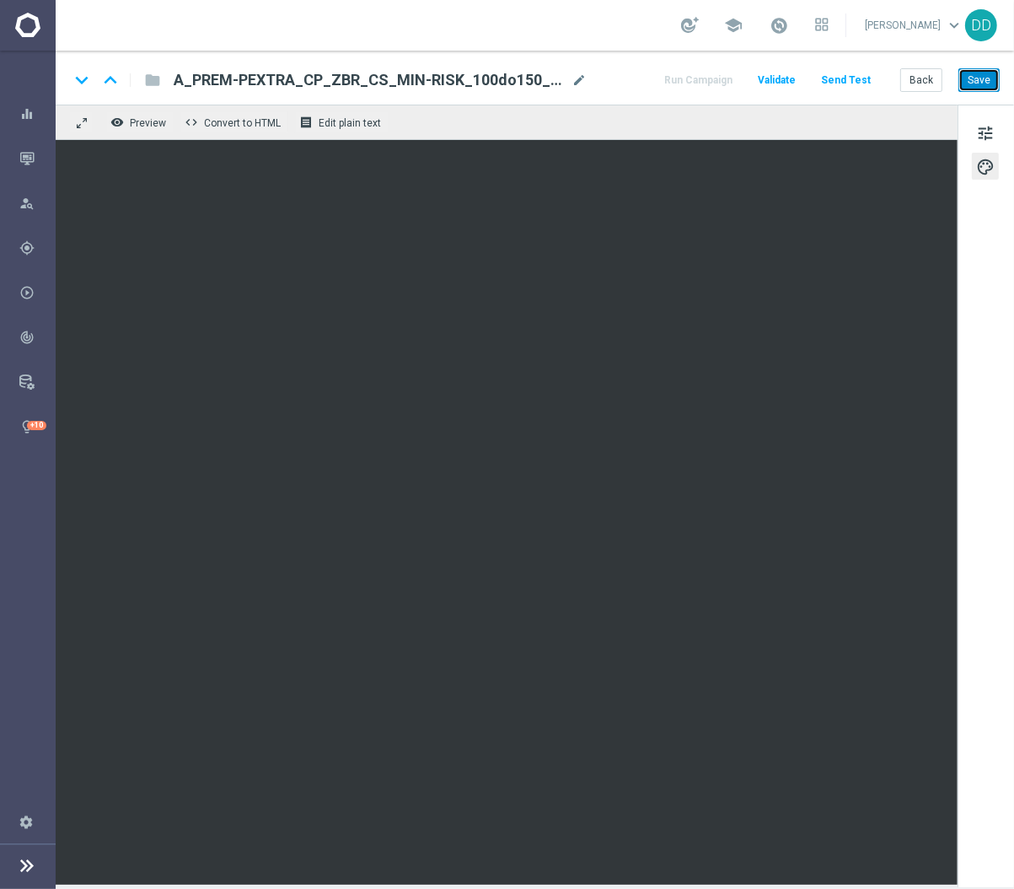
click at [993, 77] on button "Save" at bounding box center [979, 80] width 41 height 24
click at [917, 73] on button "Back" at bounding box center [921, 80] width 42 height 24
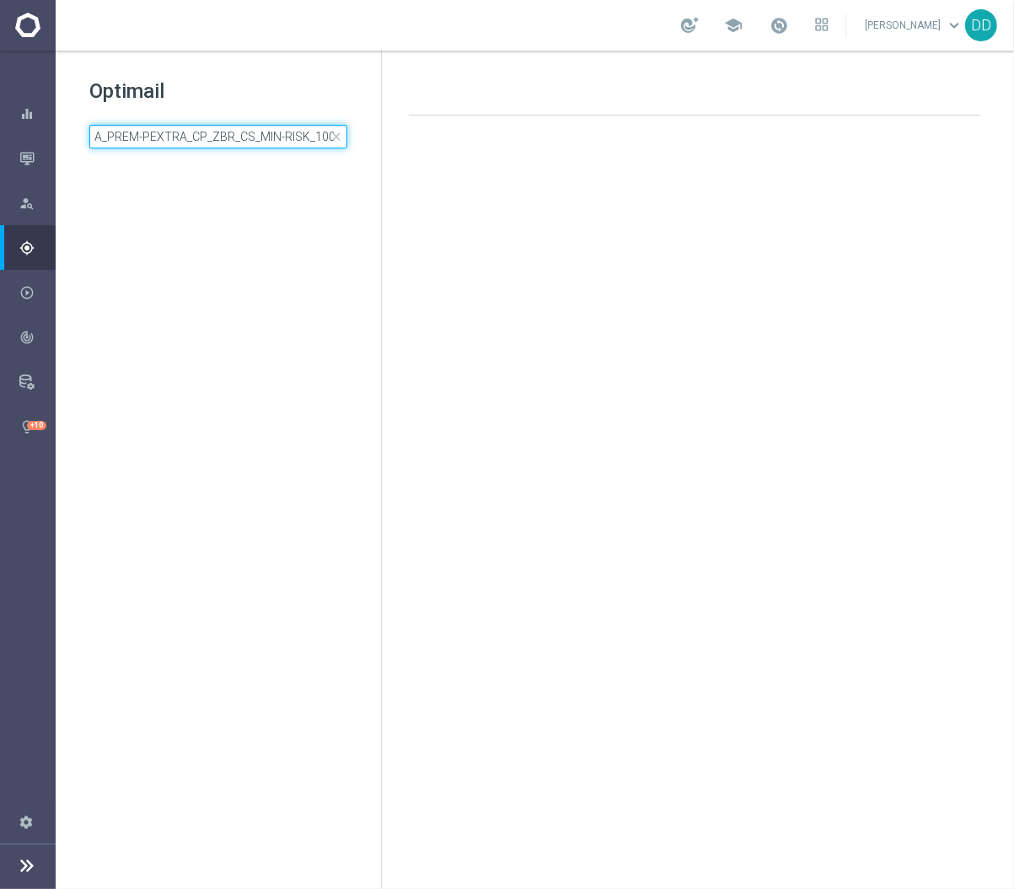
click at [309, 133] on input "A_PREM-PEXTRA_CP_ZBR_CS_MIN-RISK_100do150_30d" at bounding box center [218, 137] width 258 height 24
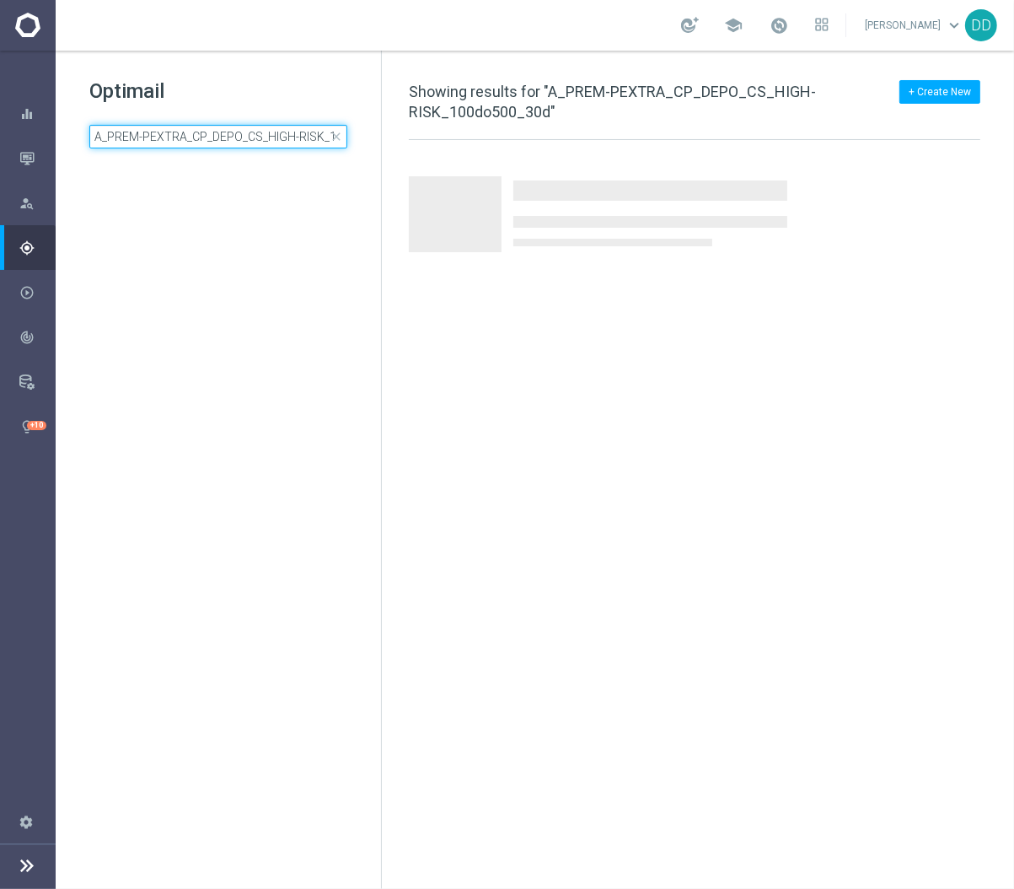
scroll to position [0, 69]
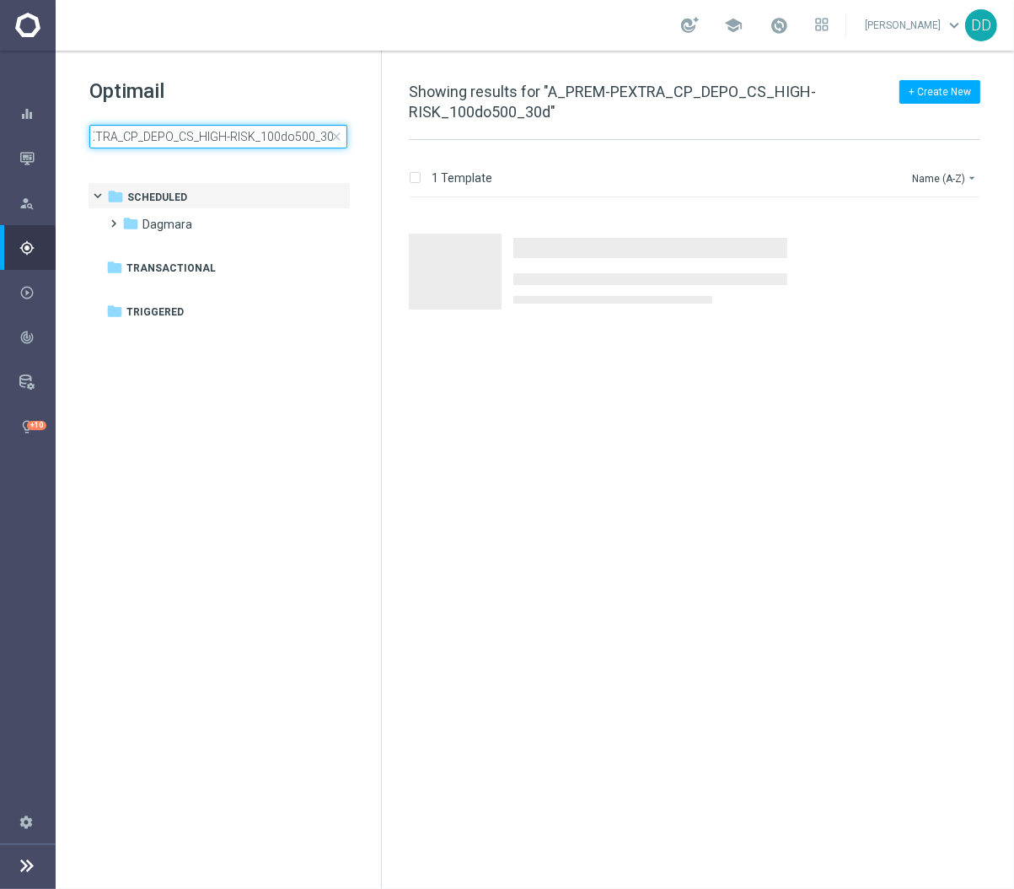
type input "A_PREM-PEXTRA_CP_DEPO_CS_HIGH-RISK_100do500_30d"
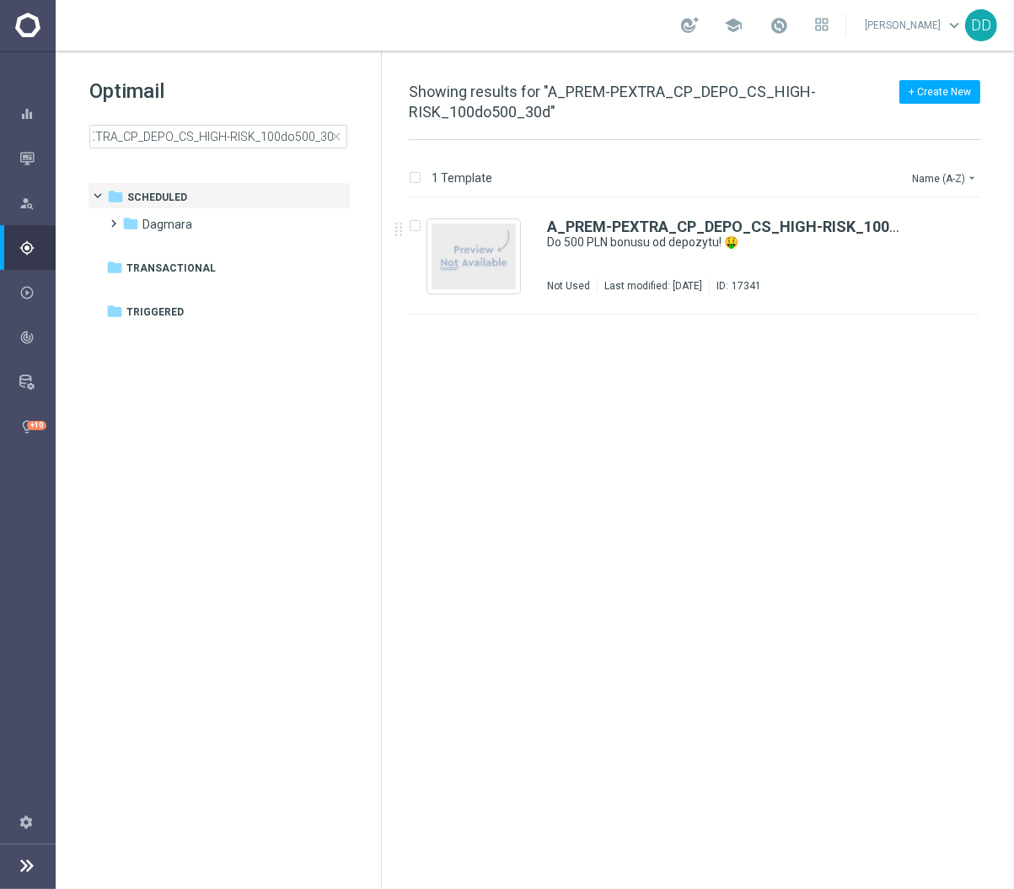
click at [565, 254] on div "A_PREM-PEXTRA_CP_DEPO_CS_HIGH-RISK_100do500_30d Do 500 PLN bonusu od depozytu! …" at bounding box center [727, 255] width 361 height 73
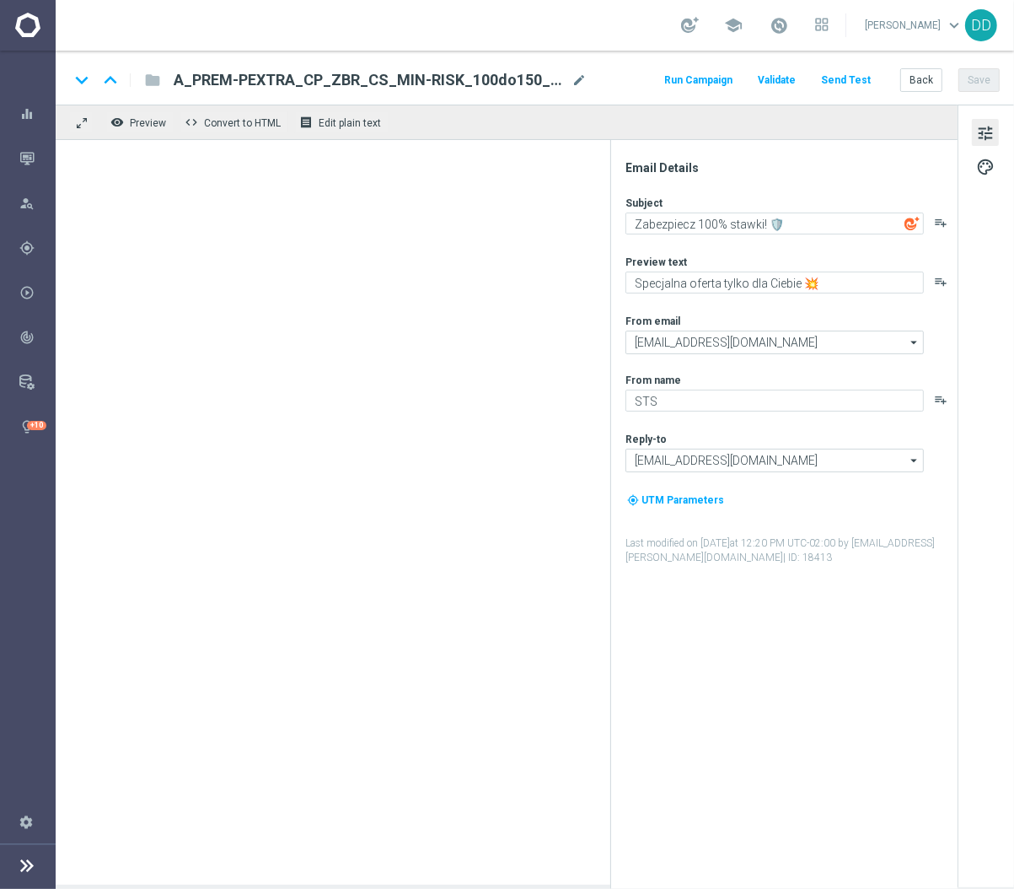
type textarea "Do 500 PLN bonusu od depozytu! 🤑"
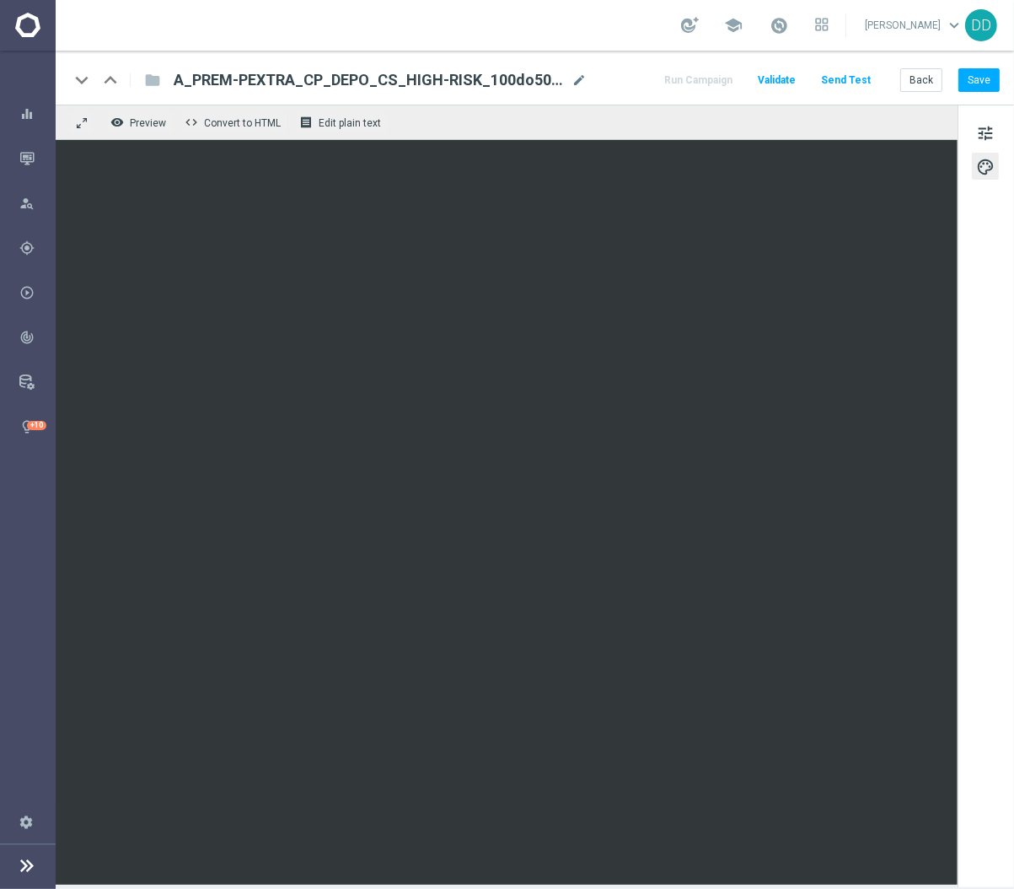
click at [954, 79] on div "Back Save" at bounding box center [949, 80] width 99 height 24
click at [966, 81] on button "Save" at bounding box center [979, 80] width 41 height 24
click at [913, 80] on button "Back" at bounding box center [921, 80] width 42 height 24
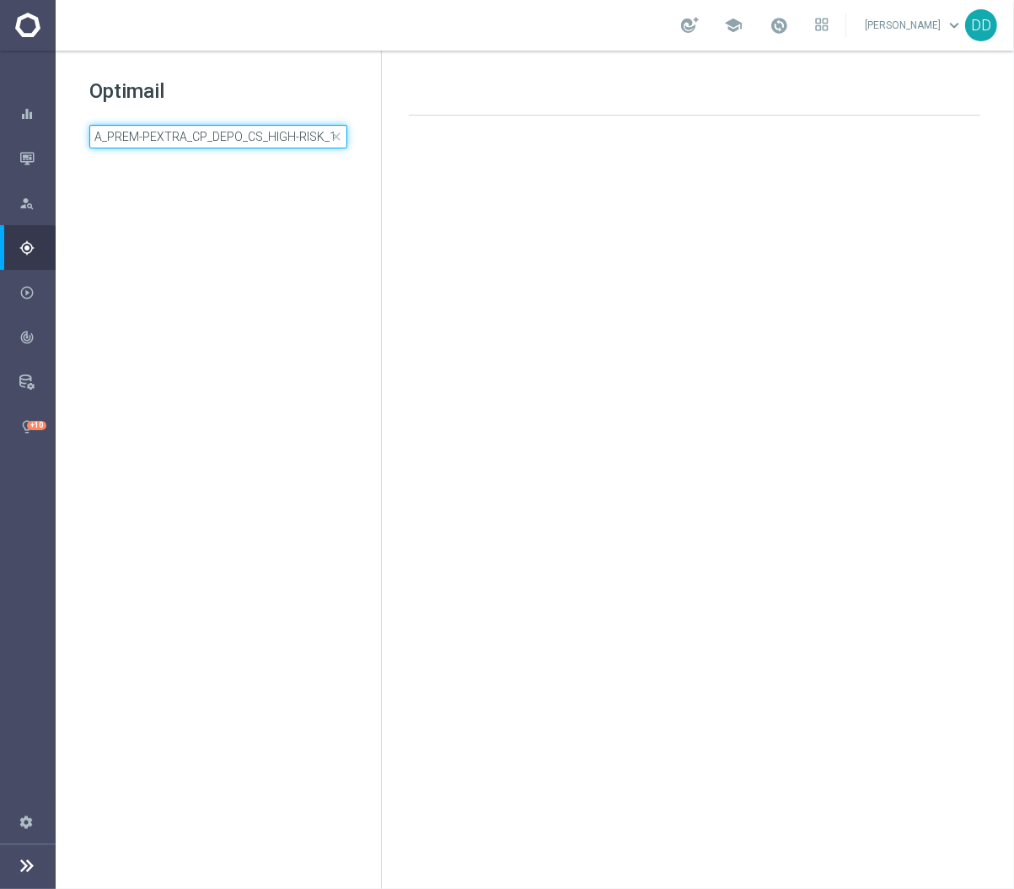
click at [285, 132] on input "A_PREM-PEXTRA_CP_DEPO_CS_HIGH-RISK_100do500_30d" at bounding box center [218, 137] width 258 height 24
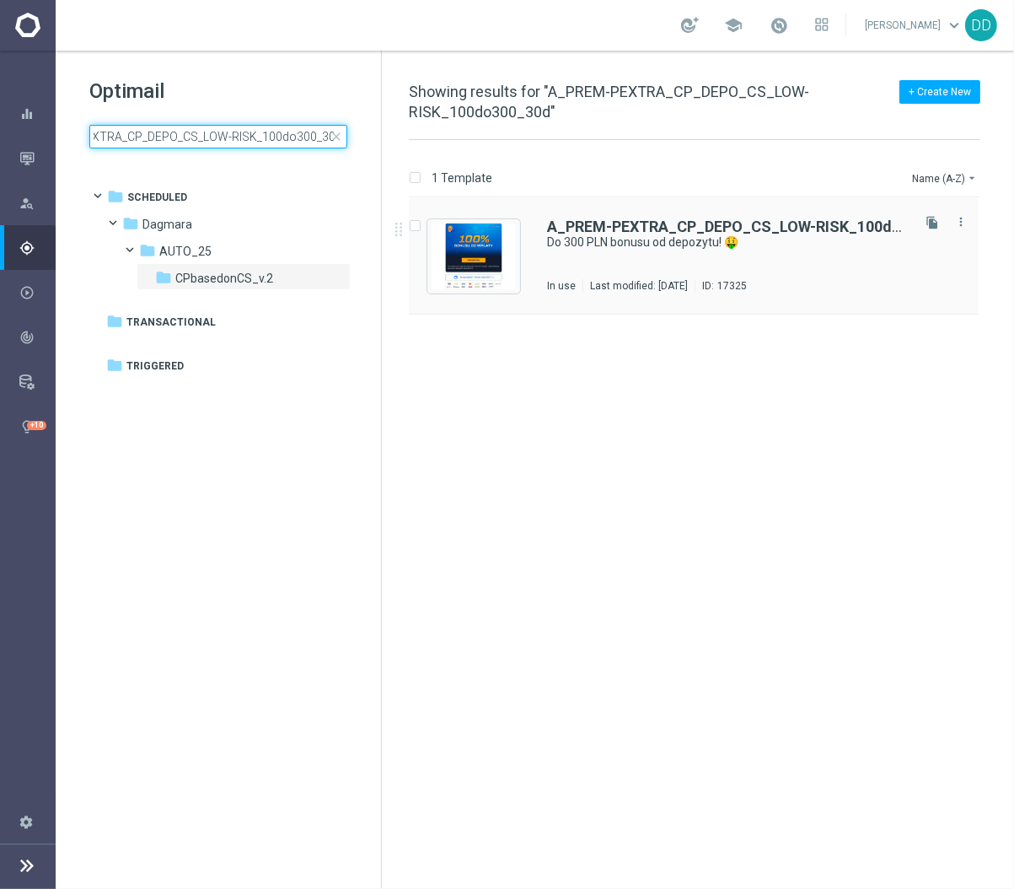
type input "A_PREM-PEXTRA_CP_DEPO_CS_LOW-RISK_100do300_30d"
click at [656, 263] on div "A_PREM-PEXTRA_CP_DEPO_CS_LOW-RISK_100do300_30d Do 300 PLN bonusu od depozytu! 🤑…" at bounding box center [727, 255] width 361 height 73
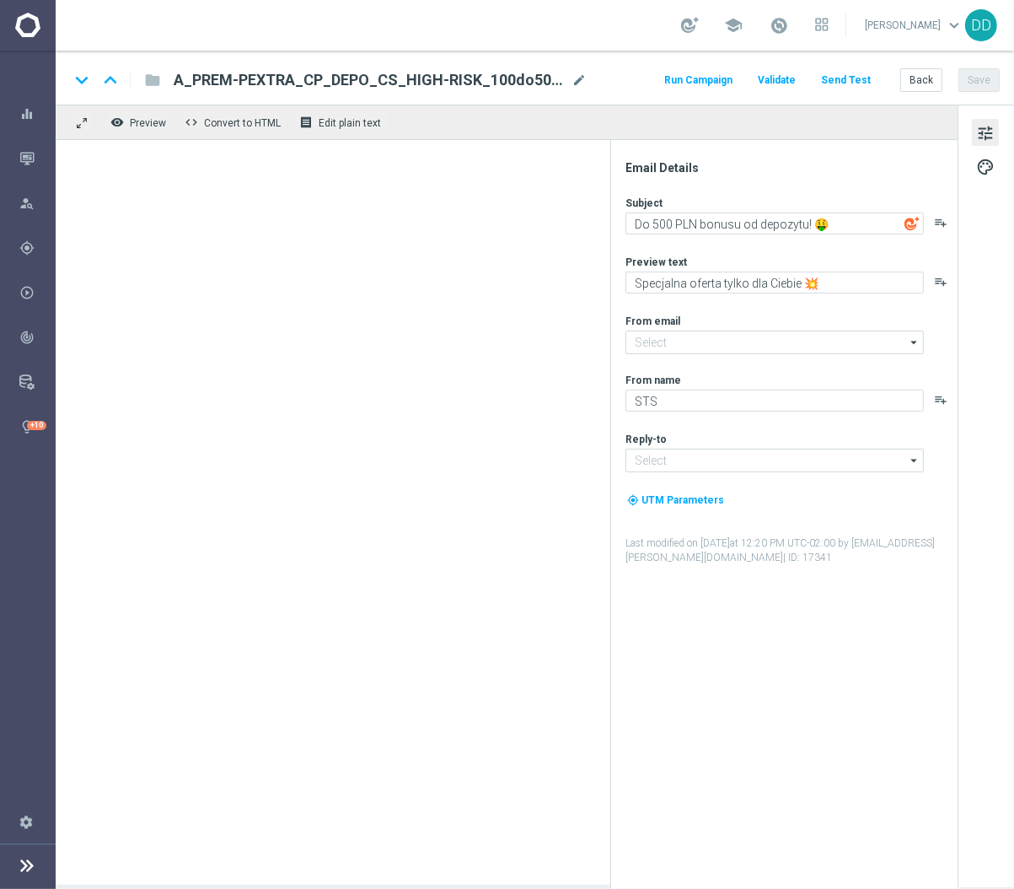
type input "[EMAIL_ADDRESS][DOMAIN_NAME]"
type textarea "Do 300 PLN bonusu od depozytu! 🤑"
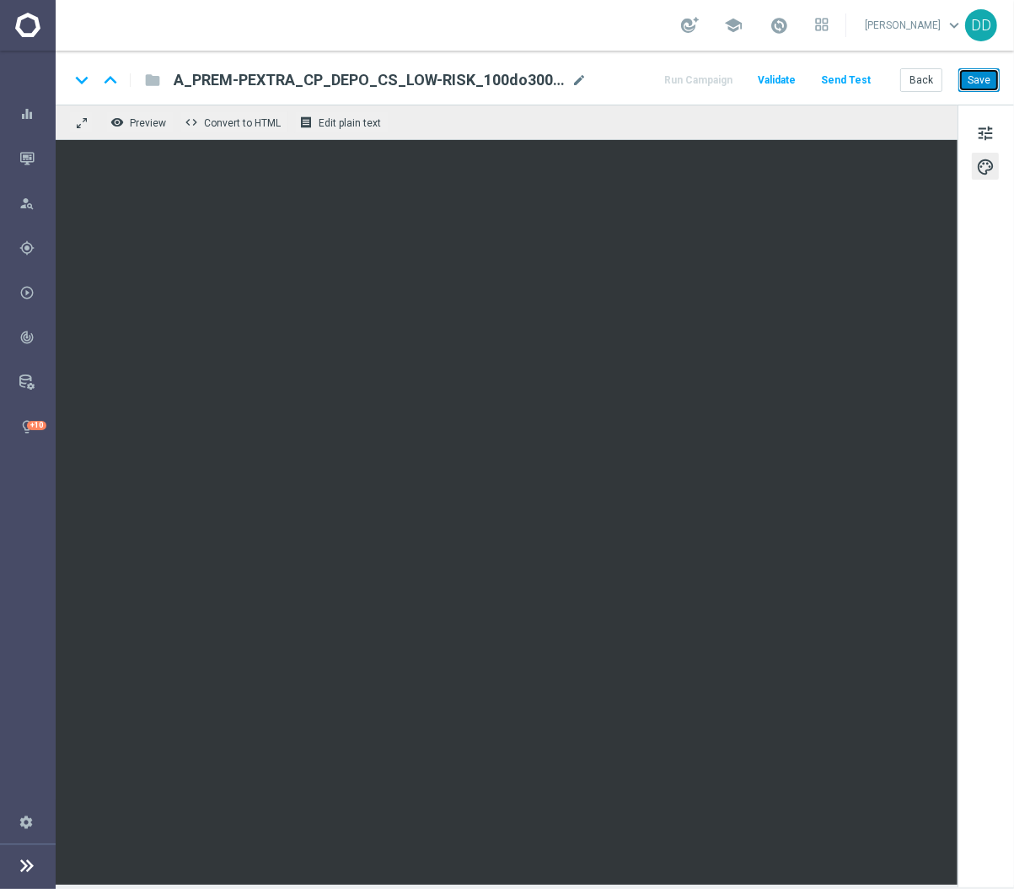
click at [988, 89] on button "Save" at bounding box center [979, 80] width 41 height 24
click at [932, 66] on div "keyboard_arrow_down keyboard_arrow_up folder A_PREM-PEXTRA_CP_DEPO_CS_LOW-RISK_…" at bounding box center [535, 78] width 959 height 54
click at [932, 71] on button "Back" at bounding box center [921, 80] width 42 height 24
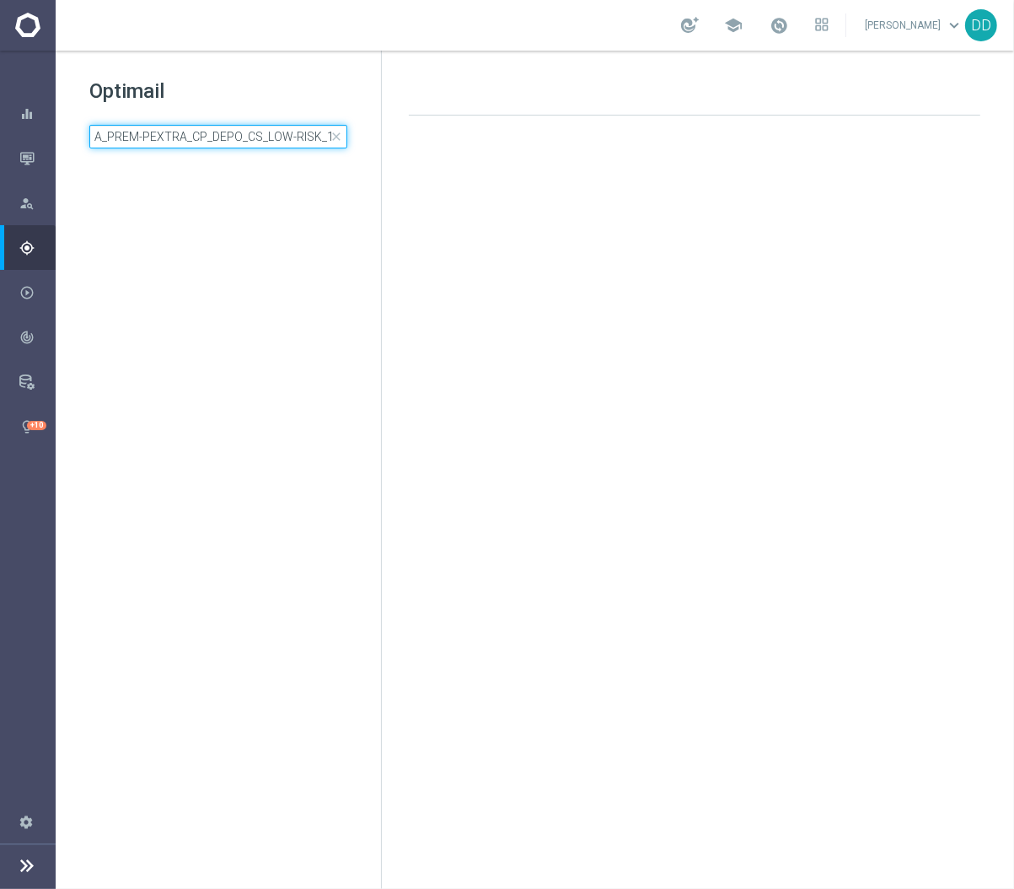
click at [266, 144] on input "A_PREM-PEXTRA_CP_DEPO_CS_LOW-RISK_100do300_30d" at bounding box center [218, 137] width 258 height 24
type input "A_PREM-PEXTRA_CP_DEPO_CS_MED-RISK_100do400_30d"
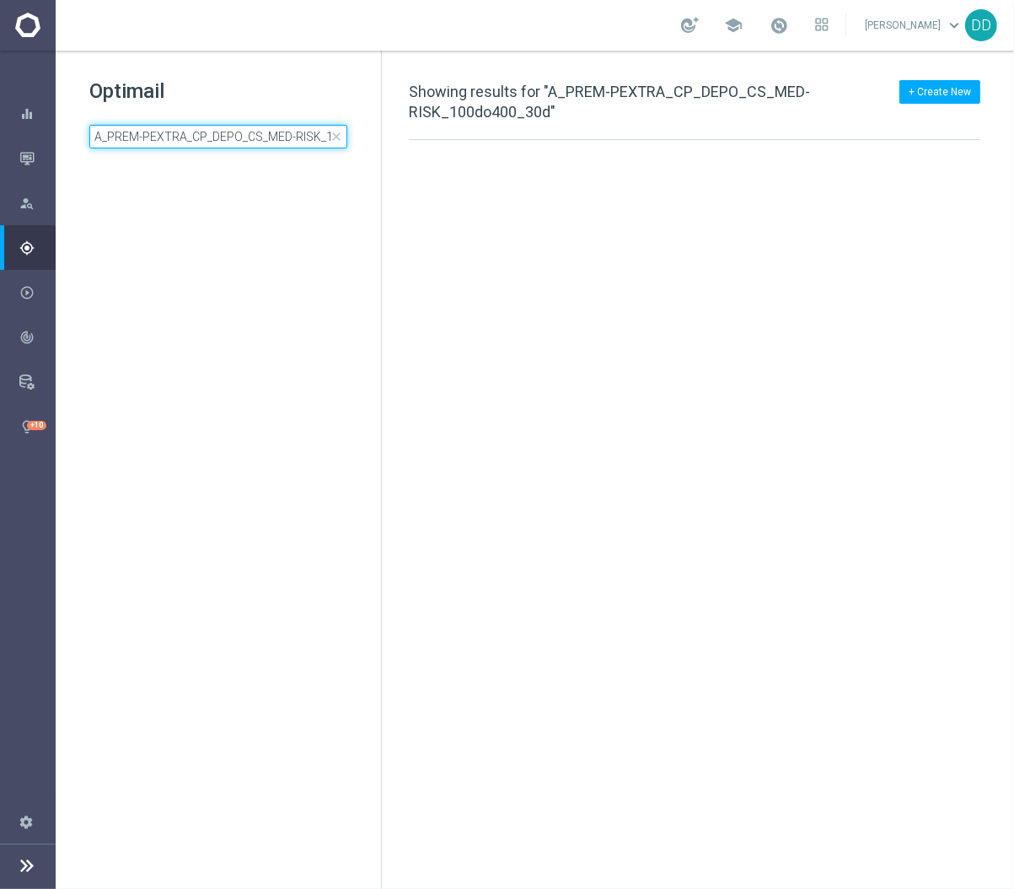
scroll to position [0, 66]
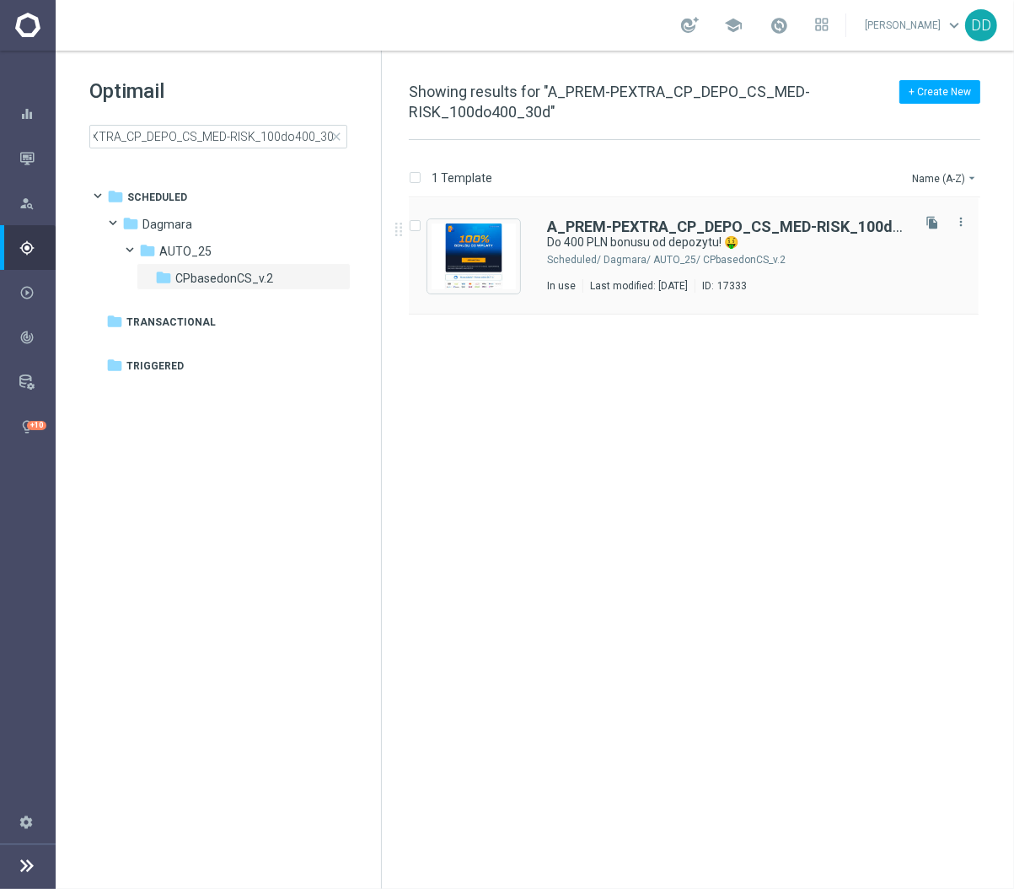
click at [607, 262] on div "Dagmara/ AUTO_25/ CPbasedonCS_v.2" at bounding box center [756, 259] width 304 height 13
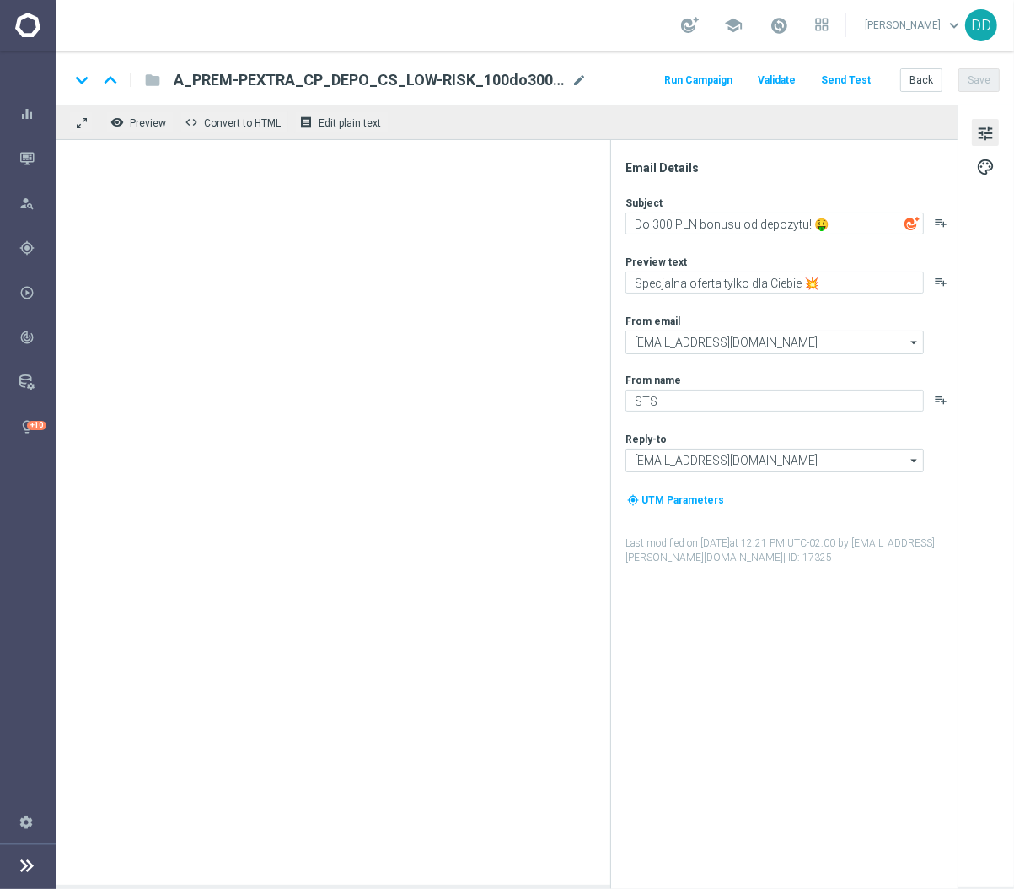
type textarea "Do 400 PLN bonusu od depozytu! 🤑"
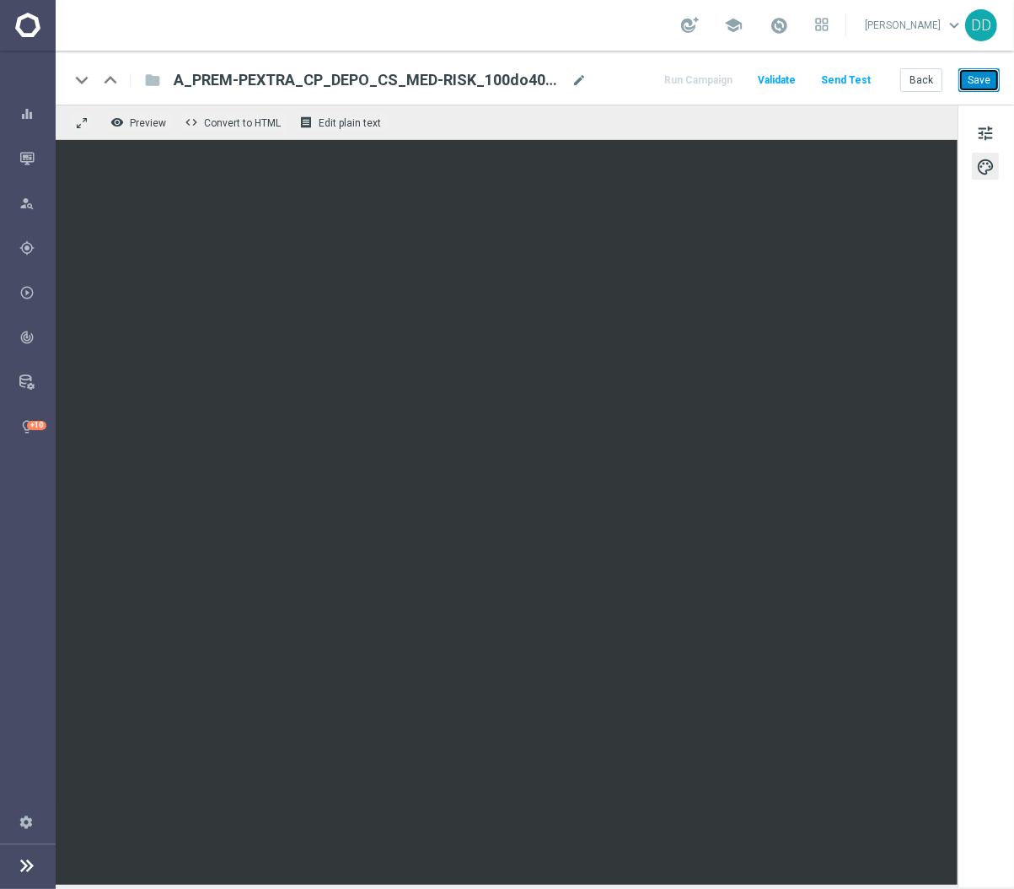
click at [976, 83] on button "Save" at bounding box center [979, 80] width 41 height 24
click at [907, 83] on button "Back" at bounding box center [921, 80] width 42 height 24
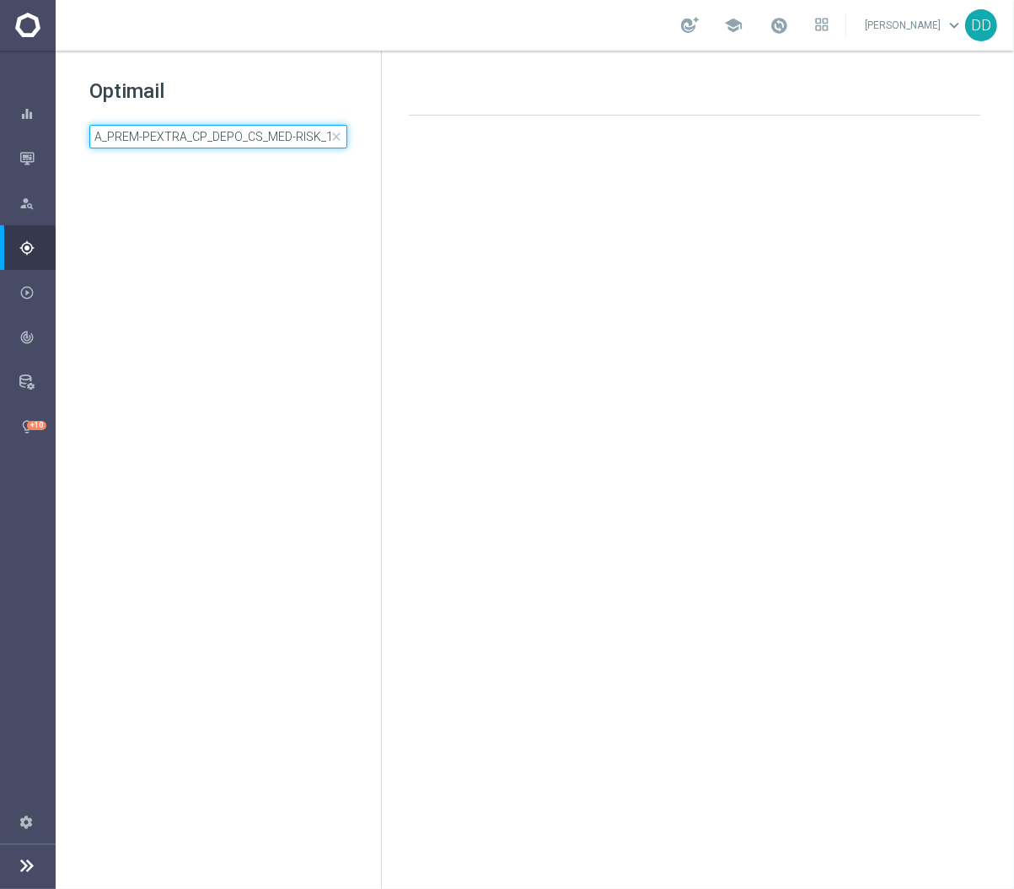
click at [257, 139] on input "A_PREM-PEXTRA_CP_DEPO_CS_MED-RISK_100do400_30d" at bounding box center [218, 137] width 258 height 24
type input "A_PREM-PEXTRA_CP_DEPO_CS_MIN-RISK_100do150_30d"
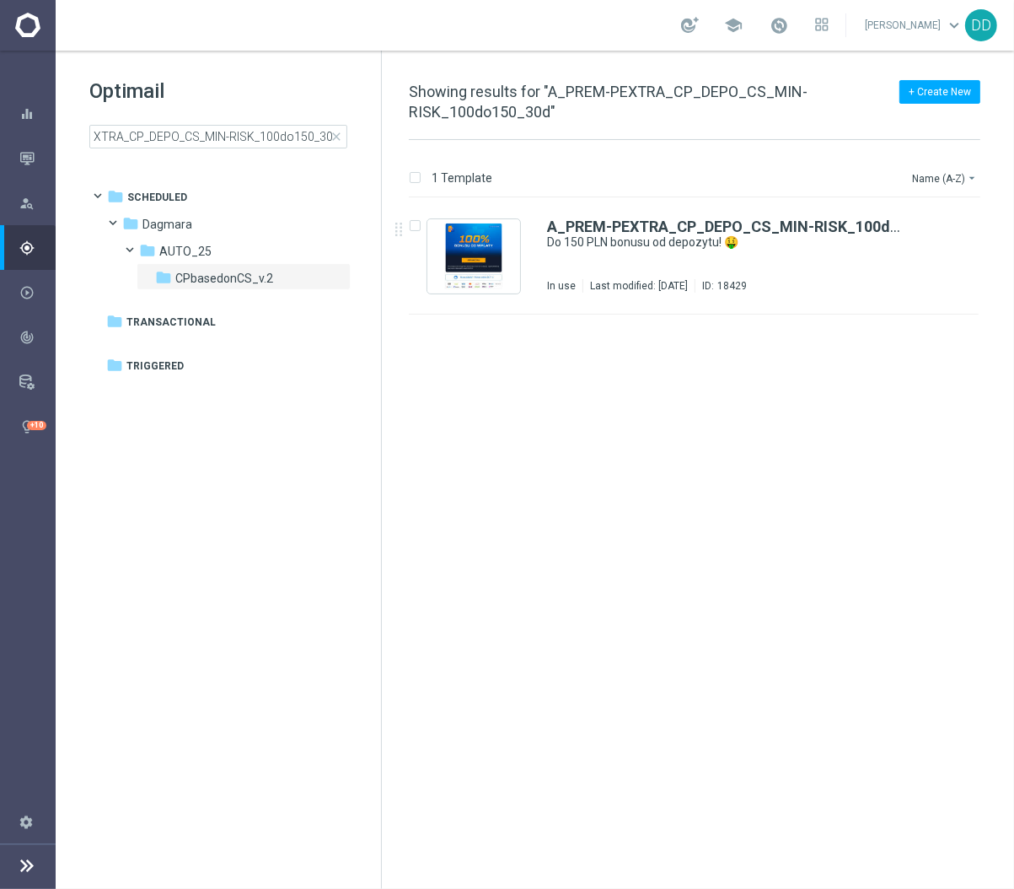
click at [608, 260] on div "A_PREM-PEXTRA_CP_DEPO_CS_MIN-RISK_100do150_30d Do 150 PLN bonusu od depozytu! 🤑…" at bounding box center [727, 255] width 361 height 73
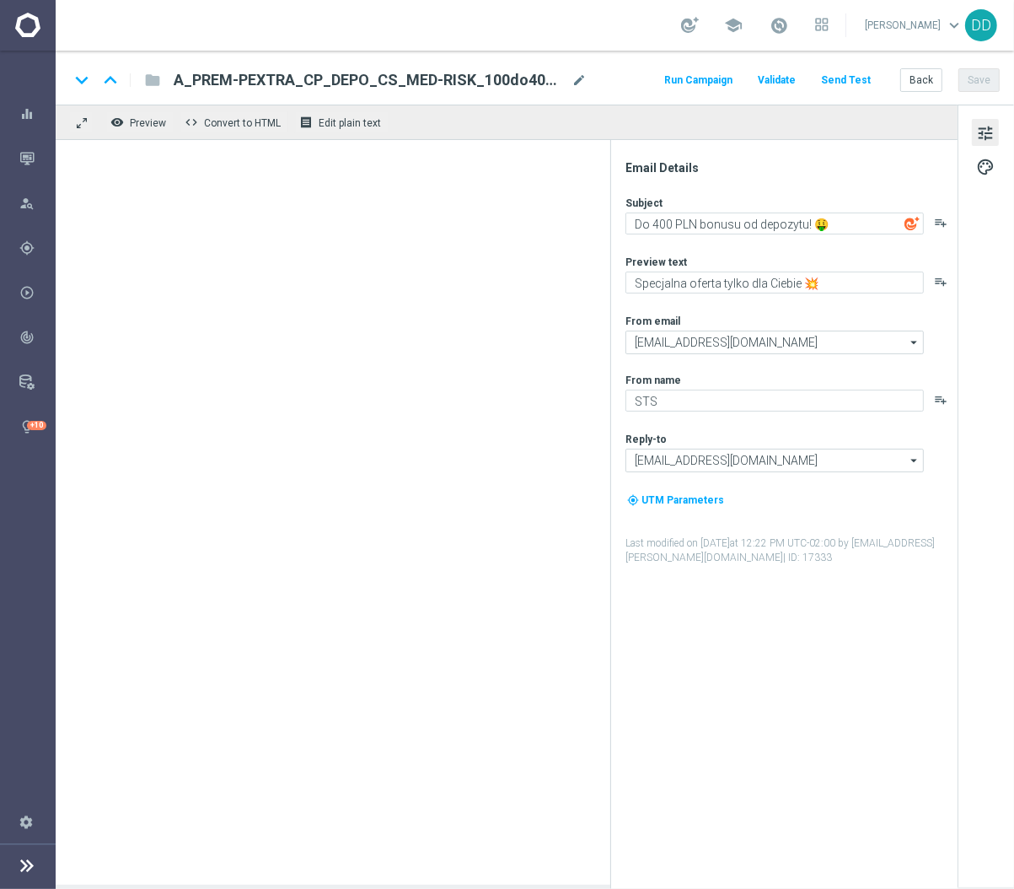
type textarea "Do 150 PLN bonusu od depozytu! 🤑"
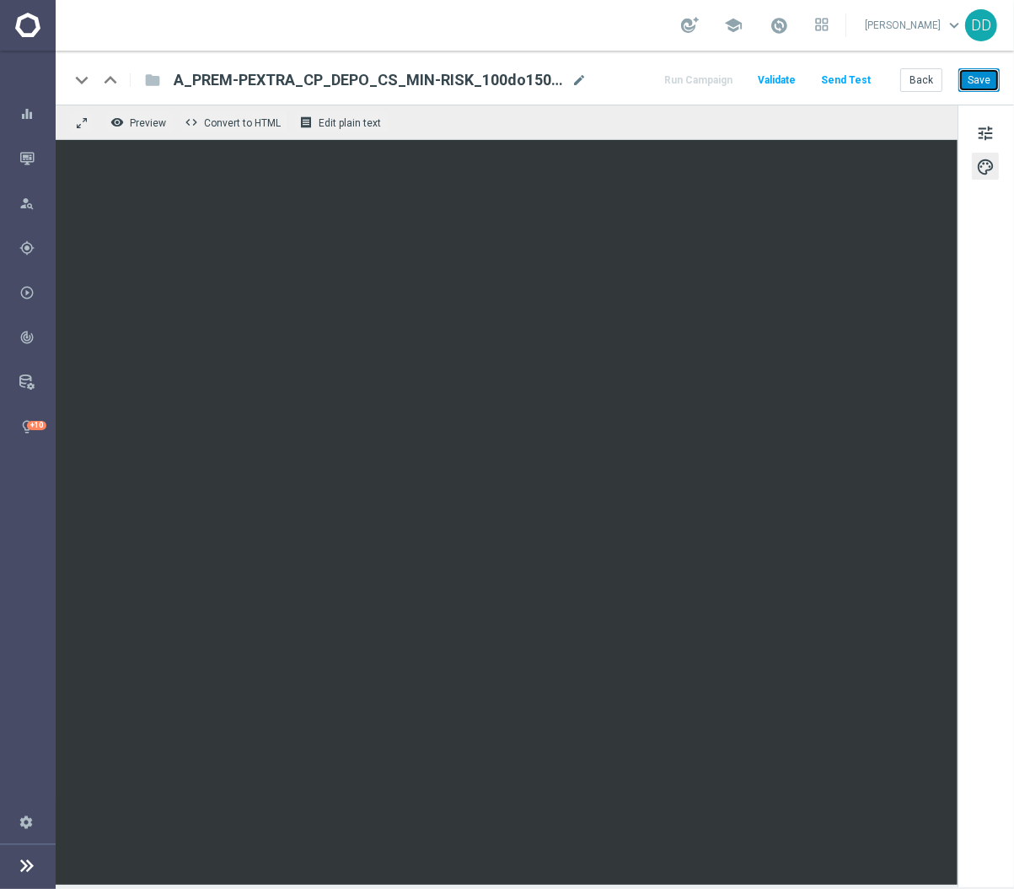
click at [964, 77] on button "Save" at bounding box center [979, 80] width 41 height 24
click at [914, 81] on button "Back" at bounding box center [921, 80] width 42 height 24
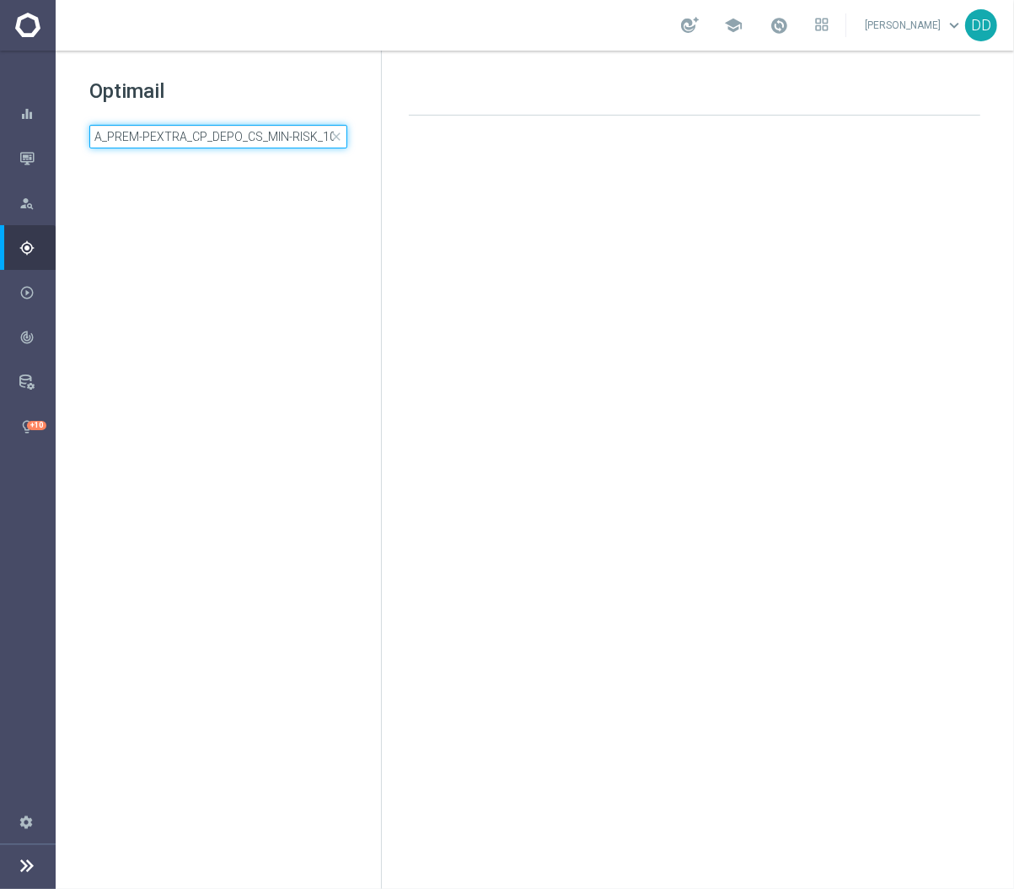
click at [302, 128] on input "A_PREM-PEXTRA_CP_DEPO_CS_MIN-RISK_100do150_30d" at bounding box center [218, 137] width 258 height 24
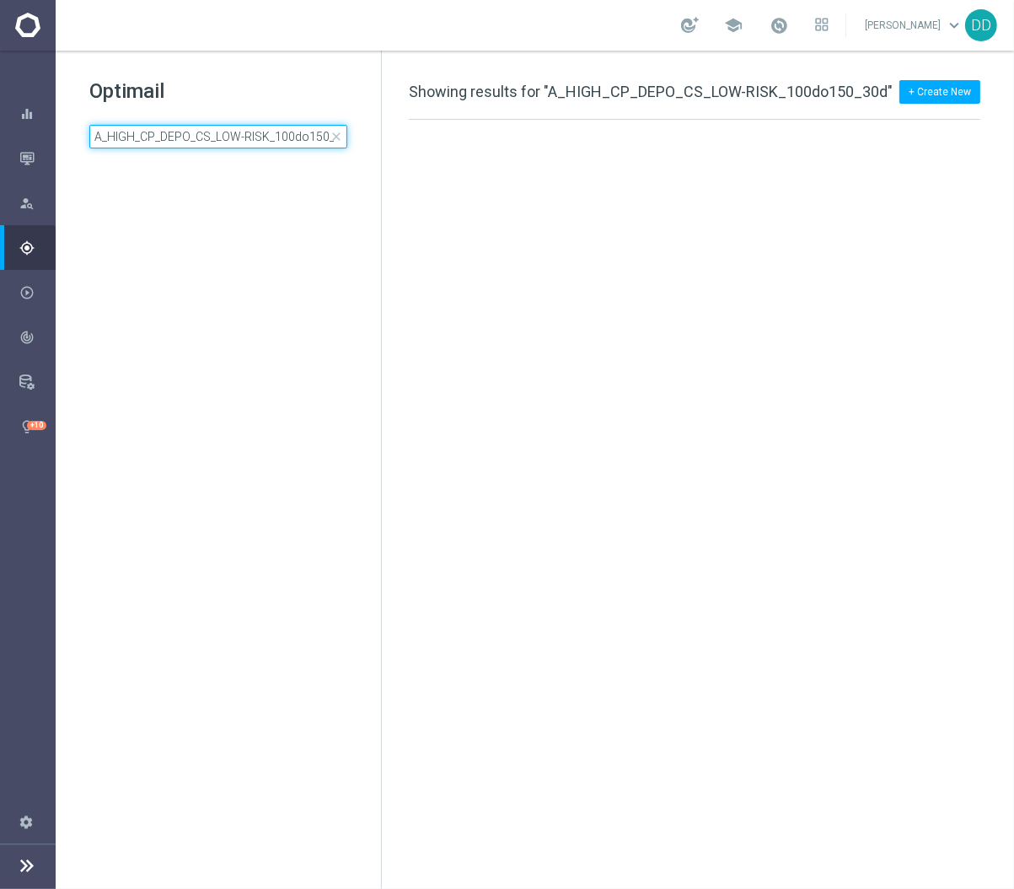
scroll to position [0, 15]
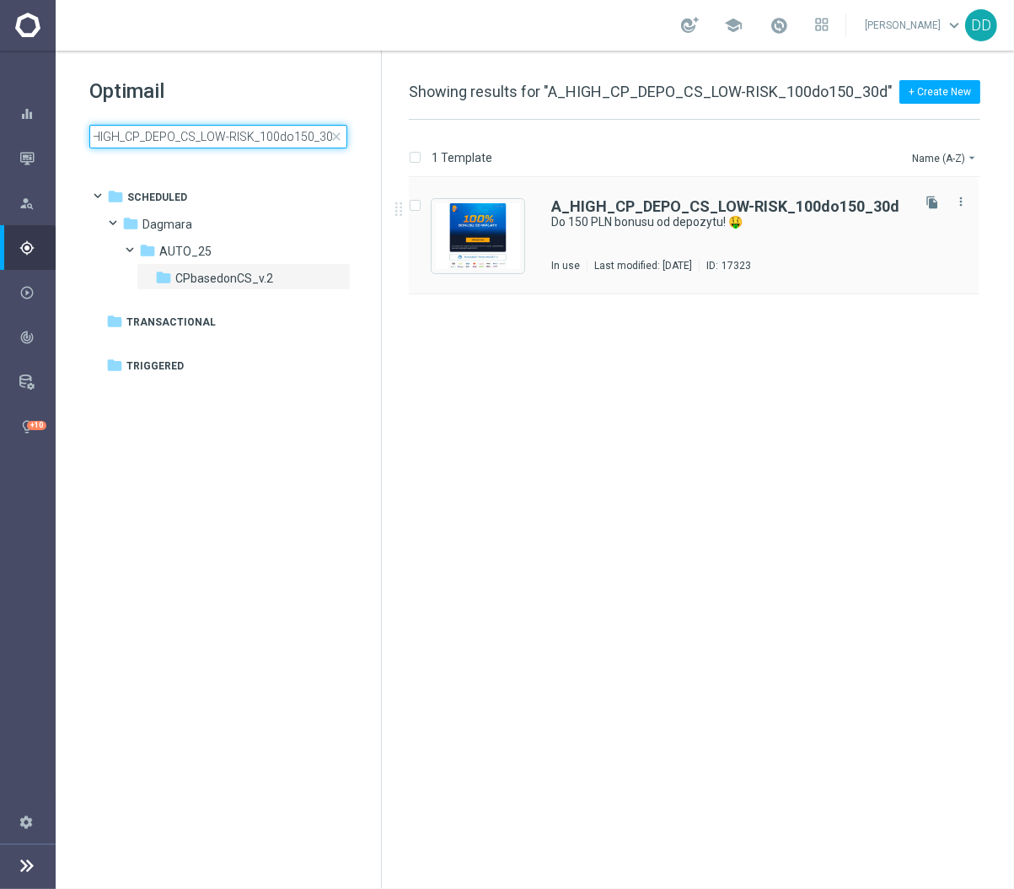
type input "A_HIGH_CP_DEPO_CS_LOW-RISK_100do150_30d"
click at [610, 237] on div "A_HIGH_CP_DEPO_CS_LOW-RISK_100do150_30d Do 150 PLN bonusu od depozytu! 🤑 In use…" at bounding box center [729, 235] width 357 height 73
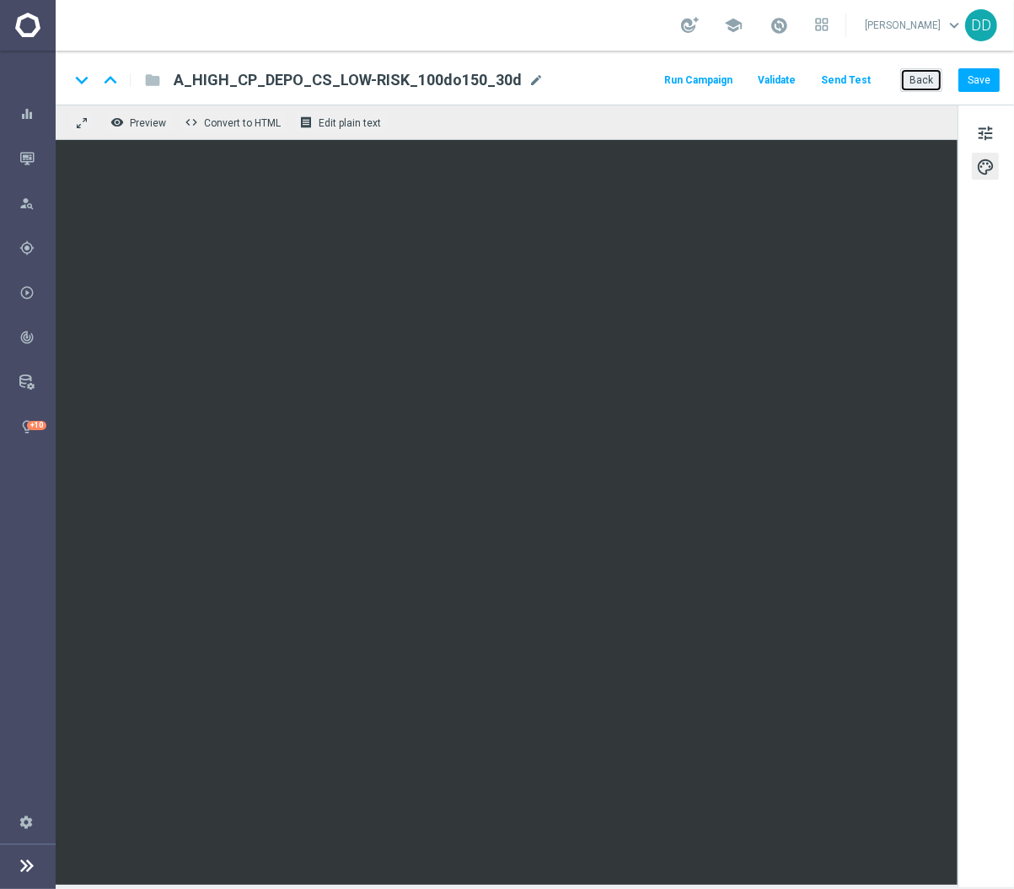
click at [916, 88] on button "Back" at bounding box center [921, 80] width 42 height 24
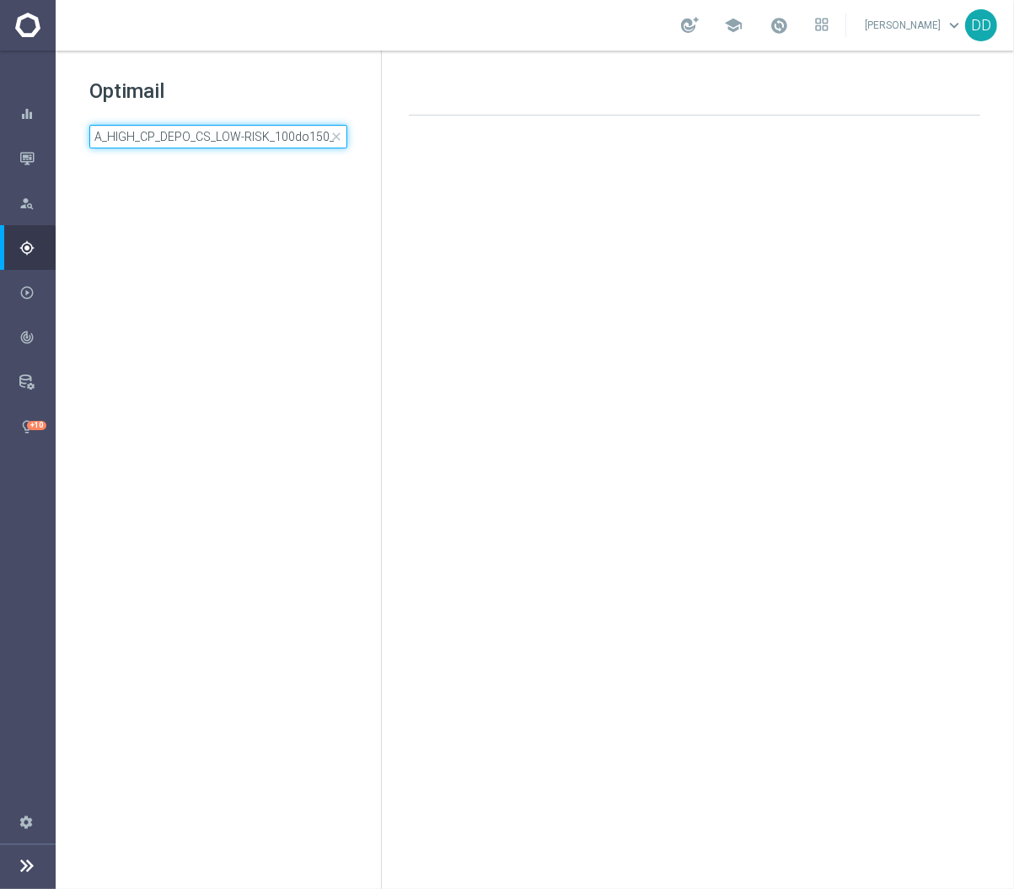
click at [247, 127] on input "A_HIGH_CP_DEPO_CS_LOW-RISK_100do150_30d" at bounding box center [218, 137] width 258 height 24
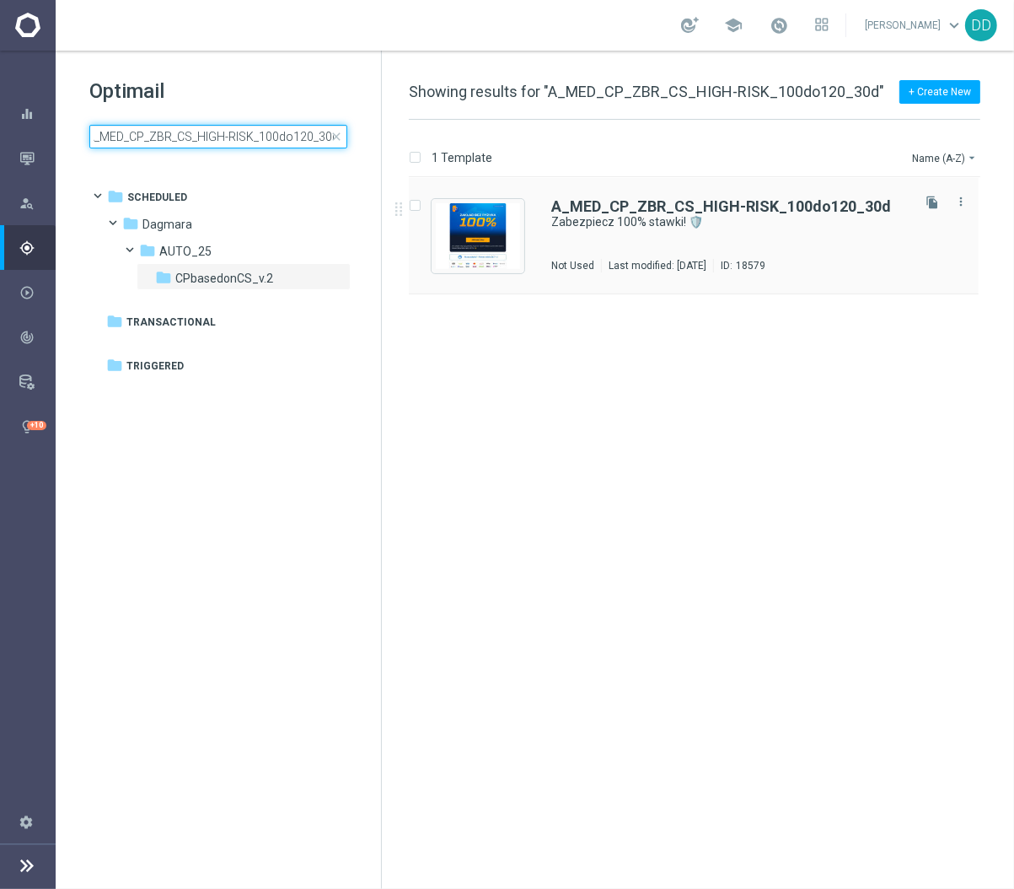
type input "A_MED_CP_ZBR_CS_HIGH-RISK_100do120_30d"
click at [616, 237] on div "A_MED_CP_ZBR_CS_HIGH-RISK_100do120_30d Zabezpiecz 100% stawki! 🛡️ Not Used Last…" at bounding box center [729, 235] width 357 height 73
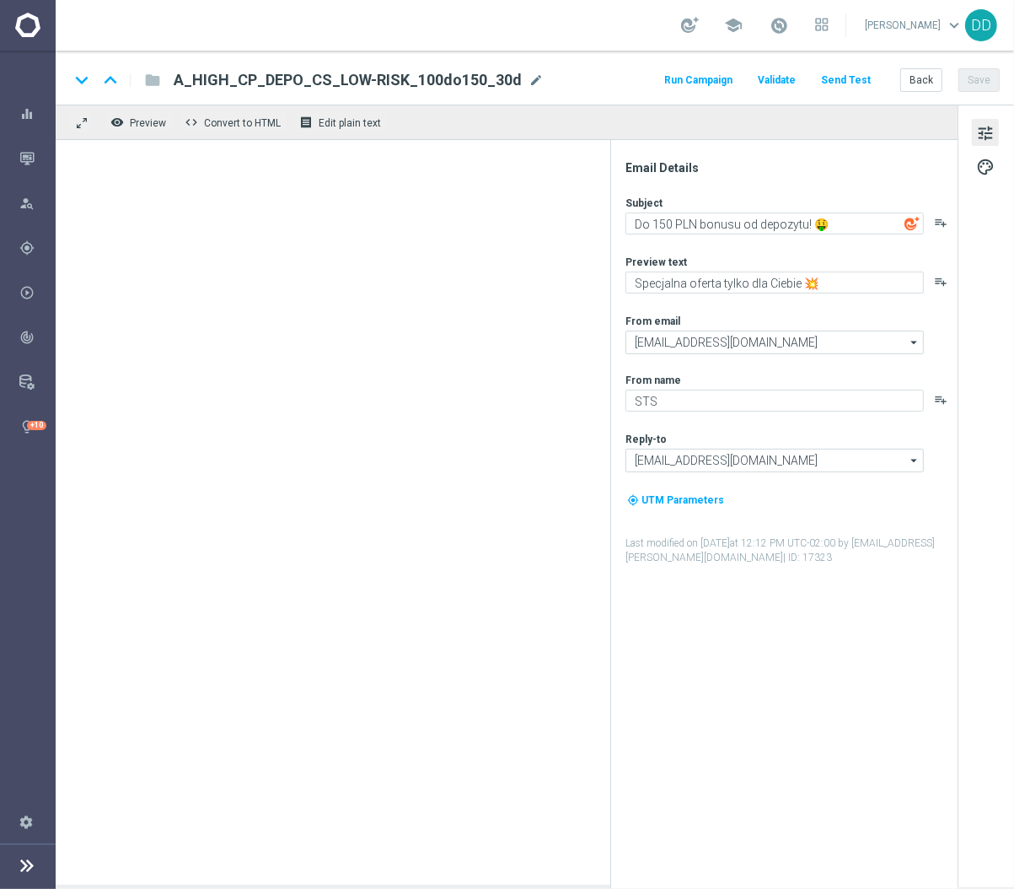
type textarea "Zabezpiecz 100% stawki! 🛡️"
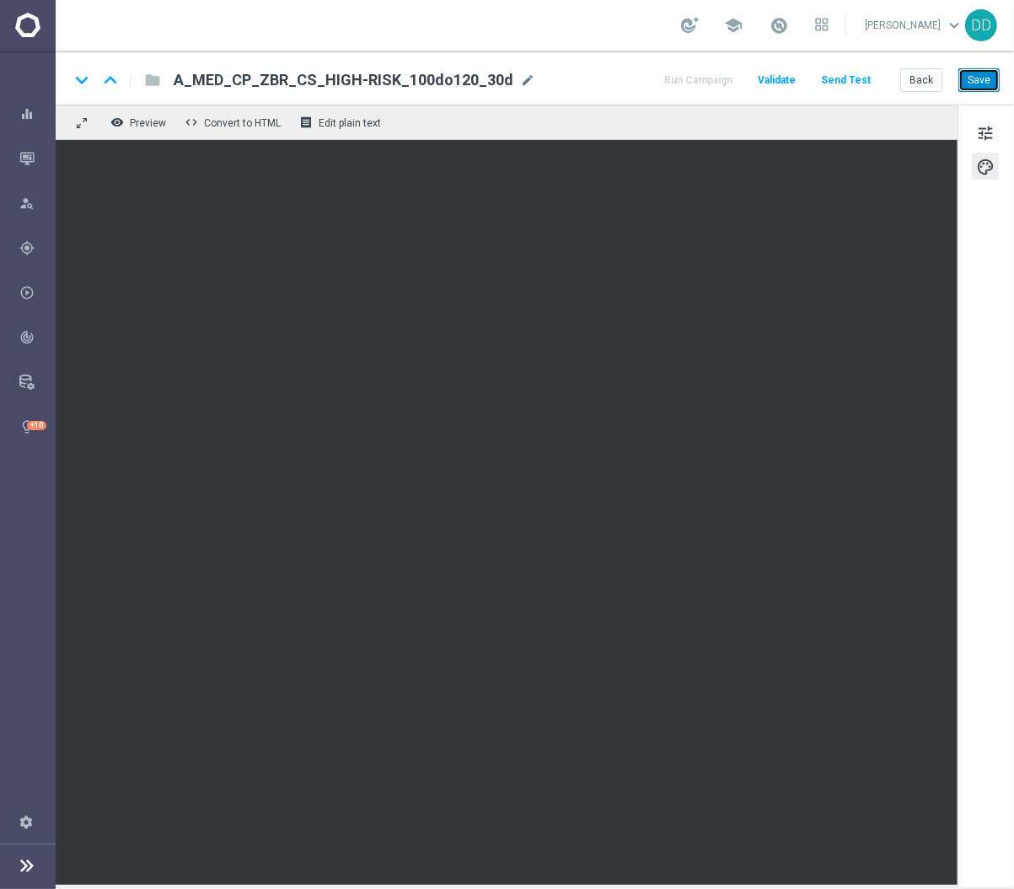
click at [971, 81] on button "Save" at bounding box center [979, 80] width 41 height 24
click at [931, 76] on button "Back" at bounding box center [921, 80] width 42 height 24
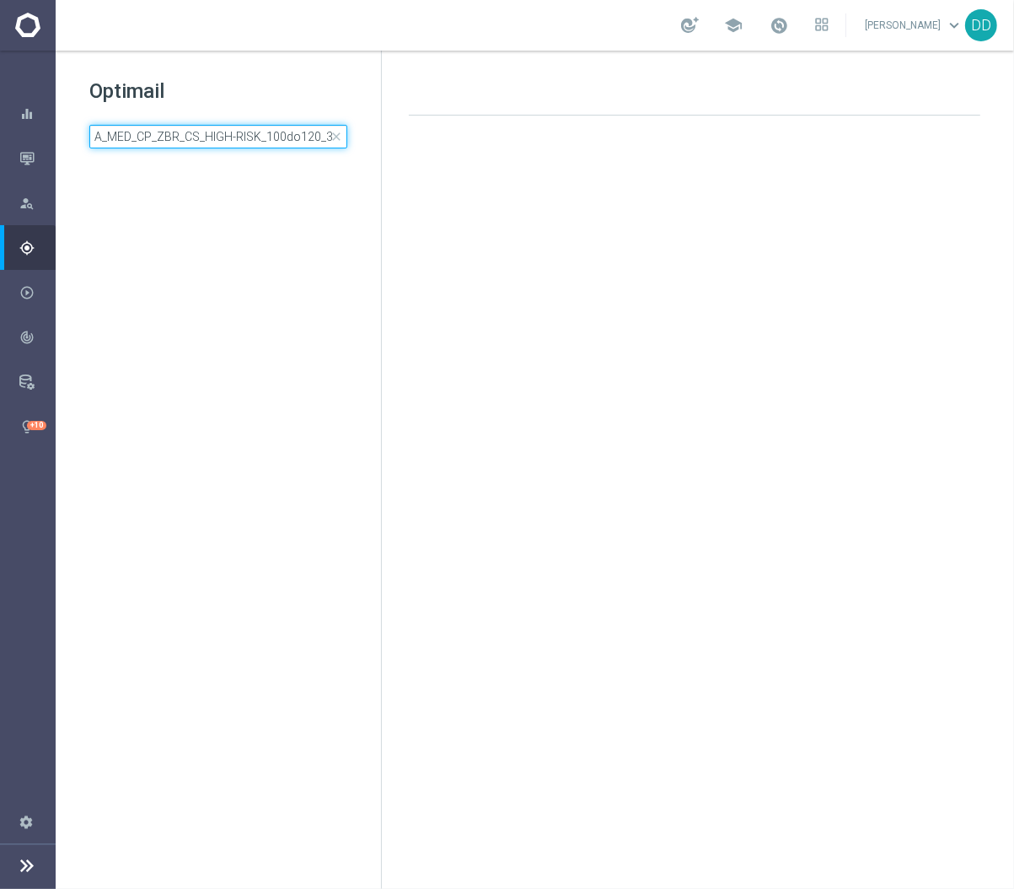
click at [283, 144] on input "A_MED_CP_ZBR_CS_HIGH-RISK_100do120_30d" at bounding box center [218, 137] width 258 height 24
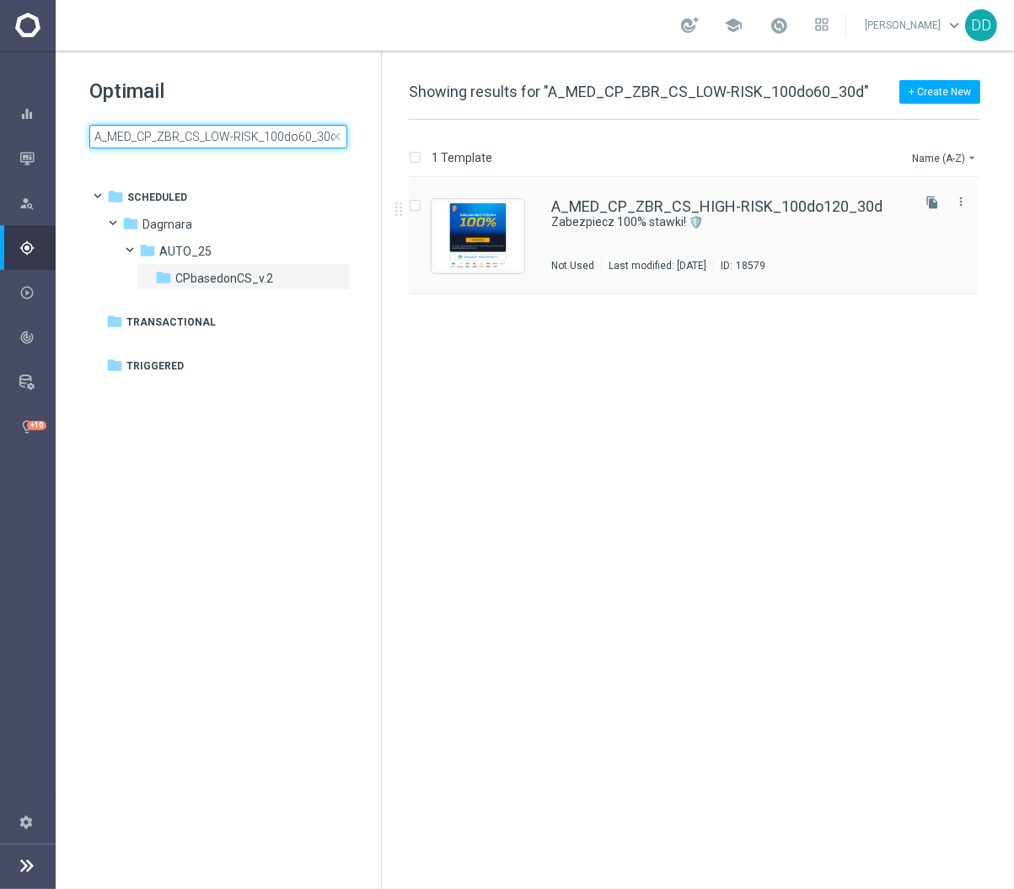
type input "A_MED_CP_ZBR_CS_LOW-RISK_100do60_30d"
click at [637, 238] on div "A_MED_CP_ZBR_CS_LOW-RISK_100do60_30d Zabezpiecz 100% stawki! 🛡️ Not Used Last m…" at bounding box center [729, 235] width 357 height 73
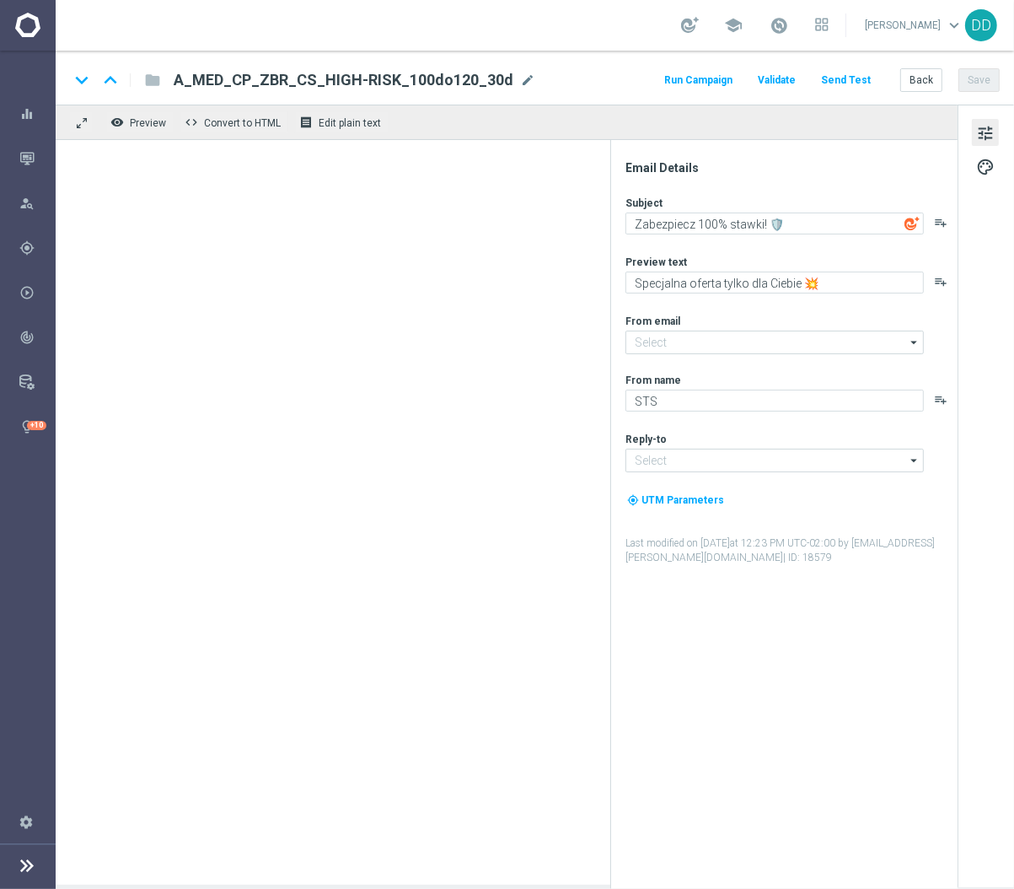
type input "[EMAIL_ADDRESS][DOMAIN_NAME]"
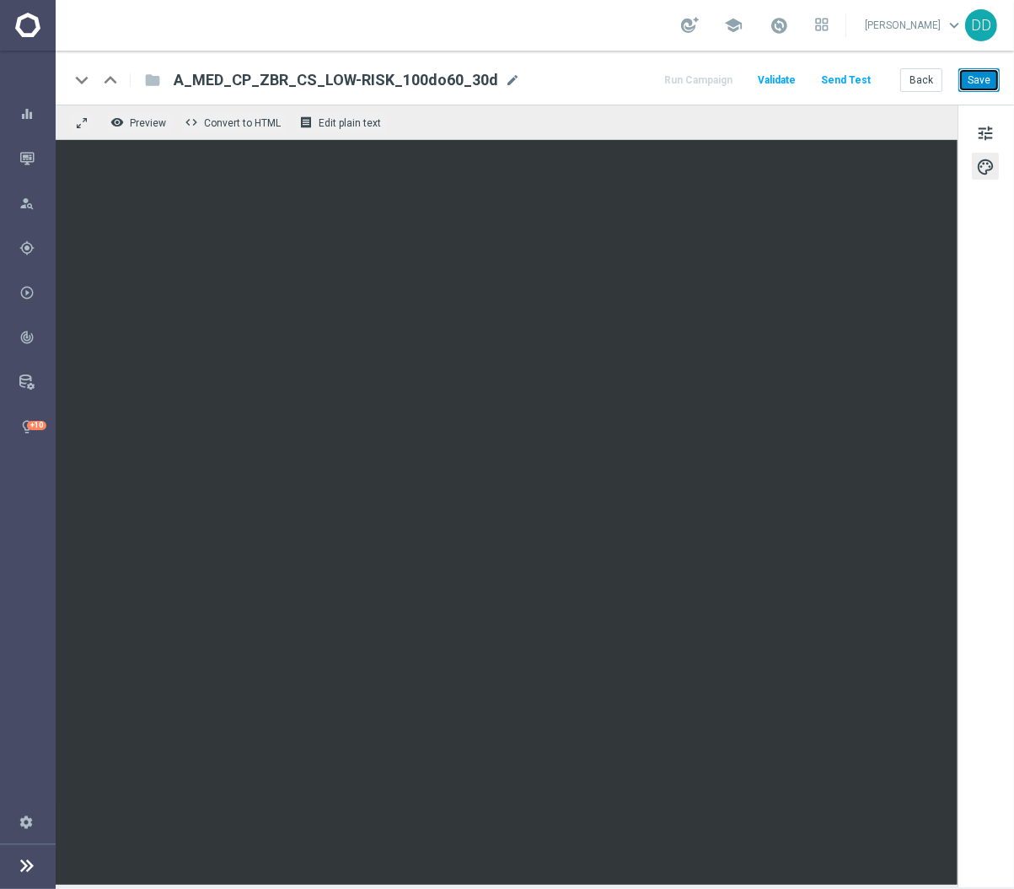
click at [967, 72] on button "Save" at bounding box center [979, 80] width 41 height 24
click at [985, 89] on button "Save" at bounding box center [979, 80] width 41 height 24
click at [921, 77] on button "Back" at bounding box center [921, 80] width 42 height 24
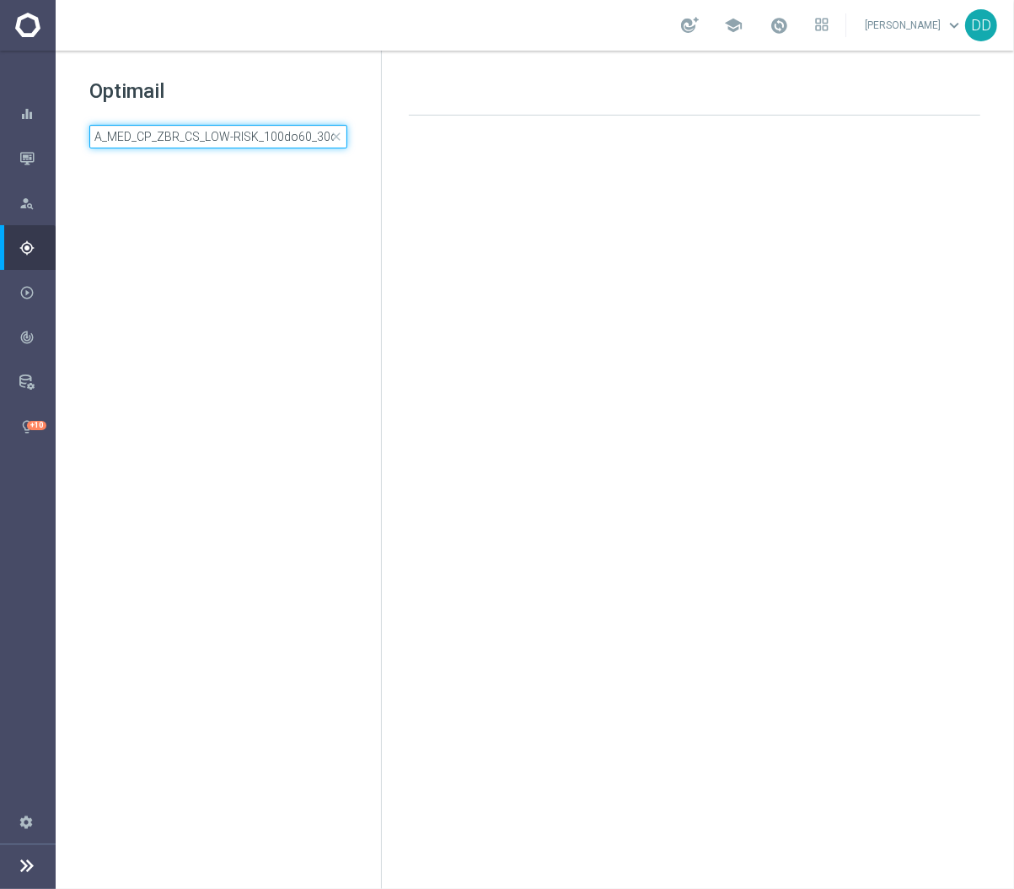
click at [273, 142] on input "A_MED_CP_ZBR_CS_LOW-RISK_100do60_30d" at bounding box center [218, 137] width 258 height 24
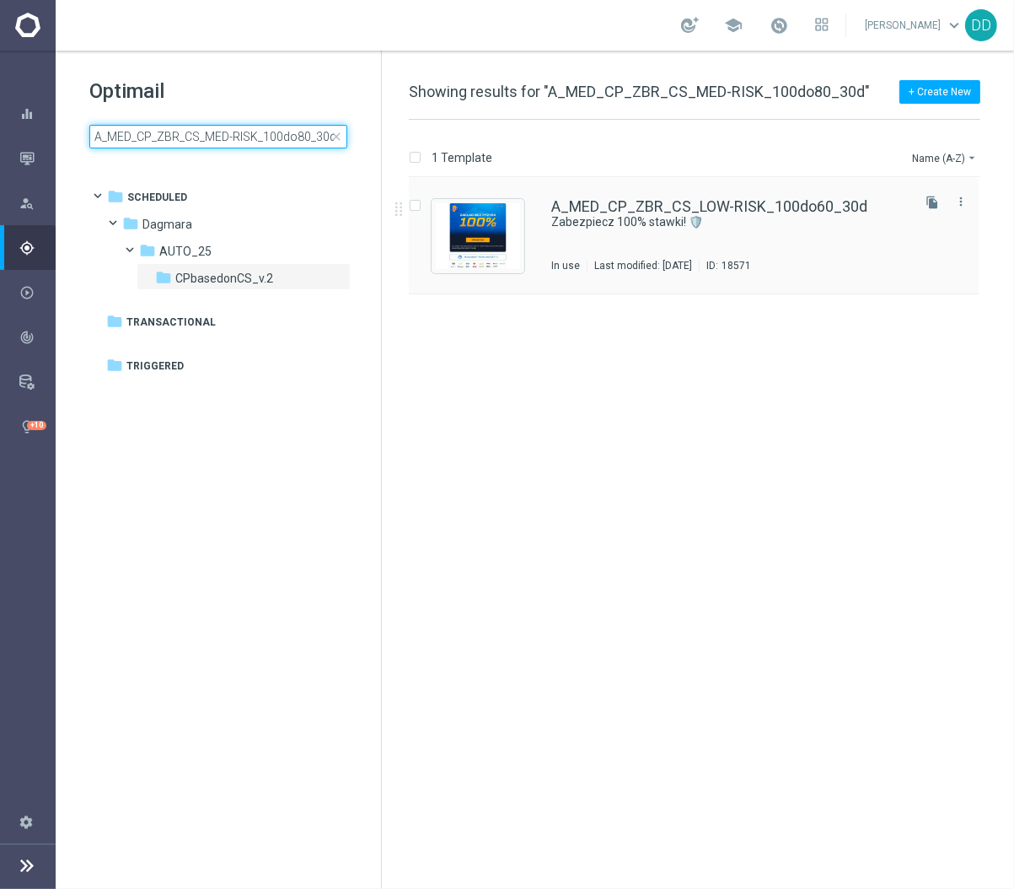
type input "A_MED_CP_ZBR_CS_MED-RISK_100do80_30d"
click at [621, 255] on div "A_MED_CP_ZBR_CS_LOW-RISK_100do60_30d Zabezpiecz 100% stawki! 🛡️ In use Last mod…" at bounding box center [729, 235] width 357 height 73
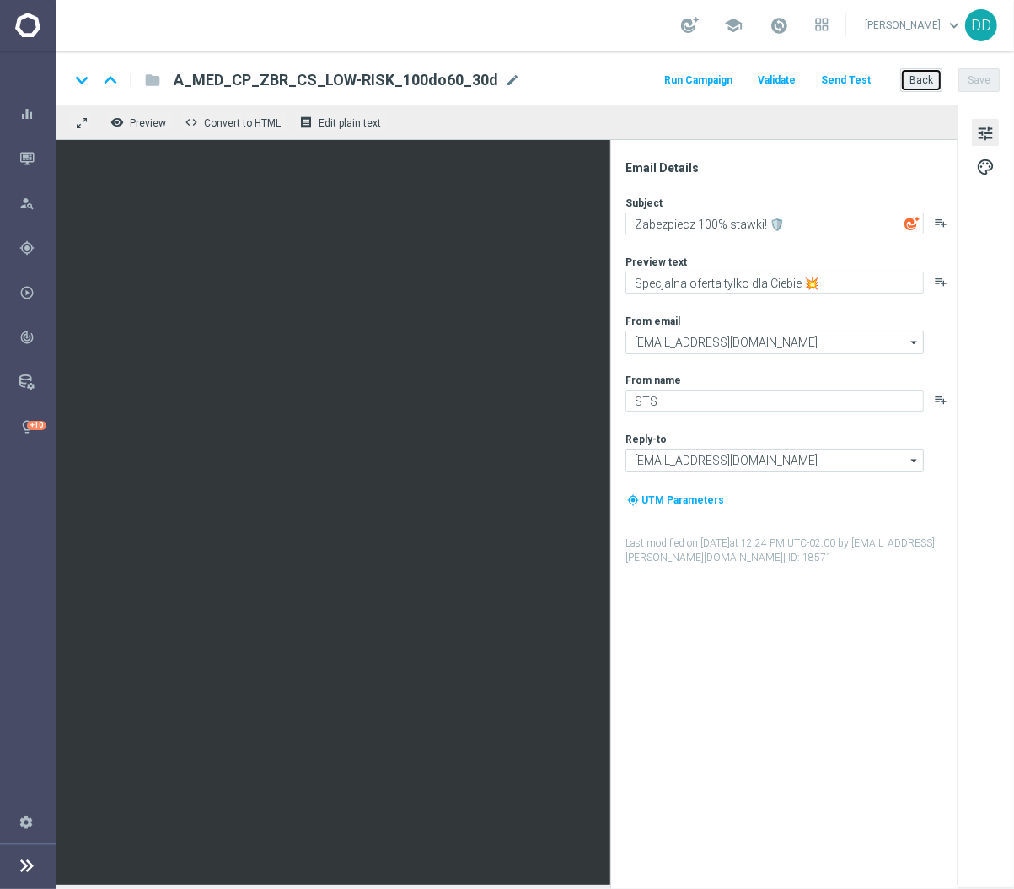
click at [921, 80] on button "Back" at bounding box center [921, 80] width 42 height 24
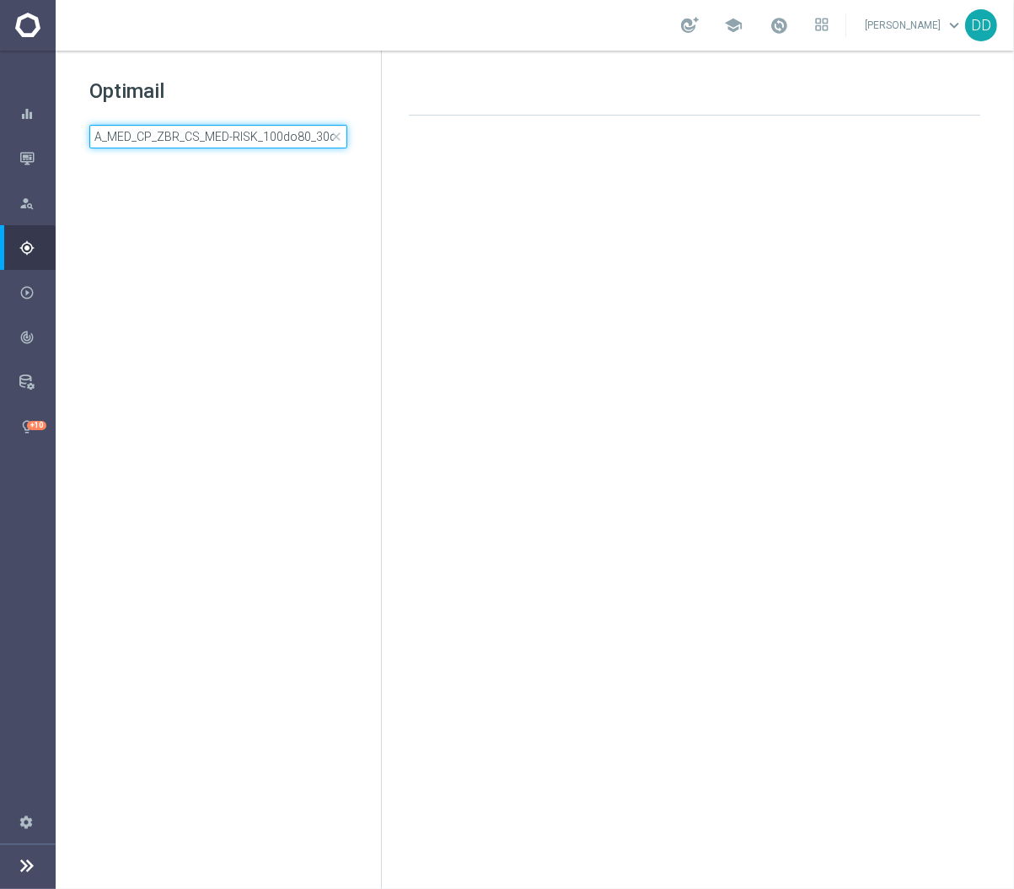
click at [257, 138] on input "A_MED_CP_ZBR_CS_MED-RISK_100do80_30d" at bounding box center [218, 137] width 258 height 24
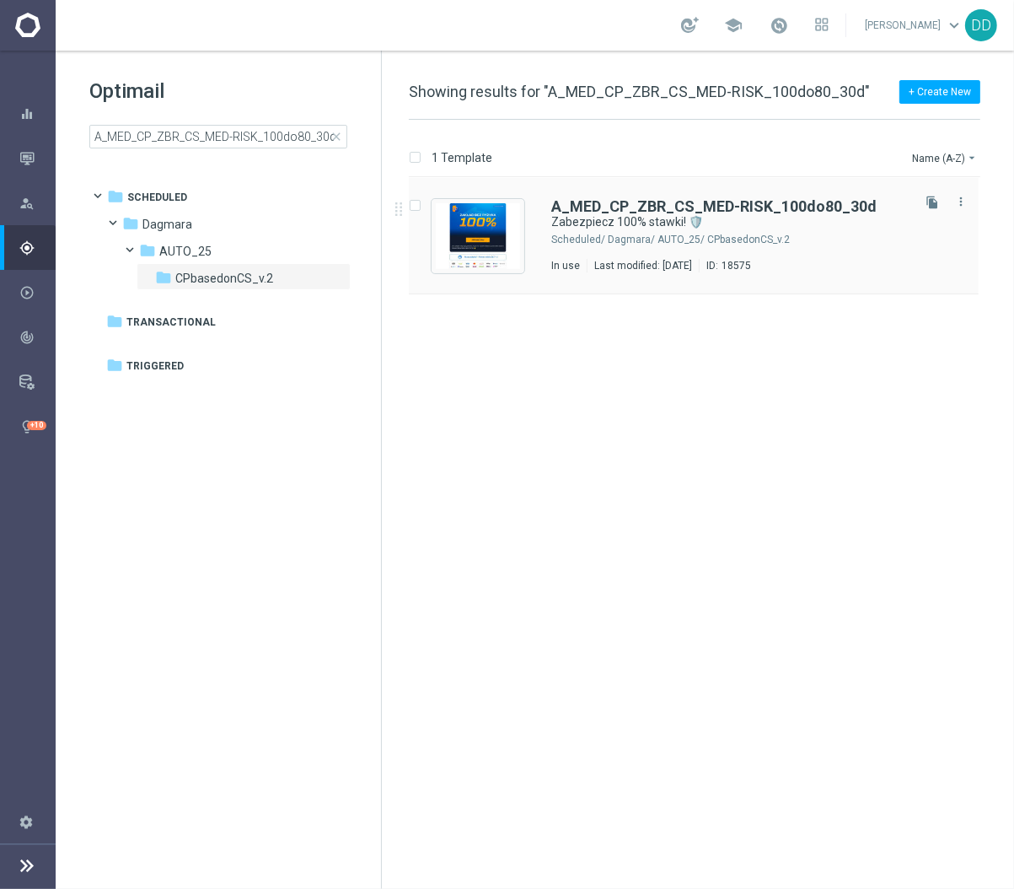
click at [707, 242] on div "Dagmara/ AUTO_25/ CPbasedonCS_v.2" at bounding box center [758, 239] width 300 height 13
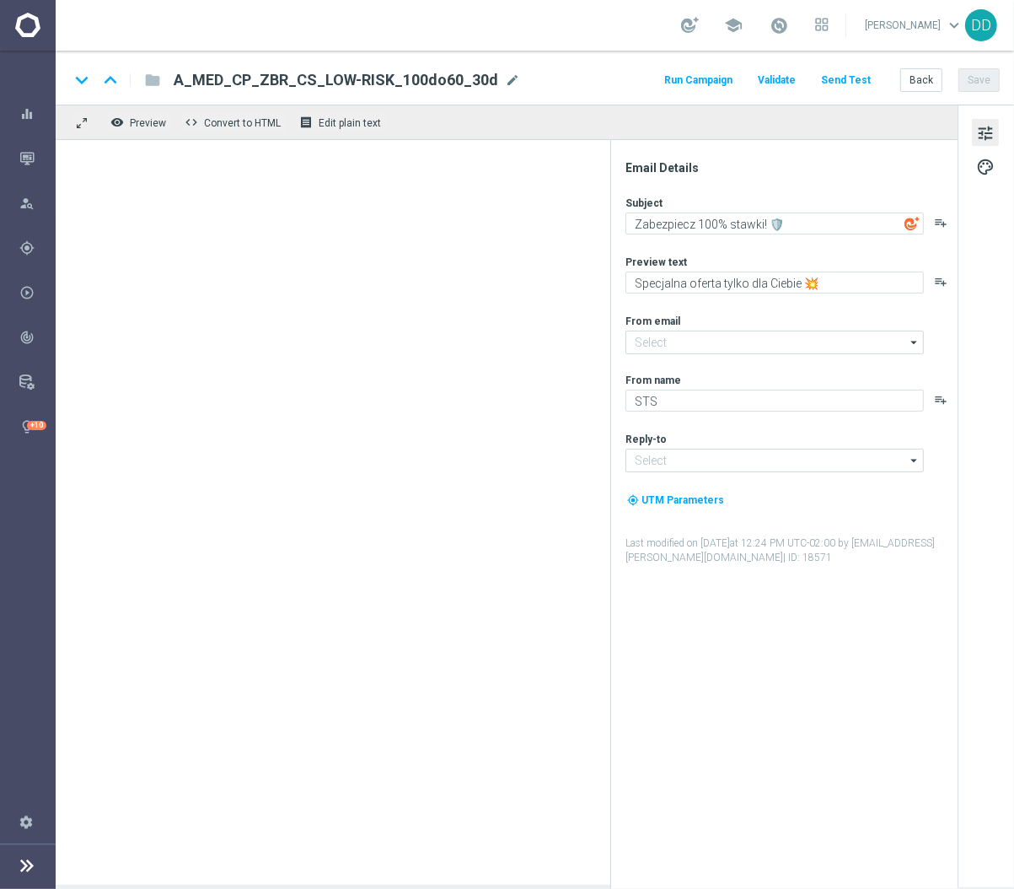
type input "[EMAIL_ADDRESS][DOMAIN_NAME]"
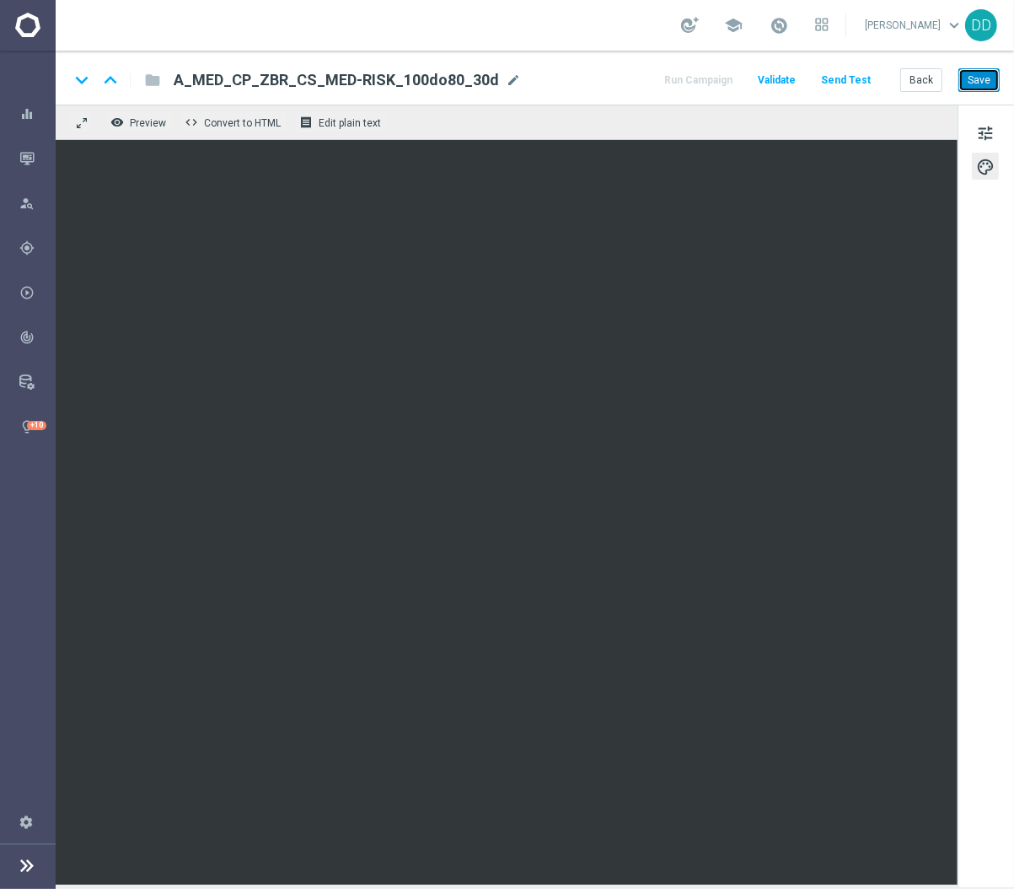
click at [977, 79] on button "Save" at bounding box center [979, 80] width 41 height 24
click at [921, 78] on button "Back" at bounding box center [921, 80] width 42 height 24
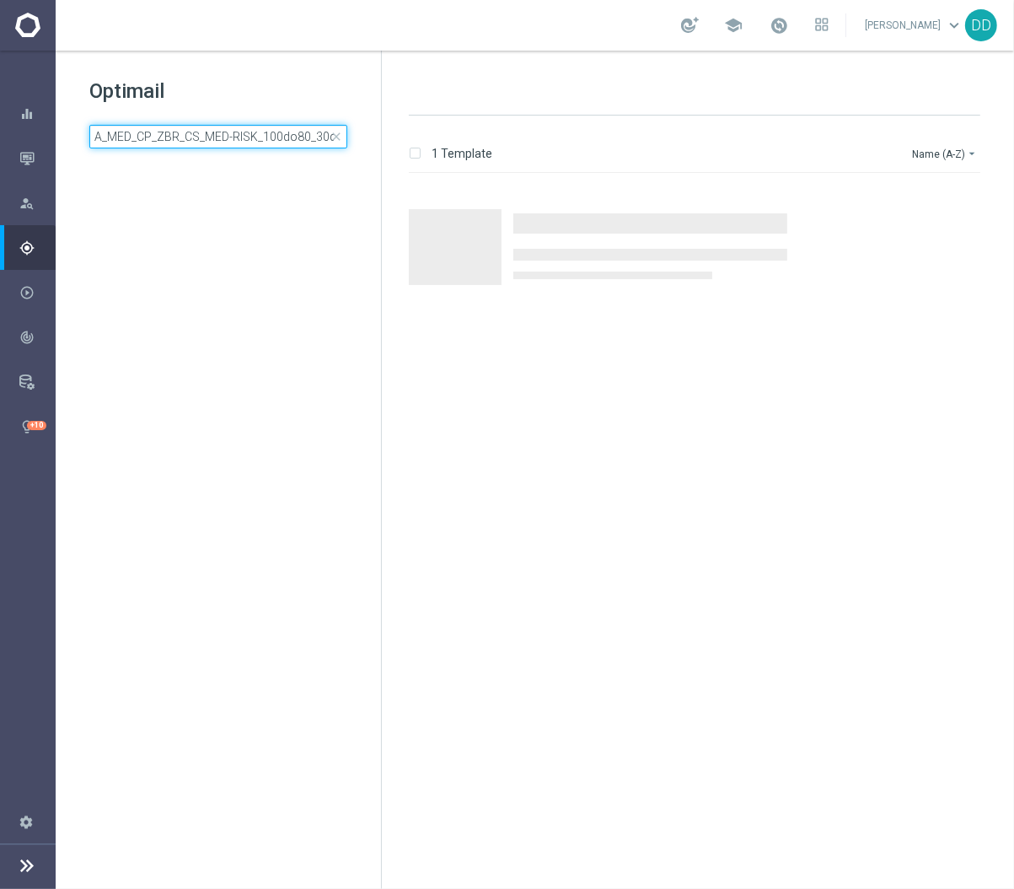
click at [230, 138] on input "A_MED_CP_ZBR_CS_MED-RISK_100do80_30d" at bounding box center [218, 137] width 258 height 24
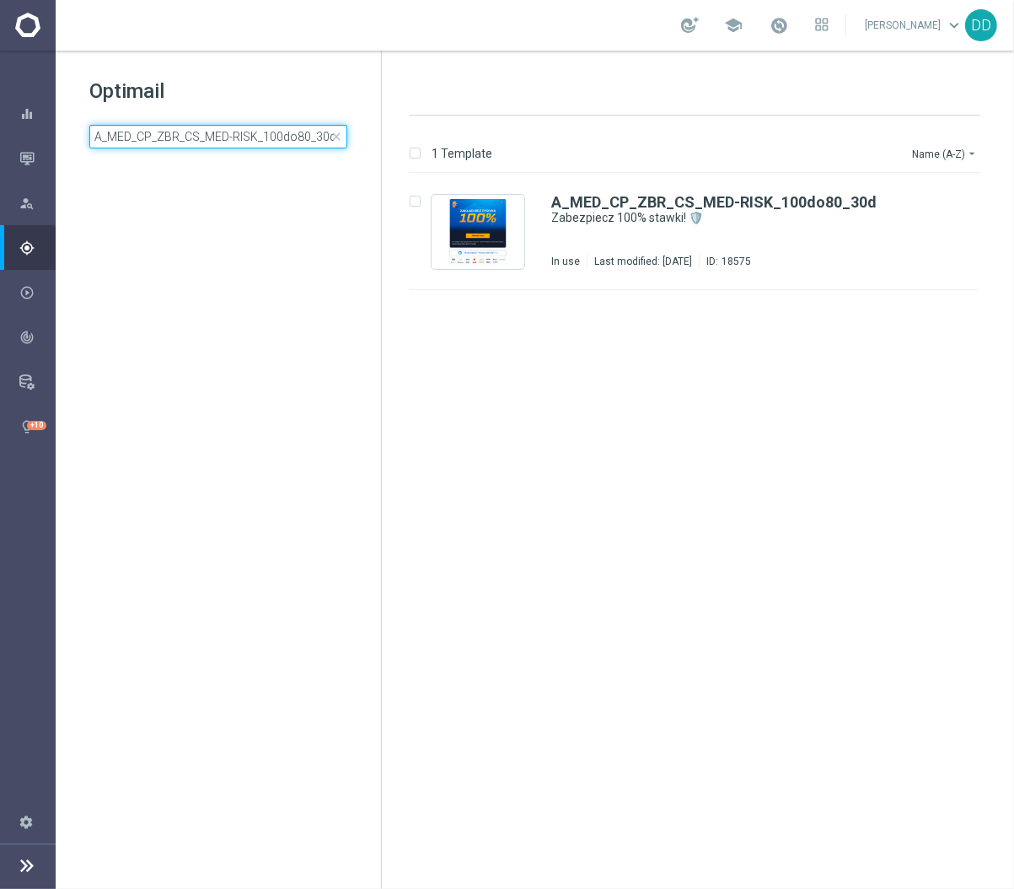
type input "A_MED_CP_ZBR_CS_LOW-RISK_100do60_30d"
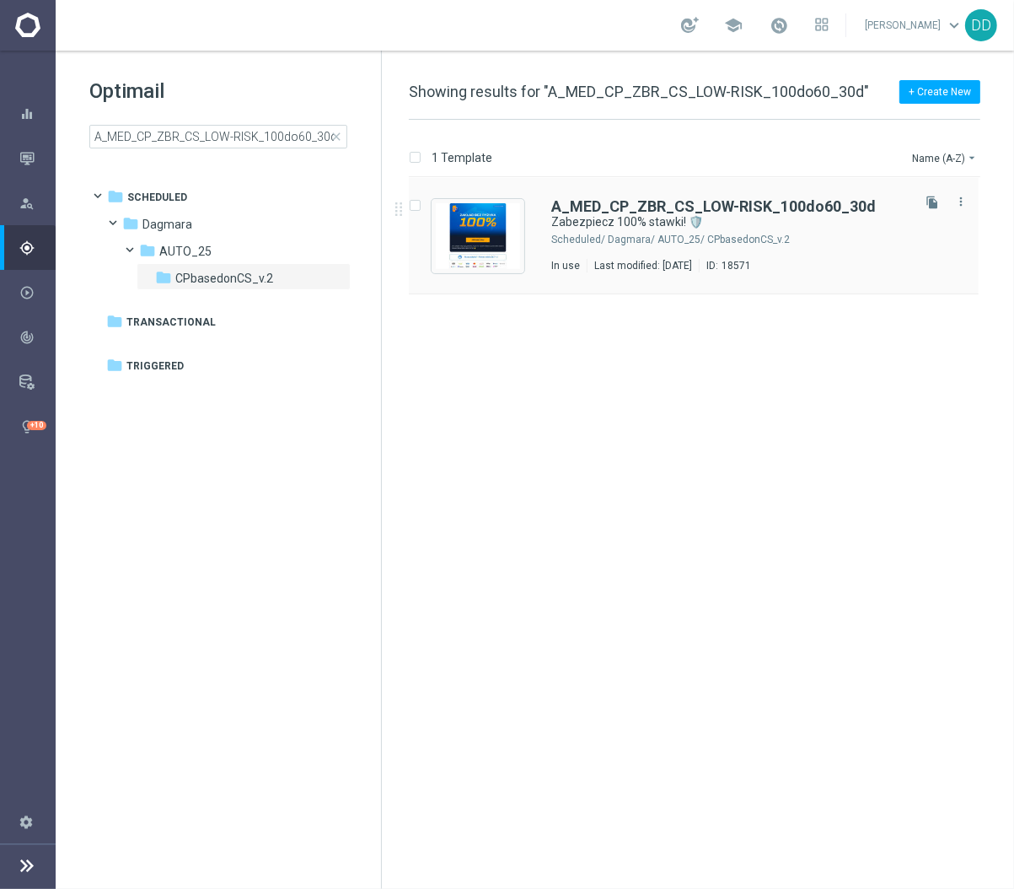
click at [787, 245] on div "Dagmara/ AUTO_25/ CPbasedonCS_v.2" at bounding box center [758, 239] width 300 height 13
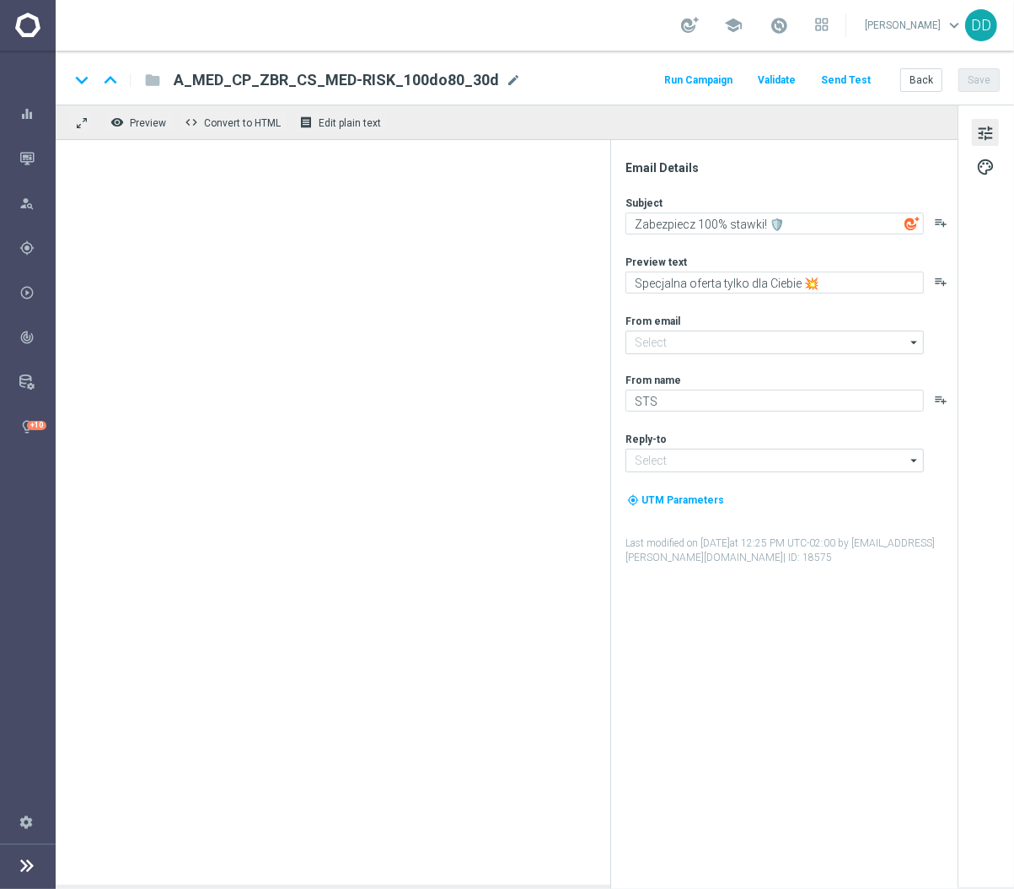
type input "[EMAIL_ADDRESS][DOMAIN_NAME]"
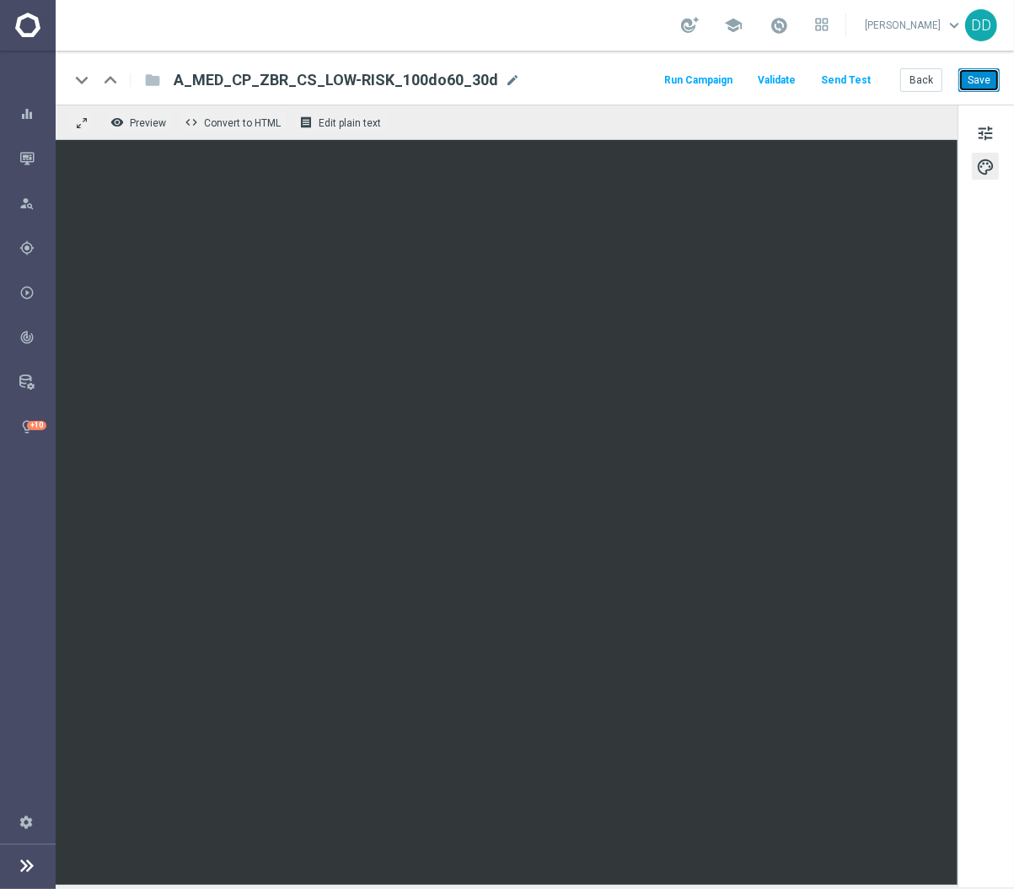
click at [976, 90] on button "Save" at bounding box center [979, 80] width 41 height 24
click at [920, 80] on button "Back" at bounding box center [921, 80] width 42 height 24
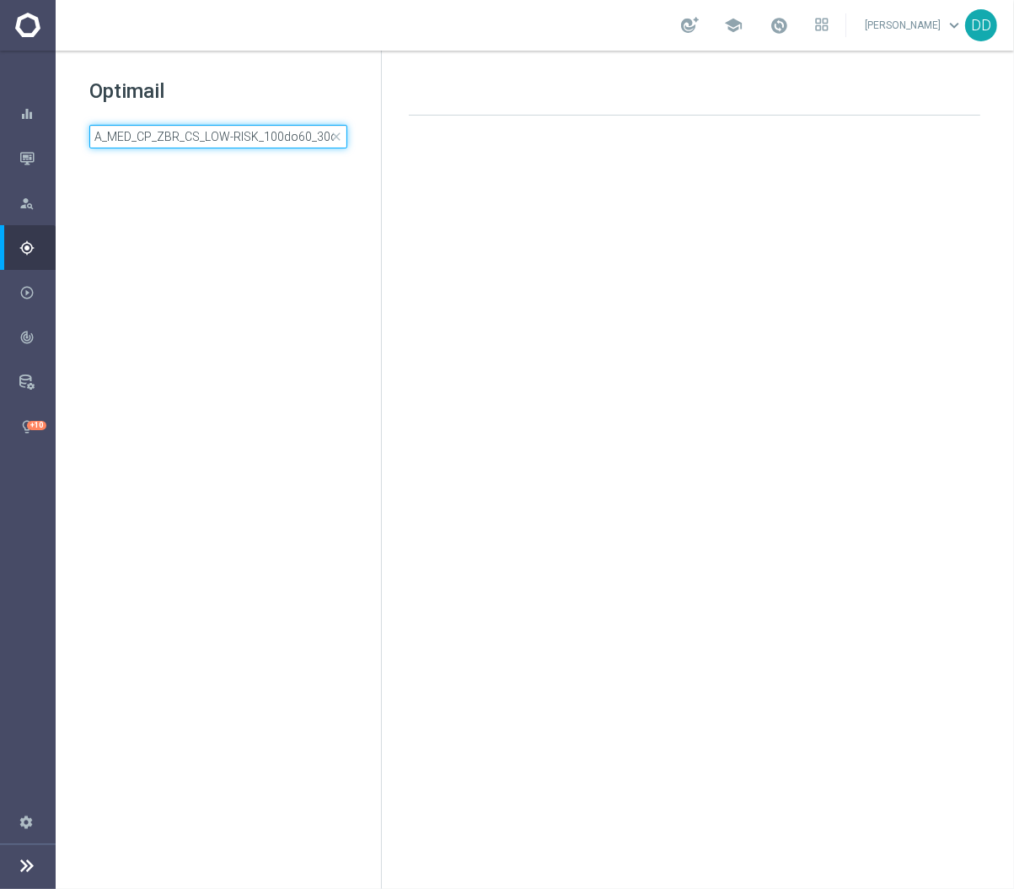
click at [271, 137] on input "A_MED_CP_ZBR_CS_LOW-RISK_100do60_30d" at bounding box center [218, 137] width 258 height 24
type input "A_MED_CP_ZBR_CS_MIN-RISK_100do40_30d"
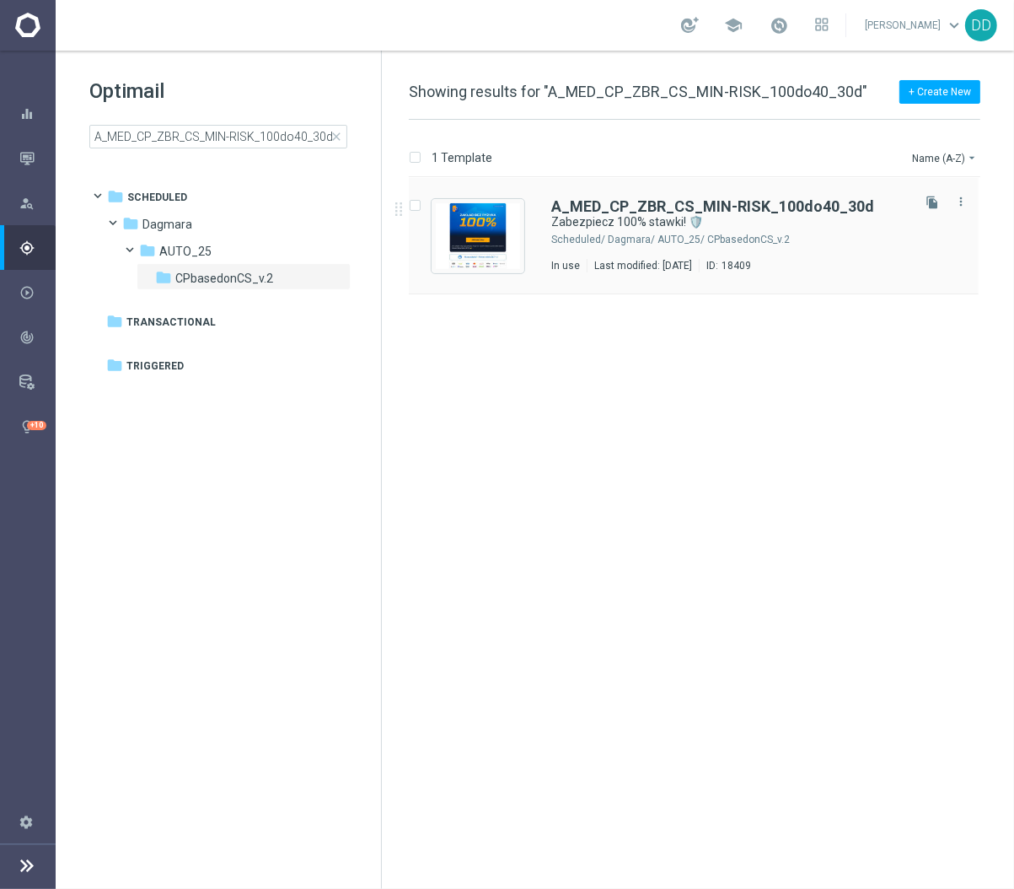
click at [699, 260] on div "Last modified: [DATE]" at bounding box center [643, 265] width 111 height 13
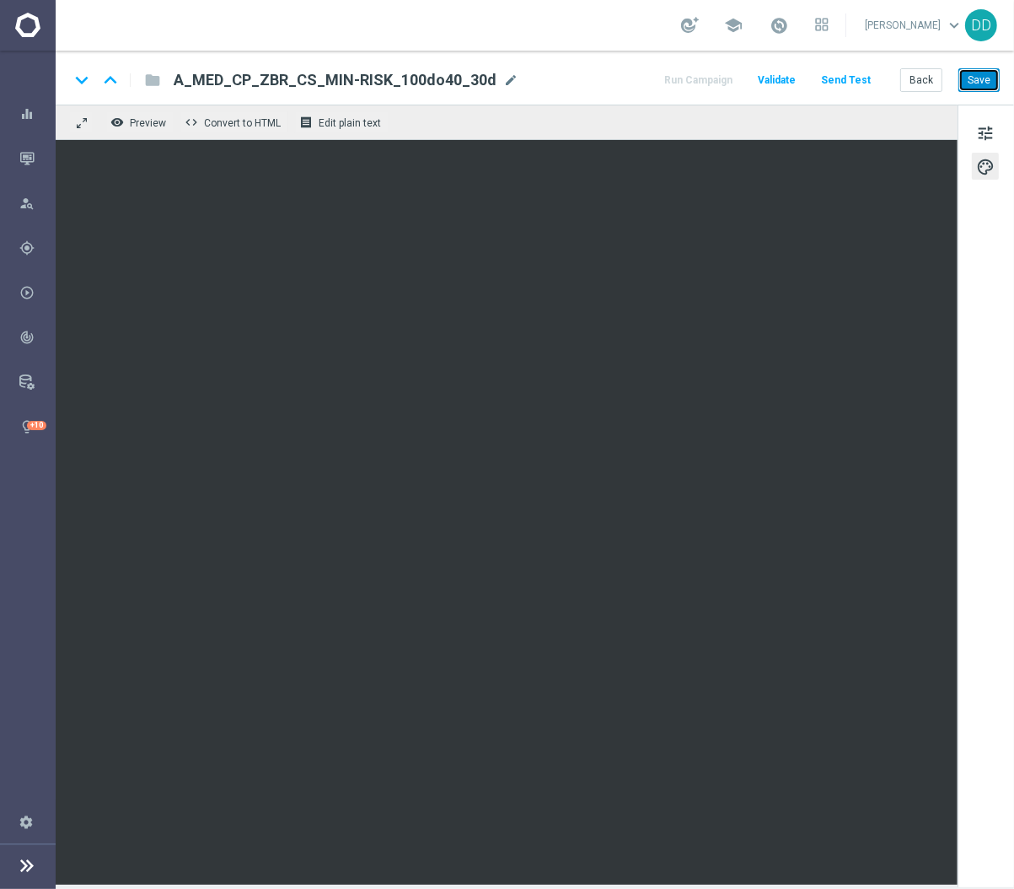
click at [986, 71] on button "Save" at bounding box center [979, 80] width 41 height 24
click at [916, 79] on button "Back" at bounding box center [921, 80] width 42 height 24
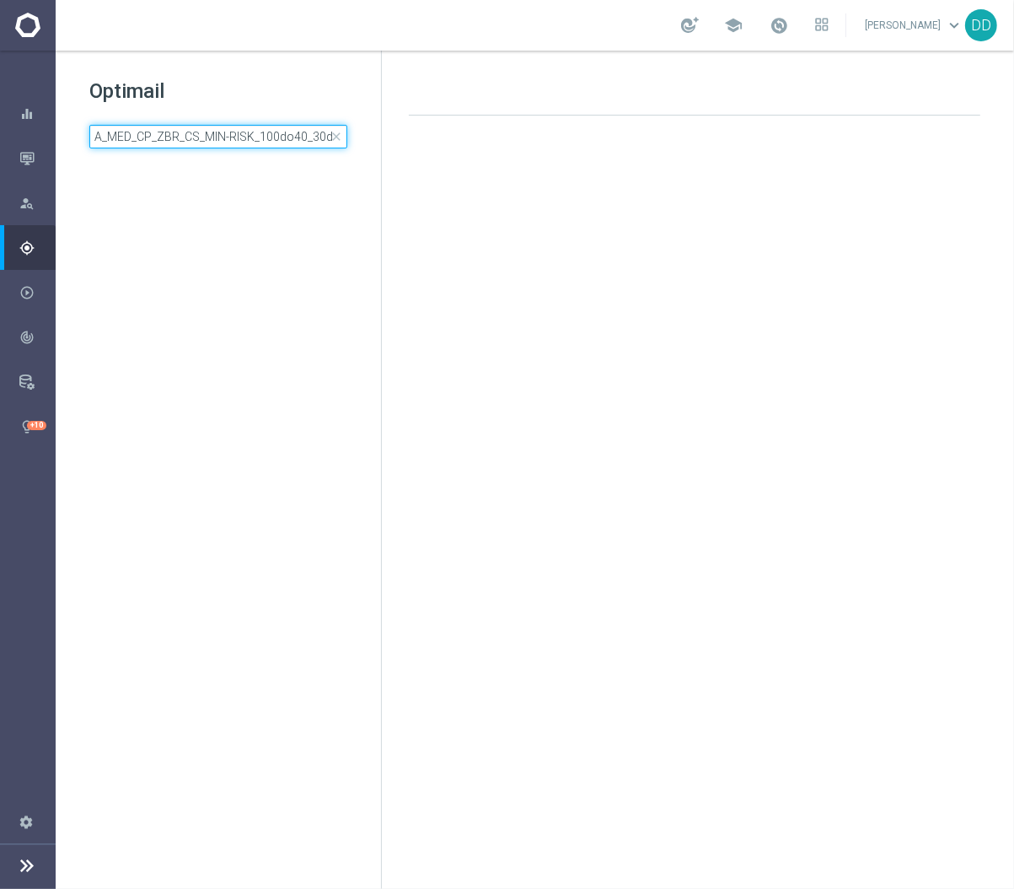
click at [288, 141] on input "A_MED_CP_ZBR_CS_MIN-RISK_100do40_30d" at bounding box center [218, 137] width 258 height 24
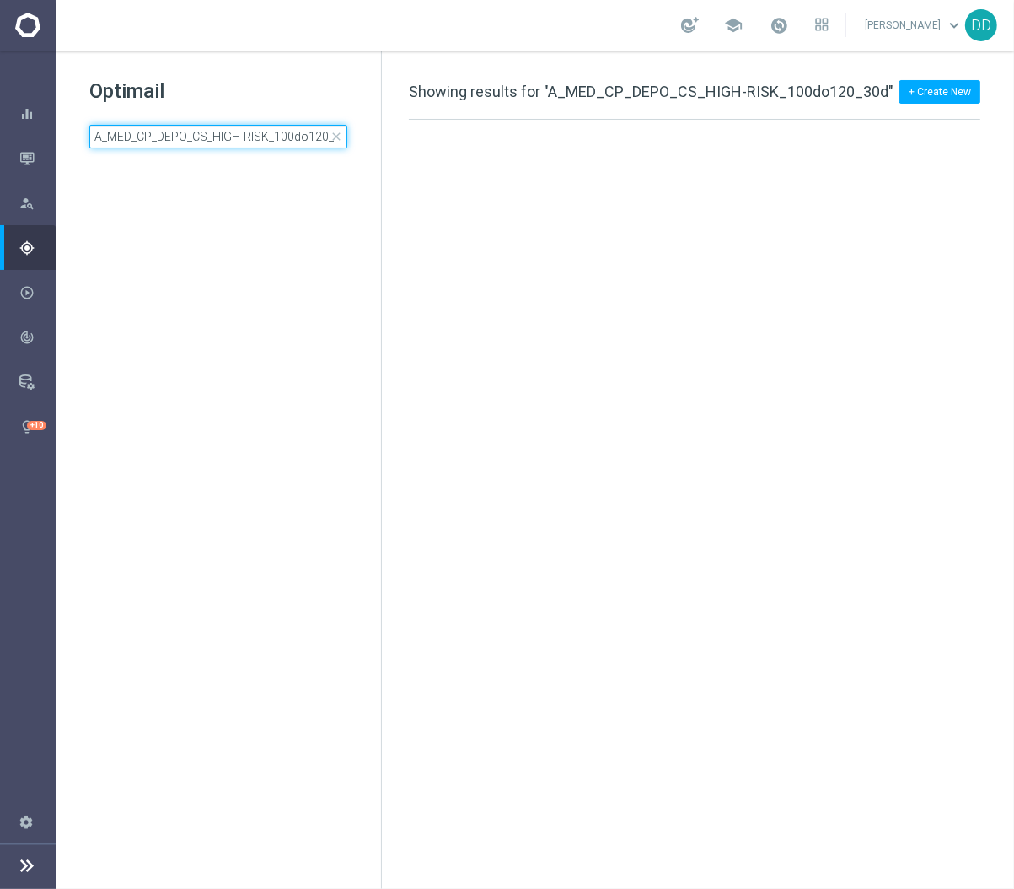
scroll to position [0, 16]
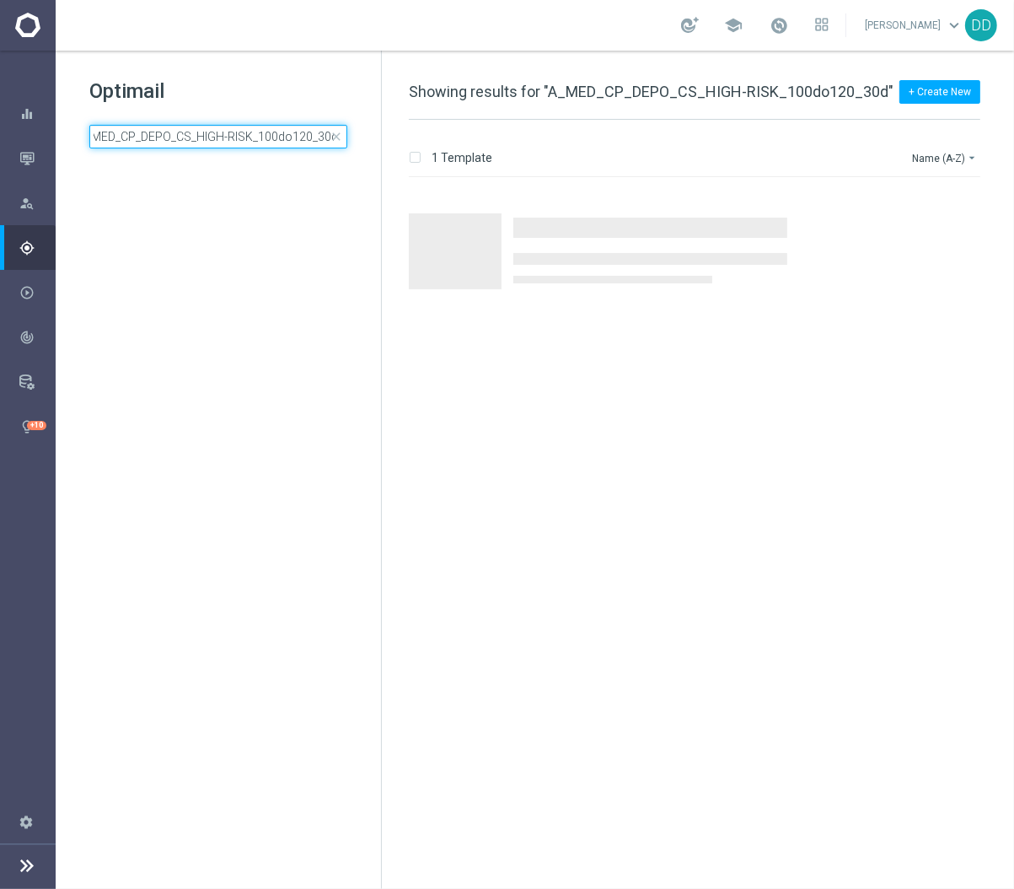
type input "A_MED_CP_DEPO_CS_HIGH-RISK_100do120_30d"
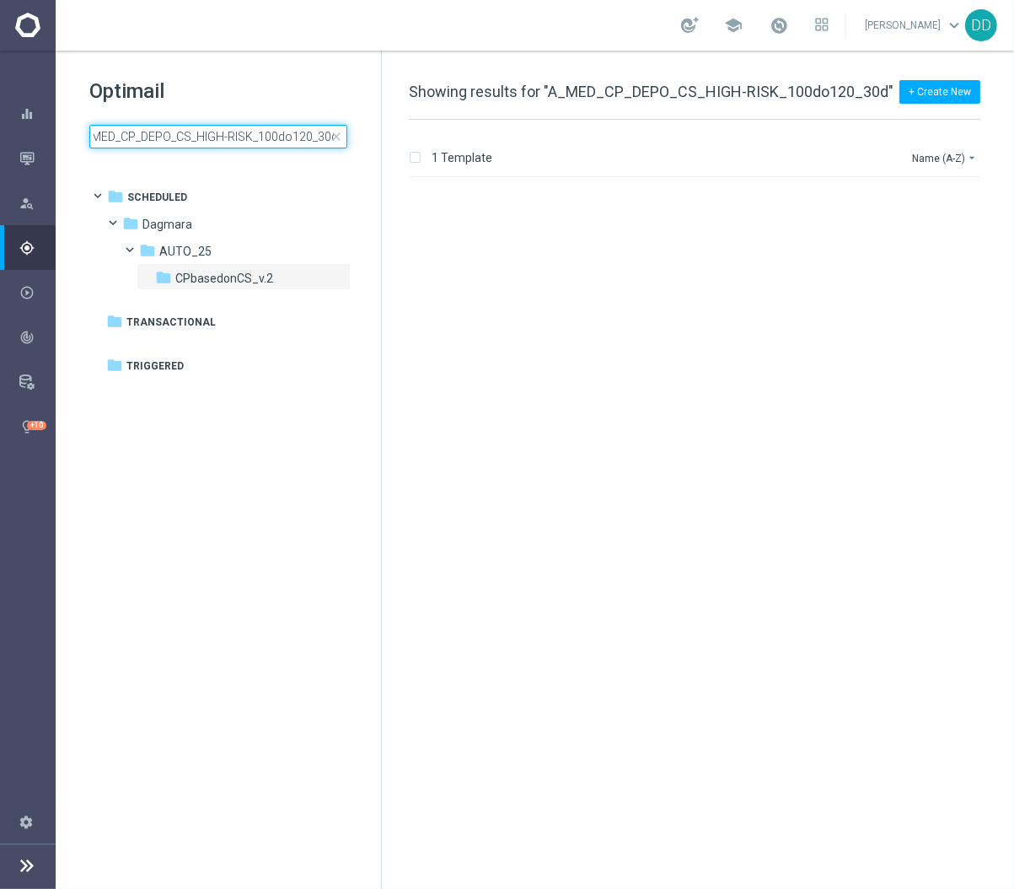
scroll to position [0, 0]
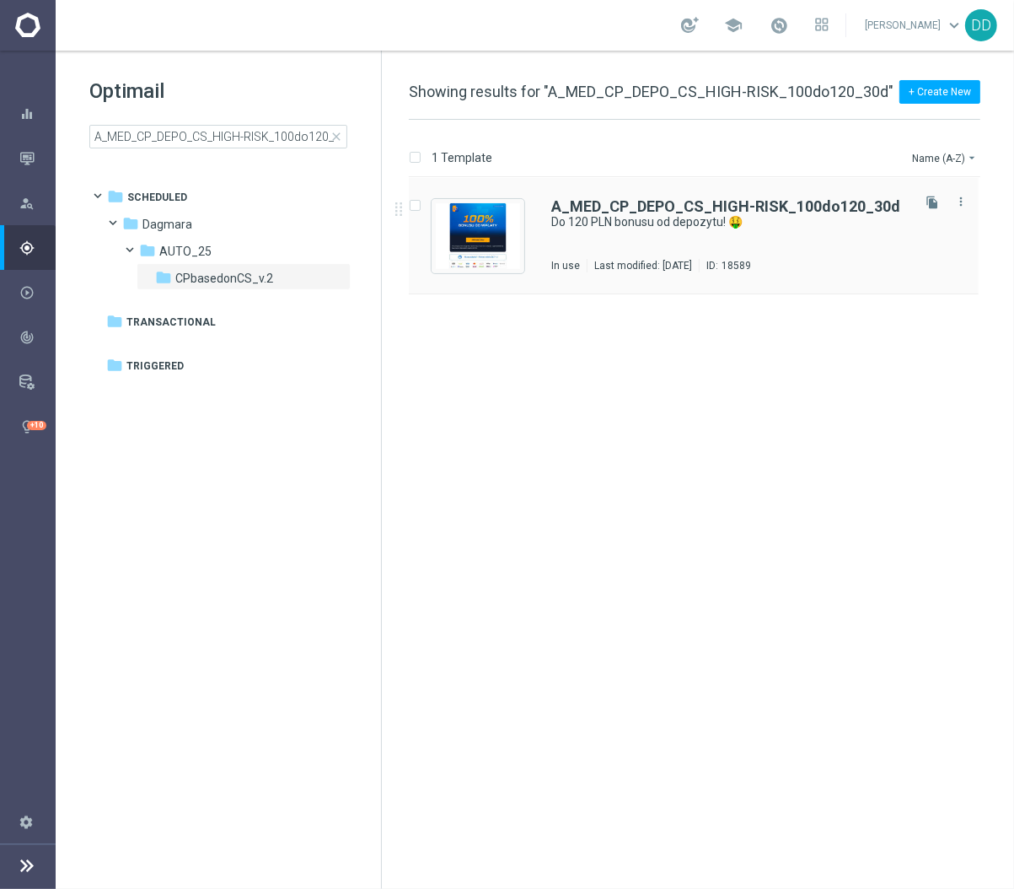
click at [664, 247] on div "A_MED_CP_DEPO_CS_HIGH-RISK_100do120_30d Do 120 PLN bonusu od depozytu! 🤑 In use…" at bounding box center [729, 235] width 357 height 73
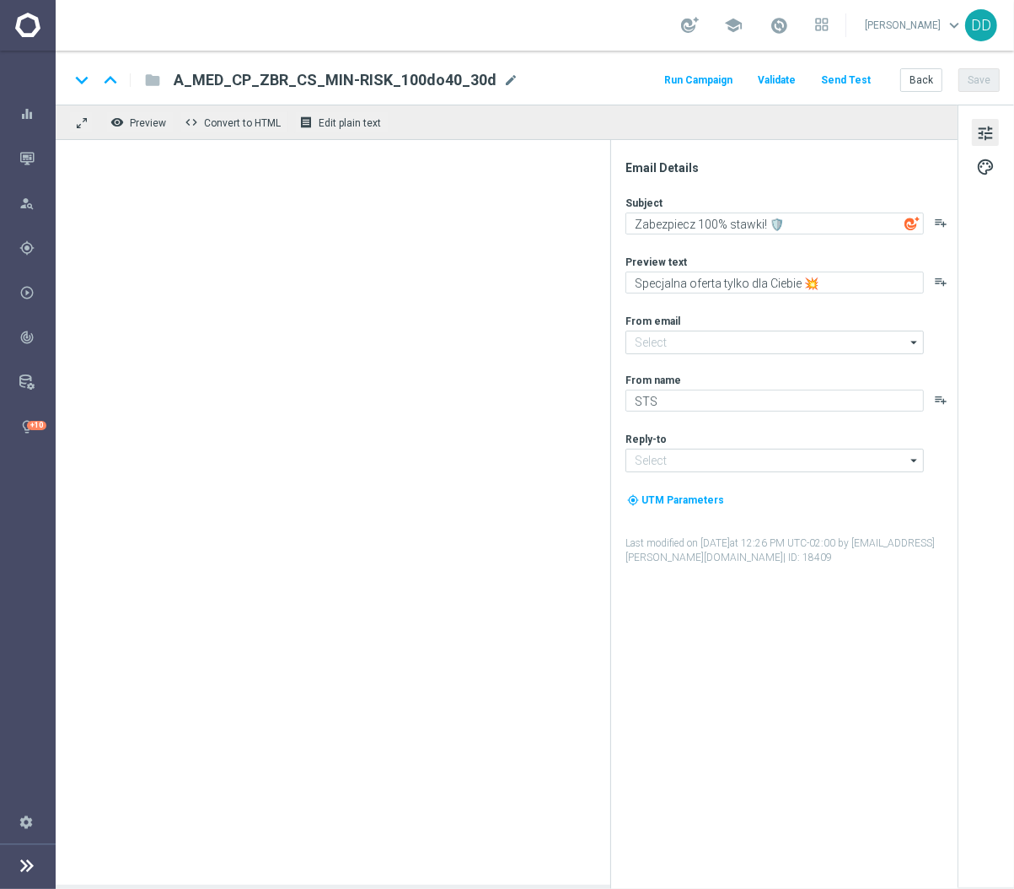
type input "[EMAIL_ADDRESS][DOMAIN_NAME]"
type textarea "Do 120 PLN bonusu od depozytu! 🤑"
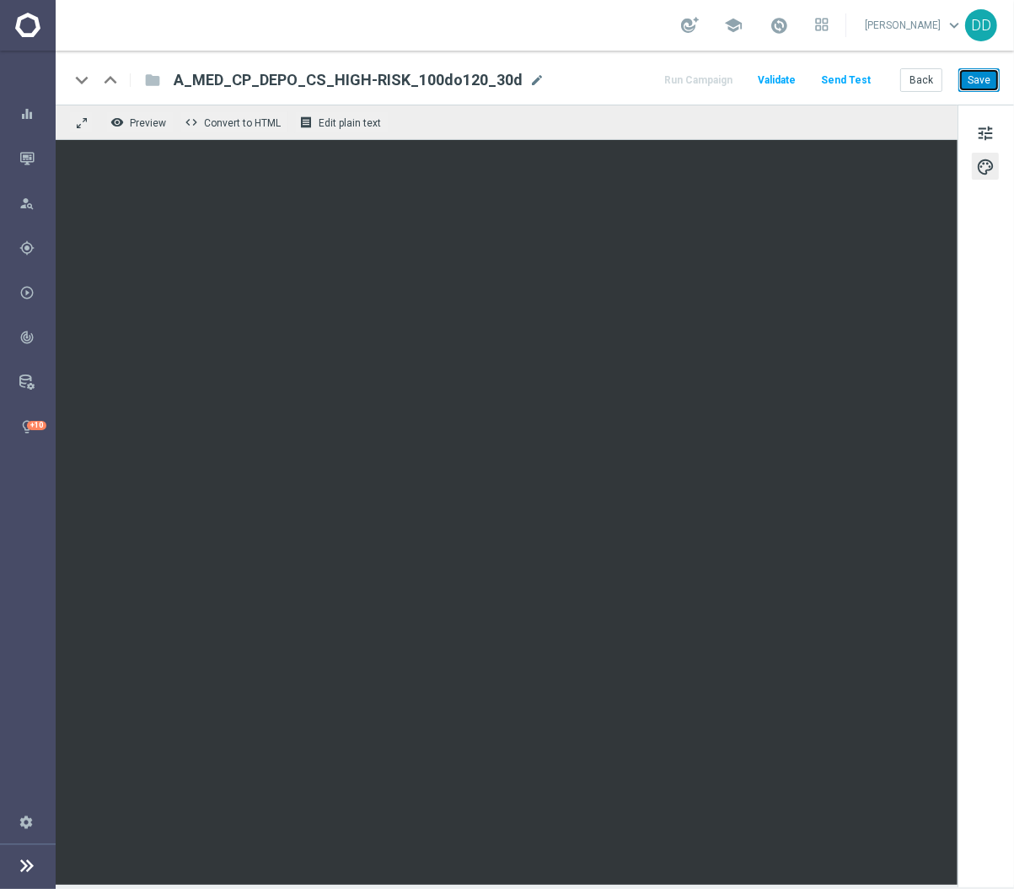
click at [973, 82] on button "Save" at bounding box center [979, 80] width 41 height 24
click at [923, 82] on button "Back" at bounding box center [921, 80] width 42 height 24
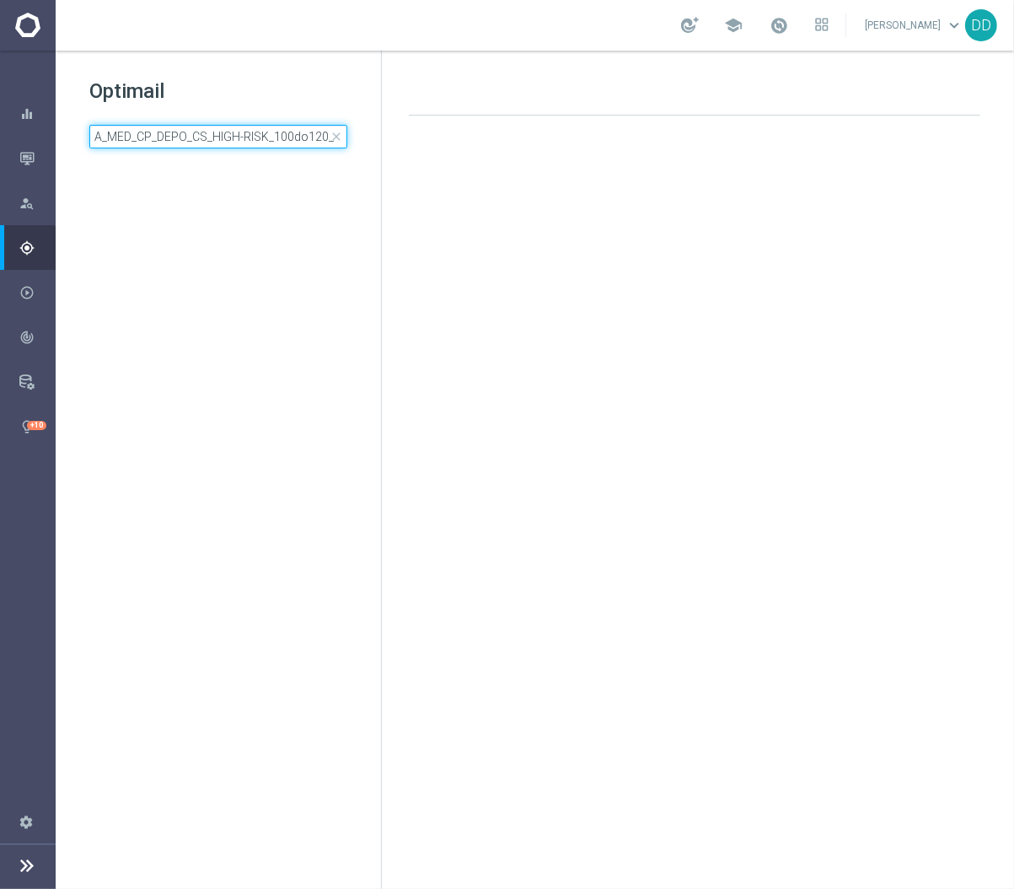
click at [234, 147] on input "A_MED_CP_DEPO_CS_HIGH-RISK_100do120_30d" at bounding box center [218, 137] width 258 height 24
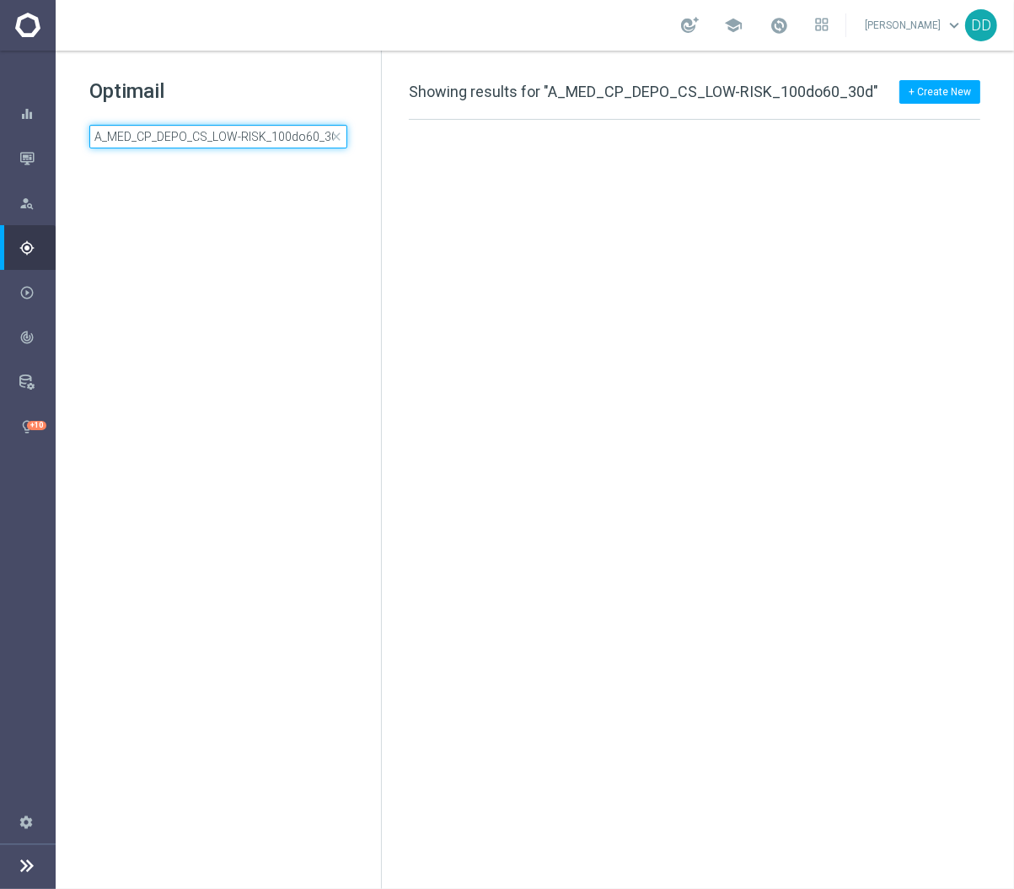
scroll to position [0, 5]
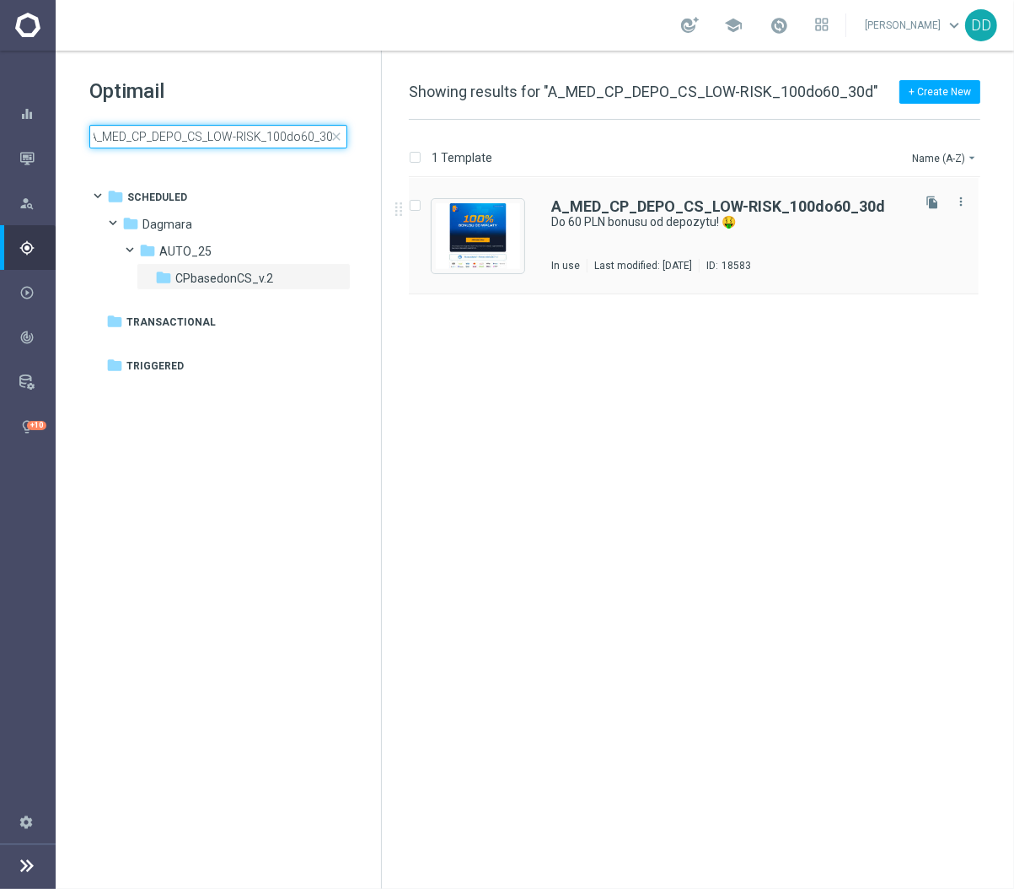
type input "A_MED_CP_DEPO_CS_LOW-RISK_100do60_30d"
click at [706, 248] on div "A_MED_CP_DEPO_CS_LOW-RISK_100do60_30d Do 60 PLN bonusu od depozytu! 🤑 In use La…" at bounding box center [729, 235] width 357 height 73
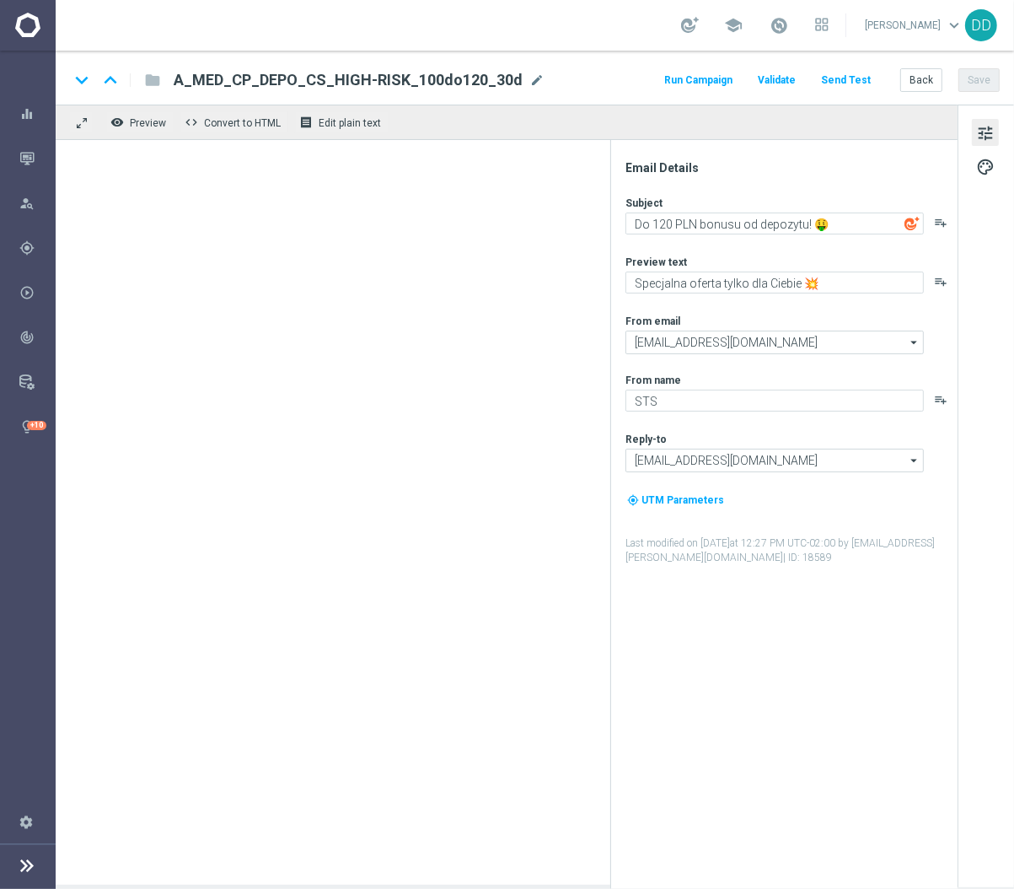
type textarea "Do 60 PLN bonusu od depozytu! 🤑"
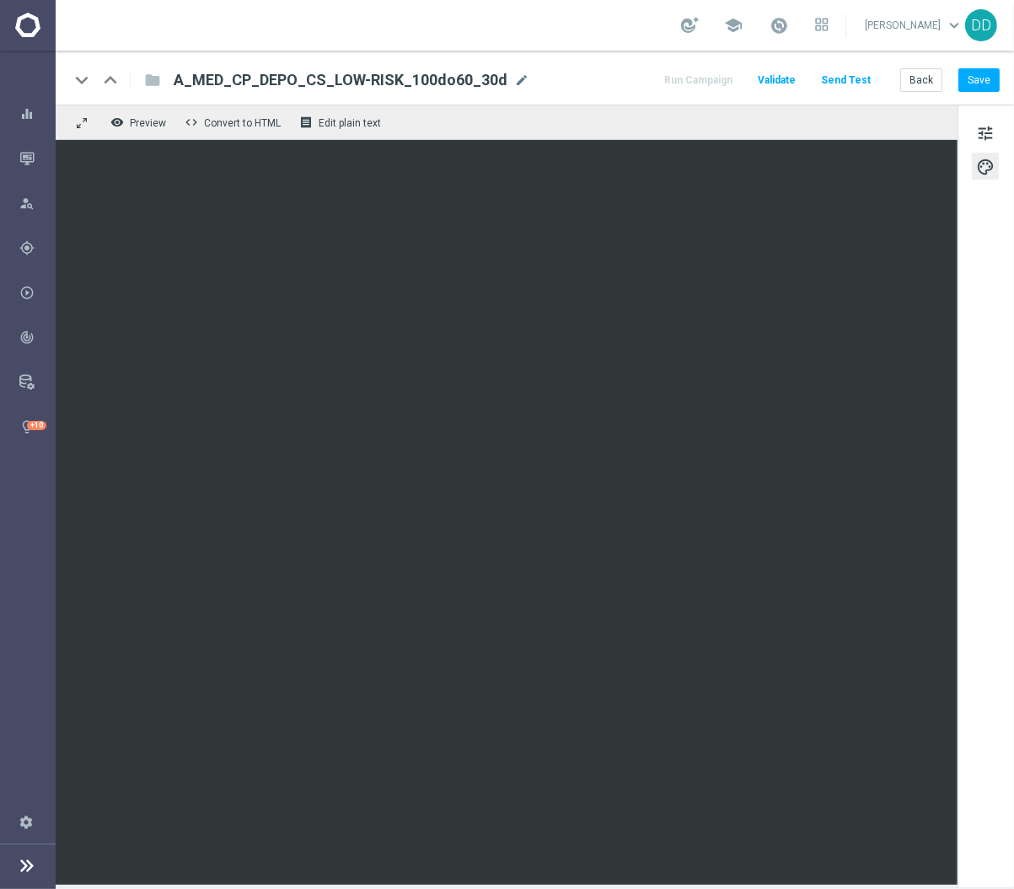
click at [973, 92] on div "keyboard_arrow_down keyboard_arrow_up folder A_MED_CP_DEPO_CS_LOW-RISK_100do60_…" at bounding box center [535, 78] width 959 height 54
click at [973, 83] on button "Save" at bounding box center [979, 80] width 41 height 24
click at [927, 77] on button "Back" at bounding box center [921, 80] width 42 height 24
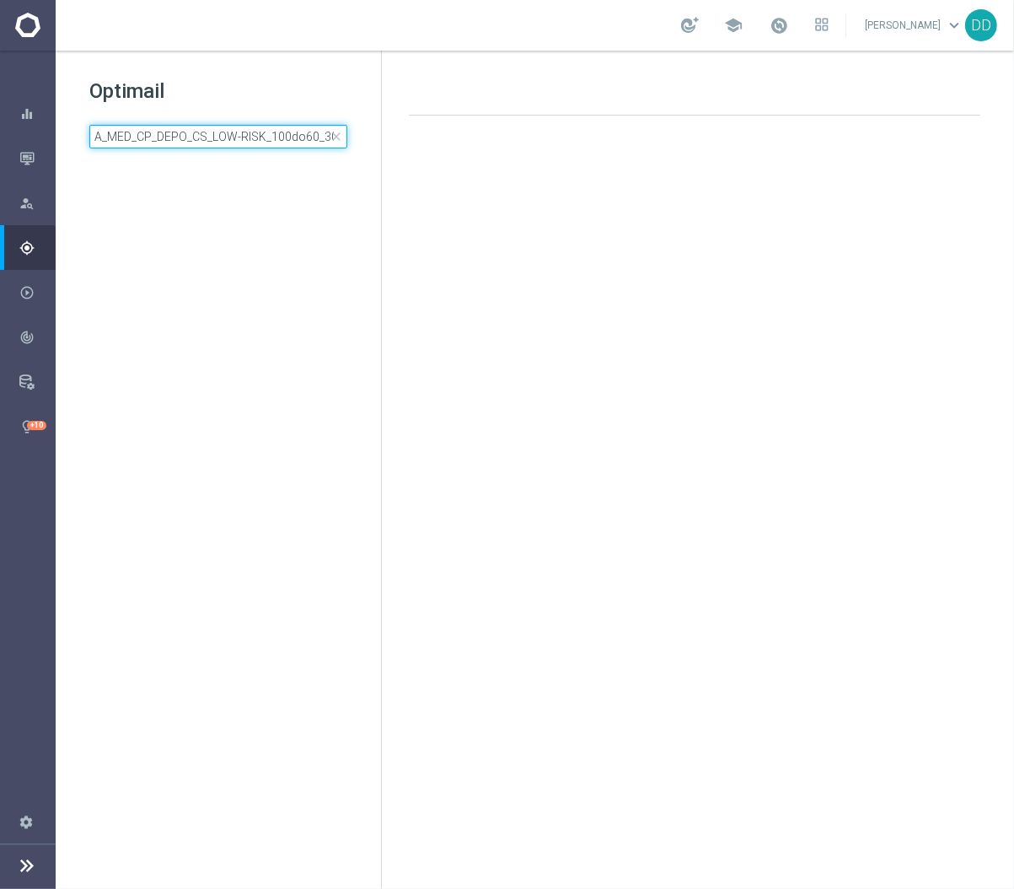
click at [298, 139] on input "A_MED_CP_DEPO_CS_LOW-RISK_100do60_30d" at bounding box center [218, 137] width 258 height 24
type input "A_MED_CP_DEPO_CS_MED-RISK_100do80_30d"
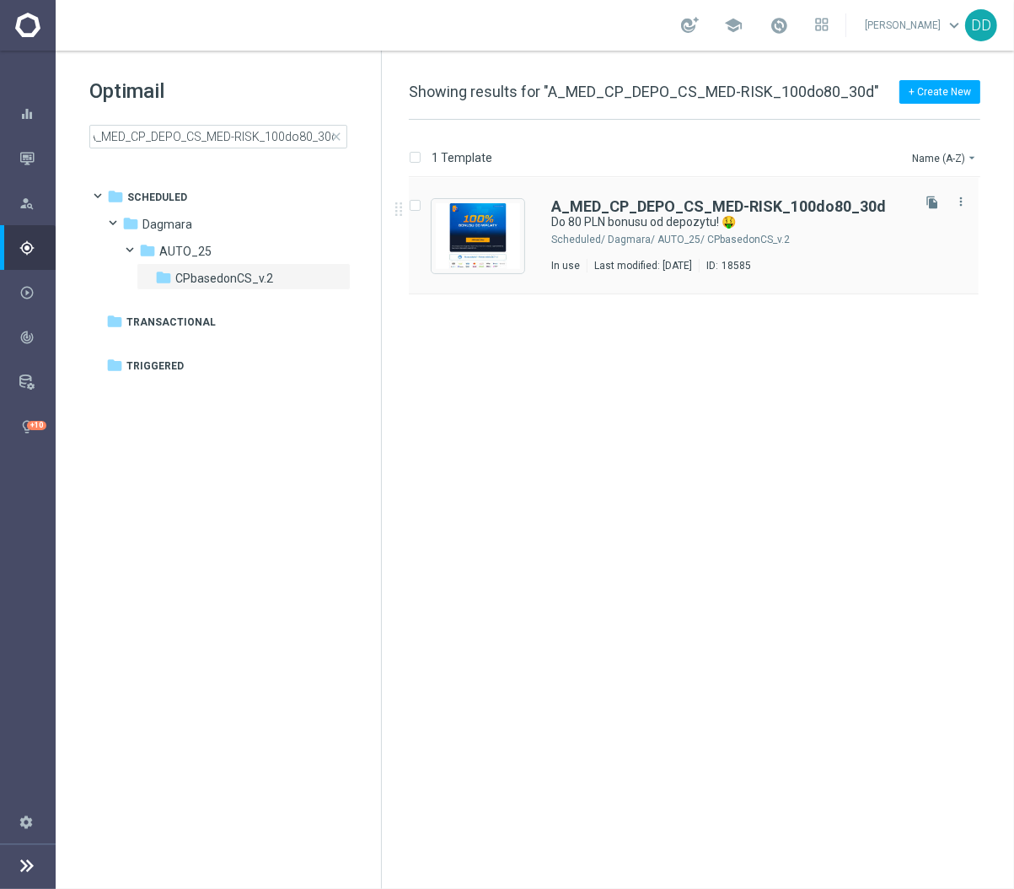
click at [646, 245] on div "Dagmara/ AUTO_25/ CPbasedonCS_v.2" at bounding box center [758, 239] width 300 height 13
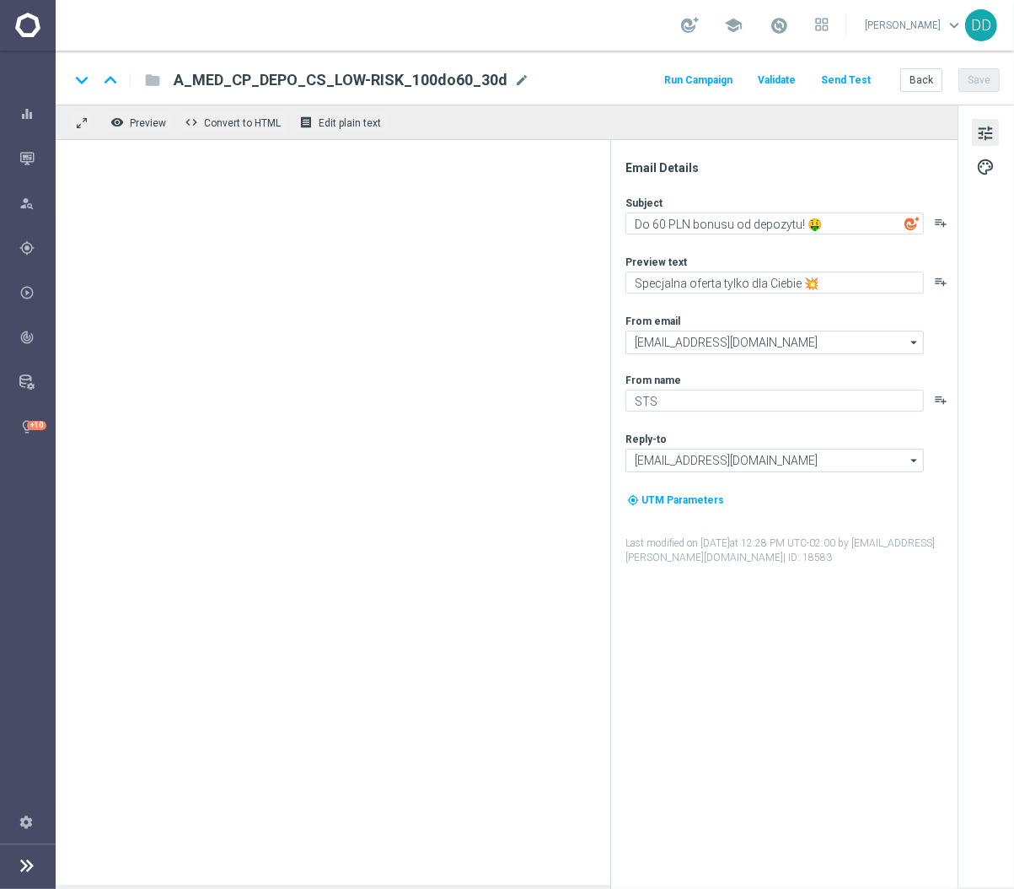
type textarea "Do 80 PLN bonusu od depozytu! 🤑"
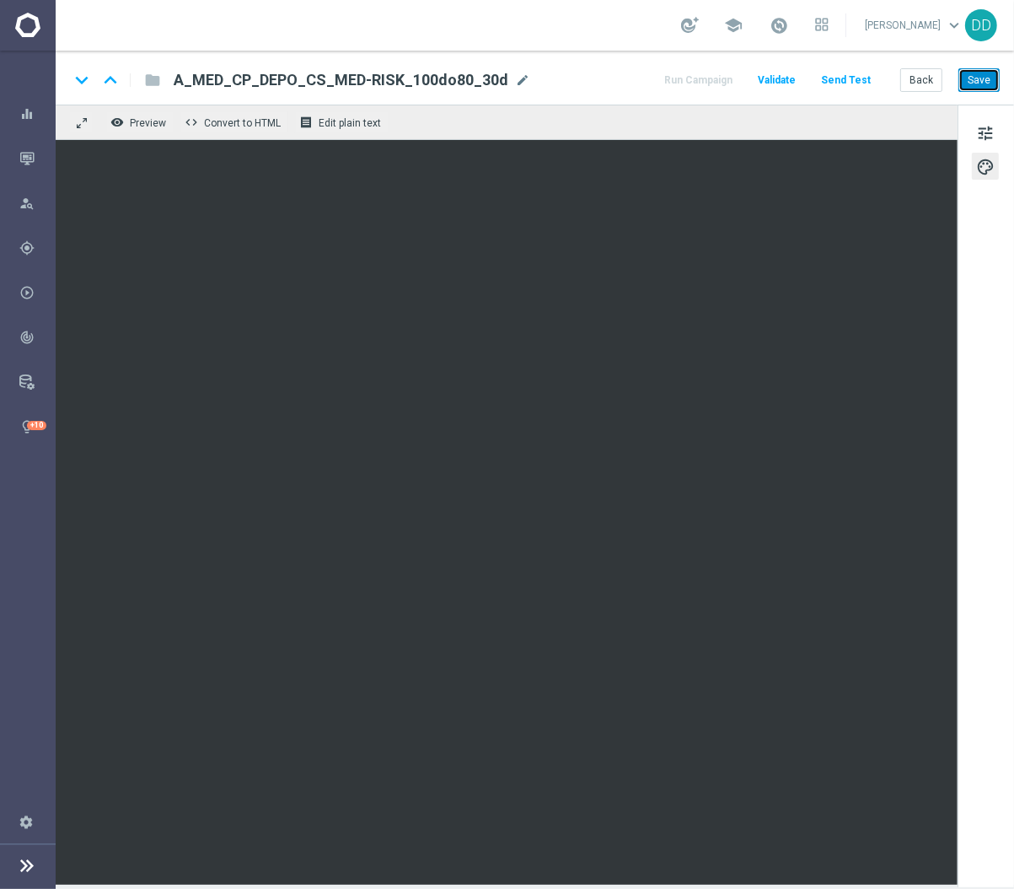
click at [991, 87] on button "Save" at bounding box center [979, 80] width 41 height 24
click at [920, 85] on button "Back" at bounding box center [921, 80] width 42 height 24
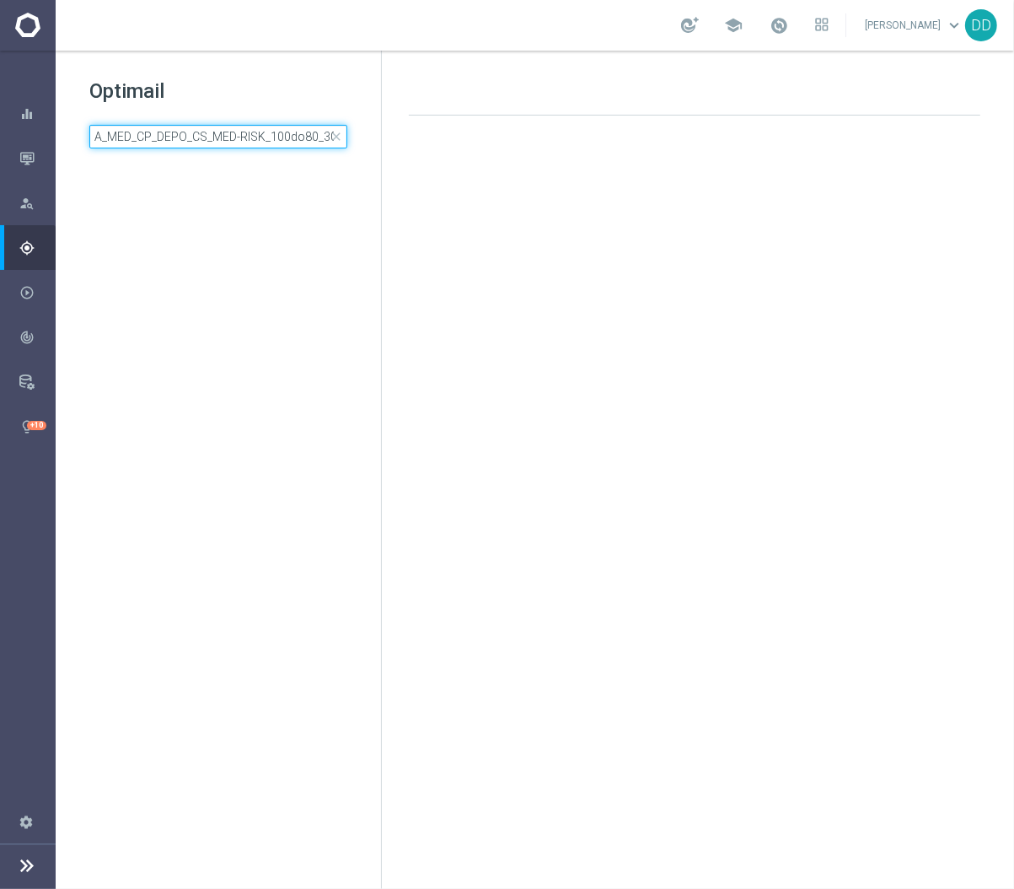
click at [271, 126] on input "A_MED_CP_DEPO_CS_MED-RISK_100do80_30d" at bounding box center [218, 137] width 258 height 24
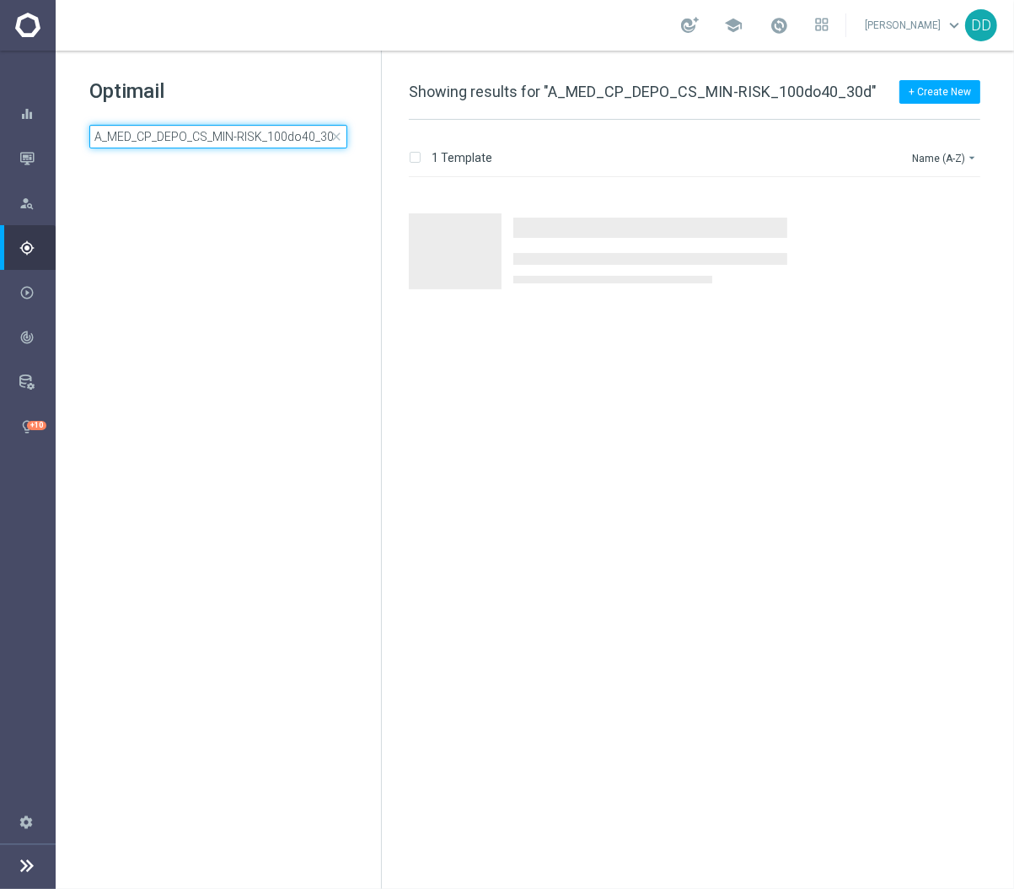
scroll to position [0, 3]
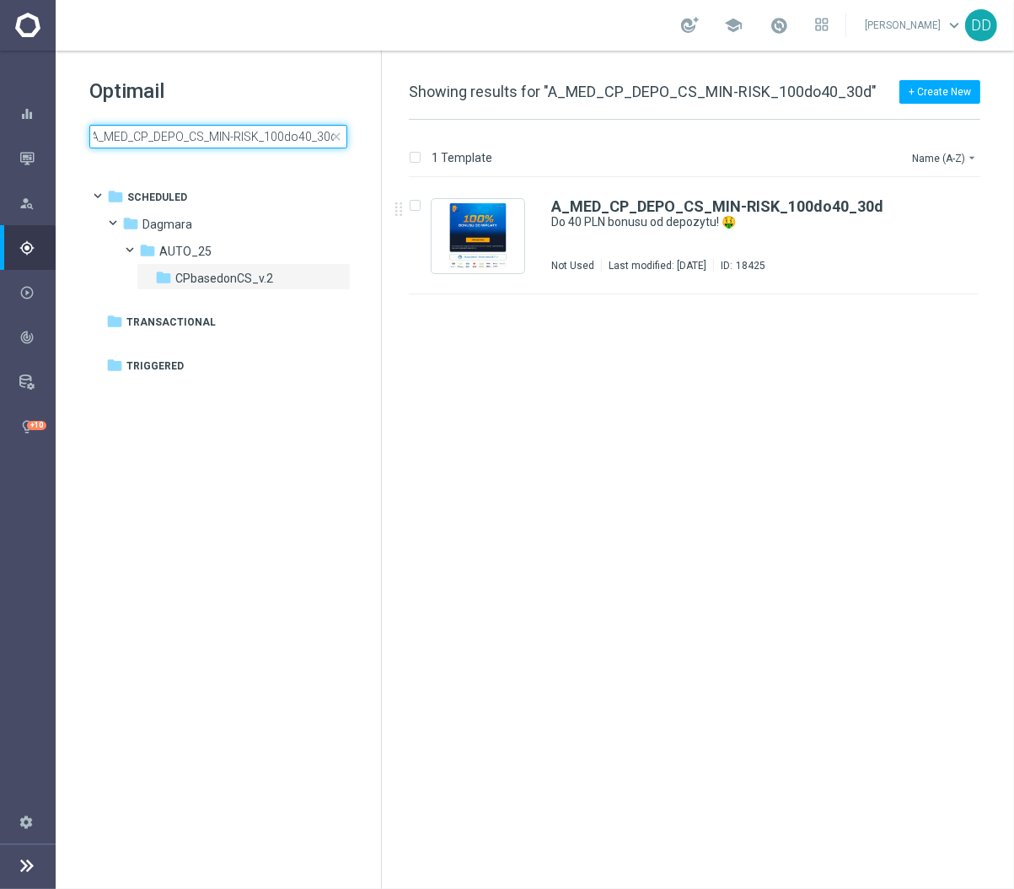
type input "A_MED_CP_DEPO_CS_MIN-RISK_100do40_30d"
drag, startPoint x: 601, startPoint y: 234, endPoint x: 615, endPoint y: 237, distance: 13.7
click at [615, 237] on div "A_MED_CP_DEPO_CS_MIN-RISK_100do40_30d Do 40 PLN bonusu od depozytu! 🤑 Not Used …" at bounding box center [729, 235] width 357 height 73
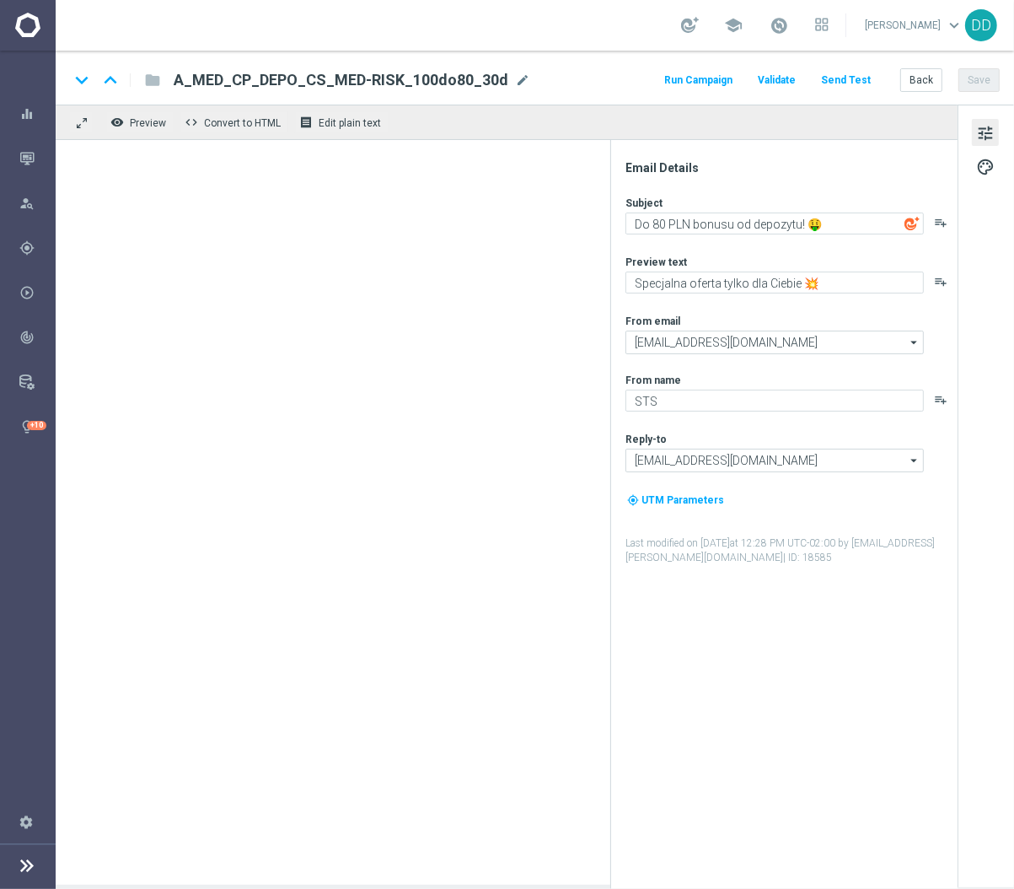
type textarea "Do 40 PLN bonusu od depozytu! 🤑"
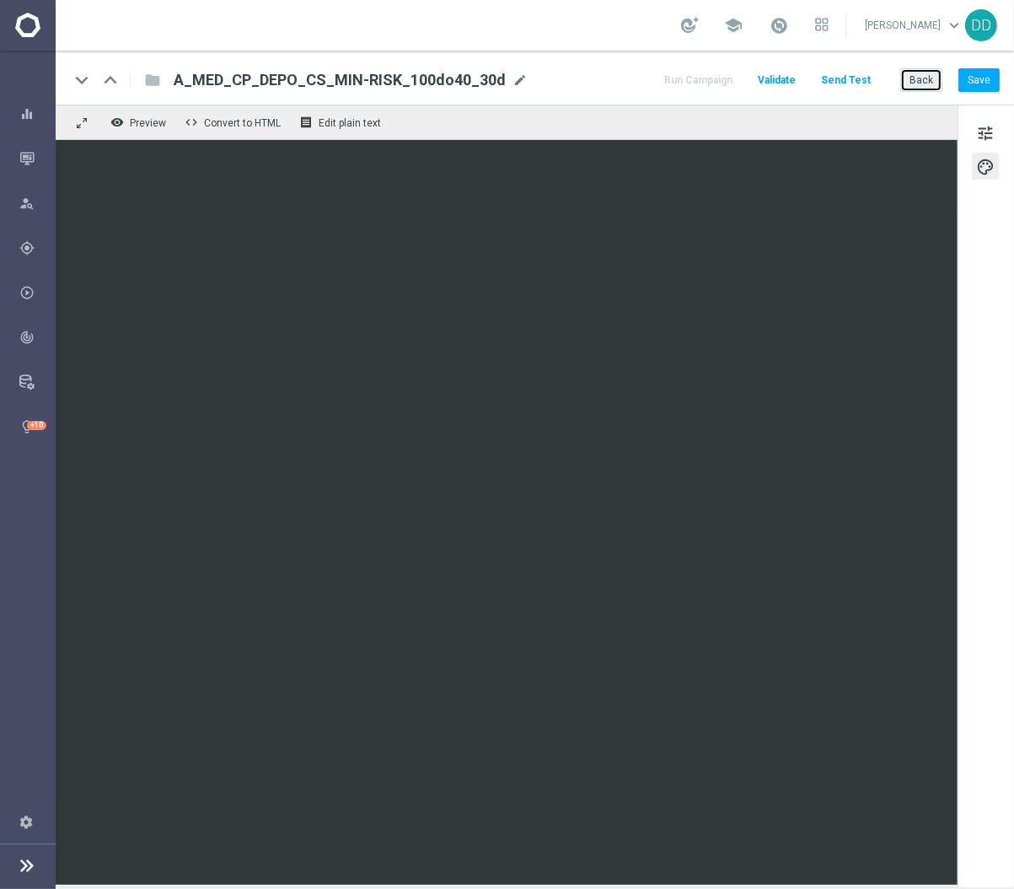
click at [924, 73] on button "Back" at bounding box center [921, 80] width 42 height 24
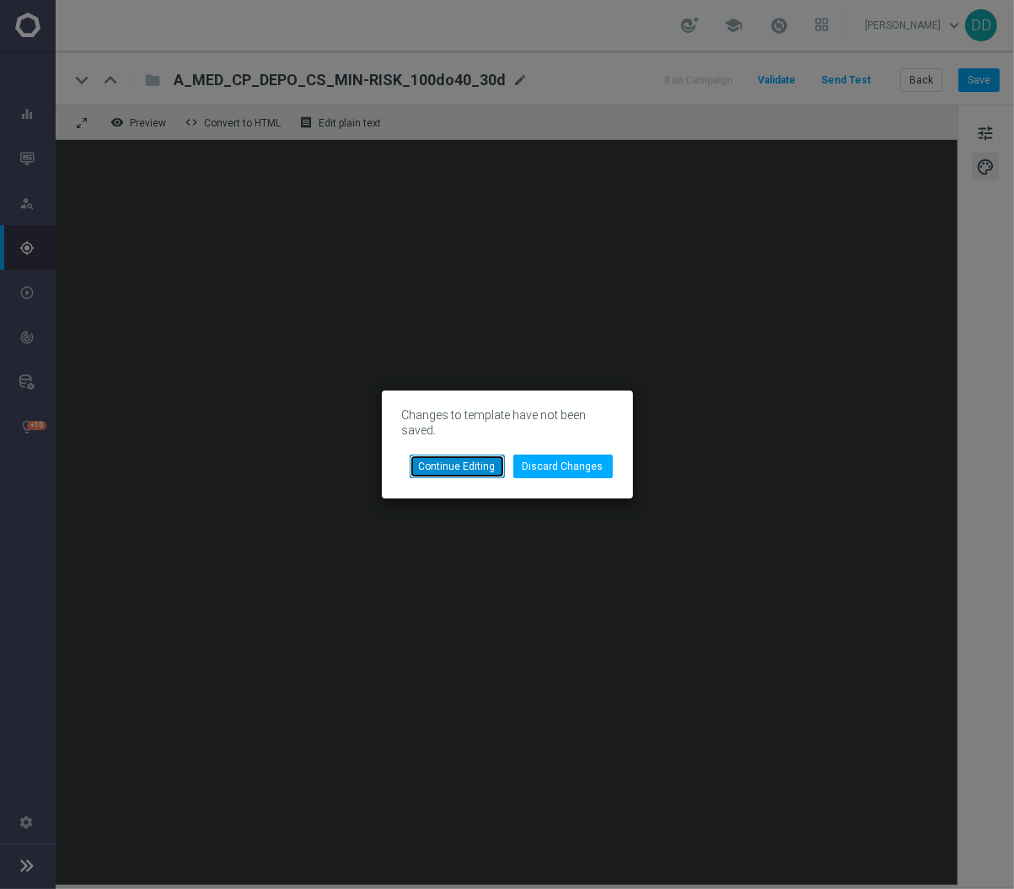
click at [460, 465] on button "Continue Editing" at bounding box center [457, 466] width 95 height 24
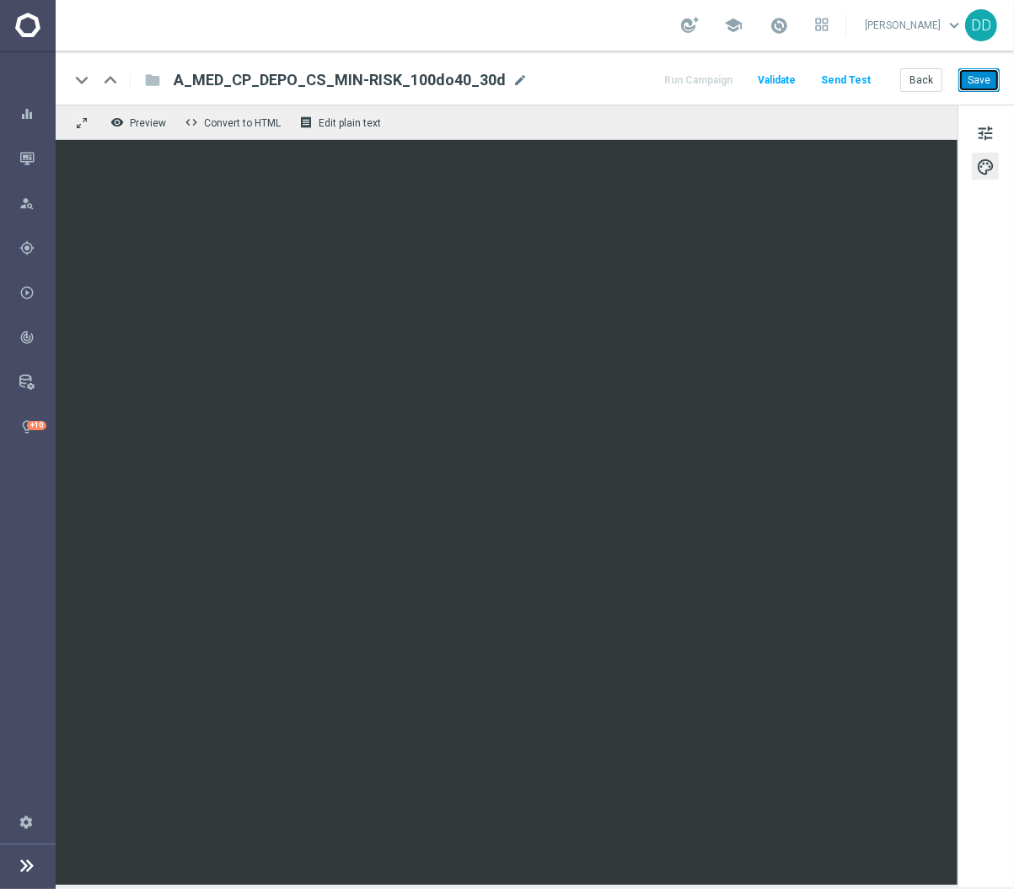
click at [983, 85] on button "Save" at bounding box center [979, 80] width 41 height 24
click at [918, 81] on button "Back" at bounding box center [921, 80] width 42 height 24
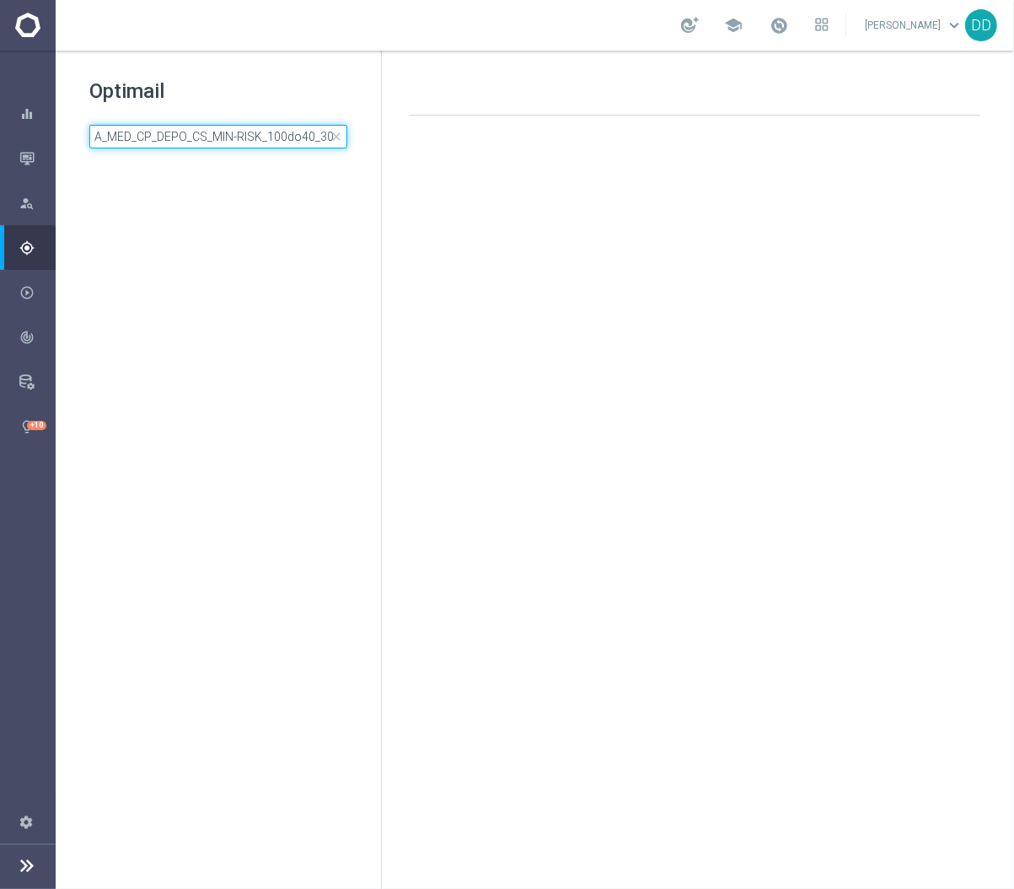
click at [196, 145] on input "A_MED_CP_DEPO_CS_MIN-RISK_100do40_30d" at bounding box center [218, 137] width 258 height 24
type input "A_HIGH_CP_ZBR_CS_MIN-RISK_50do70_30d"
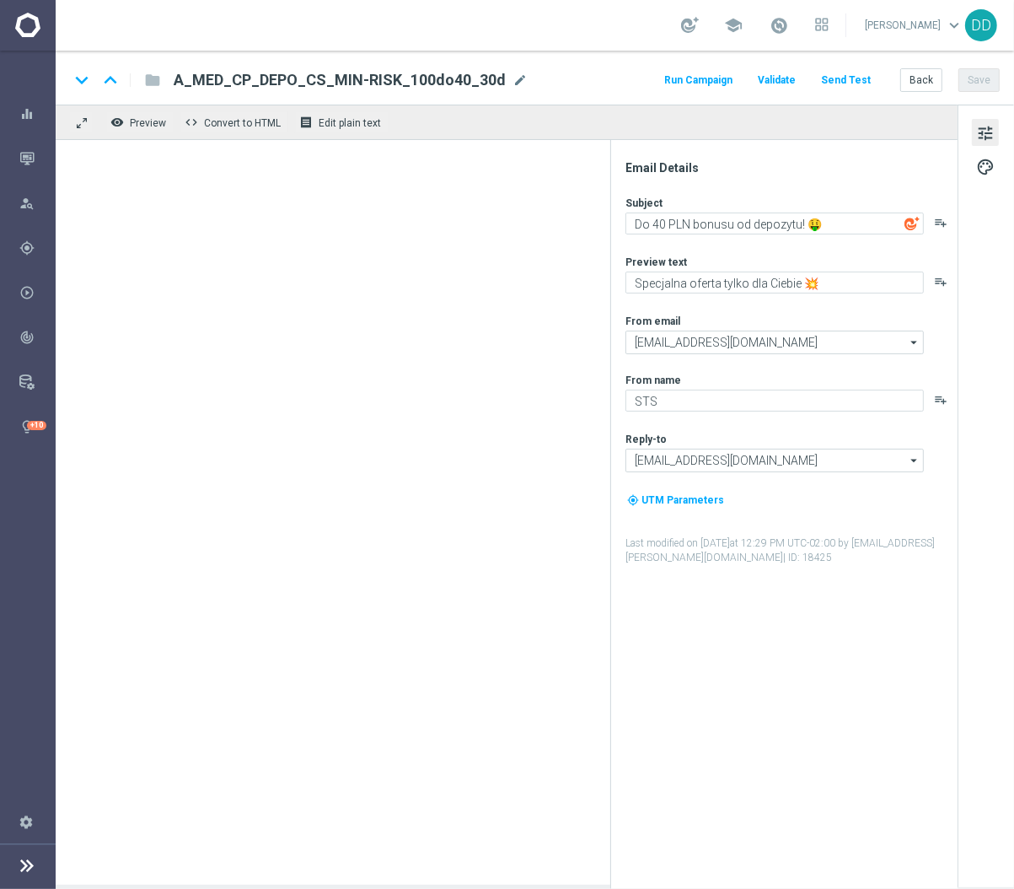
type textarea "Zabezpiecz 50% stawki! 🛡️"
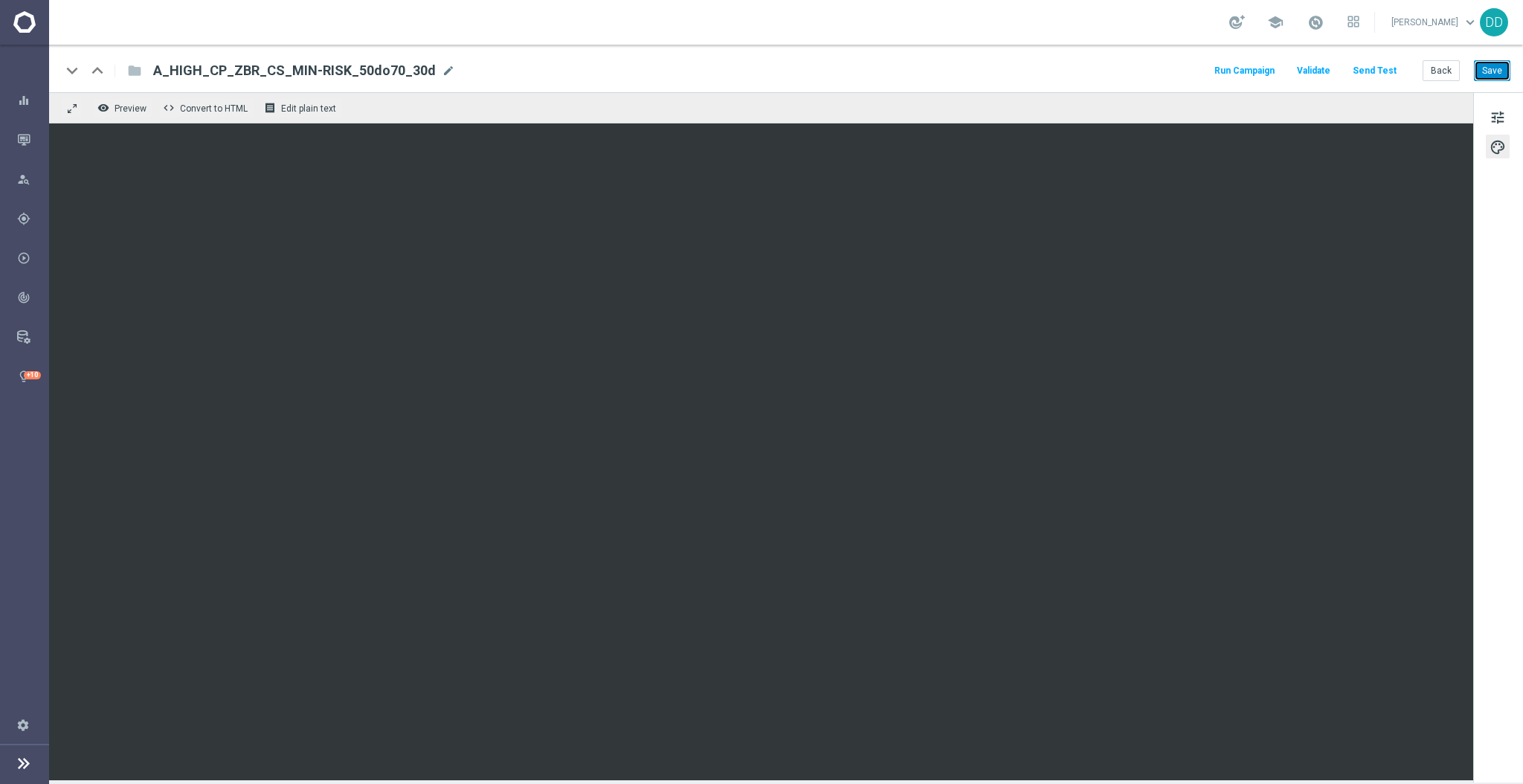
click at [893, 77] on button "Save" at bounding box center [1491, 71] width 36 height 21
